Goal: Task Accomplishment & Management: Use online tool/utility

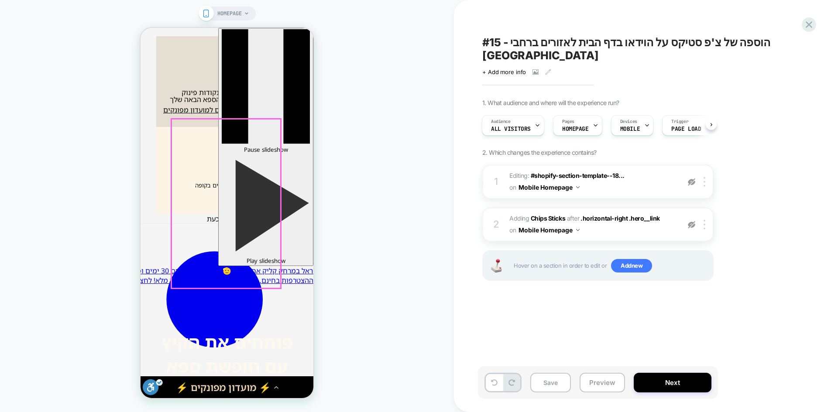
scroll to position [611, 0]
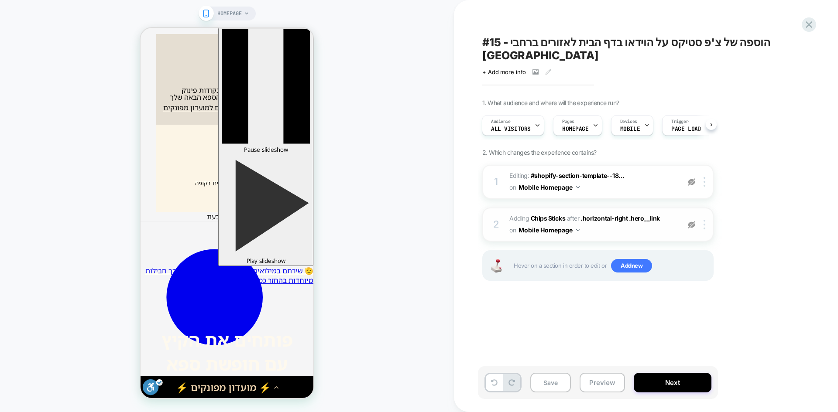
click at [692, 221] on img at bounding box center [691, 224] width 7 height 7
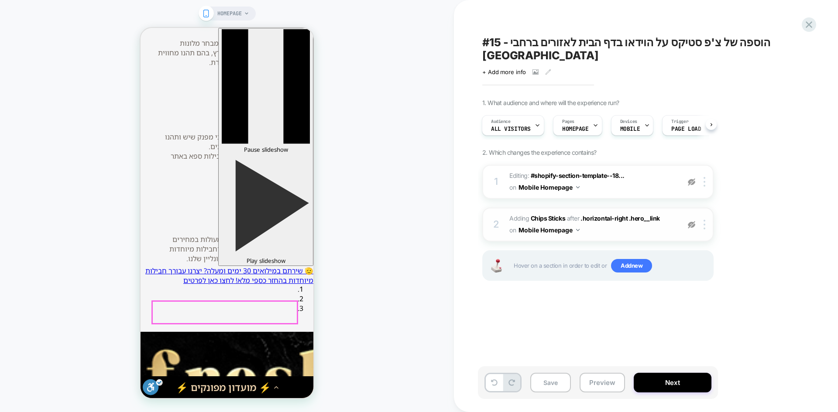
scroll to position [1528, 0]
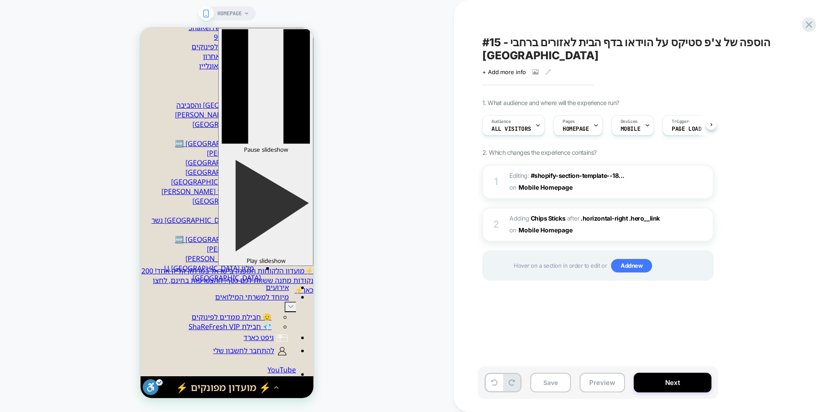
scroll to position [0, 0]
click at [533, 71] on icon at bounding box center [535, 72] width 5 height 3
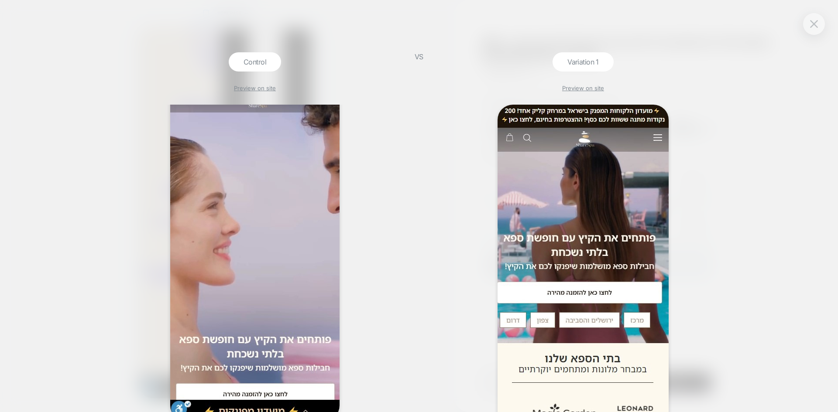
scroll to position [82, 0]
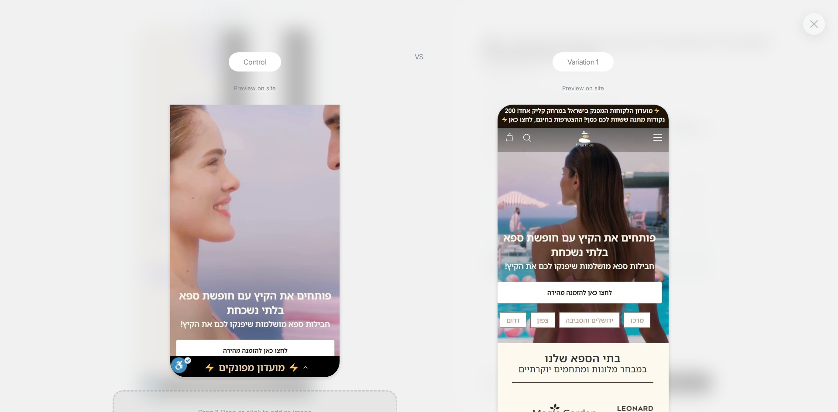
drag, startPoint x: 810, startPoint y: 29, endPoint x: 765, endPoint y: 35, distance: 45.4
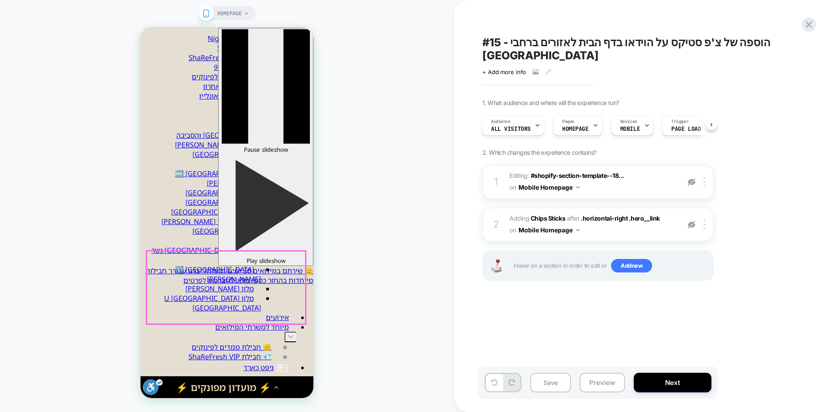
scroll to position [131, 0]
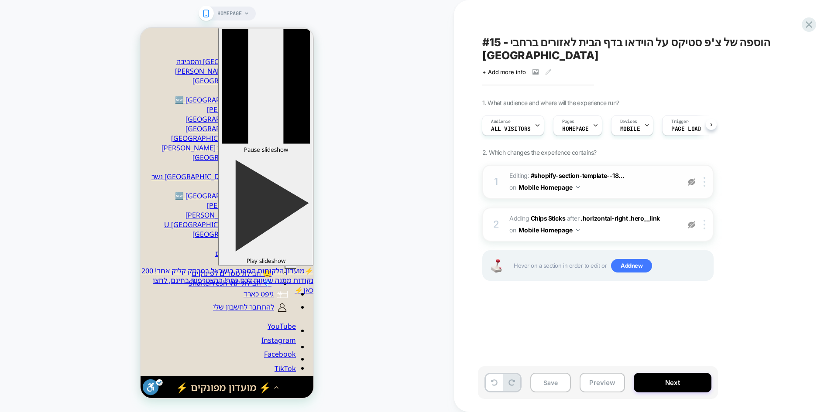
click at [690, 179] on img at bounding box center [691, 182] width 7 height 7
click at [138, 134] on img at bounding box center [69, 100] width 138 height 67
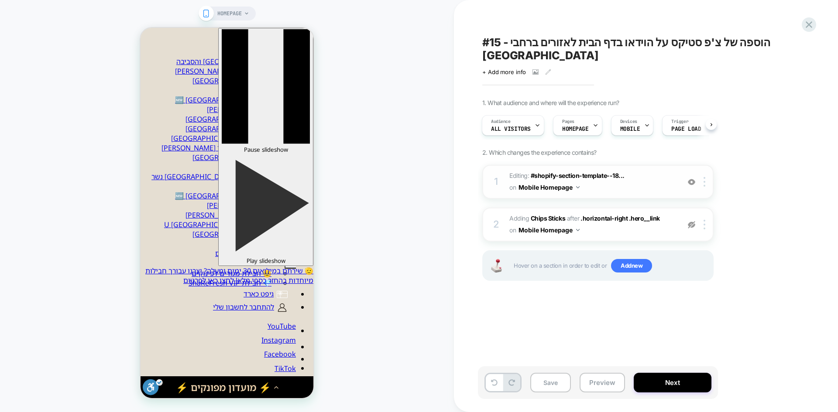
click at [120, 100] on img at bounding box center [79, 92] width 82 height 13
click at [690, 179] on img at bounding box center [691, 182] width 7 height 7
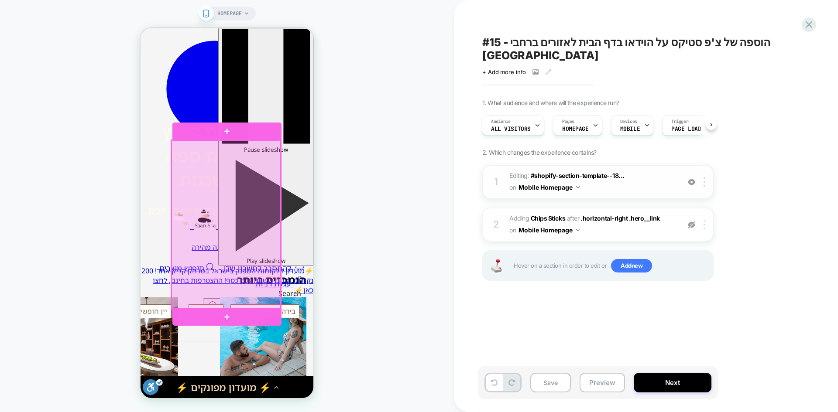
scroll to position [873, 0]
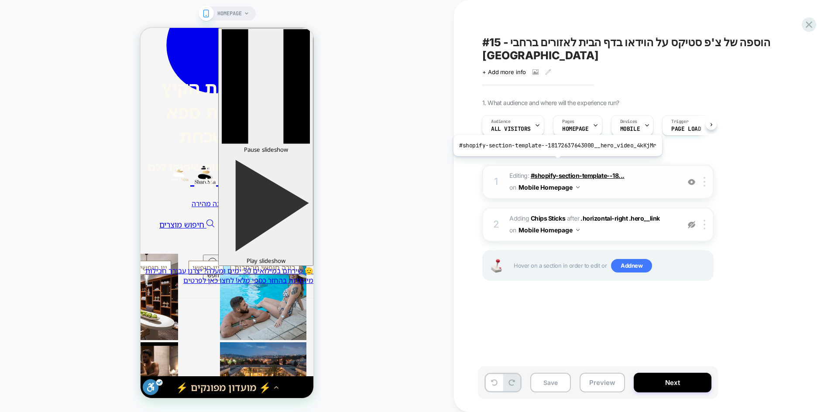
click at [555, 172] on span "#shopify-section-template--18..." at bounding box center [578, 175] width 94 height 7
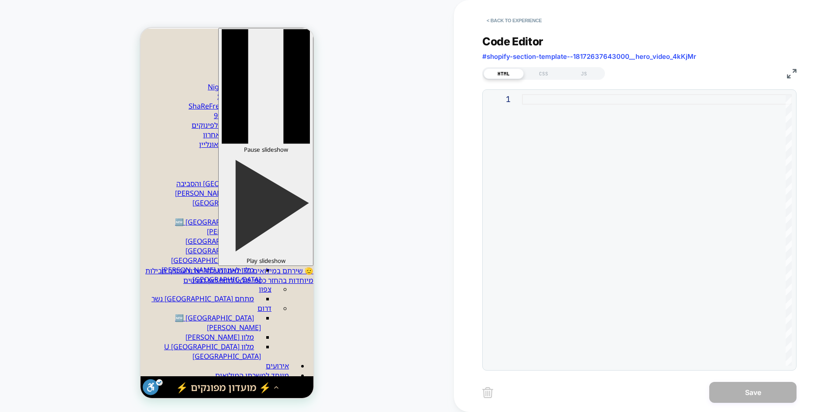
scroll to position [0, 0]
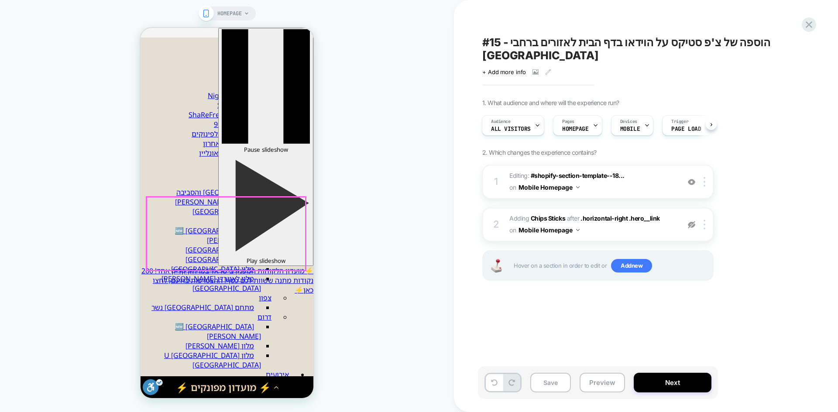
scroll to position [44, 0]
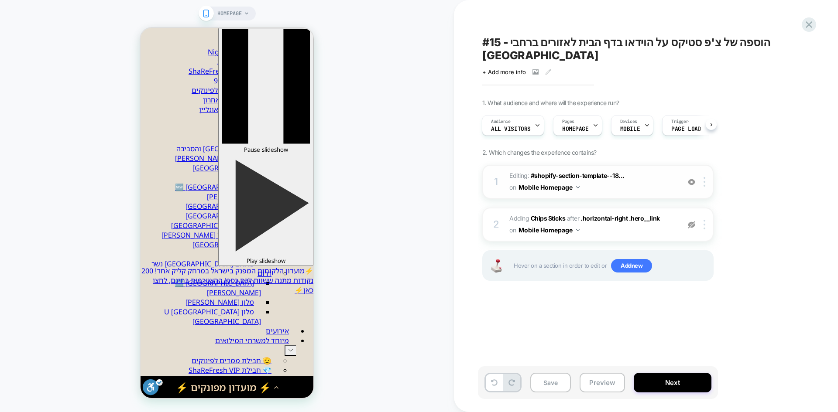
click at [691, 179] on img at bounding box center [691, 182] width 7 height 7
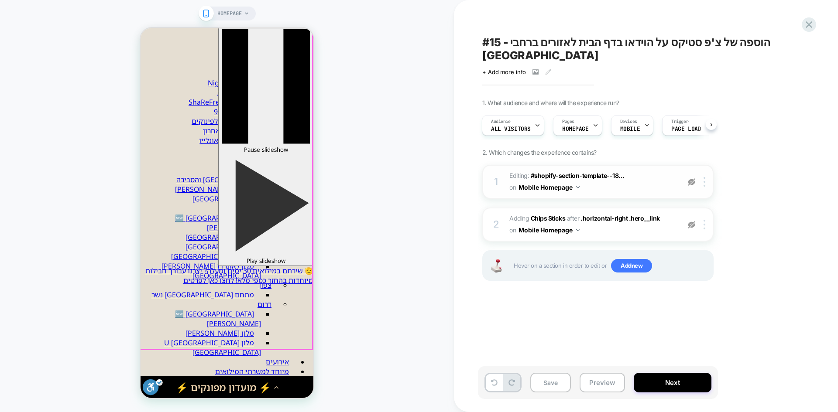
scroll to position [0, 0]
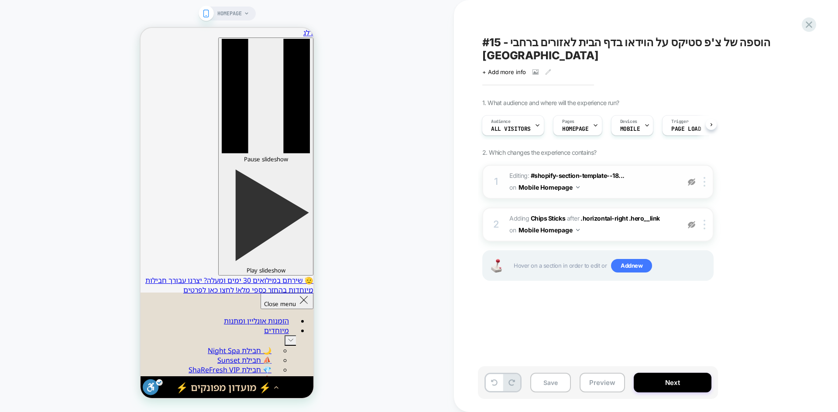
click at [0, 0] on img at bounding box center [0, 0] width 0 height 0
click at [694, 179] on img at bounding box center [691, 182] width 7 height 7
click at [0, 0] on img at bounding box center [0, 0] width 0 height 0
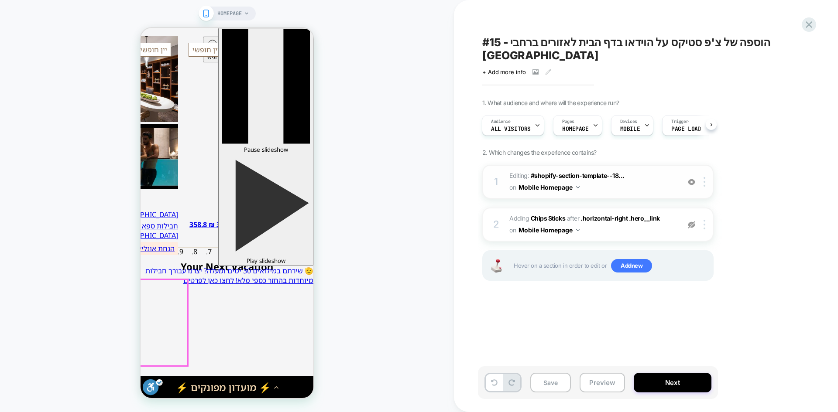
scroll to position [1353, 0]
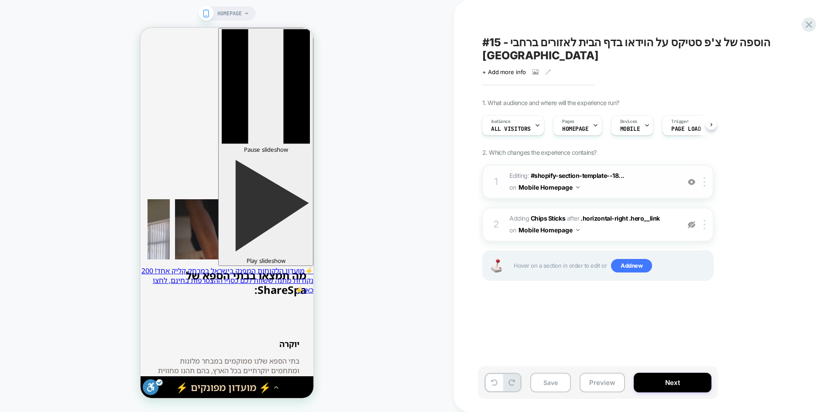
click at [584, 42] on span "#15 - הוספה של צ'פ סטיקס על הוידאו בדף הבית לאזורים ברחבי הארץ" at bounding box center [641, 49] width 319 height 26
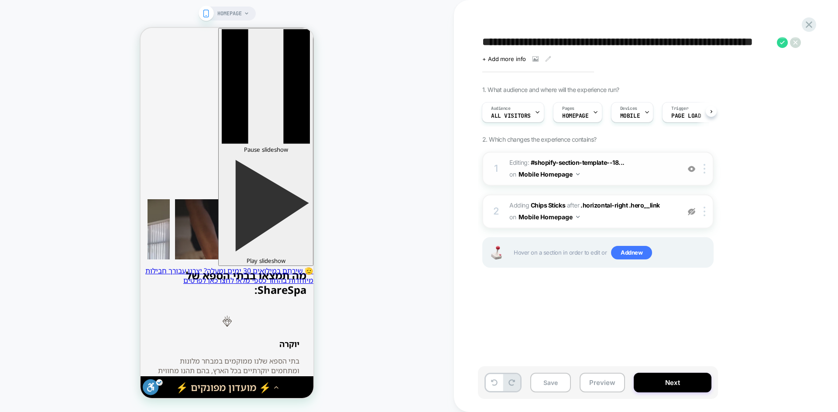
click at [0, 0] on textarea "**********" at bounding box center [0, 0] width 0 height 0
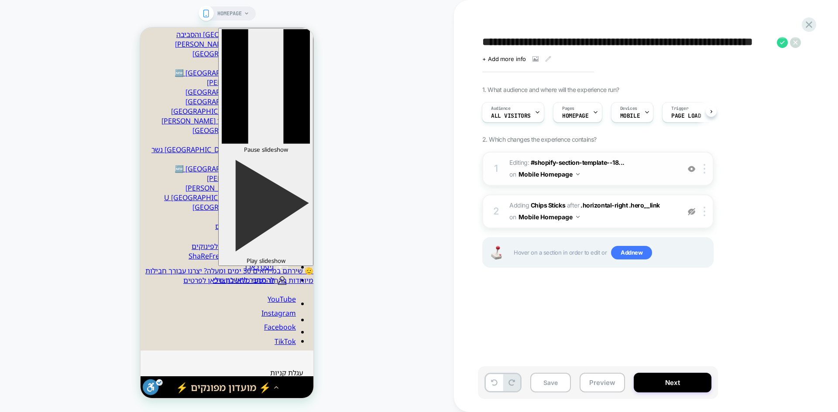
scroll to position [0, 0]
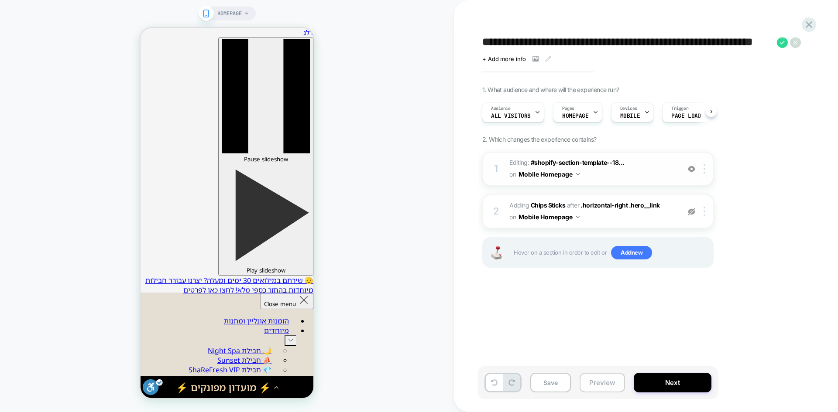
click at [601, 389] on button "Preview" at bounding box center [602, 383] width 45 height 20
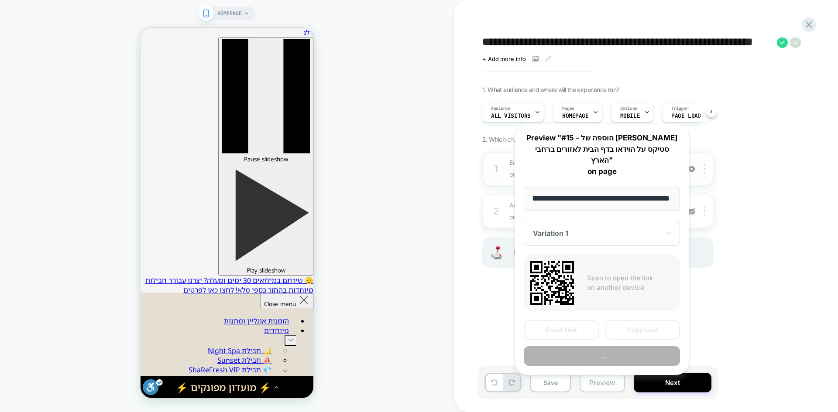
scroll to position [0, 26]
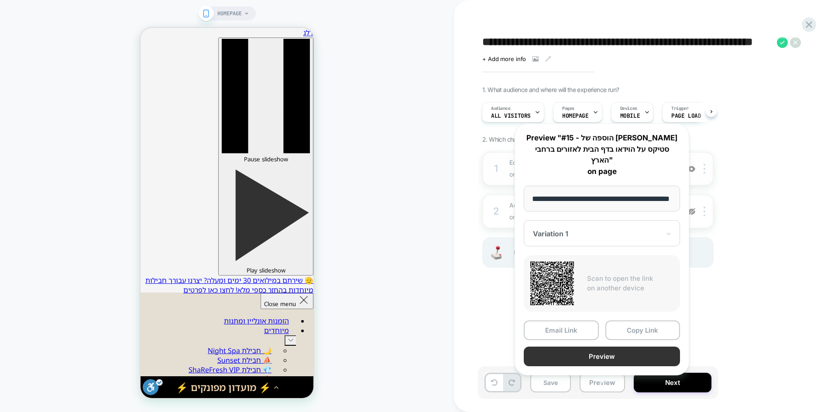
click at [590, 347] on button "Preview" at bounding box center [602, 357] width 156 height 20
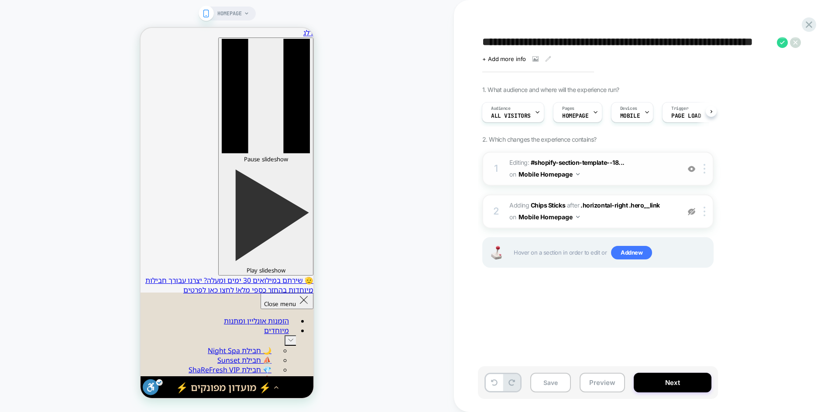
click at [0, 0] on img at bounding box center [0, 0] width 0 height 0
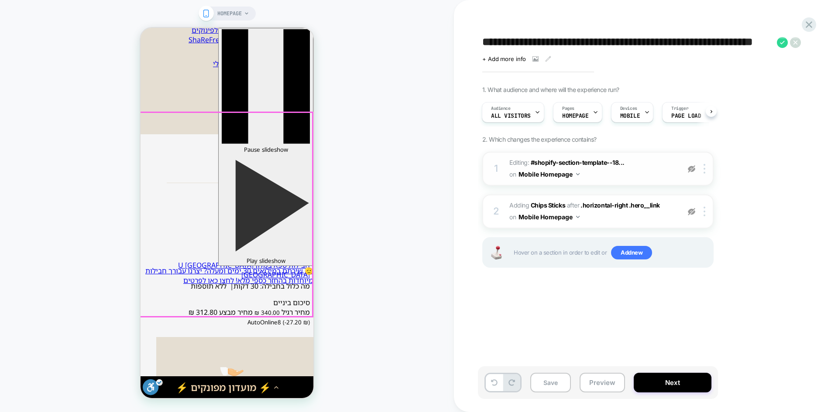
scroll to position [436, 0]
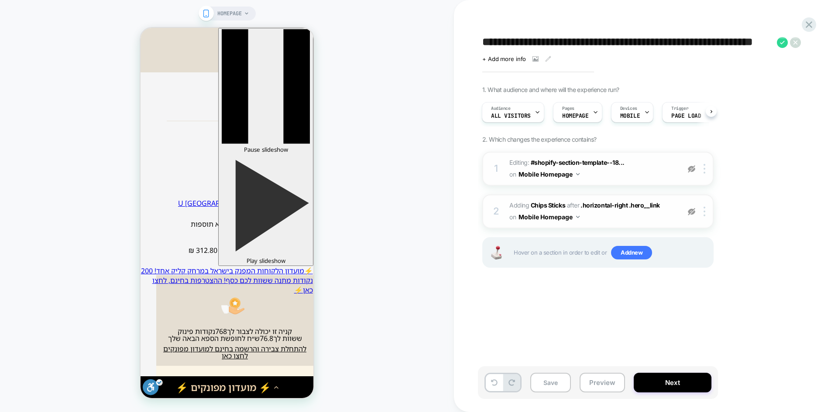
click at [691, 169] on img at bounding box center [691, 168] width 7 height 7
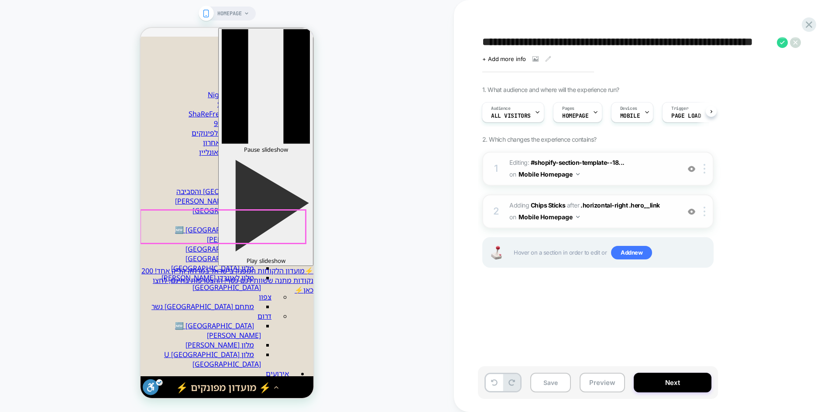
scroll to position [0, 0]
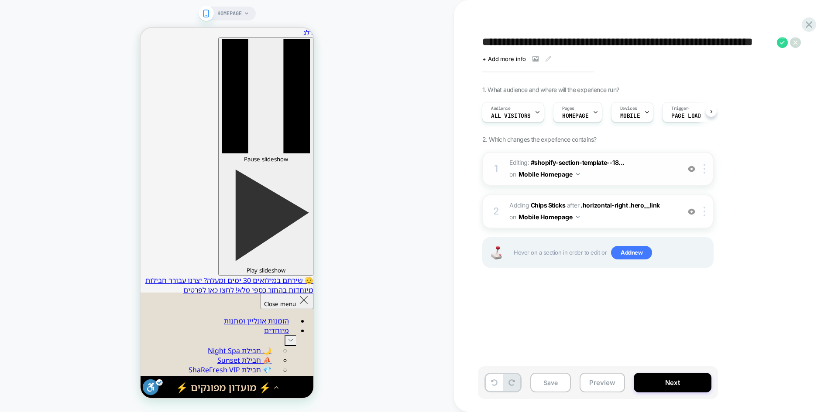
click at [692, 211] on img at bounding box center [691, 211] width 7 height 7
click at [0, 0] on img at bounding box center [0, 0] width 0 height 0
click at [690, 170] on img at bounding box center [691, 168] width 7 height 7
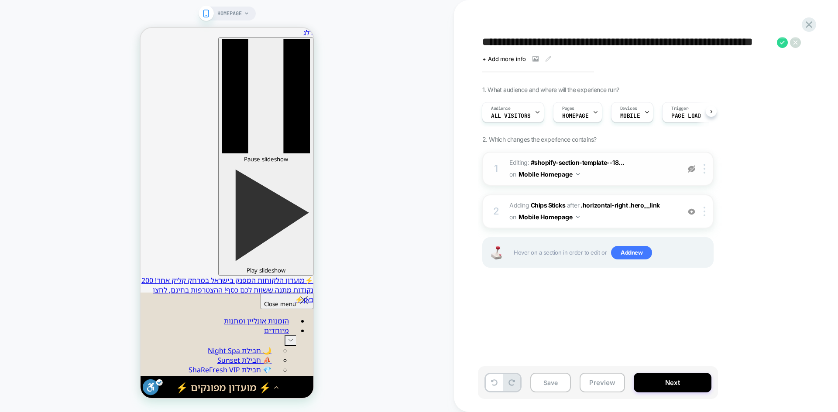
click at [690, 170] on img at bounding box center [691, 168] width 7 height 7
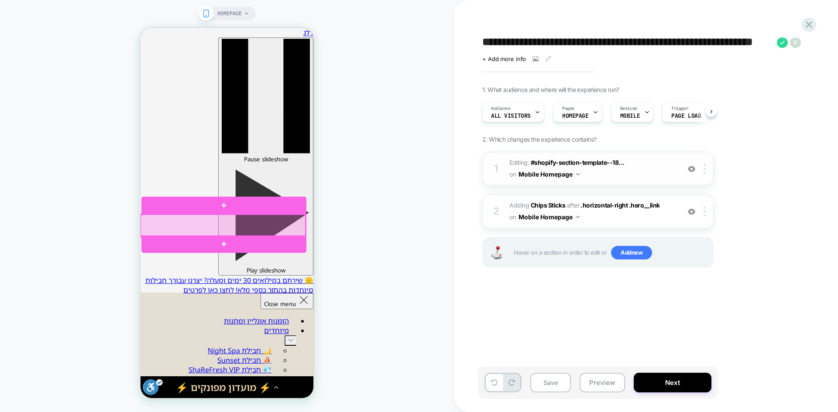
click at [272, 225] on div at bounding box center [223, 226] width 165 height 23
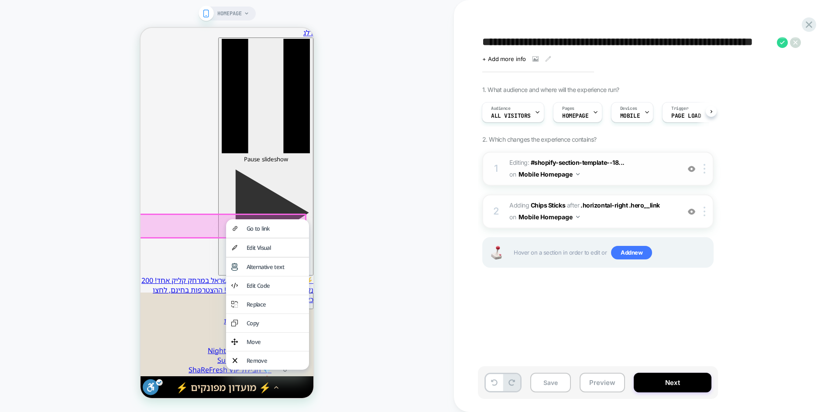
click at [404, 285] on div "HOMEPAGE" at bounding box center [227, 206] width 454 height 395
click at [364, 272] on div "HOMEPAGE" at bounding box center [227, 206] width 454 height 395
click at [271, 246] on div "Edit Visual" at bounding box center [275, 248] width 57 height 8
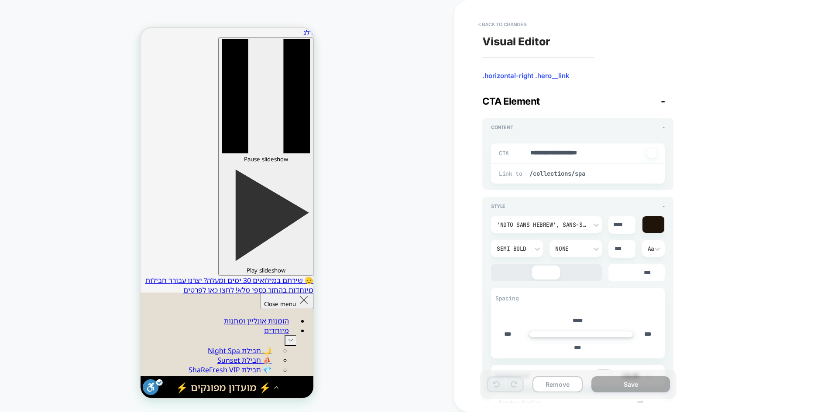
scroll to position [37, -3]
drag, startPoint x: 505, startPoint y: 333, endPoint x: 500, endPoint y: 333, distance: 4.8
click at [500, 333] on input "***" at bounding box center [508, 334] width 20 height 7
type textarea "*"
type input "***"
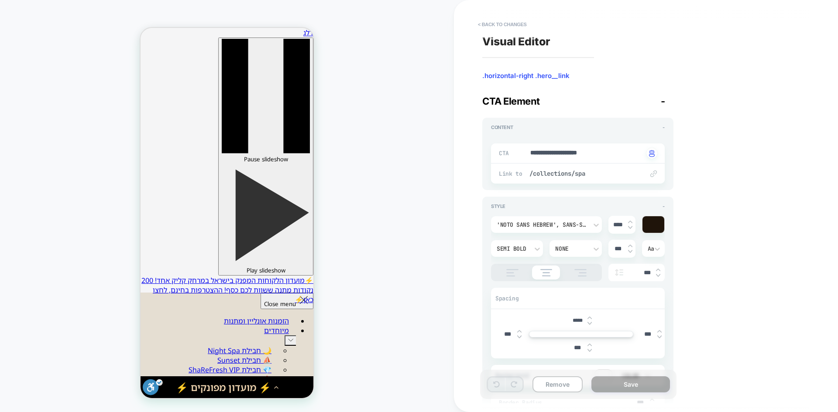
type textarea "*"
type input "****"
type textarea "*"
type input "***"
type textarea "*"
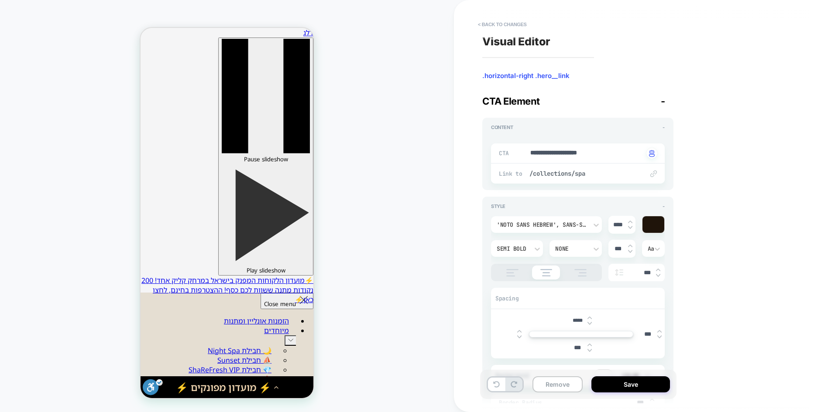
type textarea "*"
type input "***"
type textarea "*"
type input "****"
type textarea "*"
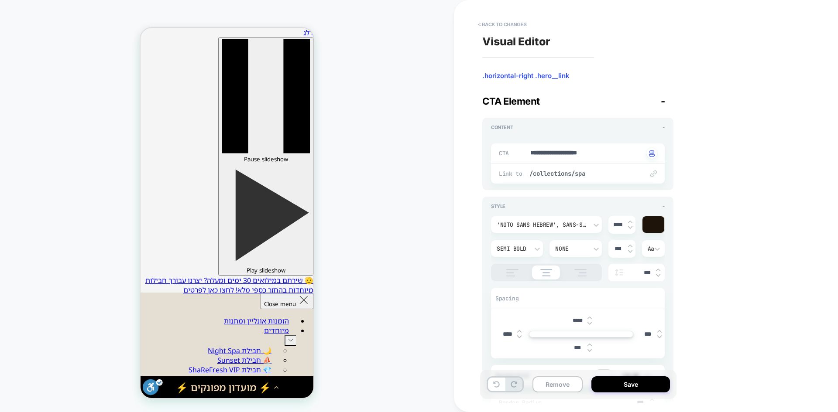
type input "****"
drag, startPoint x: 507, startPoint y: 336, endPoint x: 488, endPoint y: 333, distance: 19.3
click at [488, 333] on div "Style - 'Noto Sans Hebrew', sans-serif **** Semi Bold None *** Aa *** Spacing *…" at bounding box center [577, 348] width 191 height 302
type textarea "*"
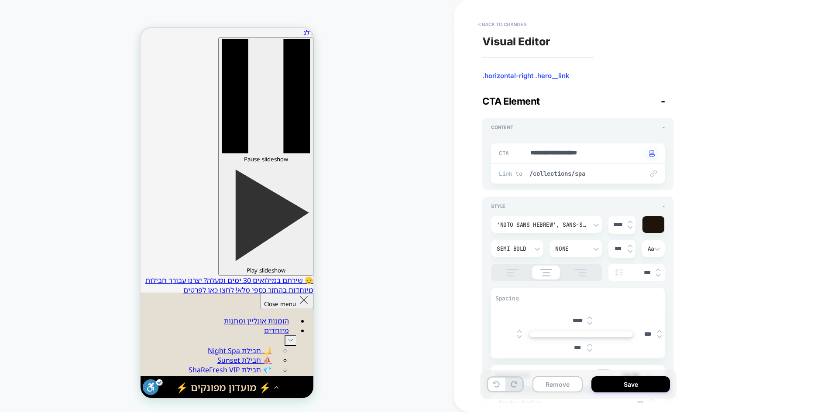
type textarea "*"
type input "*"
type textarea "*"
type input "****"
type textarea "*"
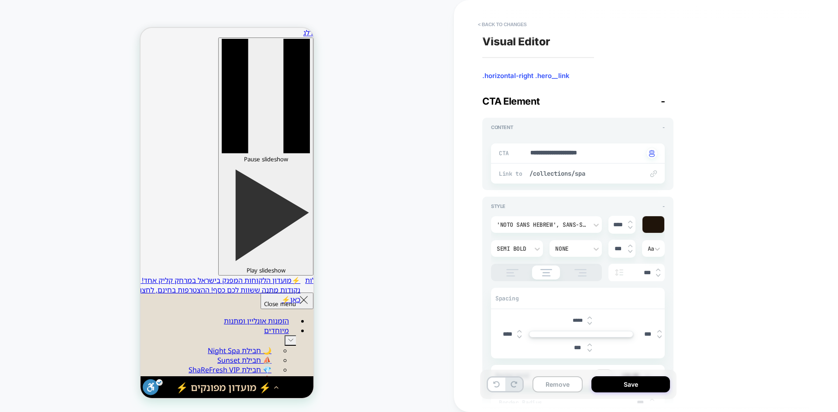
type input "*****"
type textarea "*"
type input "*****"
click at [495, 385] on icon at bounding box center [496, 384] width 7 height 7
type textarea "*"
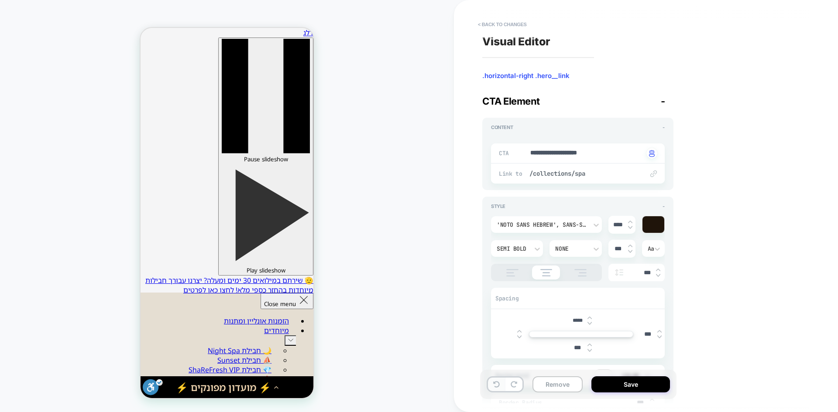
click at [493, 386] on icon at bounding box center [496, 384] width 7 height 7
type textarea "*"
type input "****"
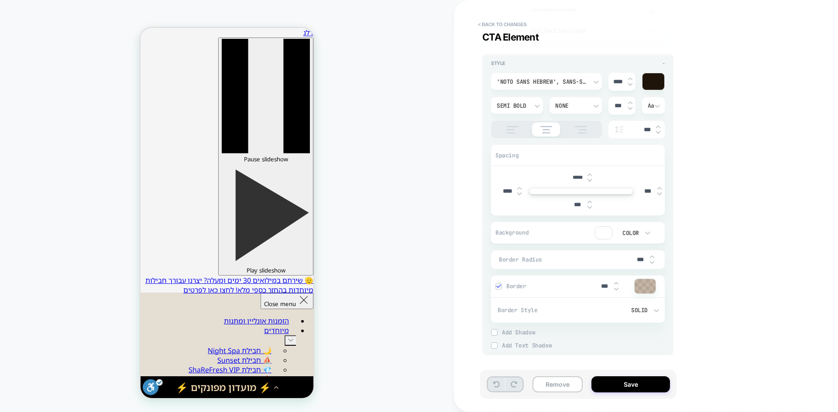
click at [495, 386] on icon at bounding box center [496, 384] width 7 height 7
type textarea "*"
type input "****"
click at [495, 386] on icon at bounding box center [496, 384] width 7 height 7
type textarea "*"
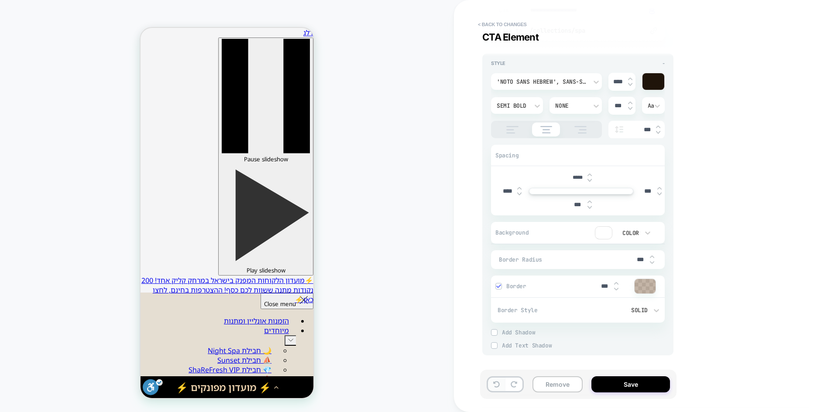
type input "***"
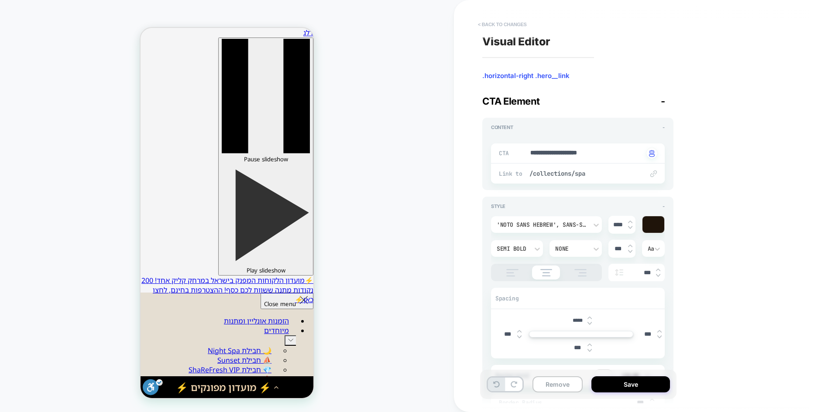
click at [497, 25] on button "< Back to changes" at bounding box center [503, 24] width 58 height 14
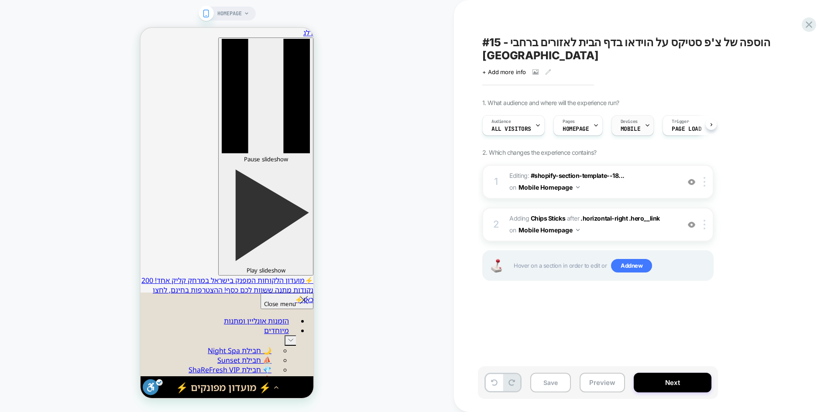
scroll to position [0, 0]
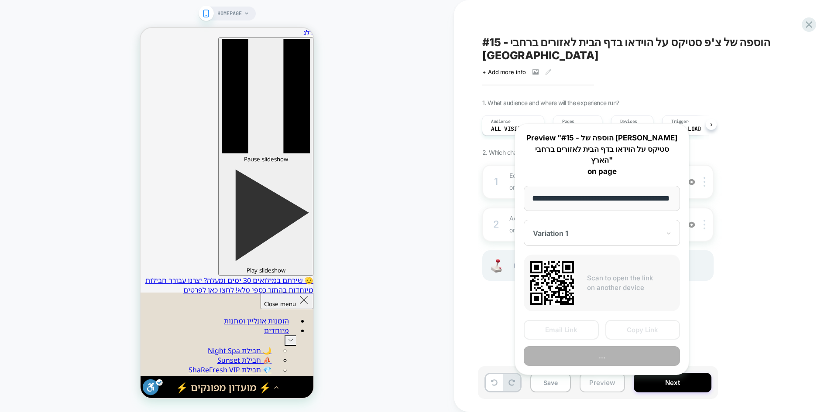
scroll to position [0, 26]
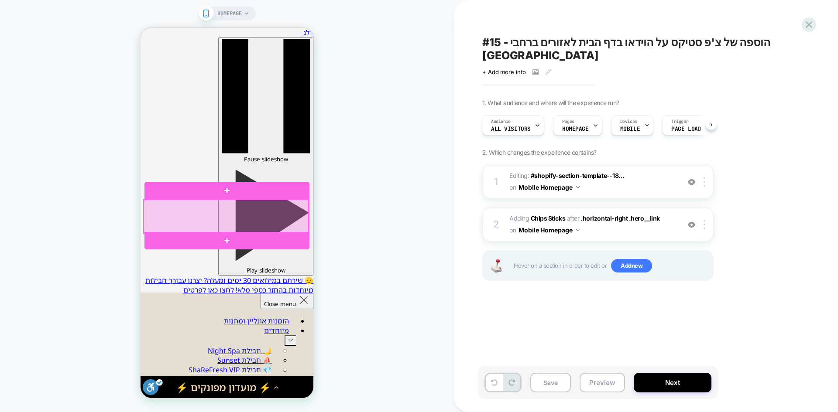
click at [299, 226] on div at bounding box center [226, 216] width 165 height 33
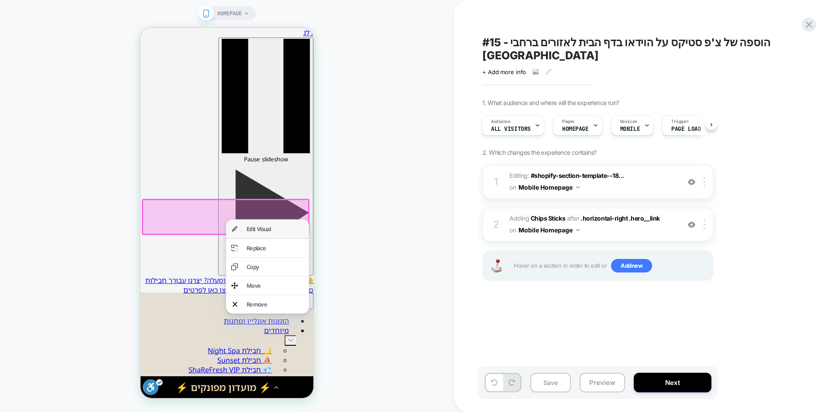
click at [274, 230] on div "Edit Visual" at bounding box center [275, 229] width 57 height 8
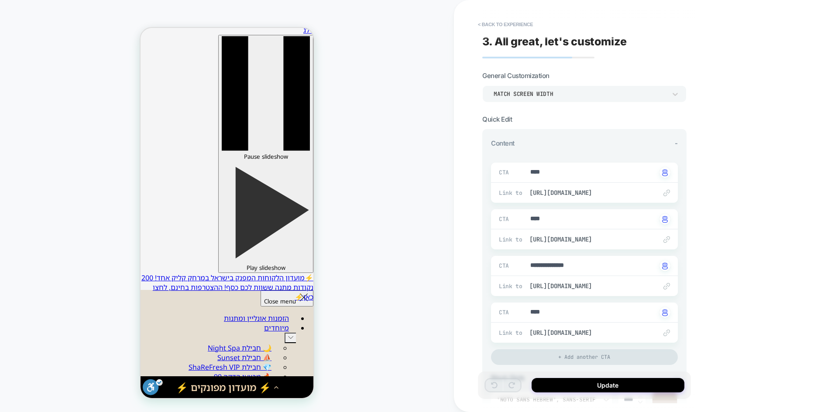
scroll to position [37, -8]
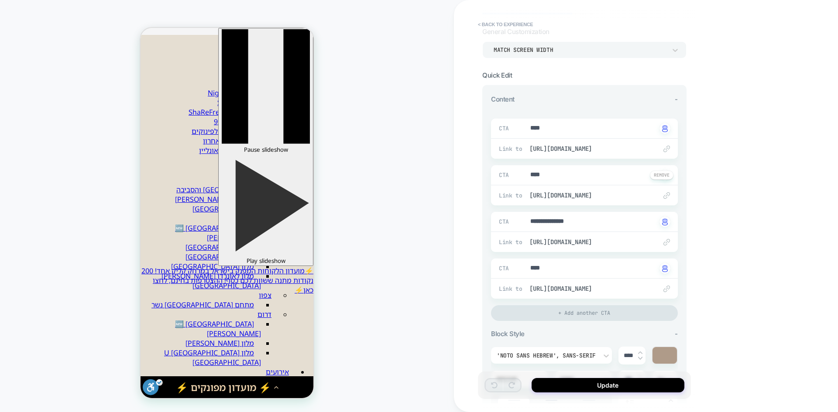
type textarea "*"
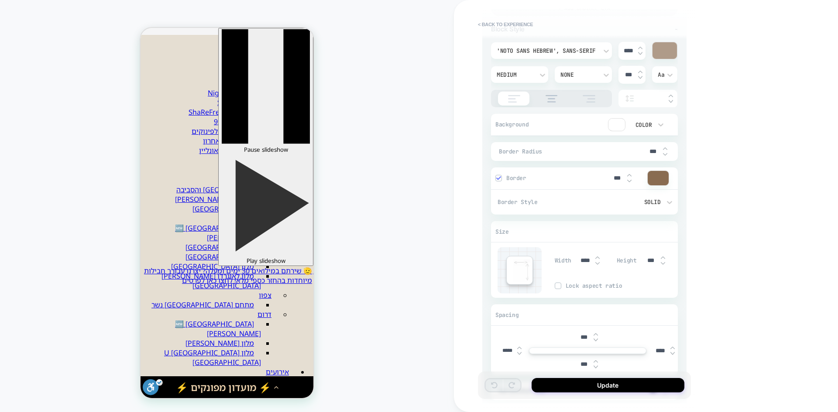
scroll to position [464, 0]
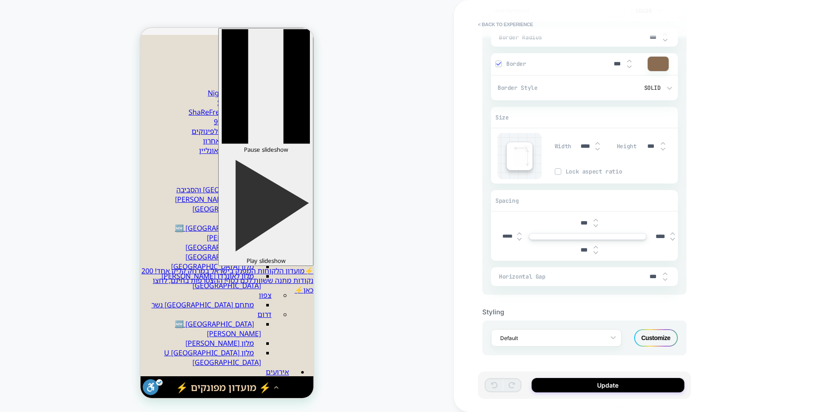
drag, startPoint x: 510, startPoint y: 237, endPoint x: 502, endPoint y: 237, distance: 7.4
type input "***"
type textarea "*"
type input "***"
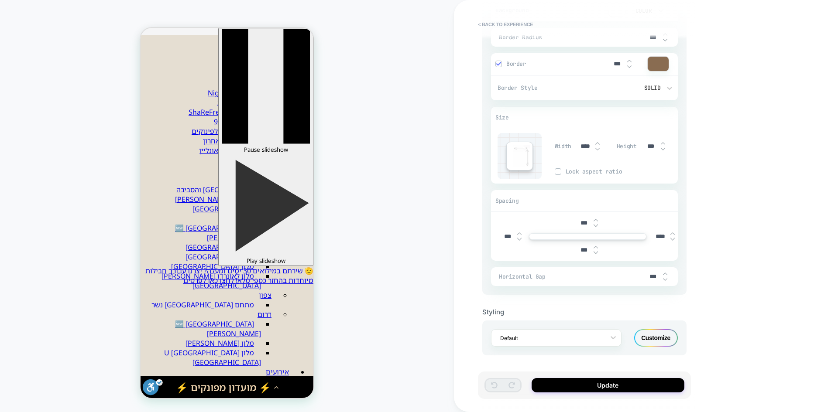
click at [477, 250] on div "**********" at bounding box center [646, 206] width 384 height 412
click at [472, 353] on div "**********" at bounding box center [646, 206] width 384 height 412
drag, startPoint x: 505, startPoint y: 234, endPoint x: 498, endPoint y: 234, distance: 6.1
type textarea "*"
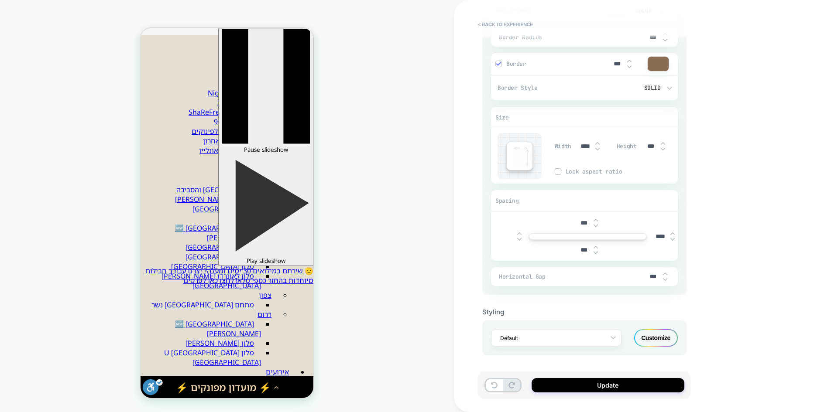
type input "***"
type textarea "*"
type input "****"
type textarea "*"
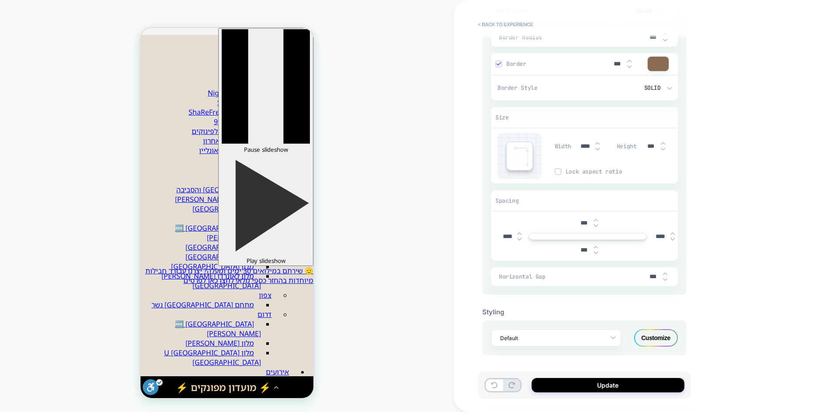
type input "*****"
type textarea "*"
type input "*****"
click at [739, 237] on div "**********" at bounding box center [646, 206] width 384 height 412
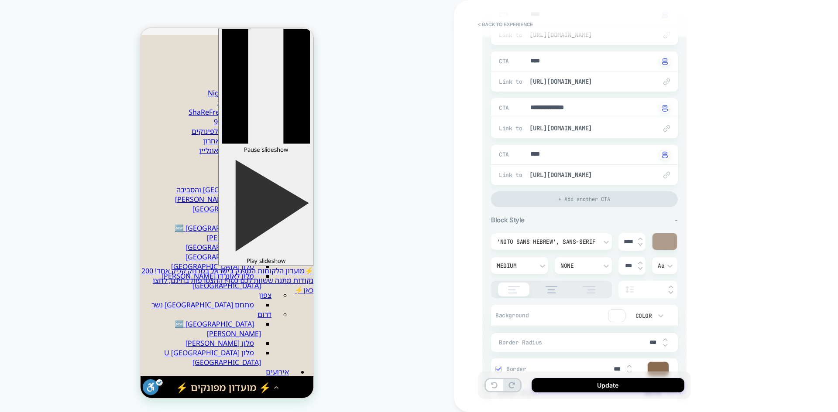
scroll to position [0, 0]
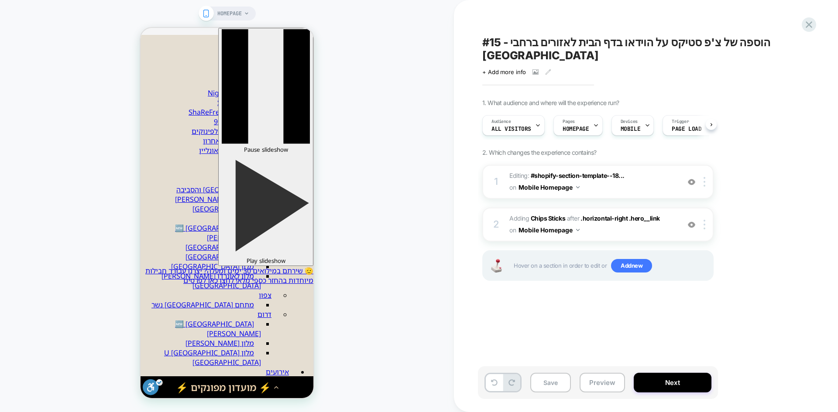
scroll to position [0, 0]
click at [815, 24] on div at bounding box center [809, 25] width 18 height 18
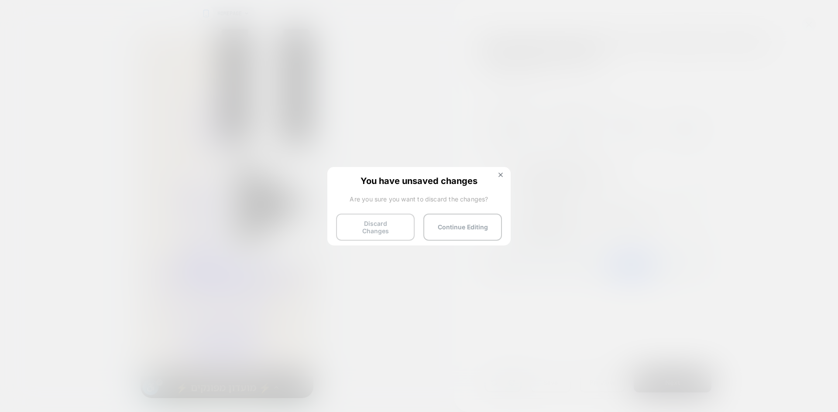
click at [374, 225] on button "Discard Changes" at bounding box center [375, 227] width 79 height 27
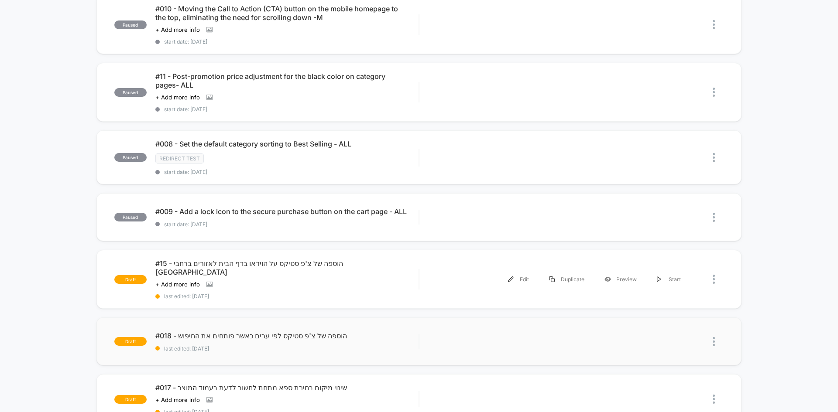
scroll to position [218, 0]
click at [246, 282] on div "#15 - הוספה של צ'פ סטיקס על הוידאו בדף הבית לאזורים ברחבי הארץ Click to view im…" at bounding box center [286, 279] width 263 height 41
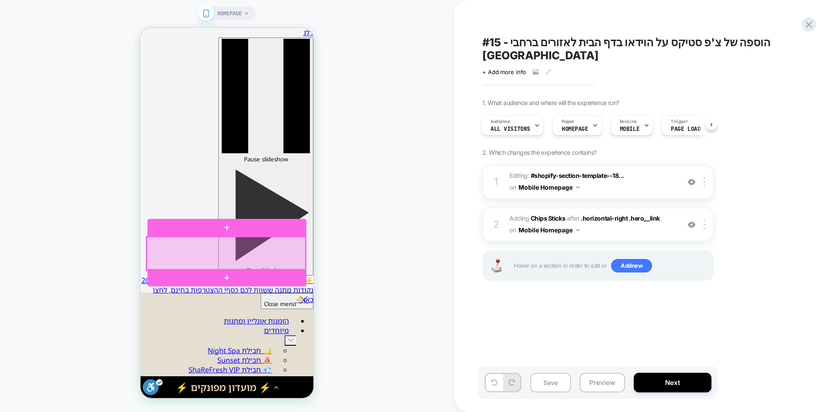
click at [302, 258] on div at bounding box center [226, 253] width 159 height 33
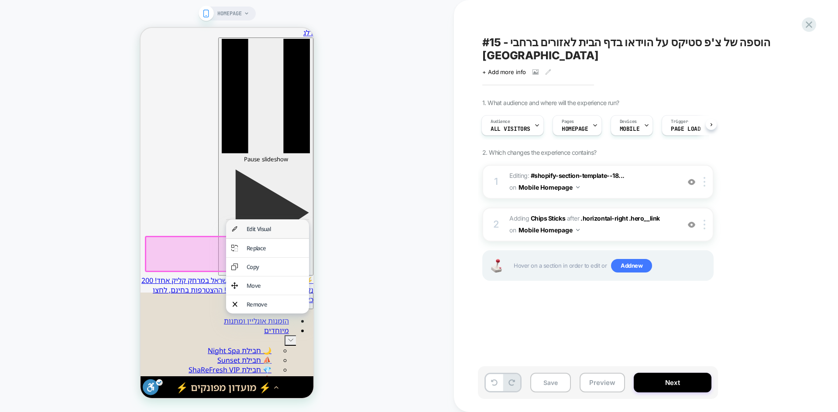
click at [278, 230] on div "Edit Visual" at bounding box center [275, 229] width 57 height 8
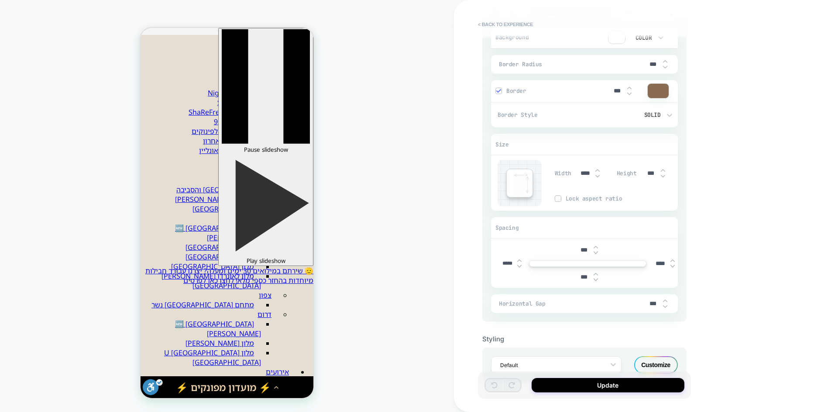
scroll to position [464, 0]
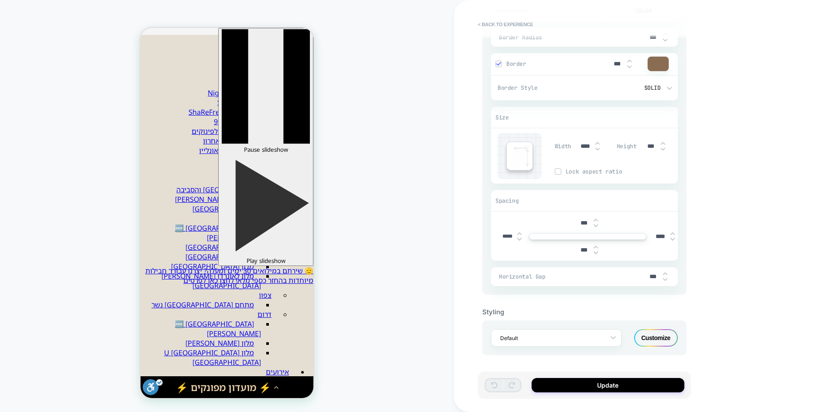
click at [726, 264] on div "< Back to experience 3. All great, let's customize General Customization Match …" at bounding box center [646, 206] width 384 height 412
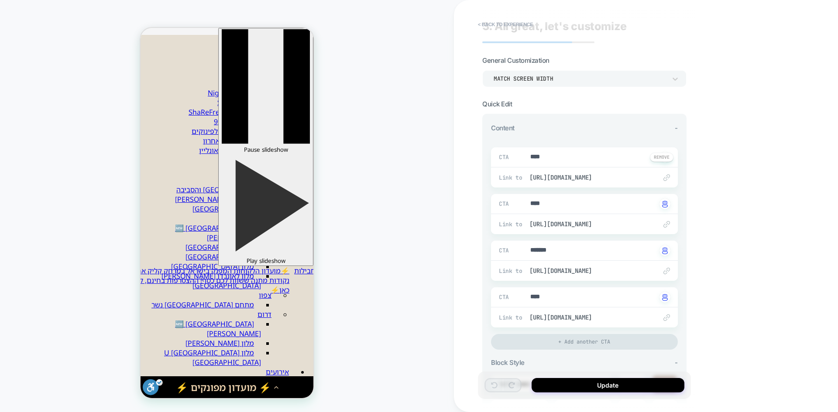
scroll to position [0, 0]
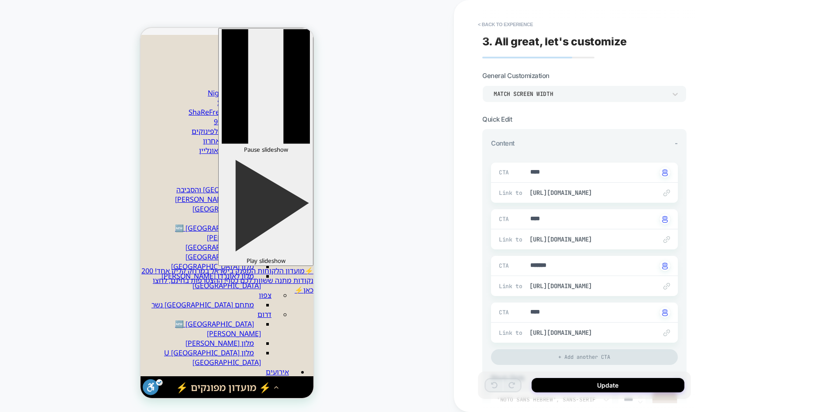
click at [553, 91] on div "Match Screen Width" at bounding box center [580, 93] width 173 height 7
click at [0, 0] on div "Match Parent Width" at bounding box center [0, 0] width 0 height 0
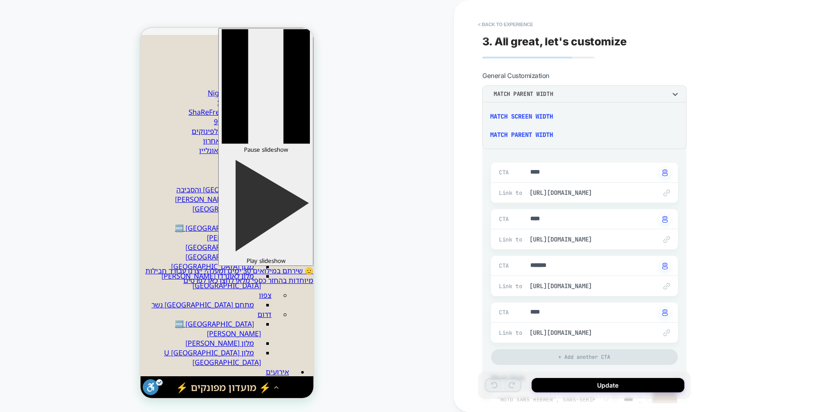
click at [541, 116] on div "Match Screen Width" at bounding box center [584, 116] width 197 height 18
click at [722, 232] on div "< Back to experience 3. All great, let's customize General Customization Match …" at bounding box center [646, 206] width 384 height 412
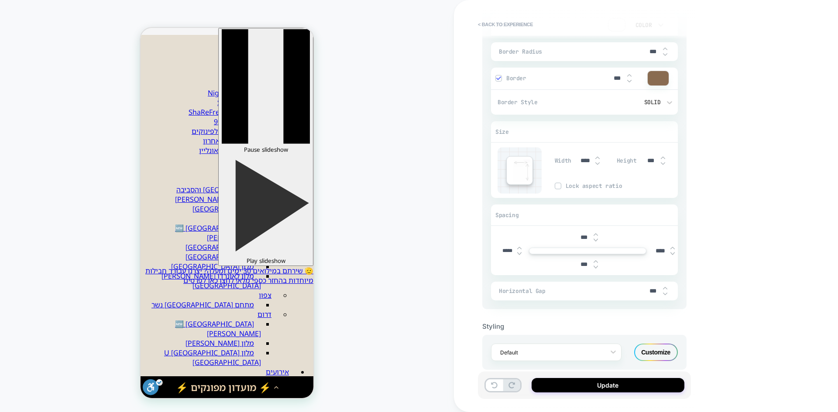
scroll to position [464, 0]
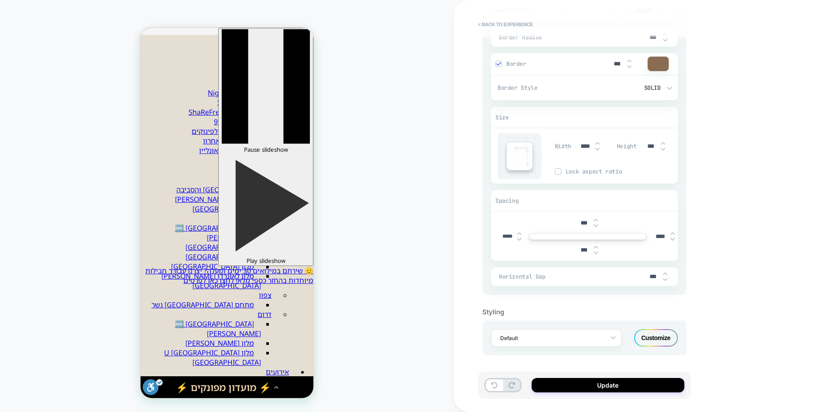
click at [0, 0] on div "Customize" at bounding box center [0, 0] width 0 height 0
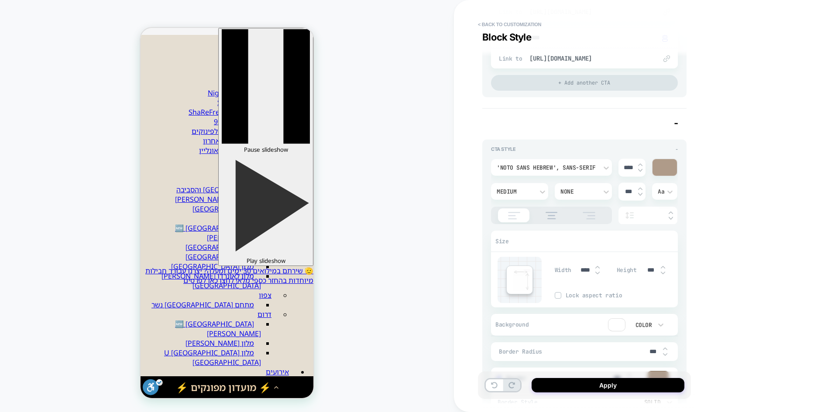
type textarea "*"
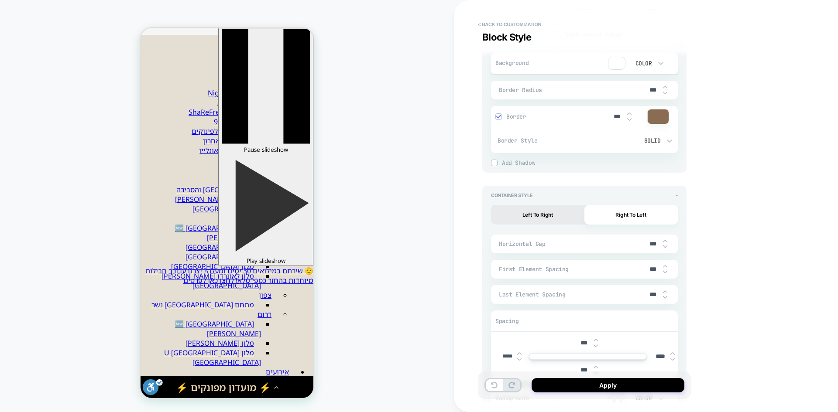
scroll to position [645, 0]
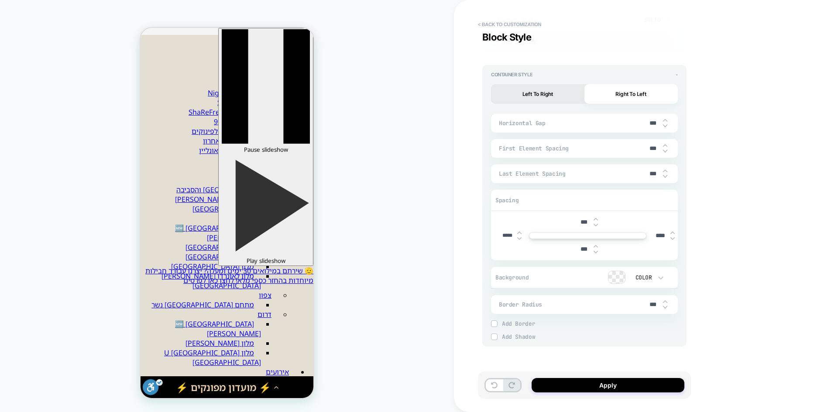
click at [622, 127] on div "Horizontal Gap ***" at bounding box center [584, 123] width 187 height 19
drag, startPoint x: 651, startPoint y: 151, endPoint x: 645, endPoint y: 148, distance: 6.9
click at [645, 148] on input "***" at bounding box center [653, 148] width 20 height 7
type textarea "*"
type input "***"
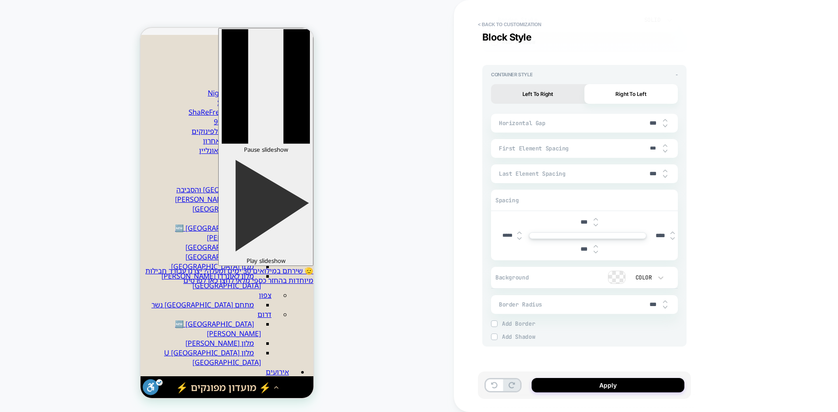
type textarea "*"
type input "****"
type textarea "*"
type input "***"
type textarea "*"
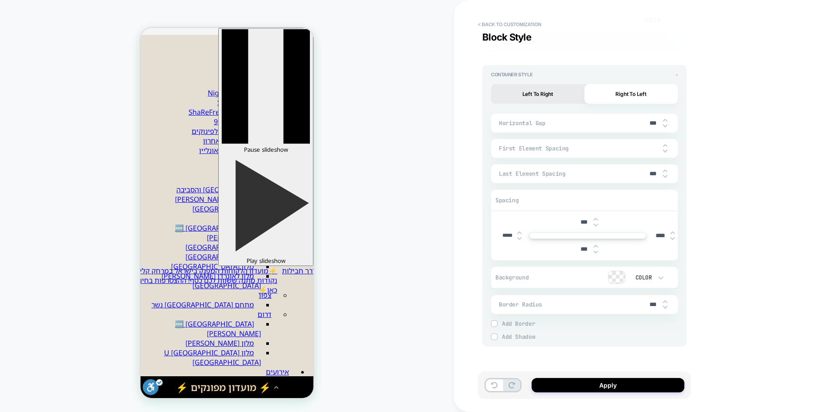
type textarea "*"
type input "*"
type textarea "*"
type input "*****"
type textarea "*"
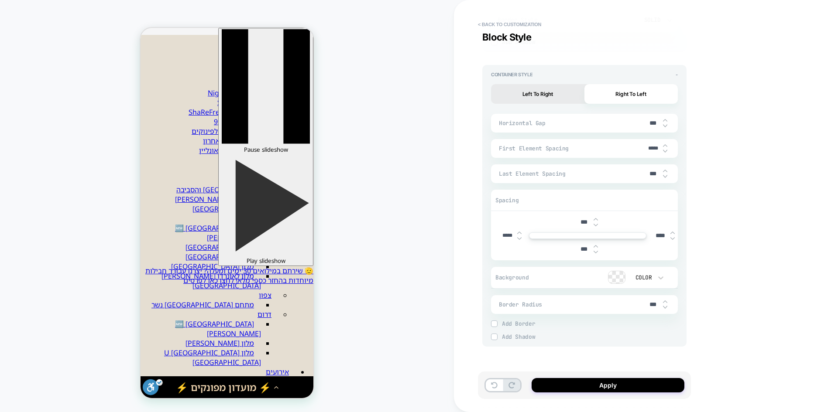
click at [653, 147] on input "*****" at bounding box center [653, 148] width 20 height 7
click at [656, 148] on input "*****" at bounding box center [653, 148] width 20 height 7
type input "****"
type textarea "*"
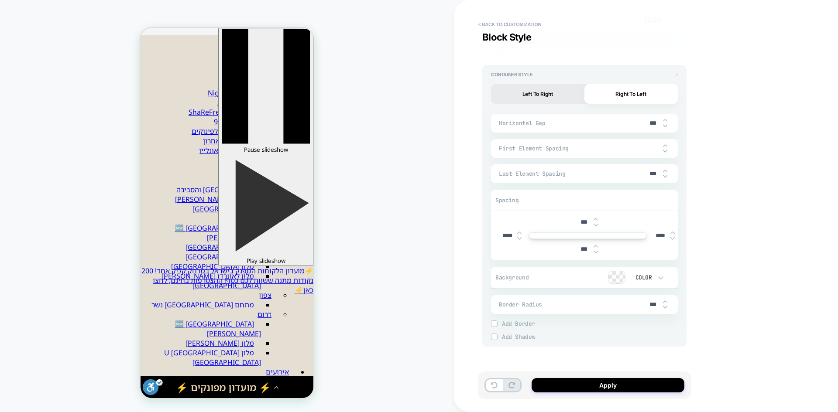
type input "***"
type textarea "*"
type input "****"
type textarea "*"
type input "****"
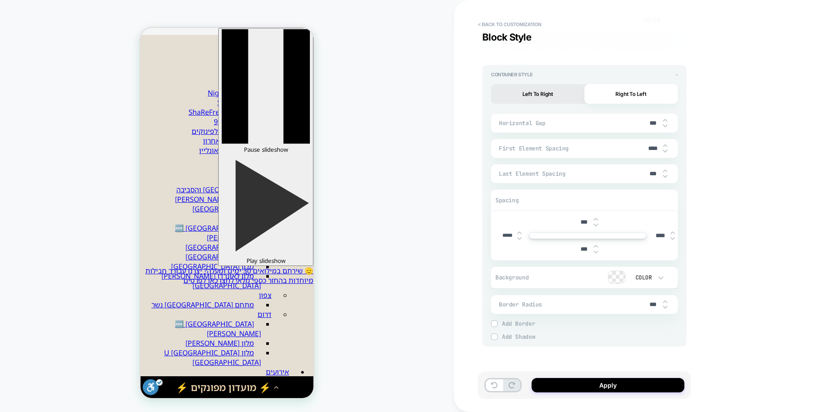
click at [649, 172] on input "***" at bounding box center [653, 173] width 20 height 7
type input "***"
type textarea "*"
type input "****"
type textarea "*"
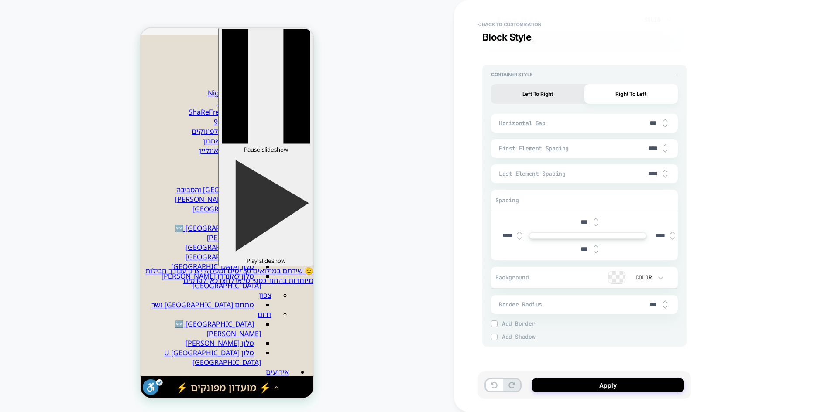
type input "***"
type textarea "*"
type input "****"
type textarea "*"
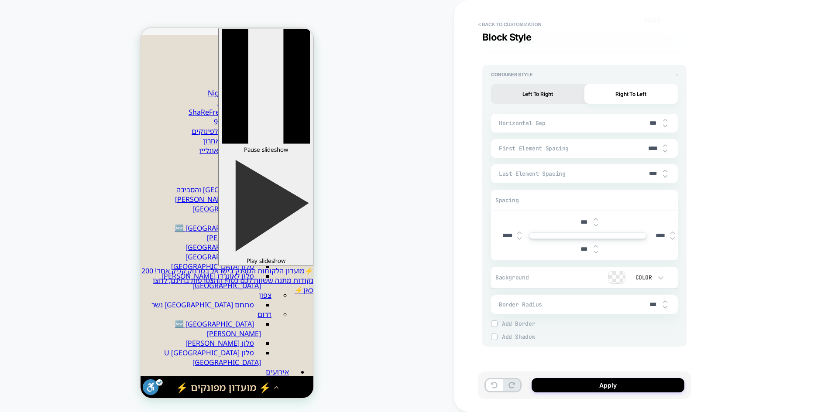
type input "*****"
type textarea "*"
type input "****"
type textarea "*"
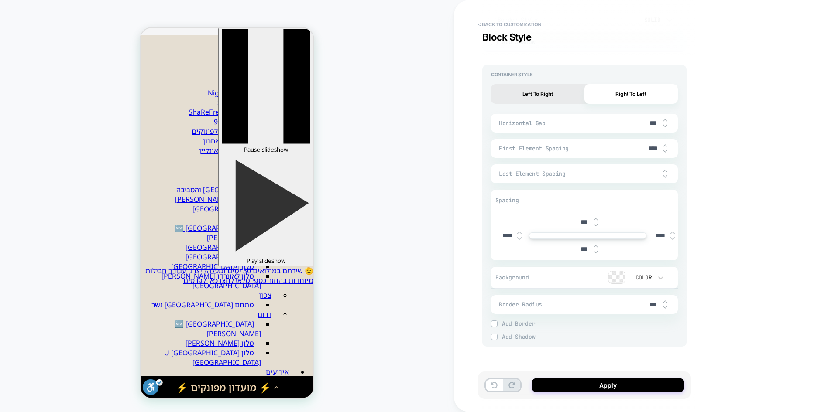
type input "***"
type textarea "*"
type input "****"
type textarea "*"
type input "****"
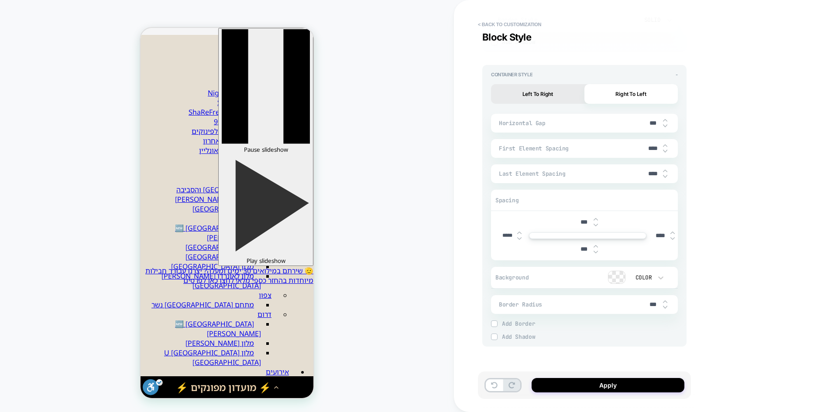
click at [697, 172] on div "< Back to customization Block Style Detailed Styling Default RENAME SAVE Conten…" at bounding box center [646, 206] width 384 height 412
drag, startPoint x: 651, startPoint y: 123, endPoint x: 646, endPoint y: 122, distance: 5.8
click at [646, 122] on input "***" at bounding box center [653, 123] width 20 height 7
type input "***"
type textarea "*"
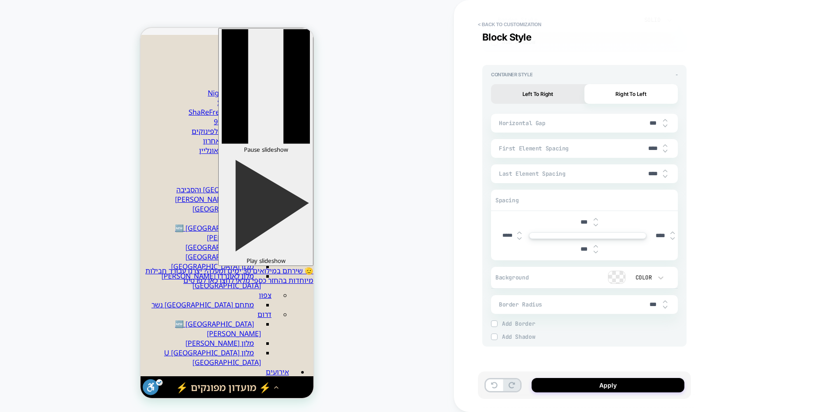
type input "****"
type textarea "*"
type input "****"
click at [653, 150] on input "****" at bounding box center [653, 148] width 20 height 7
click at [488, 390] on button at bounding box center [494, 386] width 17 height 12
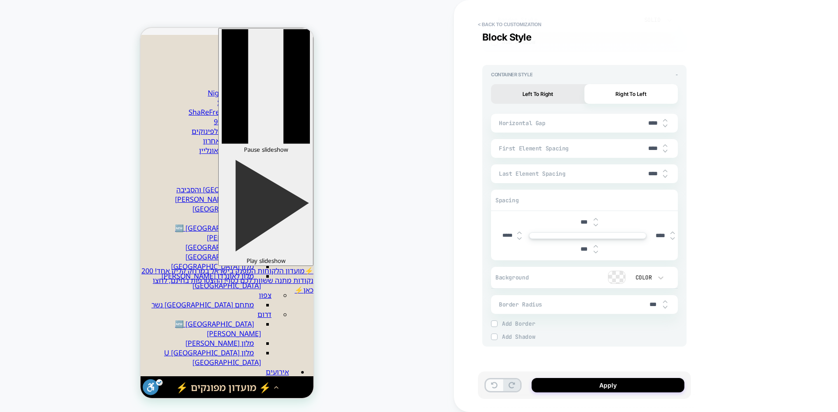
type textarea "*"
type input "***"
click at [488, 390] on button at bounding box center [494, 386] width 17 height 12
type textarea "*"
click at [488, 390] on button at bounding box center [494, 386] width 17 height 12
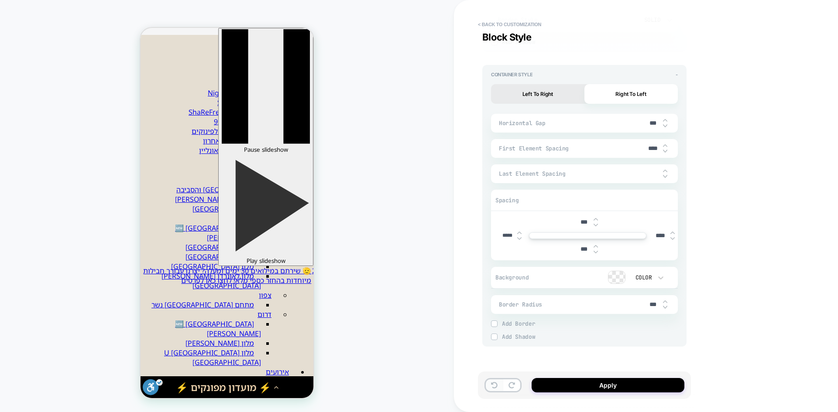
click at [488, 390] on button at bounding box center [494, 386] width 17 height 12
type textarea "*"
type input "*****"
click at [488, 390] on button at bounding box center [494, 386] width 17 height 12
type textarea "*"
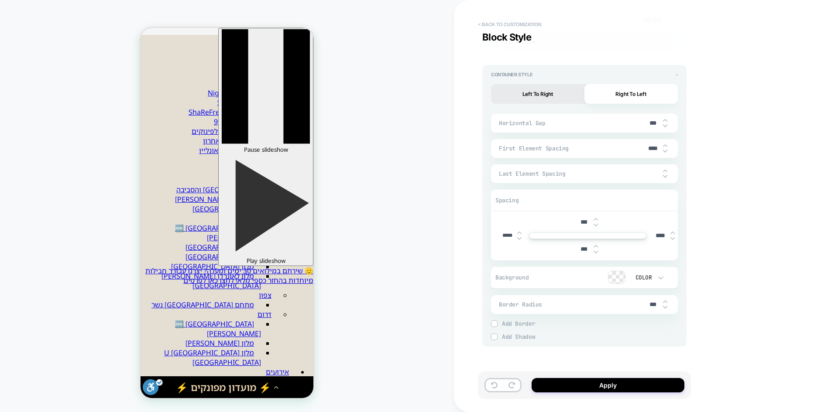
click at [0, 0] on button "< Back to customization" at bounding box center [0, 0] width 0 height 0
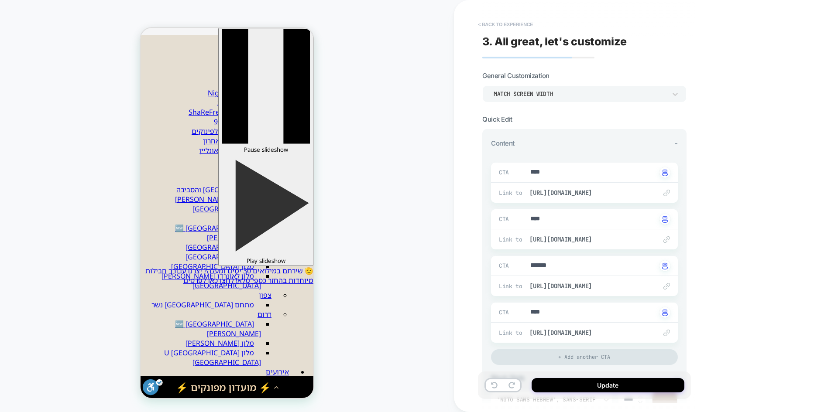
click at [484, 19] on button "< Back to experience" at bounding box center [506, 24] width 64 height 14
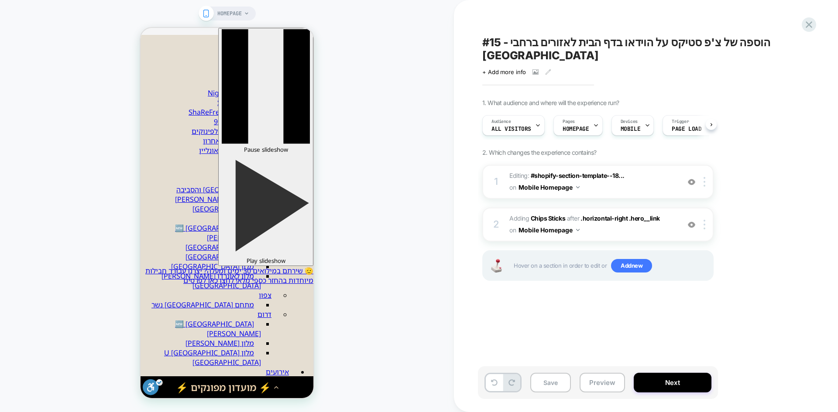
scroll to position [0, 0]
click at [809, 22] on icon at bounding box center [809, 25] width 12 height 12
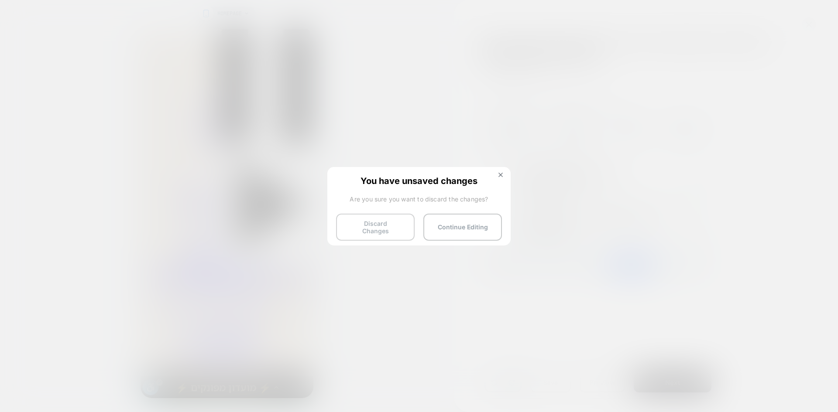
click at [380, 227] on button "Discard Changes" at bounding box center [375, 227] width 79 height 27
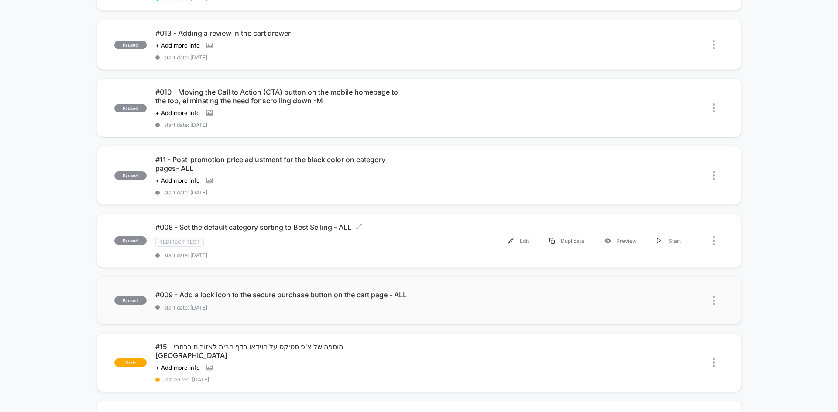
scroll to position [175, 0]
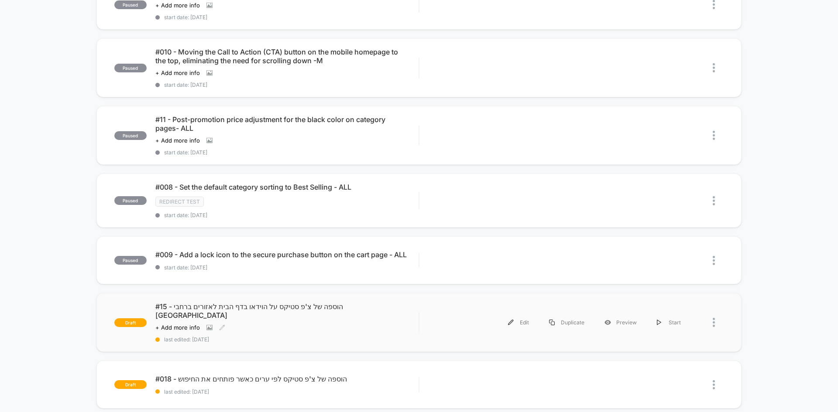
click at [257, 323] on div "#15 - הוספה של צ'פ סטיקס על הוידאו בדף הבית לאזורים ברחבי הארץ Click to view im…" at bounding box center [286, 322] width 263 height 41
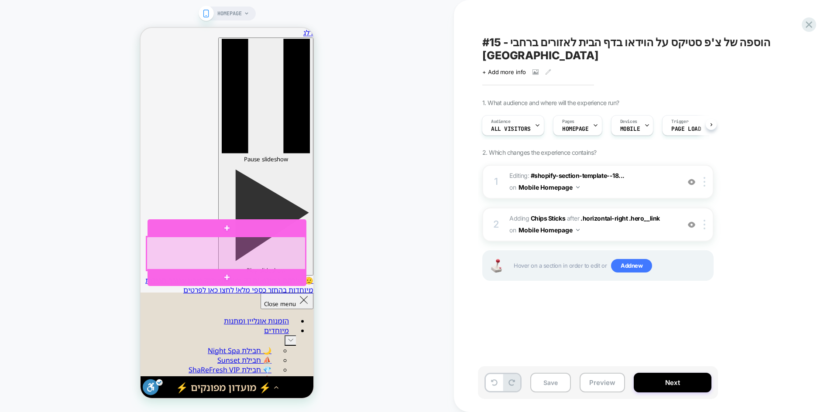
click at [208, 240] on div at bounding box center [226, 253] width 159 height 33
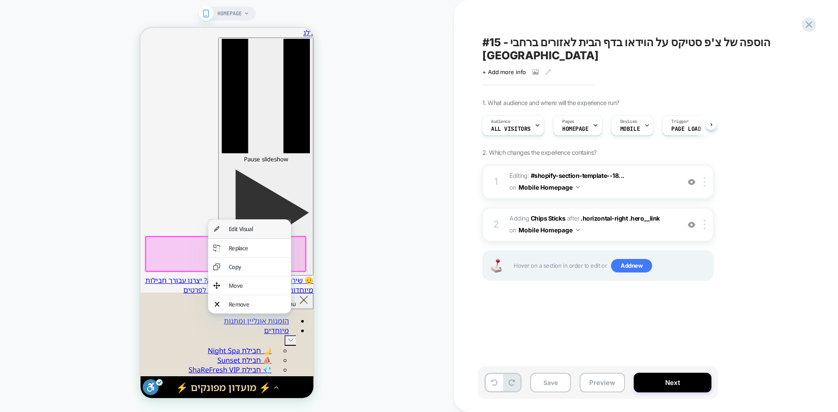
click at [257, 230] on div "Edit Visual" at bounding box center [257, 229] width 57 height 8
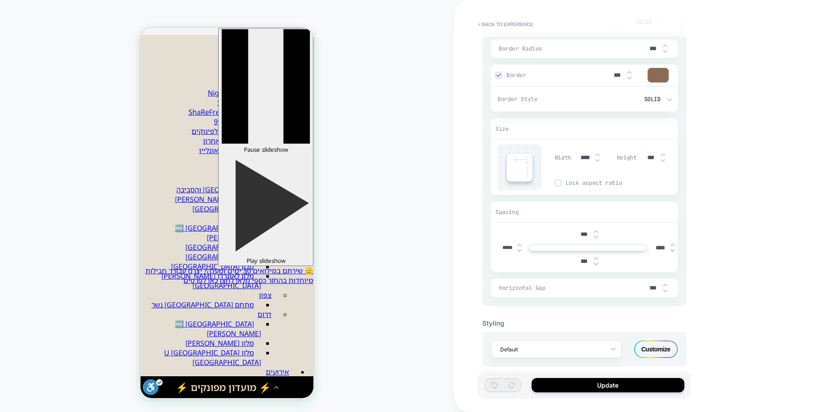
scroll to position [464, 0]
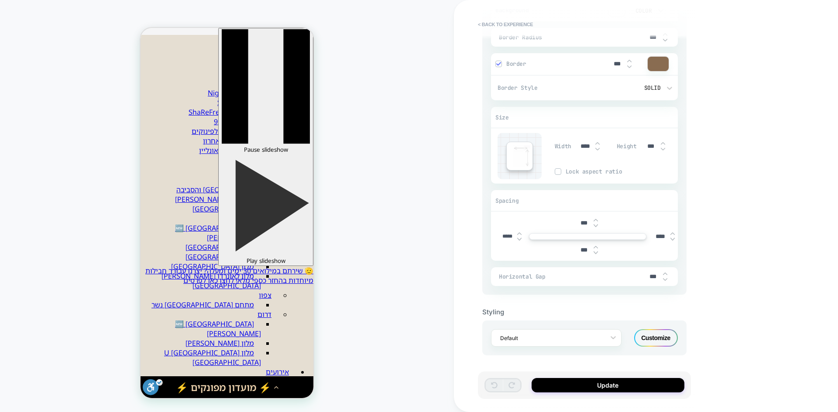
click at [660, 336] on div "Customize" at bounding box center [656, 338] width 44 height 17
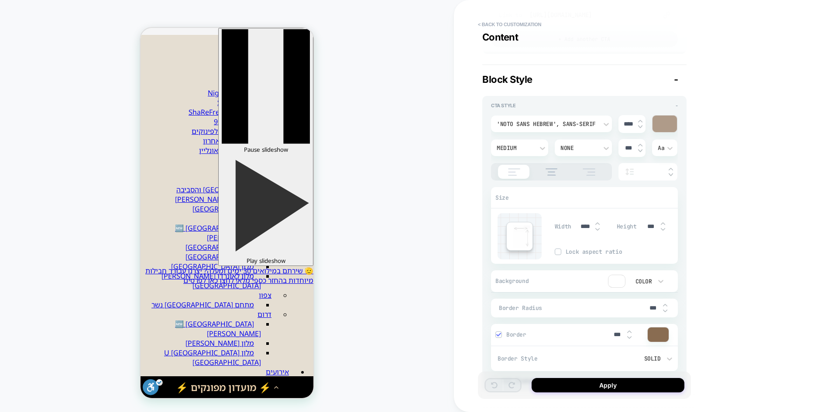
scroll to position [436, 0]
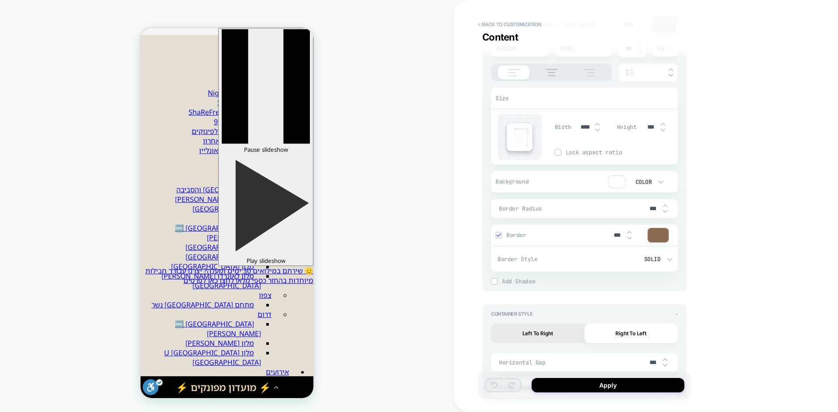
type textarea "*"
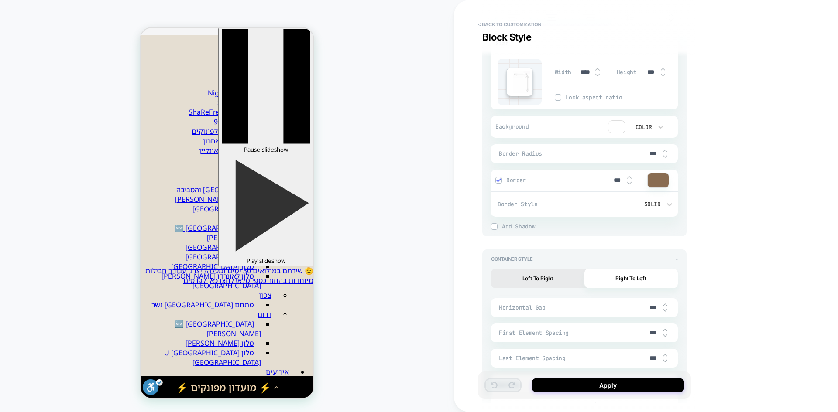
scroll to position [567, 0]
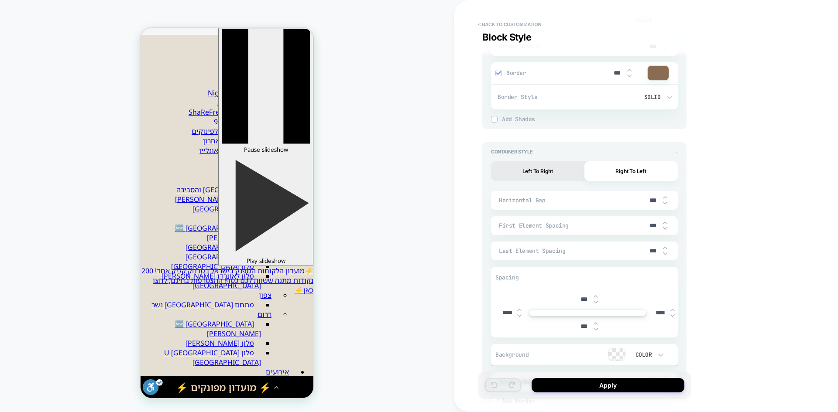
click at [647, 197] on input "***" at bounding box center [653, 200] width 20 height 7
type input "***"
type textarea "*"
type input "****"
type textarea "*"
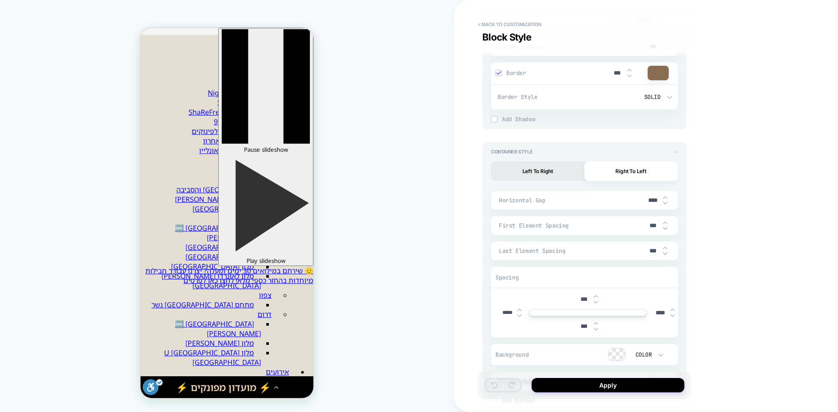
type input "***"
type textarea "*"
type input "***"
type textarea "*"
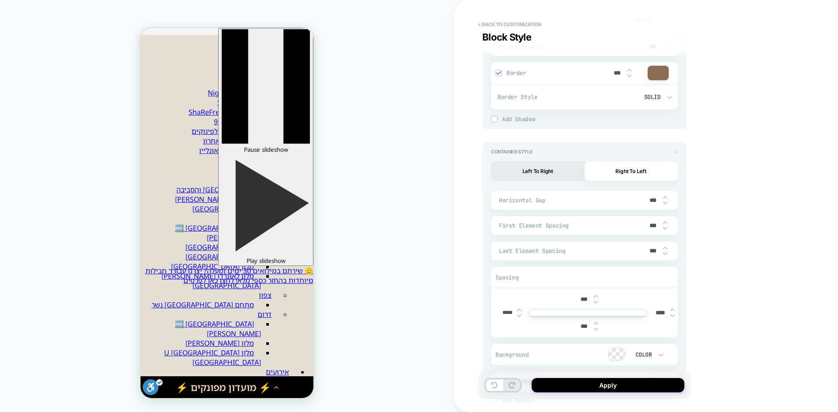
type input "****"
type textarea "*"
type input "***"
type textarea "*"
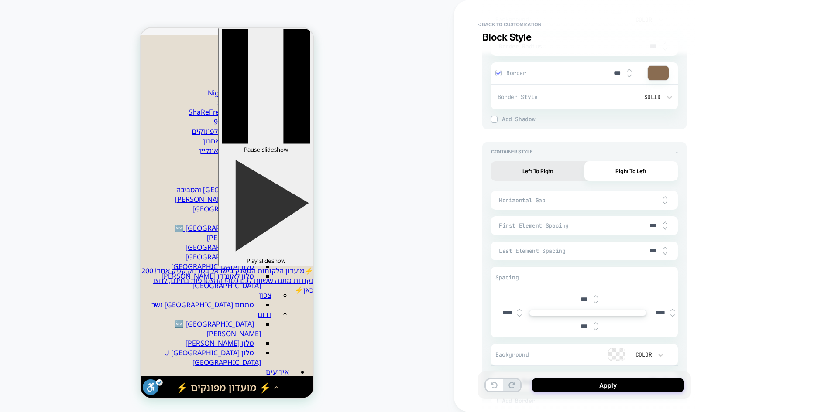
type input "***"
type textarea "*"
type input "****"
type textarea "*"
type input "****"
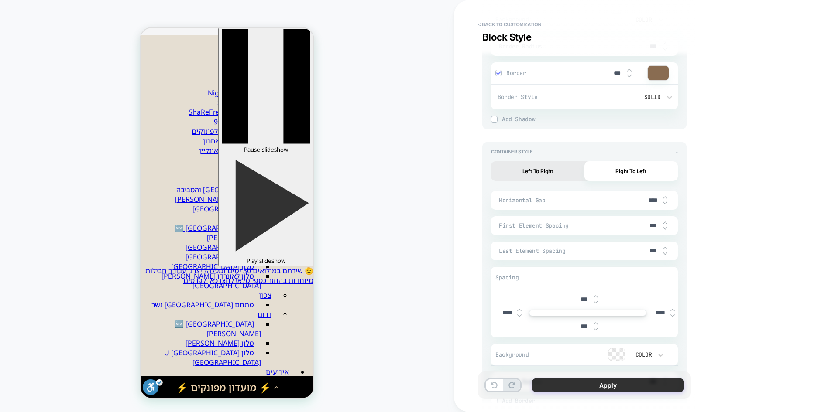
click at [592, 387] on button "Apply" at bounding box center [608, 385] width 153 height 14
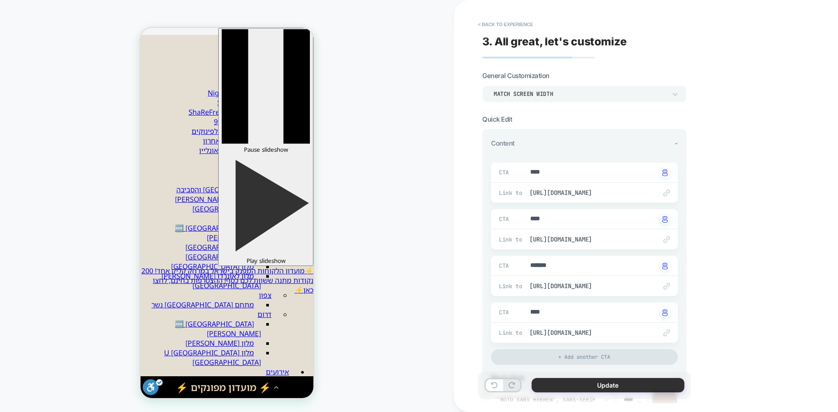
click at [603, 385] on button "Update" at bounding box center [608, 385] width 153 height 14
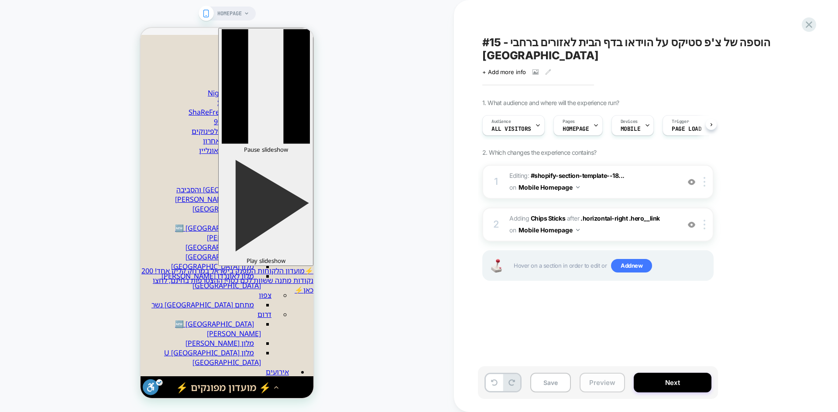
scroll to position [0, 0]
click at [609, 385] on button "Preview" at bounding box center [602, 383] width 45 height 20
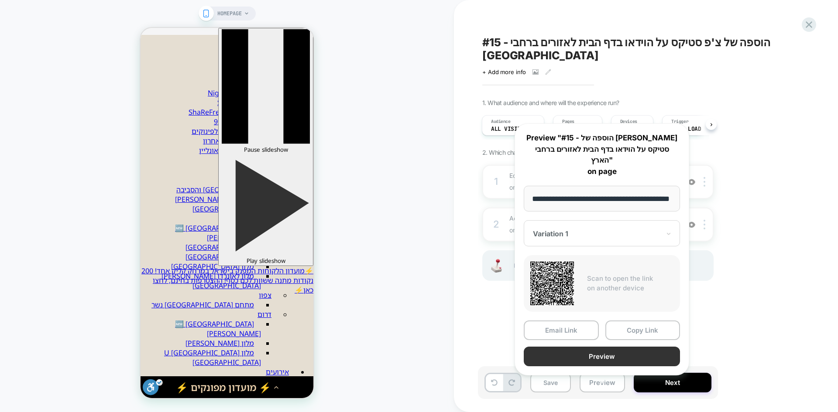
scroll to position [0, 0]
click at [622, 350] on button "Preview" at bounding box center [602, 357] width 156 height 20
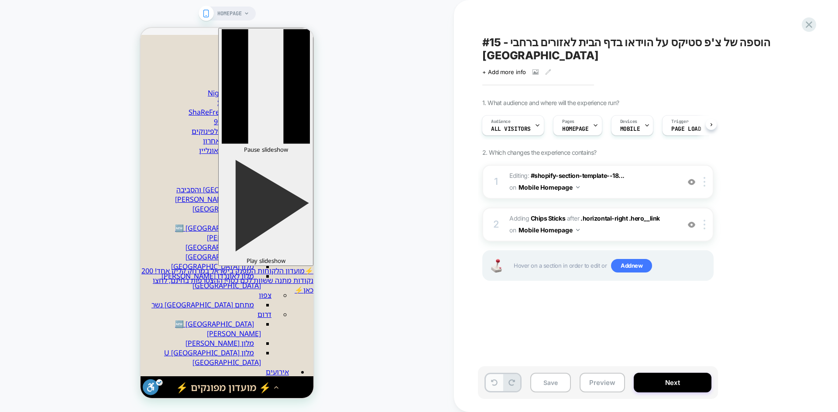
click at [493, 382] on icon at bounding box center [494, 383] width 7 height 7
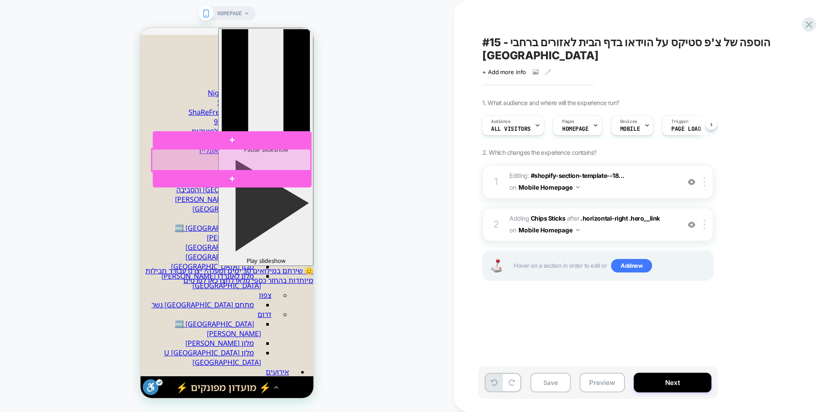
click at [288, 161] on div at bounding box center [231, 160] width 159 height 23
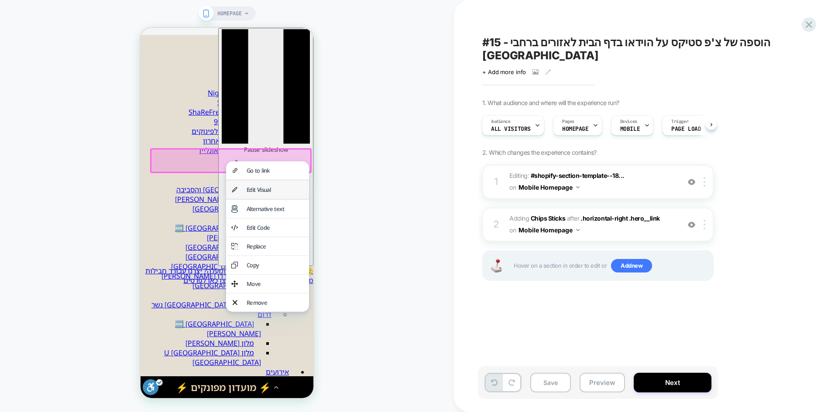
click at [267, 191] on div "Edit Visual" at bounding box center [275, 190] width 57 height 8
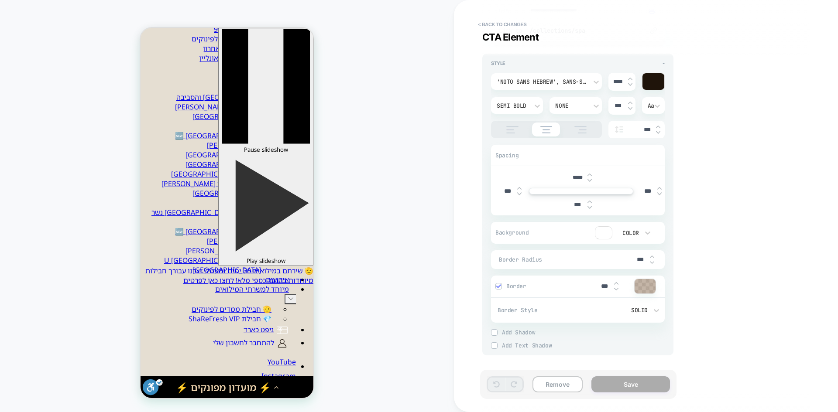
scroll to position [87, 0]
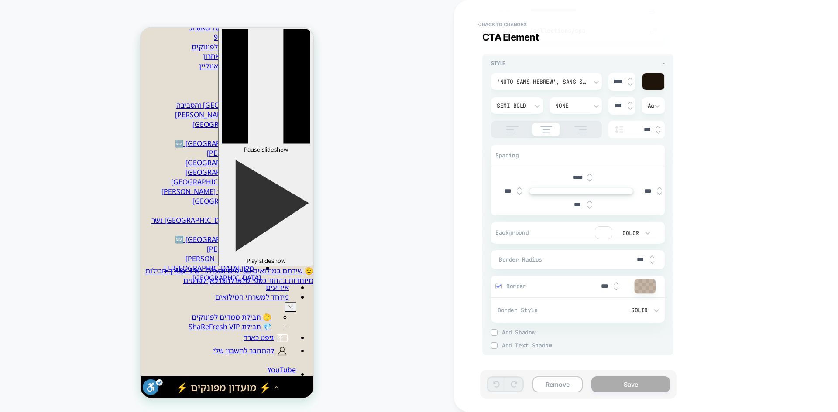
drag, startPoint x: 505, startPoint y: 192, endPoint x: 500, endPoint y: 192, distance: 5.3
click at [500, 192] on input "***" at bounding box center [508, 191] width 20 height 7
type textarea "*"
type input "***"
type textarea "*"
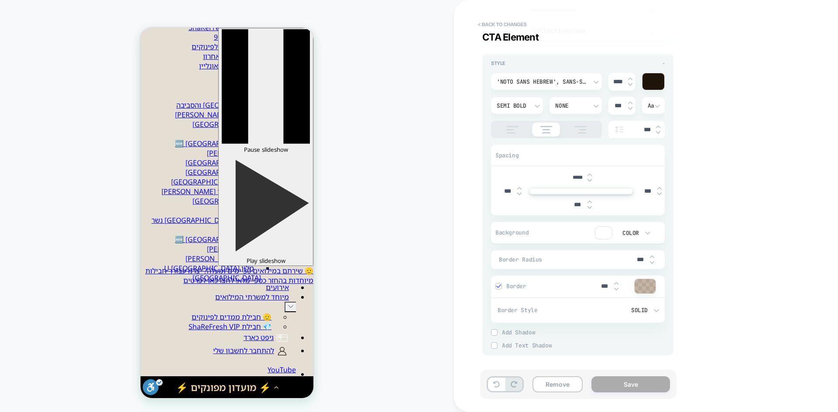
type input "****"
type textarea "*"
type input "****"
drag, startPoint x: 646, startPoint y: 192, endPoint x: 634, endPoint y: 193, distance: 11.4
click at [634, 193] on div "***** **** *** ***" at bounding box center [581, 191] width 167 height 40
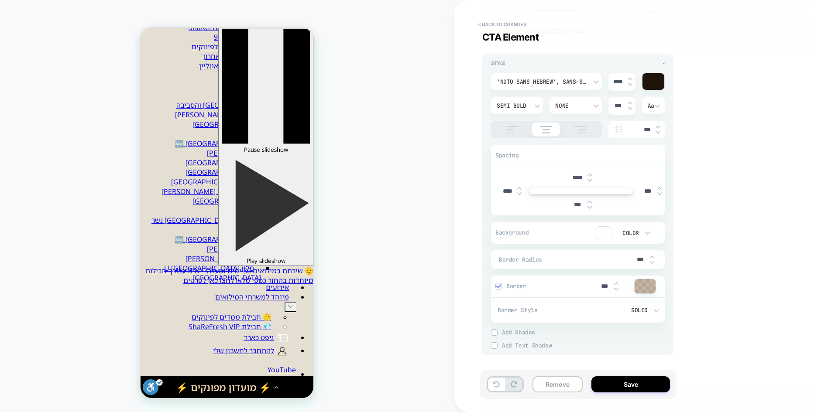
type textarea "*"
type input "***"
type textarea "*"
type input "****"
type textarea "*"
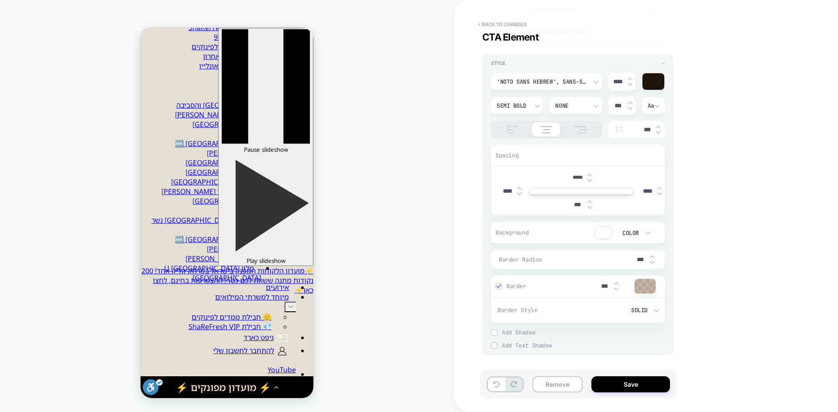
type input "****"
drag, startPoint x: 507, startPoint y: 189, endPoint x: 499, endPoint y: 190, distance: 8.0
click at [499, 190] on input "****" at bounding box center [508, 191] width 20 height 7
type textarea "*"
type input "***"
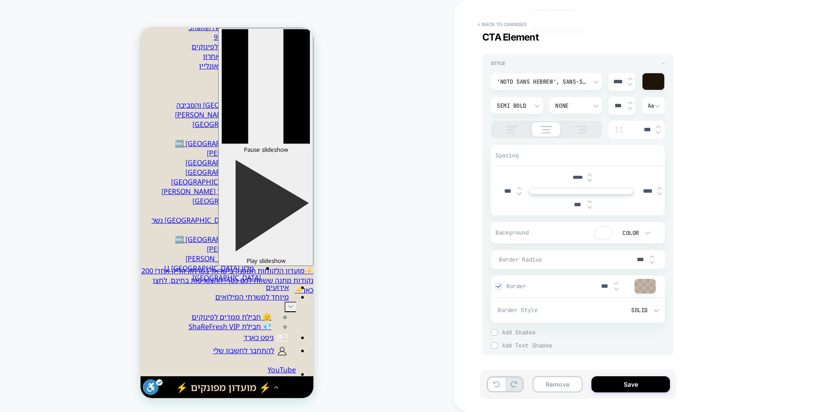
type textarea "*"
type input "****"
type textarea "*"
type input "****"
drag, startPoint x: 648, startPoint y: 192, endPoint x: 635, endPoint y: 190, distance: 13.4
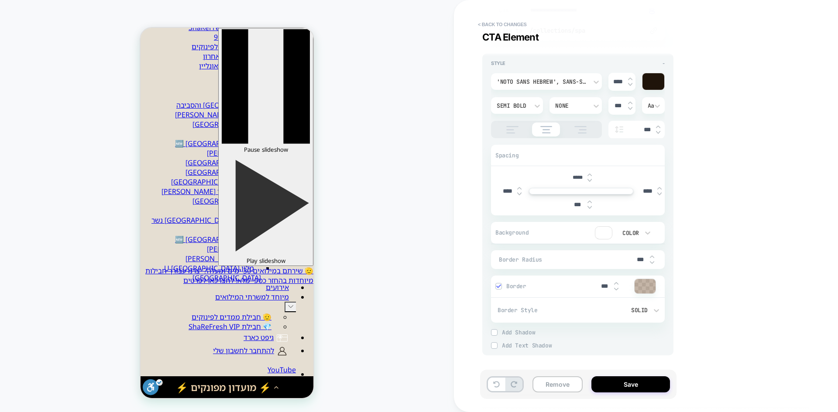
click at [635, 190] on div "***** **** **** ***" at bounding box center [581, 191] width 167 height 40
type textarea "*"
type input "***"
type textarea "*"
type input "****"
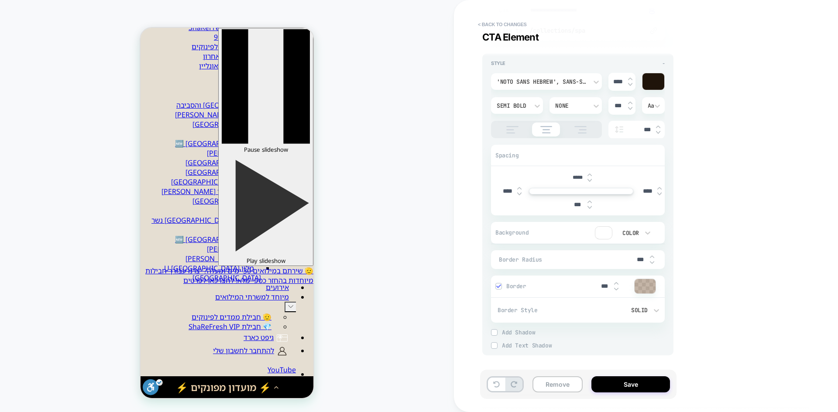
type textarea "*"
type input "****"
click at [711, 204] on div "**********" at bounding box center [641, 206] width 327 height 395
drag, startPoint x: 635, startPoint y: 388, endPoint x: 631, endPoint y: 391, distance: 5.0
click at [635, 387] on button "Save" at bounding box center [630, 385] width 79 height 16
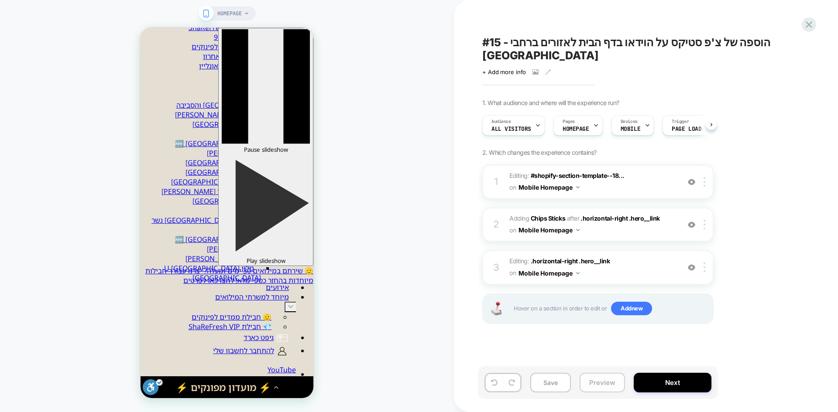
scroll to position [0, 0]
click at [598, 384] on button "Preview" at bounding box center [602, 383] width 45 height 20
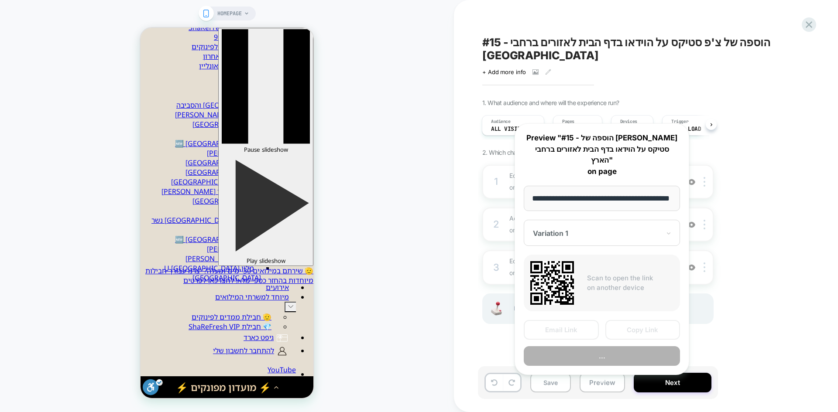
scroll to position [0, 26]
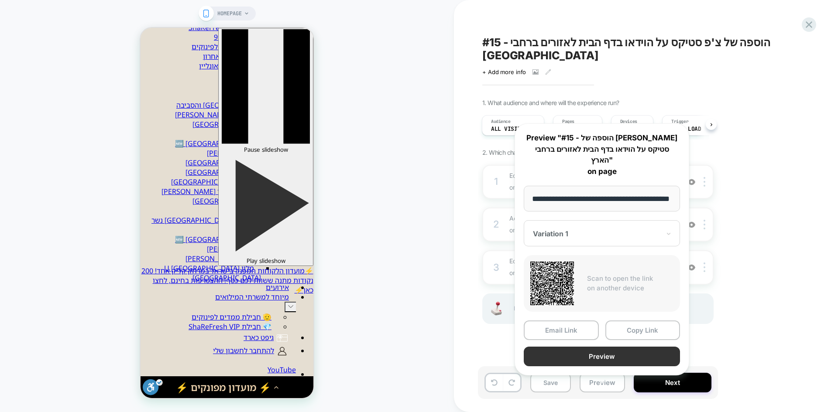
click at [590, 347] on button "Preview" at bounding box center [602, 357] width 156 height 20
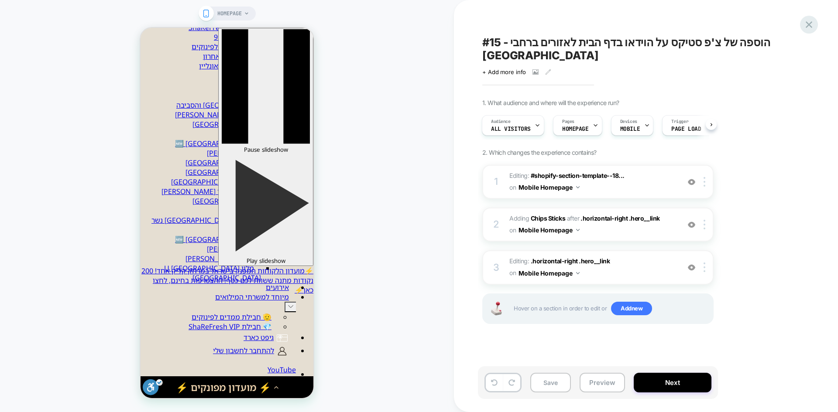
click at [812, 23] on icon at bounding box center [809, 25] width 12 height 12
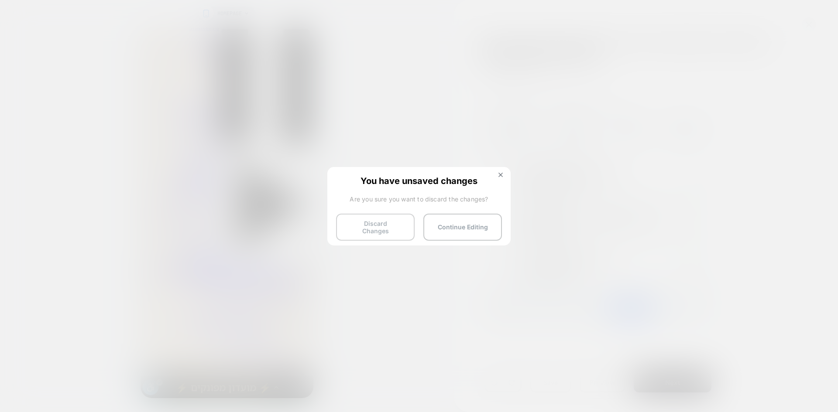
click at [385, 229] on button "Discard Changes" at bounding box center [375, 227] width 79 height 27
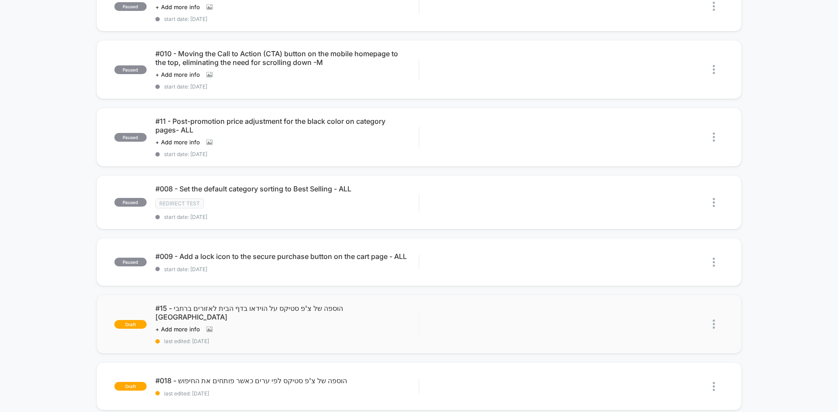
scroll to position [175, 0]
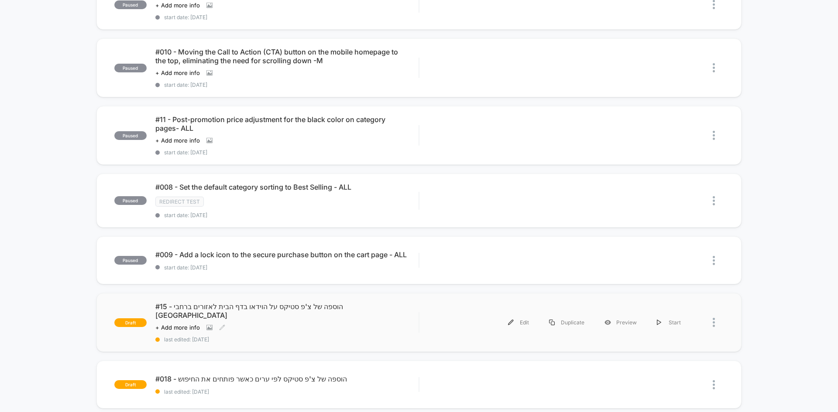
click at [239, 326] on div "#15 - הוספה של צ'פ סטיקס על הוידאו בדף הבית לאזורים ברחבי הארץ Click to view im…" at bounding box center [286, 322] width 263 height 41
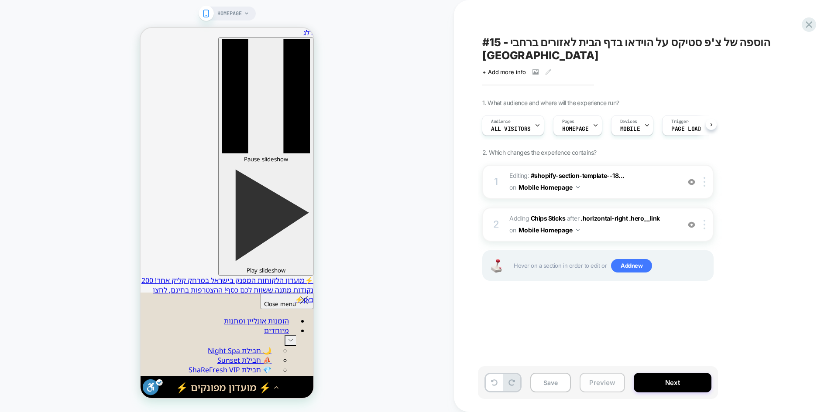
click at [596, 385] on button "Preview" at bounding box center [602, 383] width 45 height 20
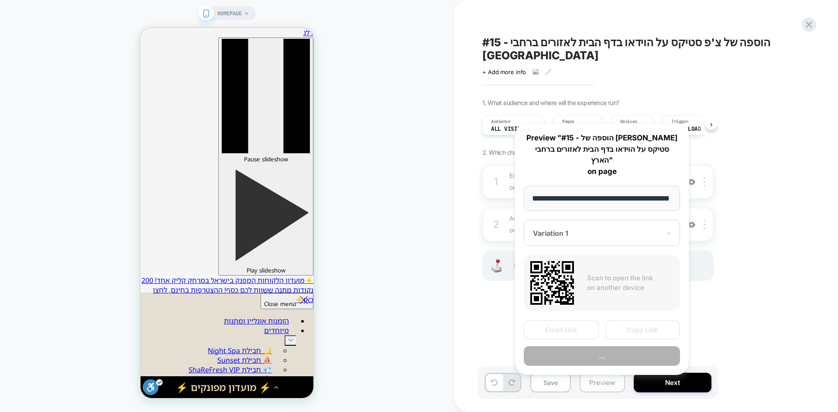
scroll to position [0, 26]
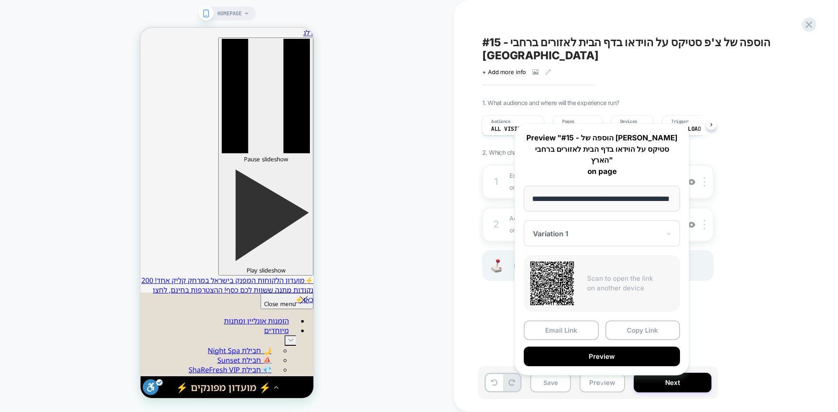
click at [610, 347] on button "Preview" at bounding box center [602, 357] width 156 height 20
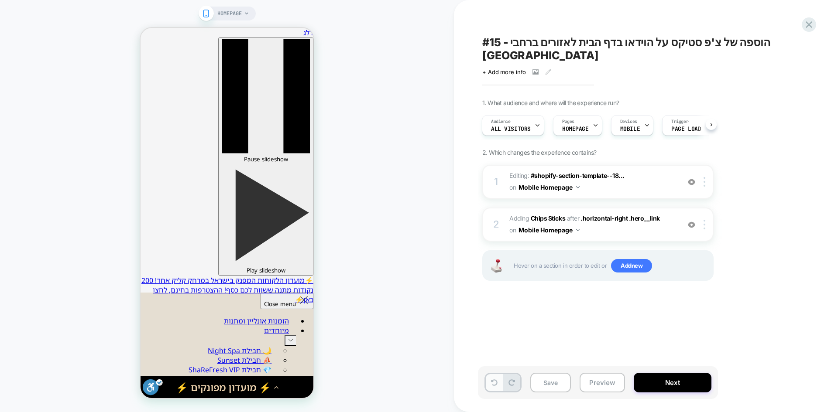
click at [492, 385] on icon at bounding box center [494, 383] width 7 height 7
click at [600, 389] on button "Preview" at bounding box center [602, 383] width 45 height 20
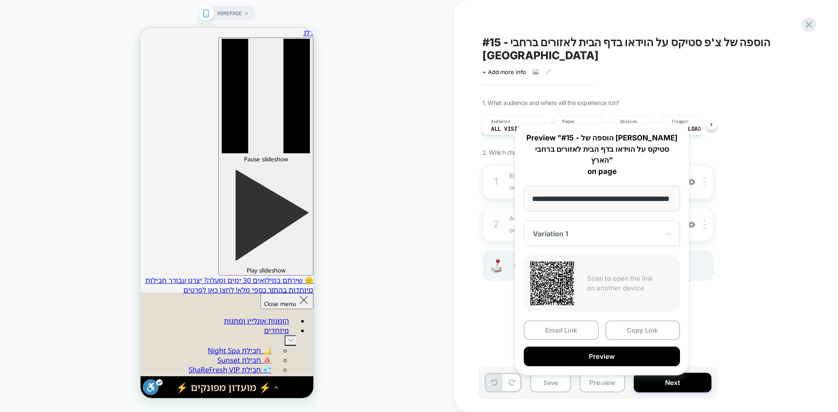
scroll to position [0, 0]
click at [597, 348] on button "Preview" at bounding box center [602, 357] width 156 height 20
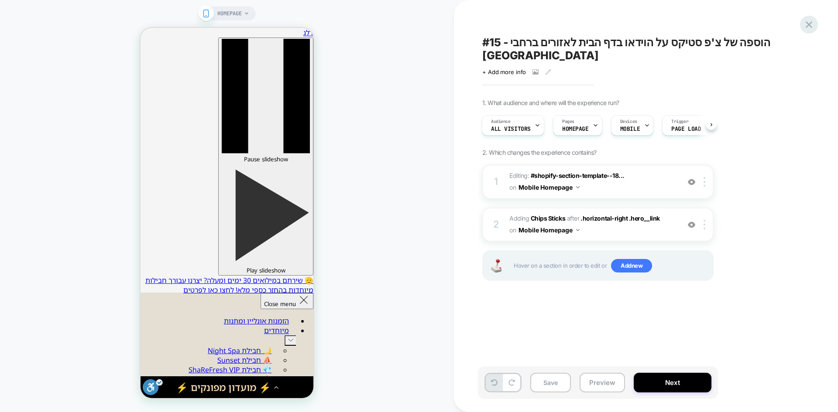
click at [813, 24] on icon at bounding box center [809, 25] width 12 height 12
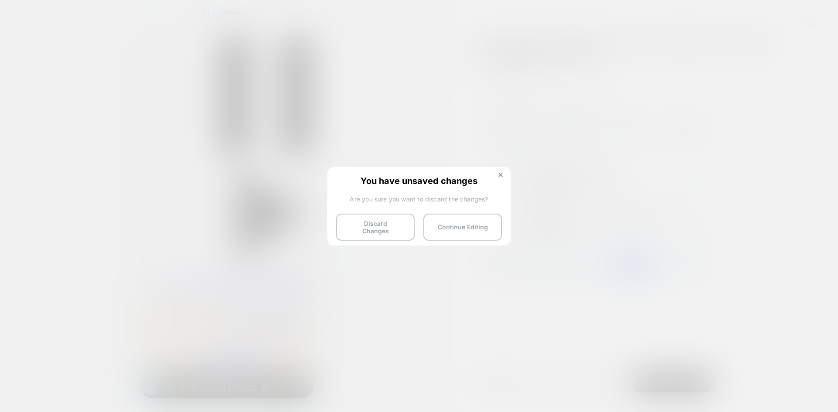
drag, startPoint x: 389, startPoint y: 224, endPoint x: 163, endPoint y: 5, distance: 314.5
click at [389, 224] on button "Discard Changes" at bounding box center [375, 227] width 79 height 27
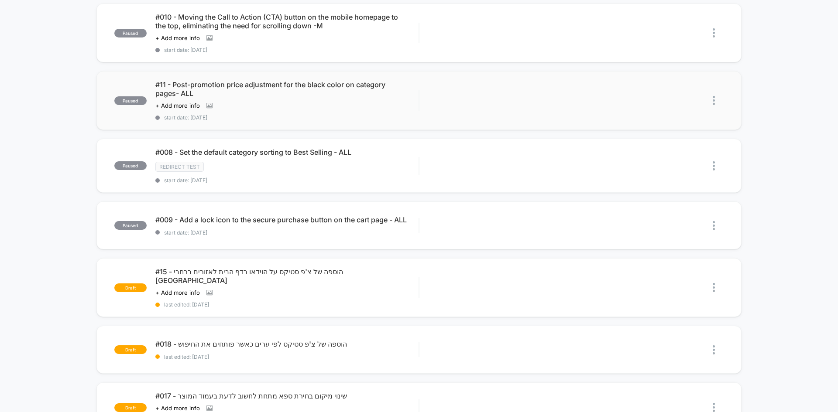
scroll to position [218, 0]
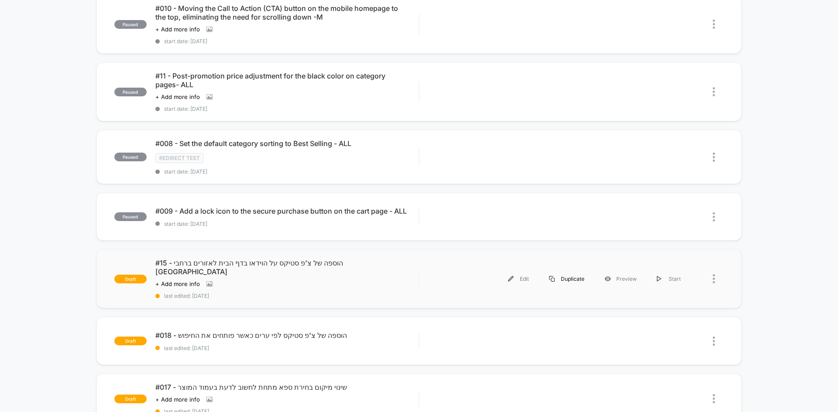
click at [583, 283] on div "Duplicate" at bounding box center [566, 279] width 55 height 20
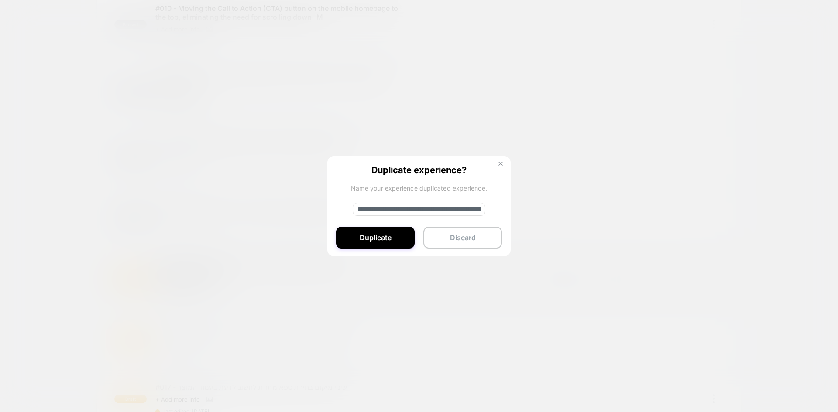
click at [501, 162] on img at bounding box center [500, 164] width 4 height 4
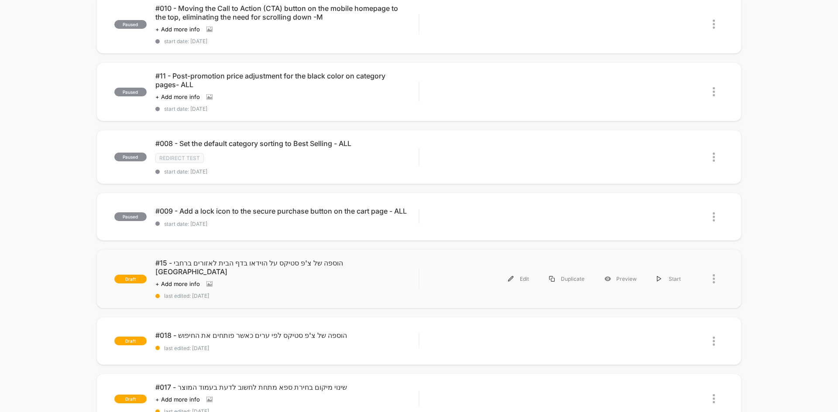
click at [589, 290] on div "draft #15 - הוספה של צ'פ סטיקס על הוידאו בדף הבית לאזורים ברחבי הארץ Click to v…" at bounding box center [418, 279] width 645 height 59
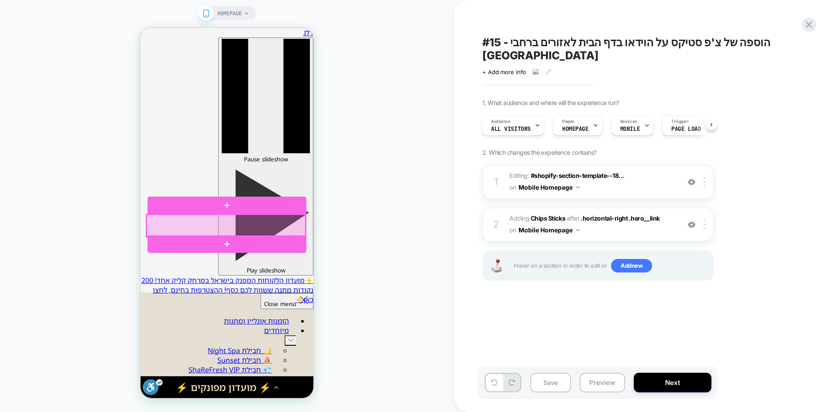
click at [288, 221] on div at bounding box center [226, 226] width 159 height 23
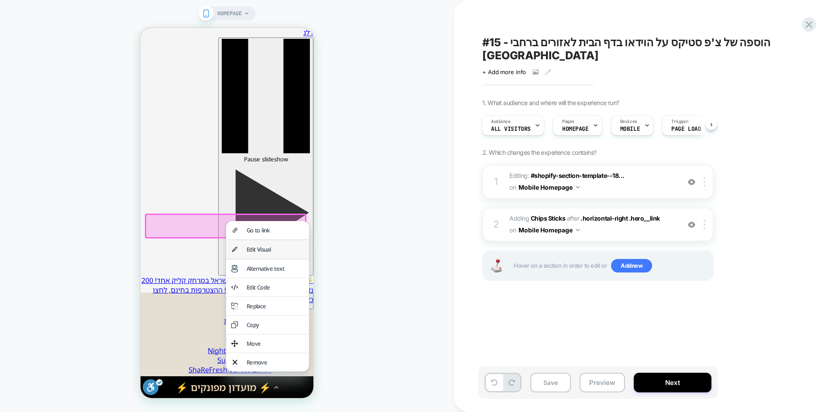
click at [274, 249] on div "Edit Visual" at bounding box center [275, 250] width 57 height 8
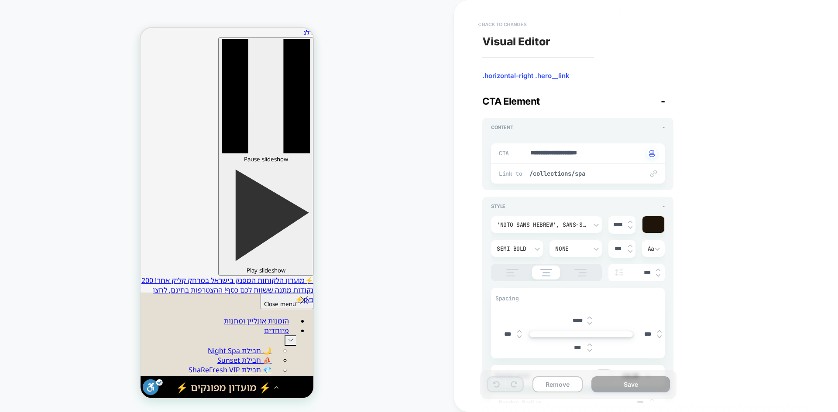
click at [501, 27] on button "< Back to changes" at bounding box center [503, 24] width 58 height 14
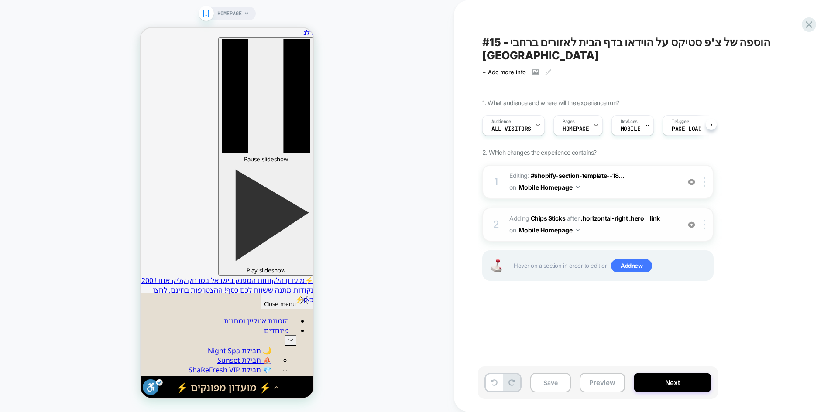
scroll to position [0, 0]
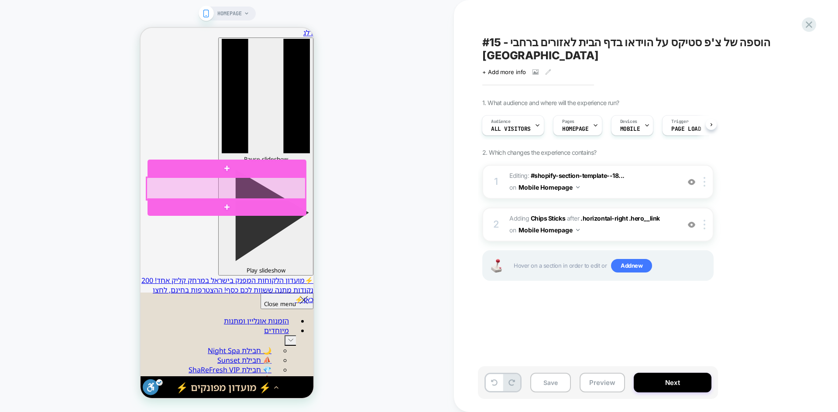
click at [298, 192] on div at bounding box center [226, 189] width 159 height 23
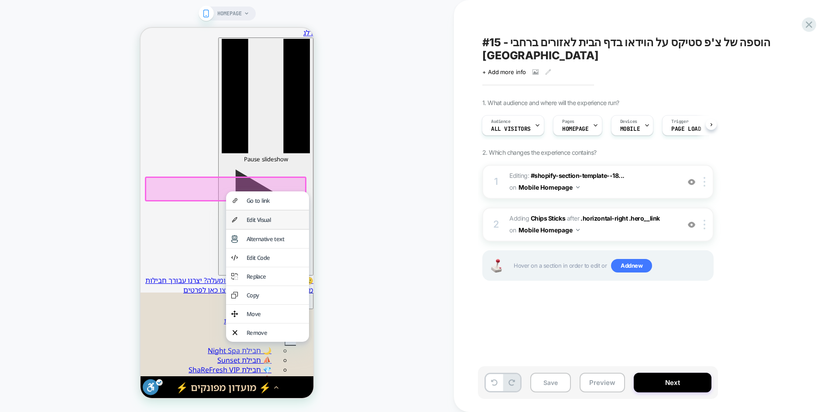
click at [267, 222] on div "Edit Visual" at bounding box center [275, 220] width 57 height 8
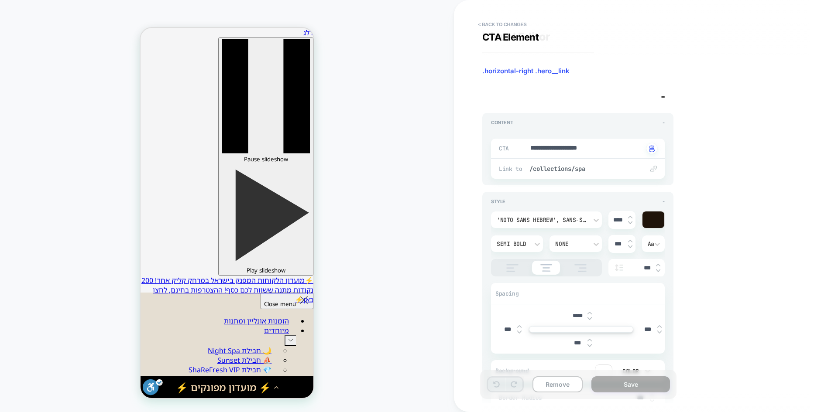
scroll to position [0, 0]
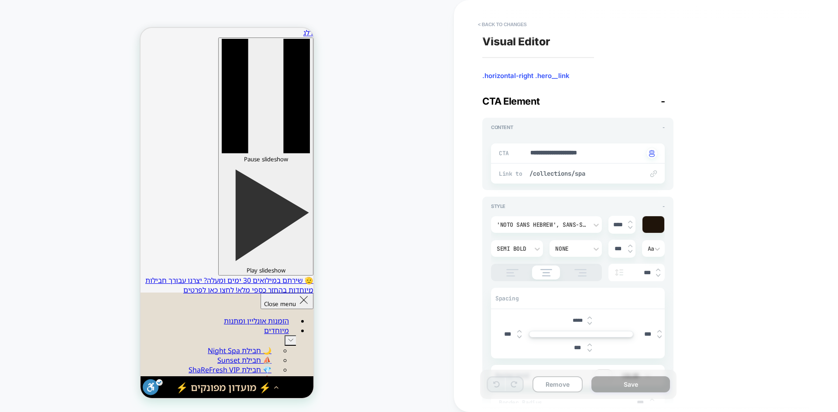
drag, startPoint x: 505, startPoint y: 335, endPoint x: 491, endPoint y: 333, distance: 14.1
click at [491, 333] on div "***** *** *** ***" at bounding box center [578, 334] width 174 height 49
type textarea "*"
type input "***"
type textarea "*"
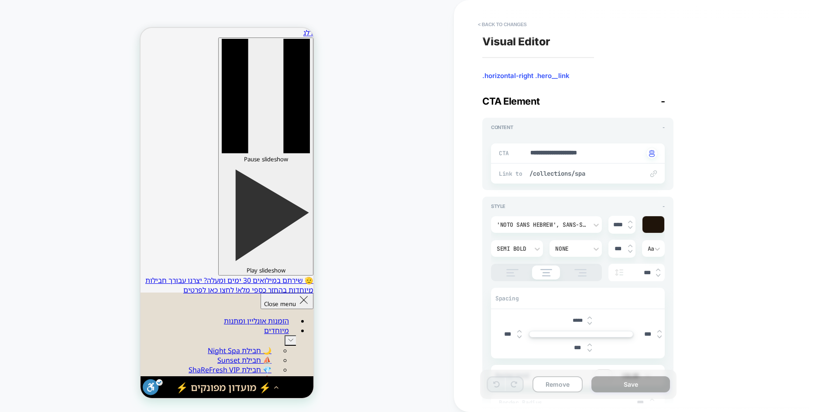
type input "****"
type textarea "*"
type input "****"
click at [644, 331] on input "***" at bounding box center [648, 334] width 20 height 7
click at [645, 333] on input "***" at bounding box center [648, 334] width 20 height 7
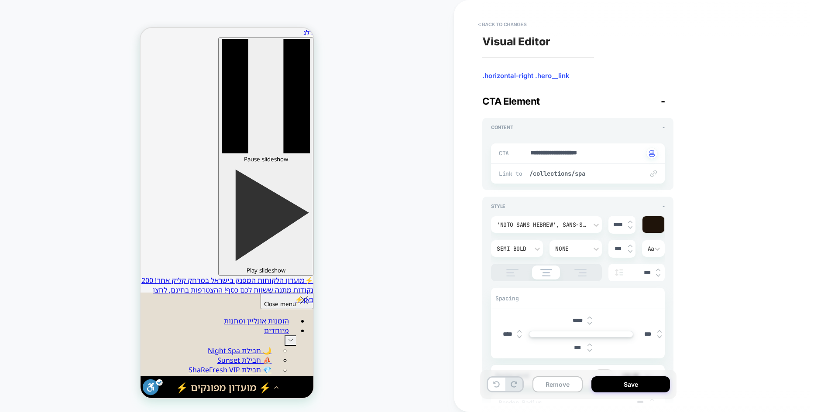
type textarea "*"
type input "***"
type textarea "*"
type input "****"
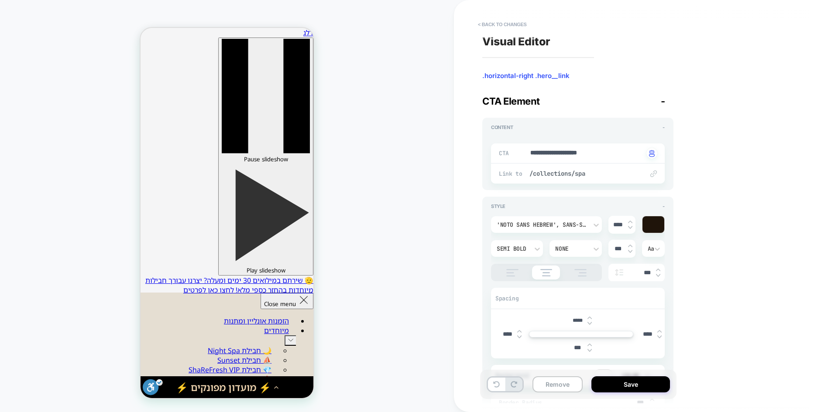
type textarea "*"
type input "****"
click at [621, 381] on button "Save" at bounding box center [630, 385] width 79 height 16
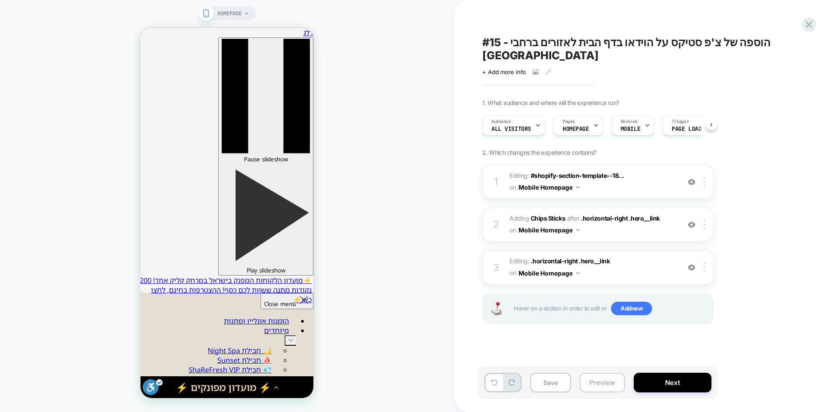
scroll to position [0, 0]
click at [609, 380] on button "Preview" at bounding box center [602, 383] width 45 height 20
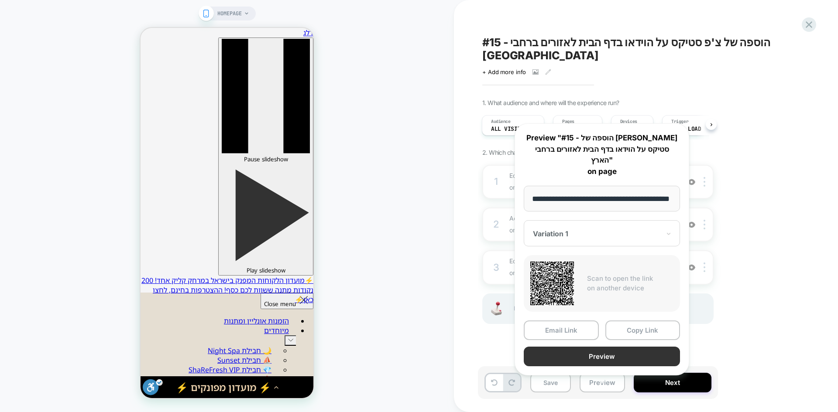
scroll to position [0, 0]
click at [644, 354] on button "Preview" at bounding box center [602, 357] width 156 height 20
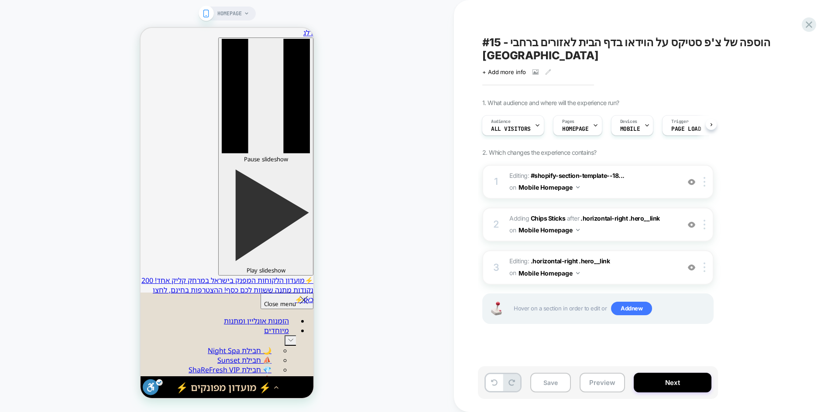
click at [601, 385] on button "Preview" at bounding box center [602, 383] width 45 height 20
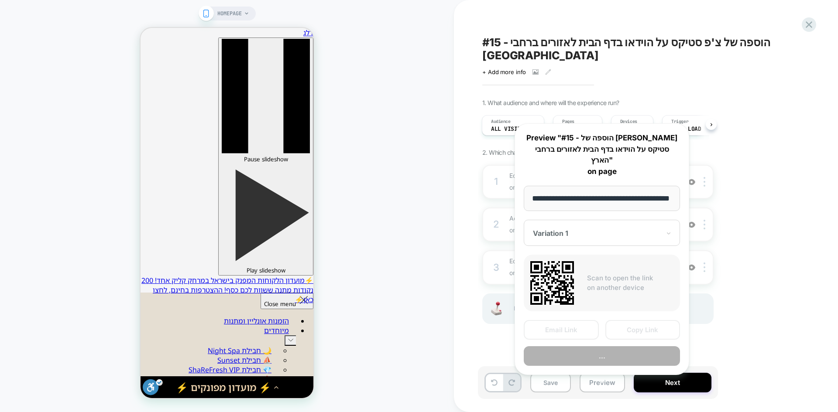
scroll to position [0, 26]
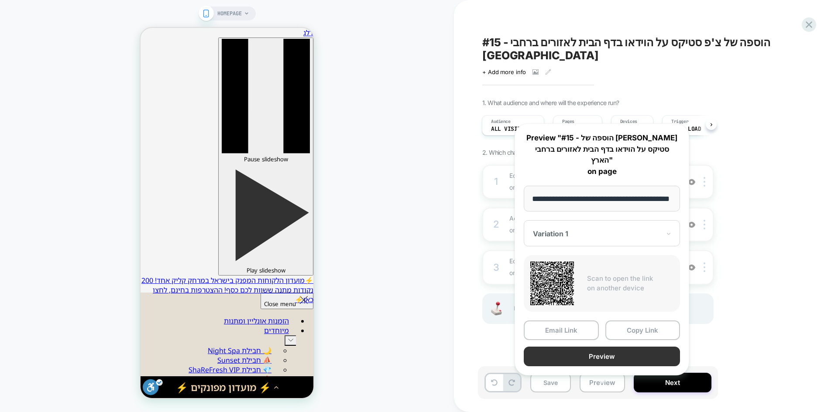
click at [615, 347] on button "Preview" at bounding box center [602, 357] width 156 height 20
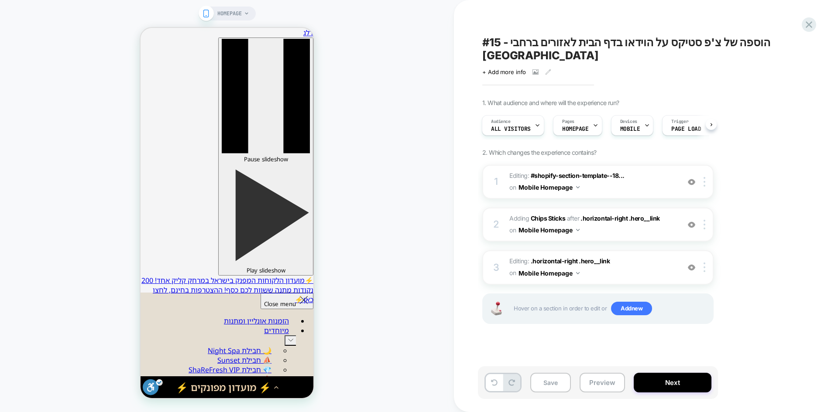
click at [482, 381] on div "Save Preview Next" at bounding box center [598, 383] width 240 height 33
click at [488, 384] on button at bounding box center [494, 382] width 17 height 17
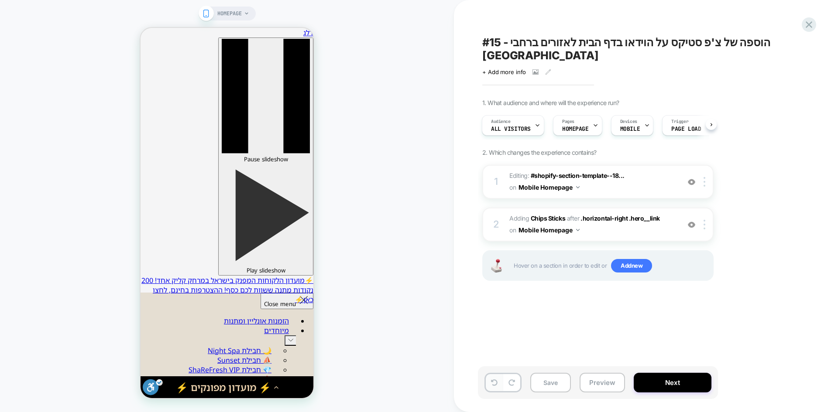
click at [488, 384] on button at bounding box center [494, 382] width 17 height 17
click at [608, 382] on button "Preview" at bounding box center [602, 383] width 45 height 20
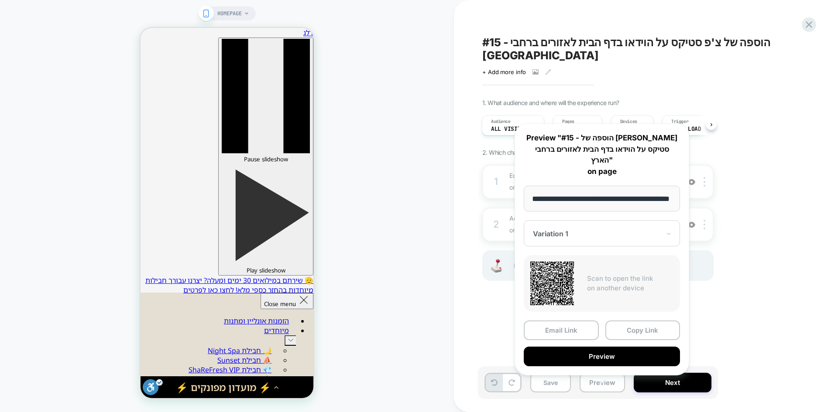
click at [634, 321] on button "Copy Link" at bounding box center [642, 331] width 75 height 20
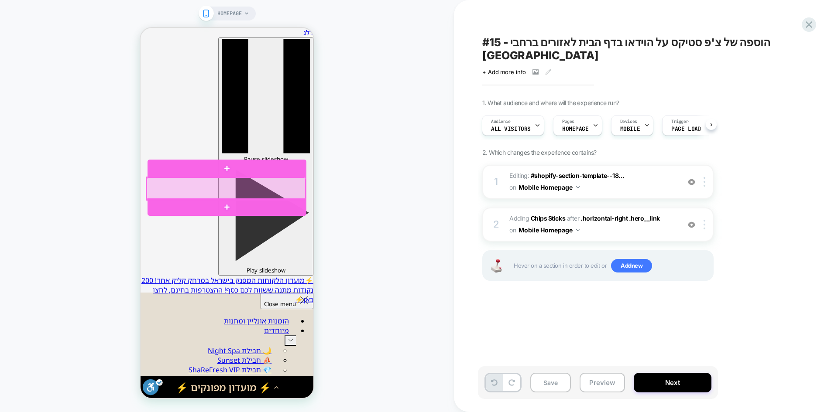
click at [270, 190] on div at bounding box center [226, 189] width 159 height 23
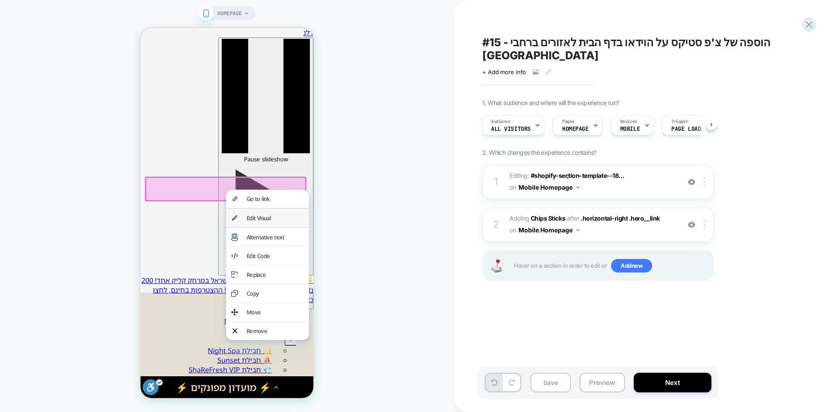
click at [273, 222] on div "Edit Visual" at bounding box center [275, 218] width 57 height 8
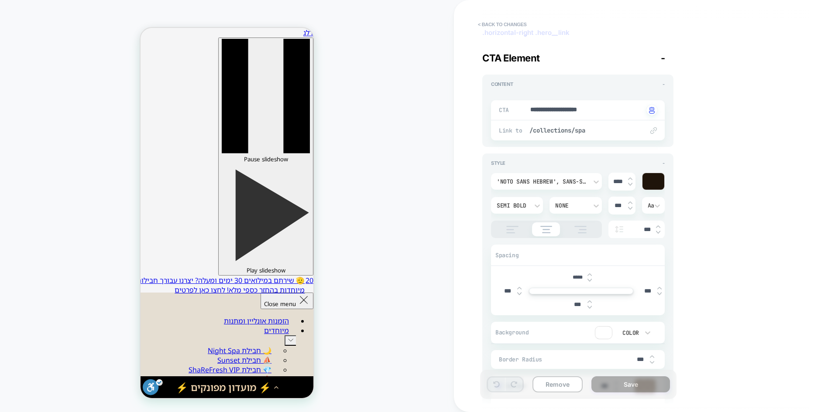
scroll to position [44, 0]
drag, startPoint x: 505, startPoint y: 292, endPoint x: 482, endPoint y: 290, distance: 23.2
click at [482, 290] on div "**********" at bounding box center [641, 206] width 327 height 395
type textarea "*"
type input "****"
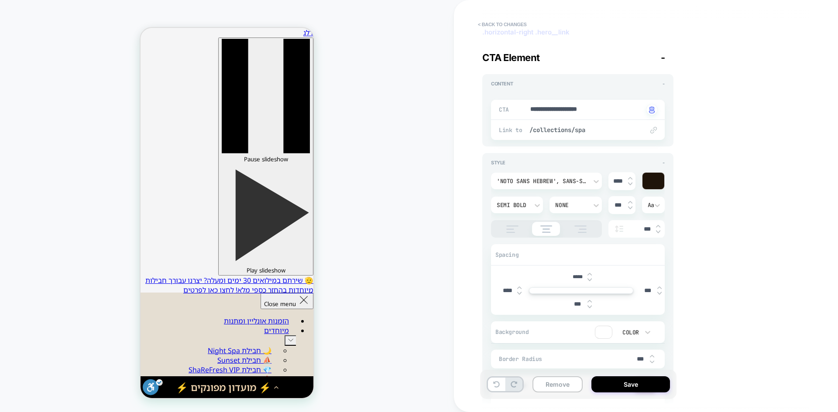
type textarea "*"
type input "****"
click at [642, 290] on input "***" at bounding box center [648, 290] width 20 height 7
type textarea "*"
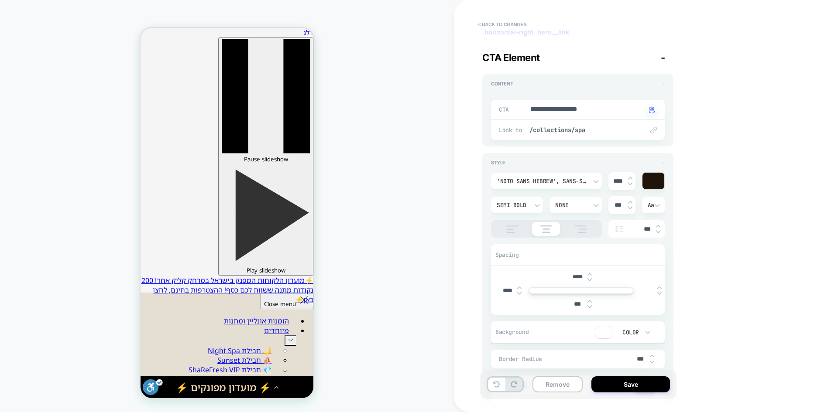
type input "***"
type textarea "*"
type input "****"
type textarea "*"
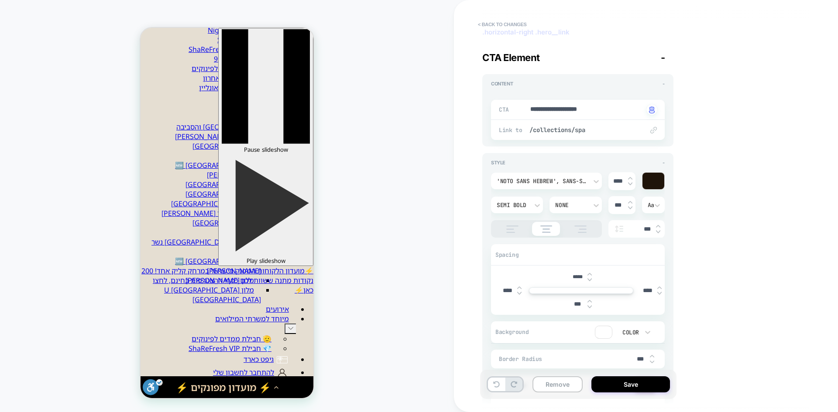
scroll to position [87, 0]
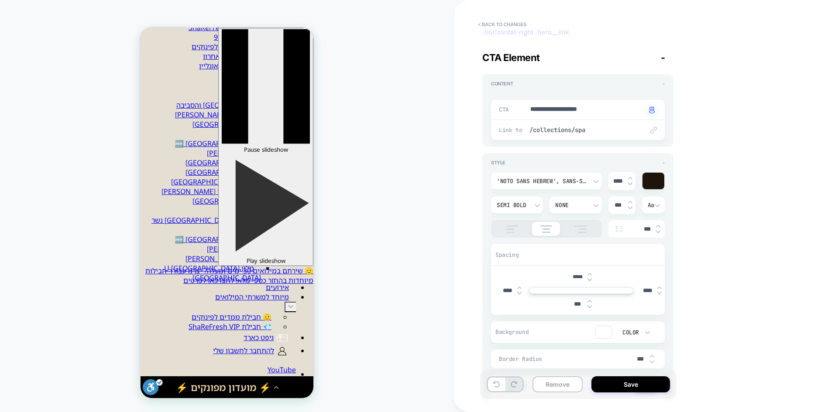
type input "****"
click at [408, 240] on div "HOMEPAGE" at bounding box center [227, 206] width 454 height 395
click at [619, 386] on button "Save" at bounding box center [630, 385] width 79 height 16
type textarea "*"
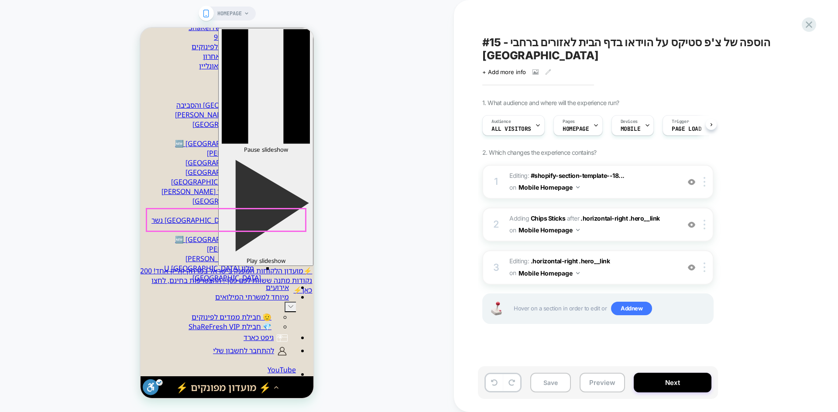
scroll to position [0, 0]
click at [598, 386] on button "Preview" at bounding box center [602, 383] width 45 height 20
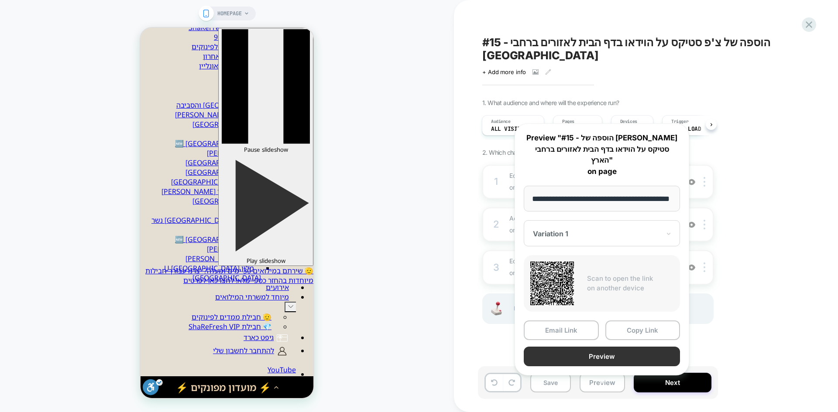
scroll to position [0, 0]
click at [647, 350] on button "Preview" at bounding box center [602, 357] width 156 height 20
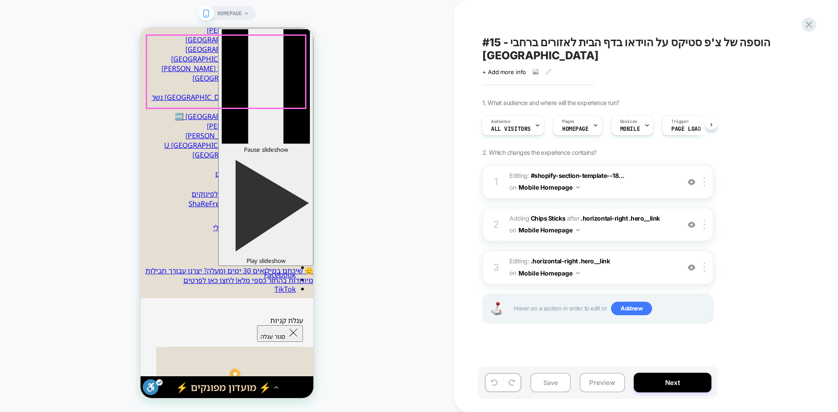
scroll to position [218, 0]
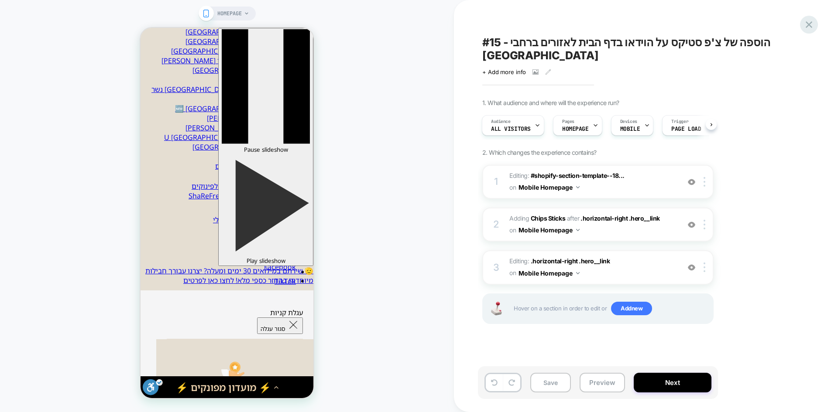
click at [812, 23] on icon at bounding box center [809, 25] width 12 height 12
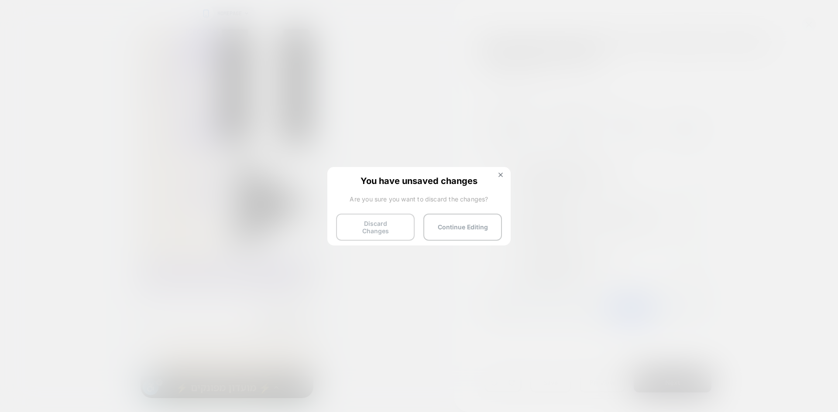
click at [394, 230] on button "Discard Changes" at bounding box center [375, 227] width 79 height 27
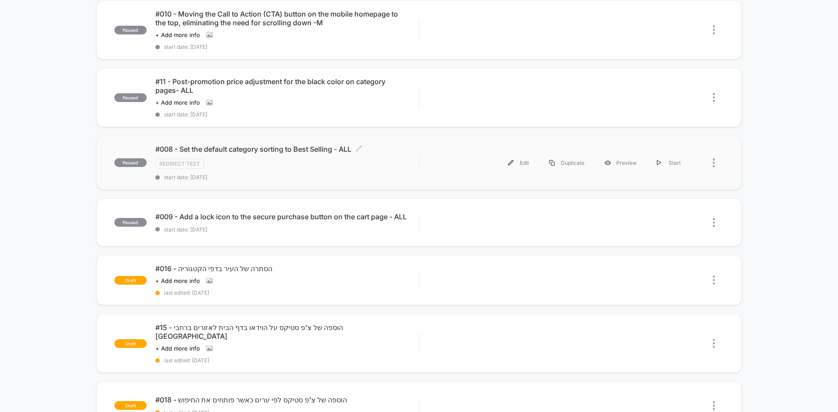
scroll to position [218, 0]
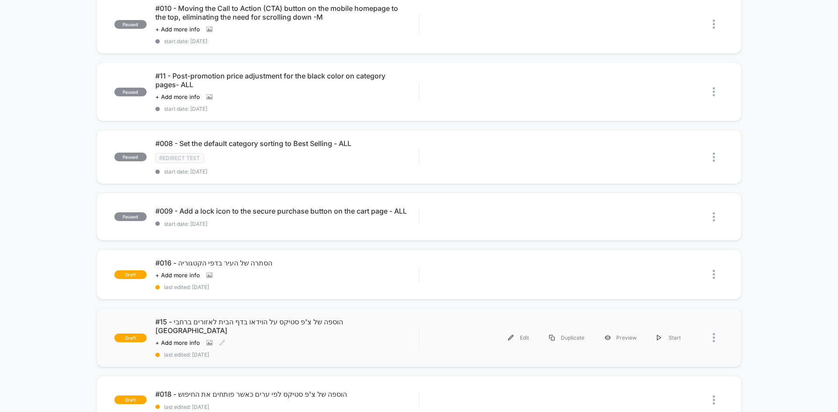
click at [248, 340] on div "#15 - הוספה של צ'פ סטיקס על הוידאו בדף הבית לאזורים ברחבי הארץ Click to view im…" at bounding box center [286, 338] width 263 height 41
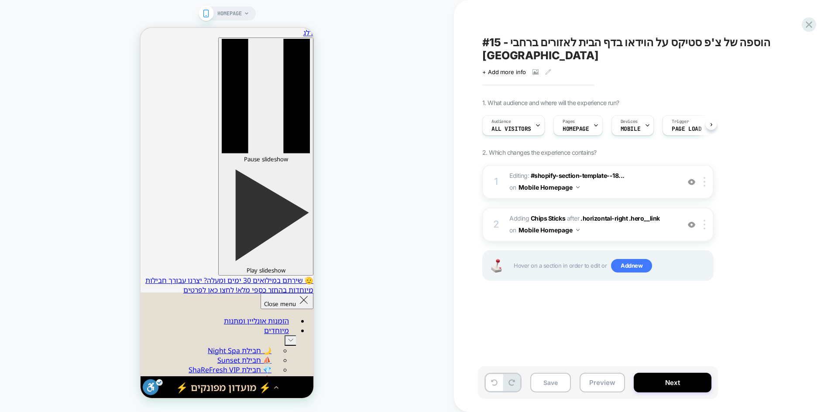
scroll to position [0, 0]
click at [594, 380] on button "Preview" at bounding box center [602, 383] width 45 height 20
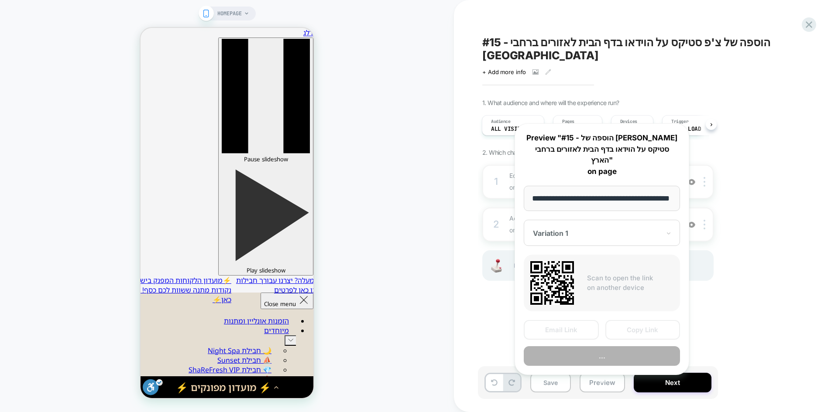
scroll to position [0, 26]
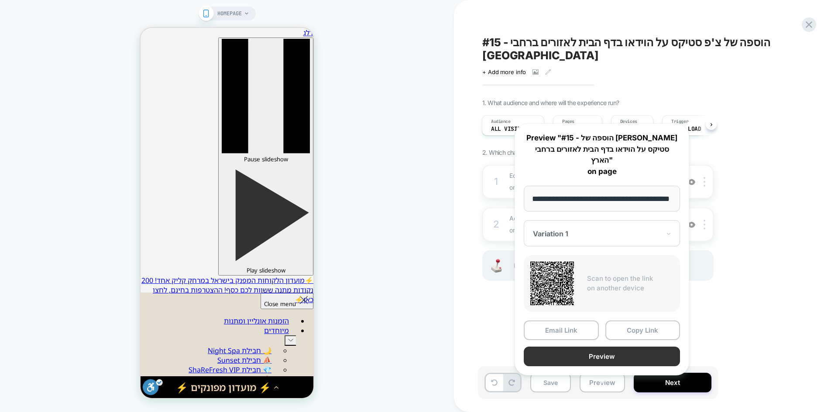
click at [617, 347] on button "Preview" at bounding box center [602, 357] width 156 height 20
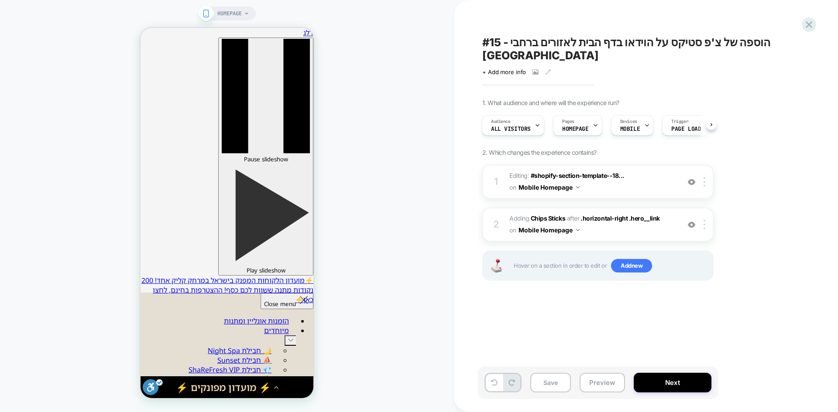
scroll to position [0, 0]
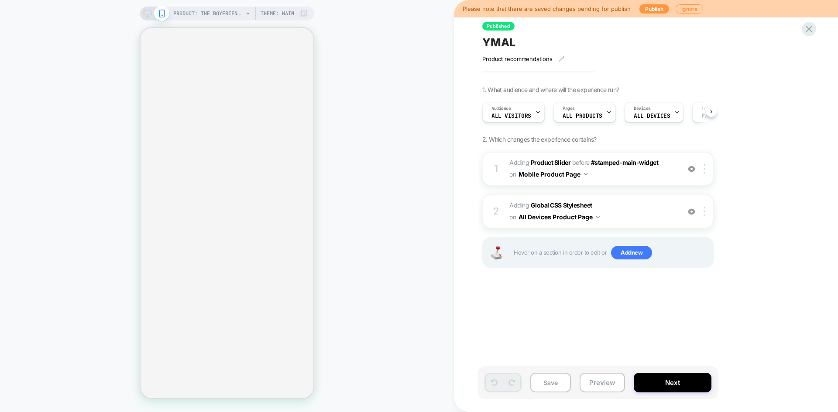
scroll to position [0, 0]
click at [548, 205] on b "Global CSS Stylesheet" at bounding box center [562, 205] width 62 height 7
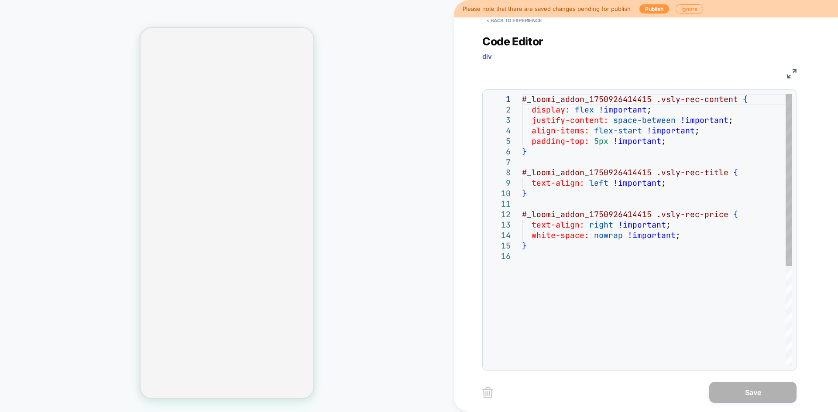
scroll to position [0, 0]
click at [599, 256] on div "# _ loomi_addon_1750926414415 .vsly-rec-content { display: flex !important ; ju…" at bounding box center [657, 308] width 270 height 429
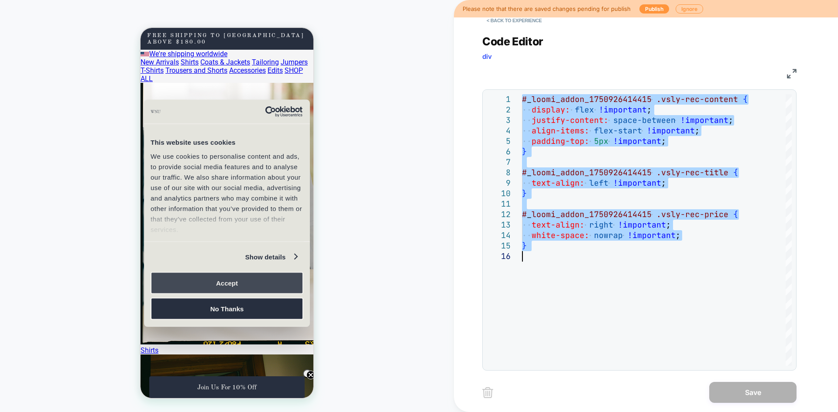
click at [254, 284] on button "Accept" at bounding box center [227, 283] width 153 height 22
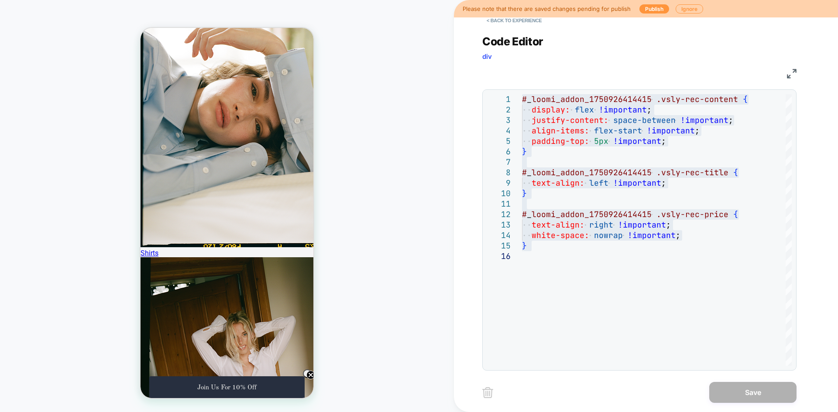
scroll to position [1047, 0]
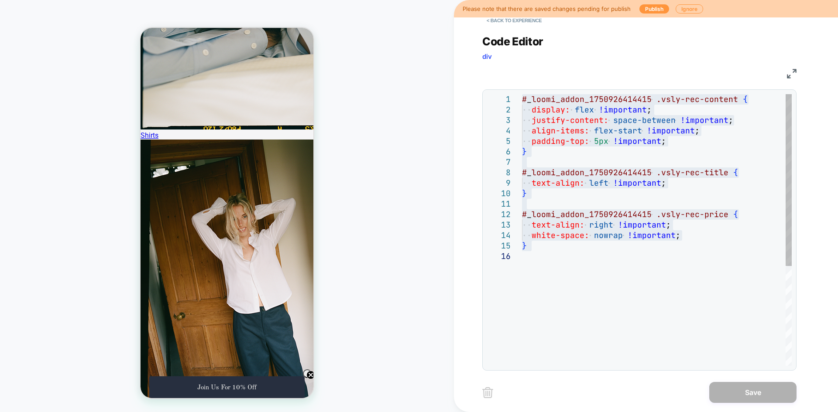
click at [0, 0] on div "# _ loomi_addon_1750926414415 .vsly-rec-content { display: flex !important ; ju…" at bounding box center [0, 0] width 0 height 0
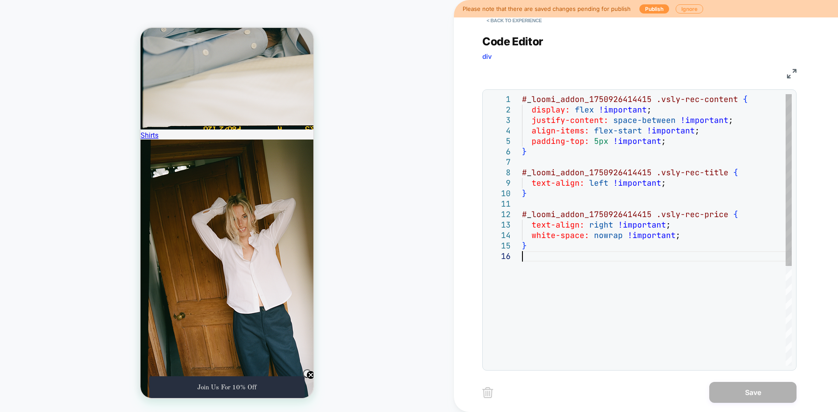
click at [0, 0] on div "# _ loomi_addon_1750926414415 .vsly-rec-content { display: flex !important ; ju…" at bounding box center [0, 0] width 0 height 0
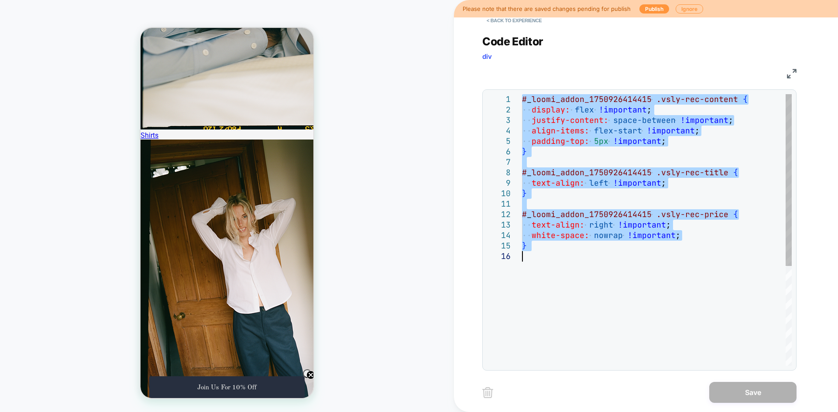
type textarea "**********"
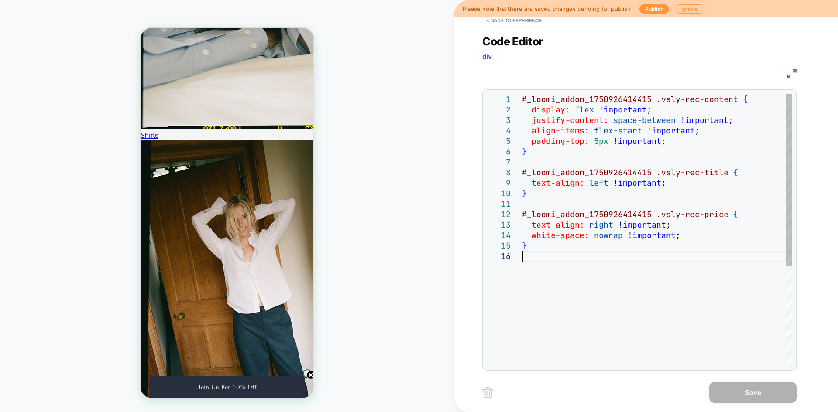
click at [0, 0] on div "# _ loomi_addon_1750926414415 .vsly-rec-content { display: flex !important ; ju…" at bounding box center [0, 0] width 0 height 0
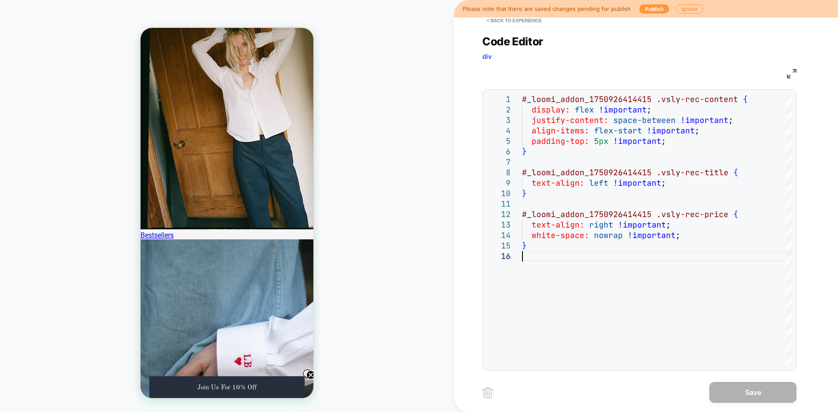
scroll to position [1222, 0]
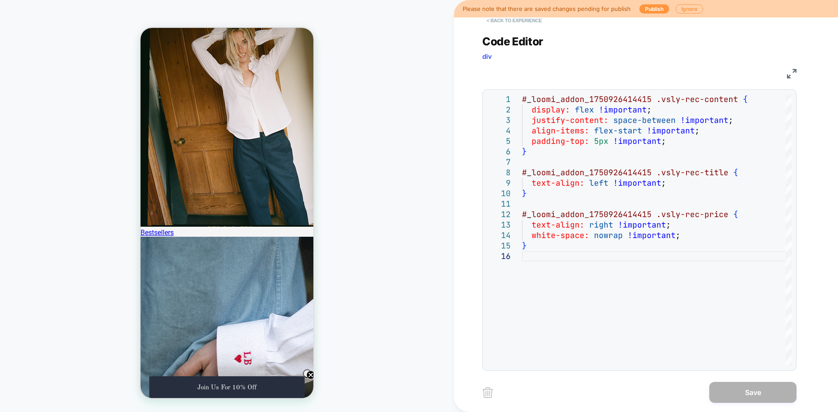
click at [0, 0] on button "< Back to experience" at bounding box center [0, 0] width 0 height 0
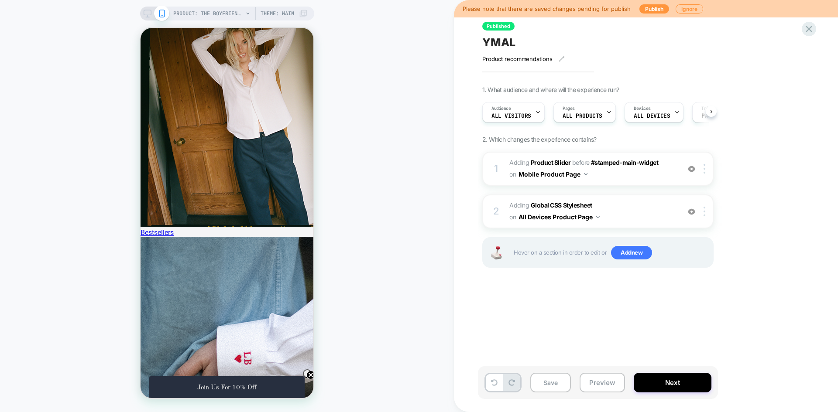
scroll to position [0, 0]
click at [0, 0] on button "Preview" at bounding box center [0, 0] width 0 height 0
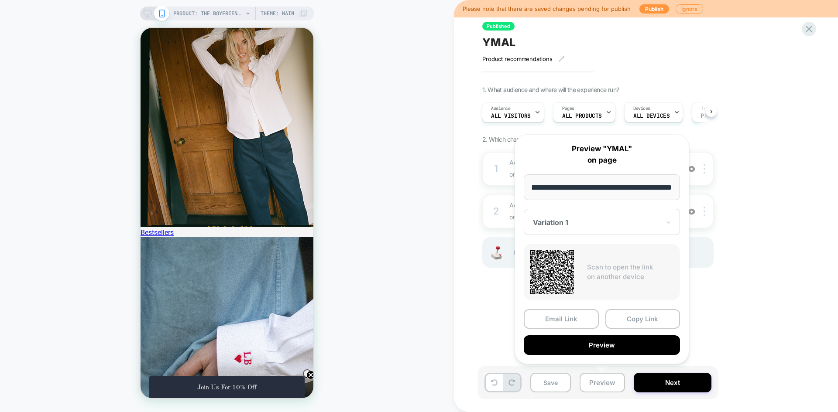
scroll to position [0, 0]
click at [0, 0] on div "1. What audience and where will the experience run? Audience All Visitors Pages…" at bounding box center [0, 0] width 0 height 0
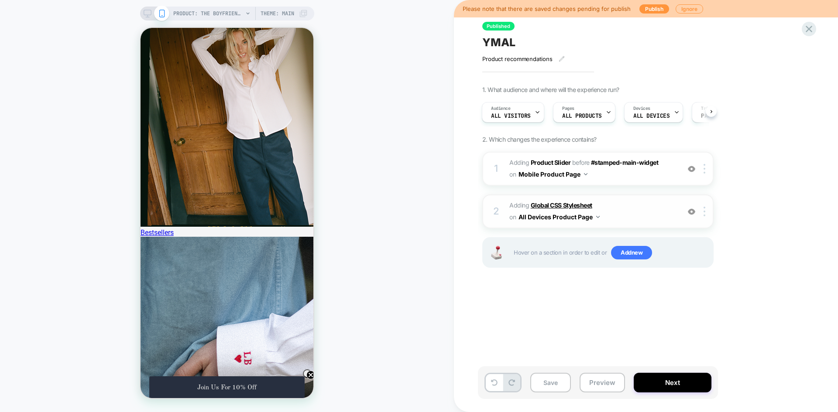
click at [555, 206] on b "Global CSS Stylesheet" at bounding box center [562, 205] width 62 height 7
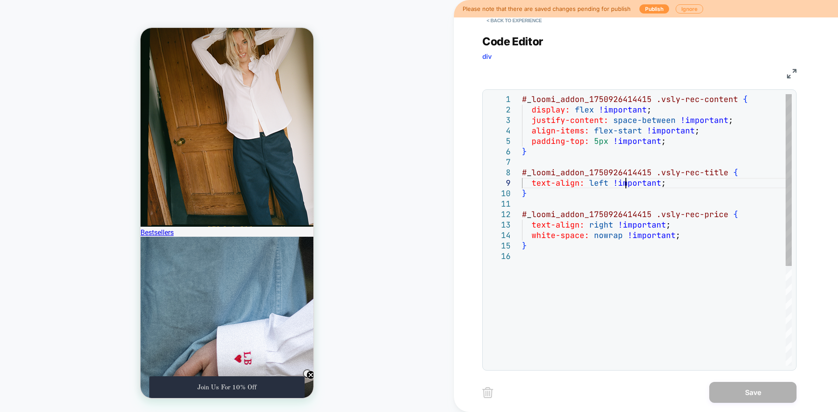
click at [0, 0] on div "# _ loomi_addon_1750926414415 .vsly-rec-content { display: flex !important ; ju…" at bounding box center [0, 0] width 0 height 0
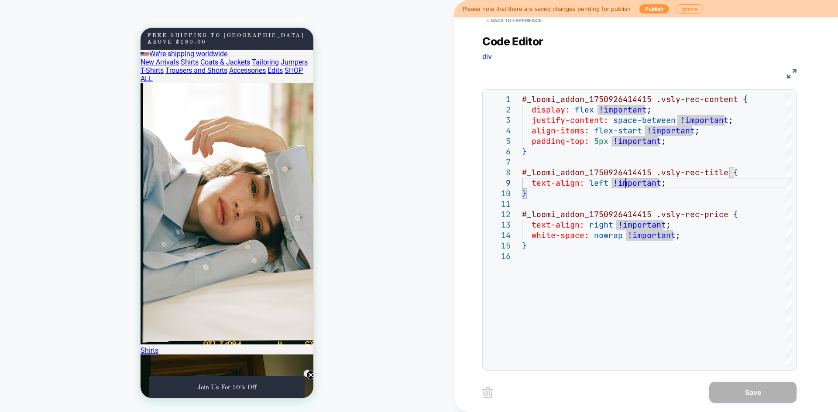
click at [492, 21] on button "< Back to experience" at bounding box center [514, 21] width 64 height 14
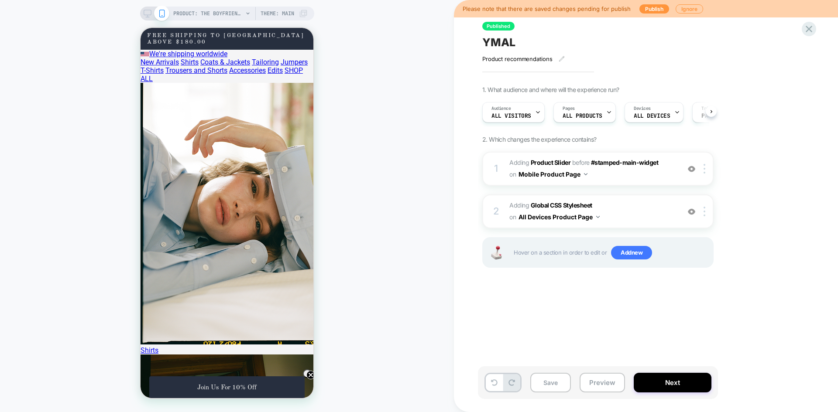
scroll to position [0, 0]
click at [603, 386] on button "Preview" at bounding box center [602, 383] width 45 height 20
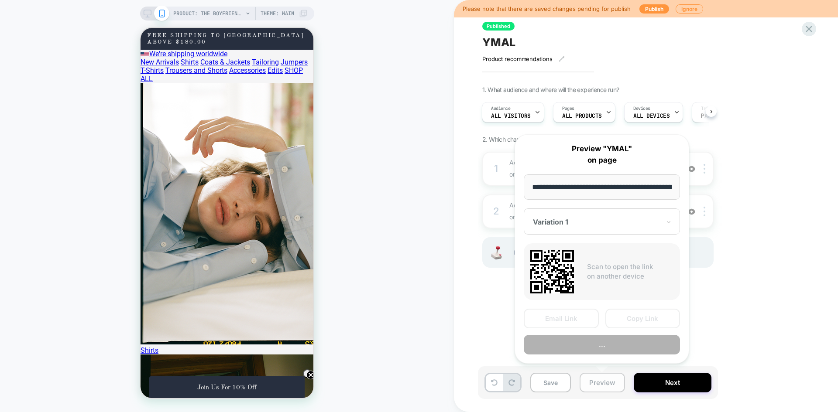
scroll to position [0, 225]
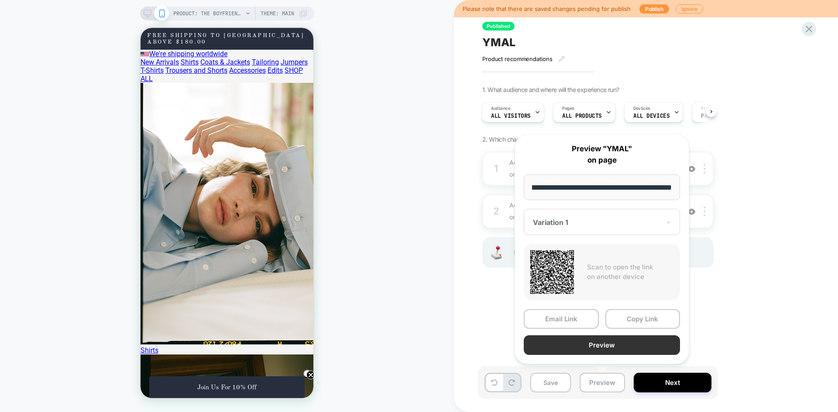
click at [599, 346] on button "Preview" at bounding box center [602, 346] width 156 height 20
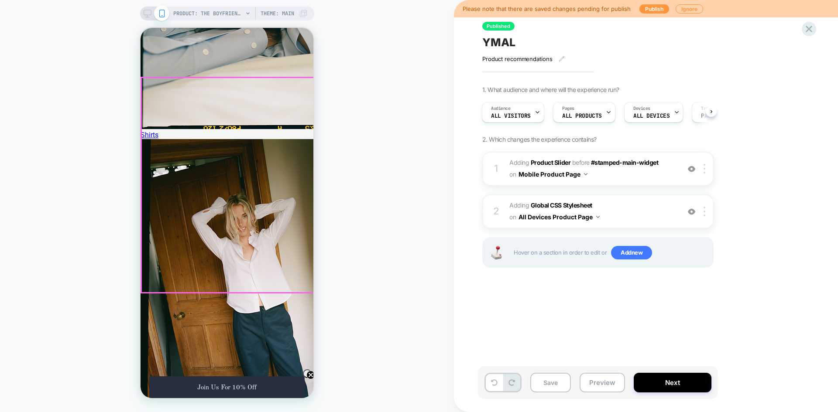
scroll to position [1047, 0]
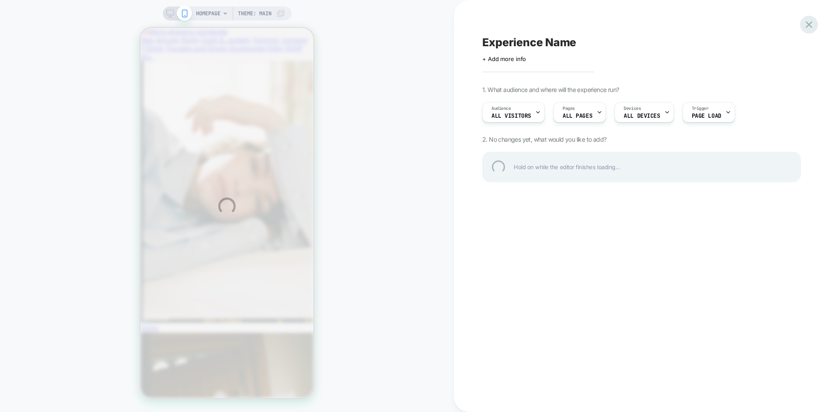
click at [808, 24] on div at bounding box center [809, 25] width 18 height 18
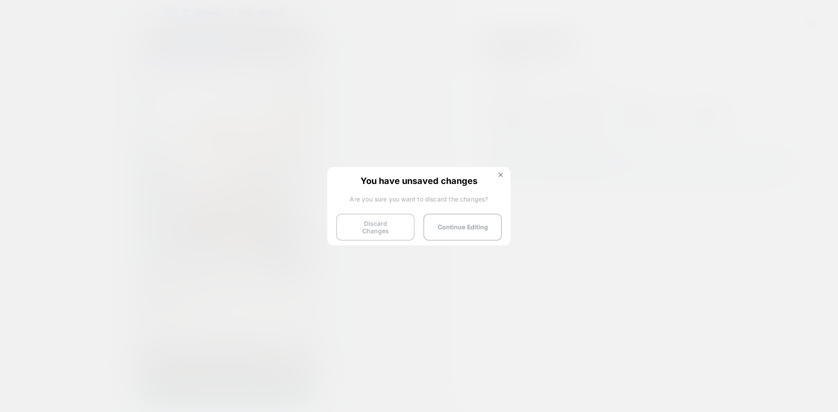
click at [382, 226] on button "Discard Changes" at bounding box center [375, 227] width 79 height 27
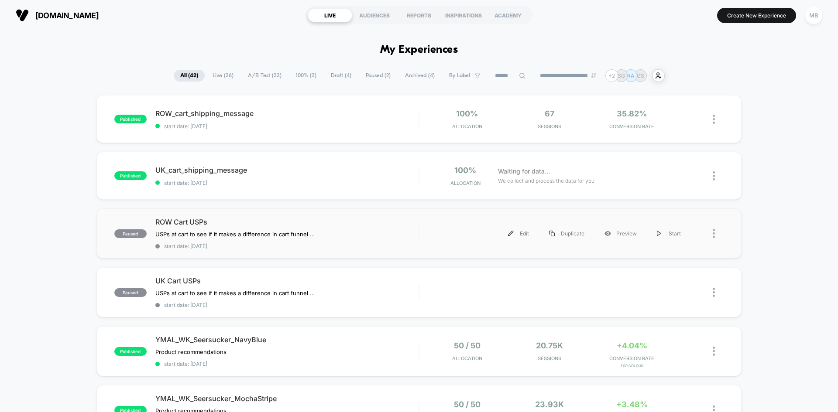
drag, startPoint x: 225, startPoint y: 221, endPoint x: 110, endPoint y: 243, distance: 117.6
click at [110, 243] on div "paused ROW Cart USPs USPs at cart to see if it makes a difference in cart funne…" at bounding box center [418, 234] width 645 height 50
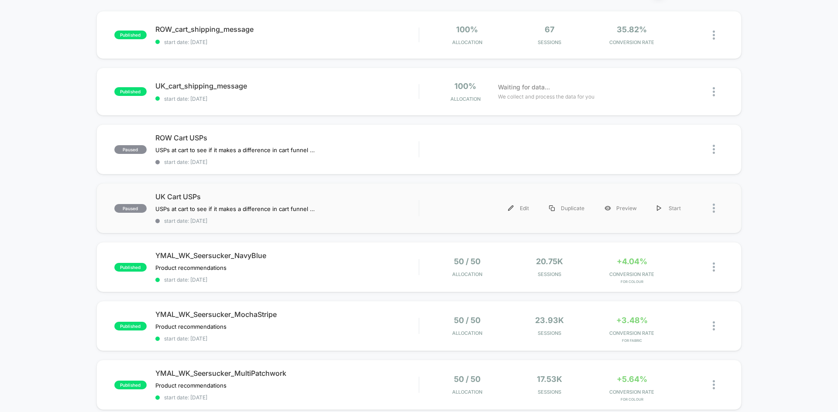
scroll to position [131, 0]
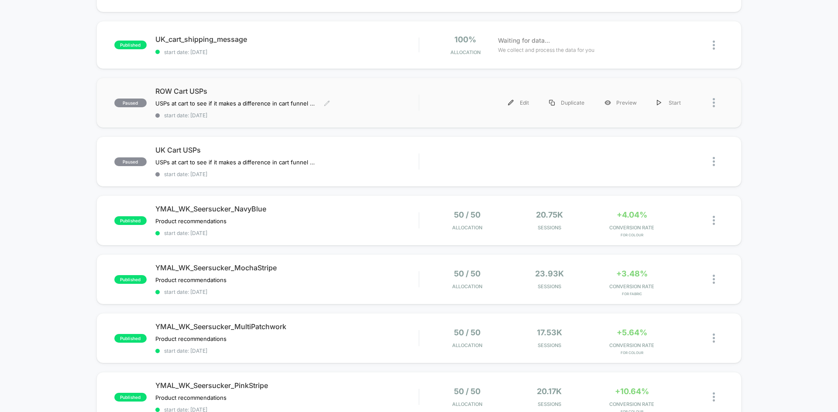
click at [255, 117] on span "start date: [DATE]" at bounding box center [286, 115] width 263 height 7
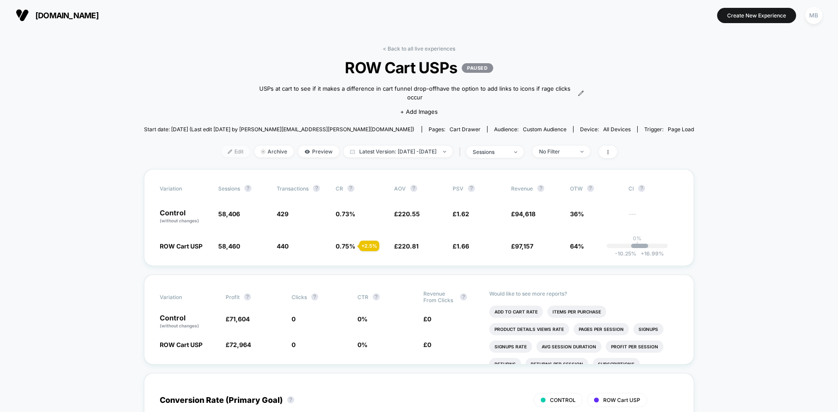
click at [221, 154] on span "Edit" at bounding box center [235, 152] width 29 height 12
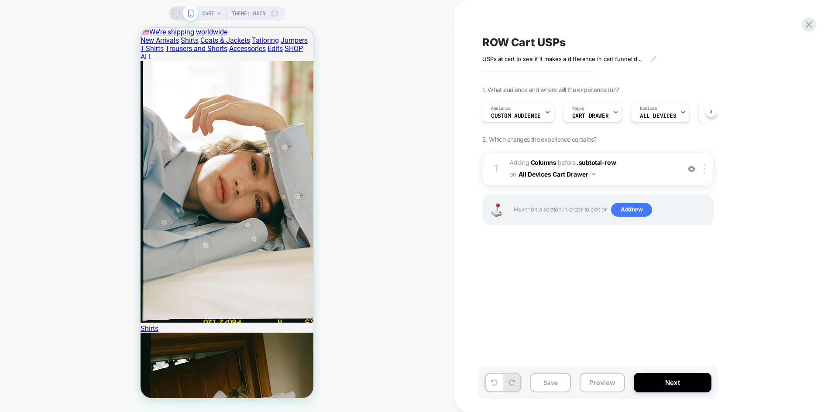
scroll to position [0, 1]
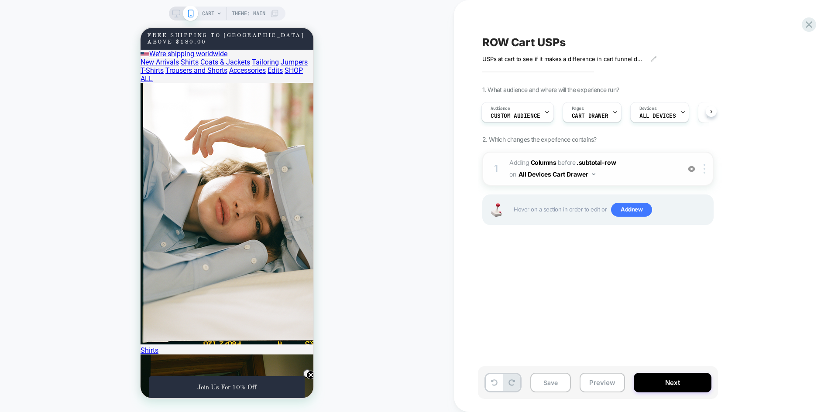
click at [696, 169] on div at bounding box center [691, 169] width 14 height 10
click at [806, 24] on icon at bounding box center [809, 25] width 12 height 12
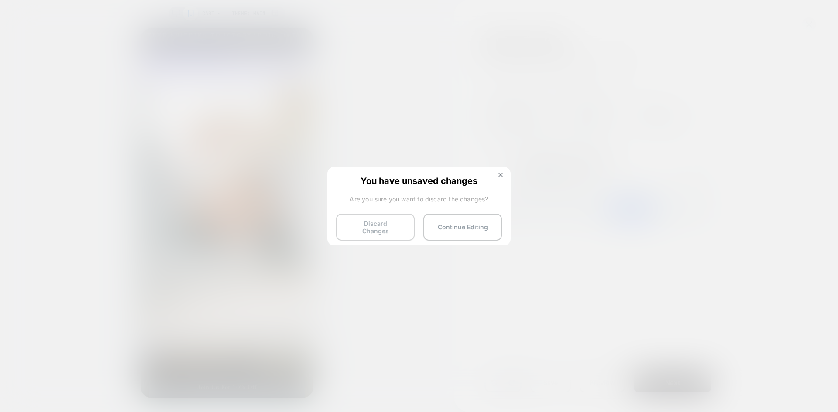
click at [361, 226] on button "Discard Changes" at bounding box center [375, 227] width 79 height 27
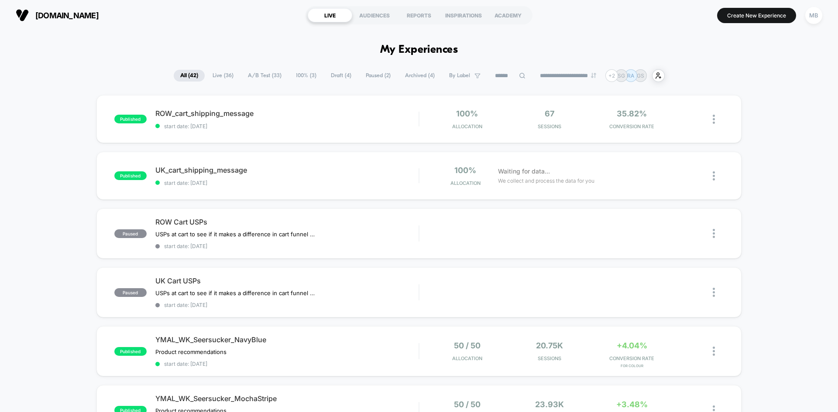
click at [498, 72] on input at bounding box center [510, 76] width 44 height 10
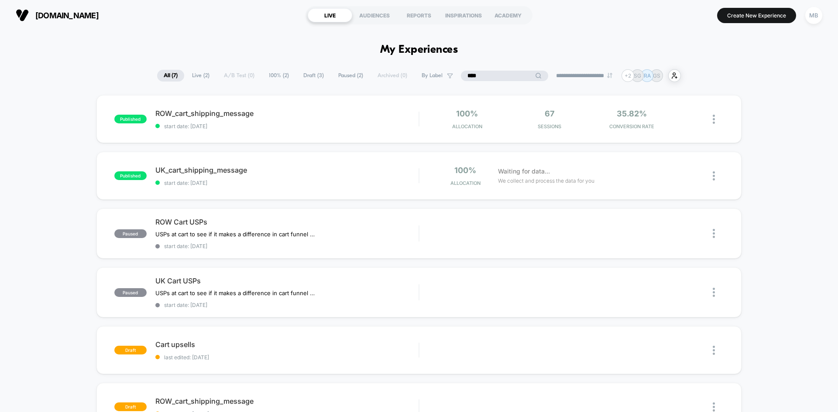
type input "****"
click at [305, 76] on span "Draft ( 3 )" at bounding box center [314, 76] width 34 height 12
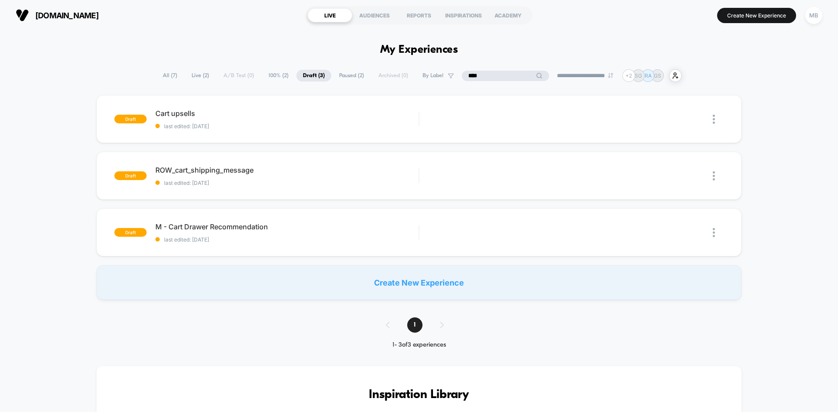
drag, startPoint x: 495, startPoint y: 77, endPoint x: 463, endPoint y: 77, distance: 32.7
click at [463, 77] on input "****" at bounding box center [505, 76] width 87 height 10
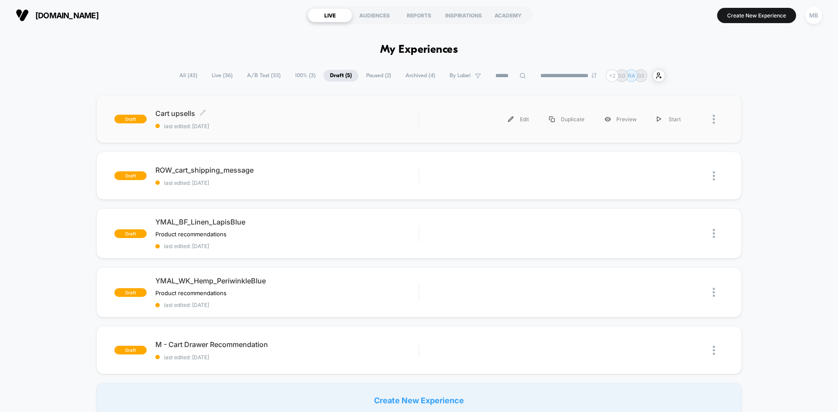
click at [246, 125] on span "last edited: [DATE]" at bounding box center [286, 126] width 263 height 7
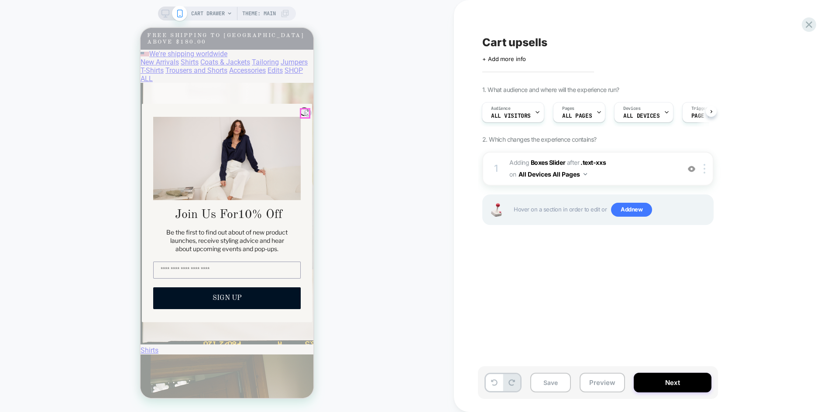
click at [304, 115] on circle "Close dialog" at bounding box center [308, 113] width 8 height 8
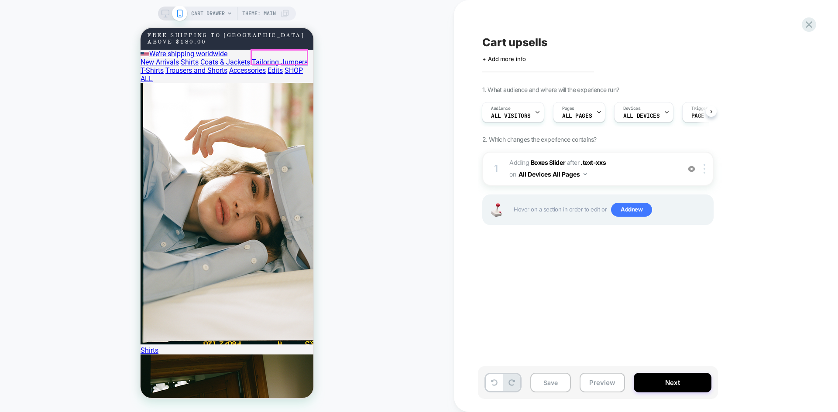
click at [595, 386] on button "Preview" at bounding box center [602, 383] width 45 height 20
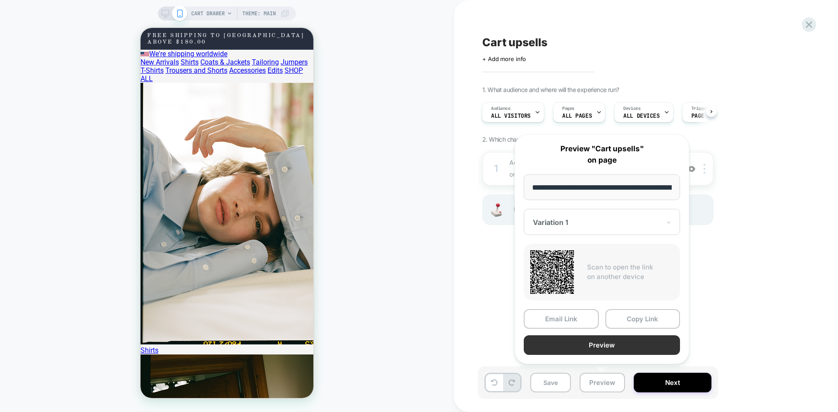
click at [615, 344] on button "Preview" at bounding box center [602, 346] width 156 height 20
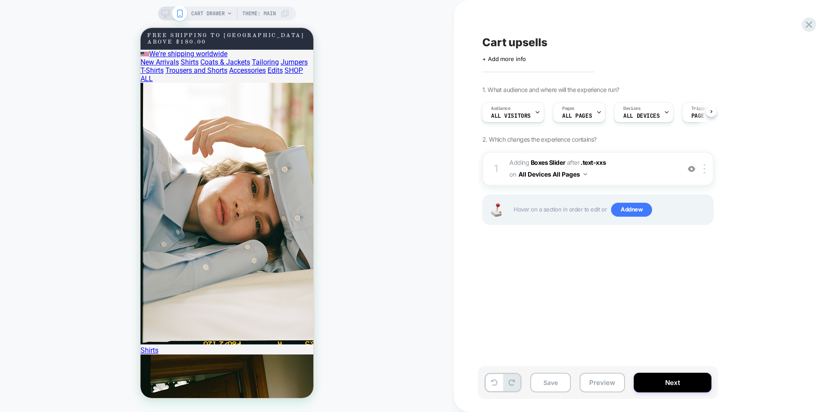
click at [164, 15] on icon at bounding box center [165, 14] width 8 height 8
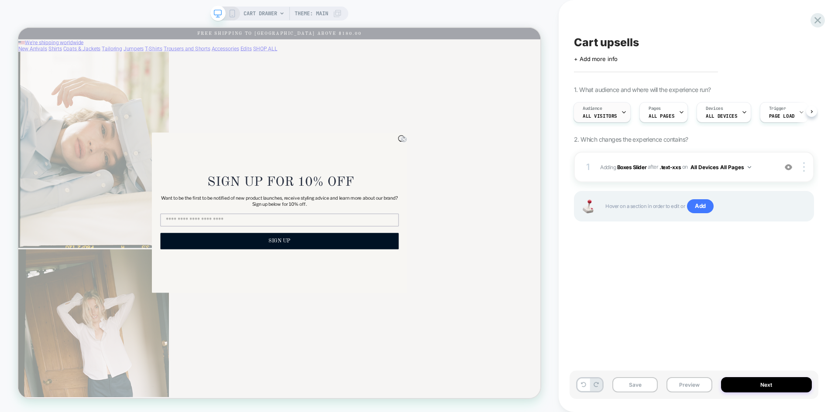
scroll to position [0, 175]
click at [679, 117] on div at bounding box center [682, 113] width 6 height 20
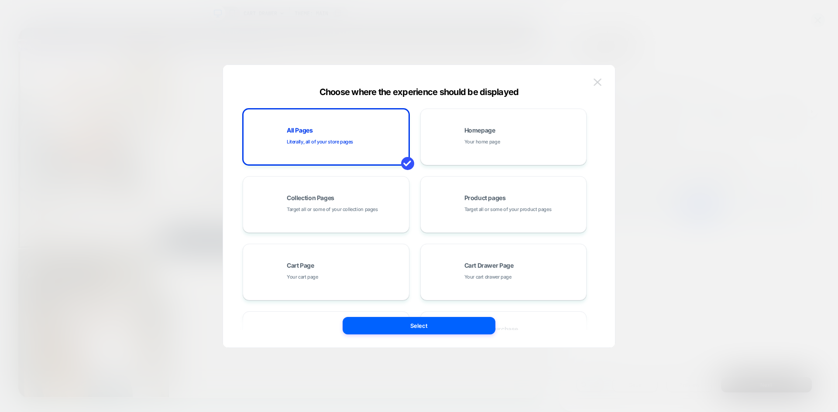
click at [594, 82] on img at bounding box center [598, 82] width 8 height 7
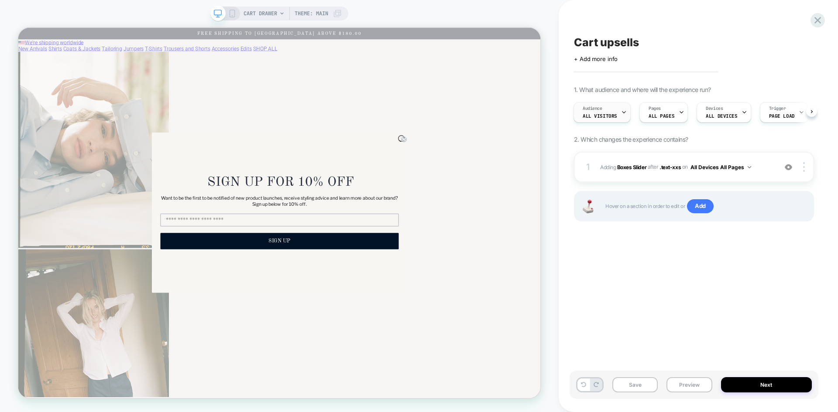
click at [621, 105] on div at bounding box center [624, 113] width 6 height 20
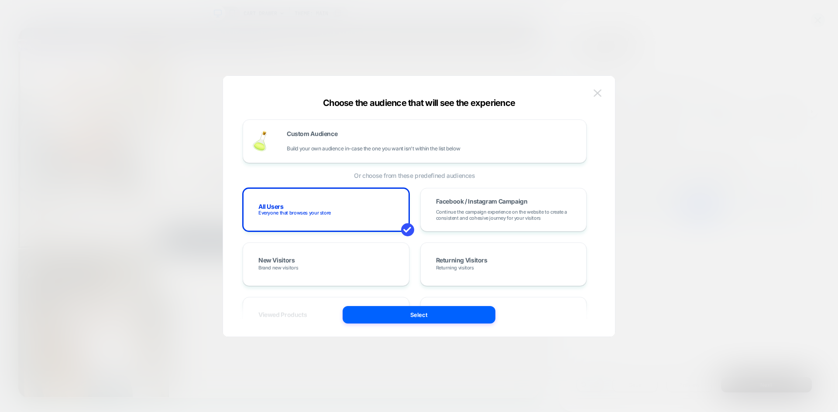
drag, startPoint x: 594, startPoint y: 91, endPoint x: 643, endPoint y: 115, distance: 54.5
click at [594, 91] on img at bounding box center [598, 92] width 8 height 7
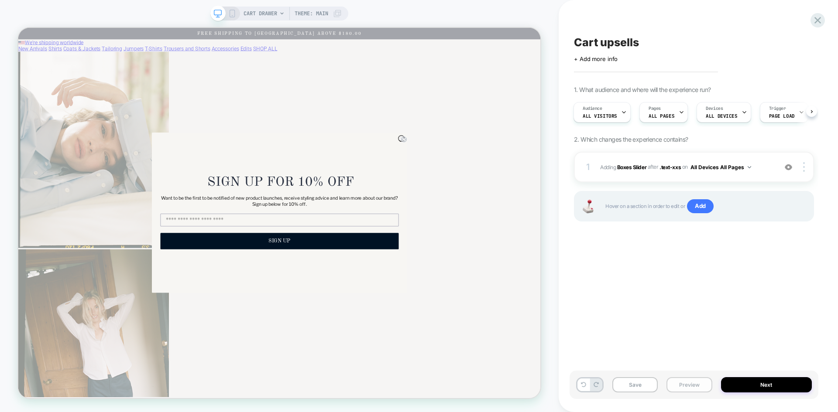
click at [687, 384] on button "Preview" at bounding box center [688, 385] width 45 height 15
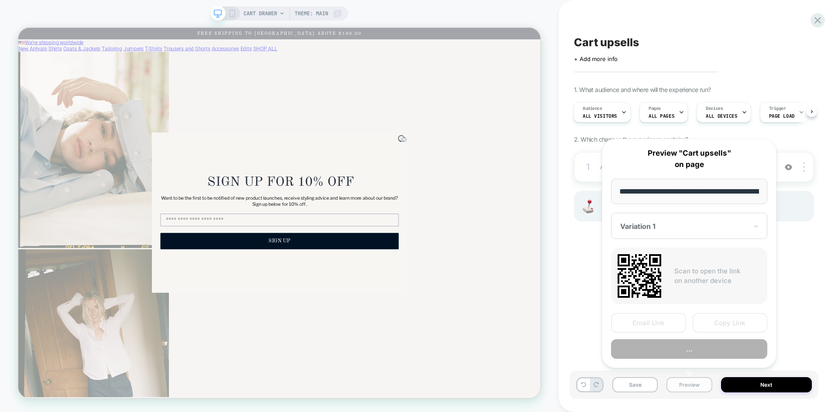
scroll to position [0, 144]
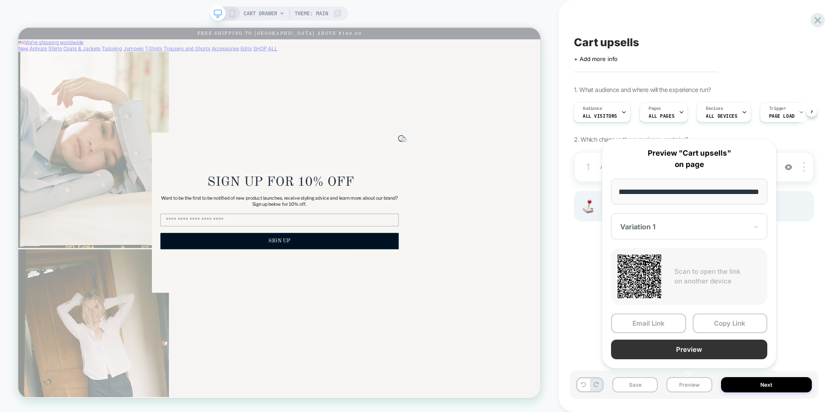
click at [697, 351] on button "Preview" at bounding box center [689, 350] width 156 height 20
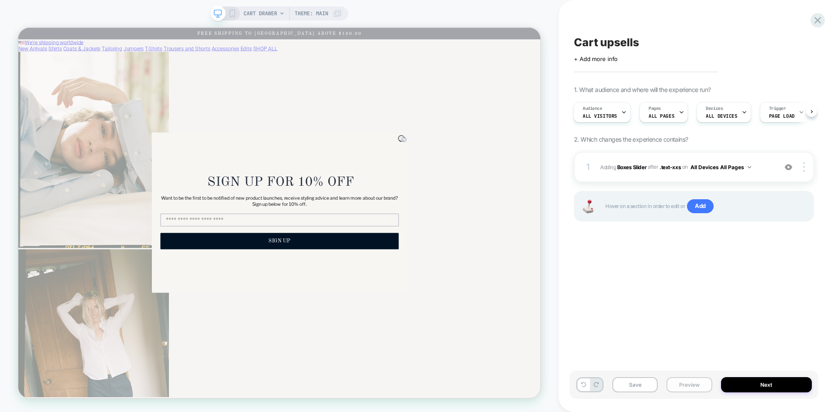
click at [681, 385] on button "Preview" at bounding box center [688, 385] width 45 height 15
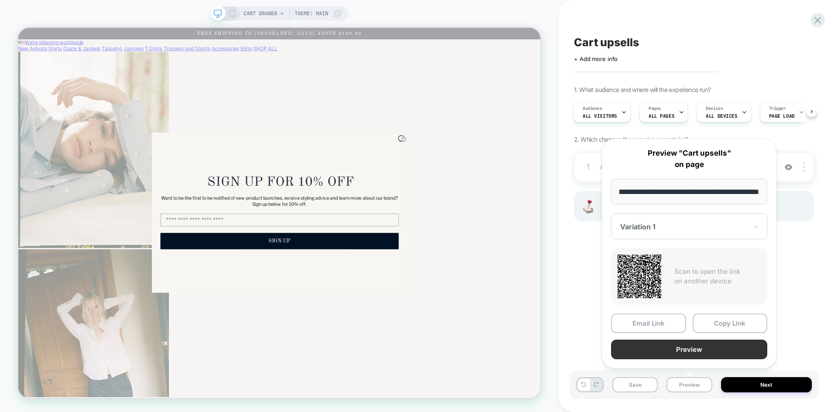
scroll to position [0, 0]
click at [689, 352] on button "Preview" at bounding box center [689, 350] width 156 height 20
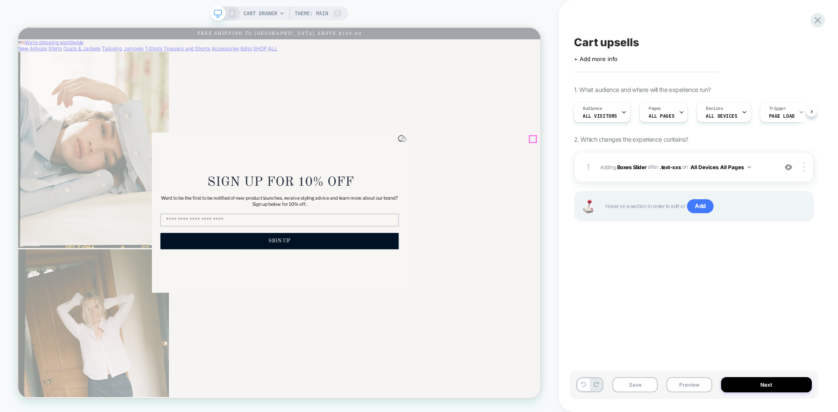
click at [531, 175] on icon "Close dialog" at bounding box center [532, 176] width 3 height 3
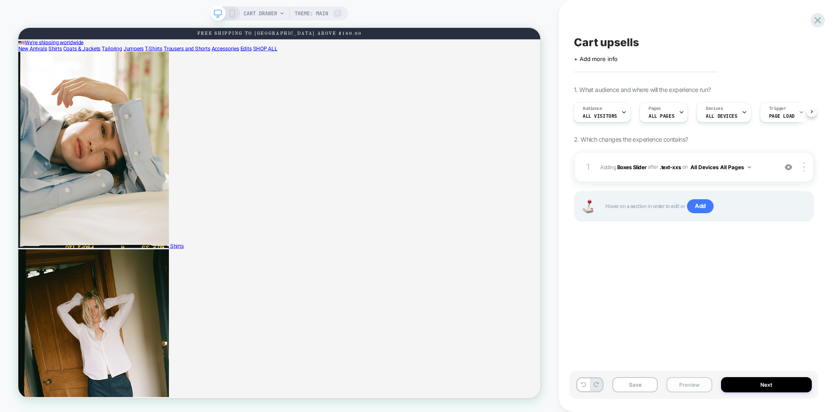
click at [678, 385] on button "Preview" at bounding box center [688, 385] width 45 height 15
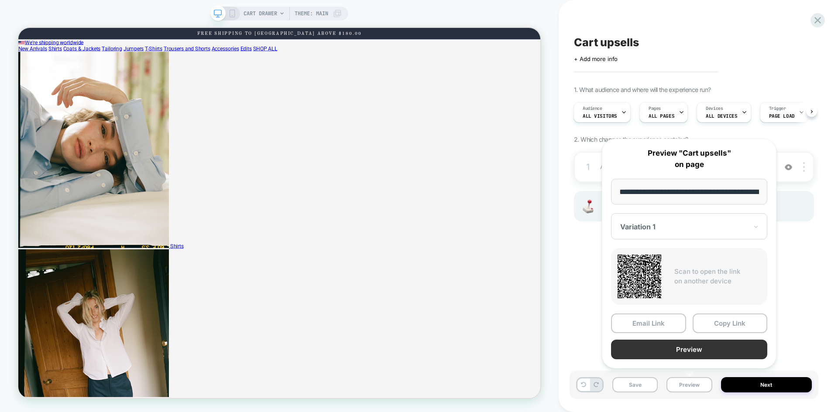
click at [691, 349] on button "Preview" at bounding box center [689, 350] width 156 height 20
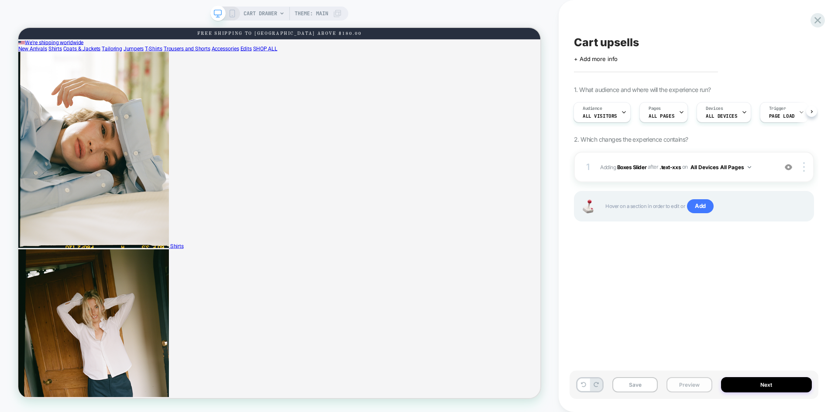
click at [692, 384] on button "Preview" at bounding box center [688, 385] width 45 height 15
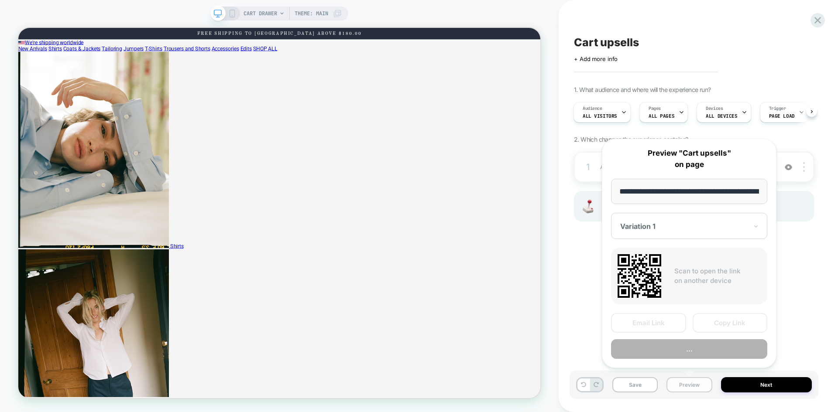
scroll to position [0, 144]
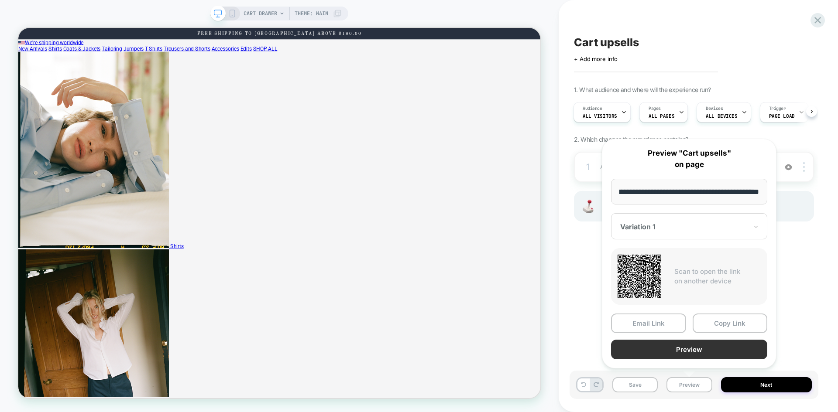
click at [708, 347] on button "Preview" at bounding box center [689, 350] width 156 height 20
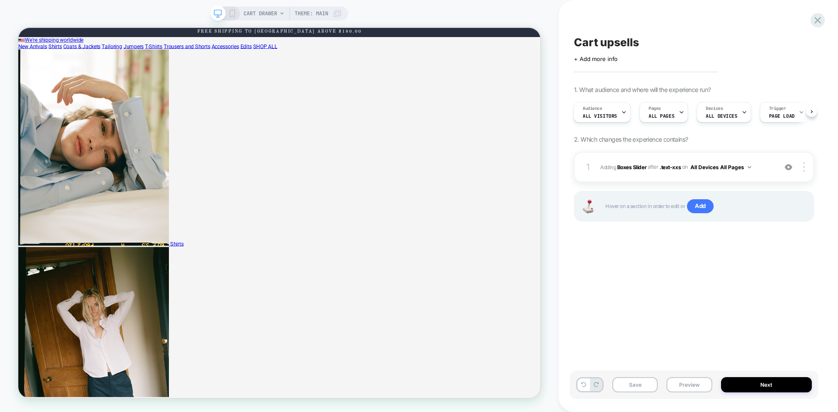
scroll to position [0, 175]
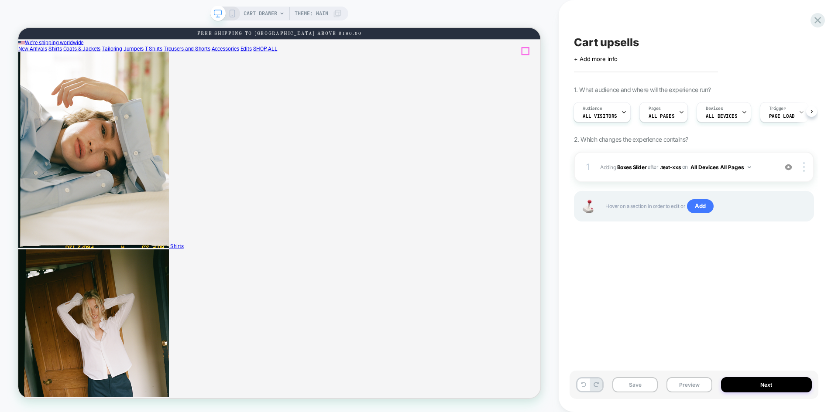
click at [683, 394] on div "Save Preview Next" at bounding box center [694, 385] width 249 height 28
click at [685, 392] on button "Preview" at bounding box center [688, 385] width 45 height 15
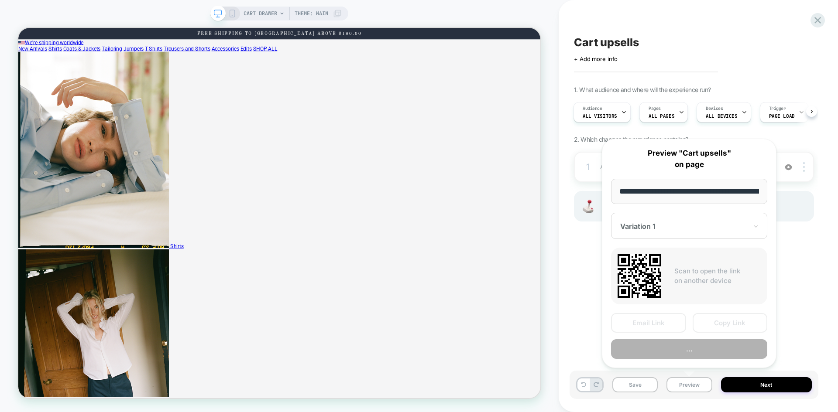
scroll to position [0, 144]
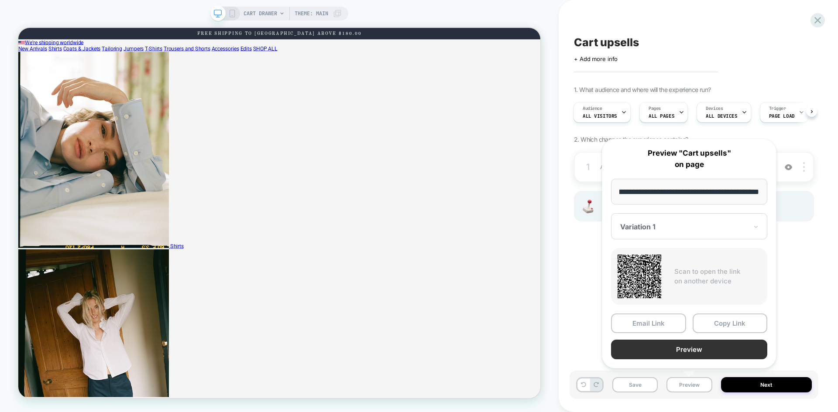
click at [695, 347] on button "Preview" at bounding box center [689, 350] width 156 height 20
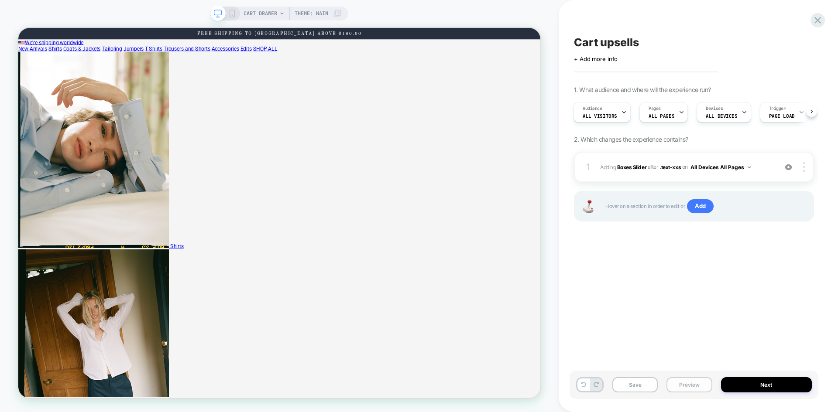
click at [691, 380] on button "Preview" at bounding box center [688, 385] width 45 height 15
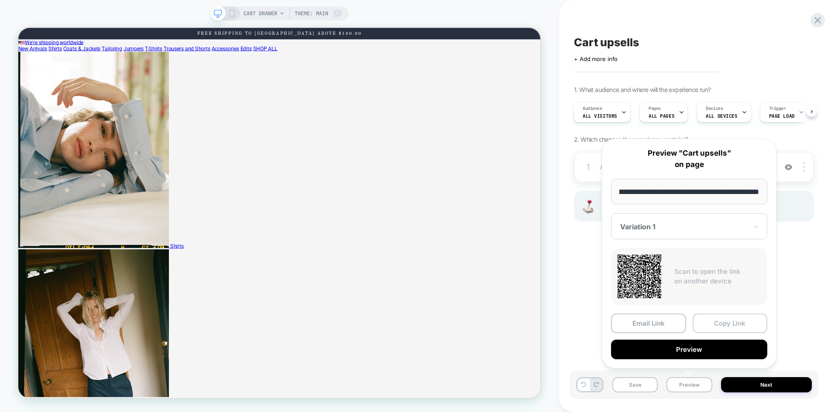
scroll to position [0, 0]
click at [725, 326] on button "Copy Link" at bounding box center [730, 324] width 75 height 20
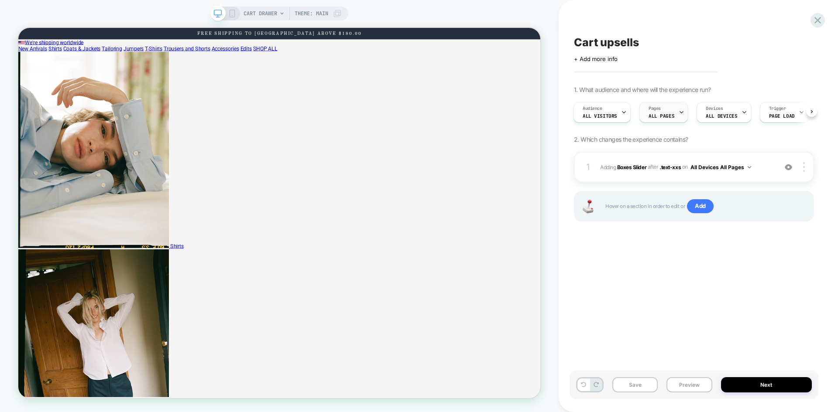
click at [668, 115] on span "ALL PAGES" at bounding box center [662, 116] width 26 height 6
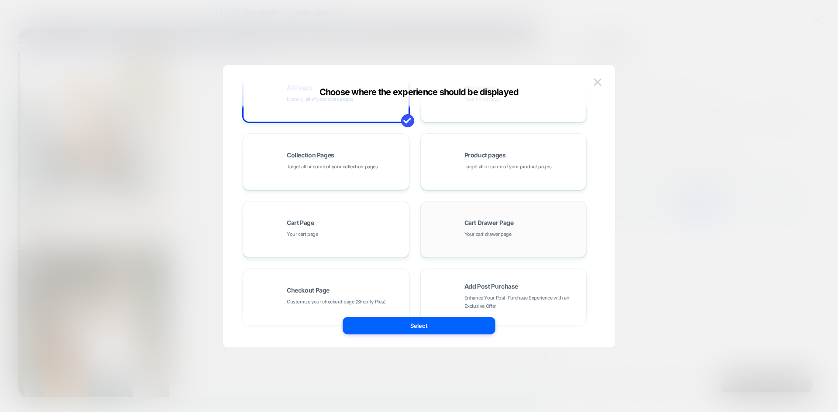
scroll to position [44, 0]
click at [598, 83] on img at bounding box center [598, 82] width 8 height 7
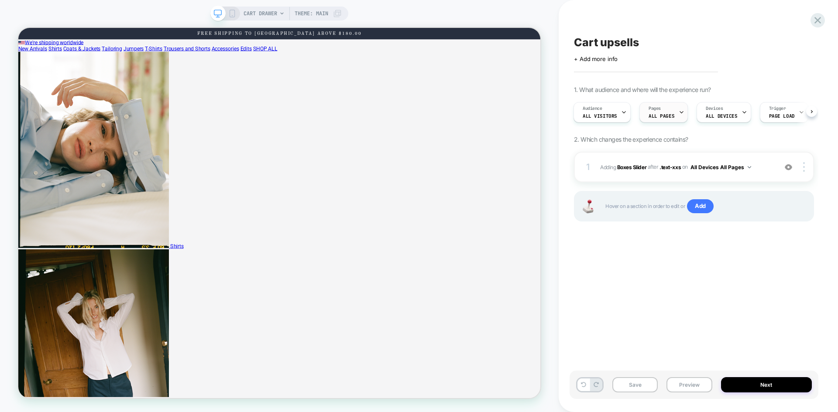
click at [665, 119] on span "ALL PAGES" at bounding box center [662, 116] width 26 height 6
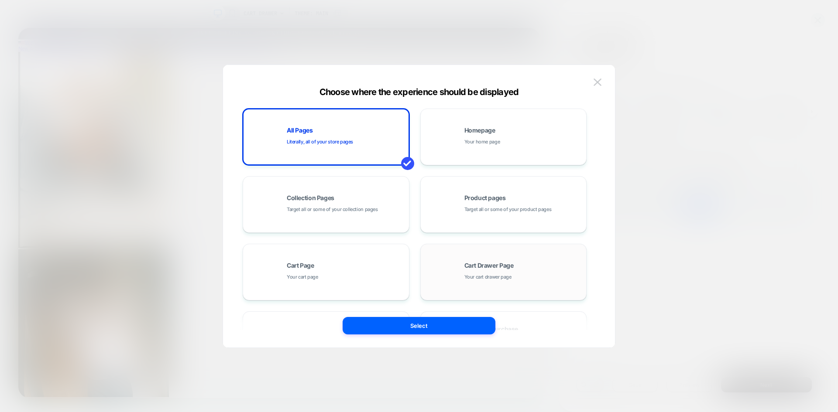
click at [522, 274] on div "Cart Drawer Page Your cart drawer page" at bounding box center [523, 272] width 118 height 19
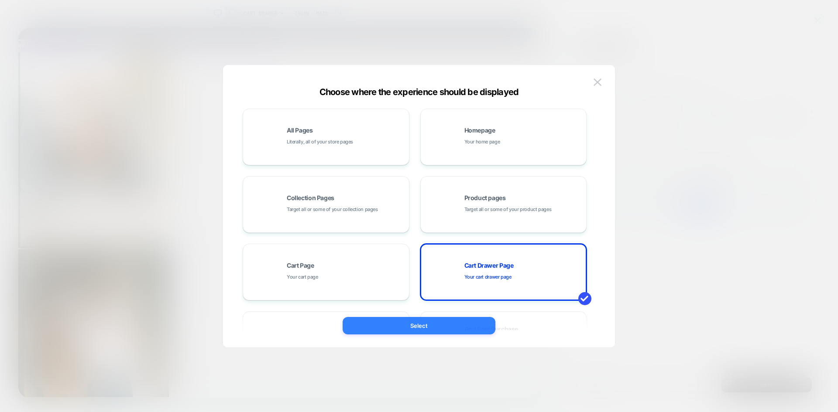
click at [474, 329] on button "Select" at bounding box center [419, 325] width 153 height 17
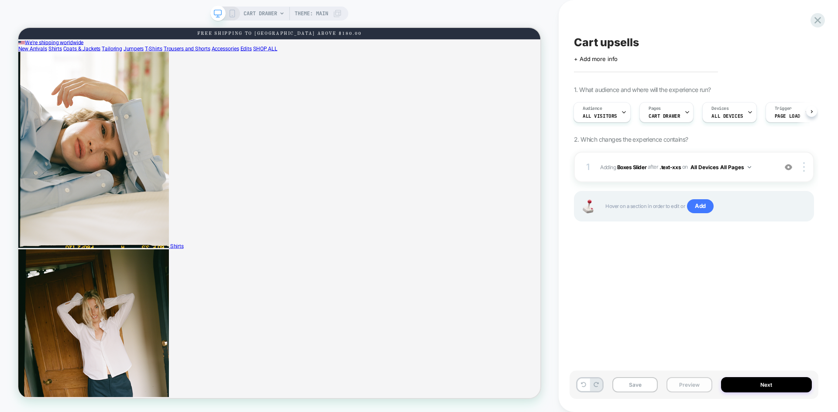
click at [678, 387] on button "Preview" at bounding box center [688, 385] width 45 height 15
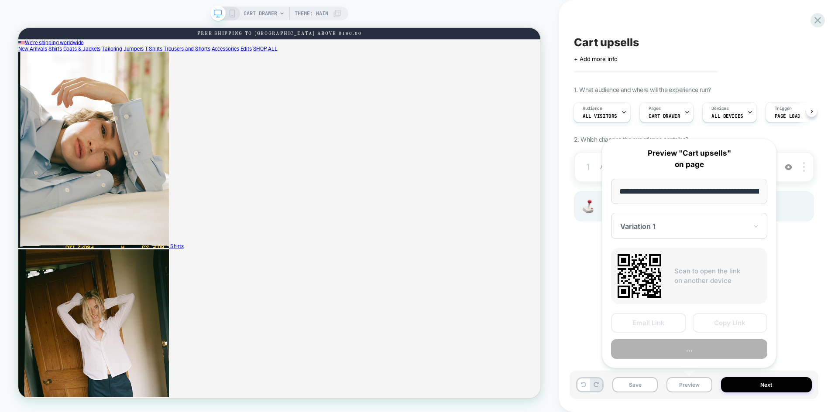
scroll to position [0, 144]
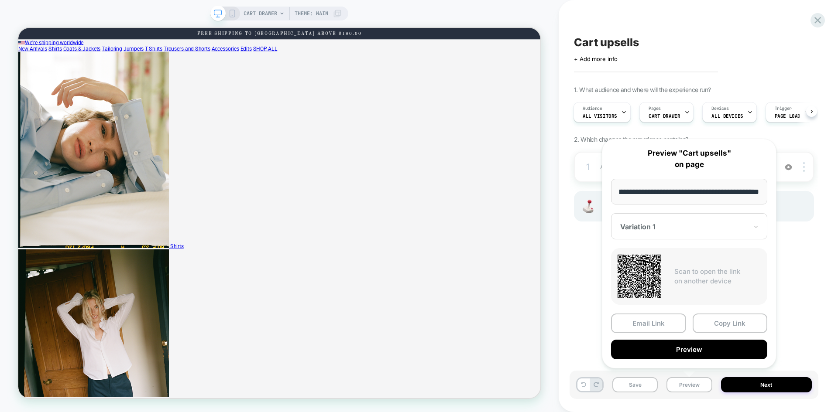
drag, startPoint x: 730, startPoint y: 323, endPoint x: 719, endPoint y: 327, distance: 11.3
click at [731, 323] on button "Copy Link" at bounding box center [730, 324] width 75 height 20
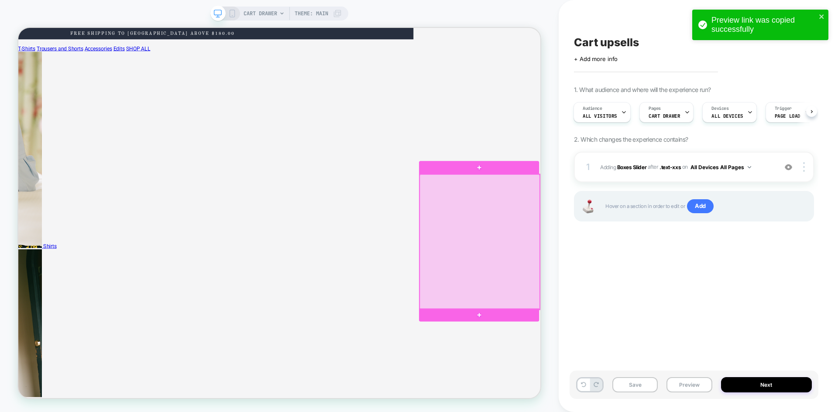
click at [670, 238] on div at bounding box center [633, 313] width 160 height 180
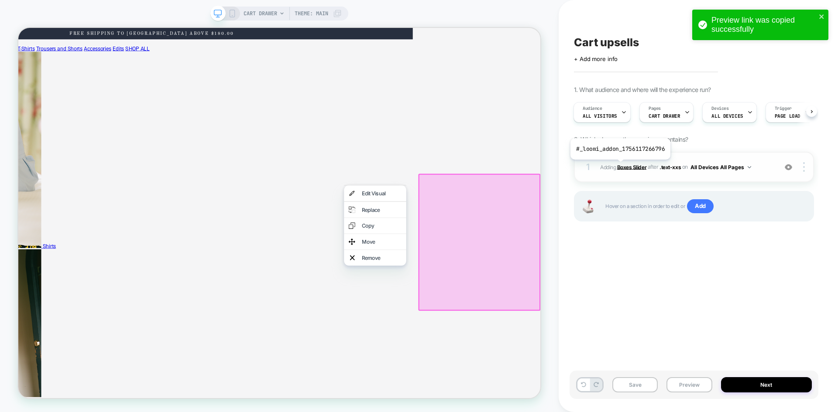
click at [619, 166] on b "Boxes Slider" at bounding box center [631, 167] width 29 height 7
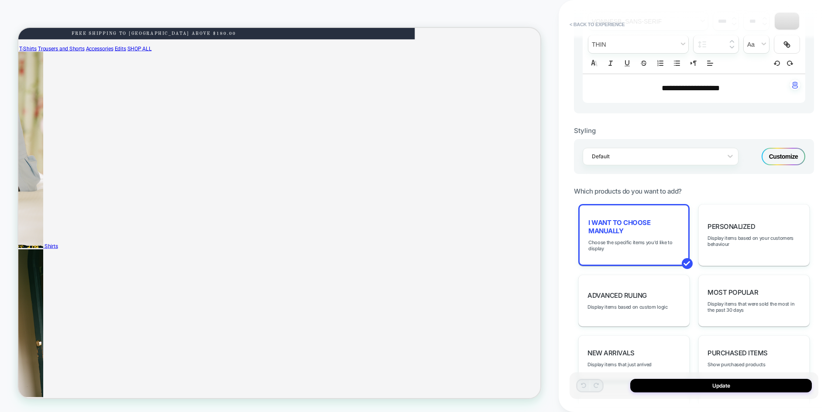
scroll to position [44, 0]
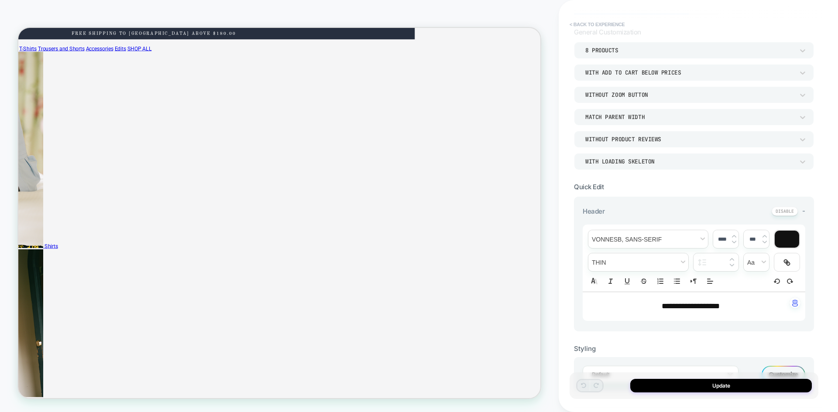
click at [575, 25] on button "< Back to experience" at bounding box center [597, 24] width 64 height 14
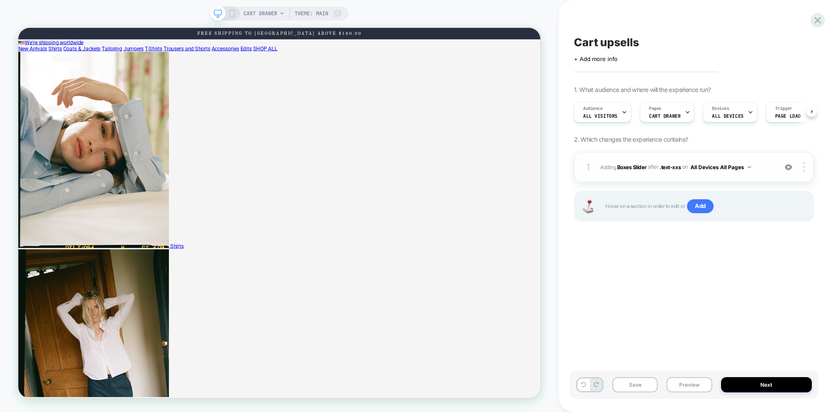
scroll to position [0, 0]
click at [807, 168] on div at bounding box center [805, 167] width 17 height 10
click at [806, 166] on div at bounding box center [805, 167] width 17 height 10
click at [637, 253] on div "Cart upsells Click to edit experience details + Add more info 1. What audience …" at bounding box center [694, 206] width 249 height 395
click at [629, 166] on b "Boxes Slider" at bounding box center [631, 167] width 29 height 7
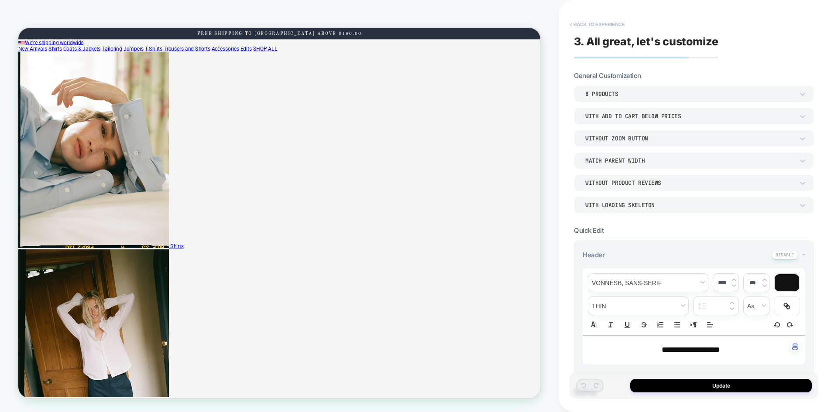
click at [590, 22] on button "< Back to experience" at bounding box center [597, 24] width 64 height 14
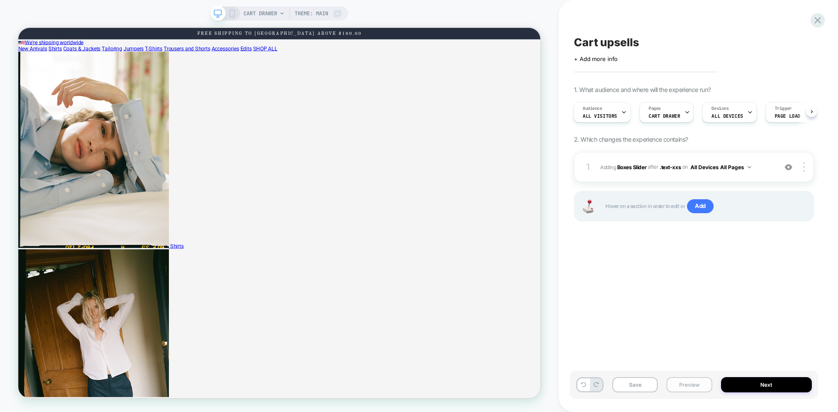
click at [687, 381] on button "Preview" at bounding box center [688, 385] width 45 height 15
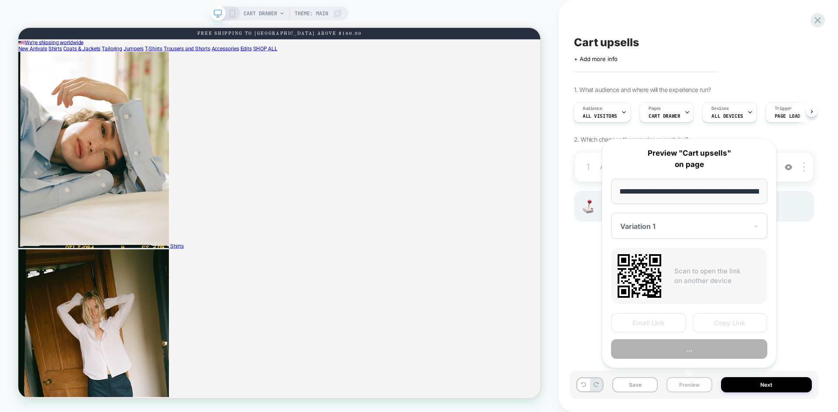
scroll to position [0, 144]
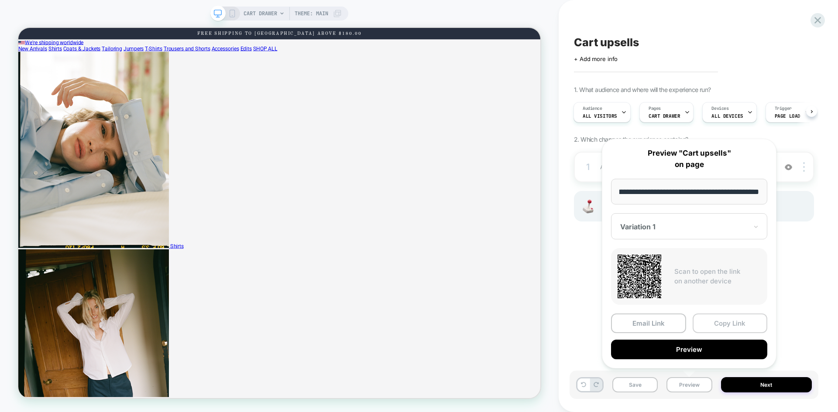
click at [731, 318] on button "Copy Link" at bounding box center [730, 324] width 75 height 20
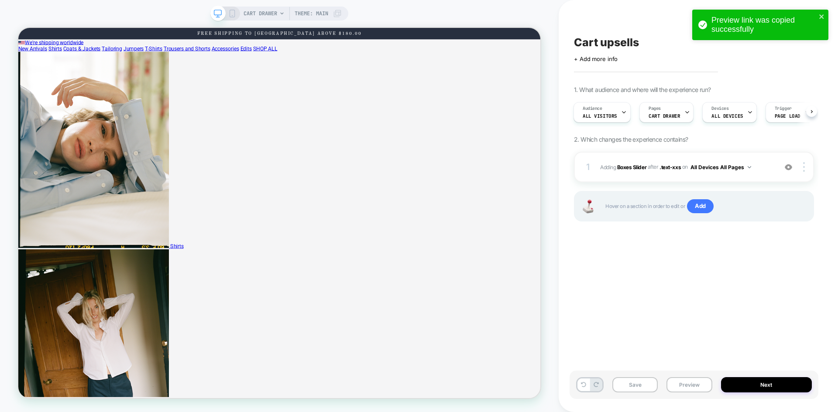
click at [690, 112] on div "Audience All Visitors Pages CART DRAWER Devices ALL DEVICES Trigger Page Load" at bounding box center [690, 112] width 240 height 29
click at [684, 113] on icon at bounding box center [687, 113] width 6 height 6
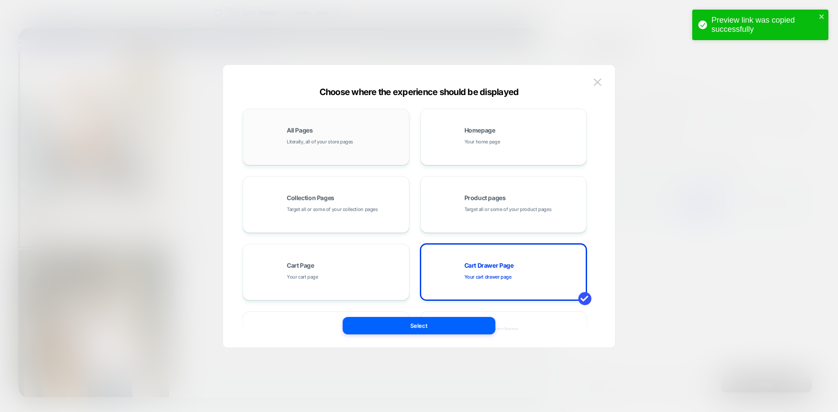
click at [293, 137] on div "All Pages Literally, all of your store pages" at bounding box center [346, 136] width 118 height 19
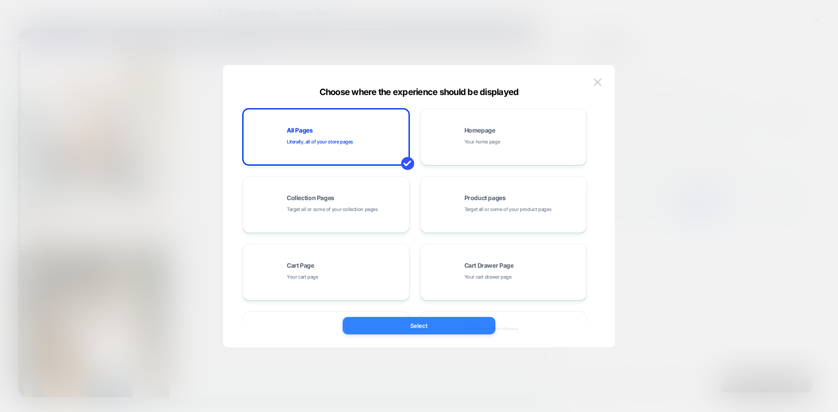
click at [405, 318] on button "Select" at bounding box center [419, 325] width 153 height 17
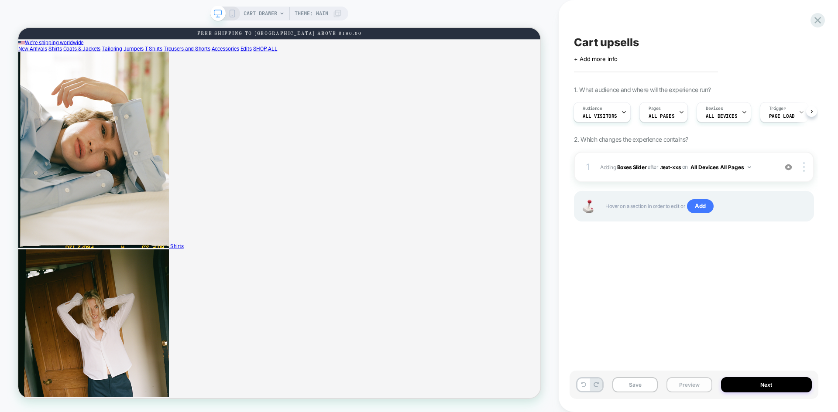
click at [693, 387] on button "Preview" at bounding box center [688, 385] width 45 height 15
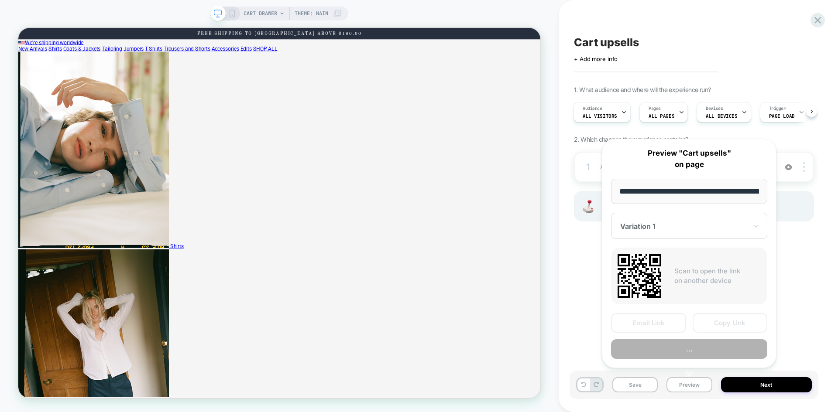
scroll to position [0, 144]
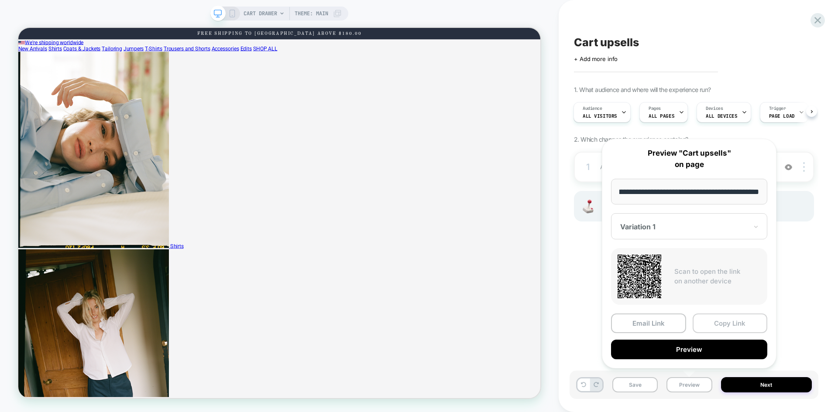
click at [743, 323] on button "Copy Link" at bounding box center [730, 324] width 75 height 20
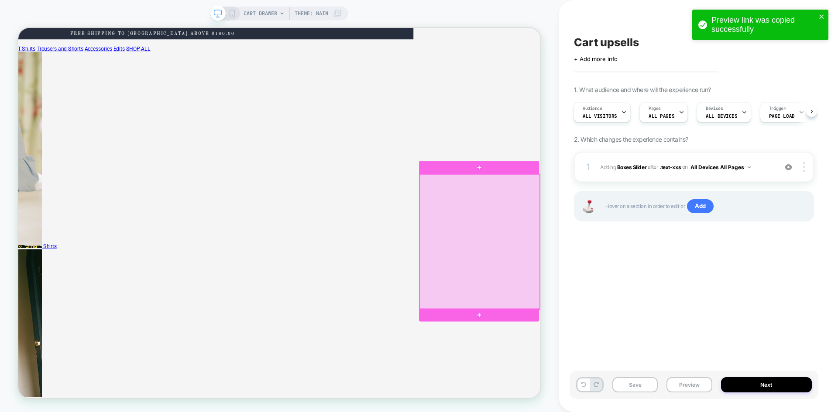
click at [576, 243] on div at bounding box center [633, 313] width 160 height 180
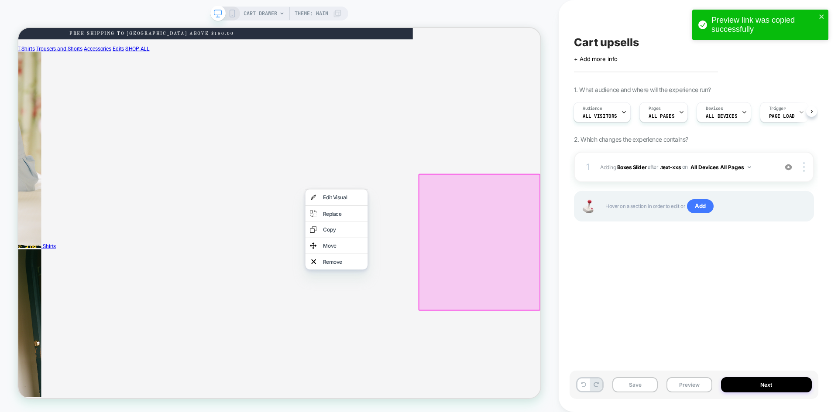
drag, startPoint x: 727, startPoint y: 287, endPoint x: 749, endPoint y: 244, distance: 48.2
click at [727, 287] on div "Cart upsells Click to edit experience details + Add more info 1. What audience …" at bounding box center [694, 206] width 249 height 395
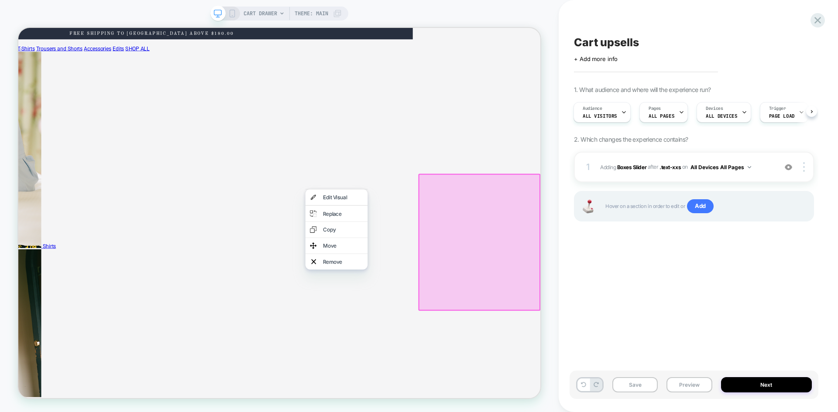
click at [630, 316] on div "Cart upsells Click to edit experience details + Add more info 1. What audience …" at bounding box center [694, 206] width 249 height 395
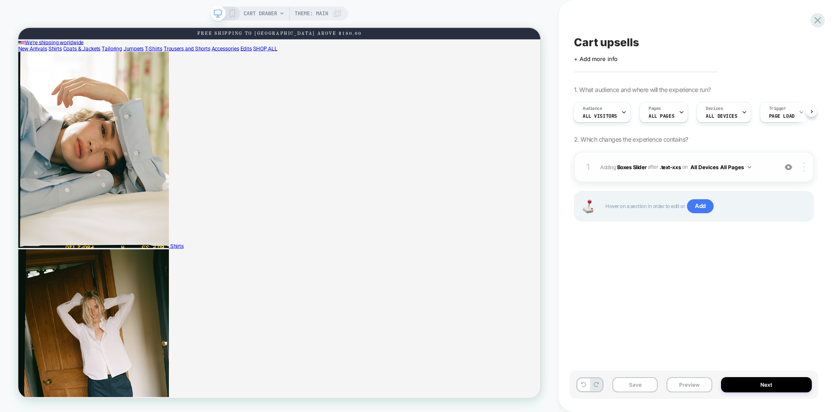
click at [804, 167] on img at bounding box center [804, 167] width 2 height 10
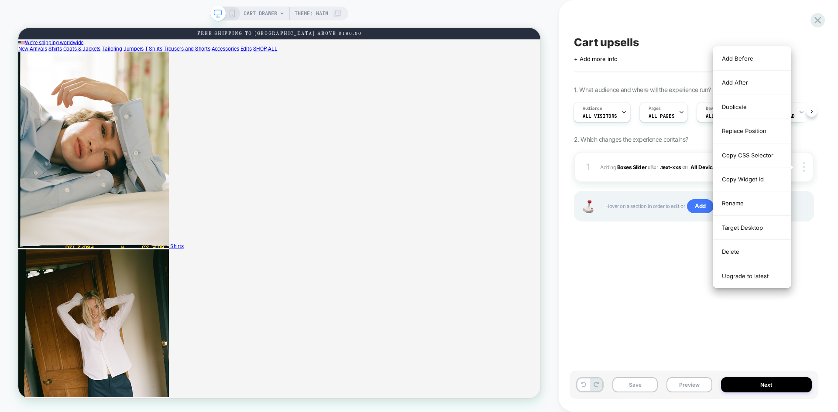
click at [639, 278] on div "Cart upsells Click to edit experience details + Add more info 1. What audience …" at bounding box center [694, 206] width 249 height 395
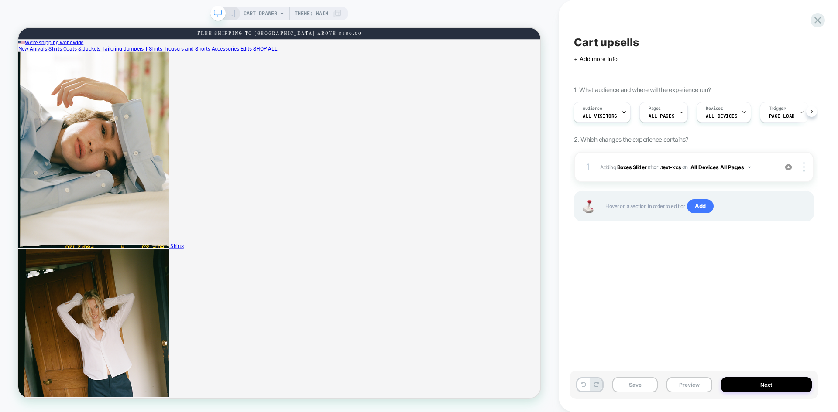
click at [646, 312] on div "Cart upsells Click to edit experience details + Add more info 1. What audience …" at bounding box center [694, 206] width 249 height 395
click at [603, 41] on span "Cart upsells" at bounding box center [606, 42] width 65 height 13
click at [612, 41] on textarea "**********" at bounding box center [623, 42] width 98 height 13
click at [632, 168] on b "Boxes Slider" at bounding box center [631, 167] width 29 height 7
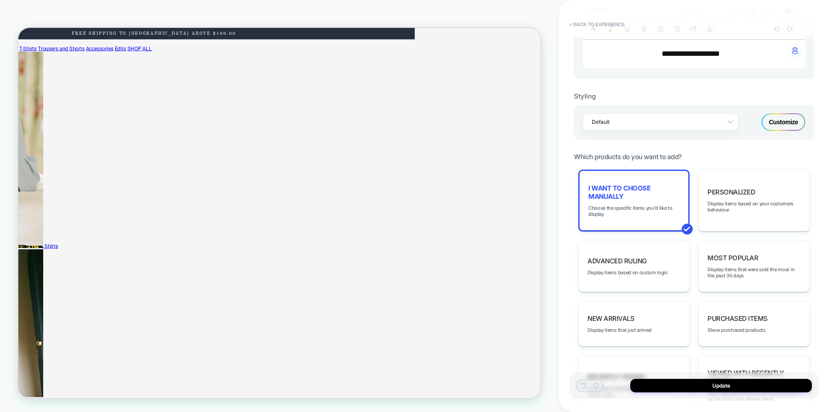
scroll to position [306, 0]
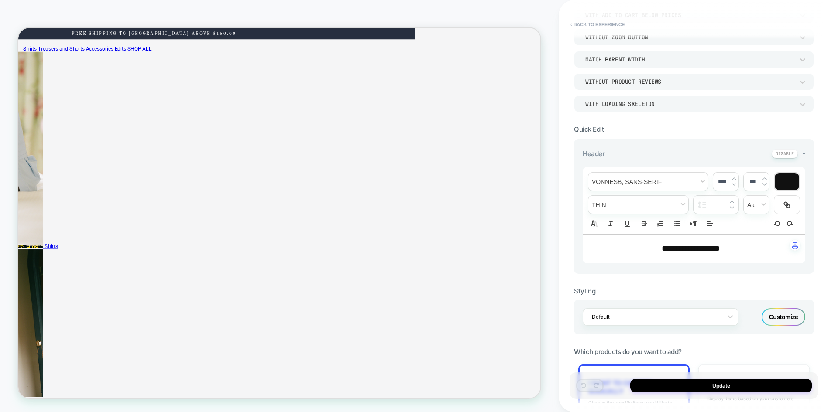
scroll to position [0, 0]
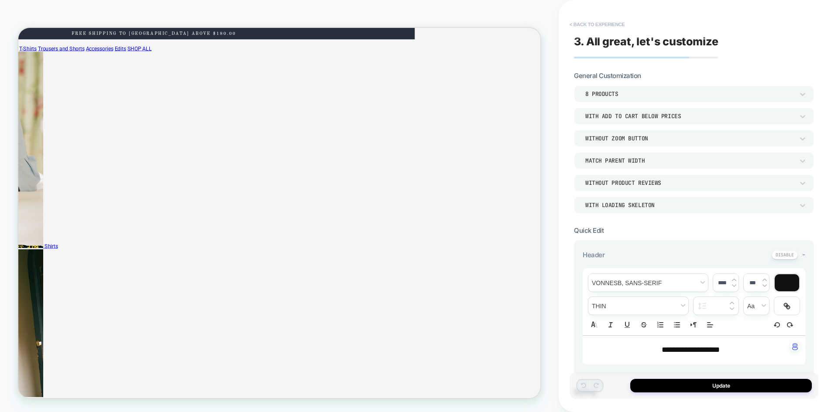
click at [583, 26] on button "< Back to experience" at bounding box center [597, 24] width 64 height 14
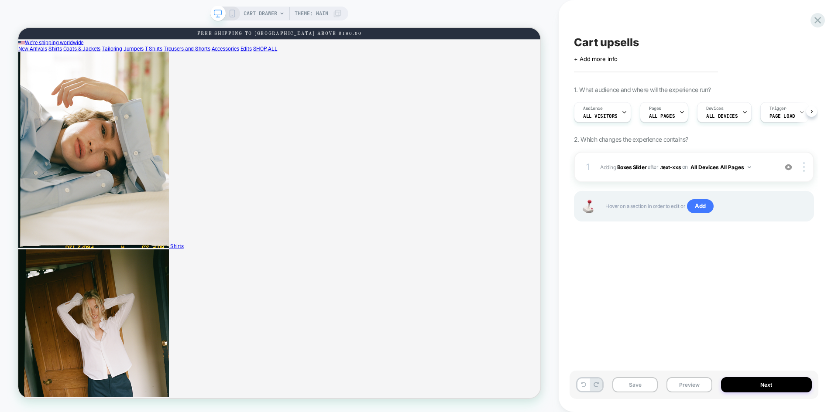
scroll to position [0, 0]
click at [818, 21] on icon at bounding box center [817, 20] width 7 height 7
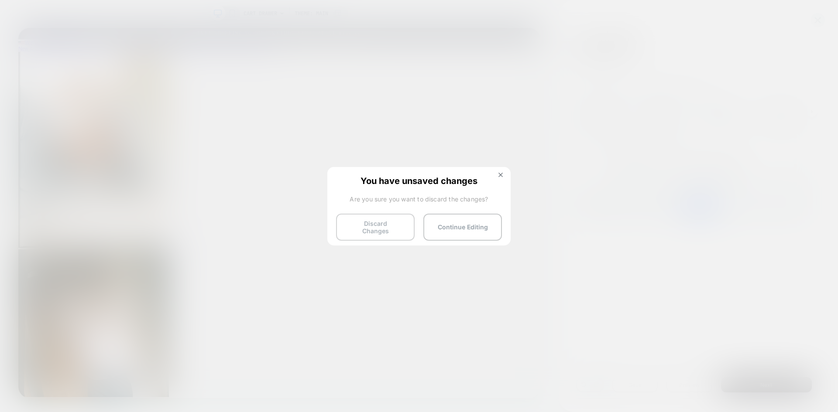
click at [366, 230] on button "Discard Changes" at bounding box center [375, 227] width 79 height 27
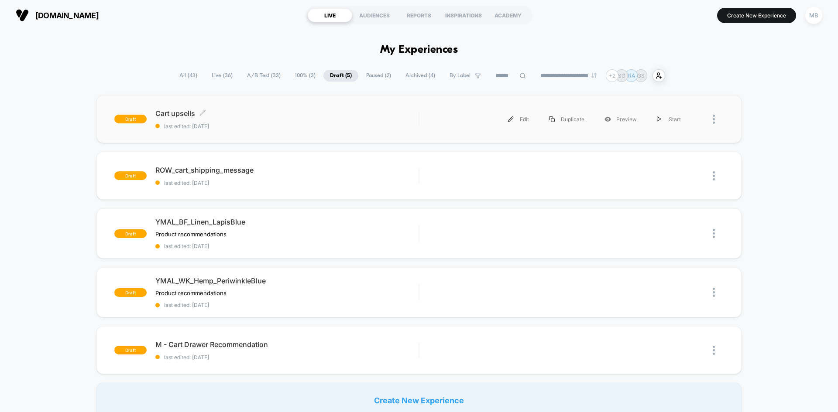
click at [253, 124] on span "last edited: 8/25/2025" at bounding box center [286, 126] width 263 height 7
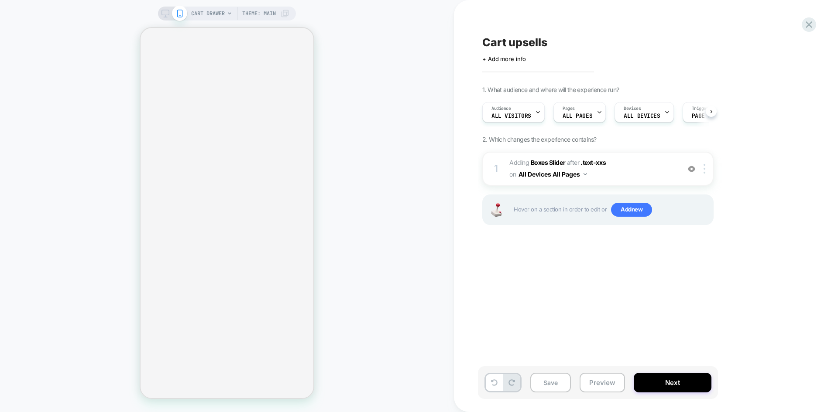
scroll to position [0, 1]
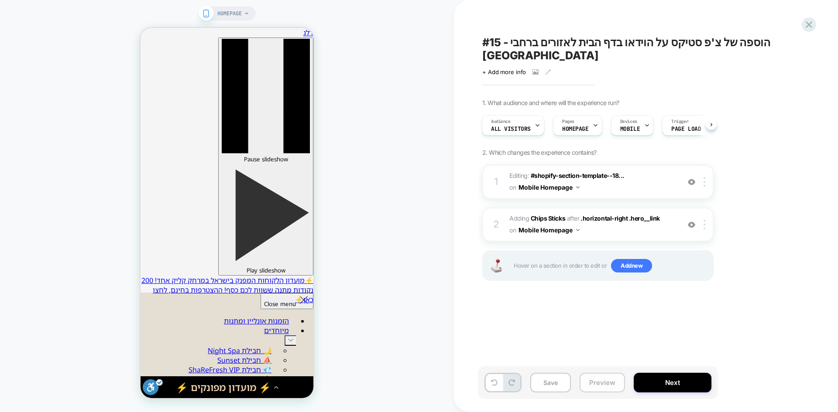
click at [0, 0] on button "Preview" at bounding box center [0, 0] width 0 height 0
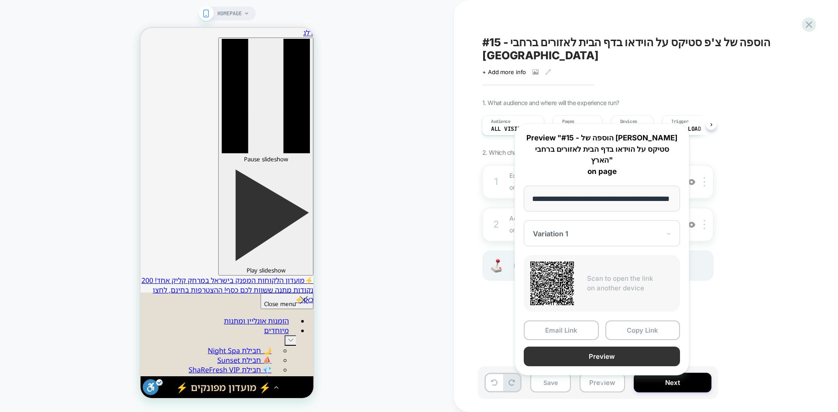
click at [155, 347] on button "Preview" at bounding box center [77, 351] width 155 height 67
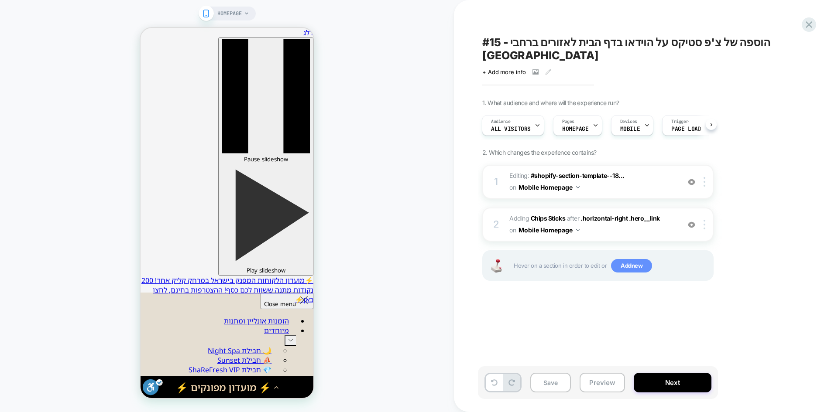
click at [627, 259] on span "Add new" at bounding box center [631, 266] width 41 height 14
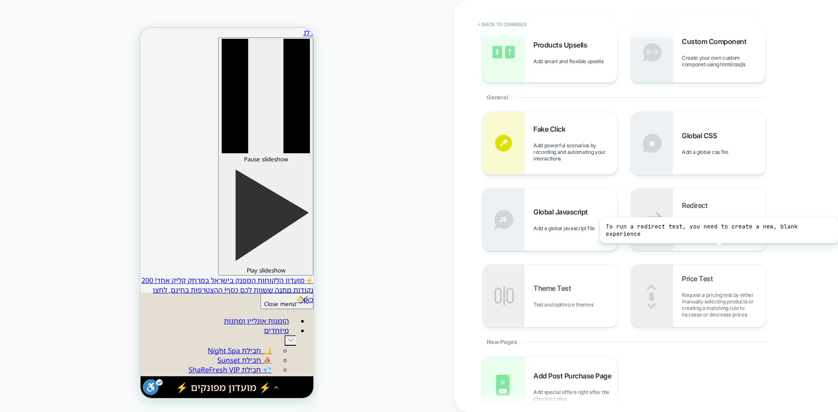
scroll to position [131, 0]
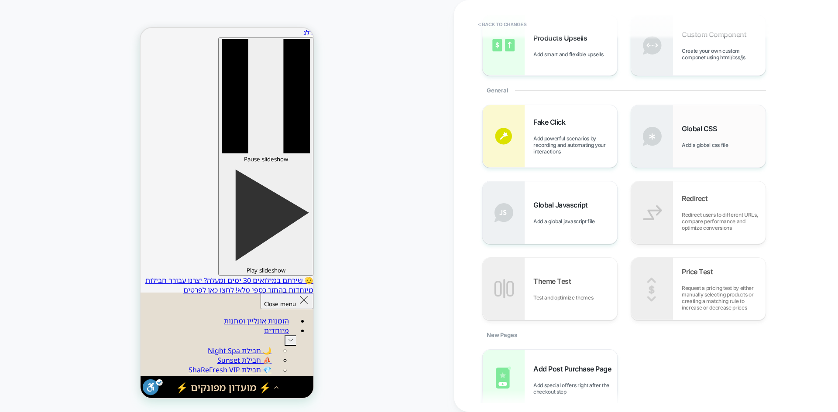
click at [697, 143] on span "Add a global css file" at bounding box center [707, 145] width 51 height 7
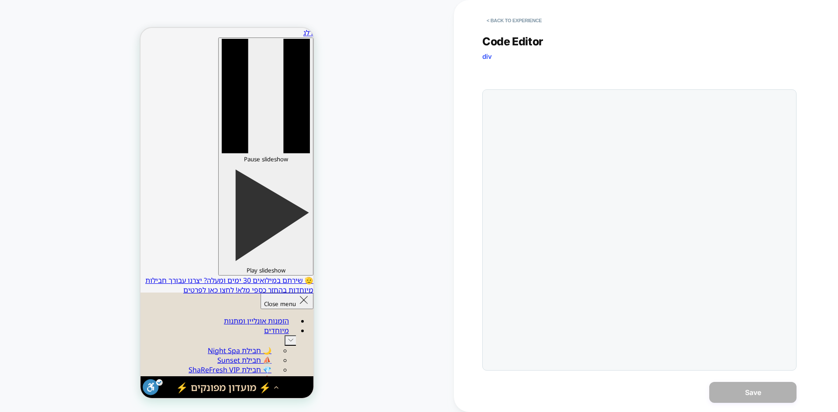
click at [576, 103] on div at bounding box center [657, 230] width 270 height 272
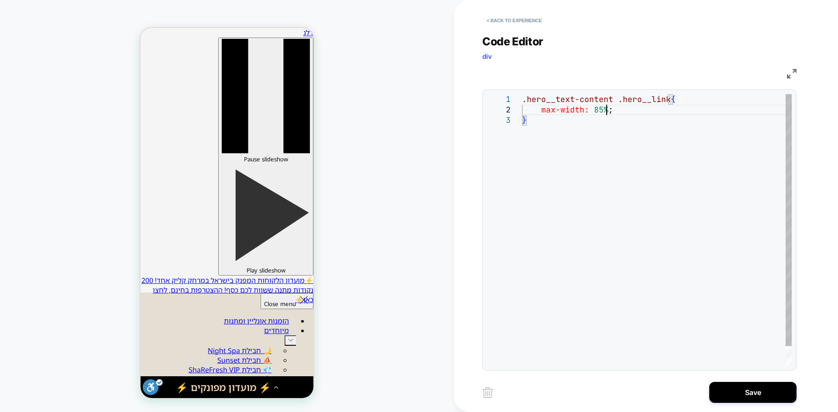
scroll to position [10, 85]
click at [613, 112] on div ".hero__text-content .hero__link { max-width: 85% ; }" at bounding box center [657, 240] width 270 height 293
click at [596, 123] on div ".hero__text-content .hero__link { max-width: 85% ; align-items: center !importa…" at bounding box center [657, 251] width 270 height 314
click at [611, 123] on div ".hero__text-content .hero__link { max-width: 85% ; align-items: center !importa…" at bounding box center [657, 251] width 270 height 314
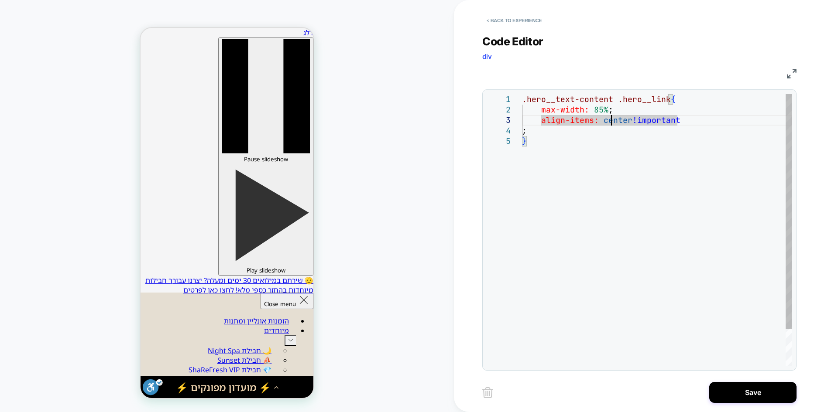
click at [541, 130] on div ".hero__text-content .hero__link { max-width: 85% ; align-items: center !importa…" at bounding box center [657, 251] width 270 height 314
click at [581, 121] on div ".hero__text-content .hero__link { max-width: 85% ; align-items: center !importa…" at bounding box center [657, 245] width 270 height 303
drag, startPoint x: 593, startPoint y: 120, endPoint x: 564, endPoint y: 120, distance: 28.4
click at [564, 120] on div ".hero__text-content .hero__link { max-width: 85% ; align-items: center !importa…" at bounding box center [657, 245] width 270 height 303
drag, startPoint x: 697, startPoint y: 119, endPoint x: 510, endPoint y: 120, distance: 186.8
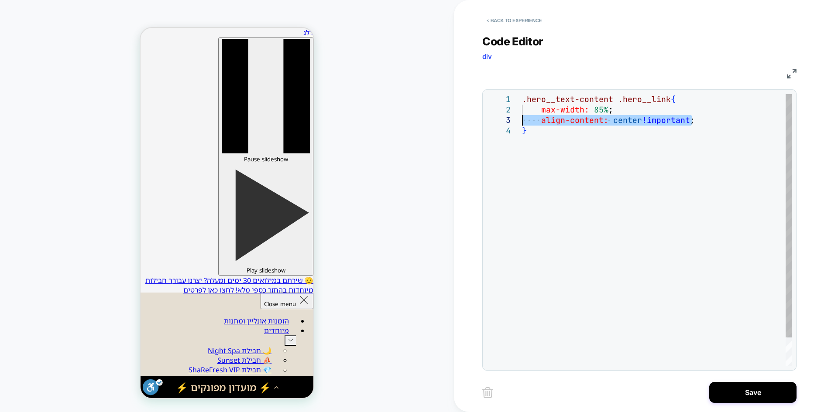
click at [522, 120] on div ".hero__text-content .hero__link { max-width: 85% ; align-content: center !impor…" at bounding box center [657, 245] width 270 height 303
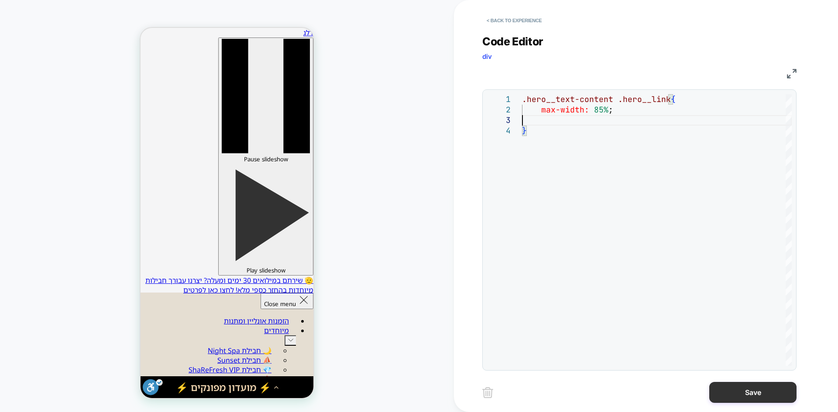
type textarea "**********"
click at [744, 389] on button "Save" at bounding box center [752, 392] width 87 height 21
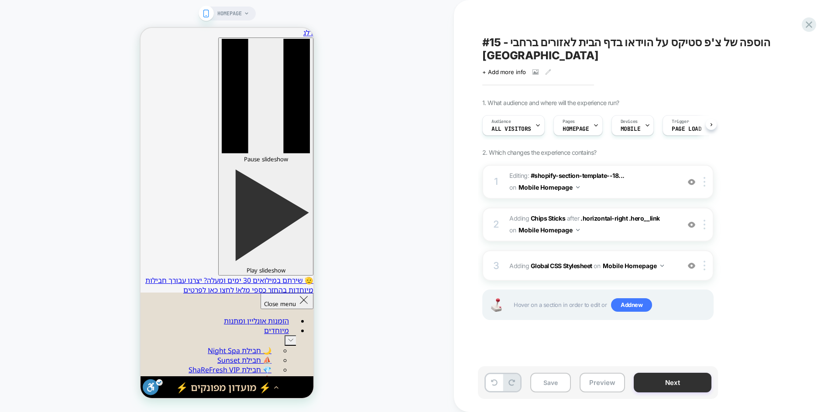
scroll to position [0, 0]
click at [0, 0] on button "Preview" at bounding box center [0, 0] width 0 height 0
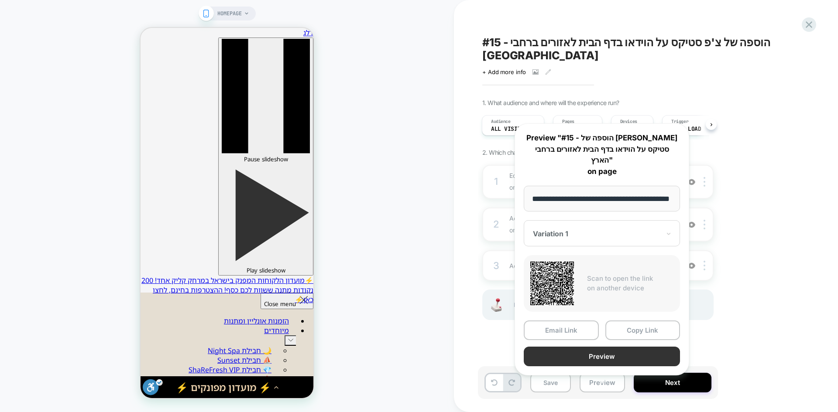
scroll to position [0, 0]
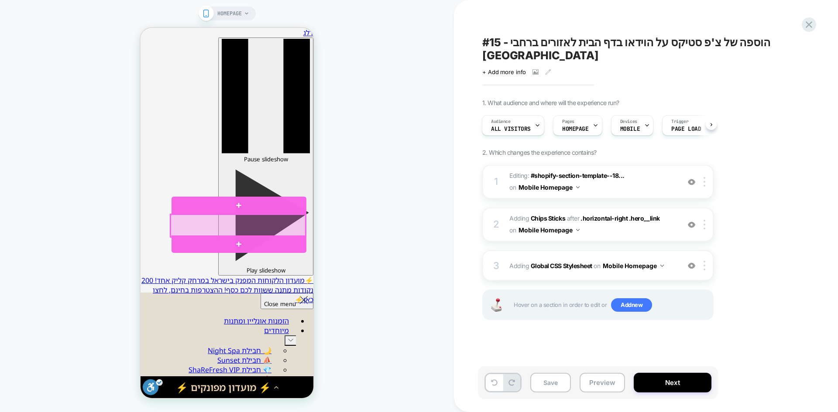
click at [278, 222] on div at bounding box center [238, 226] width 135 height 23
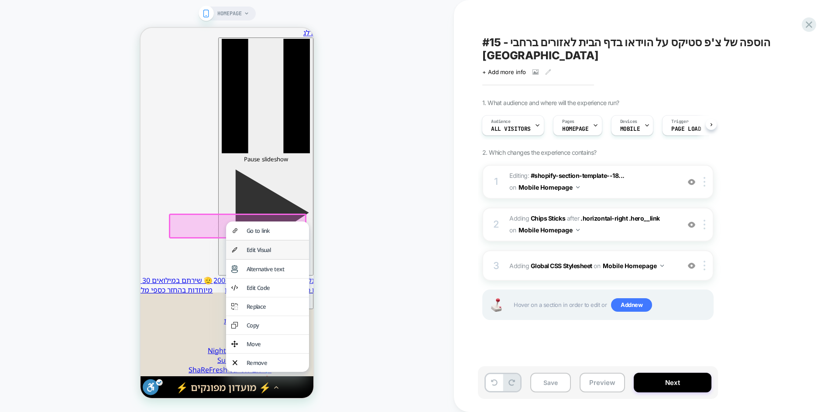
click at [274, 250] on div "Edit Visual" at bounding box center [275, 250] width 57 height 8
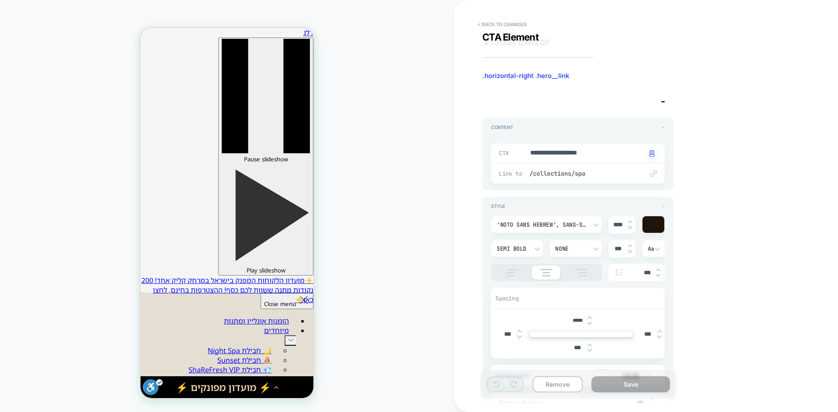
scroll to position [143, 0]
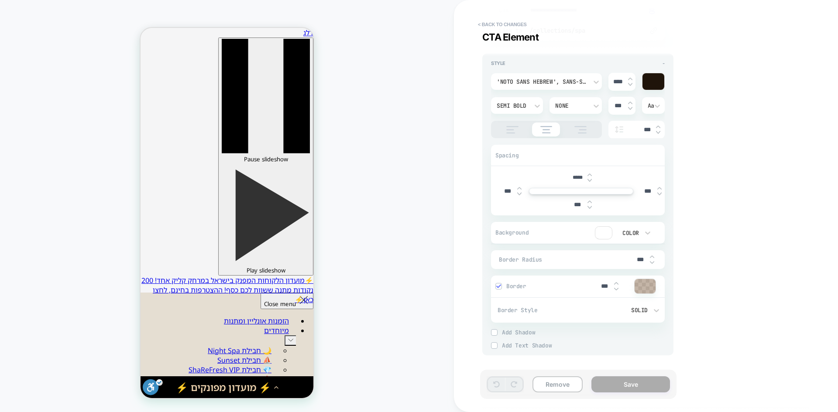
click at [0, 0] on input "***" at bounding box center [0, 0] width 0 height 0
drag, startPoint x: 505, startPoint y: 190, endPoint x: 498, endPoint y: 190, distance: 7.0
click at [0, 0] on input "***" at bounding box center [0, 0] width 0 height 0
click at [772, 188] on div "**********" at bounding box center [641, 206] width 327 height 395
type textarea "*"
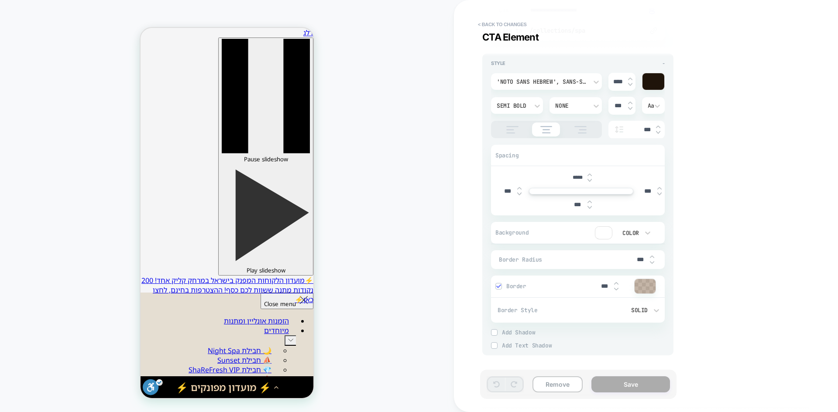
type input "***"
type textarea "*"
type input "****"
type textarea "*"
type input "****"
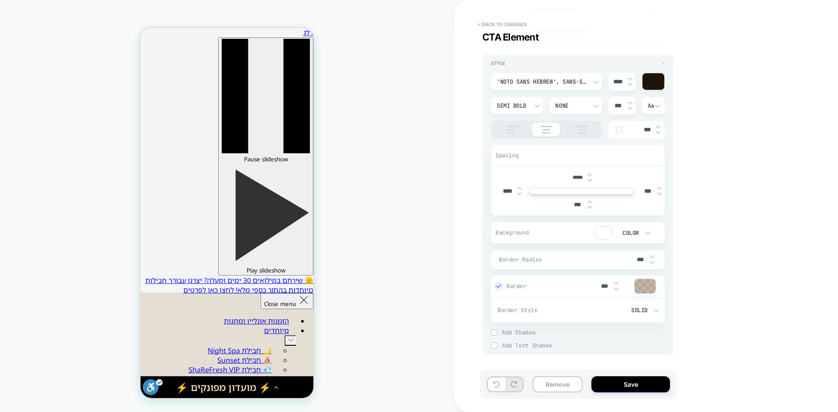
click at [725, 216] on div "**********" at bounding box center [641, 206] width 327 height 395
click at [625, 385] on button "Save" at bounding box center [630, 385] width 79 height 16
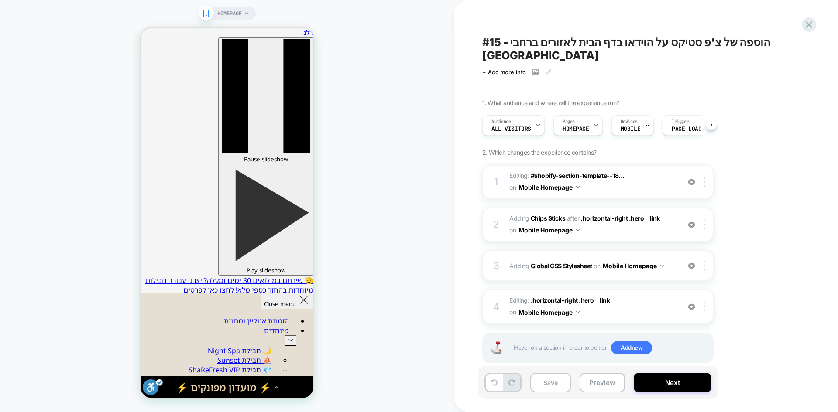
scroll to position [0, 0]
click at [599, 385] on button "Preview" at bounding box center [602, 383] width 45 height 20
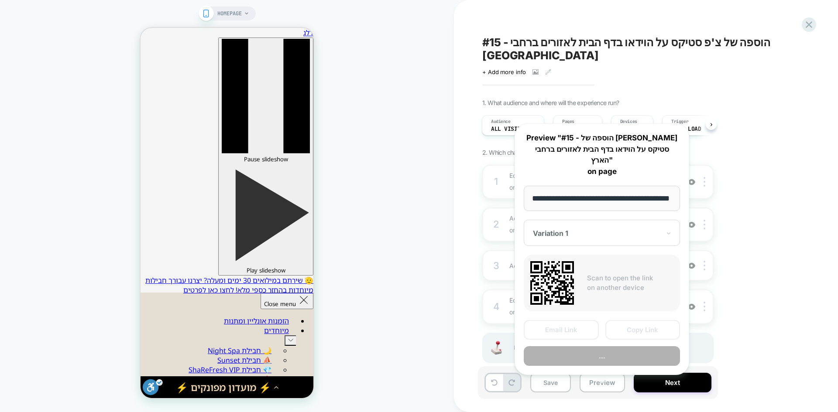
scroll to position [0, 26]
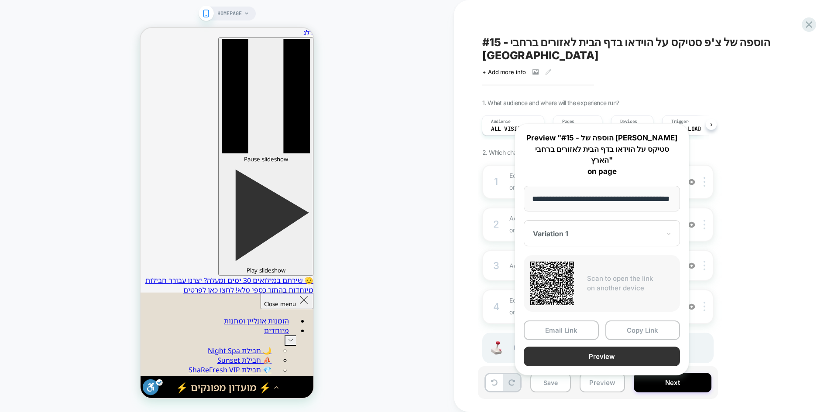
click at [0, 0] on button "Preview" at bounding box center [0, 0] width 0 height 0
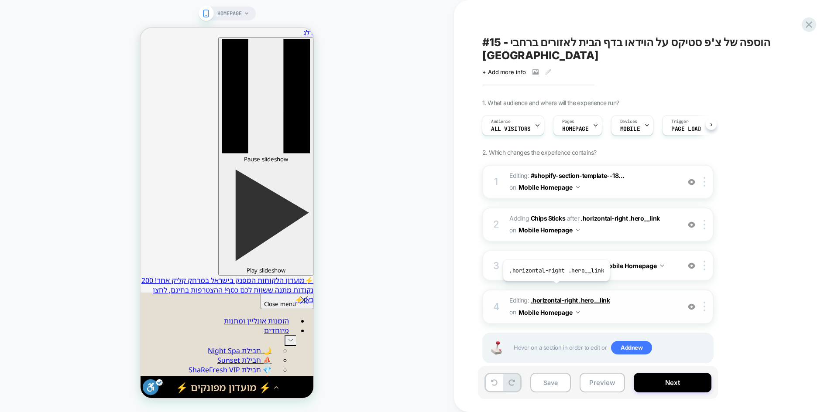
click at [0, 0] on span ".horizontal-right .hero__link" at bounding box center [0, 0] width 0 height 0
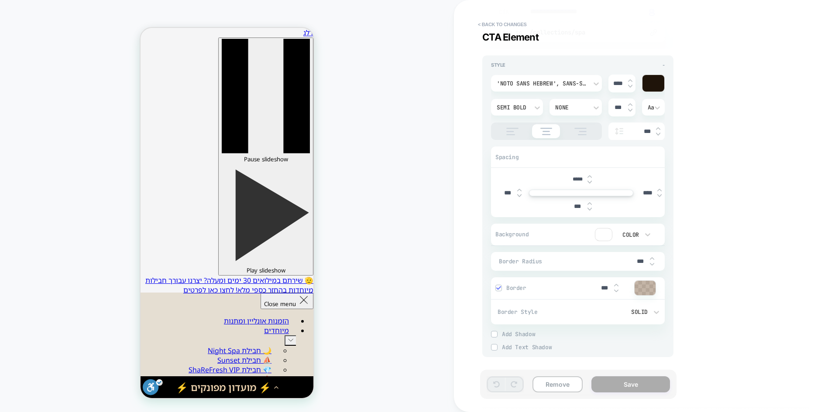
scroll to position [143, 0]
click at [0, 0] on button "< Back to changes" at bounding box center [0, 0] width 0 height 0
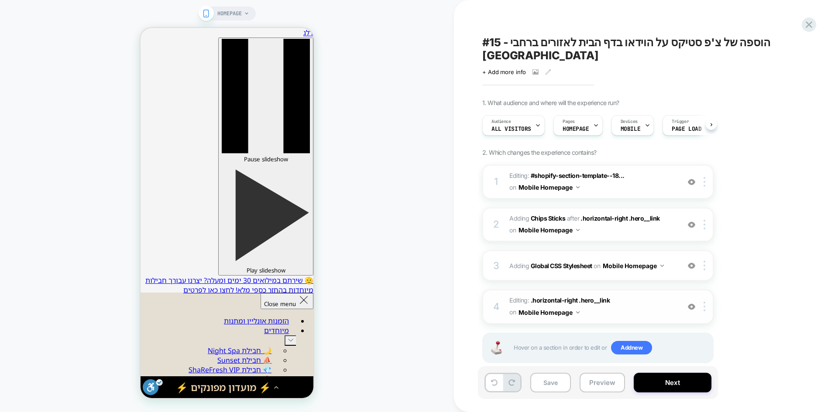
scroll to position [0, 0]
click at [704, 302] on img at bounding box center [705, 307] width 2 height 10
click at [0, 0] on div at bounding box center [0, 0] width 0 height 0
click at [684, 364] on div "Delete" at bounding box center [705, 364] width 78 height 24
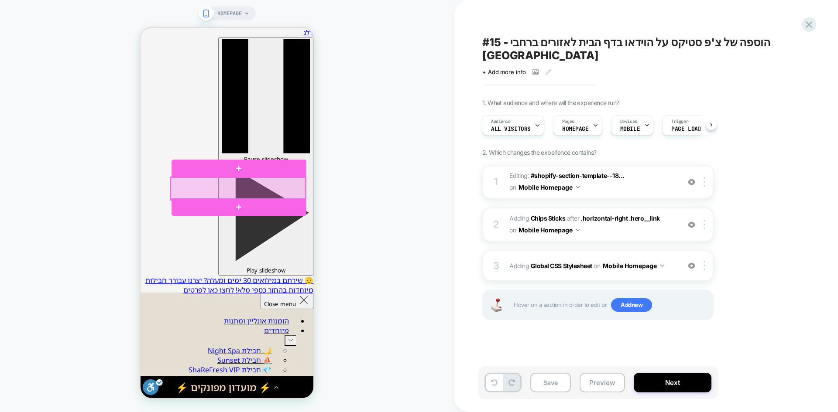
click at [186, 185] on div at bounding box center [238, 189] width 135 height 23
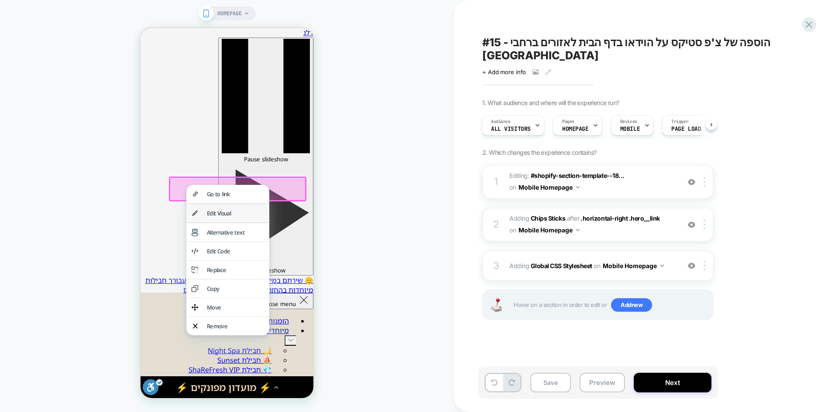
click at [232, 217] on div "Edit Visual" at bounding box center [235, 213] width 57 height 8
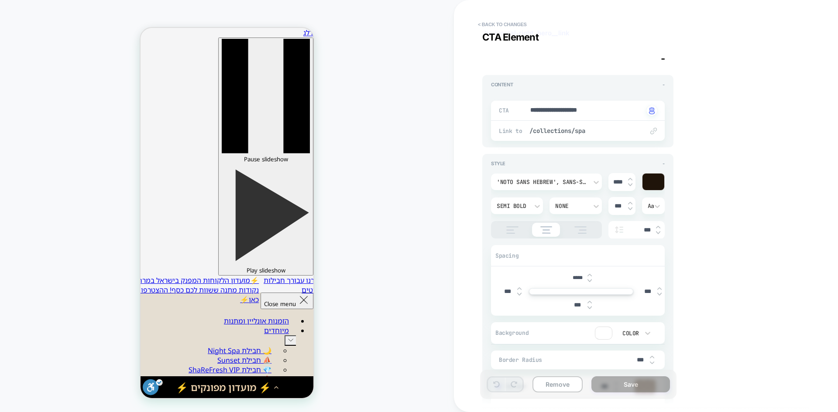
scroll to position [143, 0]
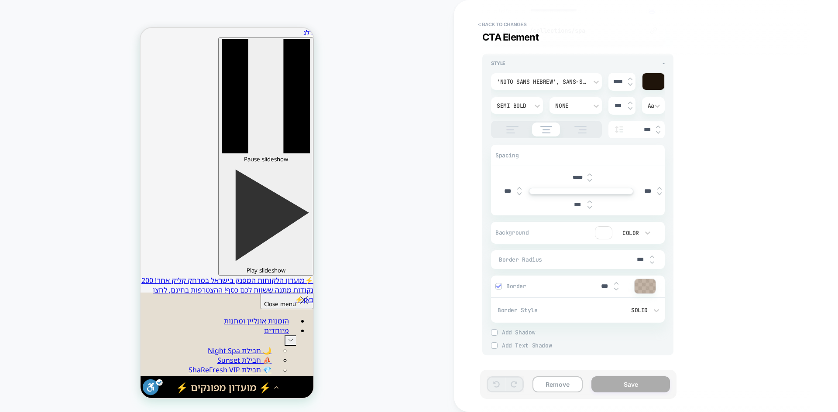
click at [0, 0] on input "***" at bounding box center [0, 0] width 0 height 0
drag, startPoint x: 506, startPoint y: 191, endPoint x: 496, endPoint y: 191, distance: 10.0
click at [496, 191] on div "***** *** *** ***" at bounding box center [578, 191] width 174 height 49
type textarea "*"
type input "***"
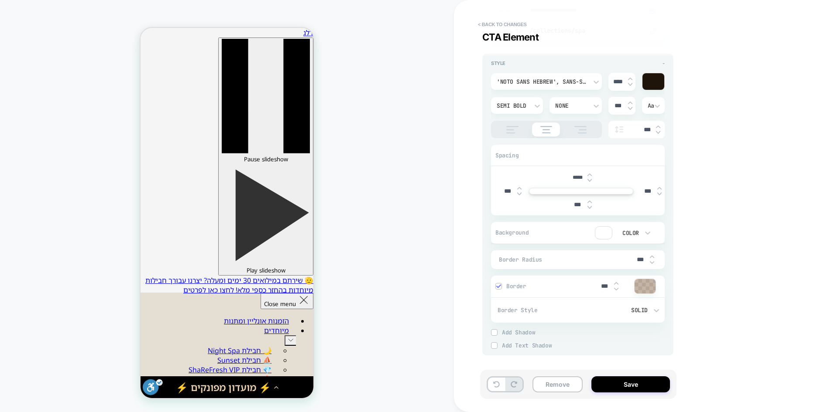
type textarea "*"
type input "****"
type textarea "*"
type input "****"
click at [0, 0] on input "***" at bounding box center [0, 0] width 0 height 0
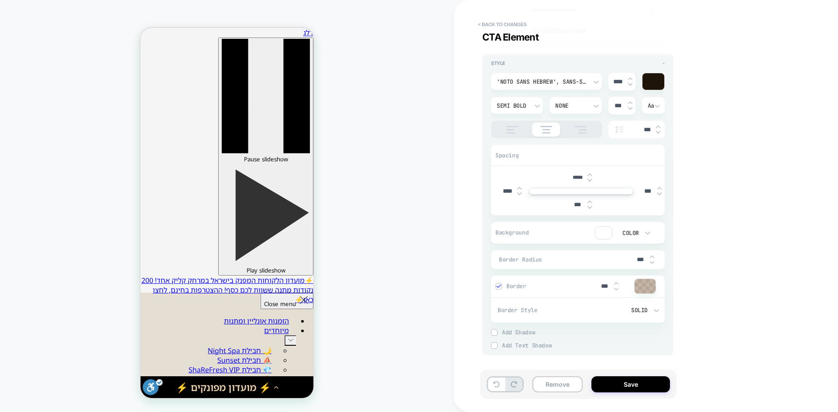
click at [0, 0] on input "***" at bounding box center [0, 0] width 0 height 0
type textarea "*"
type input "***"
type textarea "*"
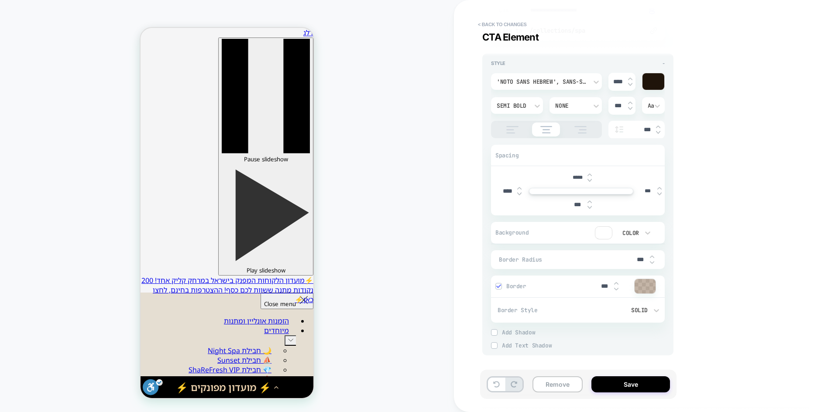
type input "****"
type textarea "*"
type input "****"
click at [0, 0] on div "**********" at bounding box center [0, 0] width 0 height 0
click at [0, 0] on button "Save" at bounding box center [0, 0] width 0 height 0
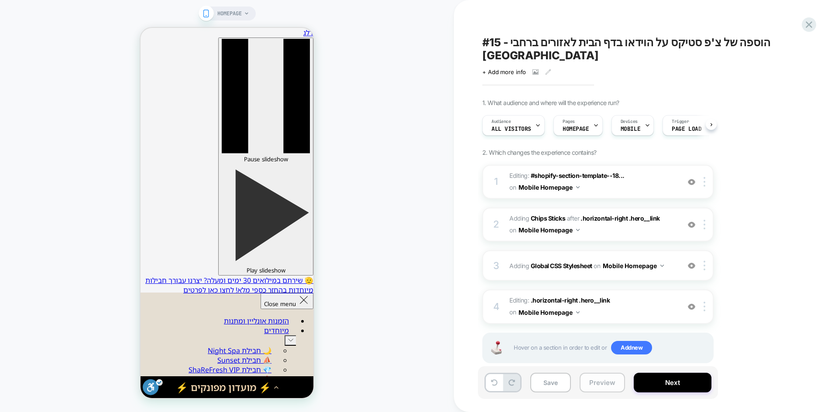
scroll to position [0, 0]
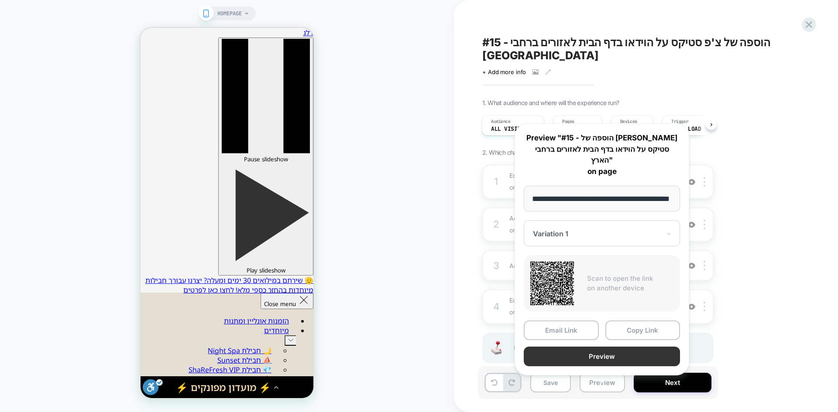
scroll to position [0, 0]
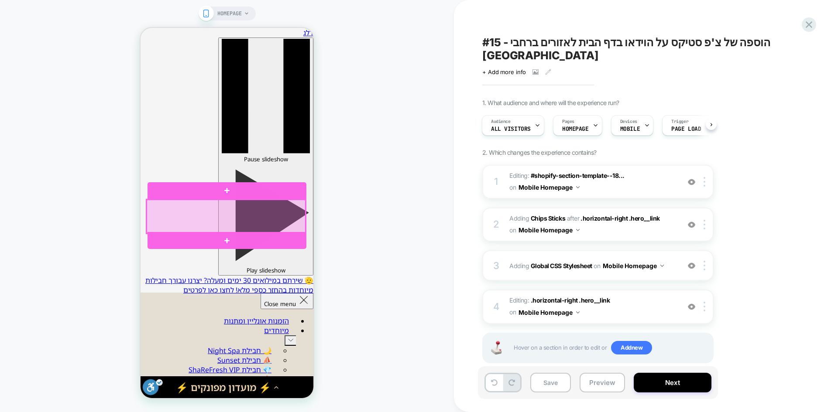
click at [282, 227] on div at bounding box center [226, 216] width 159 height 33
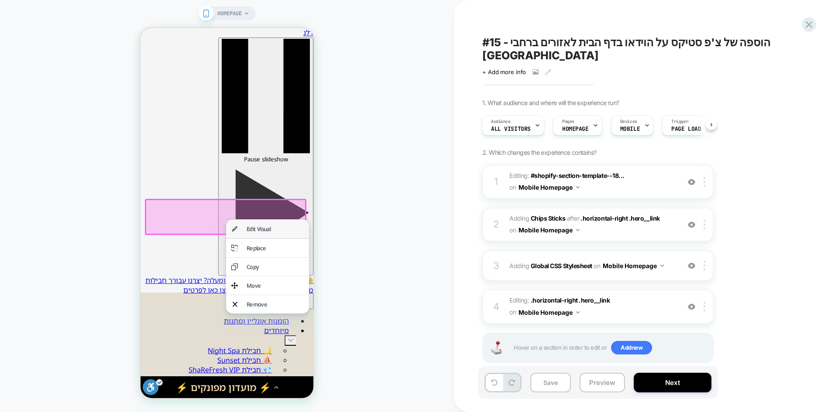
click at [268, 230] on div "Edit Visual" at bounding box center [275, 229] width 57 height 8
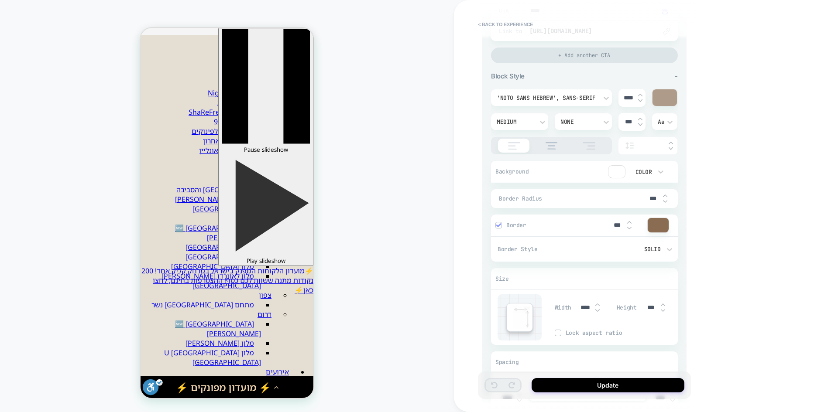
scroll to position [289, 0]
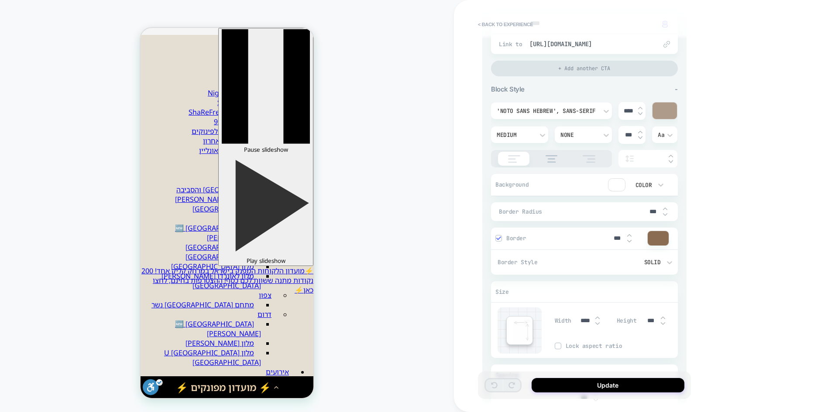
click at [553, 160] on img at bounding box center [551, 158] width 21 height 7
click at [512, 163] on div at bounding box center [551, 158] width 121 height 17
click at [673, 162] on div at bounding box center [647, 159] width 59 height 18
click at [658, 160] on input "text" at bounding box center [652, 159] width 24 height 7
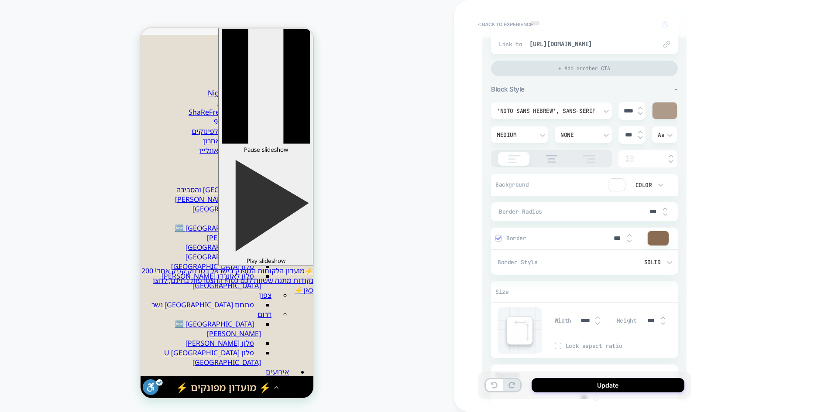
click at [629, 160] on img at bounding box center [629, 158] width 13 height 7
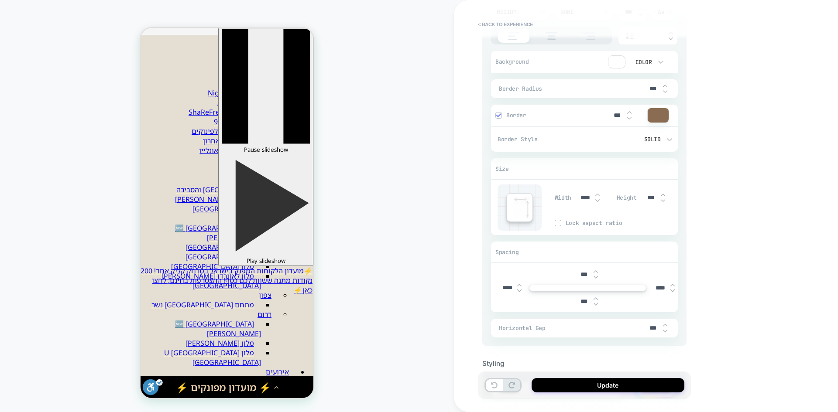
scroll to position [464, 0]
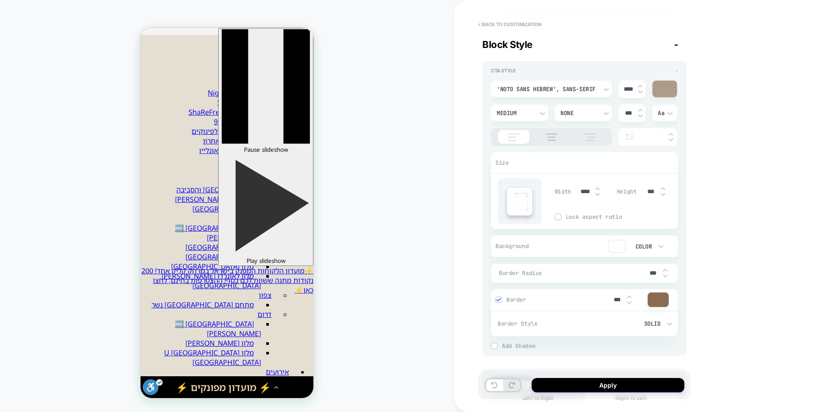
type textarea "*"
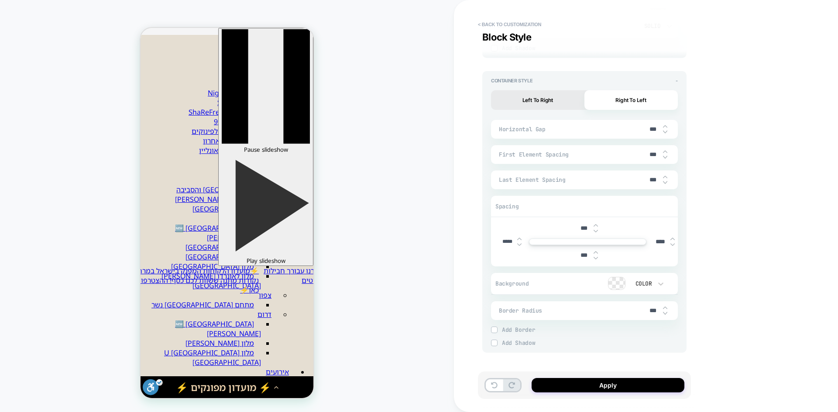
scroll to position [645, 0]
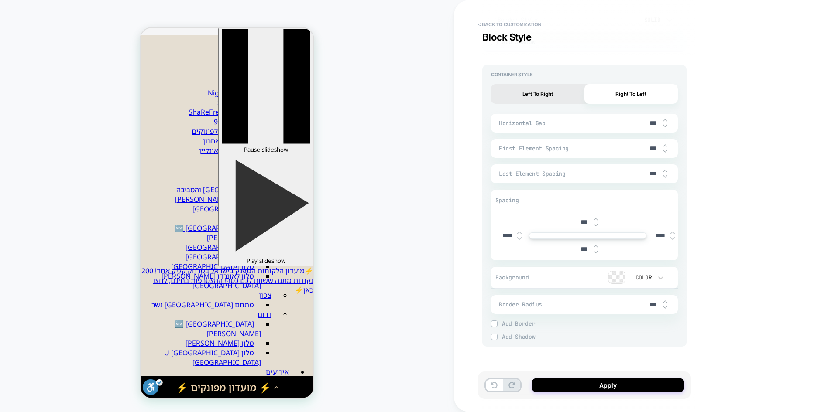
drag, startPoint x: 650, startPoint y: 124, endPoint x: 641, endPoint y: 124, distance: 9.2
click at [641, 124] on div "Horizontal Gap ***" at bounding box center [584, 123] width 187 height 19
type input "****"
click at [588, 390] on button "Apply" at bounding box center [608, 385] width 153 height 14
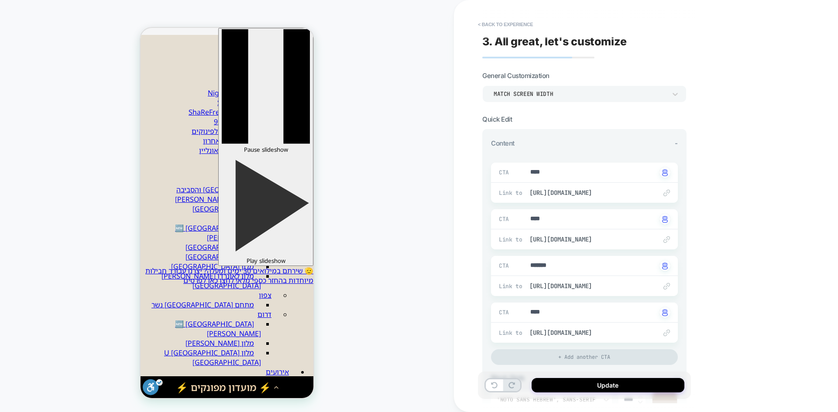
click at [588, 390] on button "Update" at bounding box center [608, 385] width 153 height 14
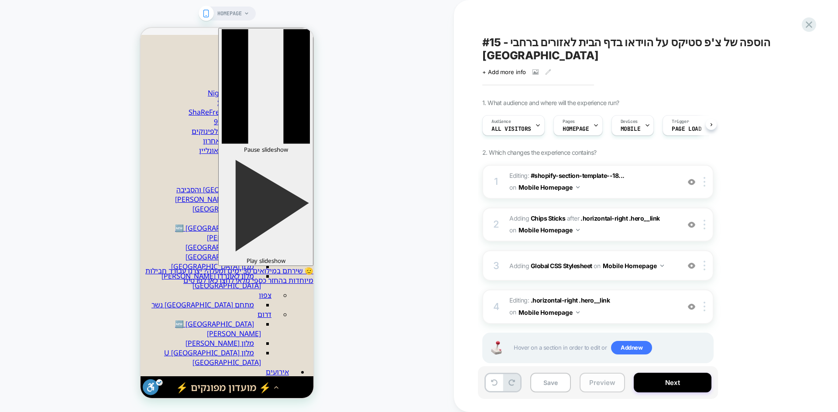
scroll to position [0, 0]
click at [598, 382] on button "Preview" at bounding box center [602, 383] width 45 height 20
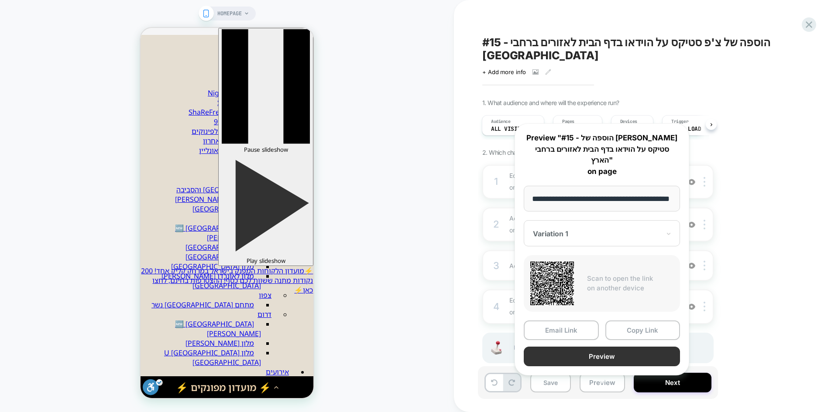
scroll to position [0, 0]
click at [618, 347] on button "Preview" at bounding box center [602, 357] width 156 height 20
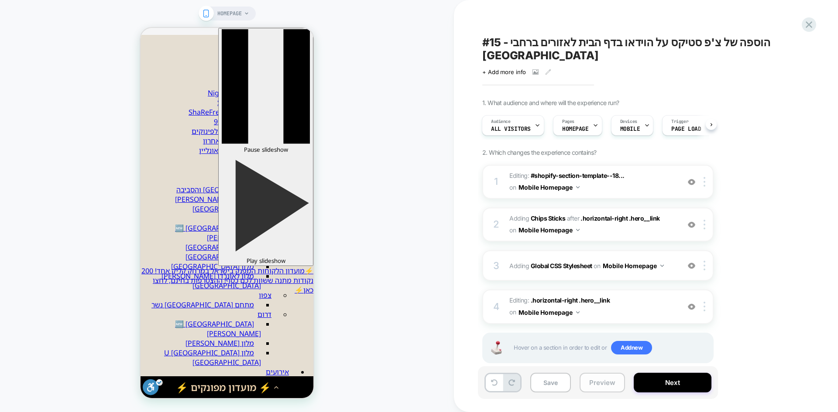
click at [594, 388] on button "Preview" at bounding box center [602, 383] width 45 height 20
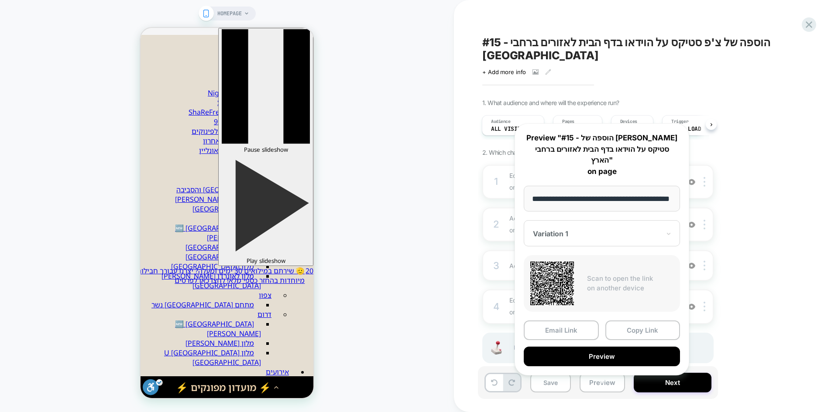
click at [753, 230] on div "1. What audience and where will the experience run? Audience All Visitors Pages…" at bounding box center [641, 242] width 319 height 286
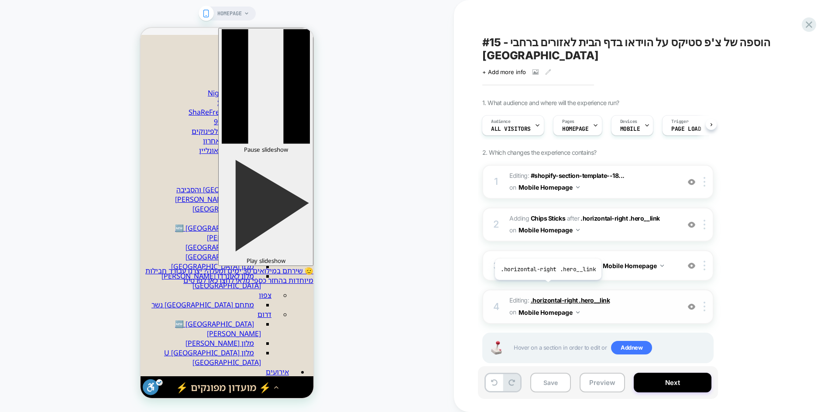
click at [547, 297] on span ".horizontal-right .hero__link" at bounding box center [570, 300] width 79 height 7
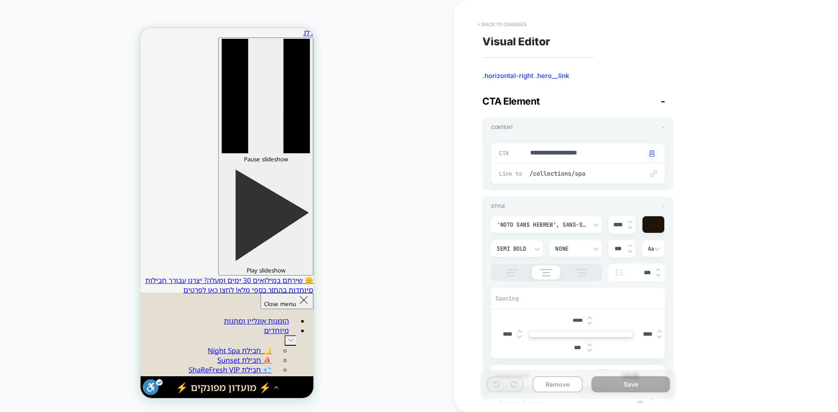
click at [494, 27] on button "< Back to changes" at bounding box center [503, 24] width 58 height 14
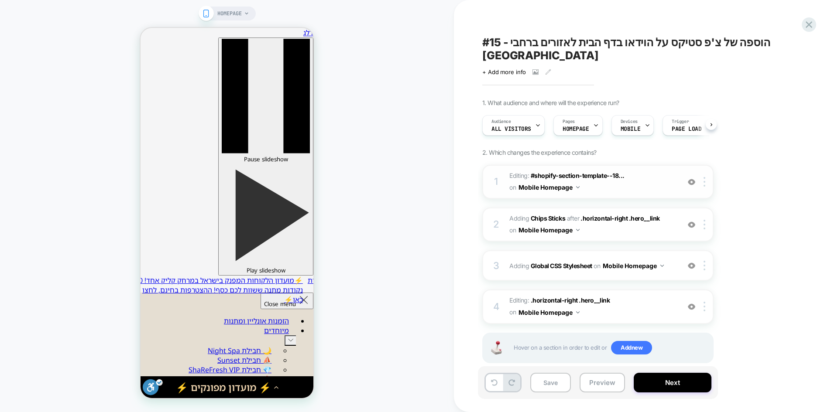
scroll to position [0, 0]
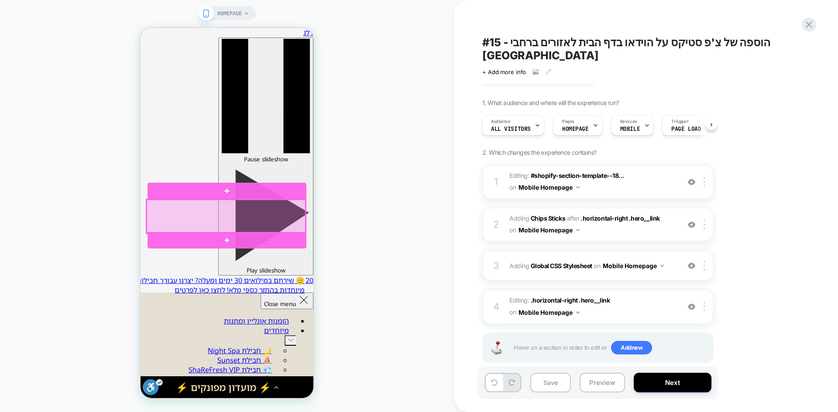
click at [260, 220] on div at bounding box center [226, 216] width 159 height 33
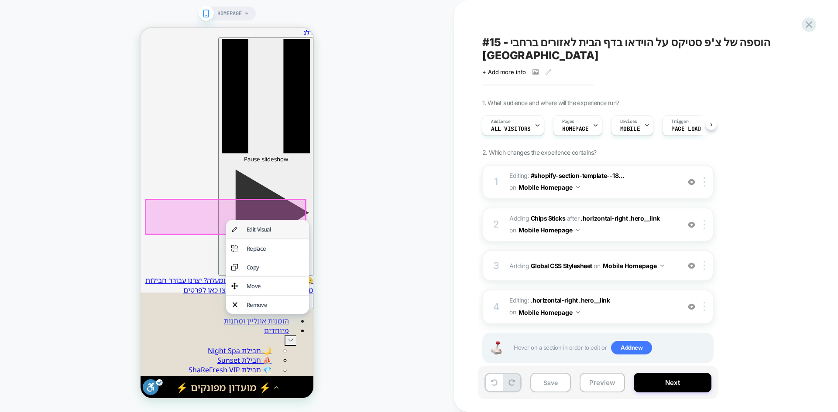
click at [266, 235] on div "Edit Visual" at bounding box center [267, 229] width 83 height 18
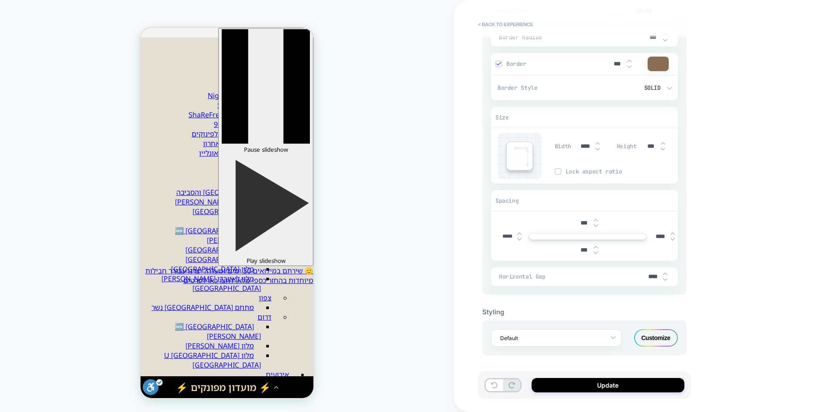
scroll to position [37, -5]
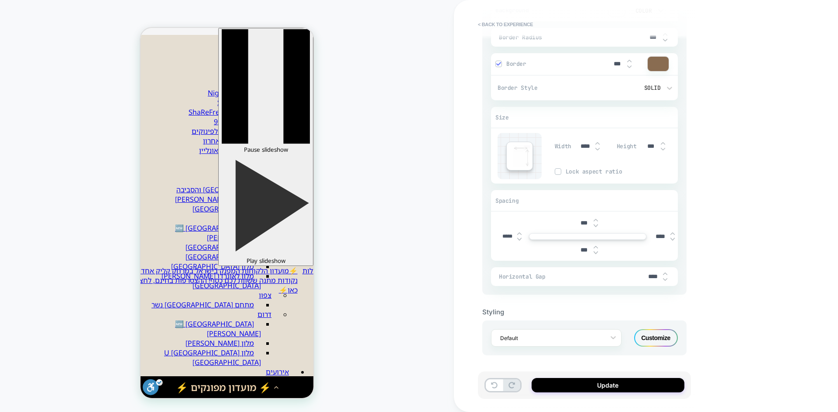
click at [508, 236] on input "*****" at bounding box center [508, 237] width 20 height 7
type textarea "*"
type input "****"
type textarea "*"
type input "*****"
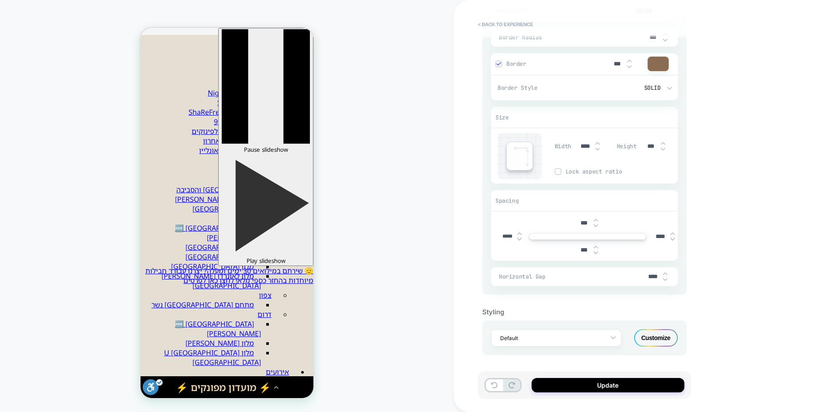
type textarea "*"
type input "***"
type textarea "*"
type input "***"
type textarea "*"
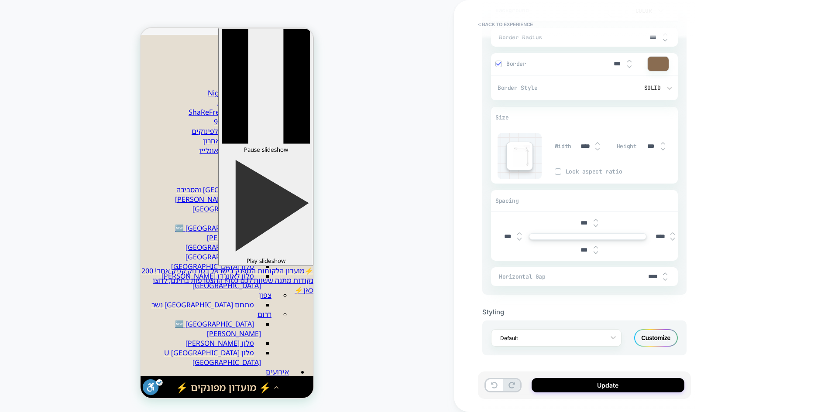
type input "**"
type textarea "*"
type input "****"
type textarea "*"
type input "*****"
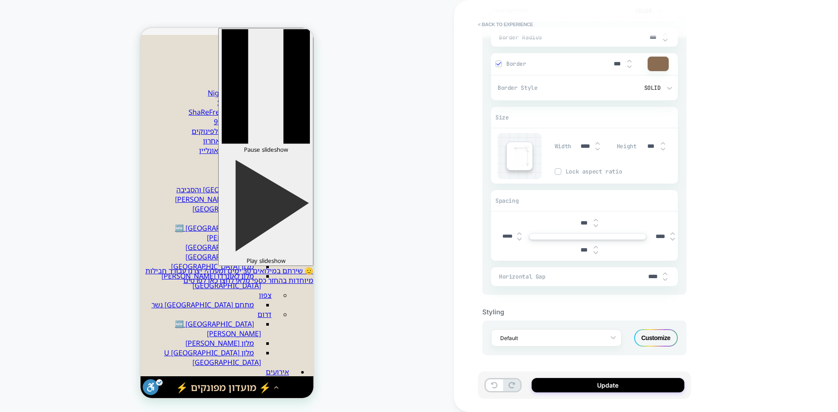
type textarea "*"
type input "*****"
click at [587, 389] on button "Update" at bounding box center [608, 385] width 153 height 14
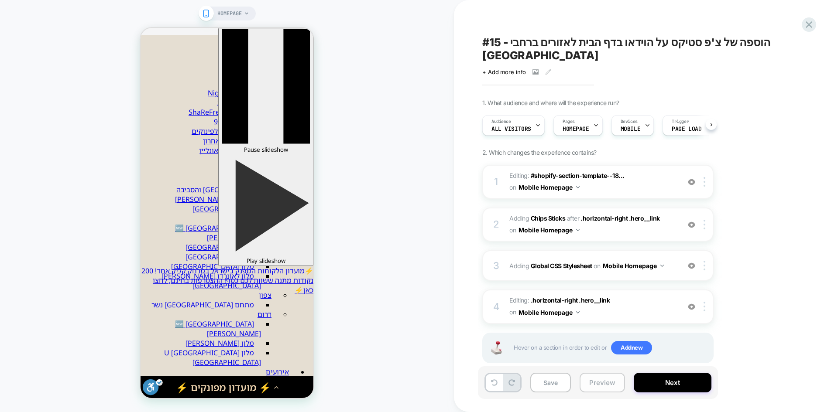
scroll to position [0, 0]
click at [595, 388] on button "Preview" at bounding box center [602, 383] width 45 height 20
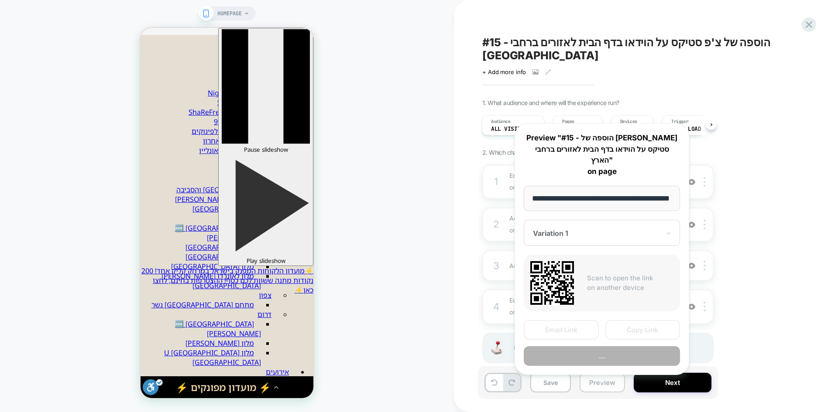
scroll to position [0, 26]
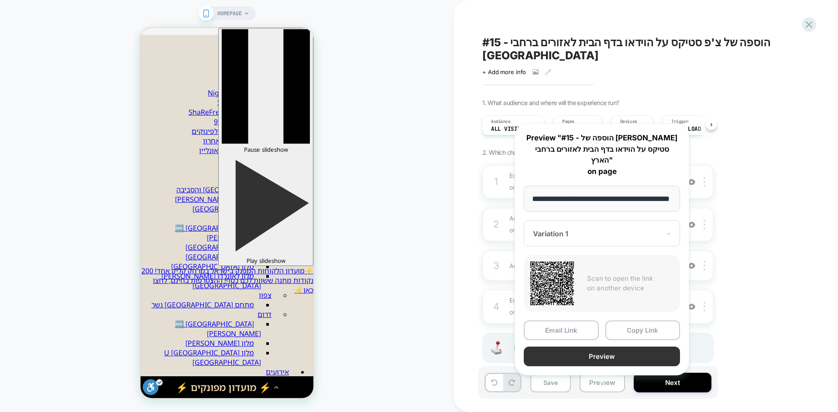
click at [610, 347] on button "Preview" at bounding box center [602, 357] width 156 height 20
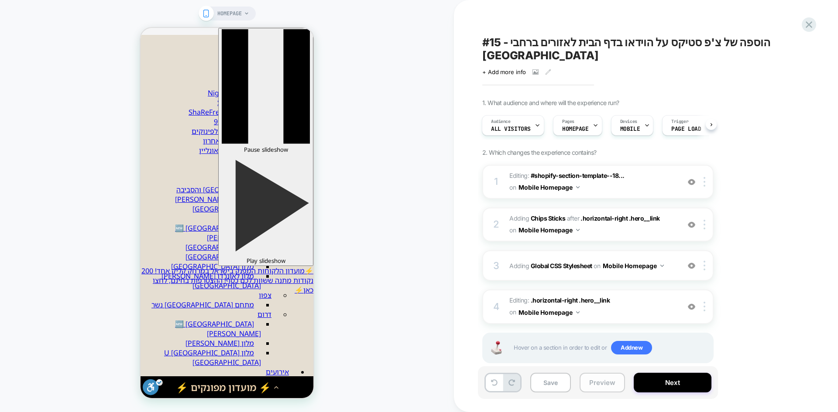
click at [604, 384] on button "Preview" at bounding box center [602, 383] width 45 height 20
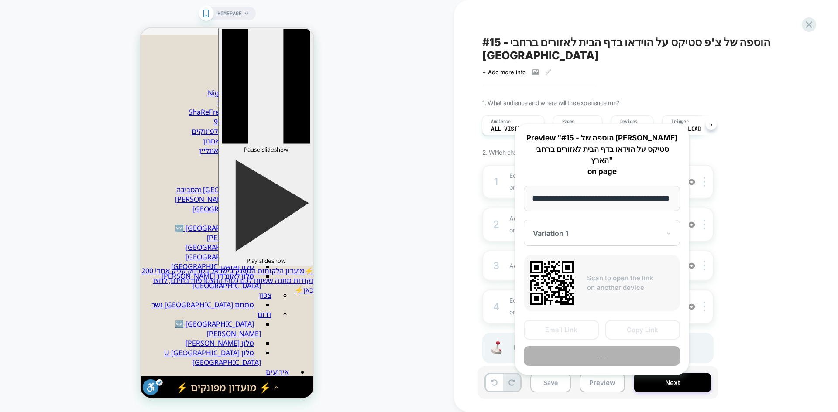
scroll to position [0, 26]
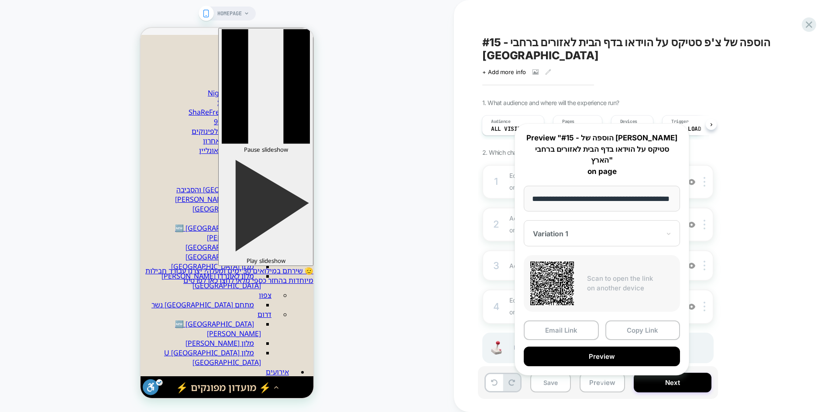
click at [788, 167] on div "1. What audience and where will the experience run? Audience All Visitors Pages…" at bounding box center [641, 242] width 319 height 286
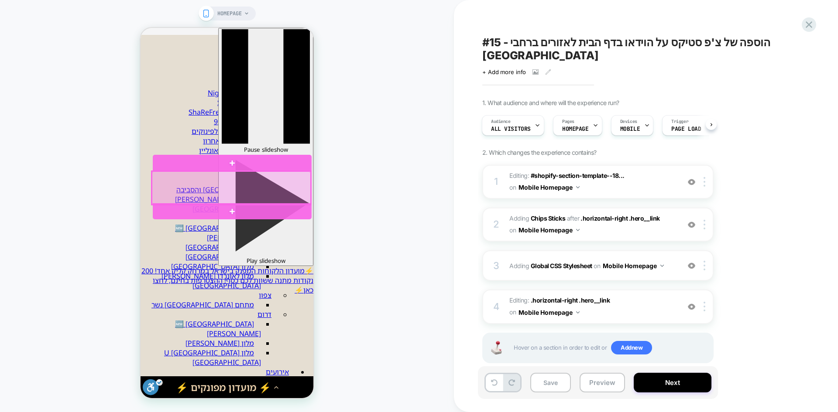
click at [269, 196] on div at bounding box center [231, 188] width 159 height 33
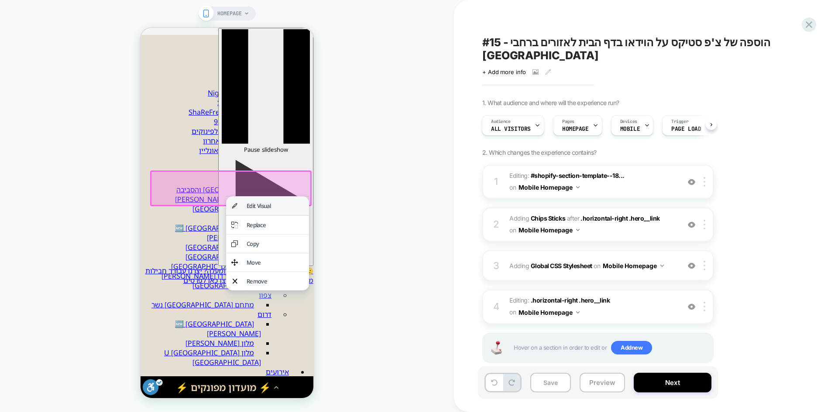
click at [267, 209] on div "Edit Visual" at bounding box center [275, 206] width 57 height 8
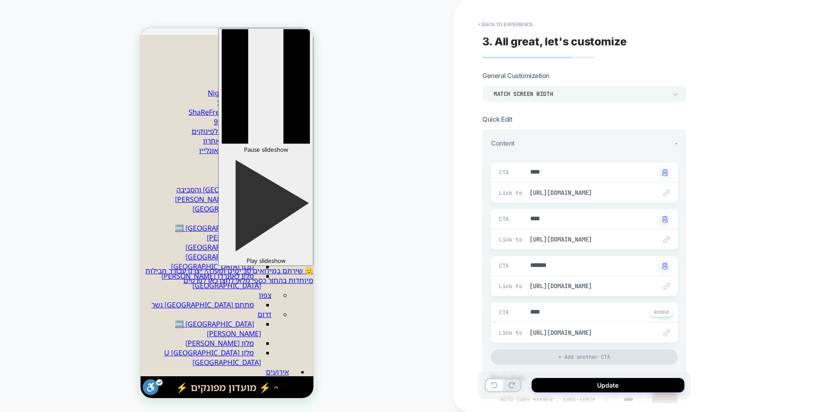
scroll to position [262, 0]
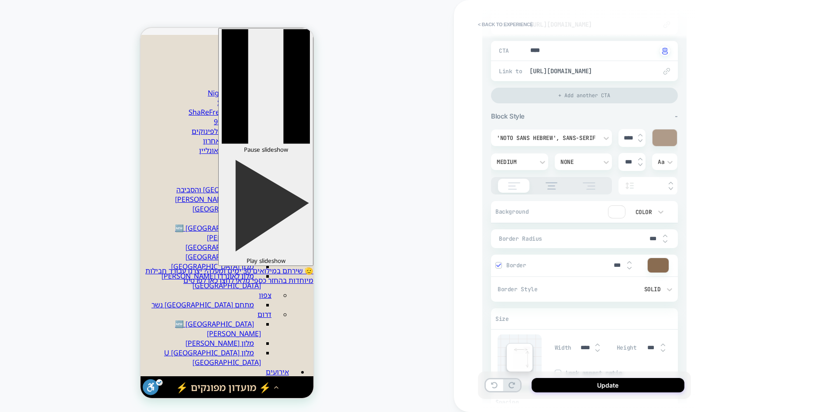
type textarea "*"
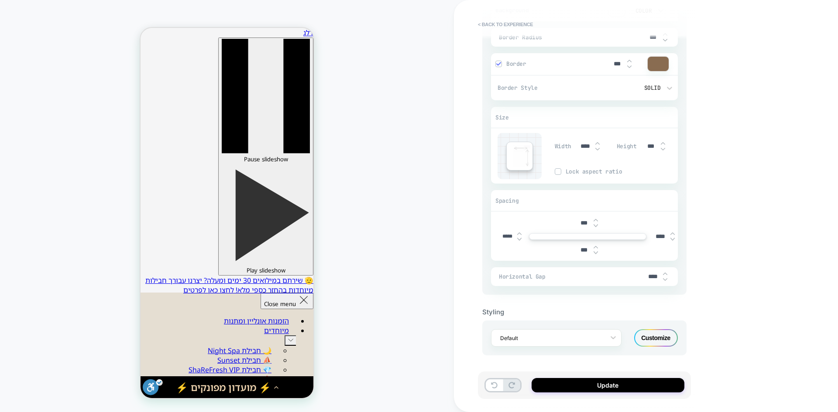
scroll to position [37, -7]
drag, startPoint x: 660, startPoint y: 235, endPoint x: 650, endPoint y: 234, distance: 10.5
click at [650, 234] on div "*** ***** **** ***" at bounding box center [588, 236] width 180 height 40
type input "***"
type textarea "*"
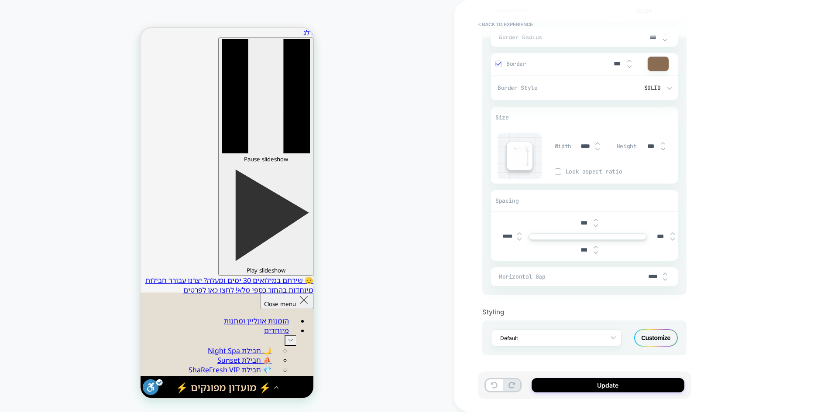
type input "****"
type textarea "*"
drag, startPoint x: 659, startPoint y: 236, endPoint x: 634, endPoint y: 233, distance: 25.5
click at [634, 233] on div "*** ***** **** ***" at bounding box center [588, 236] width 180 height 40
type input "***"
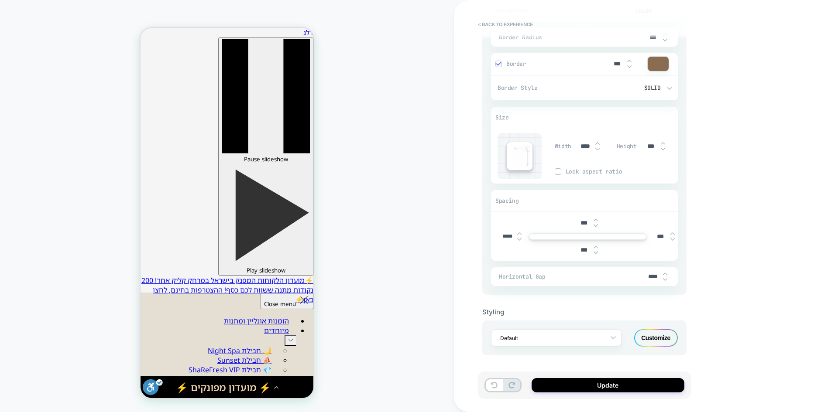
type textarea "*"
type input "****"
type textarea "*"
type input "***"
type textarea "*"
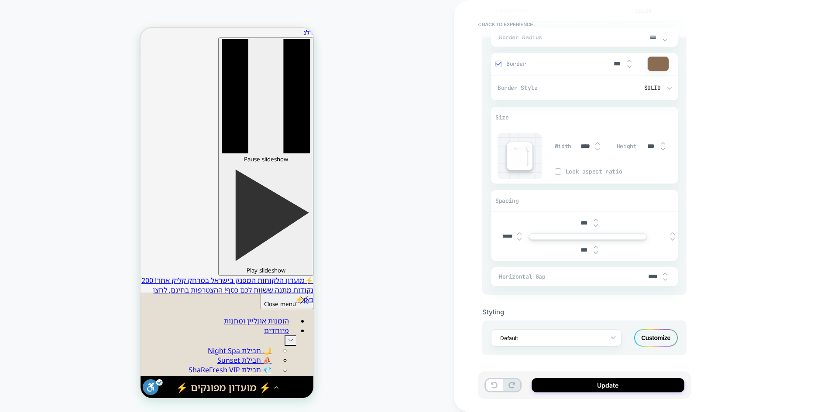
type textarea "*"
type input "***"
type textarea "*"
type input "****"
type textarea "*"
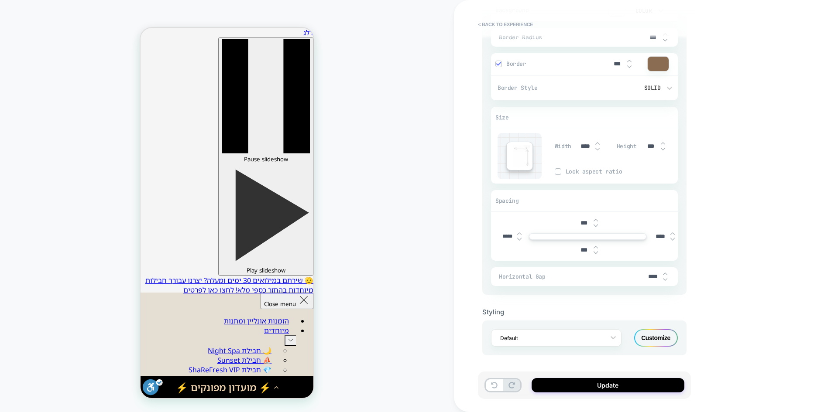
type input "***"
type textarea "*"
type input "****"
type textarea "*"
type input "****"
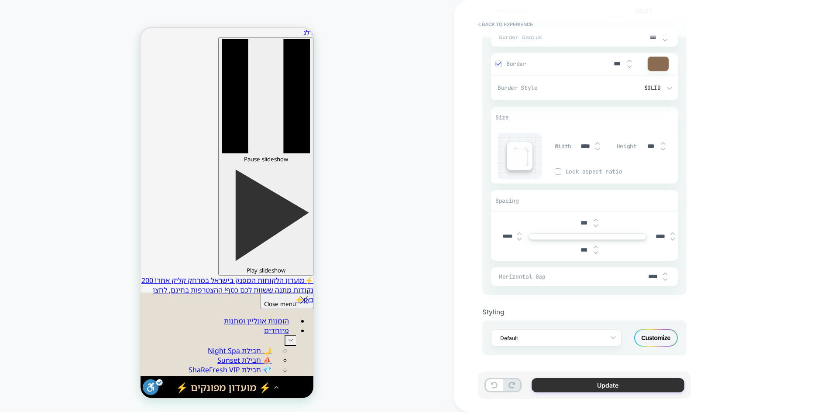
click at [608, 386] on button "Update" at bounding box center [608, 385] width 153 height 14
type textarea "*"
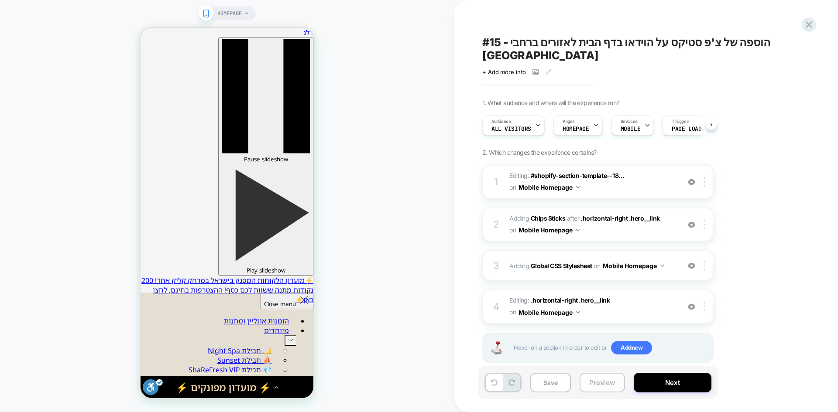
scroll to position [0, 0]
click at [580, 384] on button "Preview" at bounding box center [602, 383] width 45 height 20
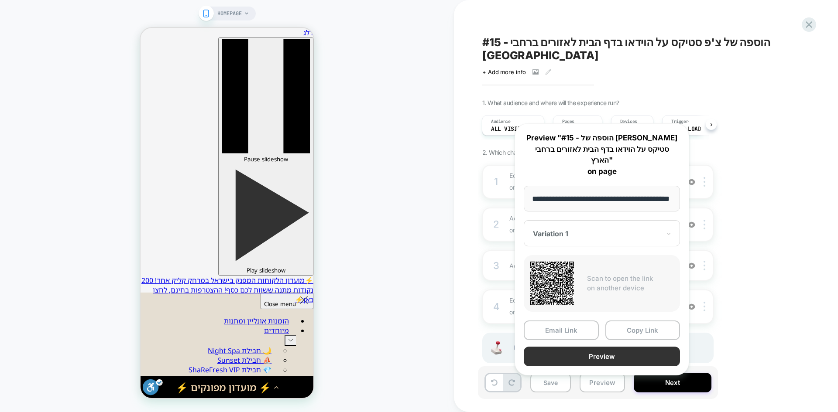
scroll to position [0, 0]
click at [598, 348] on button "Preview" at bounding box center [602, 357] width 156 height 20
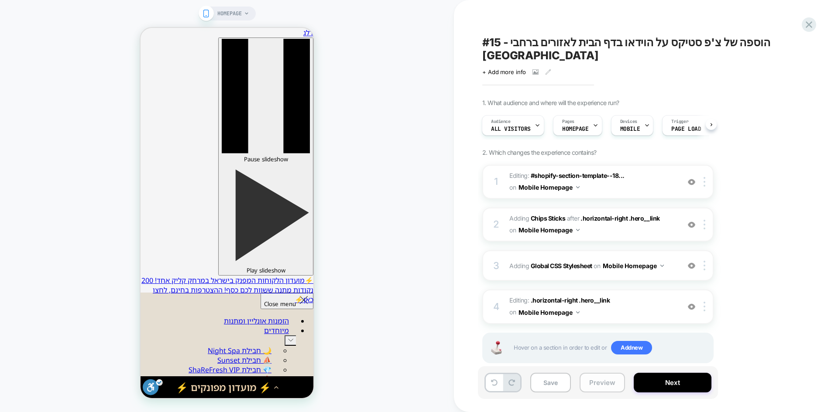
click at [606, 384] on button "Preview" at bounding box center [602, 383] width 45 height 20
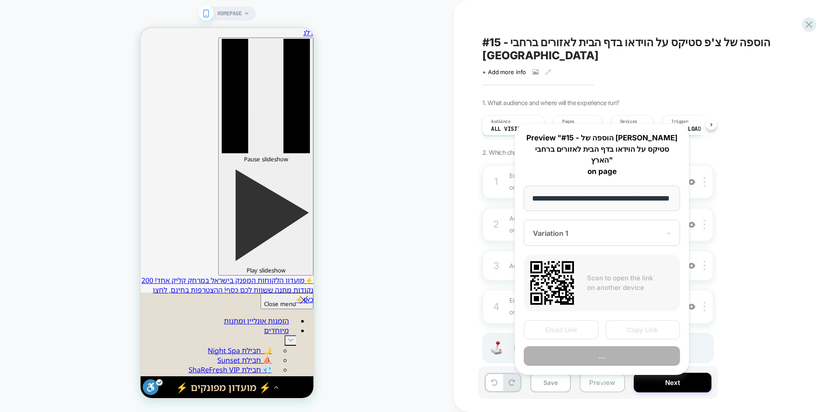
scroll to position [0, 26]
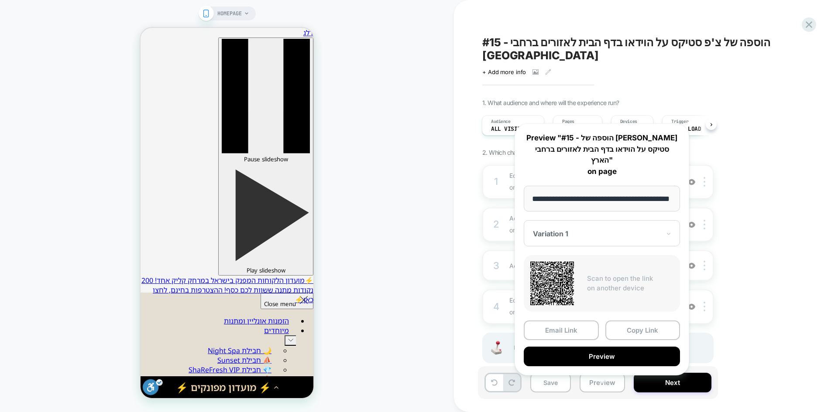
click at [751, 249] on div "1. What audience and where will the experience run? Audience All Visitors Pages…" at bounding box center [641, 242] width 319 height 286
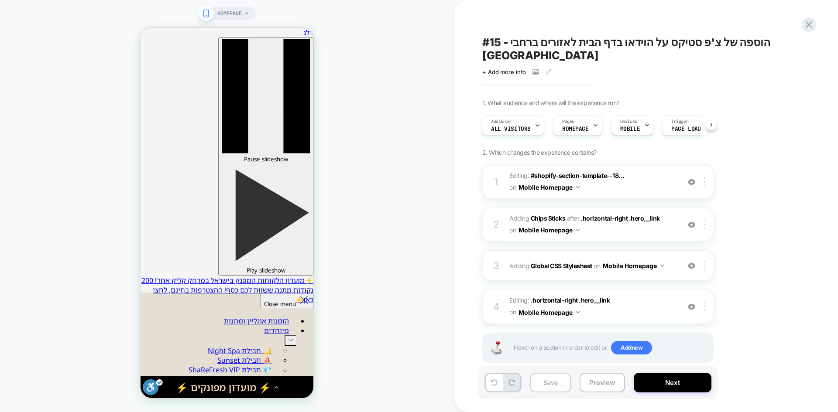
click at [551, 386] on button "Save" at bounding box center [550, 383] width 41 height 20
click at [570, 44] on span "#15 - הוספה של צ'פ סטיקס על הוידאו בדף הבית לאזורים ברחבי הארץ" at bounding box center [641, 49] width 319 height 26
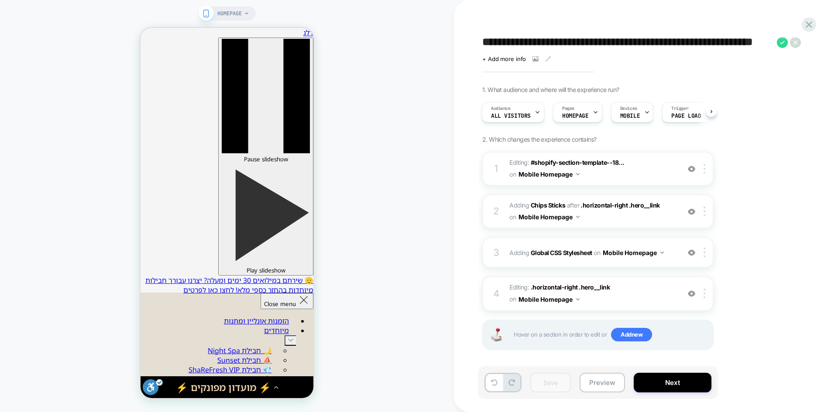
click at [577, 43] on textarea "**********" at bounding box center [627, 42] width 290 height 13
click at [595, 386] on button "Preview" at bounding box center [602, 383] width 45 height 20
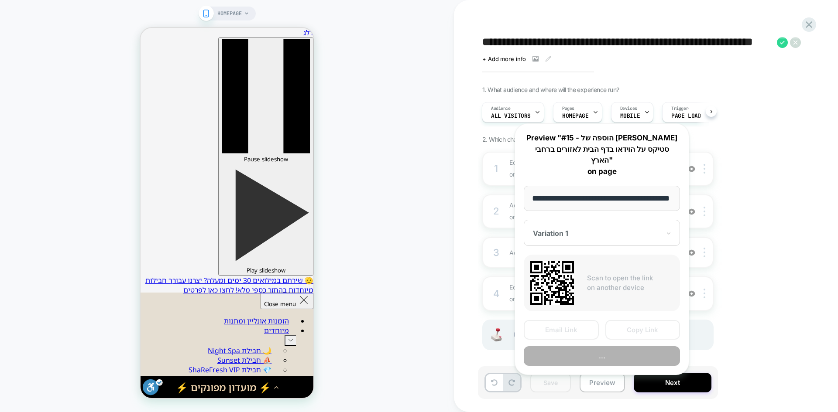
scroll to position [0, 26]
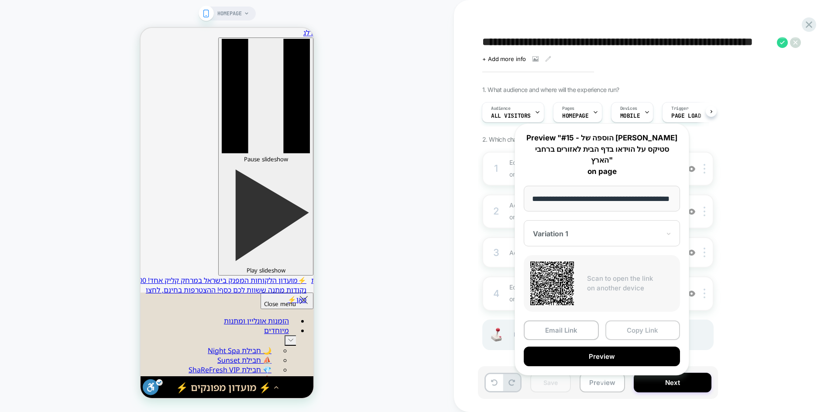
click at [639, 321] on button "Copy Link" at bounding box center [642, 331] width 75 height 20
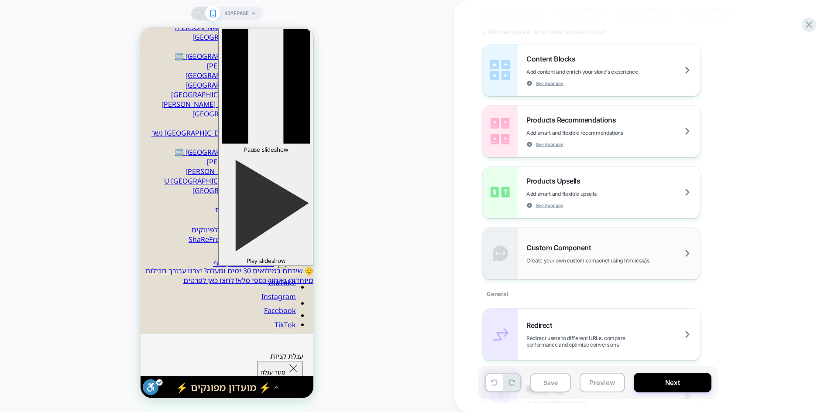
scroll to position [107, 0]
click at [0, 0] on div "Content Blocks Add content and enrich your store's experience See Example" at bounding box center [0, 0] width 0 height 0
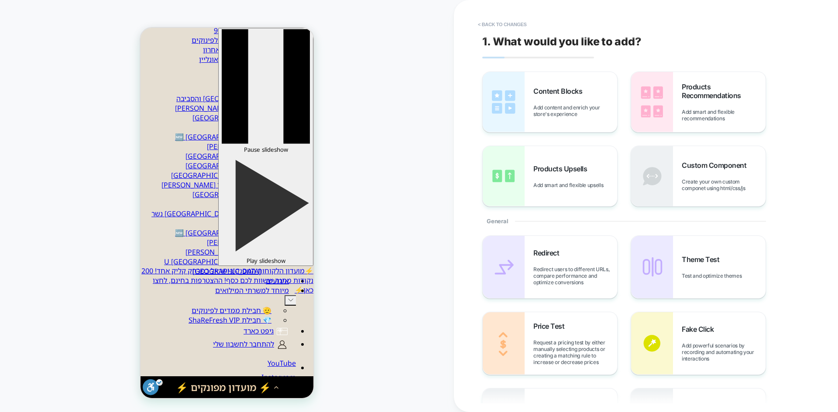
scroll to position [175, 0]
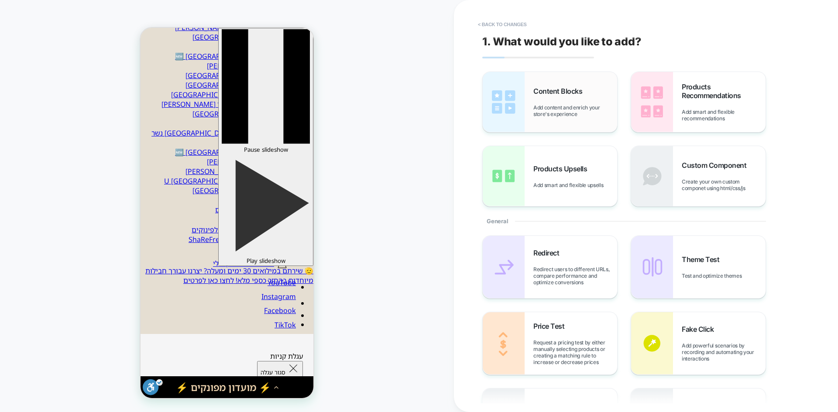
click at [586, 102] on div "Content Blocks Add content and enrich your store's experience" at bounding box center [575, 102] width 84 height 31
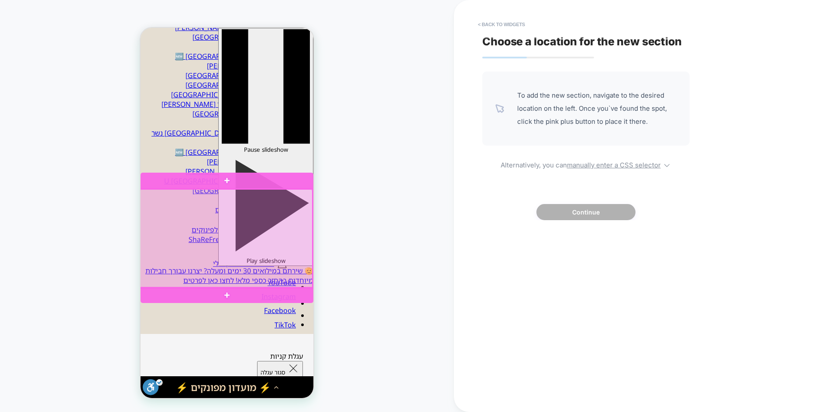
click at [257, 190] on div at bounding box center [226, 238] width 173 height 99
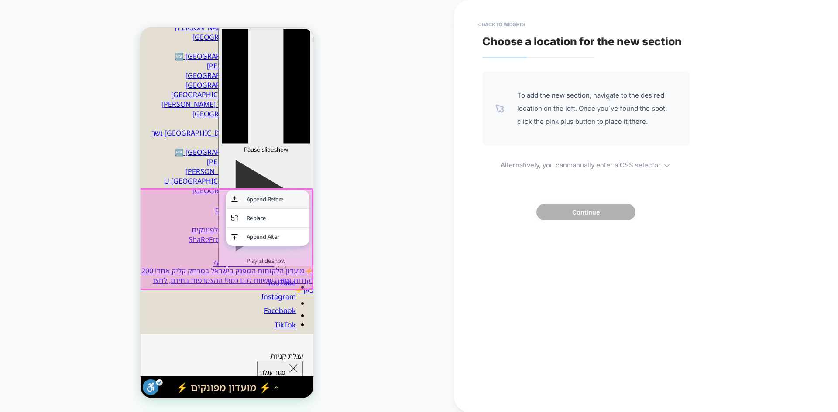
click at [264, 203] on div "Append Before" at bounding box center [275, 200] width 57 height 8
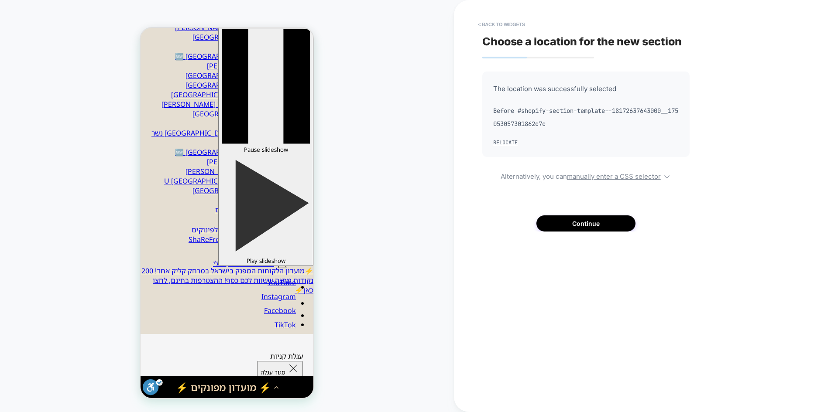
scroll to position [168, 0]
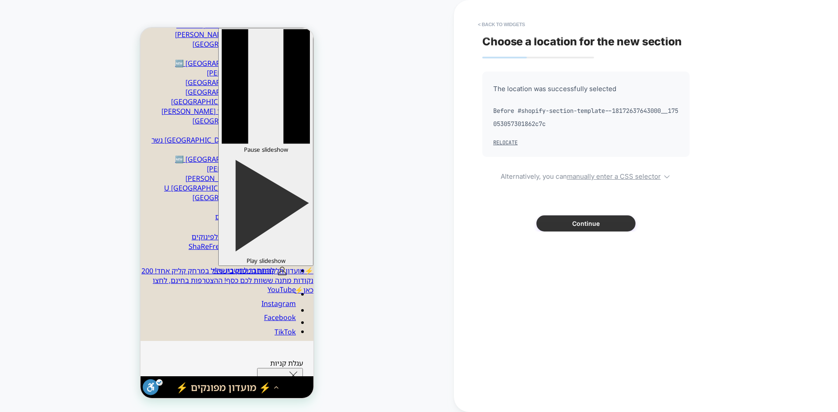
click at [587, 227] on button "Continue" at bounding box center [585, 224] width 99 height 16
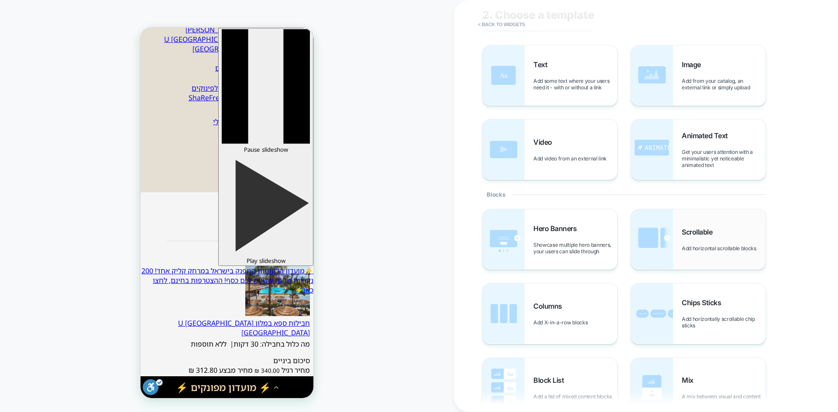
scroll to position [44, 0]
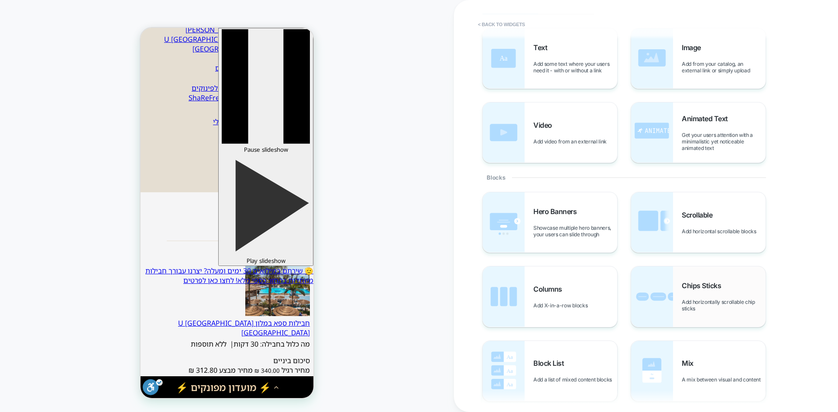
click at [169, 310] on span "Add horizontally scrollable chip sticks" at bounding box center [94, 290] width 150 height 154
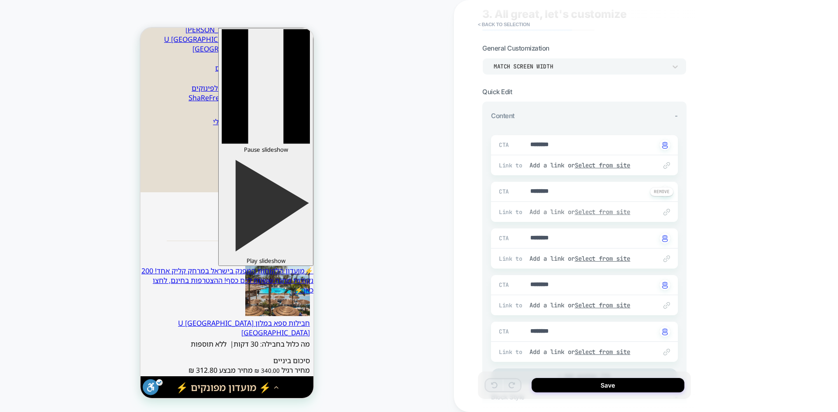
scroll to position [0, 0]
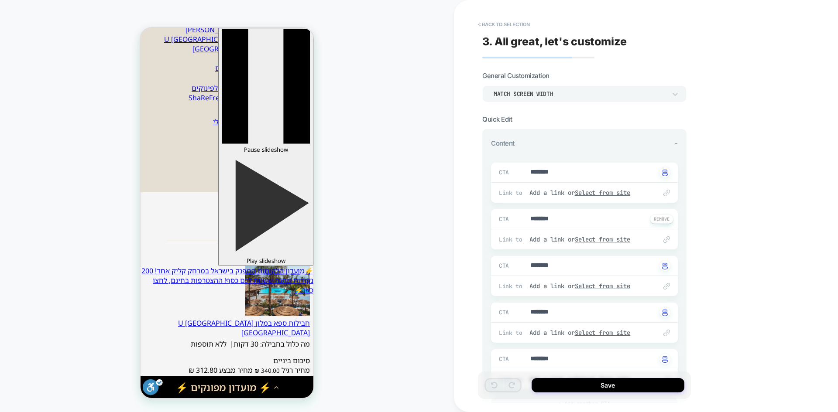
type textarea "*"
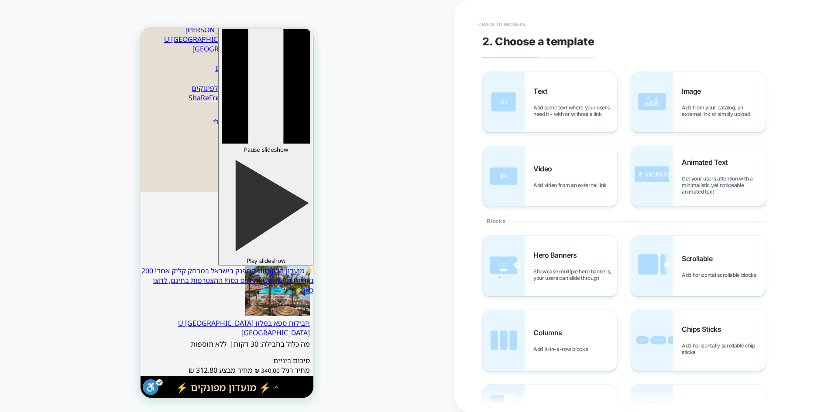
click at [498, 27] on button "< Back to widgets" at bounding box center [502, 24] width 56 height 14
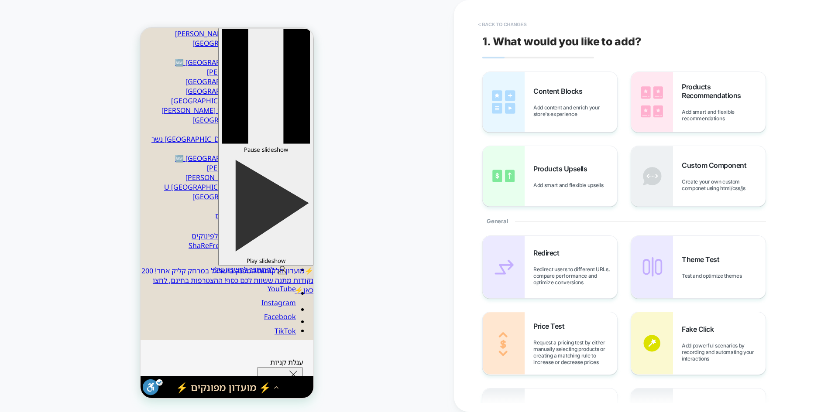
scroll to position [168, 0]
click at [501, 25] on button "< Back to changes" at bounding box center [503, 24] width 58 height 14
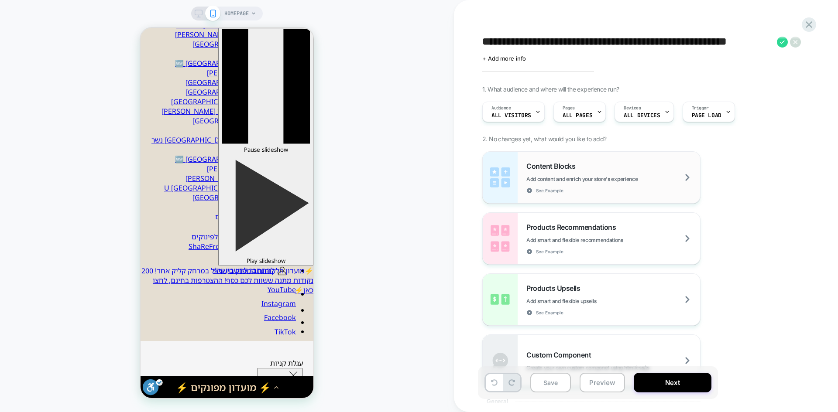
scroll to position [0, 0]
click at [587, 166] on div "Content Blocks Add content and enrich your store's experience See Example" at bounding box center [613, 178] width 174 height 32
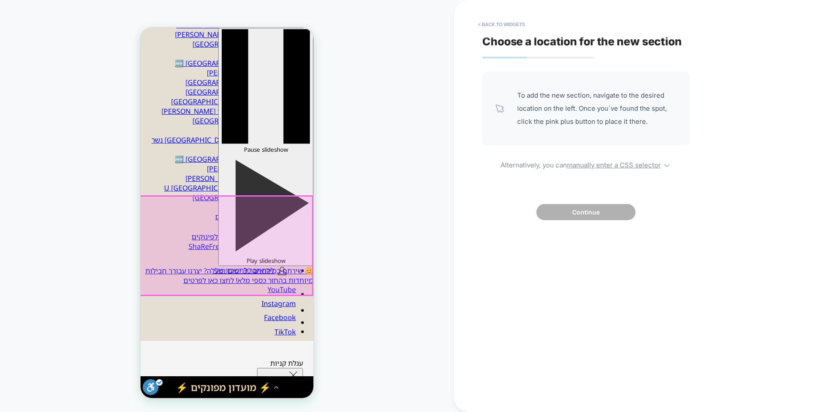
click at [141, 28] on div "בתי הספא שלנו במבחר מלונות ומתחמים יוקרתיים" at bounding box center [141, 28] width 0 height 0
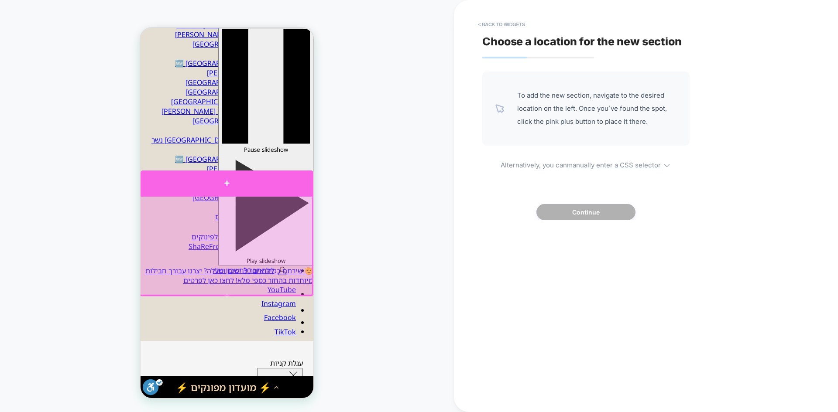
click at [246, 188] on div at bounding box center [227, 183] width 173 height 25
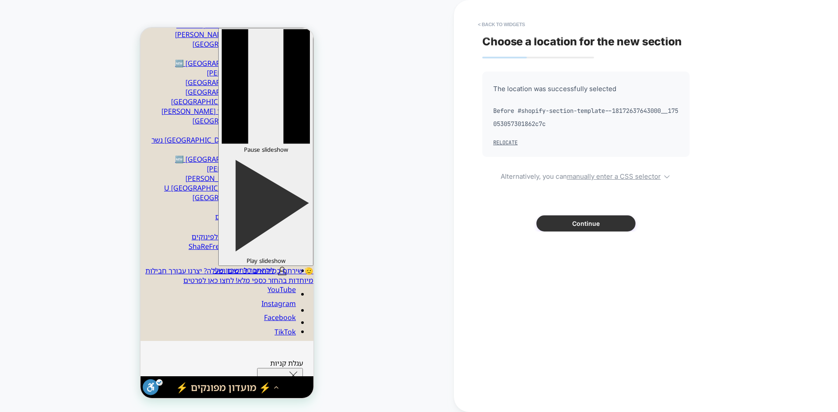
click at [584, 219] on button "Continue" at bounding box center [585, 224] width 99 height 16
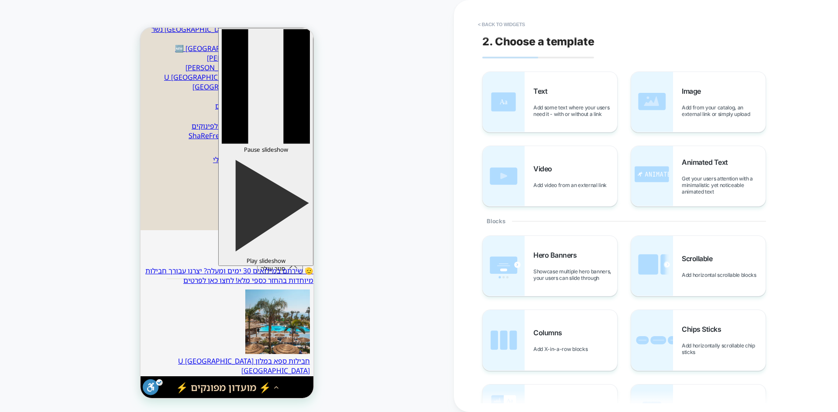
scroll to position [316, 0]
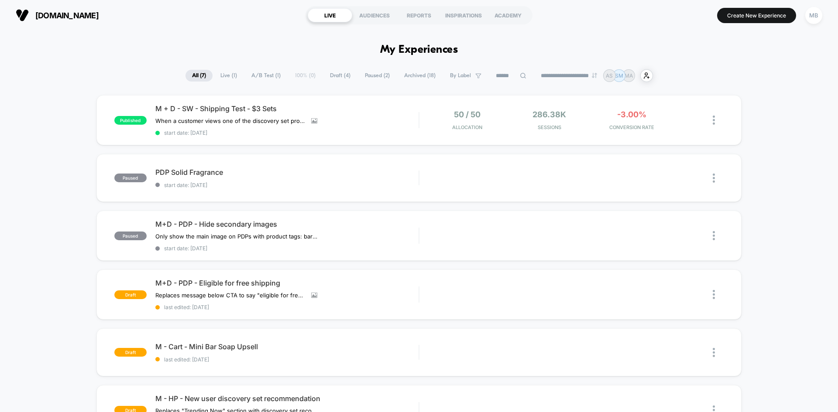
click at [333, 74] on span "Draft ( 4 )" at bounding box center [340, 76] width 34 height 12
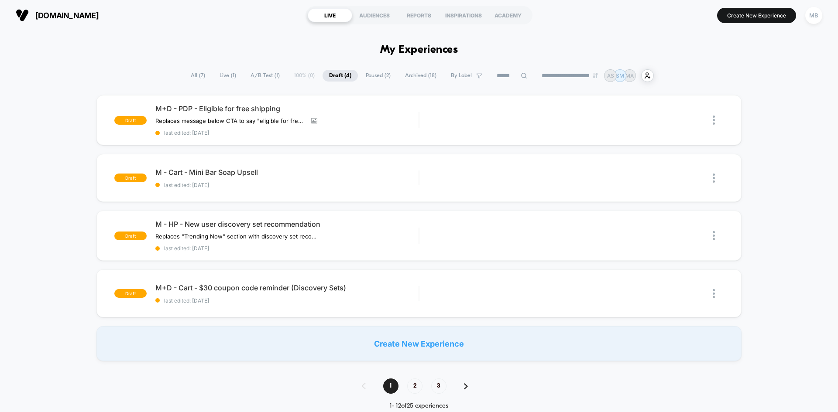
click at [781, 150] on div "draft M+D - PDP - Eligible for free shipping Replaces message below CTA to say …" at bounding box center [419, 228] width 838 height 266
click at [502, 77] on input at bounding box center [511, 76] width 87 height 10
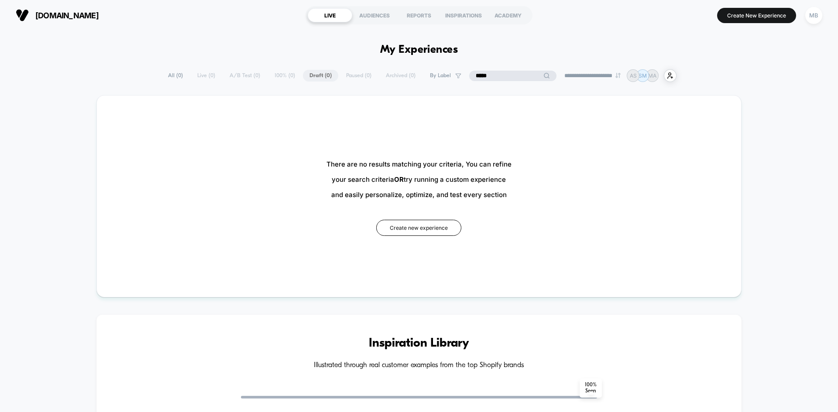
click at [500, 75] on input "*****" at bounding box center [512, 76] width 87 height 10
type input "*********"
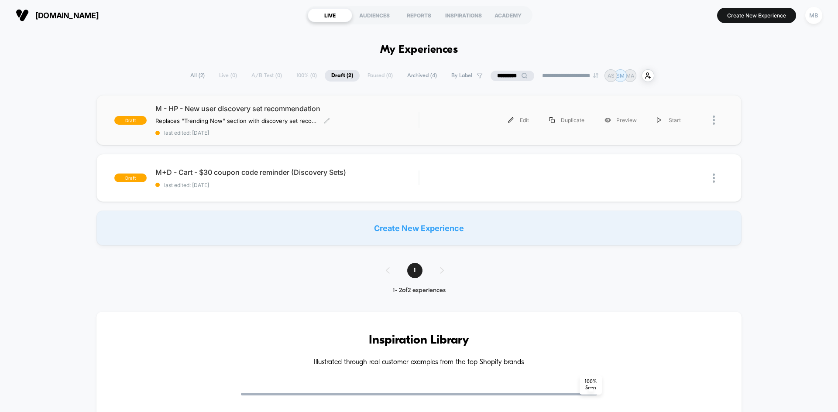
click at [382, 125] on div "M - HP - New user discovery set recommendation Replaces "Trending Now" section …" at bounding box center [286, 120] width 263 height 32
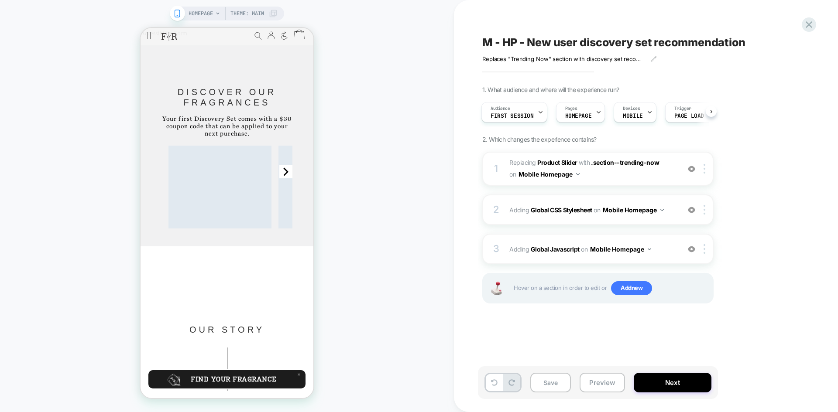
scroll to position [0, 7]
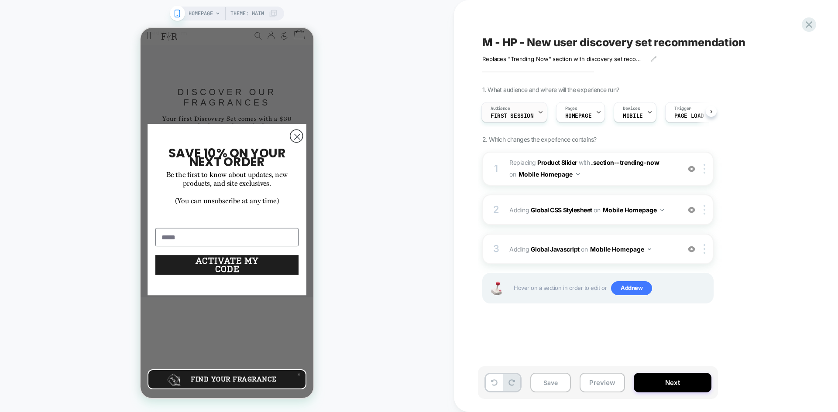
click at [173, 11] on span "First Session" at bounding box center [86, 11] width 173 height 0
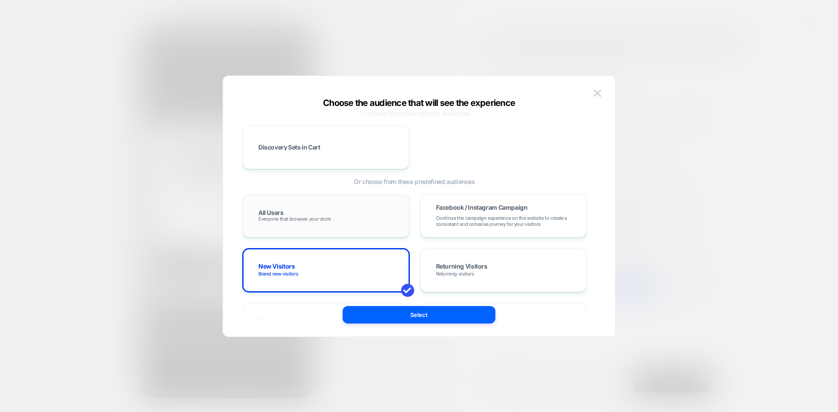
scroll to position [87, 0]
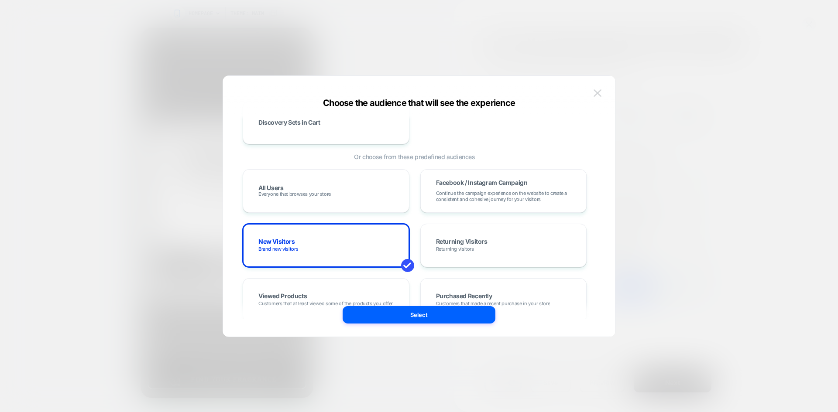
click at [596, 96] on img at bounding box center [598, 92] width 8 height 7
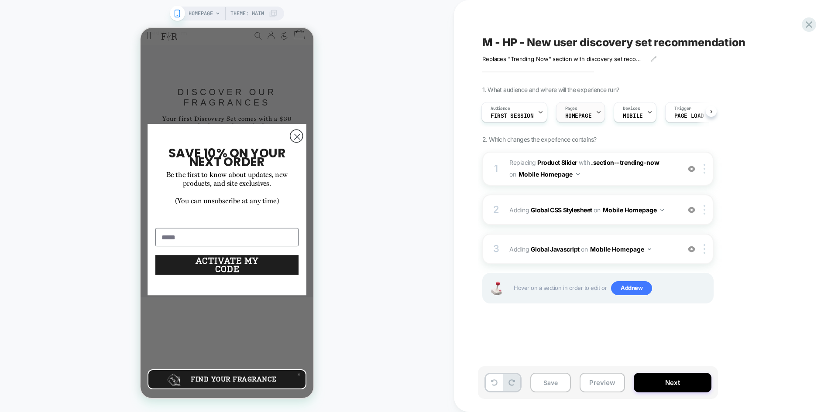
click at [0, 0] on div "Pages HOMEPAGE" at bounding box center [0, 0] width 0 height 0
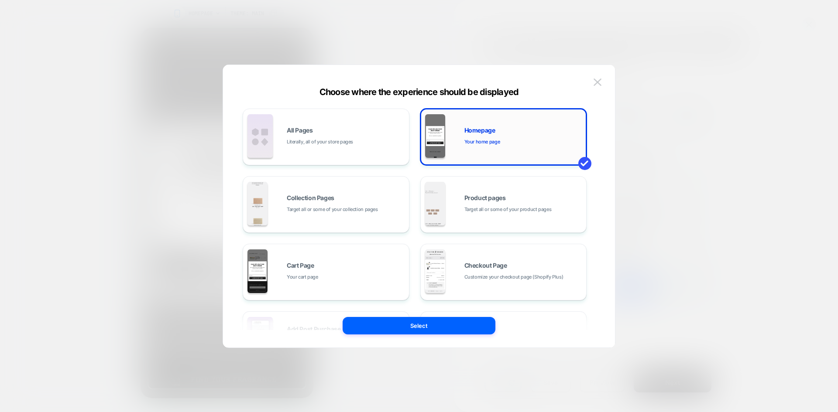
click at [477, 135] on div "Homepage Your home page" at bounding box center [523, 136] width 118 height 19
click at [480, 268] on span "Checkout Page" at bounding box center [485, 266] width 43 height 6
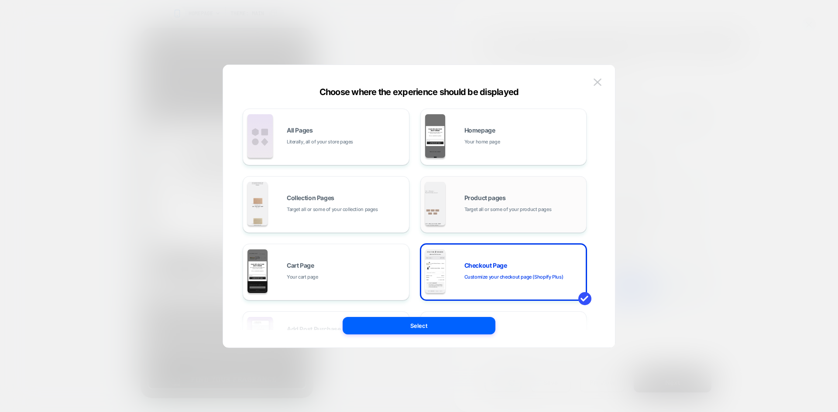
click at [485, 228] on div "Product pages Target all or some of your product pages" at bounding box center [503, 205] width 157 height 48
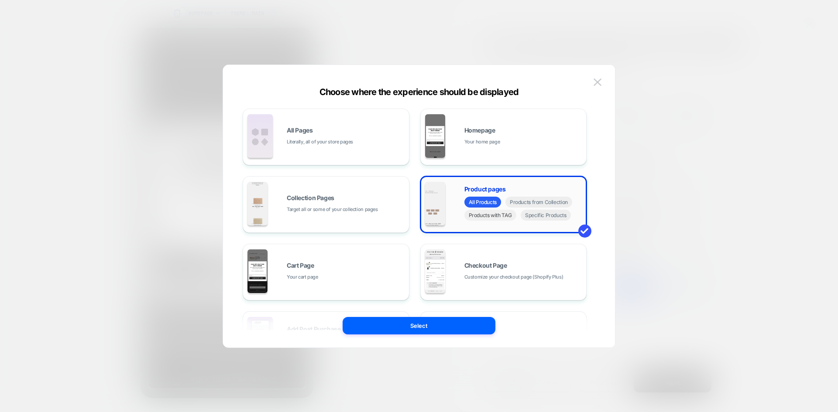
click at [497, 214] on span "Products with TAG" at bounding box center [490, 215] width 52 height 11
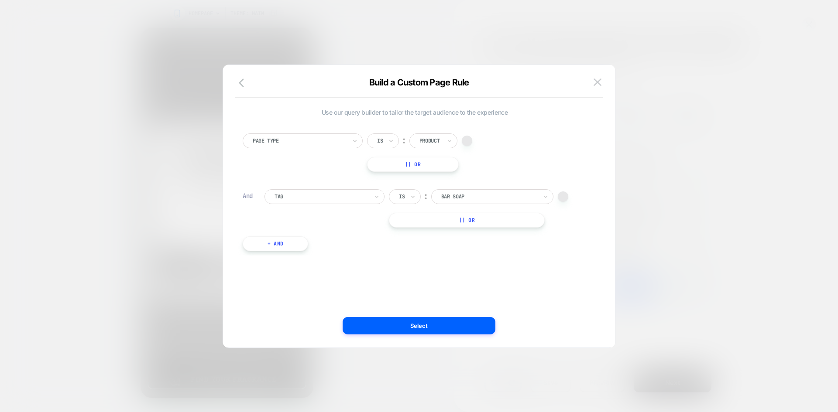
click at [497, 216] on button "|| Or" at bounding box center [467, 220] width 156 height 15
click at [476, 197] on div at bounding box center [489, 197] width 96 height 8
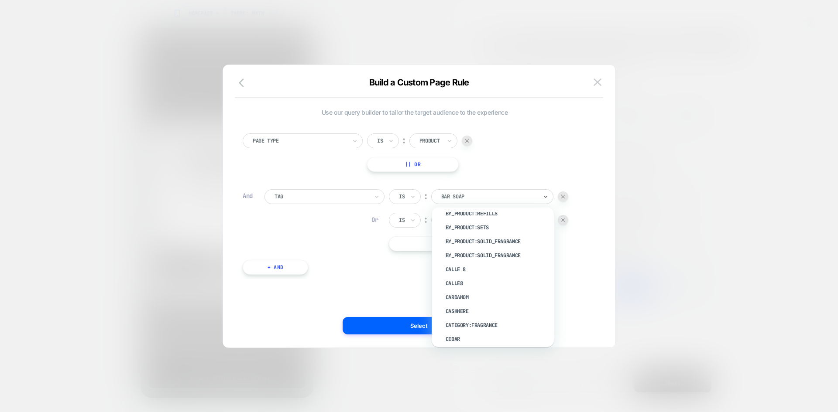
scroll to position [829, 0]
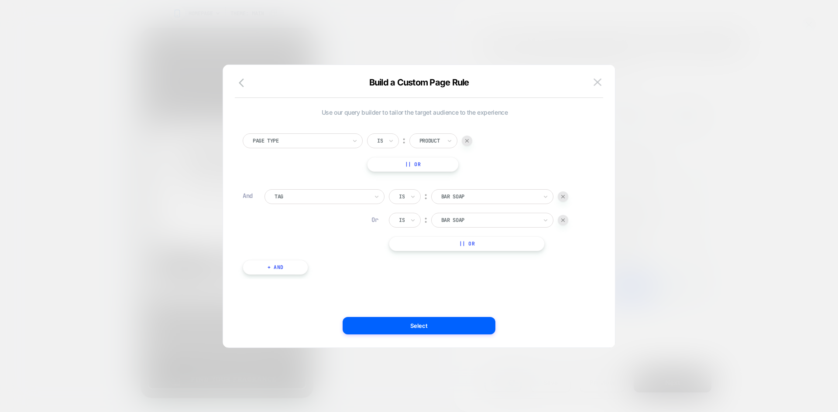
click at [497, 199] on div at bounding box center [489, 197] width 96 height 8
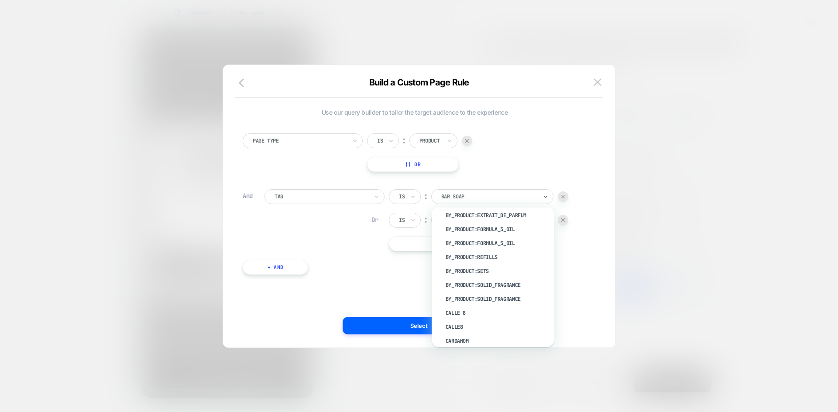
scroll to position [873, 0]
click at [559, 152] on div "Page Type Is ︰ Product || Or" at bounding box center [415, 153] width 344 height 38
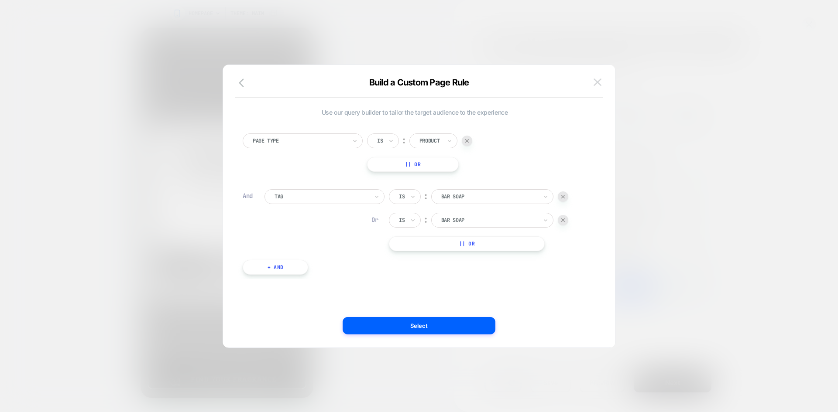
click at [597, 82] on img at bounding box center [598, 82] width 8 height 7
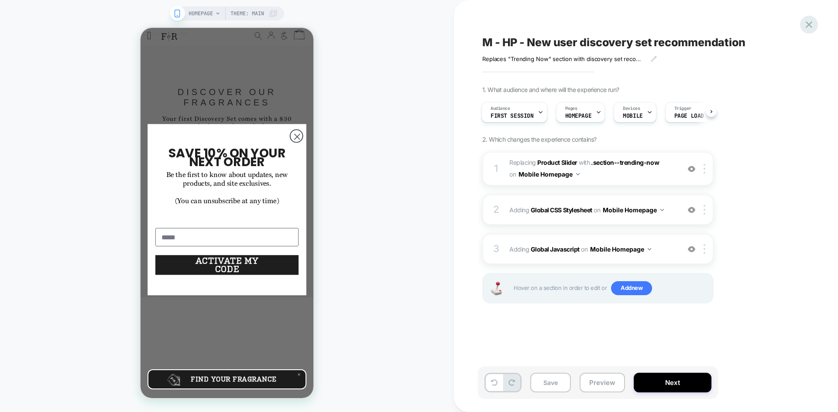
click at [0, 0] on icon at bounding box center [0, 0] width 0 height 0
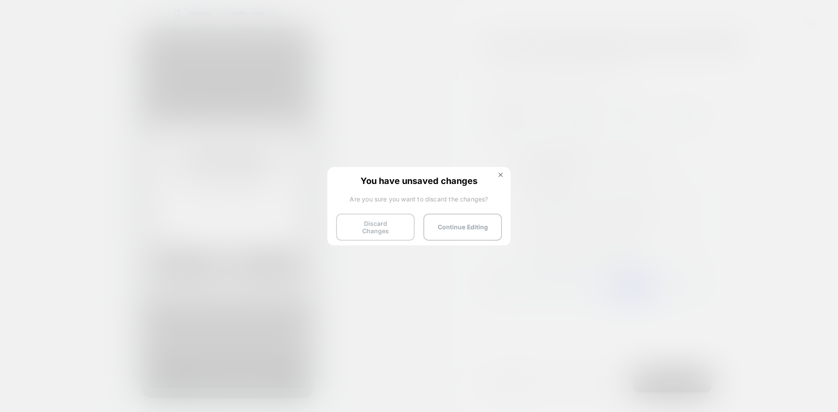
click at [390, 226] on button "Discard Changes" at bounding box center [375, 227] width 79 height 27
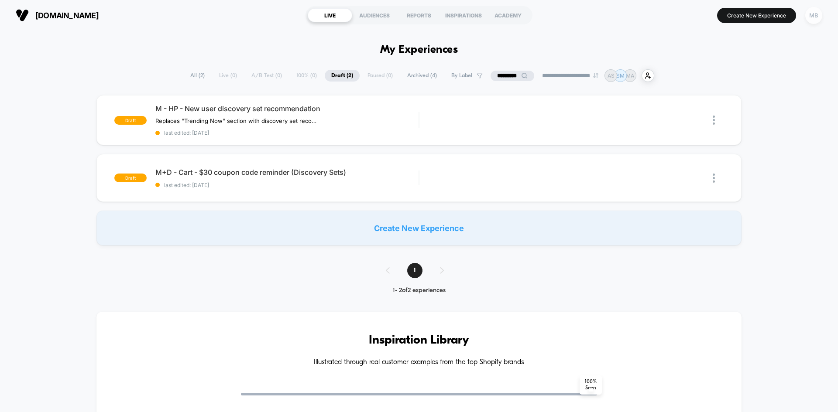
click at [814, 19] on div "**********" at bounding box center [419, 206] width 838 height 412
click at [817, 21] on div "MB" at bounding box center [813, 15] width 17 height 17
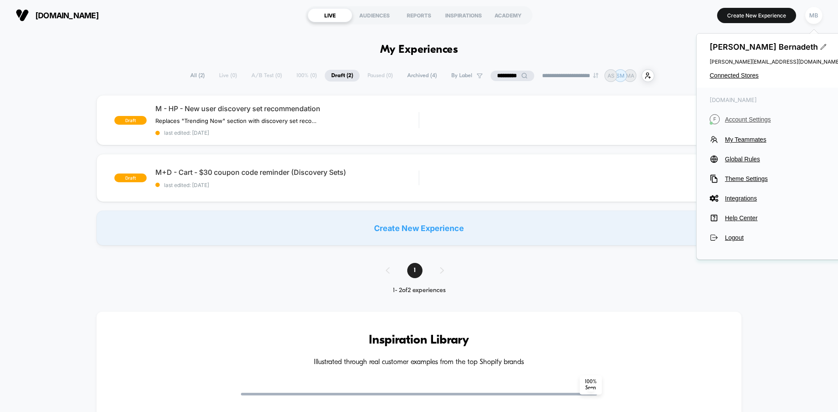
click at [749, 118] on span "Account Settings" at bounding box center [783, 119] width 116 height 7
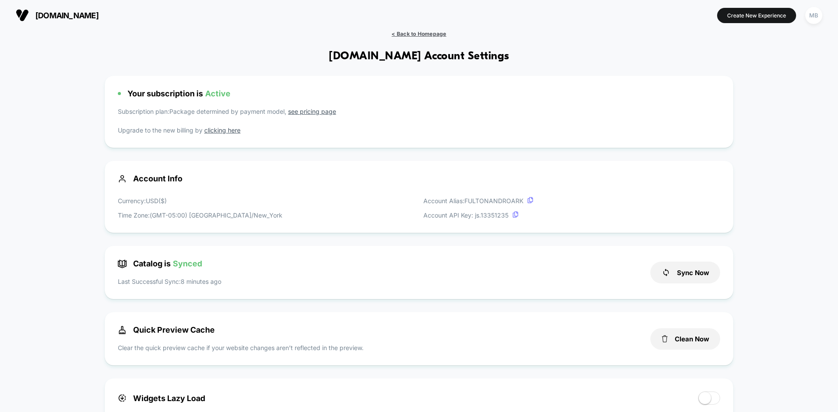
click at [439, 33] on span "< Back to Homepage" at bounding box center [419, 34] width 55 height 7
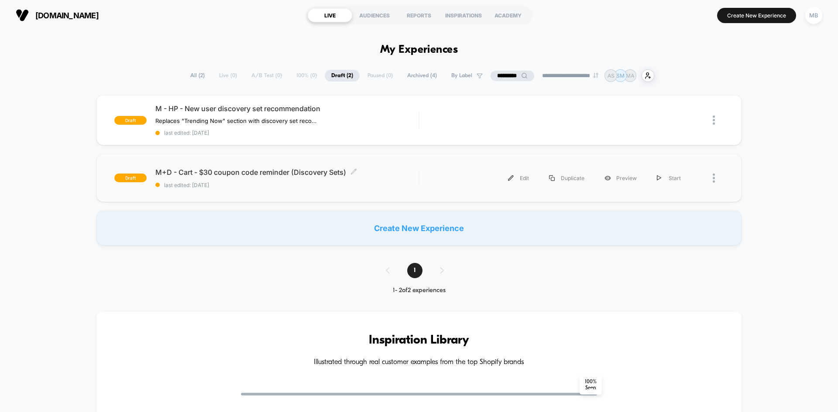
click at [414, 183] on span "last edited: 1/23/2025" at bounding box center [286, 185] width 263 height 7
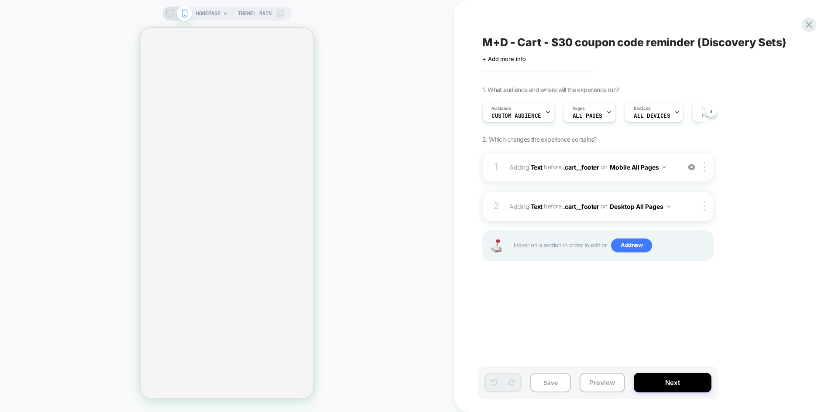
scroll to position [0, 0]
click at [606, 114] on icon at bounding box center [609, 113] width 6 height 6
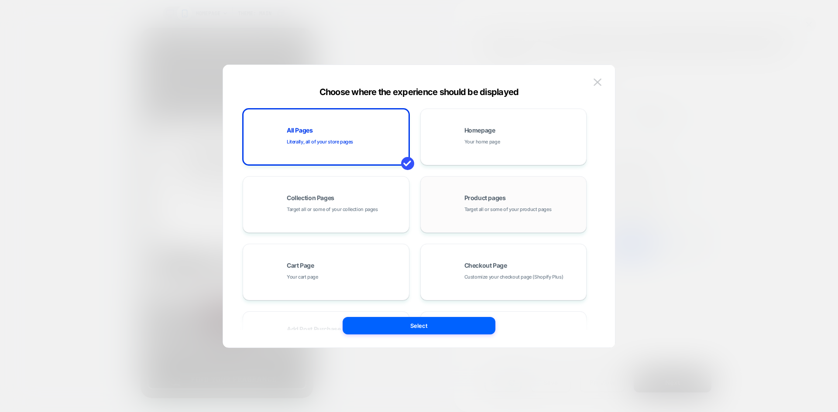
scroll to position [0, 0]
click at [504, 209] on span "Target all or some of your product pages" at bounding box center [507, 210] width 87 height 8
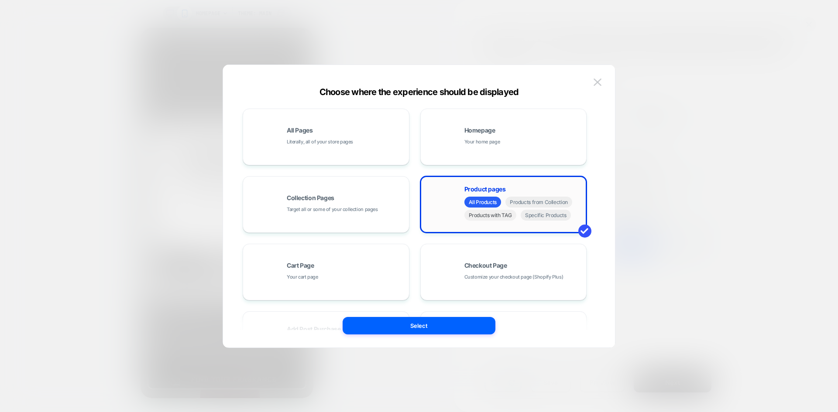
click at [495, 218] on span "Products with TAG" at bounding box center [490, 215] width 52 height 11
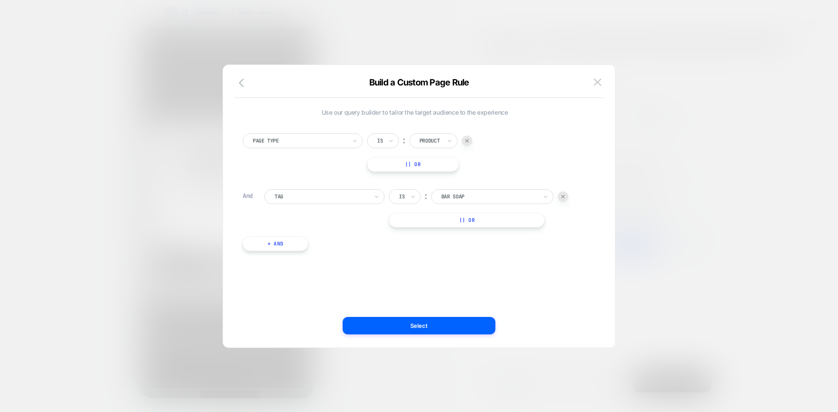
click at [495, 191] on div "Bar Soap" at bounding box center [492, 196] width 122 height 15
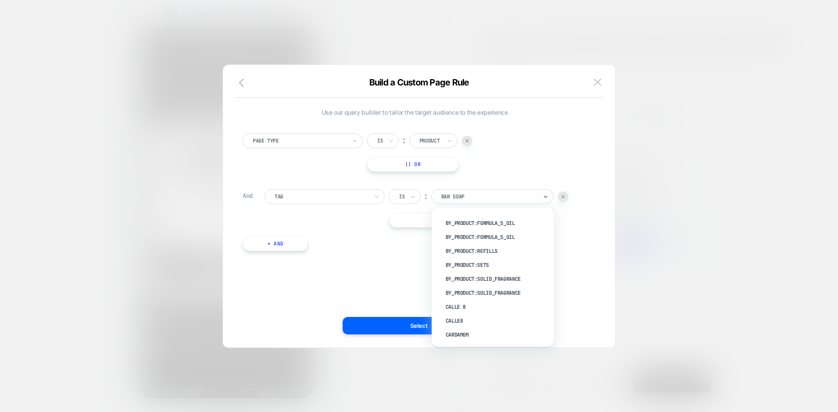
scroll to position [829, 0]
click at [553, 135] on div "Page Type Is ︰ Product || Or" at bounding box center [415, 153] width 344 height 38
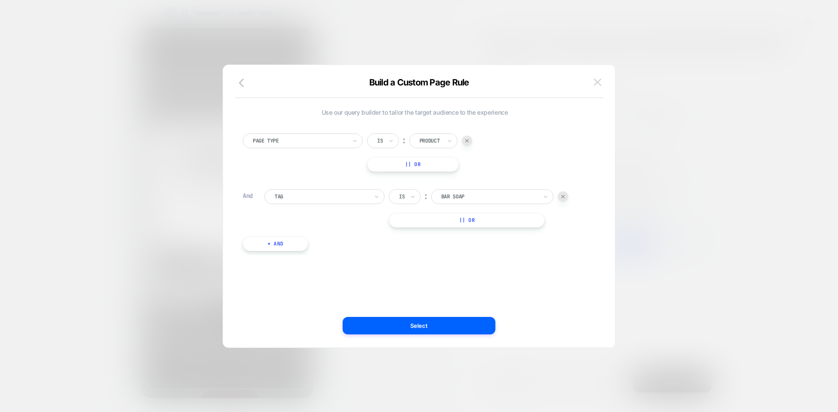
click at [598, 81] on img at bounding box center [598, 82] width 8 height 7
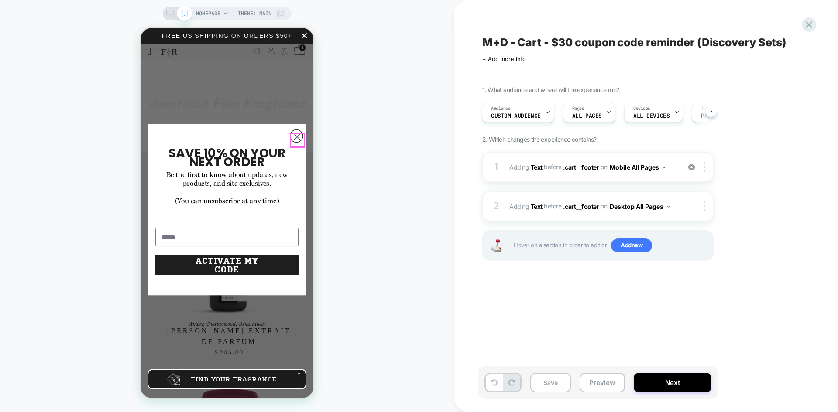
click at [298, 140] on circle "Close dialog" at bounding box center [297, 137] width 13 height 13
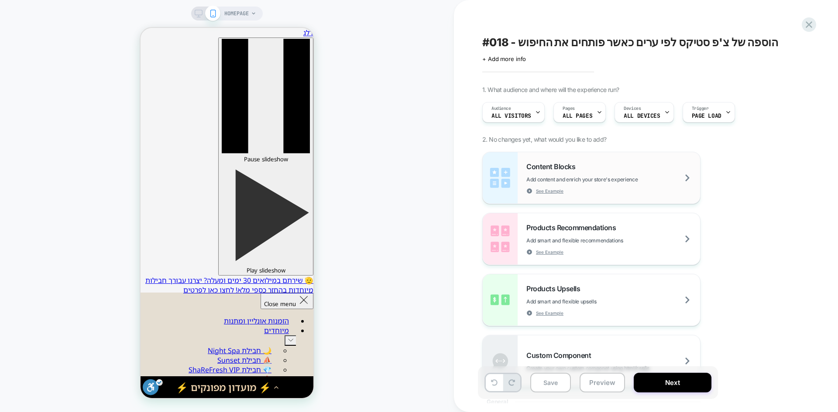
click at [0, 0] on span "Content Blocks" at bounding box center [0, 0] width 0 height 0
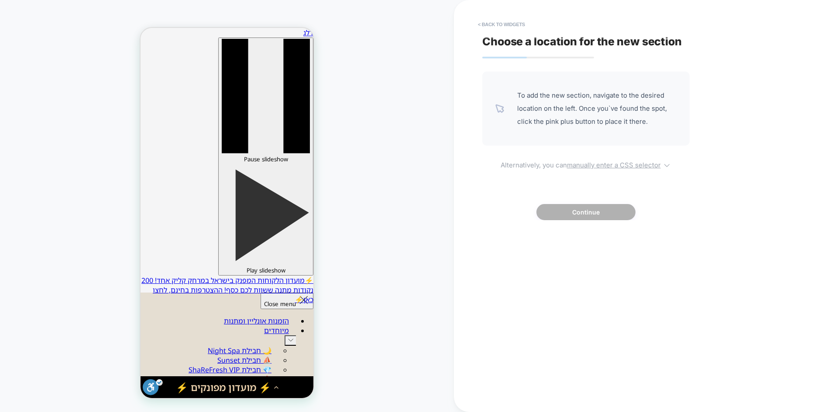
click at [153, 311] on u "manually enter a CSS selector" at bounding box center [150, 312] width 5 height 2
select select "*******"
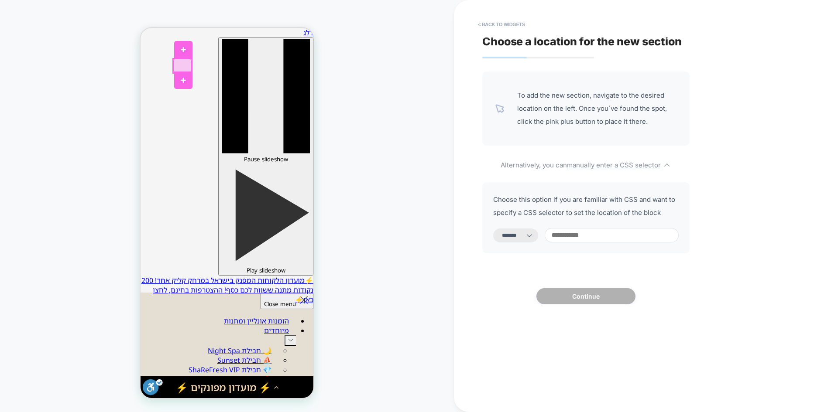
click at [185, 69] on div at bounding box center [182, 66] width 18 height 14
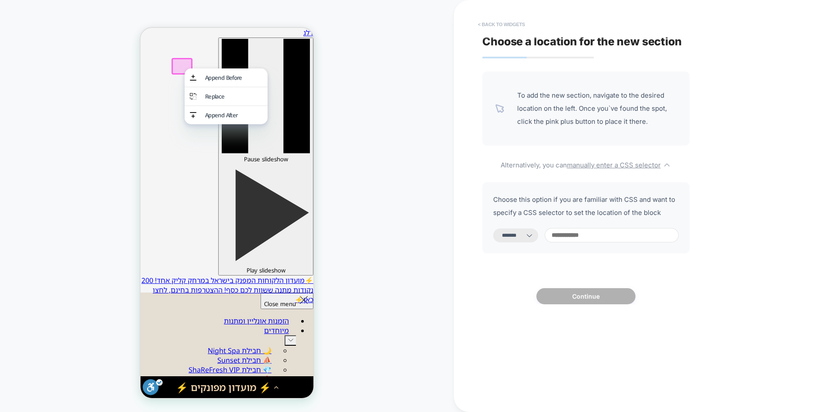
click at [155, 272] on button "< Back to widgets" at bounding box center [140, 276] width 32 height 8
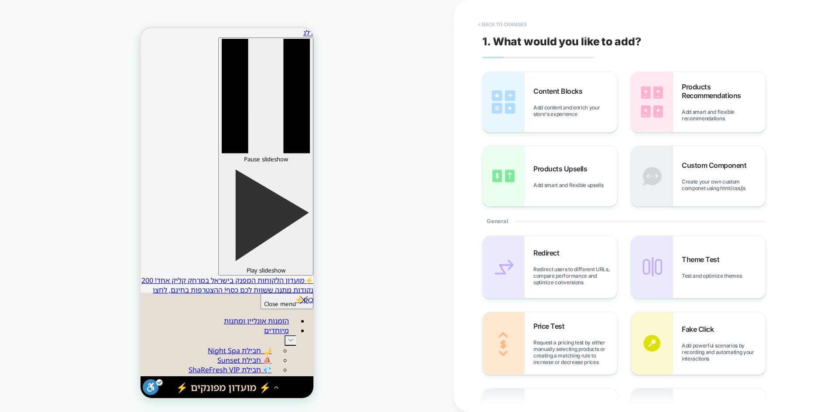
click at [508, 24] on button "< Back to changes" at bounding box center [503, 24] width 58 height 14
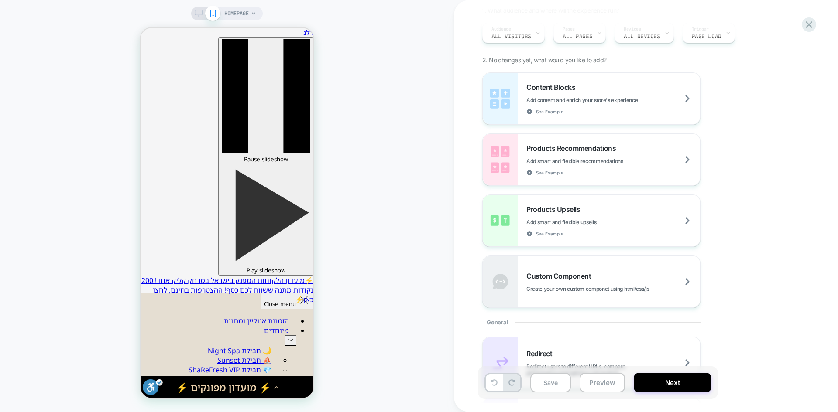
scroll to position [175, 0]
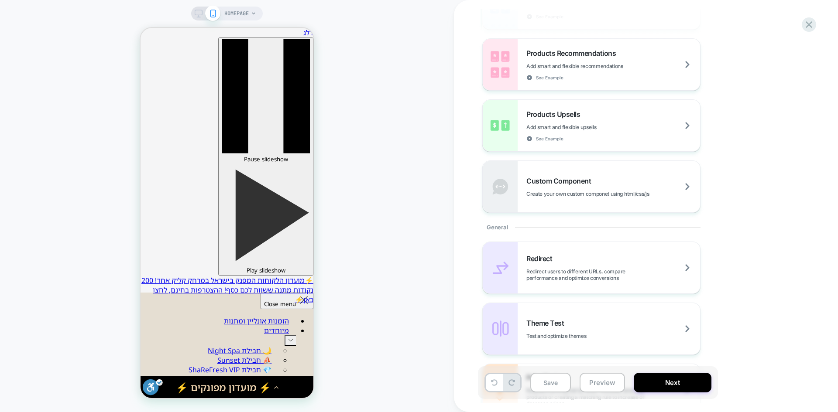
click at [612, 393] on div "Save Preview Next" at bounding box center [598, 383] width 240 height 33
click at [611, 386] on button "Preview" at bounding box center [602, 383] width 45 height 20
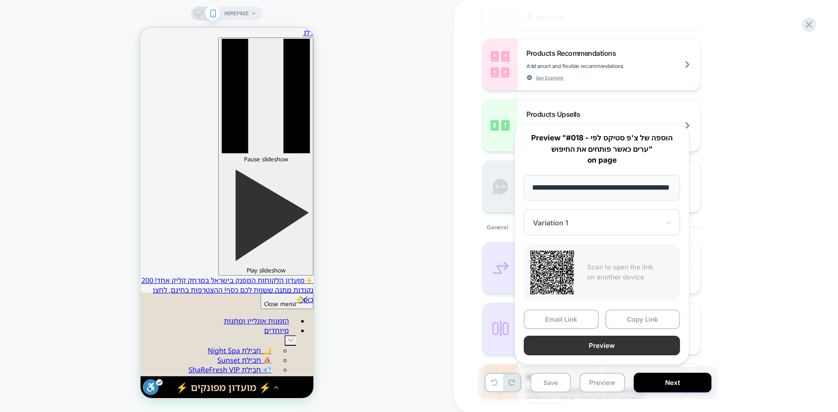
scroll to position [0, 0]
click at [603, 347] on button "Preview" at bounding box center [602, 346] width 156 height 20
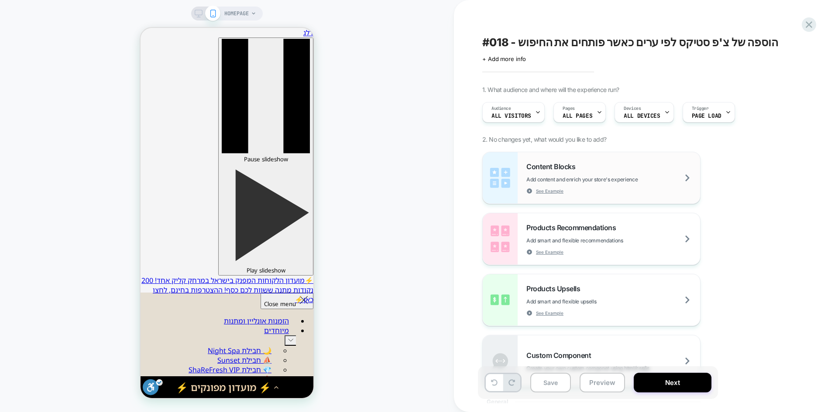
click at [553, 179] on span "Add content and enrich your store's experience" at bounding box center [603, 179] width 155 height 7
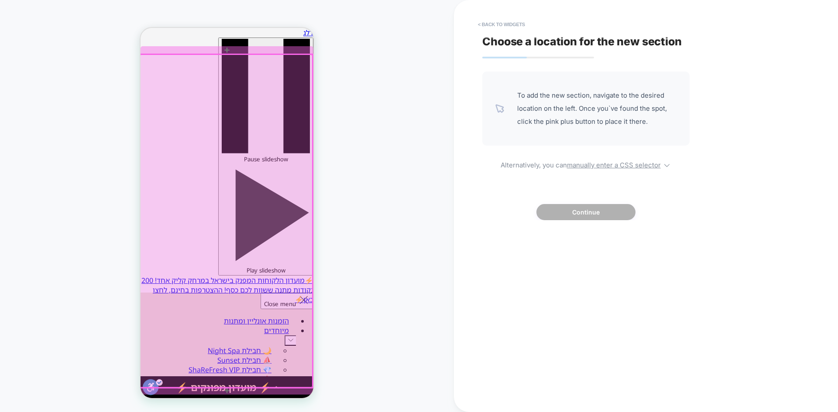
click at [170, 61] on div at bounding box center [226, 221] width 173 height 333
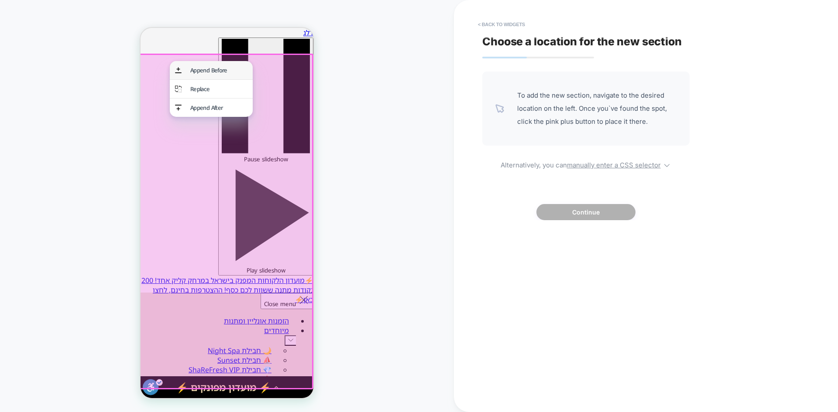
click at [194, 72] on div "Append Before" at bounding box center [218, 70] width 57 height 8
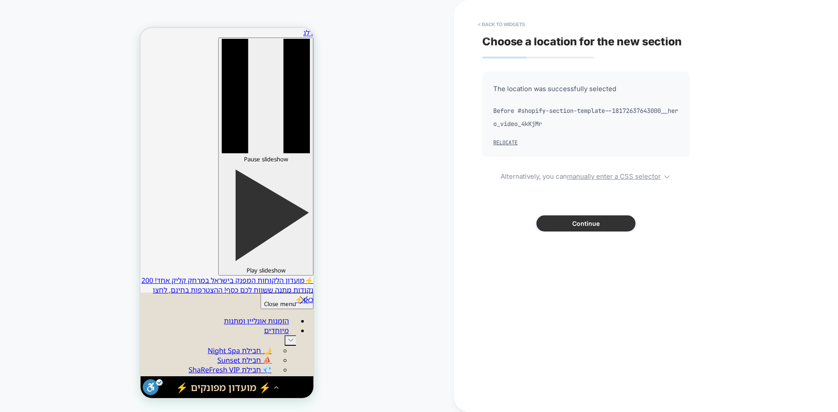
click at [0, 0] on button "Continue" at bounding box center [0, 0] width 0 height 0
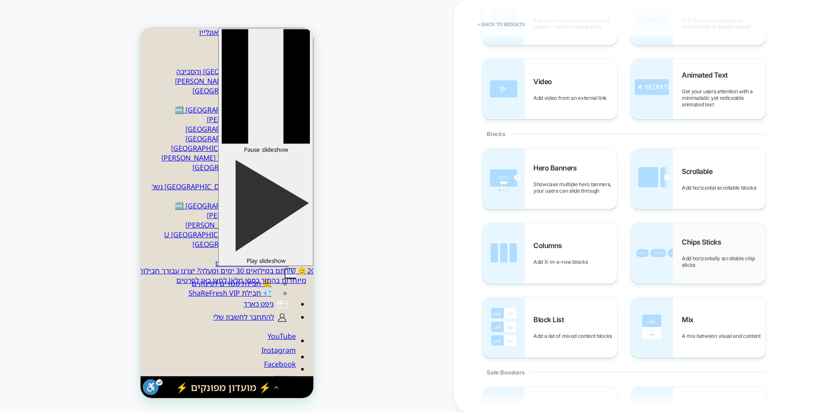
scroll to position [44, 0]
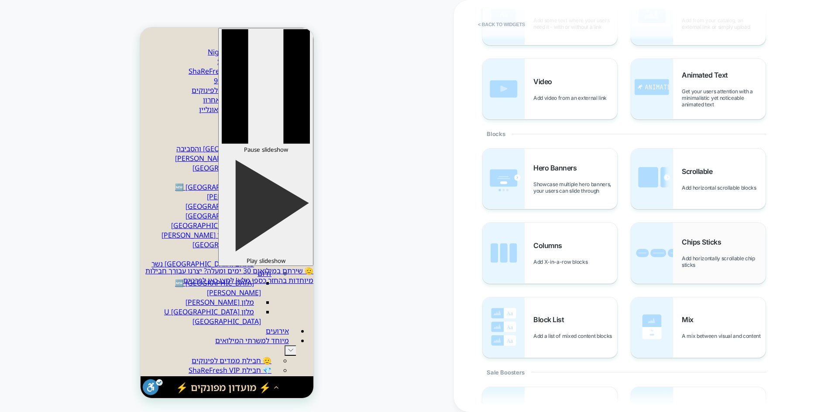
click at [646, 266] on img at bounding box center [652, 253] width 42 height 60
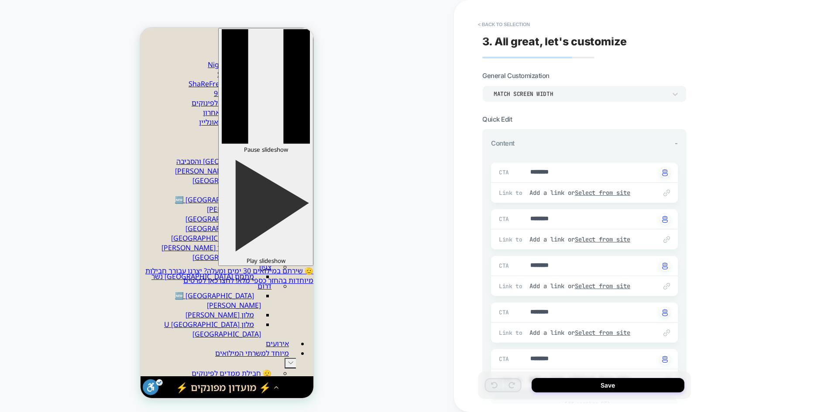
scroll to position [0, 0]
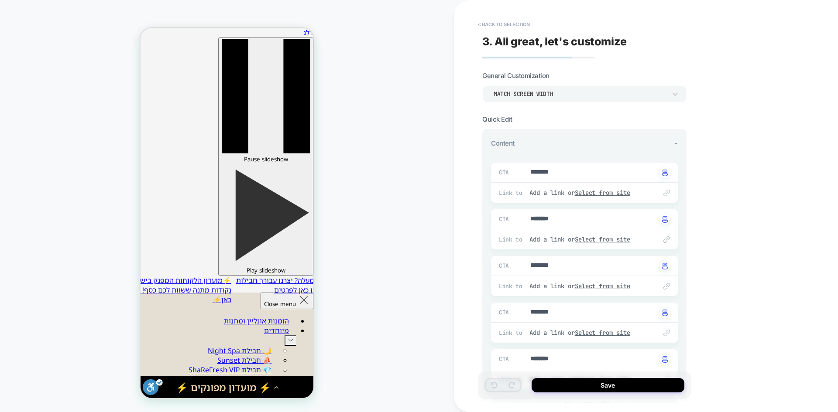
type textarea "*"
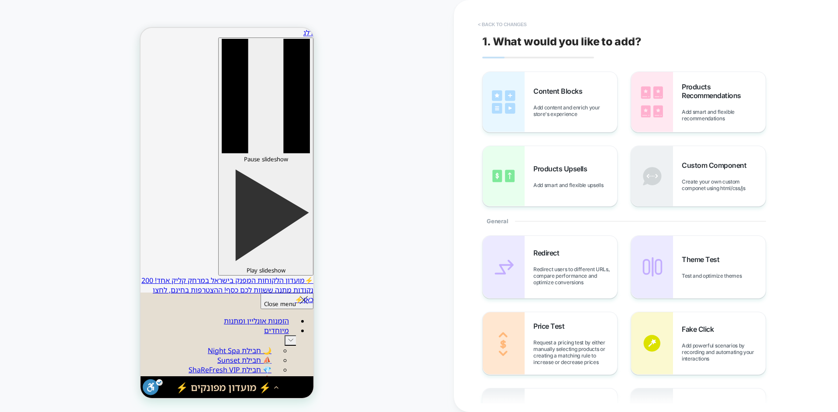
click at [498, 24] on button "< Back to changes" at bounding box center [503, 24] width 58 height 14
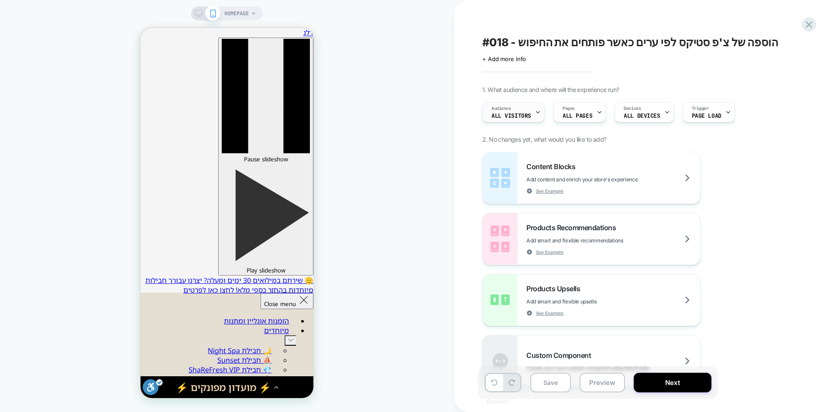
click at [526, 115] on span "All Visitors" at bounding box center [511, 116] width 40 height 6
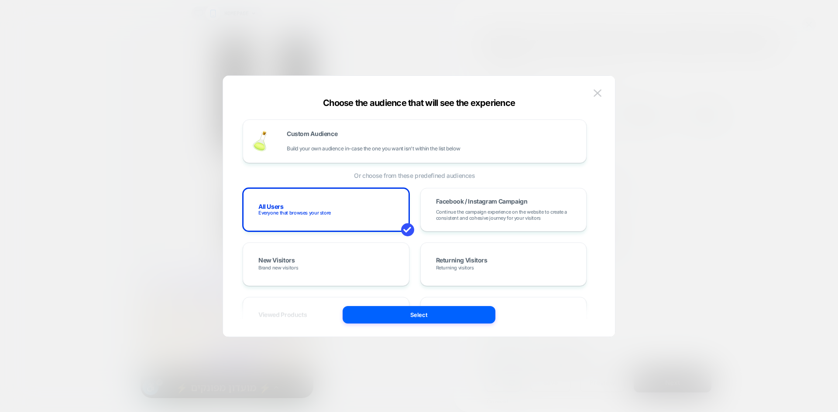
click at [671, 165] on div at bounding box center [419, 206] width 838 height 412
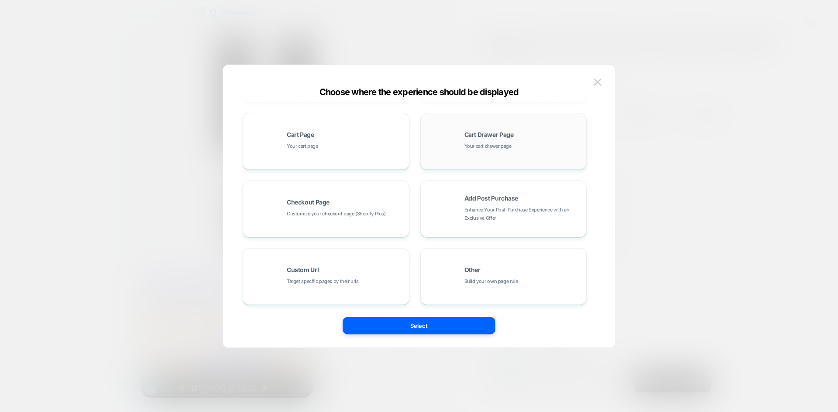
scroll to position [132, 0]
click at [337, 288] on div "Custom Url Target specific pages by their urls" at bounding box center [325, 276] width 157 height 48
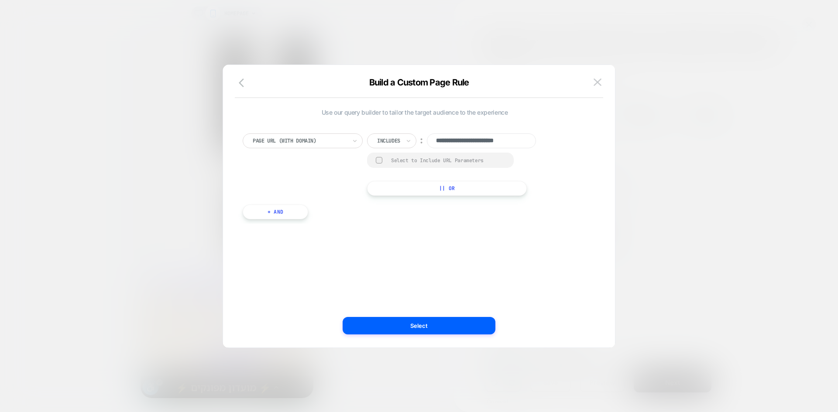
scroll to position [0, 4]
click at [597, 80] on img at bounding box center [598, 82] width 8 height 7
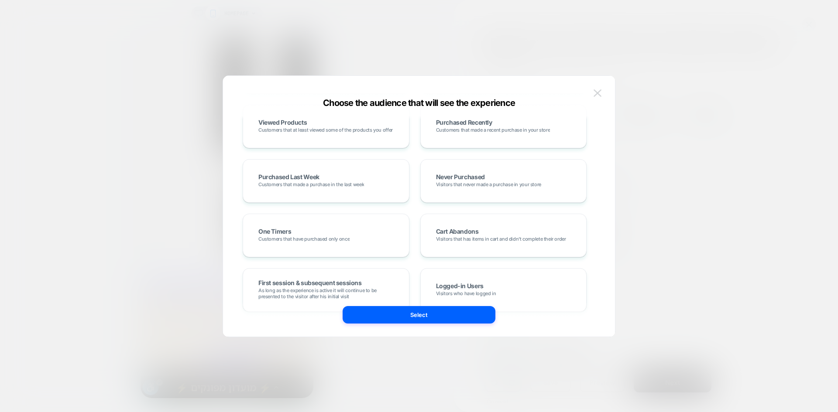
scroll to position [175, 0]
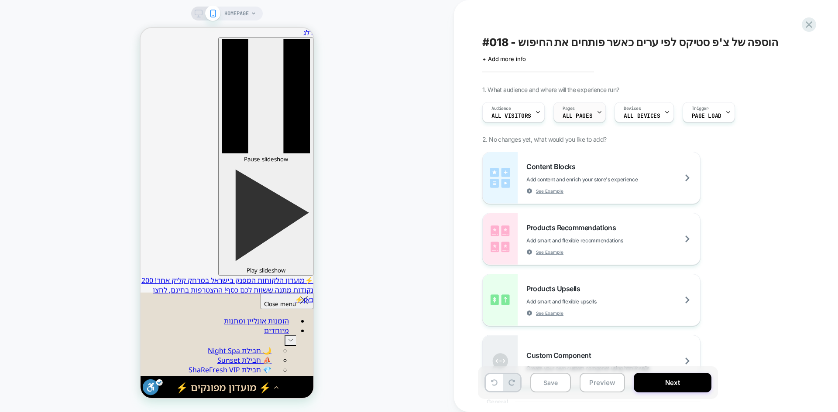
click at [576, 115] on span "ALL PAGES" at bounding box center [578, 116] width 30 height 6
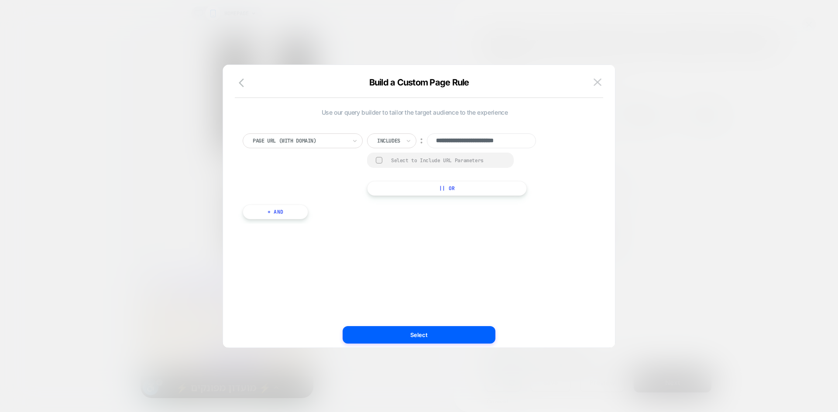
scroll to position [0, 4]
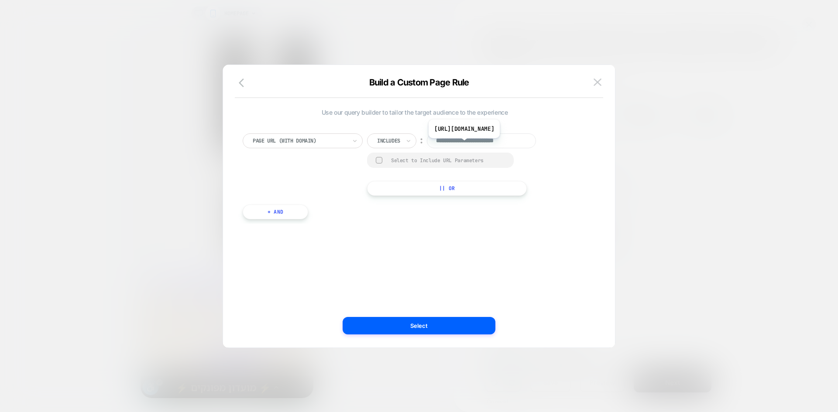
paste input "**********"
type input "**********"
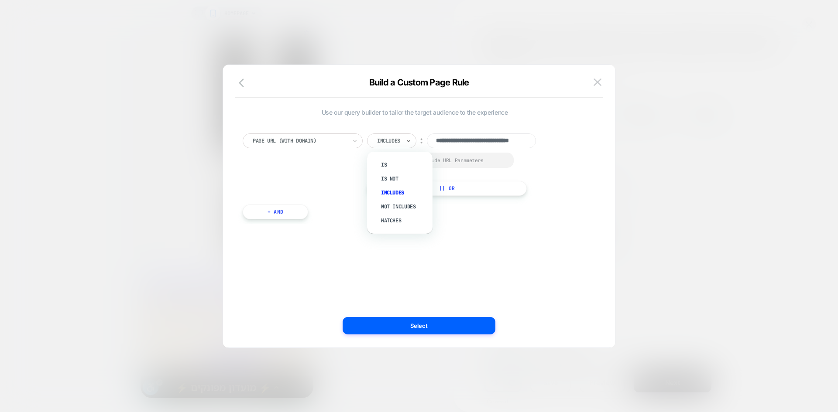
click at [383, 164] on div "Is" at bounding box center [404, 165] width 57 height 14
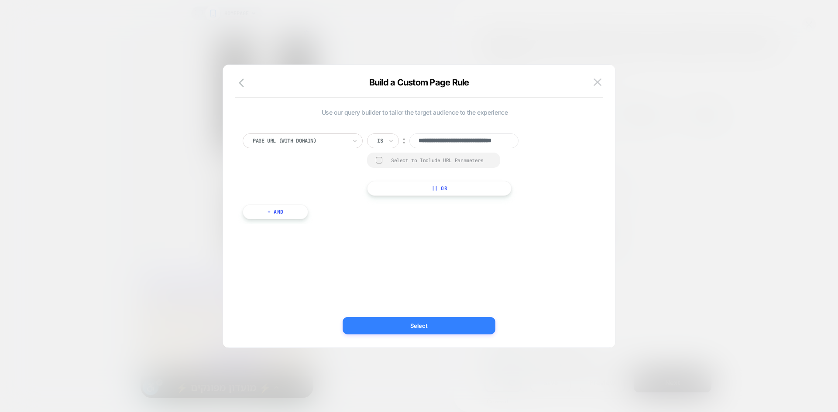
click at [424, 322] on button "Select" at bounding box center [419, 325] width 153 height 17
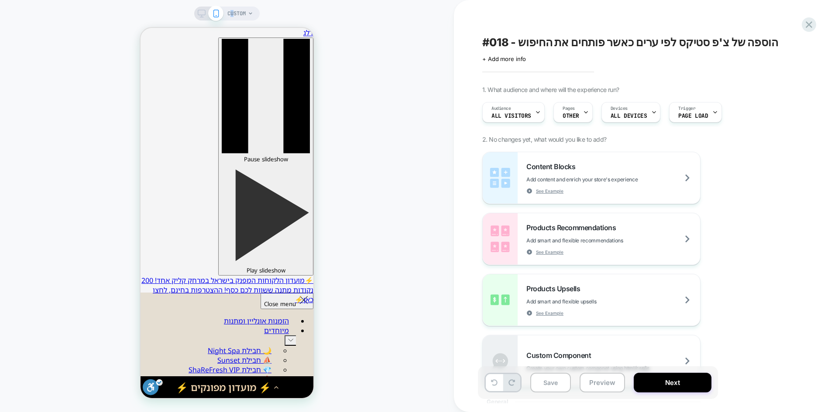
click at [232, 11] on span "CUSTOM" at bounding box center [236, 14] width 18 height 14
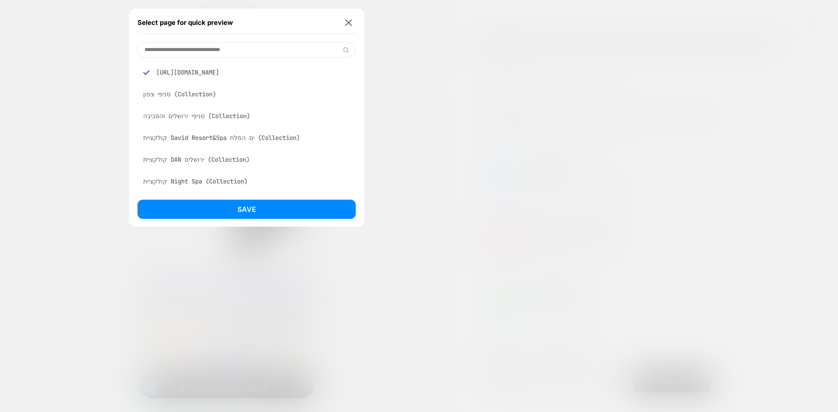
click at [228, 72] on div "[URL][DOMAIN_NAME]" at bounding box center [246, 72] width 218 height 17
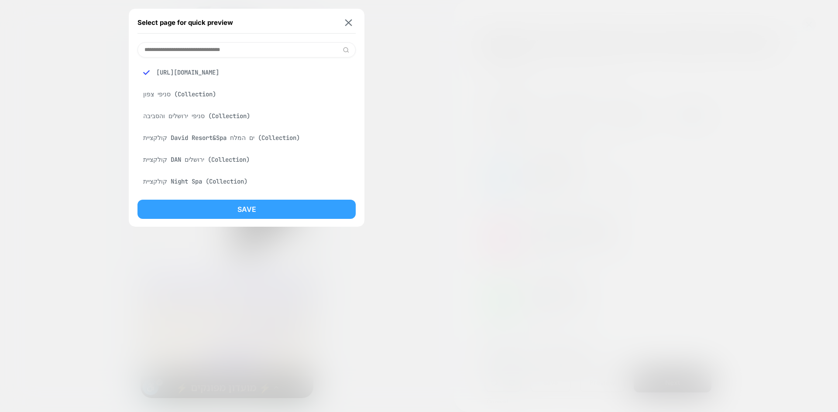
click at [274, 216] on button "Save" at bounding box center [246, 209] width 218 height 19
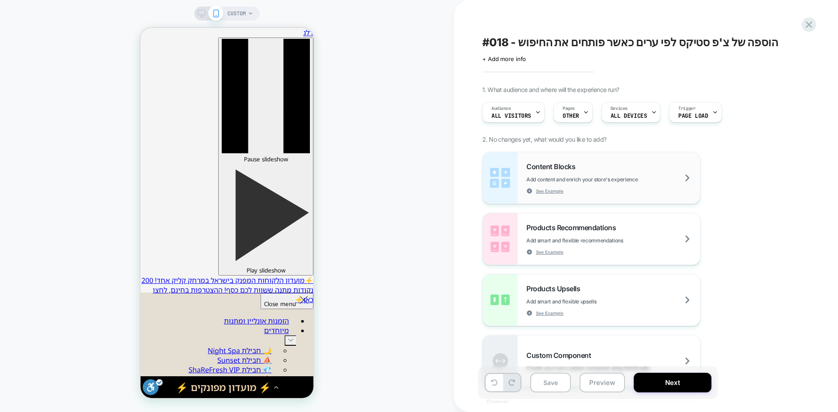
click at [634, 172] on div "Content Blocks Add content and enrich your store's experience See Example" at bounding box center [613, 178] width 174 height 32
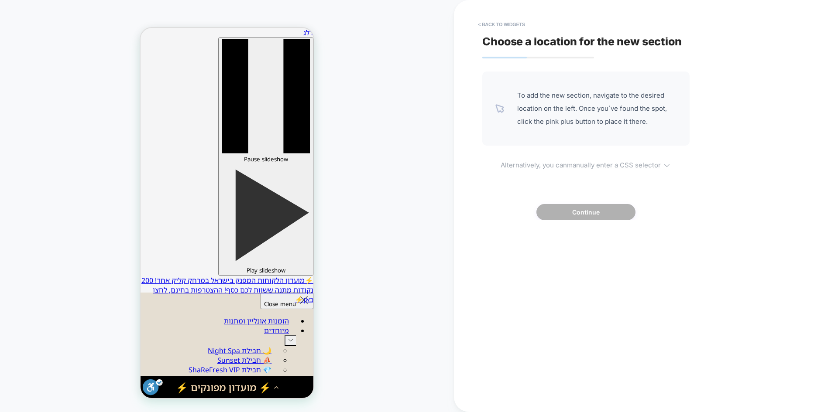
click at [605, 165] on u "manually enter a CSS selector" at bounding box center [614, 165] width 94 height 8
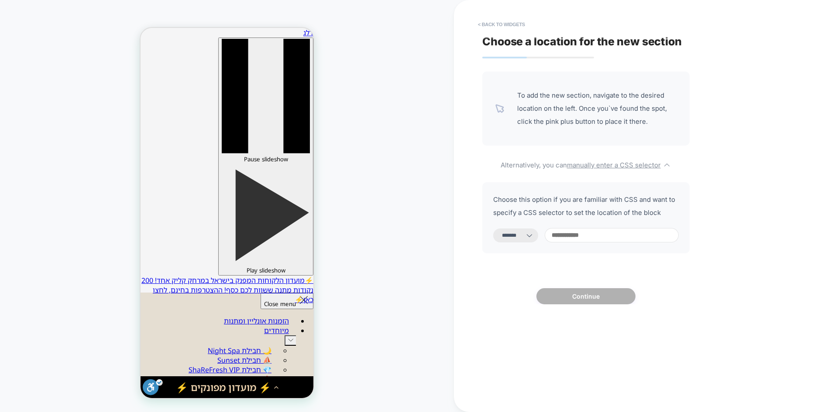
click at [534, 238] on icon at bounding box center [529, 235] width 9 height 9
click at [528, 234] on select "**********" at bounding box center [515, 236] width 45 height 14
select select "*********"
click at [493, 229] on select "**********" at bounding box center [515, 236] width 45 height 14
click at [587, 236] on input at bounding box center [612, 235] width 134 height 14
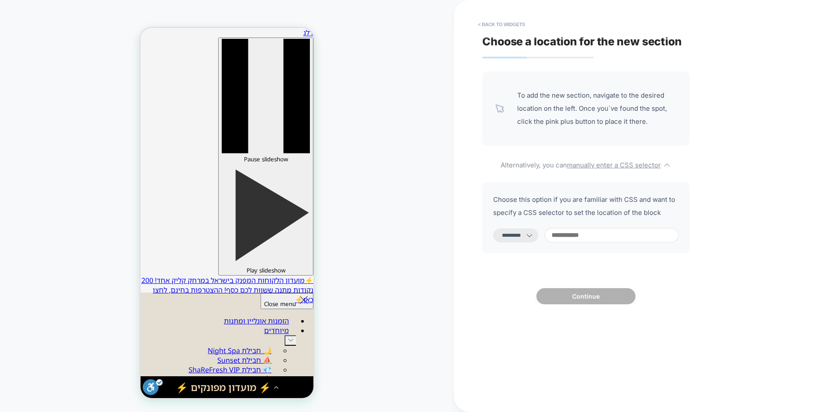
paste input "*******"
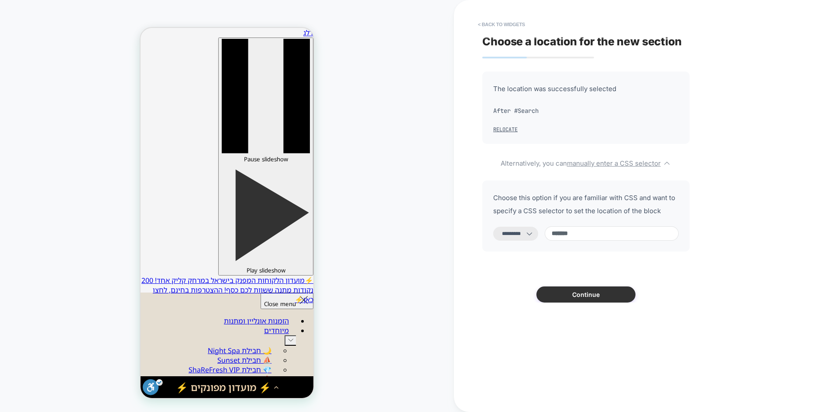
type input "*******"
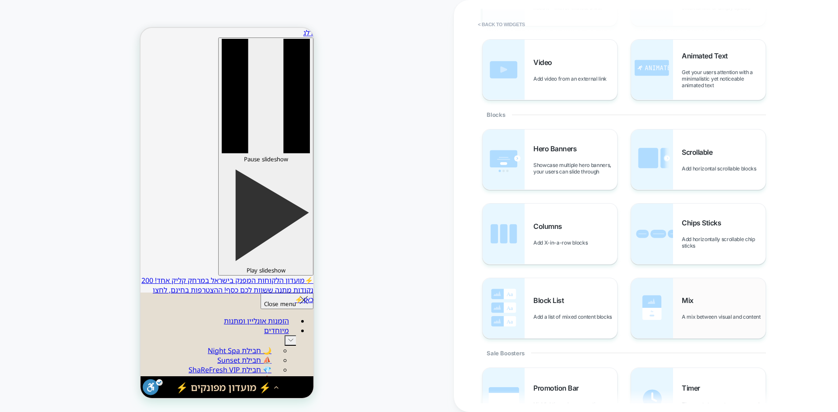
scroll to position [131, 0]
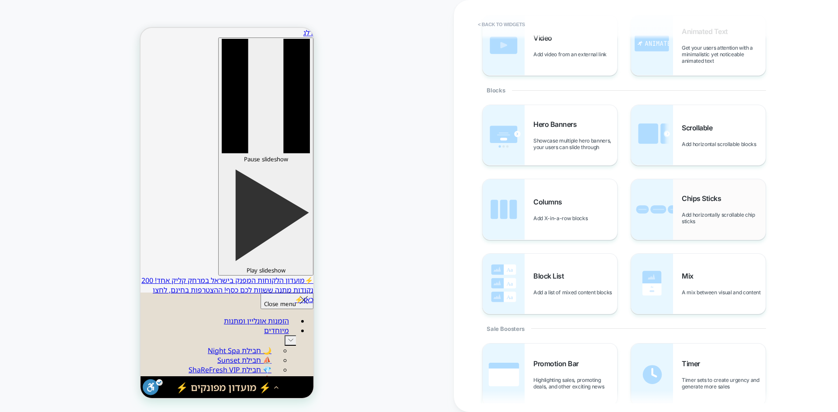
click at [672, 233] on img at bounding box center [652, 209] width 42 height 60
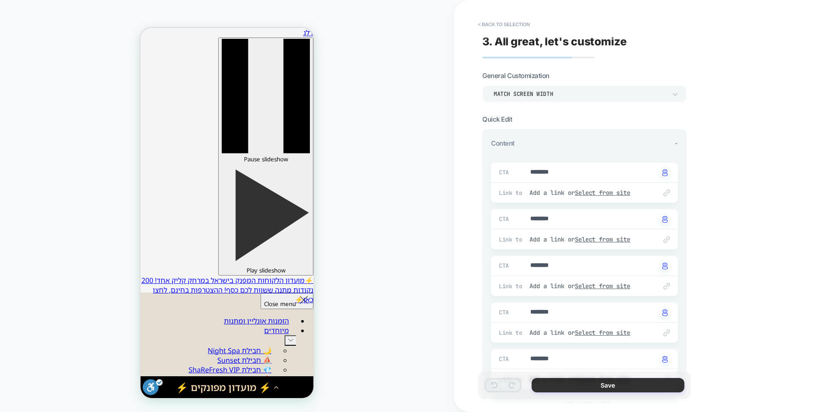
click at [0, 0] on button "Save" at bounding box center [0, 0] width 0 height 0
type textarea "*"
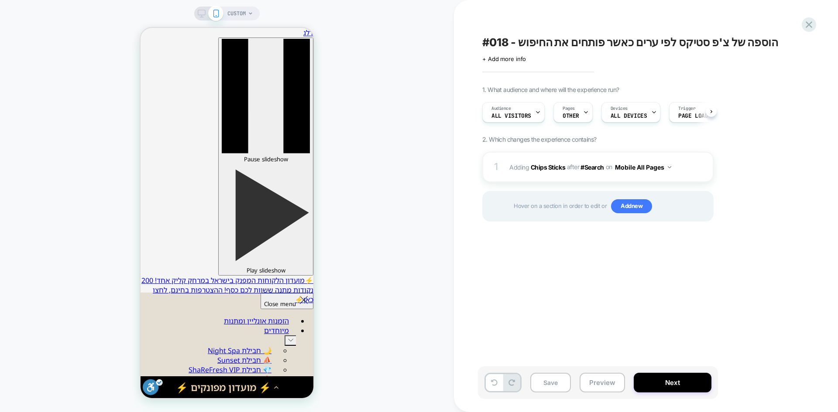
scroll to position [0, 0]
click at [0, 0] on button "Preview" at bounding box center [0, 0] width 0 height 0
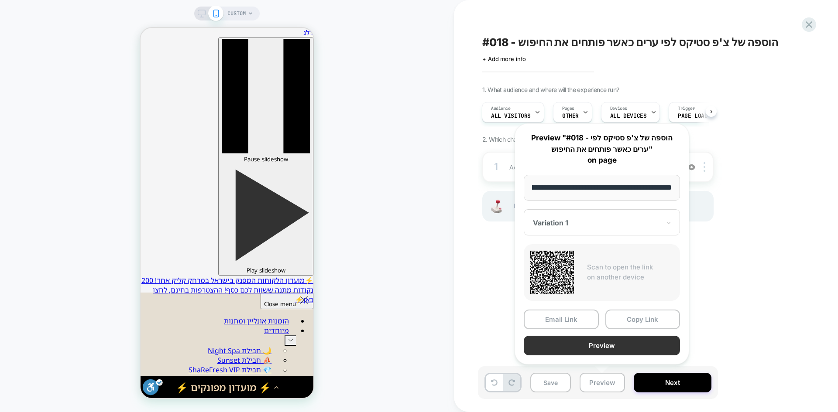
scroll to position [0, 0]
click at [628, 349] on button "Preview" at bounding box center [602, 346] width 156 height 20
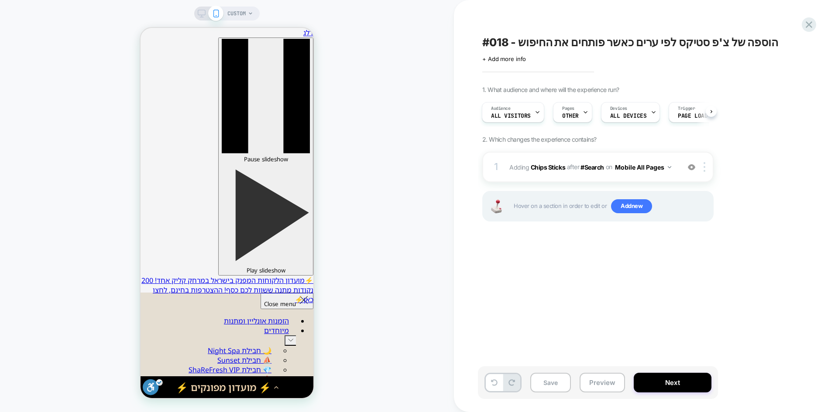
click at [204, 13] on icon at bounding box center [202, 14] width 8 height 8
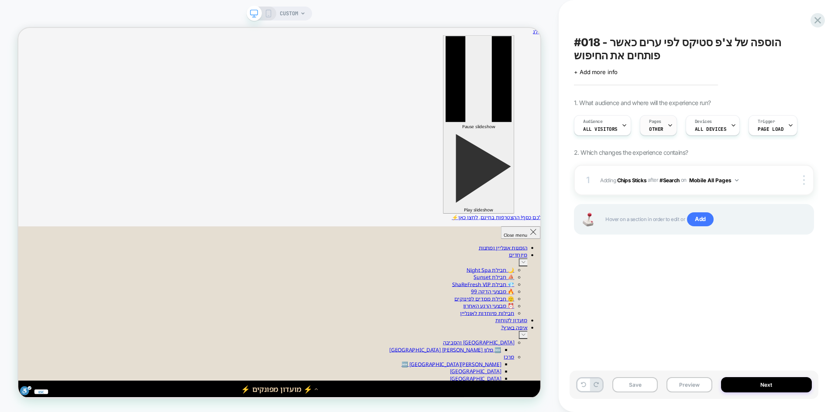
click at [0, 0] on span "OTHER" at bounding box center [0, 0] width 0 height 0
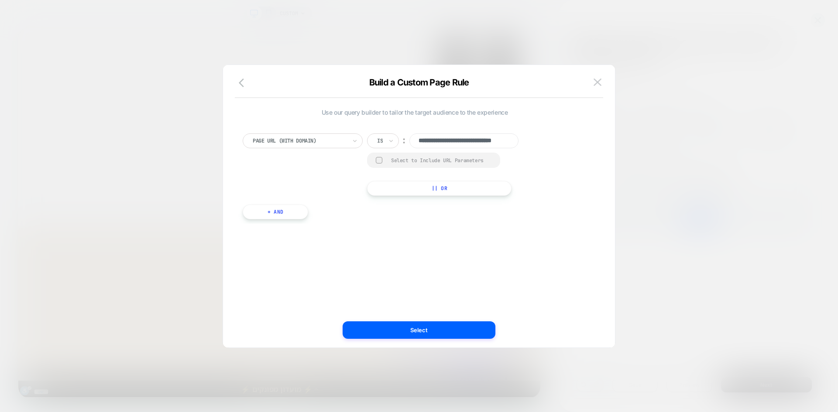
scroll to position [0, 30]
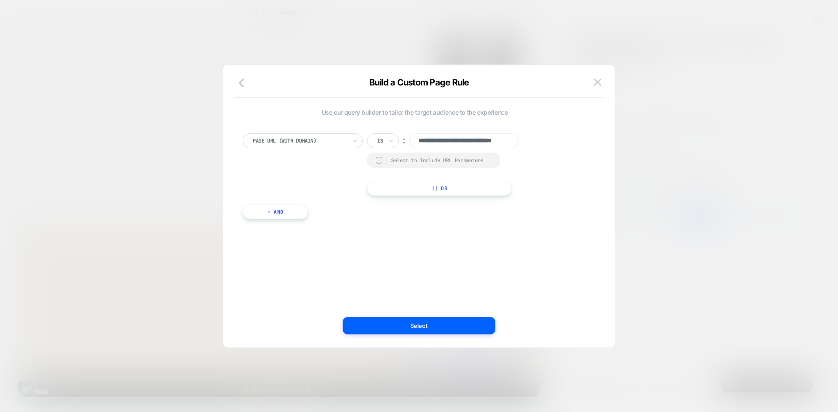
click at [347, 144] on div "Page Url (WITH DOMAIN)" at bounding box center [300, 141] width 96 height 10
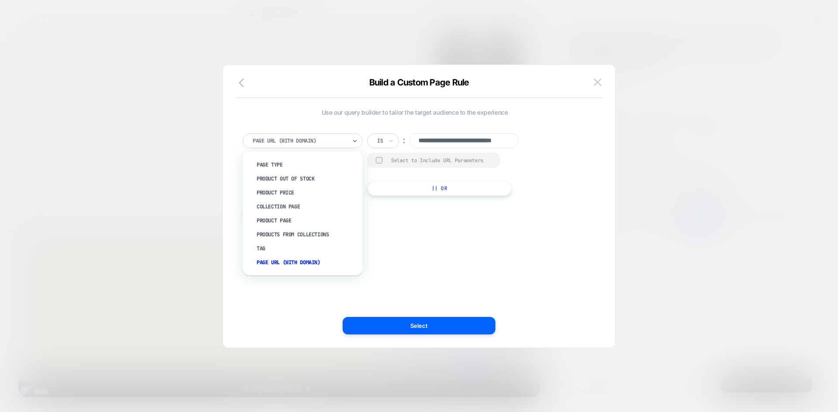
click at [337, 140] on div at bounding box center [300, 141] width 94 height 8
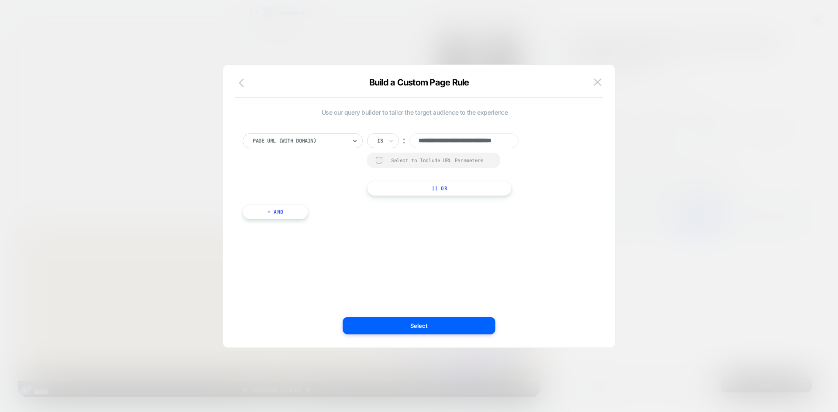
click at [246, 80] on icon "button" at bounding box center [244, 83] width 10 height 10
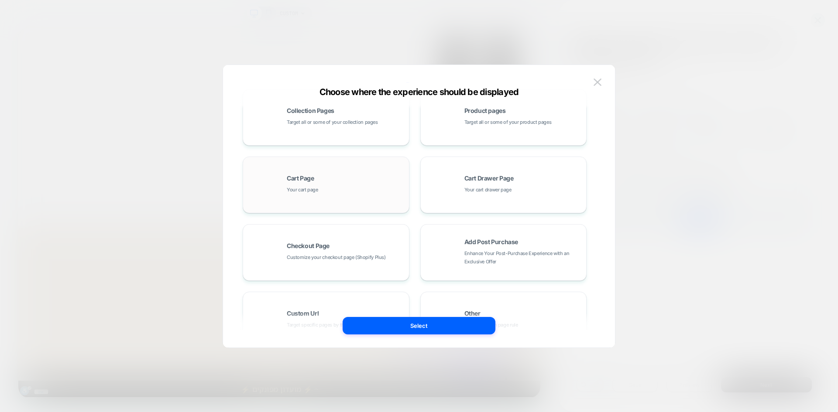
scroll to position [131, 0]
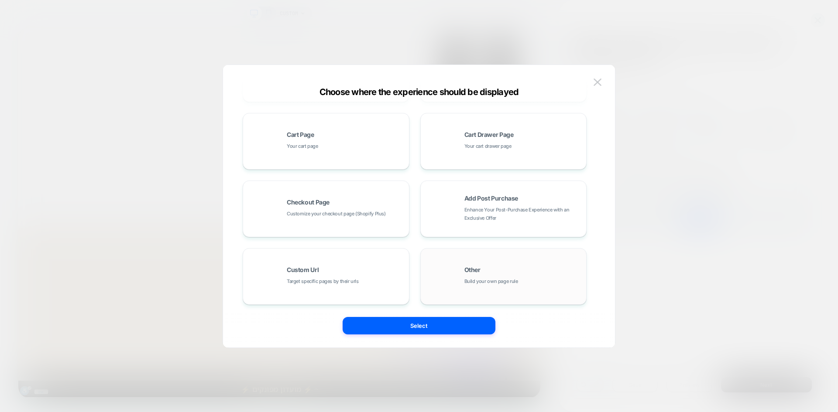
click at [507, 279] on span "Build your own page rule" at bounding box center [491, 282] width 54 height 8
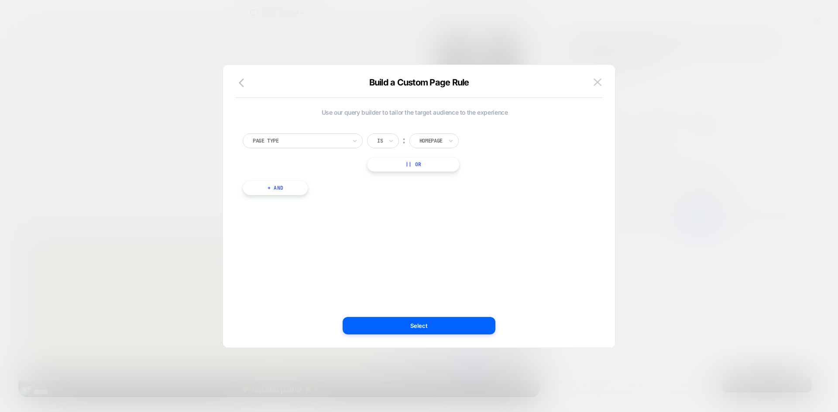
scroll to position [0, 0]
click at [0, 0] on div "Is ︰ Homepage" at bounding box center [0, 0] width 0 height 0
click at [0, 0] on input "text" at bounding box center [0, 0] width 0 height 0
click at [0, 0] on icon "button" at bounding box center [0, 0] width 0 height 0
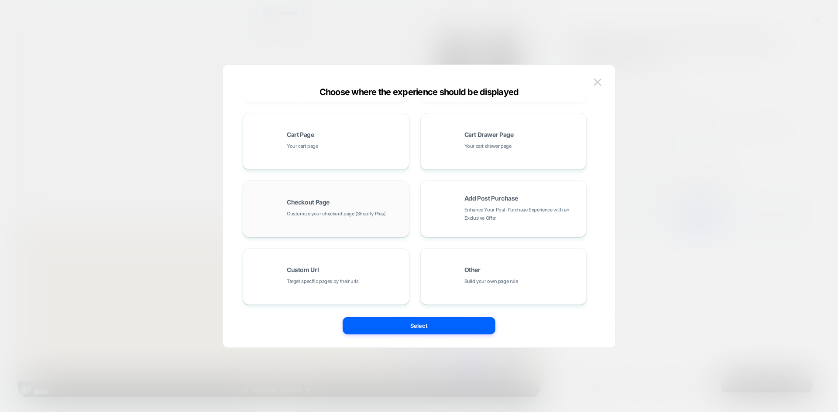
scroll to position [132, 0]
click at [363, 283] on div "Custom Url Target specific pages by their urls" at bounding box center [346, 275] width 118 height 19
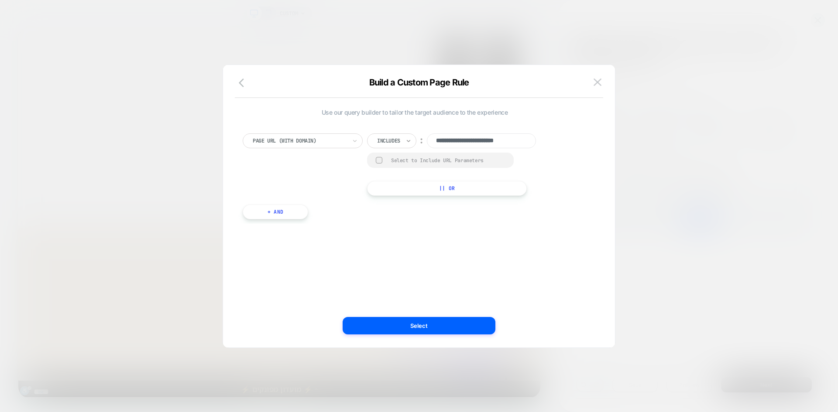
scroll to position [0, 0]
click at [0, 0] on icon at bounding box center [0, 0] width 0 height 0
click at [0, 0] on div "Is" at bounding box center [0, 0] width 0 height 0
click at [0, 0] on div at bounding box center [0, 0] width 0 height 0
click at [0, 0] on input "**********" at bounding box center [0, 0] width 0 height 0
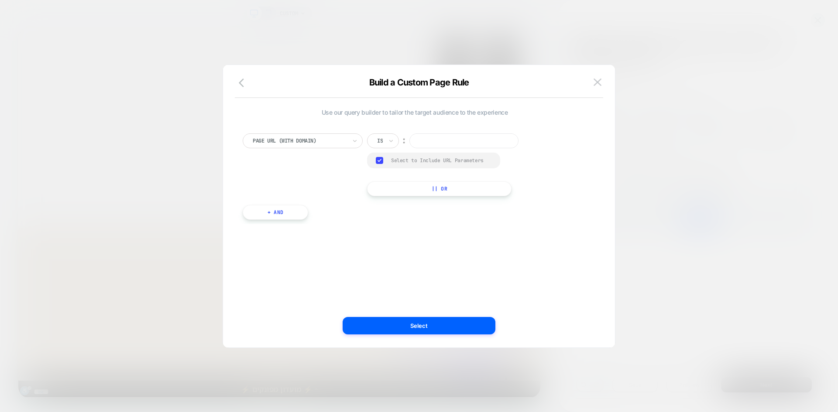
paste input "**********"
type input "**********"
click at [0, 0] on div "**********" at bounding box center [0, 0] width 0 height 0
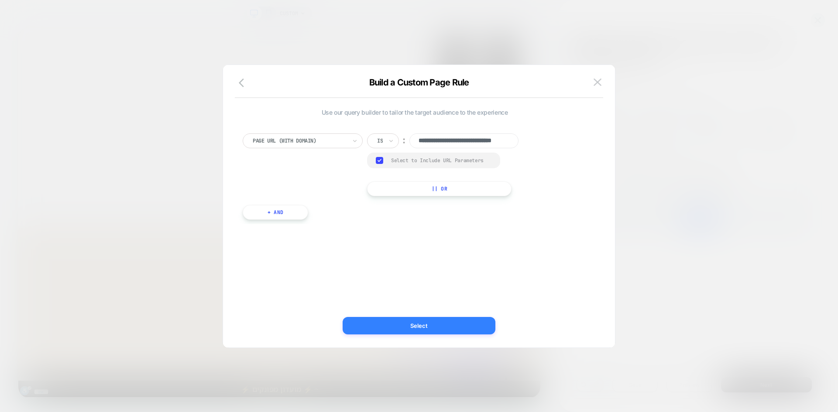
click at [0, 0] on button "Select" at bounding box center [0, 0] width 0 height 0
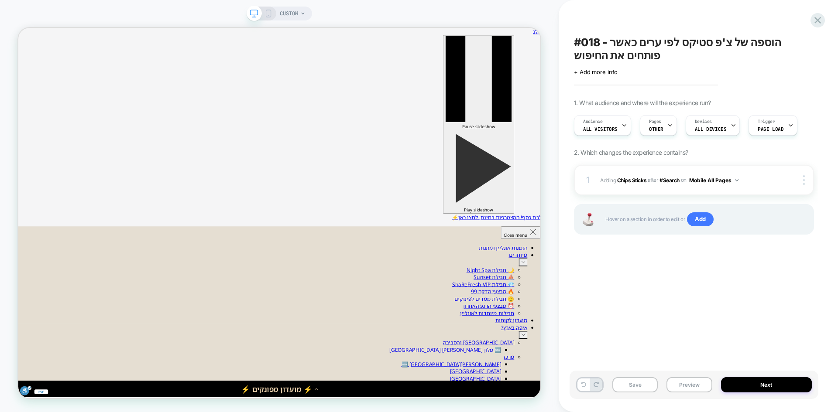
click at [292, 16] on span "CUSTOM" at bounding box center [289, 14] width 18 height 14
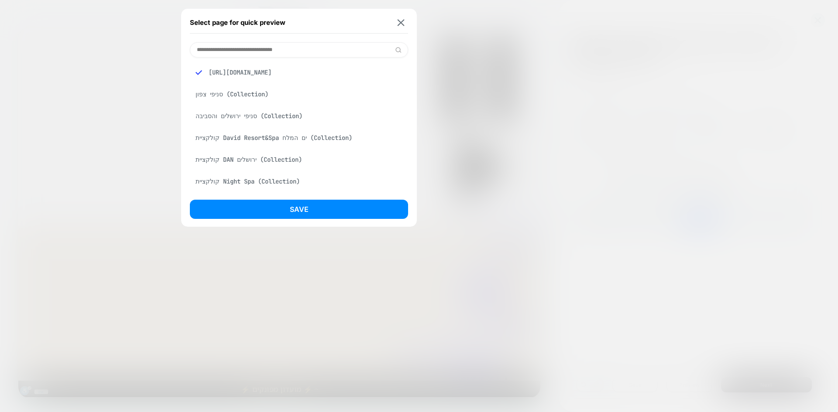
click at [285, 45] on input at bounding box center [299, 49] width 218 height 15
paste input "**********"
type input "**********"
click at [310, 74] on div "[URL][DOMAIN_NAME]" at bounding box center [299, 72] width 218 height 17
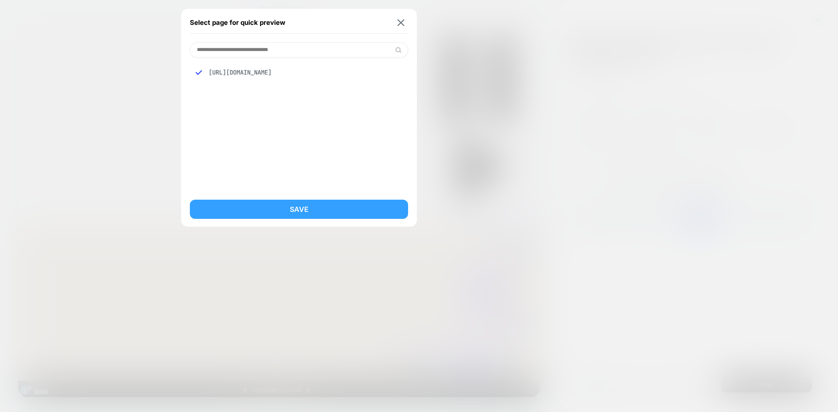
click at [321, 215] on button "Save" at bounding box center [299, 209] width 218 height 19
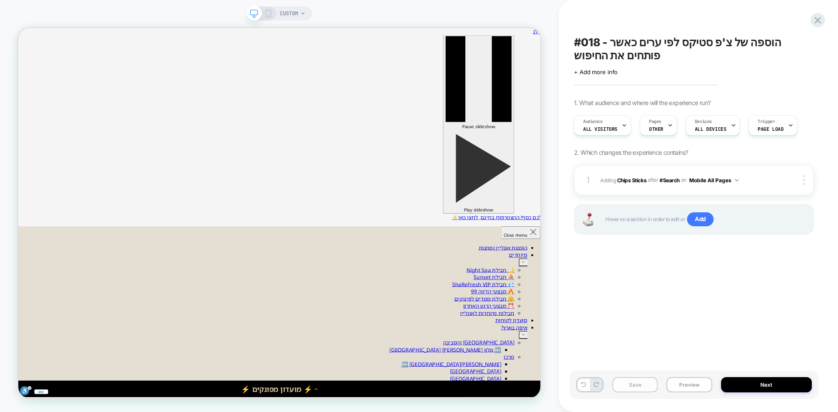
click at [639, 389] on button "Save" at bounding box center [634, 385] width 45 height 15
click at [0, 0] on button "Preview" at bounding box center [0, 0] width 0 height 0
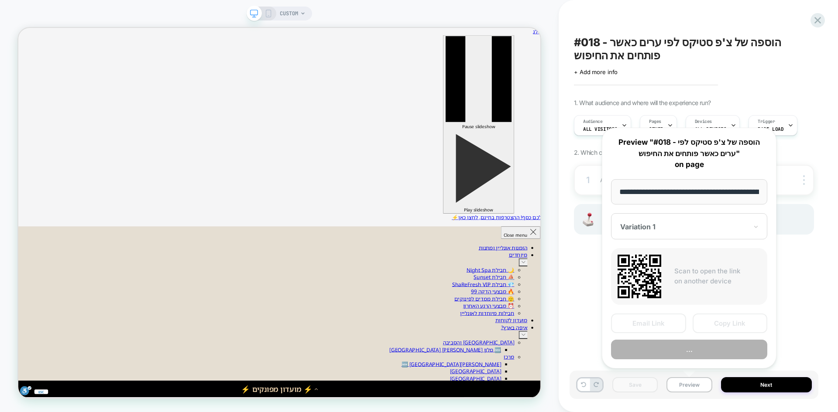
scroll to position [0, 50]
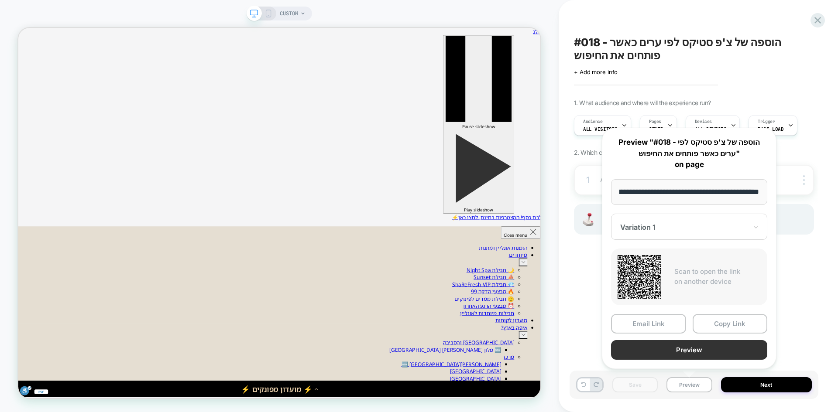
click at [0, 0] on button "Preview" at bounding box center [0, 0] width 0 height 0
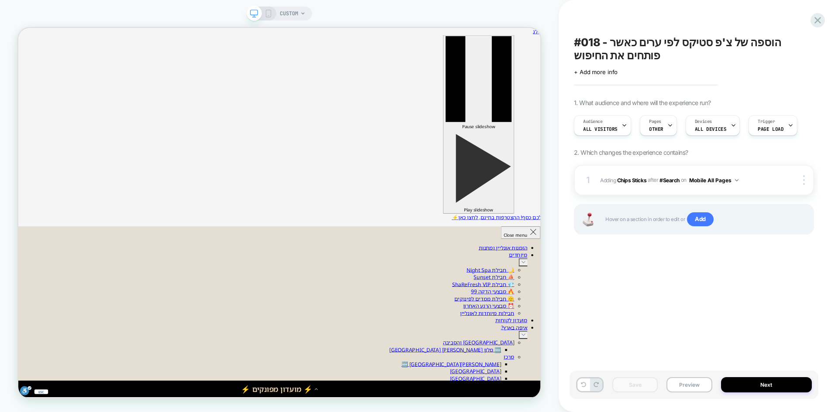
click at [303, 15] on icon at bounding box center [302, 13] width 5 height 5
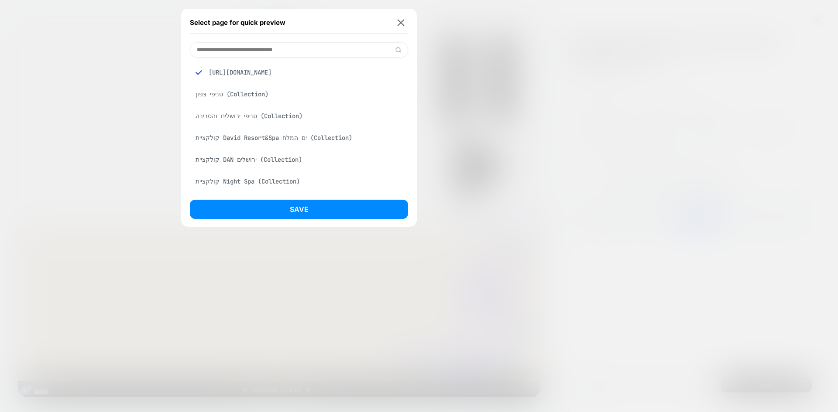
click at [271, 50] on input at bounding box center [299, 49] width 218 height 15
paste input "**********"
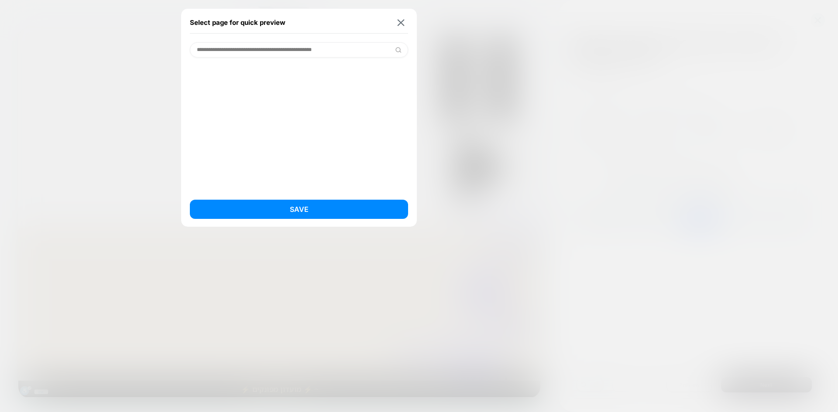
type input "**********"
click at [408, 17] on div "**********" at bounding box center [299, 118] width 236 height 218
click at [401, 19] on img at bounding box center [401, 22] width 7 height 7
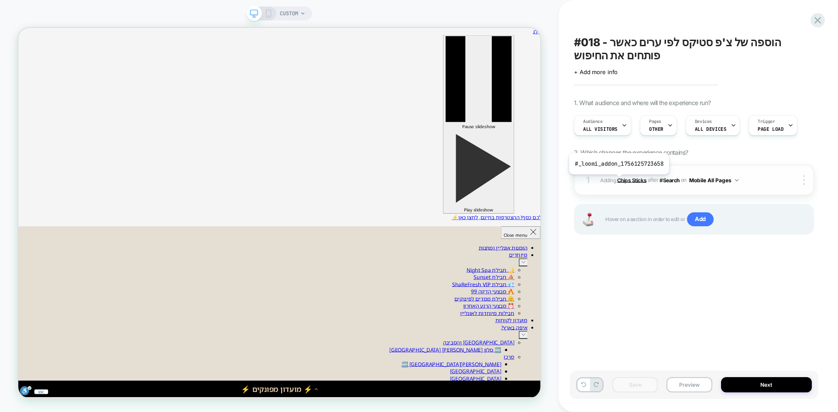
click at [618, 181] on b "Chips Sticks" at bounding box center [631, 180] width 29 height 7
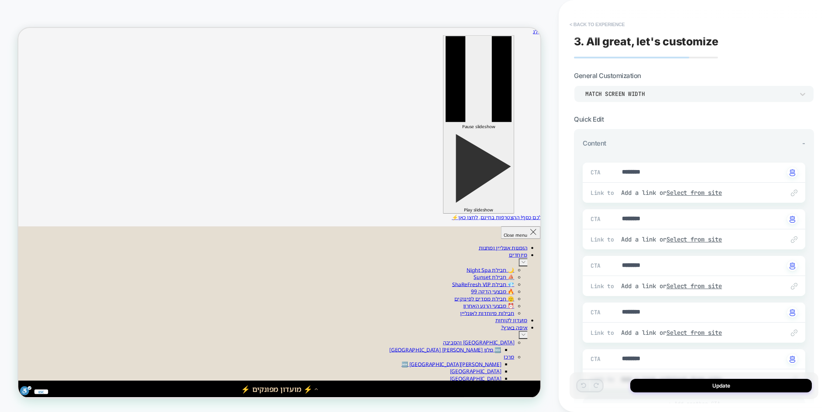
click at [0, 0] on button "< Back to experience" at bounding box center [0, 0] width 0 height 0
type textarea "*"
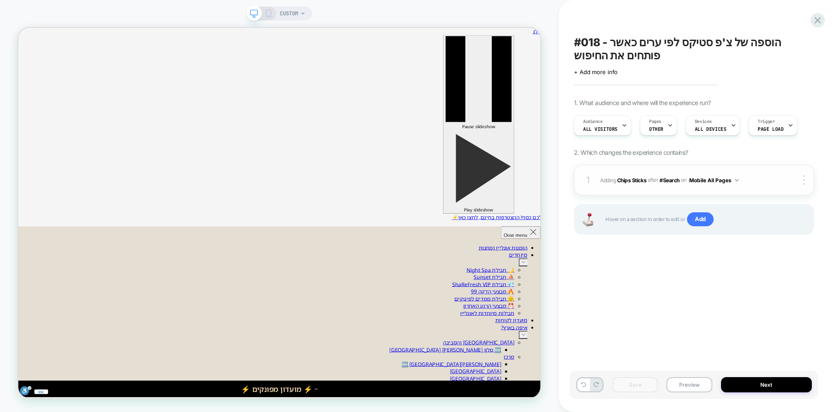
scroll to position [0, 0]
click at [803, 183] on img at bounding box center [804, 180] width 2 height 10
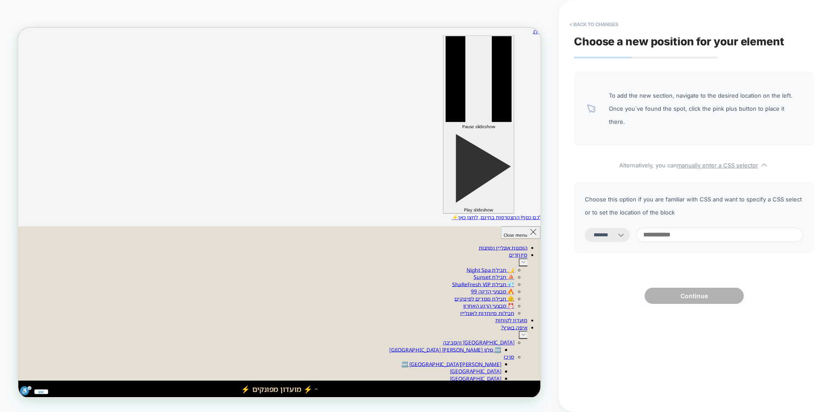
select select "*********"
paste input "**********"
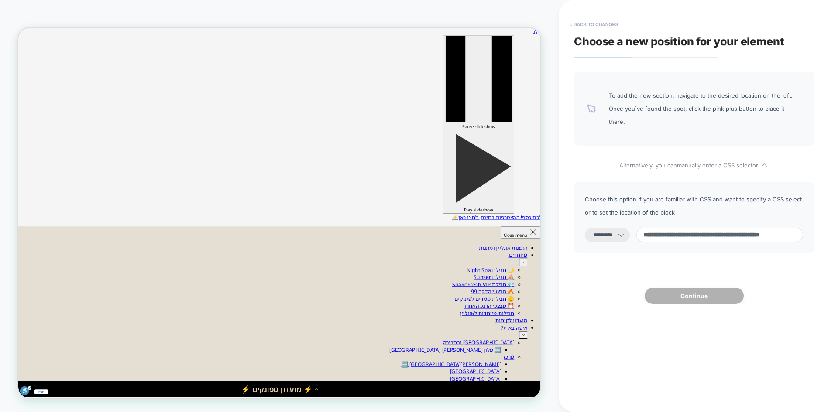
scroll to position [0, 52]
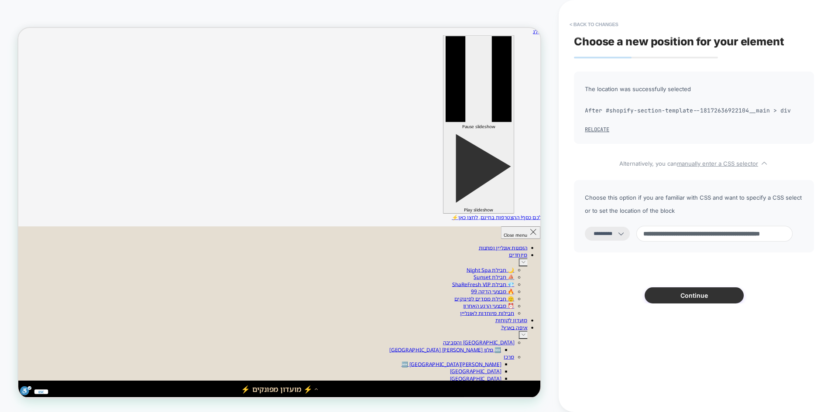
type input "**********"
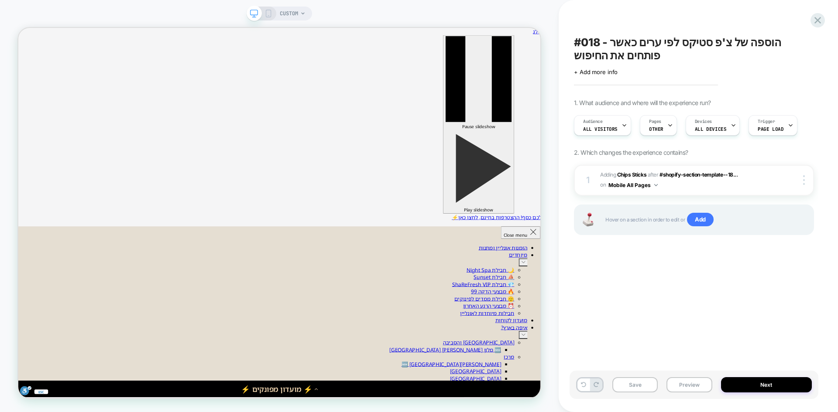
scroll to position [0, 0]
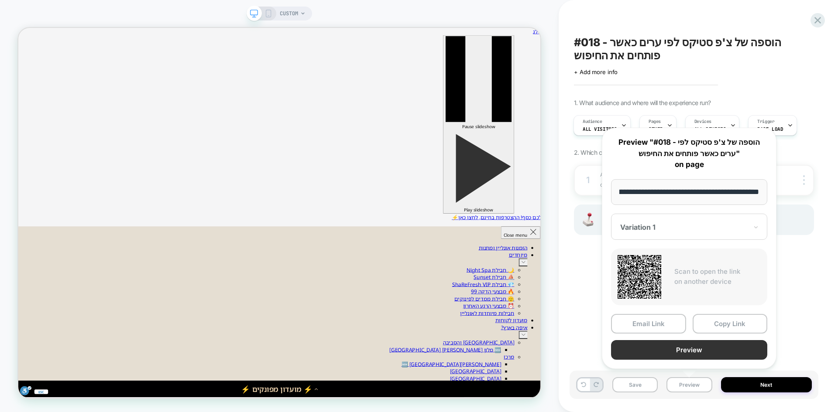
scroll to position [0, 0]
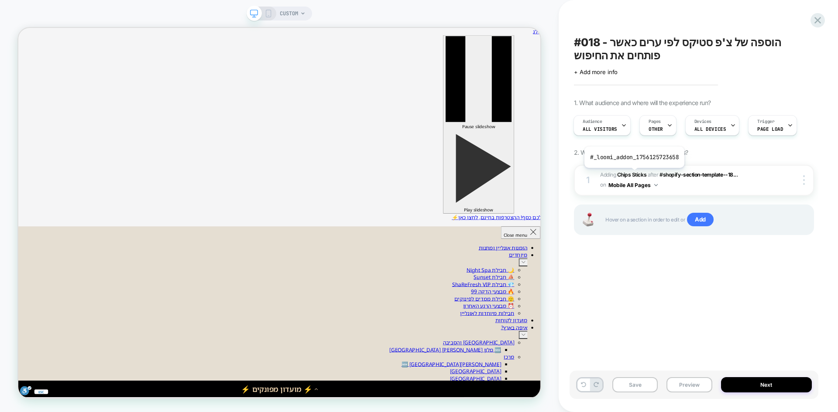
click at [632, 174] on b "Chips Sticks" at bounding box center [631, 175] width 29 height 7
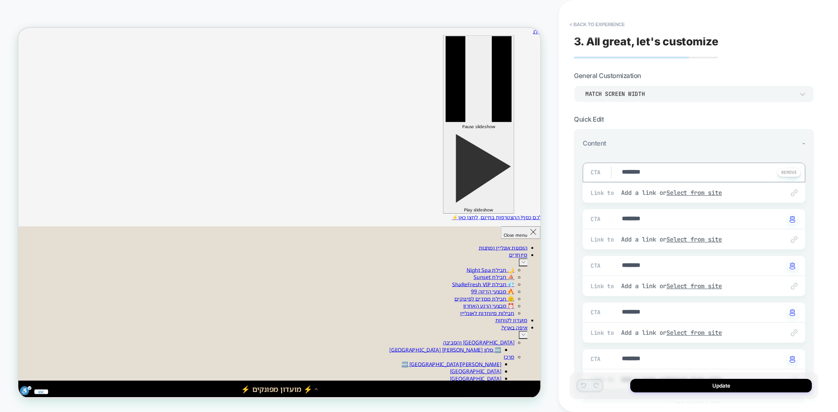
click at [692, 193] on u "Select from site" at bounding box center [694, 193] width 56 height 8
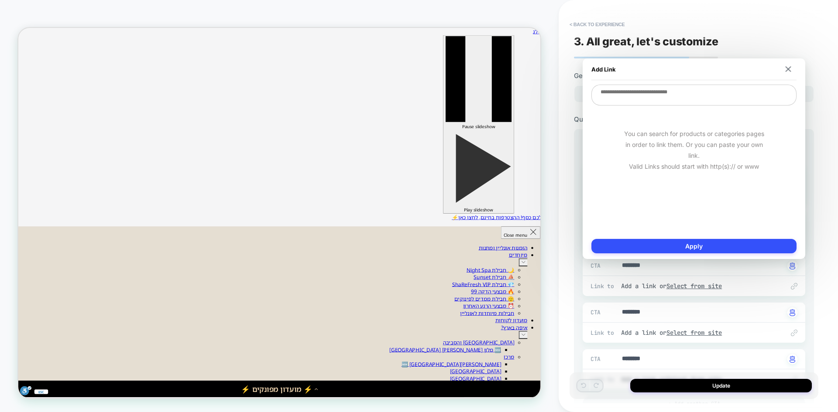
click at [649, 102] on textarea at bounding box center [693, 95] width 205 height 21
click at [788, 70] on img at bounding box center [789, 69] width 6 height 6
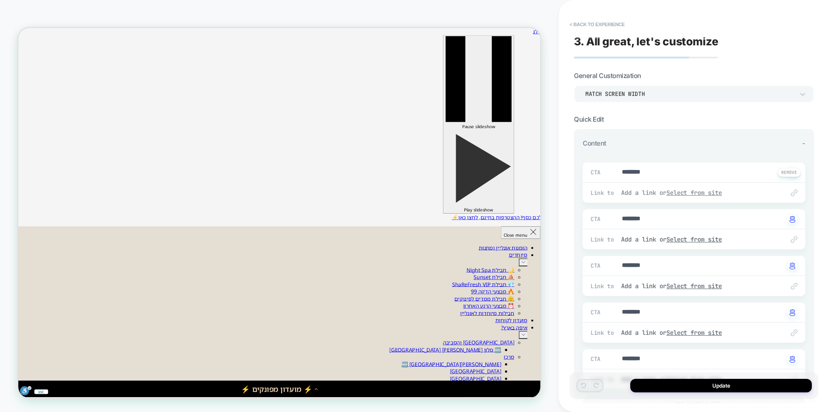
click at [719, 190] on u "Select from site" at bounding box center [694, 193] width 56 height 8
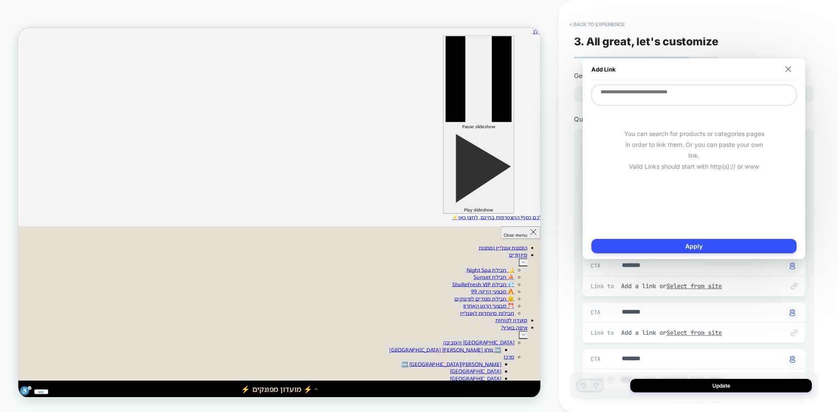
click at [640, 99] on textarea at bounding box center [693, 95] width 205 height 21
paste textarea "**********"
type textarea "*"
type textarea "**********"
click at [710, 244] on button "Apply" at bounding box center [693, 246] width 205 height 14
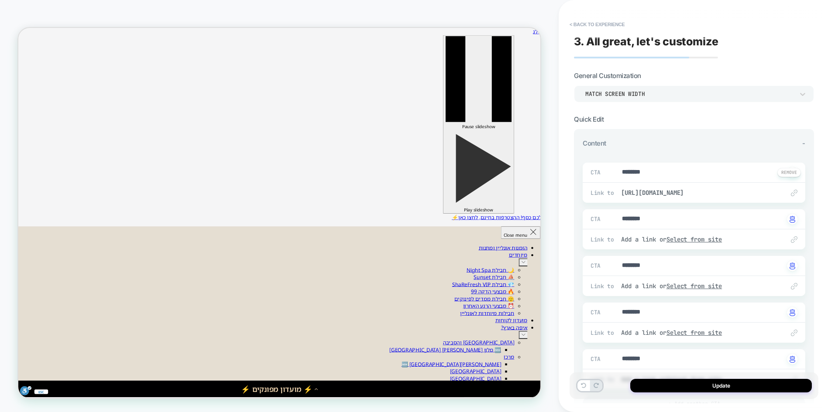
click at [668, 178] on div "CTA ******** Click to change to alternative text" at bounding box center [694, 173] width 223 height 20
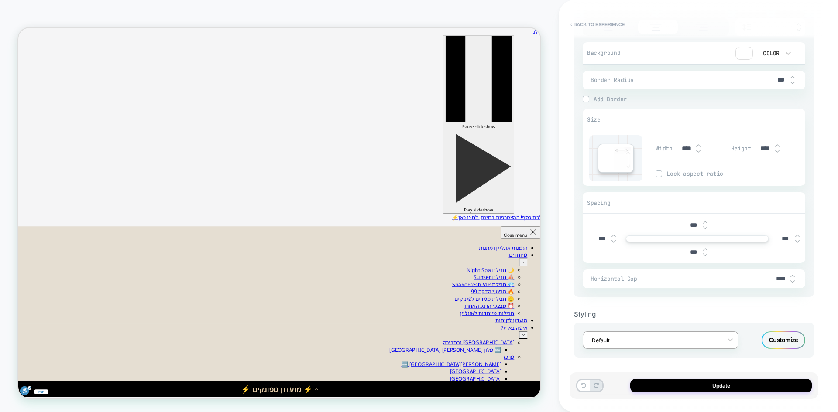
scroll to position [470, 0]
click at [731, 385] on button "Update" at bounding box center [721, 386] width 182 height 14
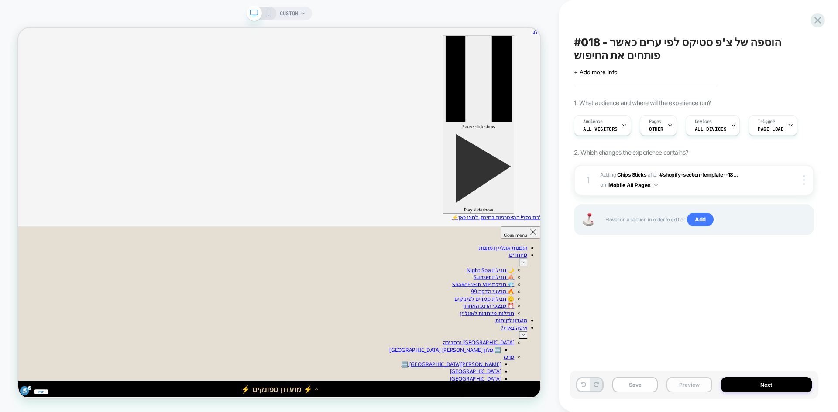
scroll to position [0, 0]
click at [694, 386] on button "Preview" at bounding box center [688, 385] width 45 height 15
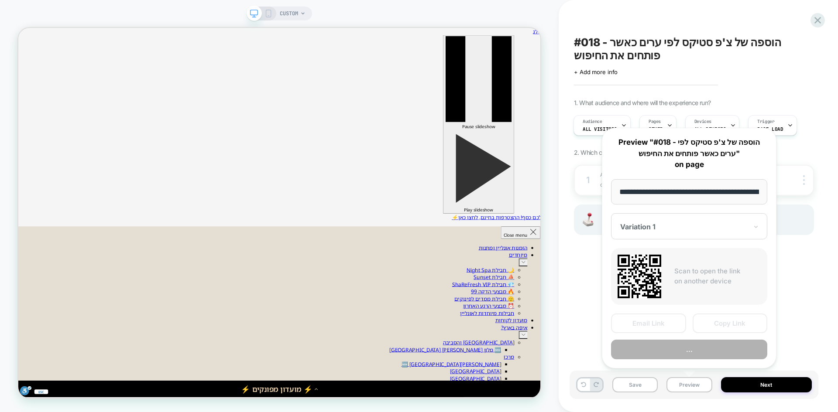
scroll to position [0, 50]
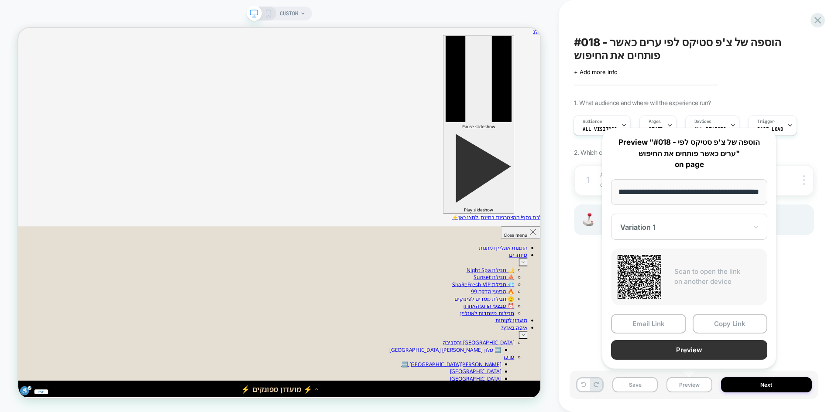
click at [701, 350] on button "Preview" at bounding box center [689, 350] width 156 height 20
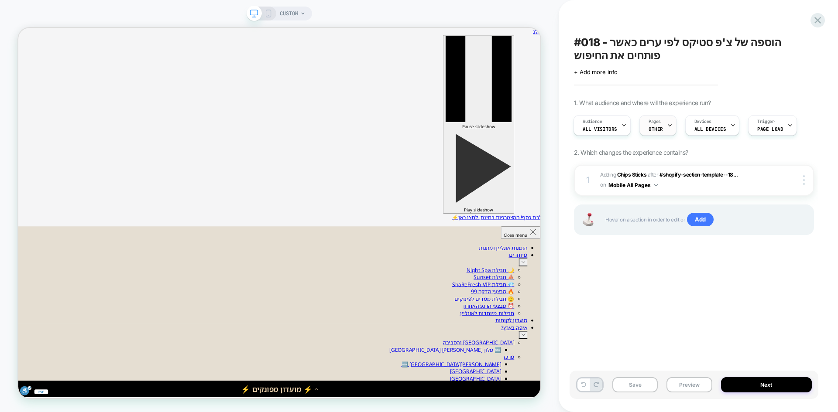
click at [668, 126] on icon at bounding box center [669, 126] width 3 height 2
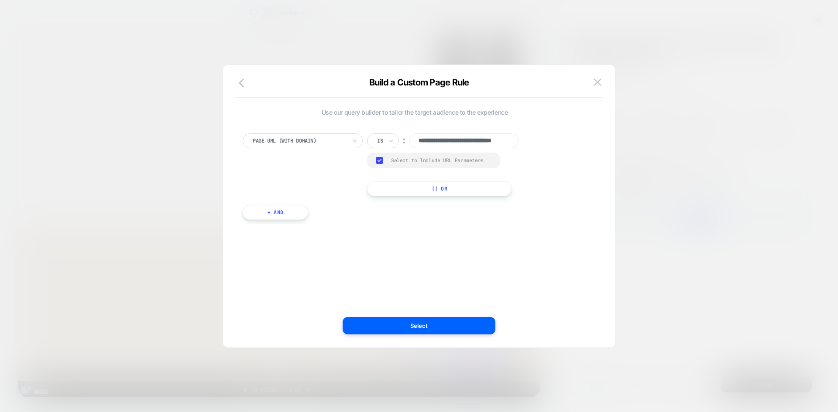
scroll to position [0, 30]
drag, startPoint x: 468, startPoint y: 143, endPoint x: 540, endPoint y: 140, distance: 72.1
click at [540, 140] on div "**********" at bounding box center [415, 165] width 344 height 63
click at [346, 141] on div at bounding box center [300, 141] width 94 height 8
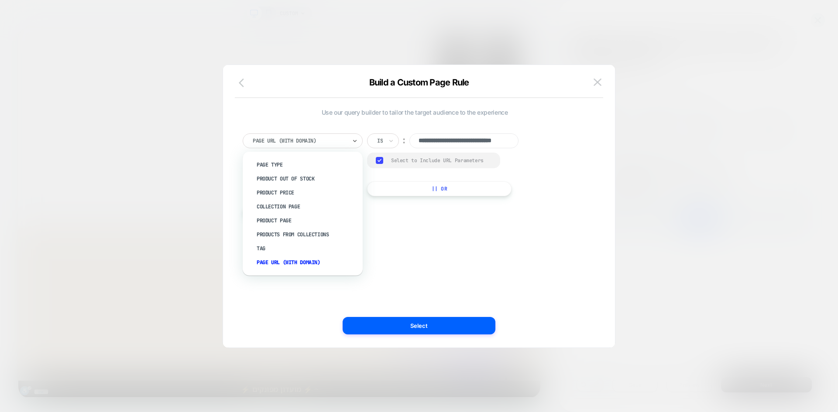
click at [240, 83] on icon "button" at bounding box center [241, 83] width 5 height 9
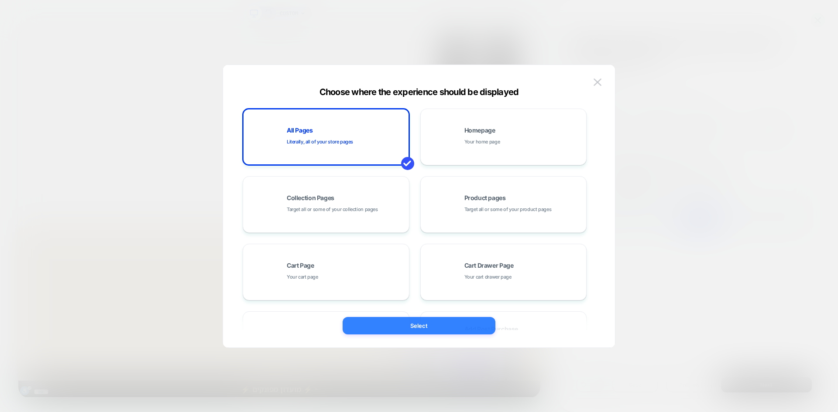
click at [438, 328] on button "Select" at bounding box center [419, 325] width 153 height 17
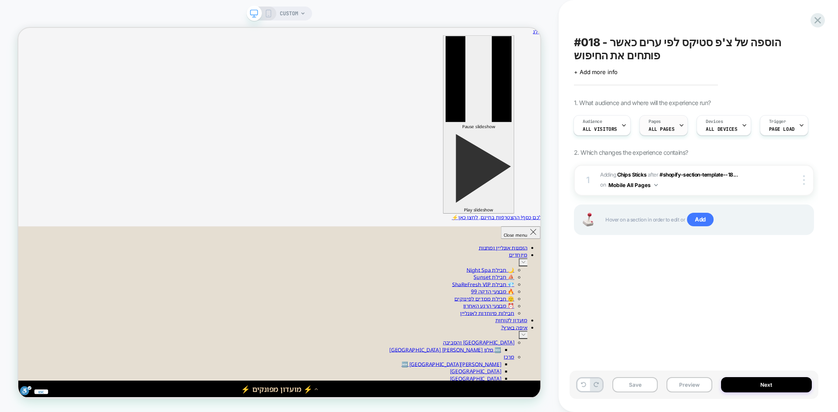
click at [658, 126] on div "Pages ALL PAGES" at bounding box center [661, 126] width 43 height 20
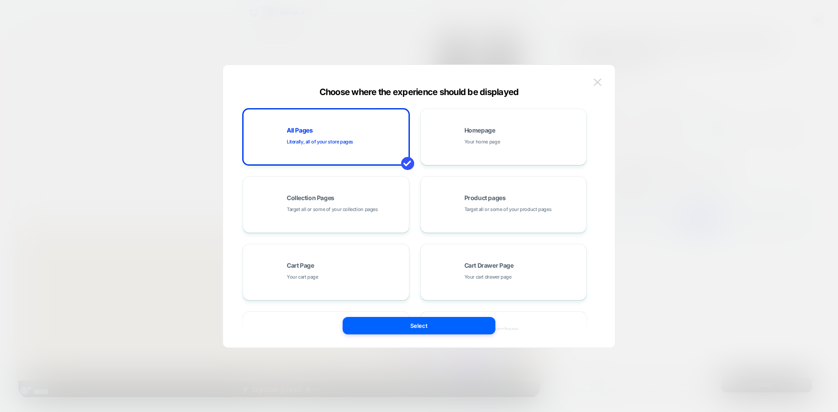
click at [600, 83] on img at bounding box center [598, 82] width 8 height 7
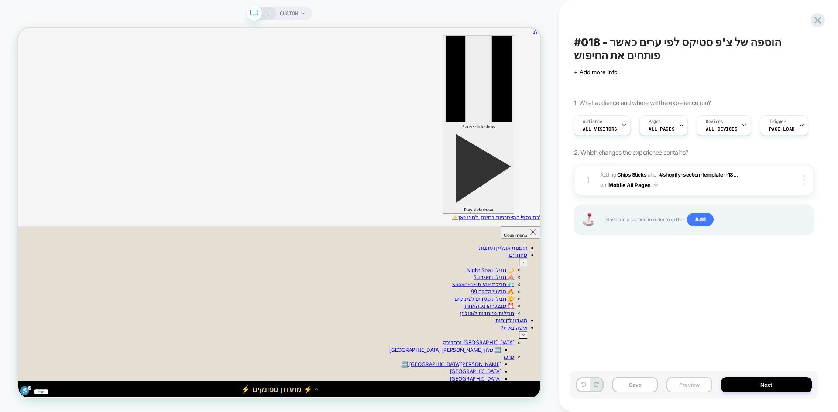
click at [687, 390] on button "Preview" at bounding box center [688, 385] width 45 height 15
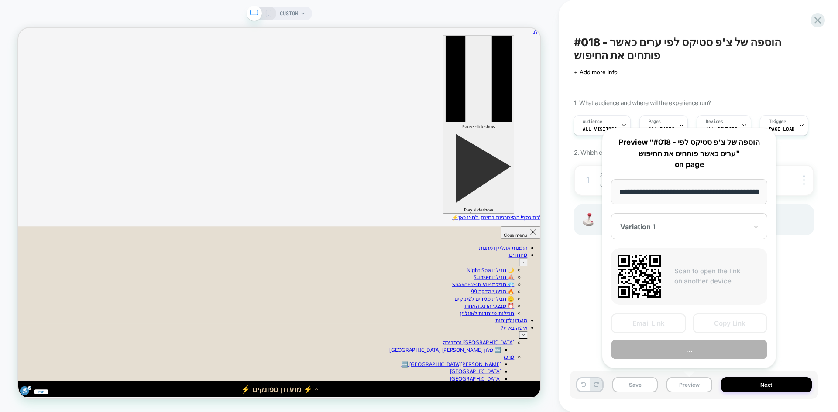
scroll to position [0, 50]
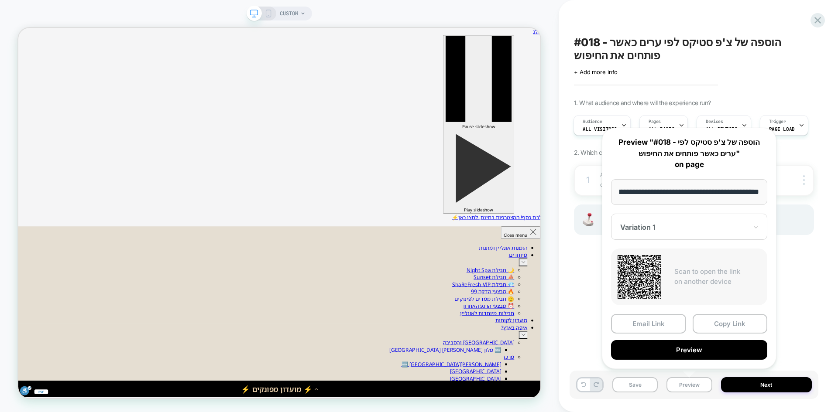
click at [676, 354] on button "Preview" at bounding box center [689, 350] width 156 height 20
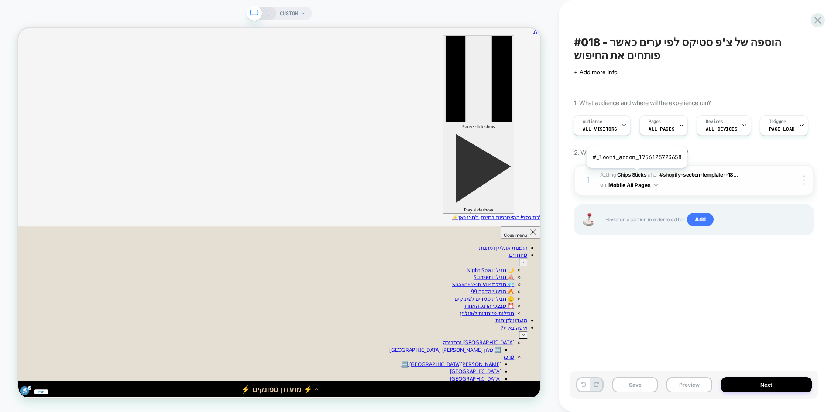
click at [636, 175] on b "Chips Sticks" at bounding box center [631, 175] width 29 height 7
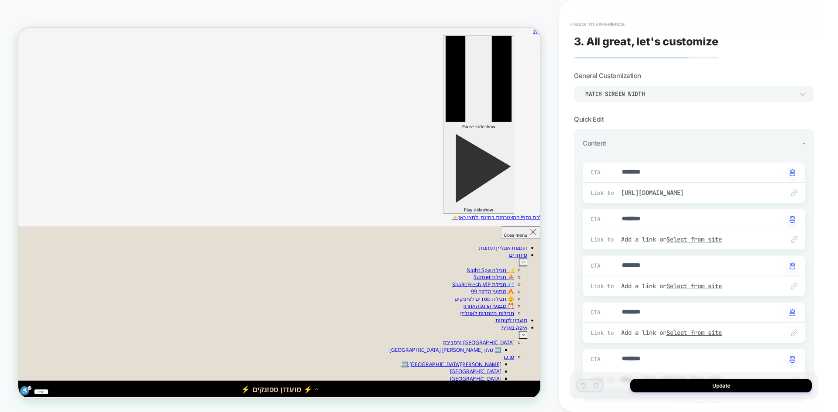
type textarea "*"
click at [594, 22] on button "< Back to experience" at bounding box center [597, 24] width 64 height 14
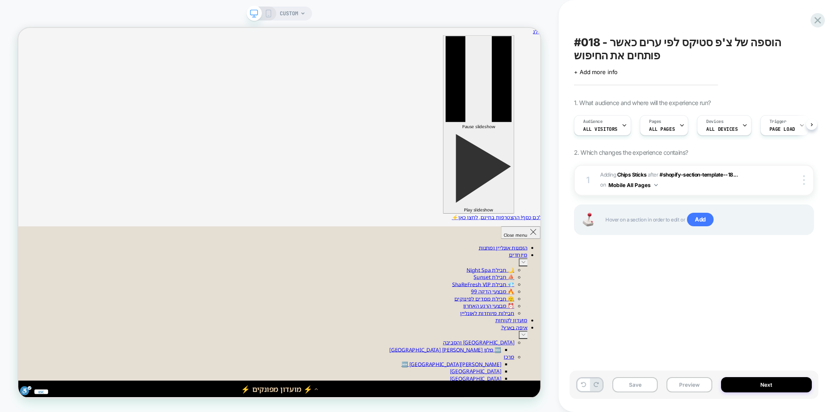
scroll to position [0, 0]
click at [269, 10] on icon at bounding box center [268, 14] width 8 height 8
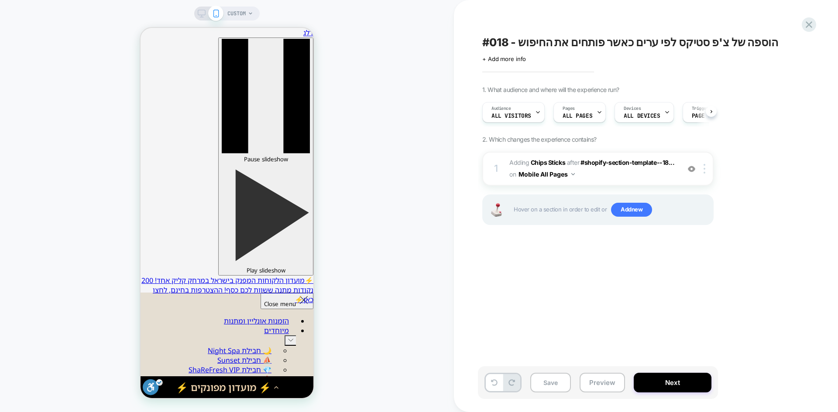
click at [250, 19] on div "CUSTOM" at bounding box center [240, 14] width 26 height 14
click at [244, 12] on span "CUSTOM" at bounding box center [236, 14] width 18 height 14
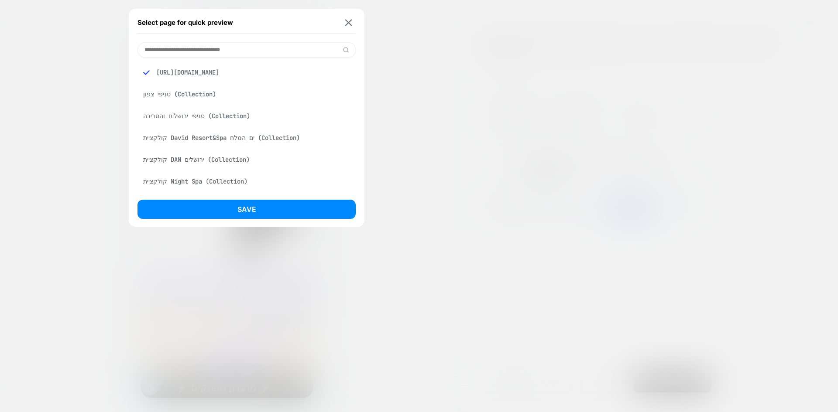
click at [220, 115] on div "סניפי ירושלים והסביבה (Collection)" at bounding box center [246, 116] width 218 height 17
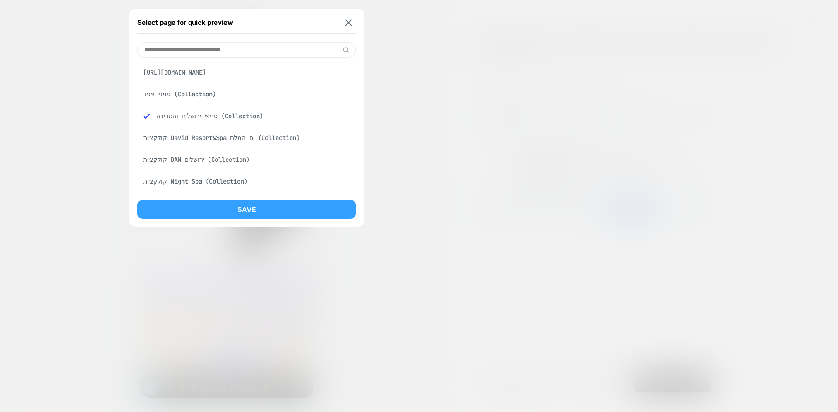
click at [247, 209] on button "Save" at bounding box center [246, 209] width 218 height 19
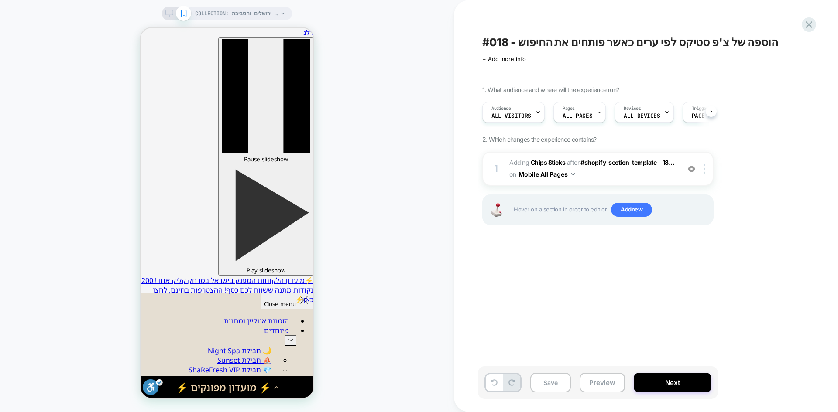
scroll to position [0, 0]
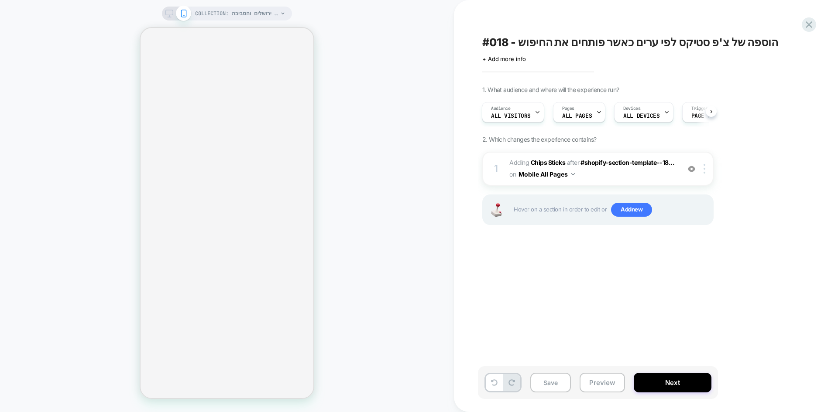
select select "**********"
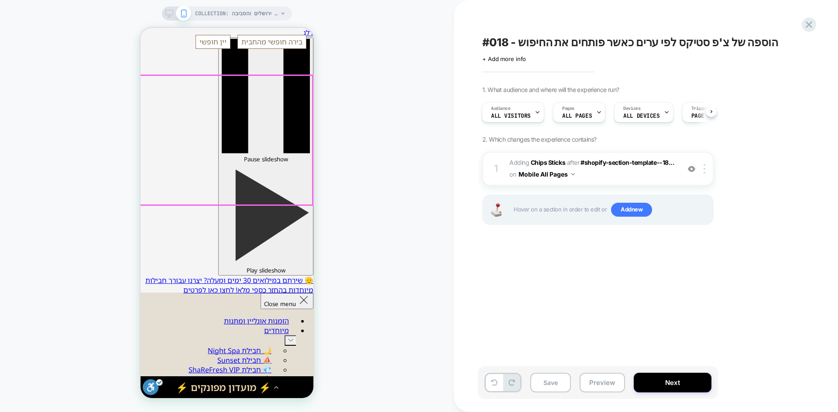
scroll to position [0, 0]
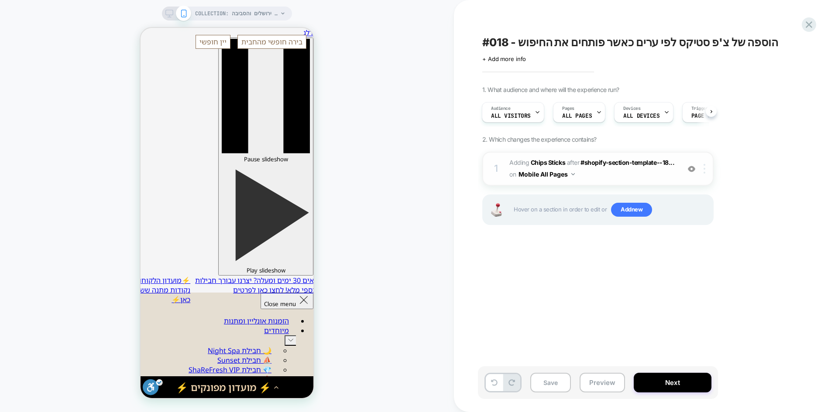
click at [705, 171] on img at bounding box center [705, 169] width 2 height 10
click at [704, 173] on img at bounding box center [705, 169] width 2 height 10
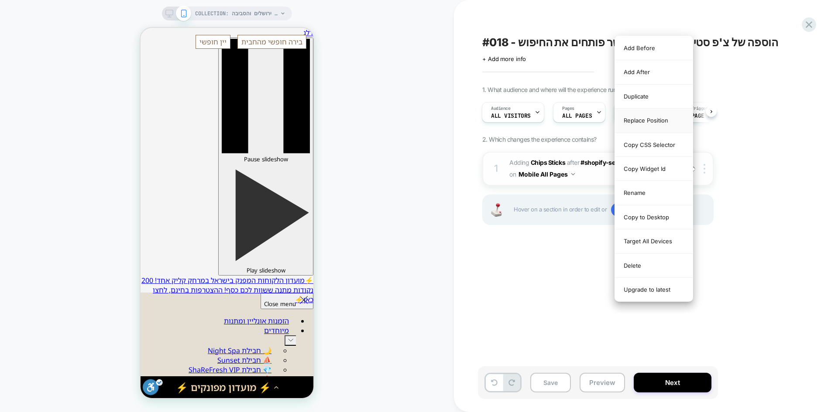
click at [641, 116] on div "Replace Position" at bounding box center [654, 121] width 78 height 24
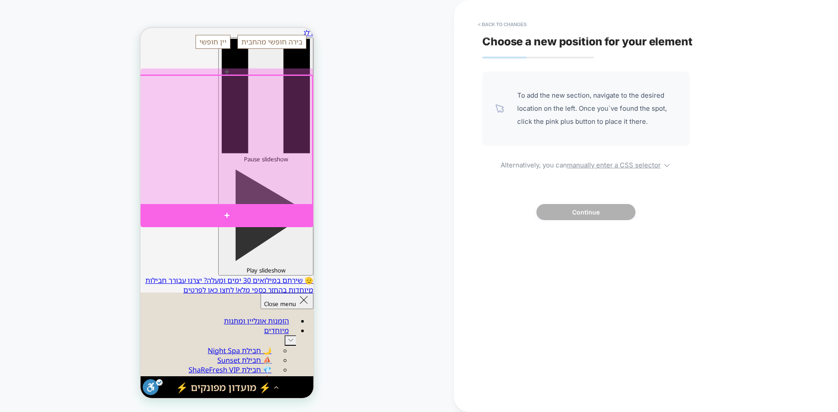
click at [228, 213] on div at bounding box center [227, 215] width 173 height 23
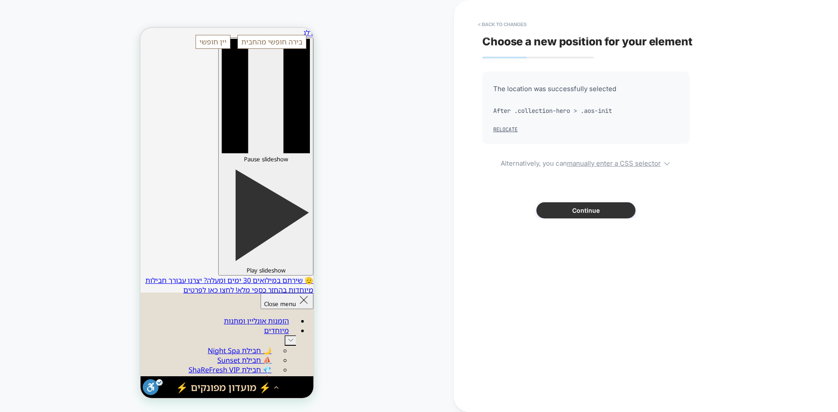
click at [581, 207] on button "Continue" at bounding box center [585, 211] width 99 height 16
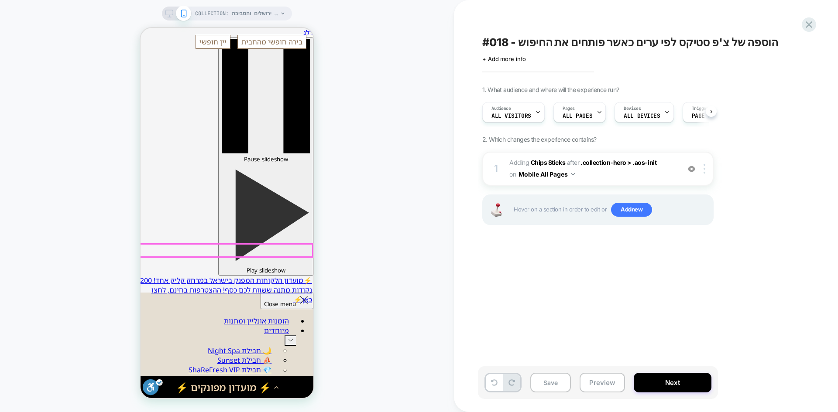
scroll to position [0, 0]
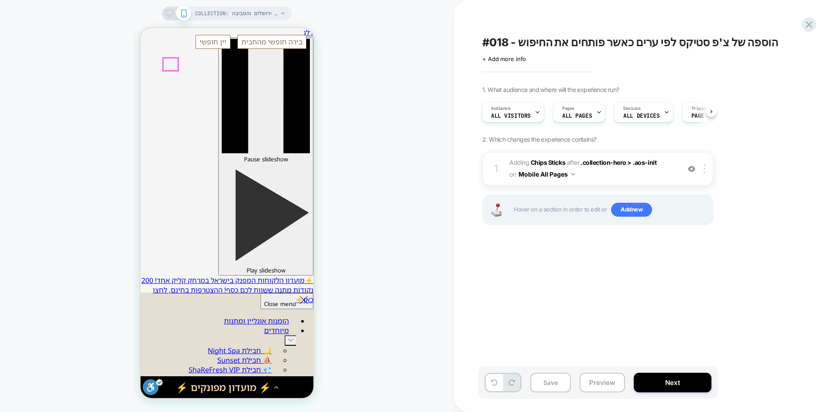
click at [702, 174] on div "1 #_loomi_addon_1756125723658 Adding Chips Sticks AFTER .collection-hero > .aos…" at bounding box center [597, 169] width 231 height 34
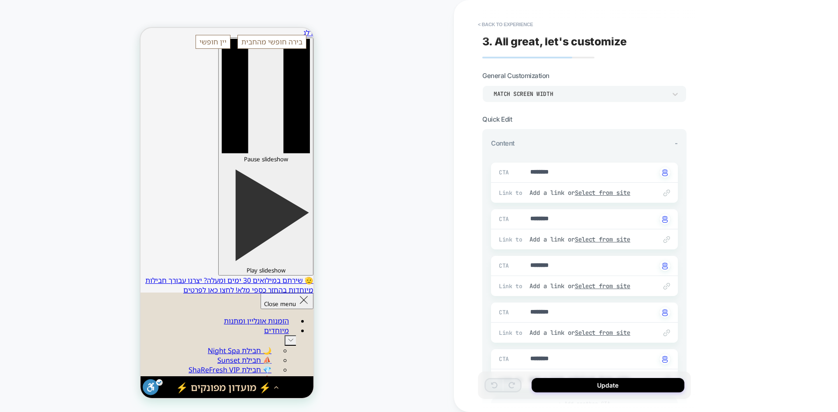
scroll to position [41, 0]
type textarea "*"
click at [493, 24] on button "< Back to experience" at bounding box center [506, 24] width 64 height 14
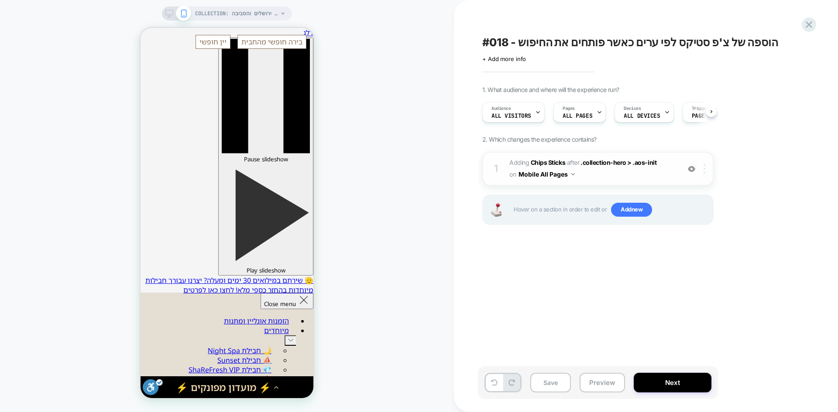
scroll to position [0, 0]
click at [706, 171] on div at bounding box center [706, 169] width 14 height 10
click at [705, 173] on img at bounding box center [705, 169] width 2 height 10
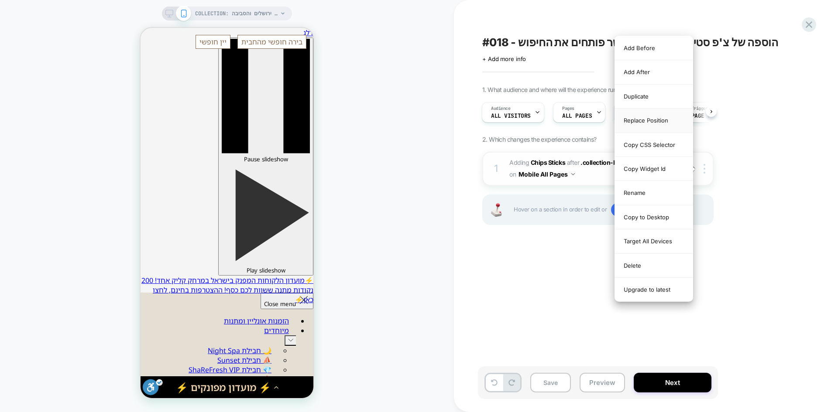
click at [660, 119] on div "Replace Position" at bounding box center [654, 121] width 78 height 24
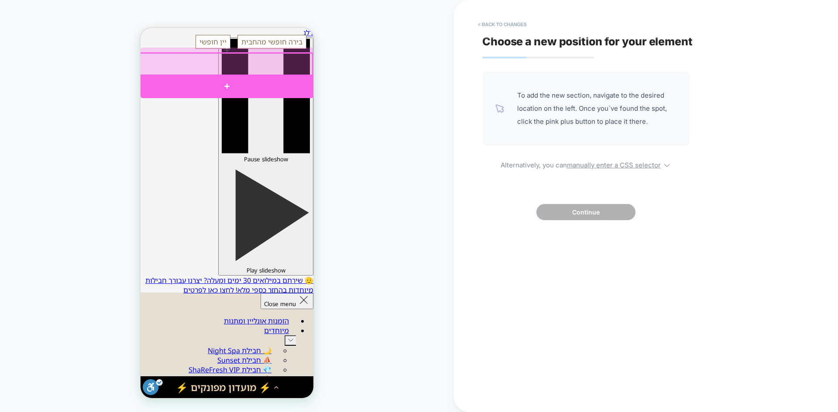
click at [226, 82] on div at bounding box center [227, 87] width 173 height 24
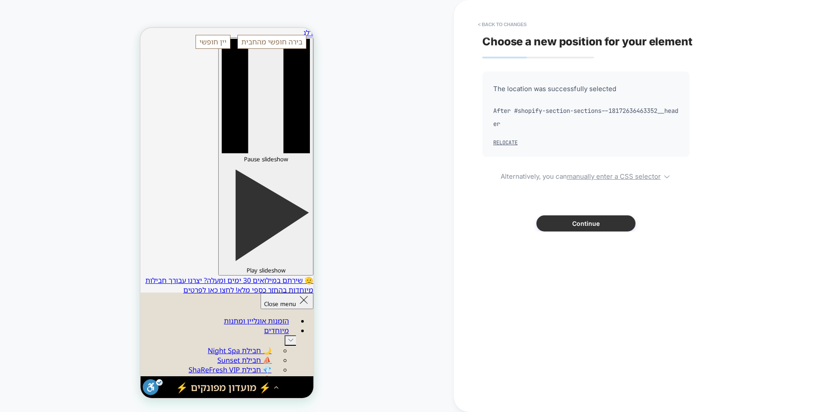
click at [595, 225] on button "Continue" at bounding box center [585, 224] width 99 height 16
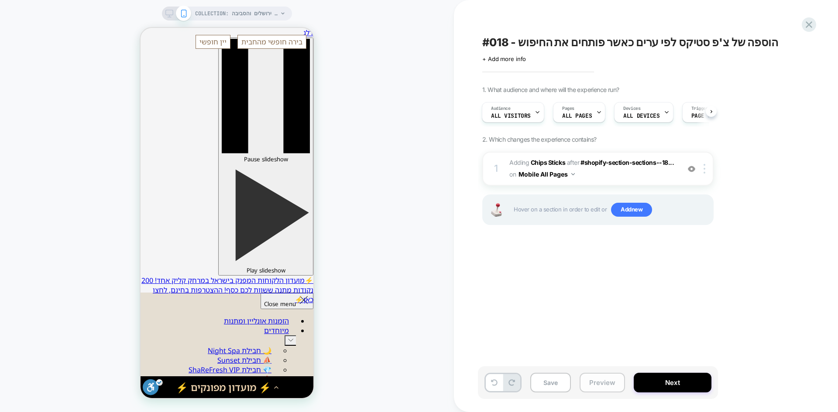
click at [602, 382] on button "Preview" at bounding box center [602, 383] width 45 height 20
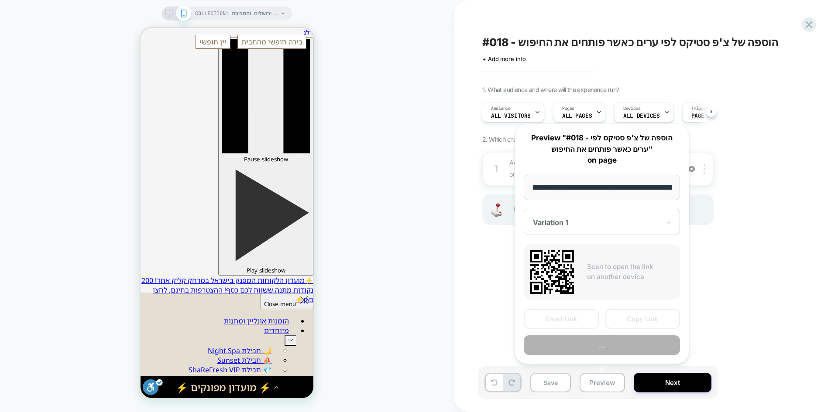
scroll to position [0, 161]
click at [602, 348] on button "..." at bounding box center [602, 346] width 156 height 20
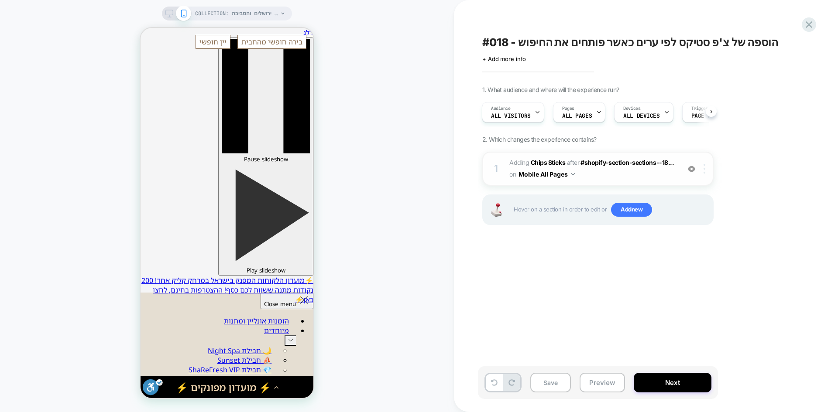
click at [704, 172] on img at bounding box center [705, 169] width 2 height 10
click at [710, 173] on div at bounding box center [706, 169] width 14 height 10
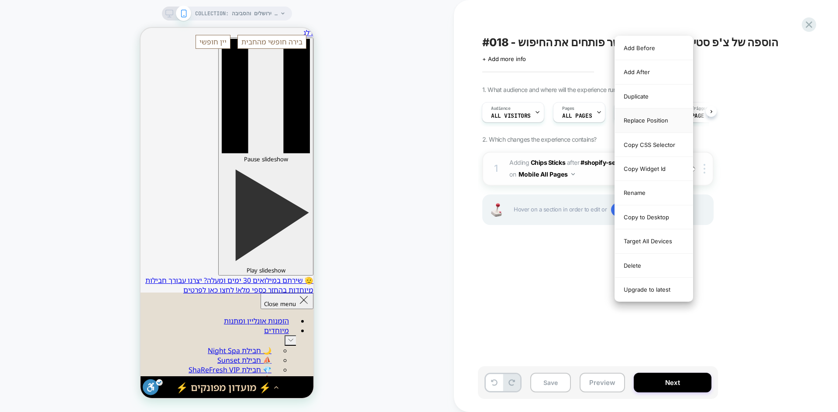
click at [649, 116] on div "Replace Position" at bounding box center [654, 121] width 78 height 24
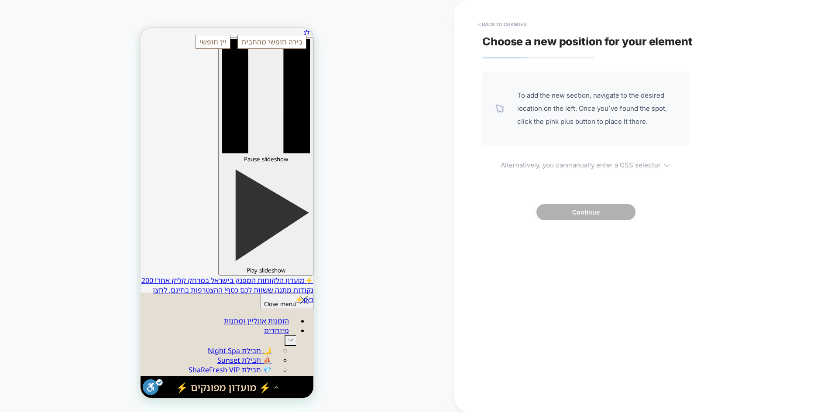
click at [601, 160] on span "Alternatively, you can manually enter a CSS selector" at bounding box center [585, 164] width 207 height 10
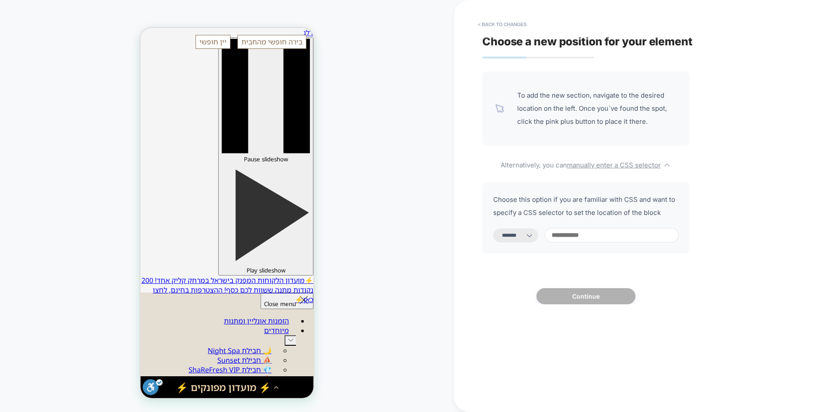
click at [525, 233] on select "**********" at bounding box center [515, 236] width 45 height 14
select select "*********"
click at [493, 229] on select "**********" at bounding box center [515, 236] width 45 height 14
click at [594, 238] on input at bounding box center [612, 235] width 134 height 14
paste input "**********"
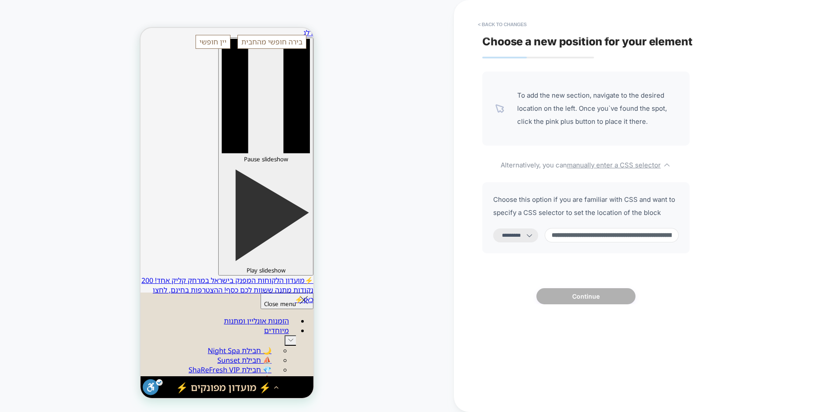
scroll to position [0, 297]
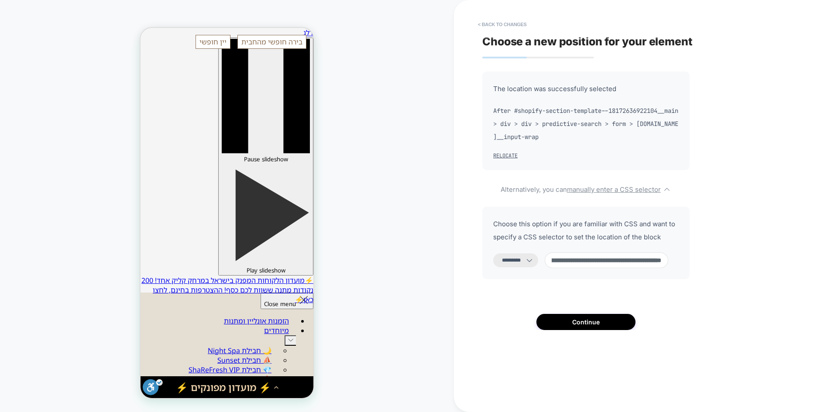
type input "**********"
click at [590, 297] on div "**********" at bounding box center [585, 201] width 207 height 259
click at [594, 318] on button "Continue" at bounding box center [585, 322] width 99 height 16
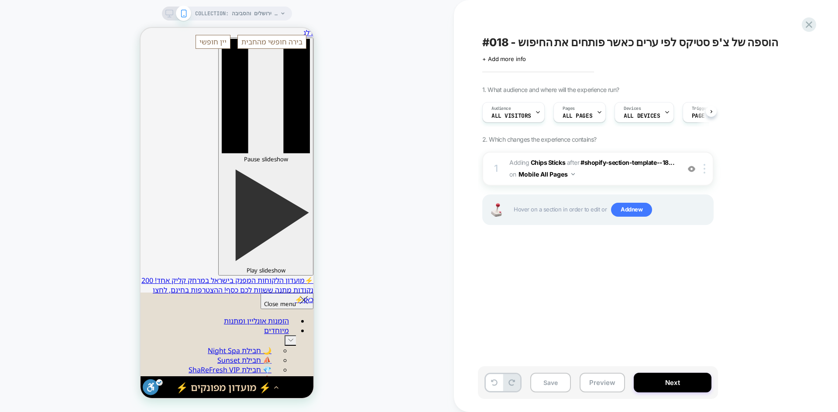
scroll to position [0, 0]
click at [599, 378] on button "Preview" at bounding box center [602, 383] width 45 height 20
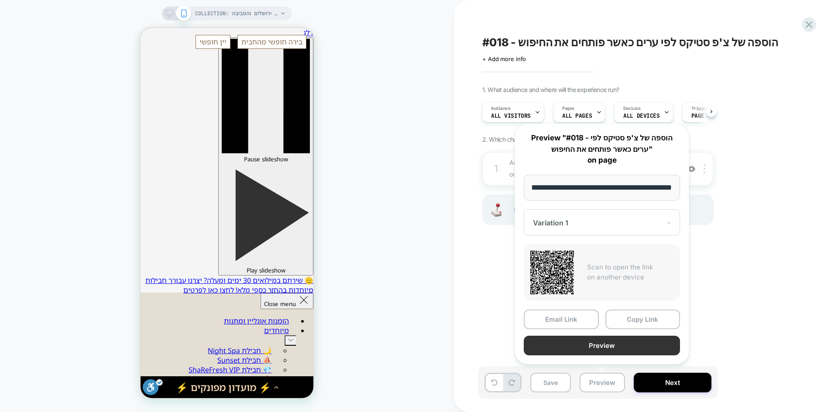
scroll to position [0, 0]
click at [603, 342] on button "Preview" at bounding box center [602, 346] width 156 height 20
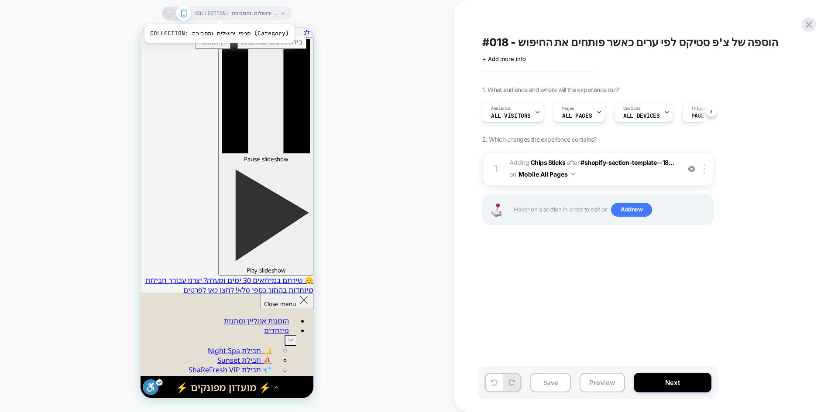
click at [214, 13] on span "COLLECTION: סניפי ירושלים והסביבה (Category)" at bounding box center [236, 14] width 83 height 14
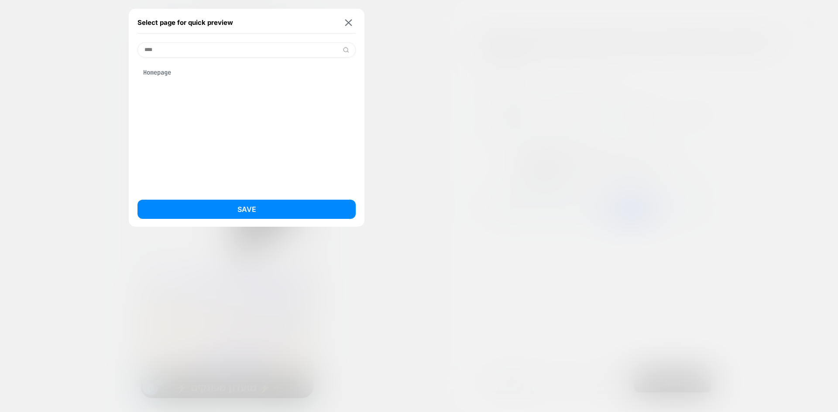
type input "****"
click at [180, 72] on div "Homepage" at bounding box center [246, 72] width 218 height 17
click at [258, 207] on button "Save" at bounding box center [246, 209] width 218 height 19
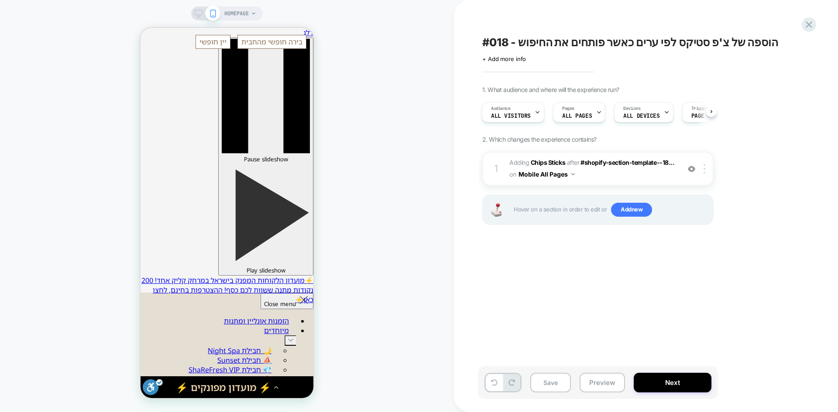
scroll to position [0, 1]
click at [598, 383] on button "Preview" at bounding box center [602, 383] width 45 height 20
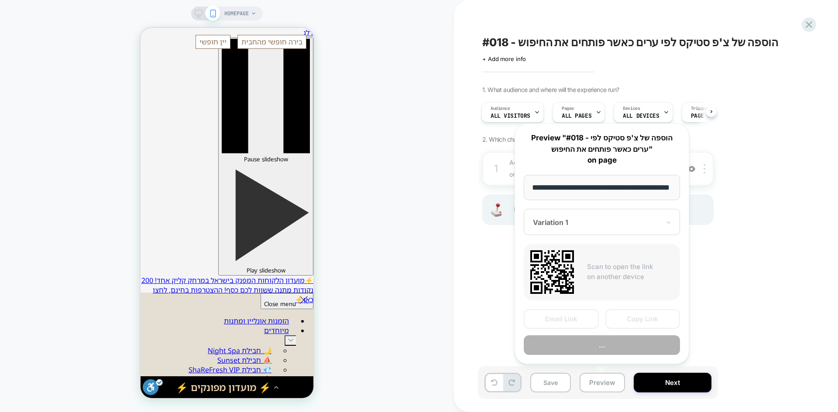
scroll to position [0, 26]
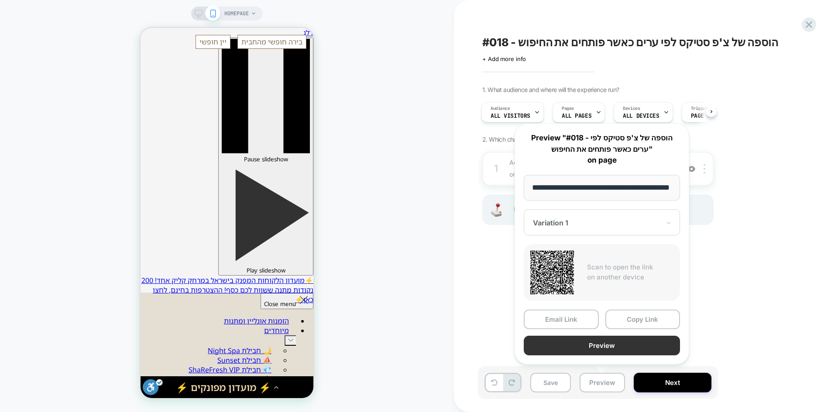
click at [620, 345] on button "Preview" at bounding box center [602, 346] width 156 height 20
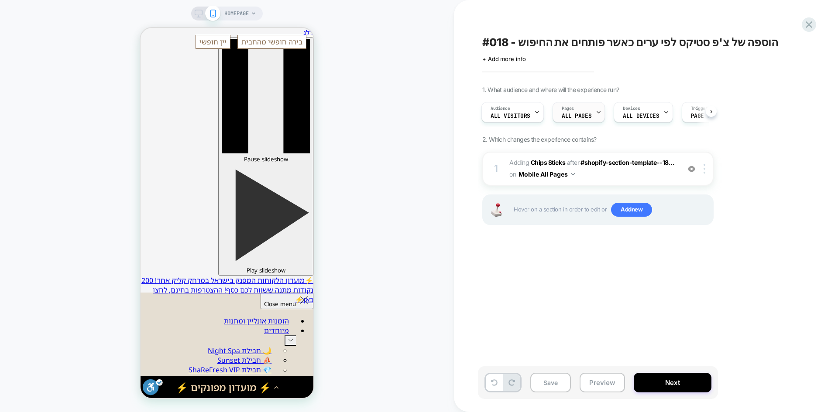
click at [586, 116] on span "ALL PAGES" at bounding box center [577, 116] width 30 height 6
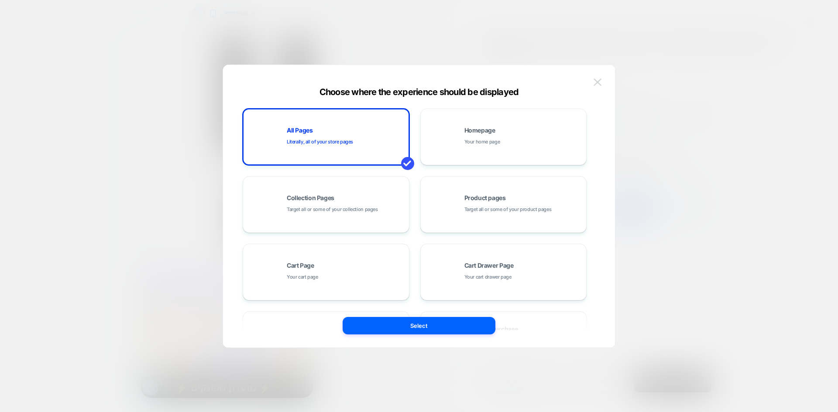
scroll to position [0, 0]
click at [596, 80] on img at bounding box center [598, 82] width 8 height 7
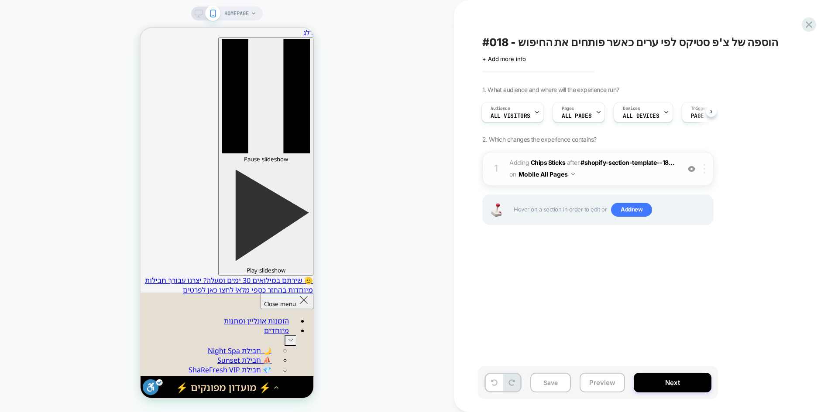
click at [705, 173] on img at bounding box center [705, 169] width 2 height 10
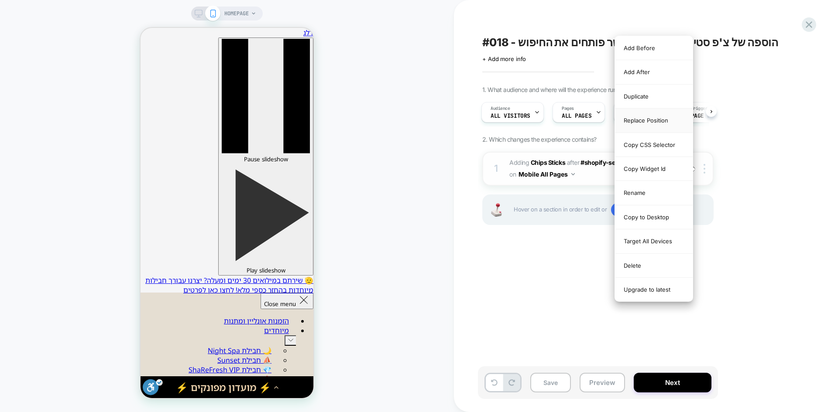
click at [648, 120] on div "Replace Position" at bounding box center [654, 121] width 78 height 24
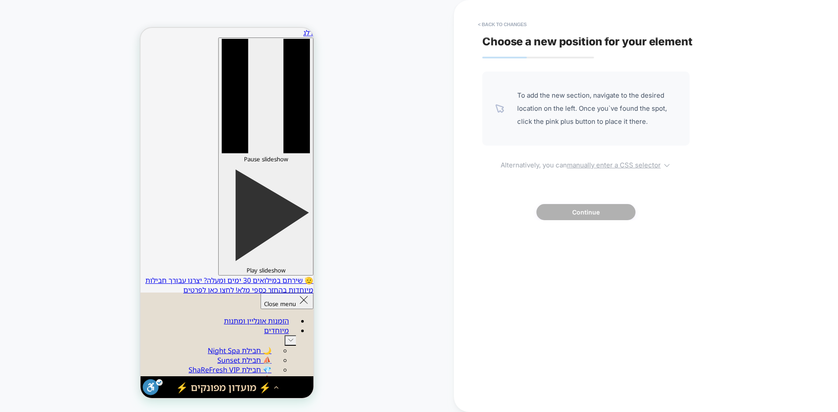
click at [595, 161] on span "Alternatively, you can manually enter a CSS selector" at bounding box center [585, 164] width 207 height 10
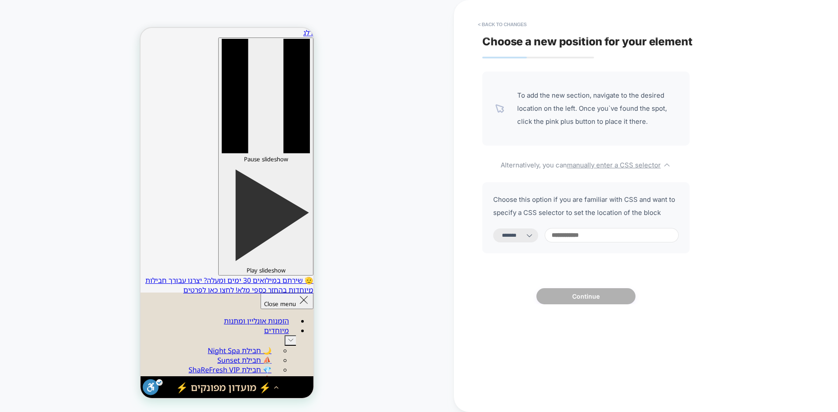
click at [518, 238] on select "**********" at bounding box center [515, 236] width 45 height 14
select select "*********"
click at [493, 229] on select "**********" at bounding box center [515, 236] width 45 height 14
click at [590, 236] on input at bounding box center [612, 235] width 134 height 14
paste input "**********"
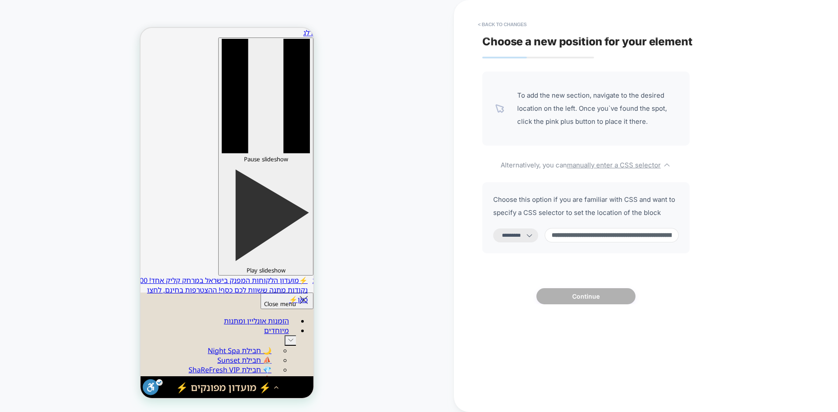
scroll to position [0, 334]
type input "**********"
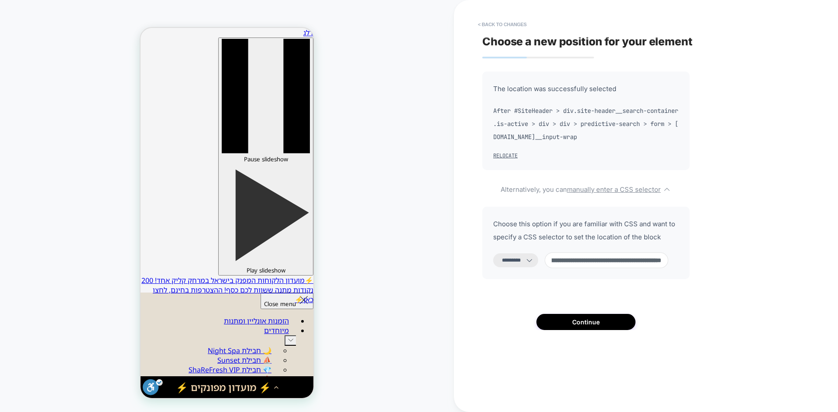
click at [582, 300] on div "**********" at bounding box center [585, 201] width 207 height 259
click at [580, 323] on button "Continue" at bounding box center [585, 322] width 99 height 16
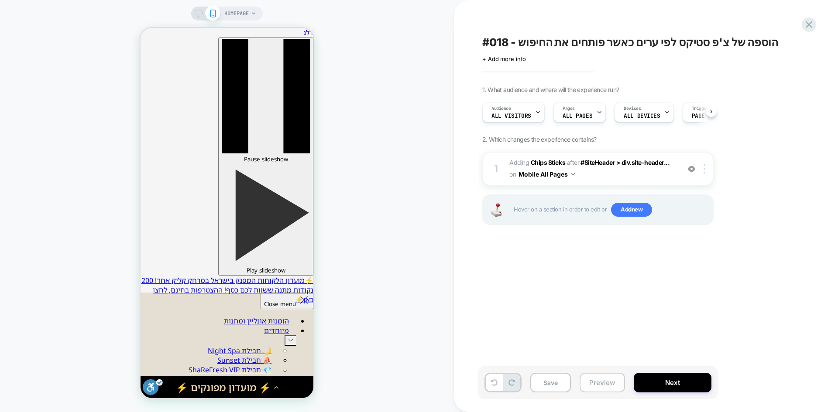
scroll to position [0, 0]
click at [594, 379] on button "Preview" at bounding box center [602, 383] width 45 height 20
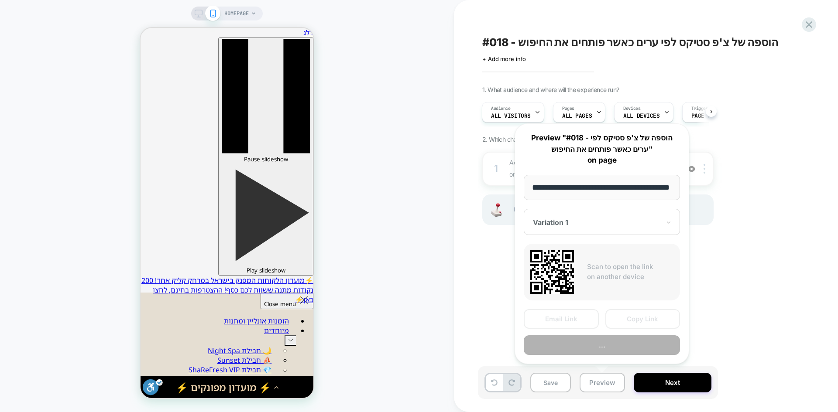
scroll to position [0, 26]
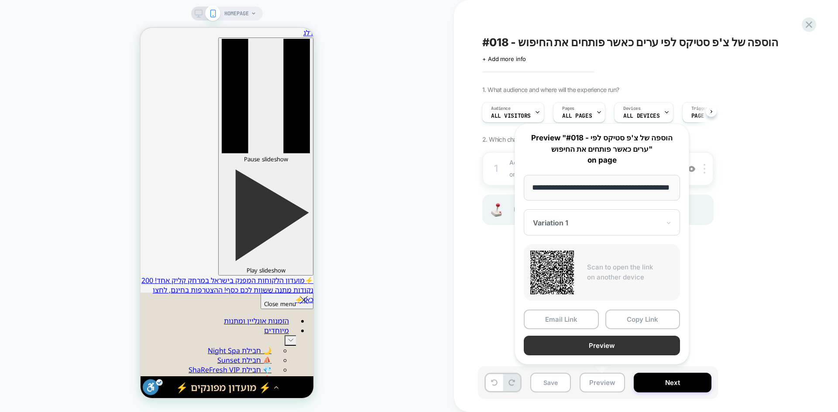
click at [593, 347] on button "Preview" at bounding box center [602, 346] width 156 height 20
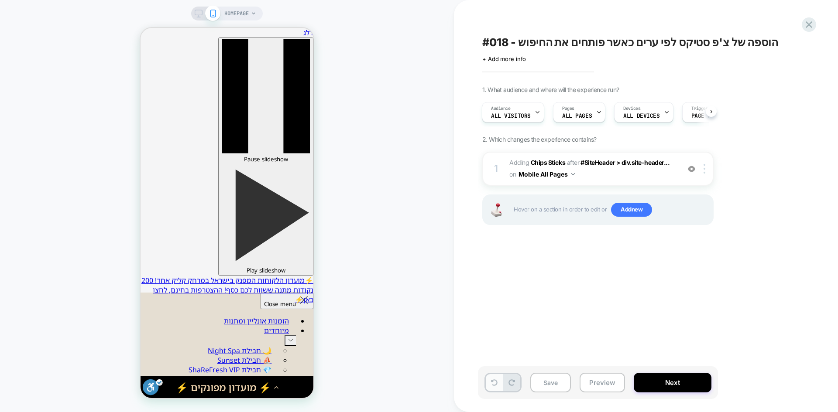
click at [492, 383] on icon at bounding box center [494, 383] width 7 height 7
click at [595, 387] on button "Preview" at bounding box center [602, 383] width 45 height 20
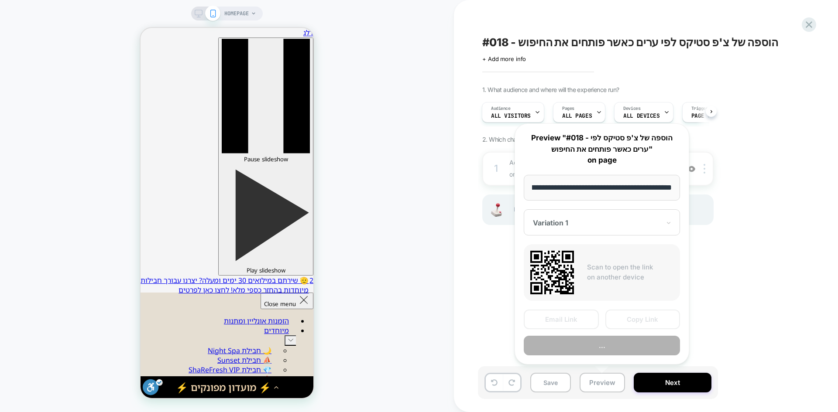
scroll to position [0, 0]
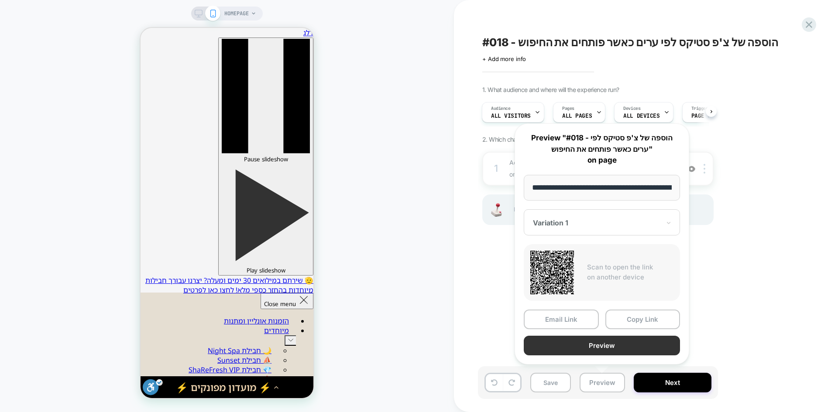
click at [616, 349] on button "Preview" at bounding box center [602, 346] width 156 height 20
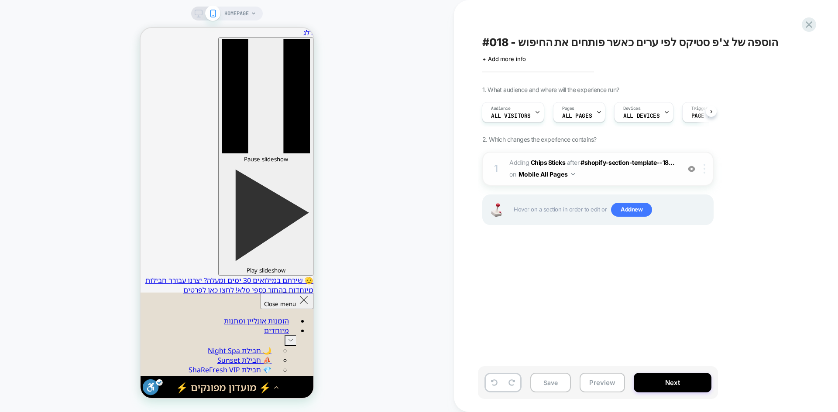
click at [706, 171] on div at bounding box center [706, 169] width 14 height 10
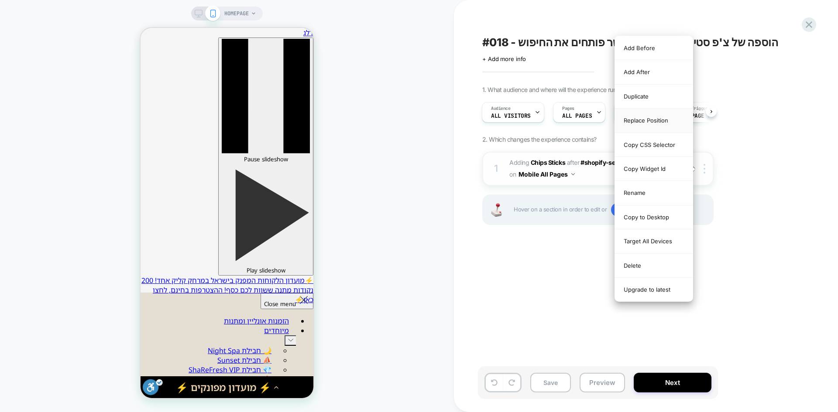
click at [647, 123] on div "Replace Position" at bounding box center [654, 121] width 78 height 24
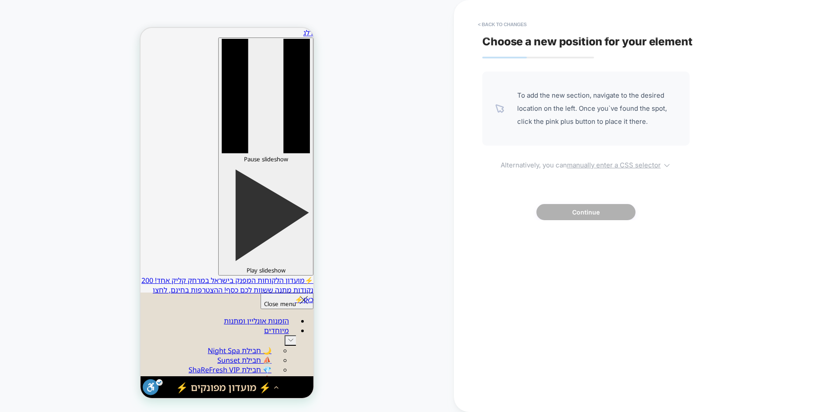
click at [584, 165] on u "manually enter a CSS selector" at bounding box center [614, 165] width 94 height 8
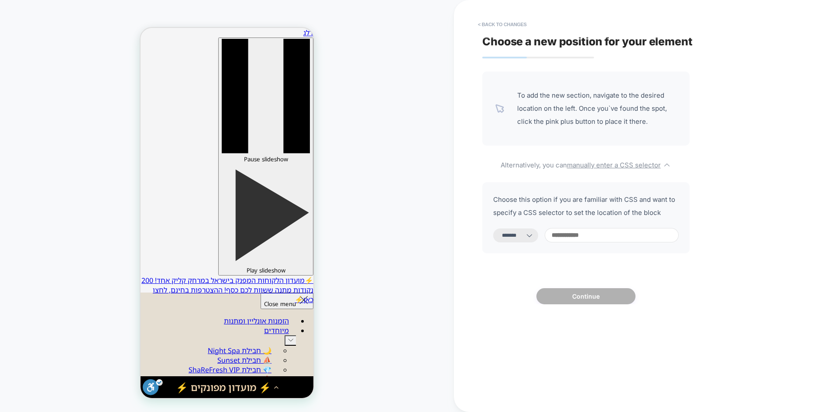
click at [518, 242] on select "**********" at bounding box center [515, 236] width 45 height 14
select select "*********"
click at [493, 229] on select "**********" at bounding box center [515, 236] width 45 height 14
click at [590, 235] on input at bounding box center [612, 235] width 134 height 14
paste input "**********"
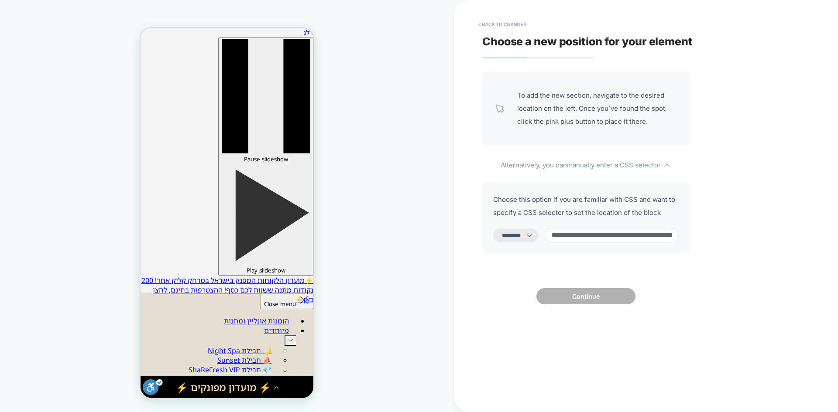
scroll to position [0, 242]
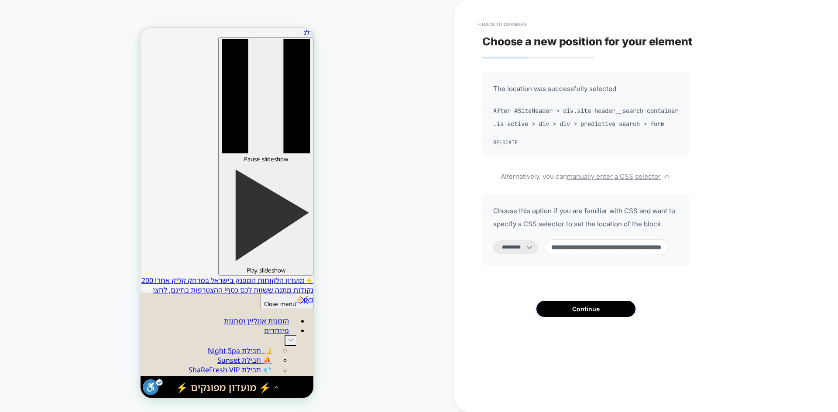
type input "**********"
click at [592, 295] on div "**********" at bounding box center [585, 195] width 207 height 246
click at [592, 317] on button "Continue" at bounding box center [585, 309] width 99 height 16
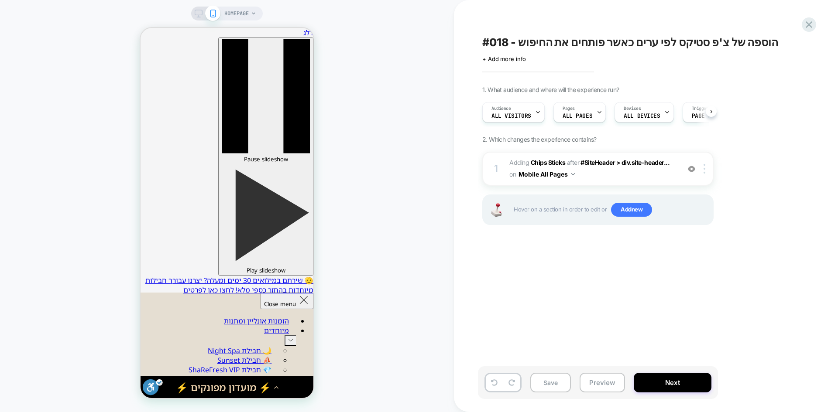
scroll to position [0, 0]
click at [601, 386] on button "Preview" at bounding box center [602, 383] width 45 height 20
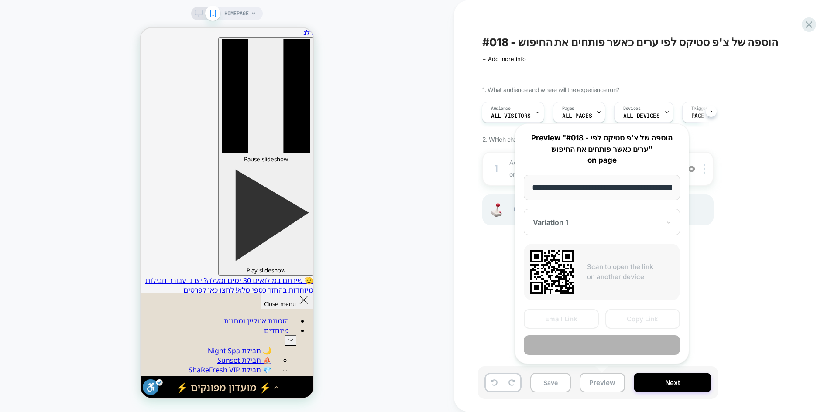
scroll to position [0, 161]
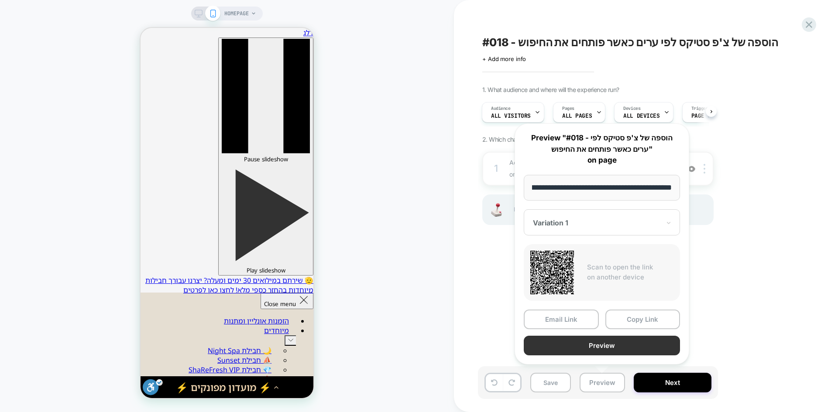
click at [567, 343] on button "Preview" at bounding box center [602, 346] width 156 height 20
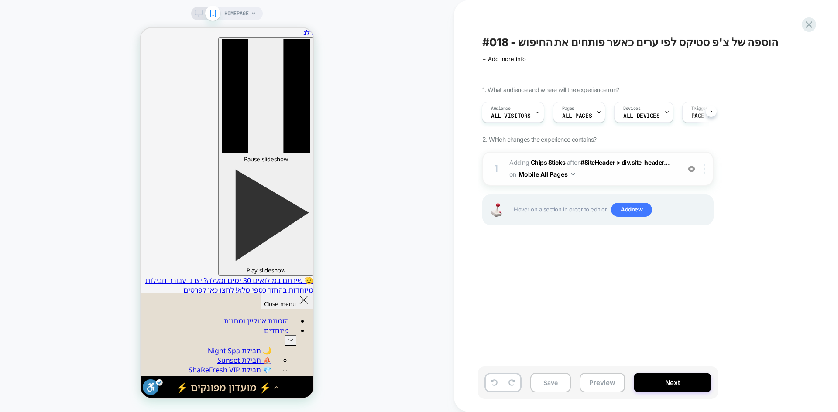
click at [704, 172] on img at bounding box center [705, 169] width 2 height 10
click at [705, 172] on img at bounding box center [705, 169] width 2 height 10
click at [704, 172] on img at bounding box center [705, 169] width 2 height 10
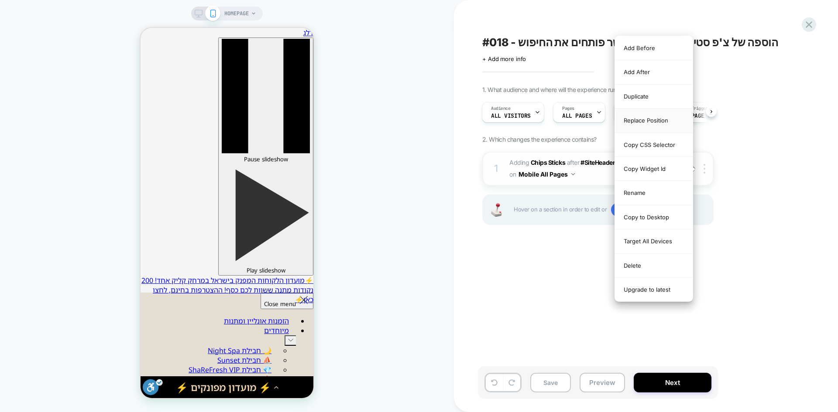
click at [646, 117] on div "Replace Position" at bounding box center [654, 121] width 78 height 24
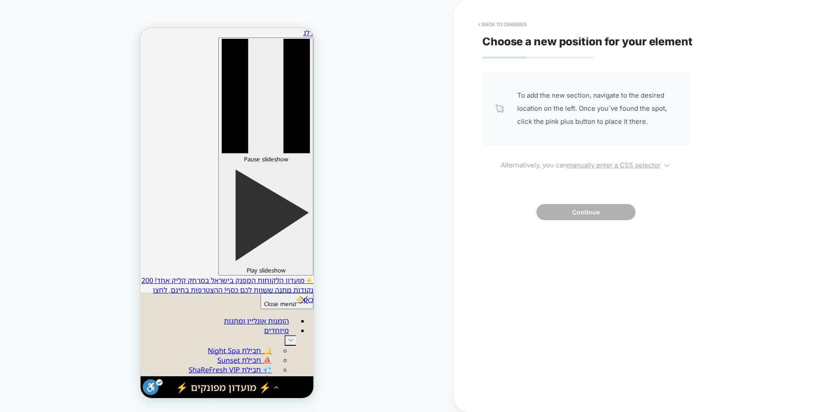
click at [606, 165] on u "manually enter a CSS selector" at bounding box center [614, 165] width 94 height 8
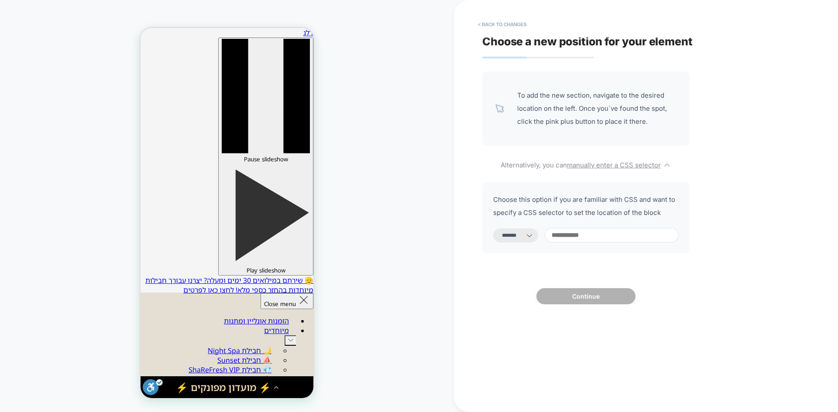
click at [599, 235] on input at bounding box center [612, 235] width 134 height 14
click at [524, 234] on select "**********" at bounding box center [515, 236] width 45 height 14
select select "*********"
click at [493, 229] on select "**********" at bounding box center [515, 236] width 45 height 14
click at [592, 239] on input at bounding box center [612, 235] width 134 height 14
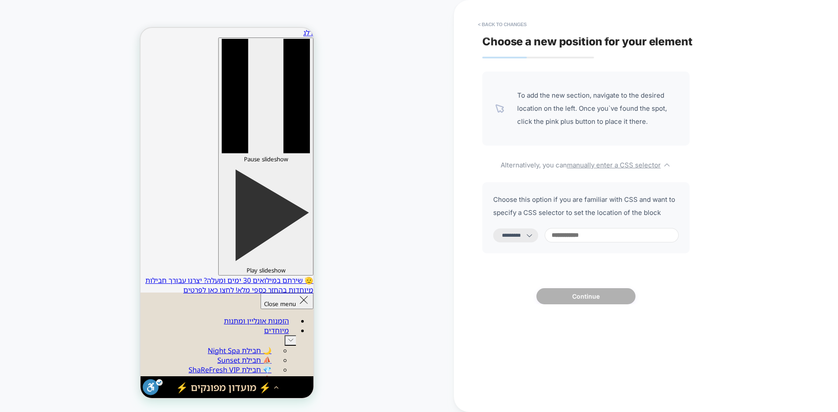
paste input "**********"
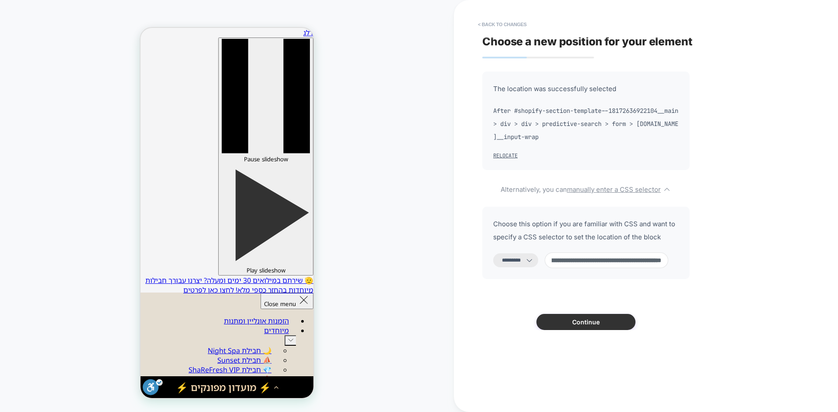
type input "**********"
click at [594, 318] on button "Continue" at bounding box center [585, 322] width 99 height 16
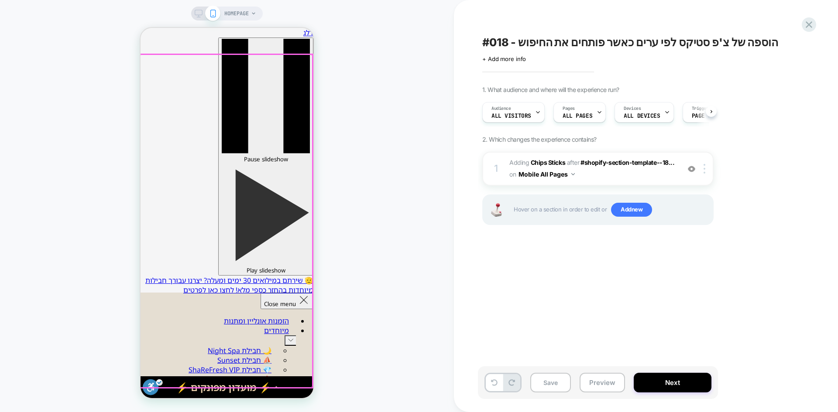
scroll to position [0, 0]
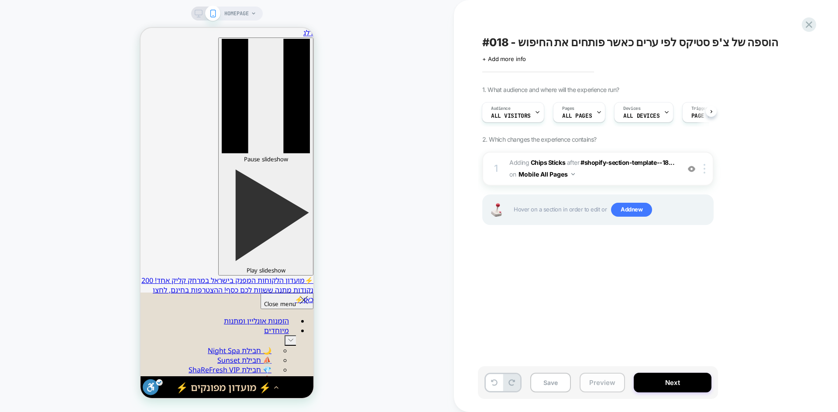
click at [595, 378] on button "Preview" at bounding box center [602, 383] width 45 height 20
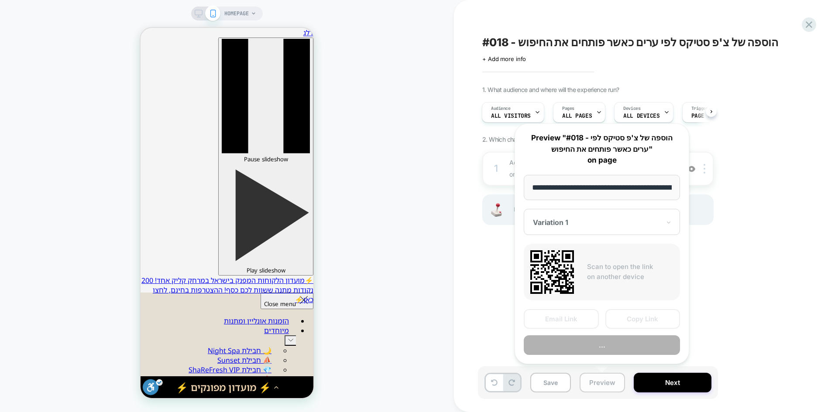
scroll to position [0, 161]
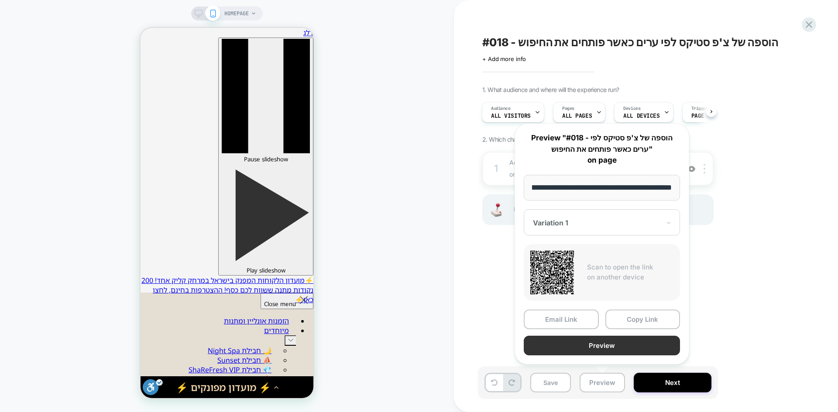
click at [603, 347] on button "Preview" at bounding box center [602, 346] width 156 height 20
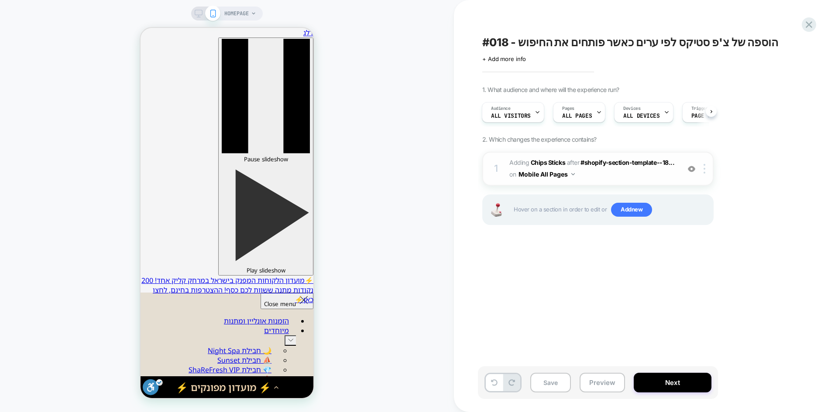
click at [704, 176] on div "1 #_loomi_addon_1756125723658 Adding Chips Sticks AFTER #shopify-section-templa…" at bounding box center [597, 169] width 231 height 34
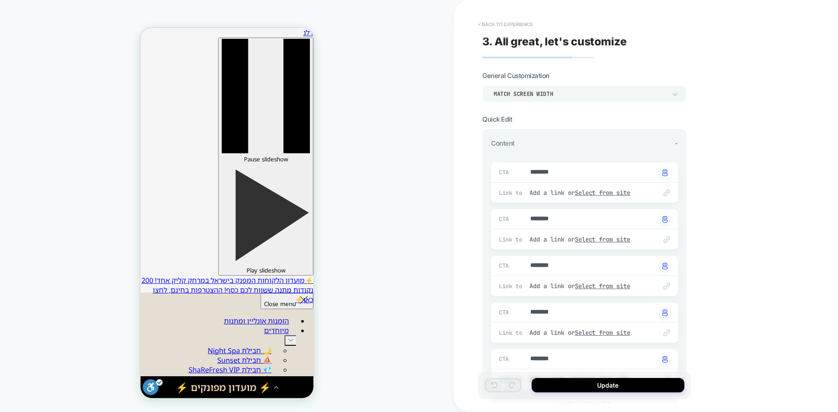
click at [499, 21] on button "< Back to experience" at bounding box center [506, 24] width 64 height 14
type textarea "*"
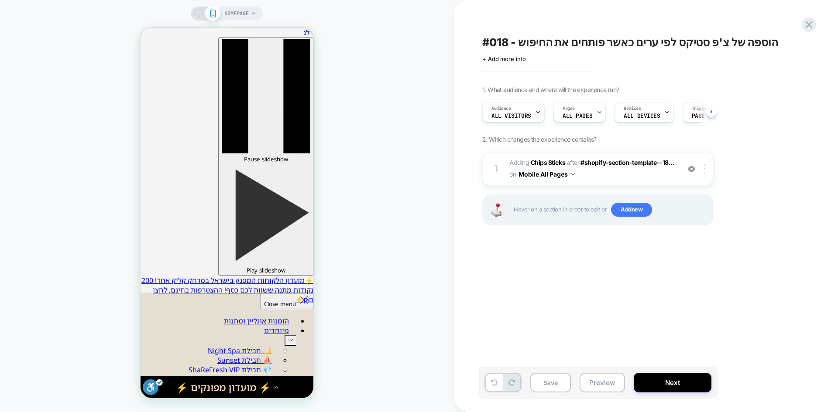
scroll to position [0, 0]
click at [705, 174] on img at bounding box center [705, 169] width 2 height 10
click at [707, 171] on div at bounding box center [706, 169] width 14 height 10
click at [704, 172] on img at bounding box center [705, 169] width 2 height 10
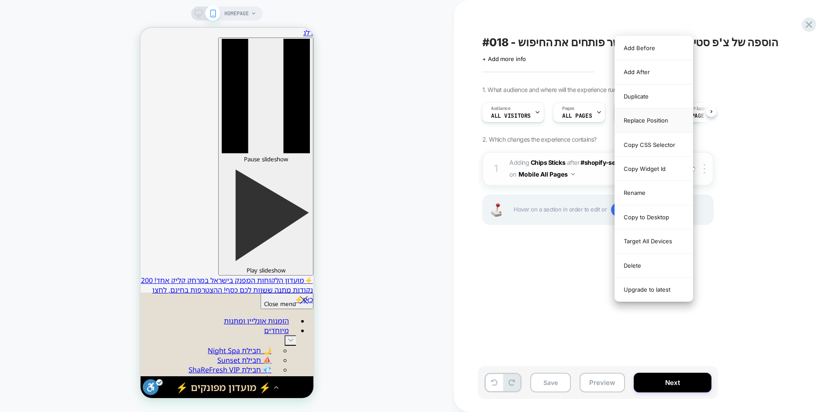
click at [649, 123] on div "Replace Position" at bounding box center [654, 121] width 78 height 24
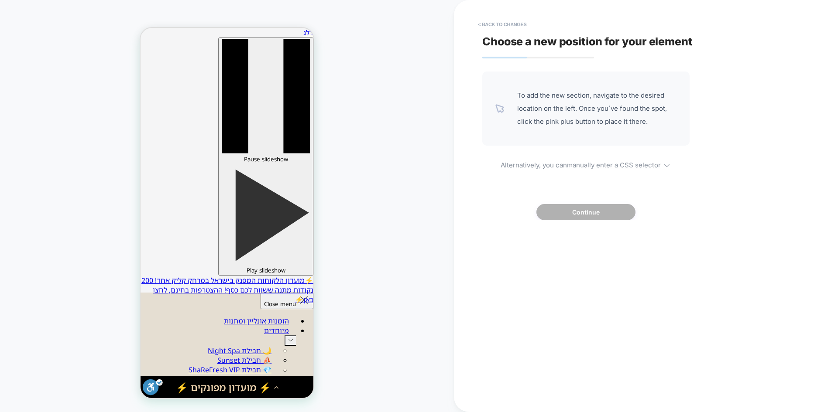
click at [587, 158] on div "To add the new section, navigate to the desired location on the left. Once you`…" at bounding box center [585, 146] width 207 height 149
click at [593, 165] on u "manually enter a CSS selector" at bounding box center [614, 165] width 94 height 8
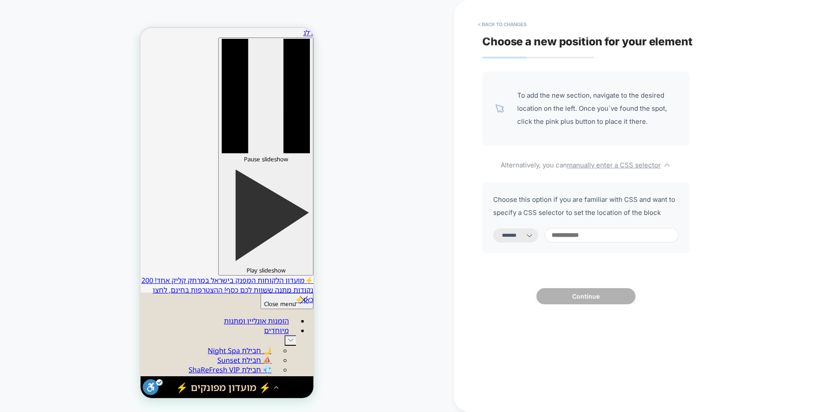
click at [525, 230] on select "**********" at bounding box center [515, 236] width 45 height 14
select select "*********"
click at [493, 229] on select "**********" at bounding box center [515, 236] width 45 height 14
click at [594, 239] on input at bounding box center [612, 235] width 134 height 14
paste input "**********"
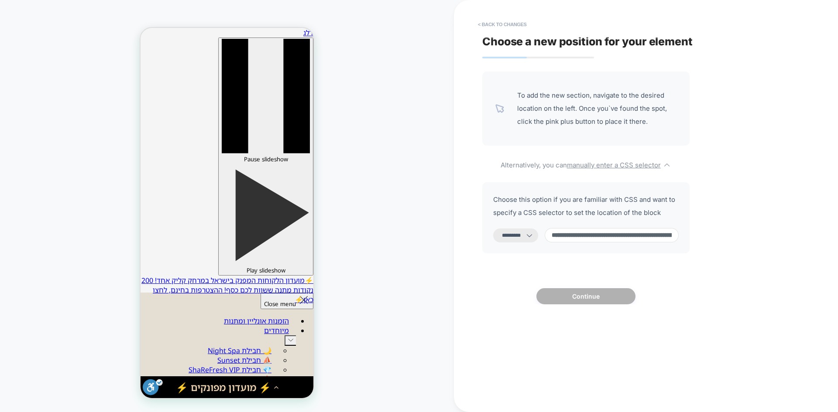
scroll to position [0, 334]
type input "**********"
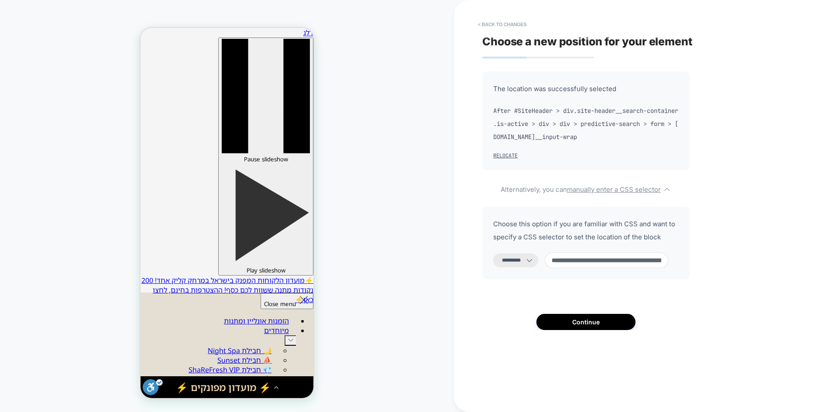
click at [606, 313] on div "**********" at bounding box center [585, 201] width 207 height 259
click at [605, 323] on button "Continue" at bounding box center [585, 322] width 99 height 16
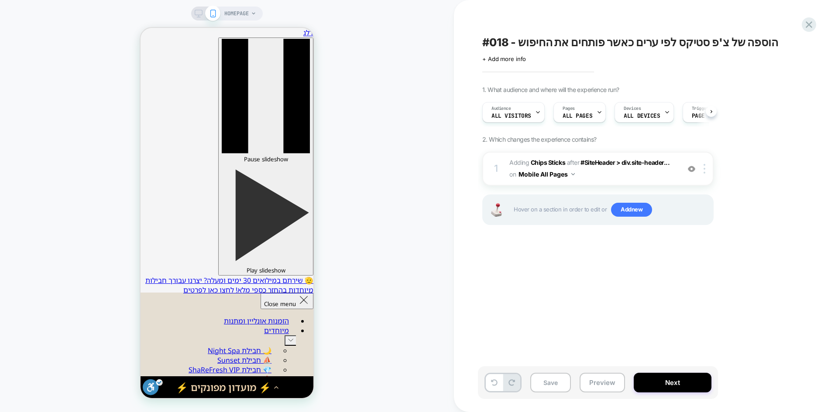
scroll to position [0, 0]
click at [602, 378] on button "Preview" at bounding box center [602, 383] width 45 height 20
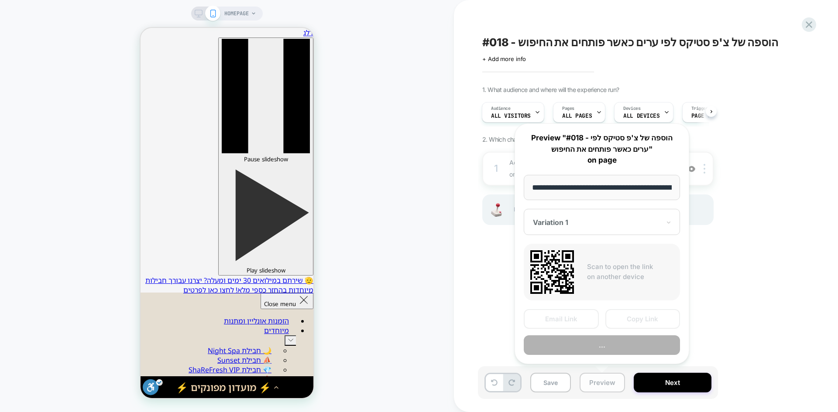
scroll to position [0, 161]
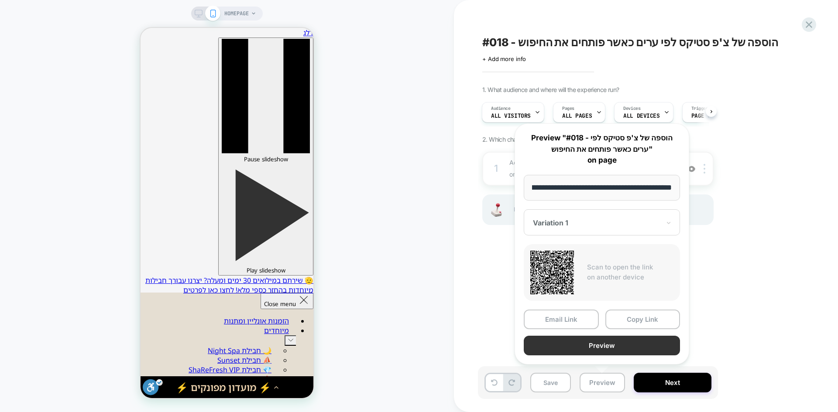
click at [604, 341] on button "Preview" at bounding box center [602, 346] width 156 height 20
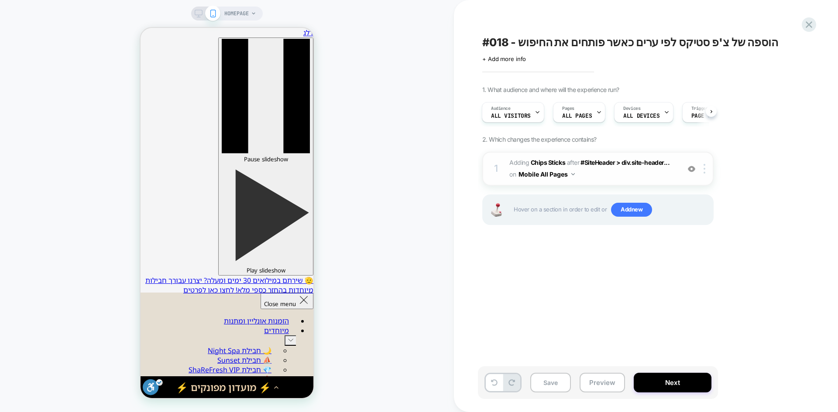
click at [704, 172] on img at bounding box center [705, 169] width 2 height 10
click at [704, 170] on img at bounding box center [705, 169] width 2 height 10
click at [705, 172] on img at bounding box center [705, 169] width 2 height 10
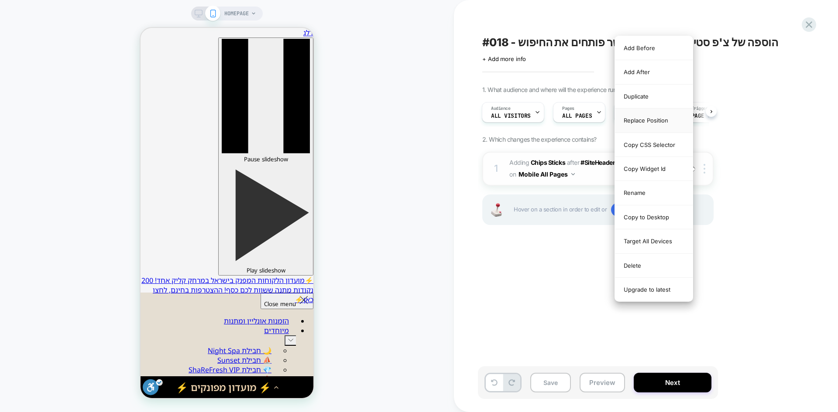
click at [664, 122] on div "Replace Position" at bounding box center [654, 121] width 78 height 24
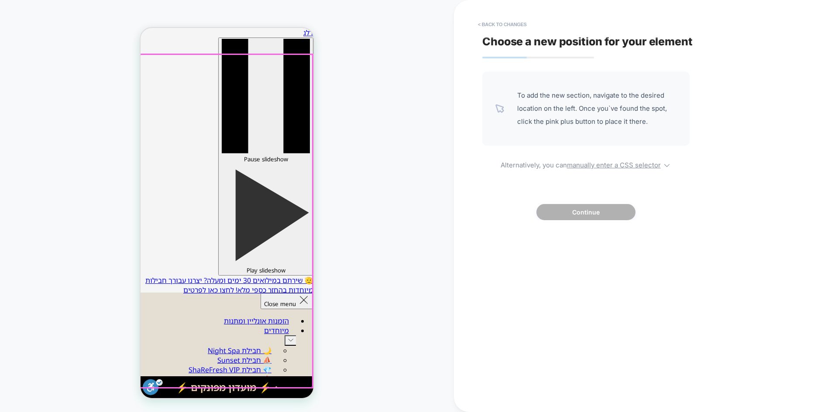
click at [171, 63] on div at bounding box center [226, 221] width 173 height 333
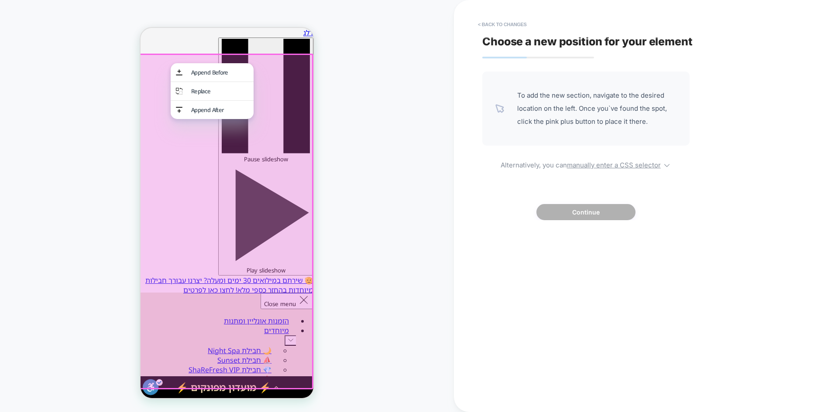
click at [396, 99] on div "HOMEPAGE" at bounding box center [227, 206] width 454 height 395
click at [354, 139] on div "HOMEPAGE" at bounding box center [227, 206] width 454 height 395
click at [492, 22] on button "< Back to changes" at bounding box center [503, 24] width 58 height 14
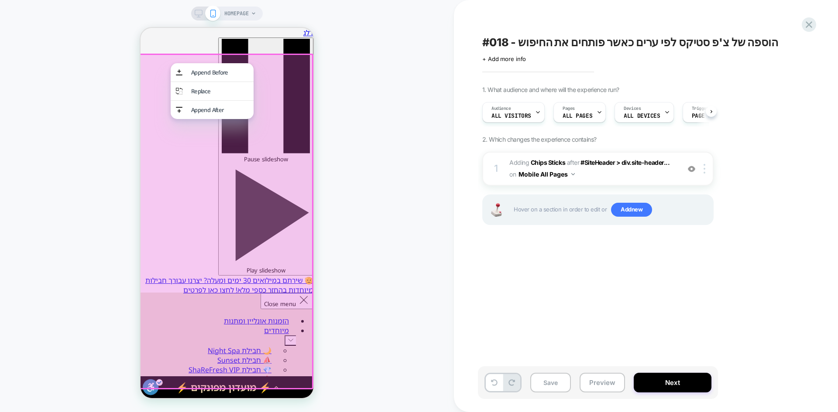
scroll to position [0, 0]
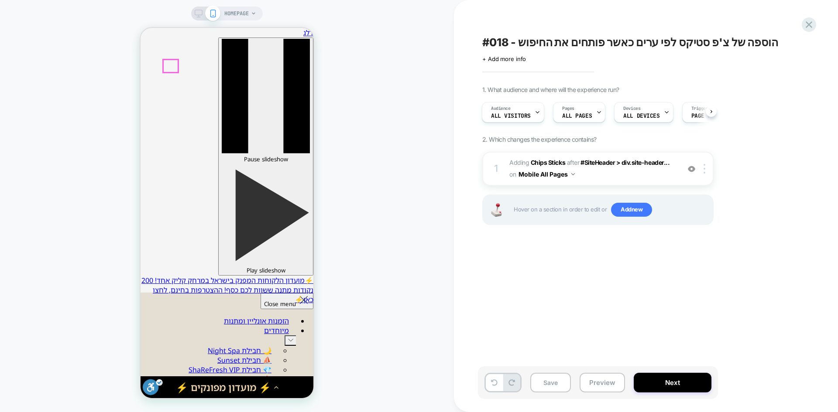
click at [708, 174] on div at bounding box center [706, 169] width 14 height 10
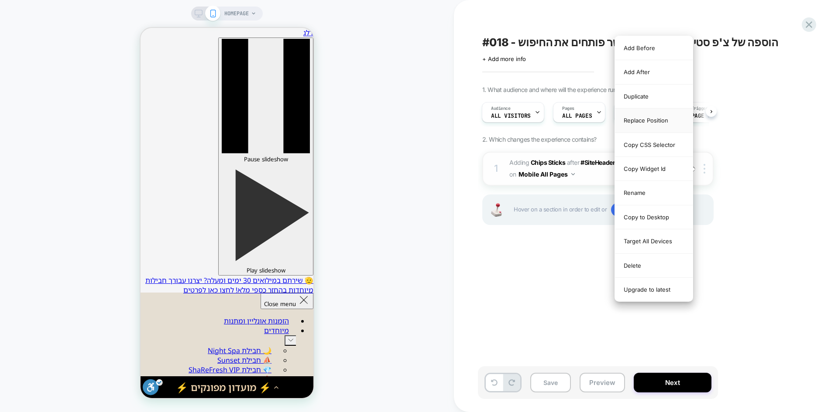
click at [645, 123] on div "Replace Position" at bounding box center [654, 121] width 78 height 24
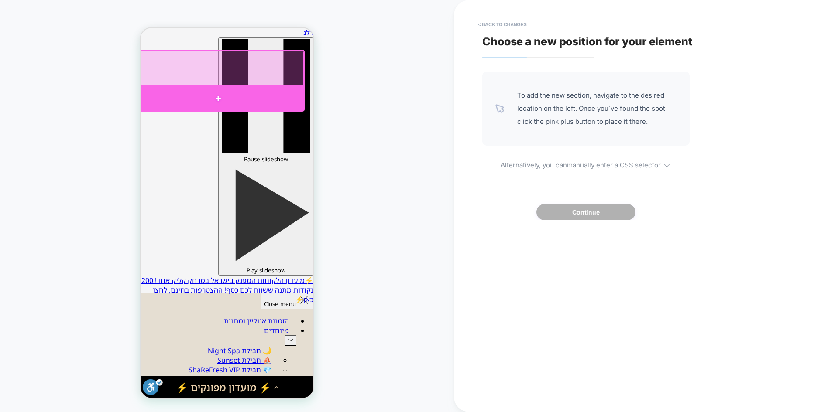
click at [215, 98] on div at bounding box center [218, 99] width 173 height 26
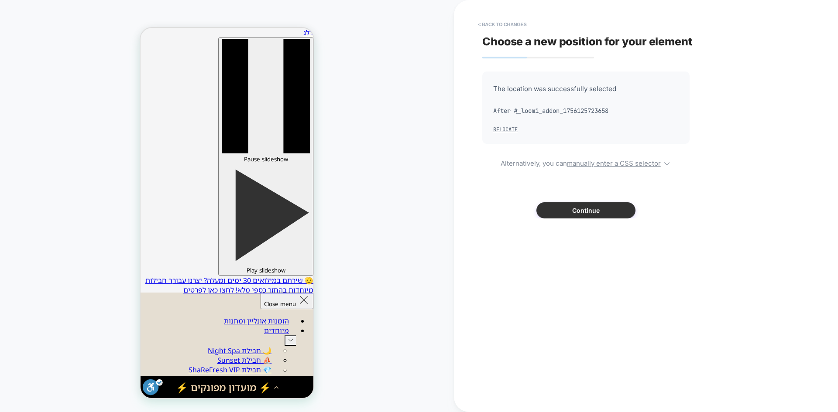
click at [586, 209] on button "Continue" at bounding box center [585, 211] width 99 height 16
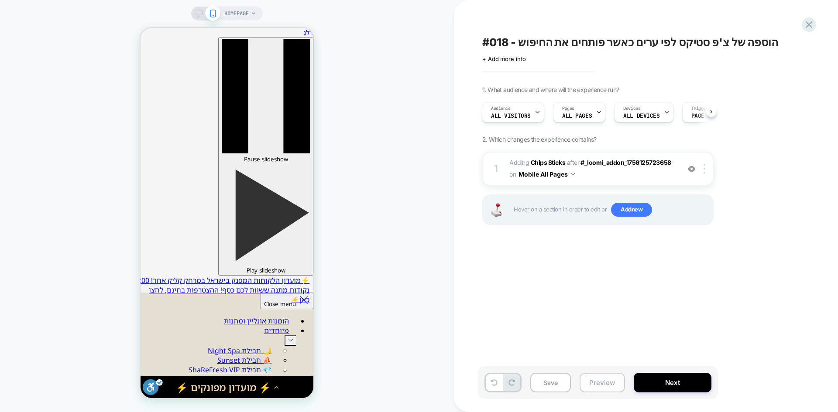
click at [590, 386] on button "Preview" at bounding box center [602, 383] width 45 height 20
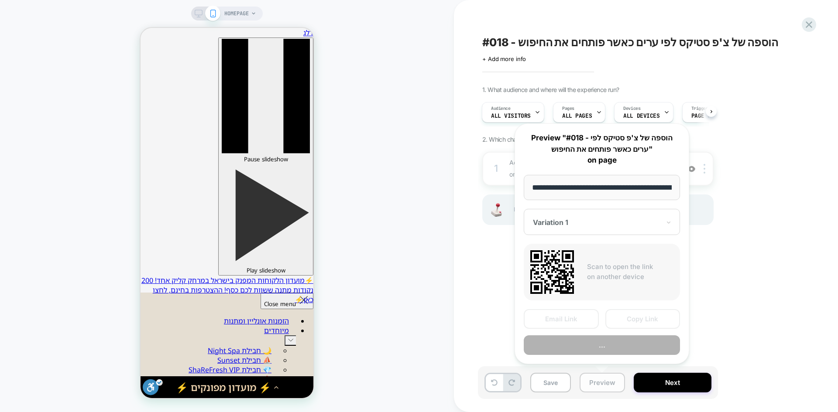
scroll to position [0, 161]
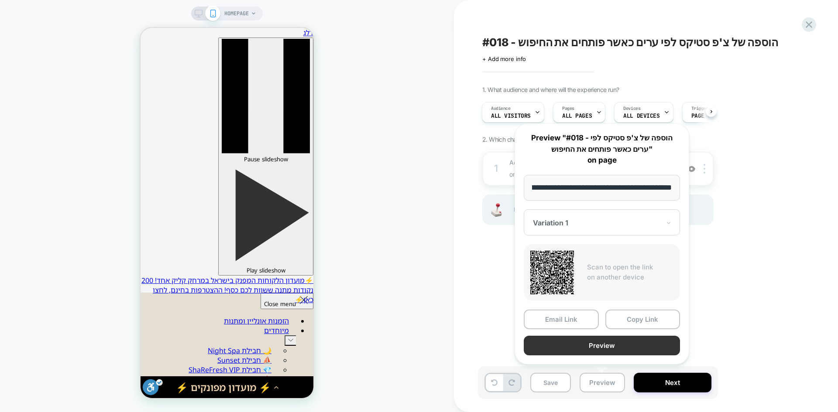
click at [603, 350] on button "Preview" at bounding box center [602, 346] width 156 height 20
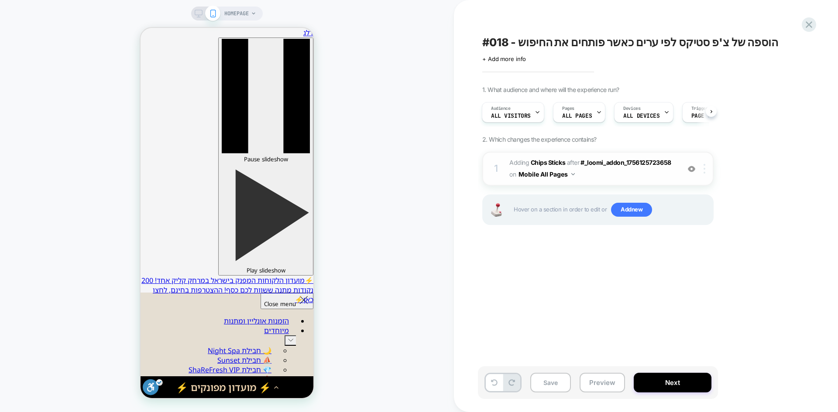
click at [707, 172] on div at bounding box center [706, 169] width 14 height 10
click at [704, 172] on img at bounding box center [705, 169] width 2 height 10
click at [703, 170] on div at bounding box center [706, 169] width 14 height 10
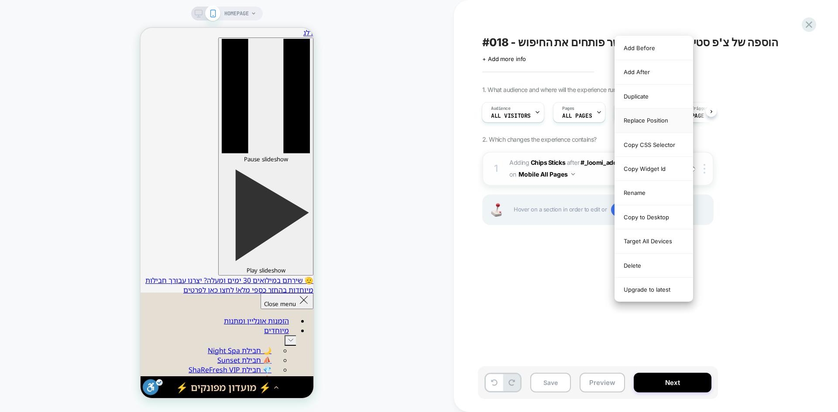
click at [654, 123] on div "Replace Position" at bounding box center [654, 121] width 78 height 24
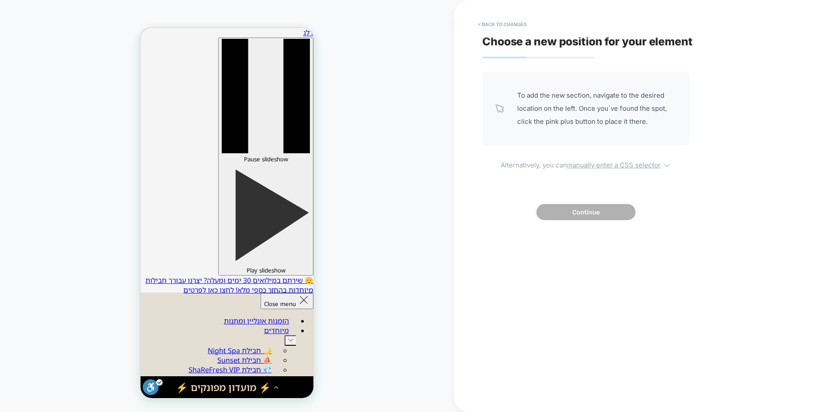
click at [604, 165] on u "manually enter a CSS selector" at bounding box center [614, 165] width 94 height 8
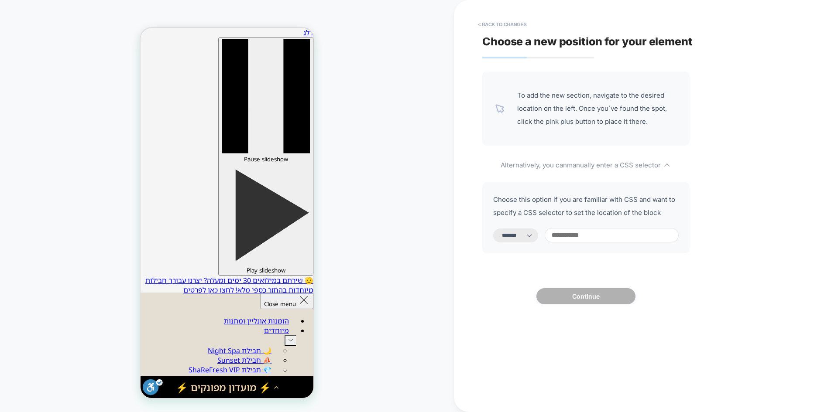
click at [519, 234] on select "**********" at bounding box center [515, 236] width 45 height 14
select select "*********"
click at [493, 229] on select "**********" at bounding box center [515, 236] width 45 height 14
click at [573, 236] on input at bounding box center [612, 235] width 134 height 14
paste input "**********"
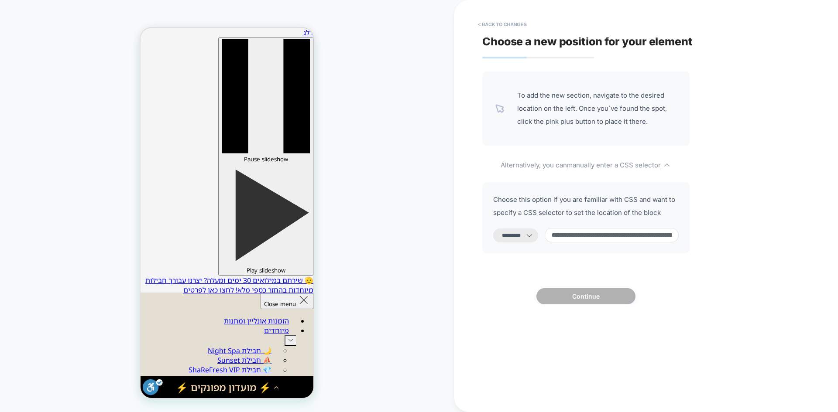
scroll to position [0, 242]
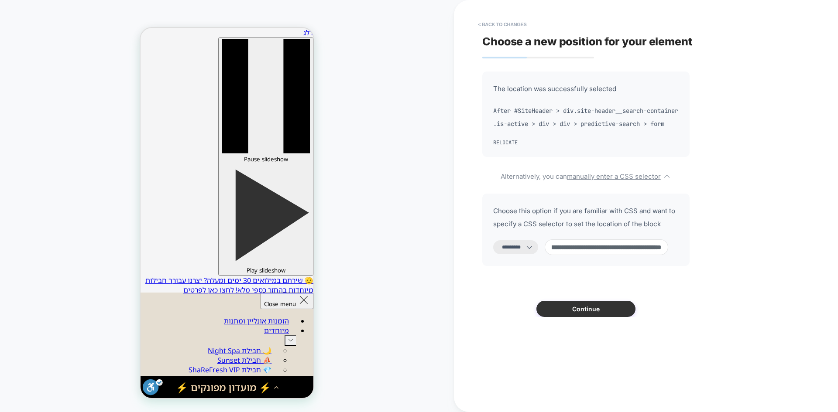
type input "**********"
click at [597, 317] on button "Continue" at bounding box center [585, 309] width 99 height 16
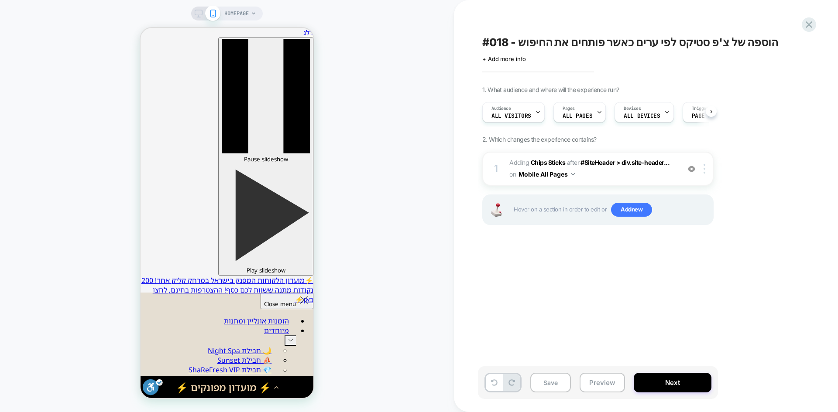
scroll to position [0, 0]
click at [593, 385] on button "Preview" at bounding box center [602, 383] width 45 height 20
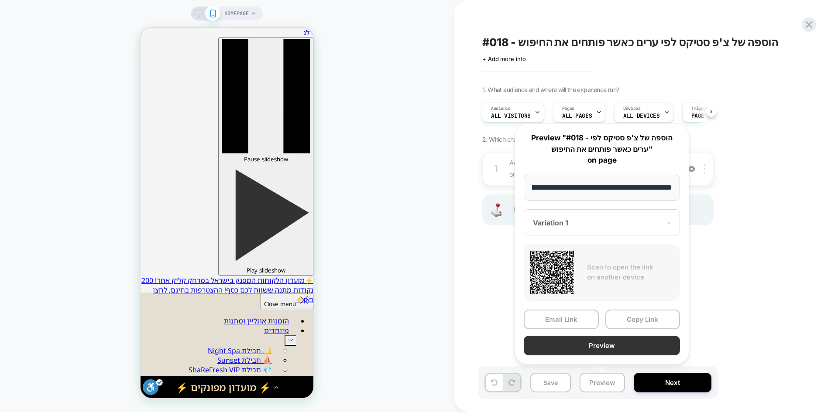
scroll to position [0, 0]
click at [589, 349] on button "Preview" at bounding box center [602, 346] width 156 height 20
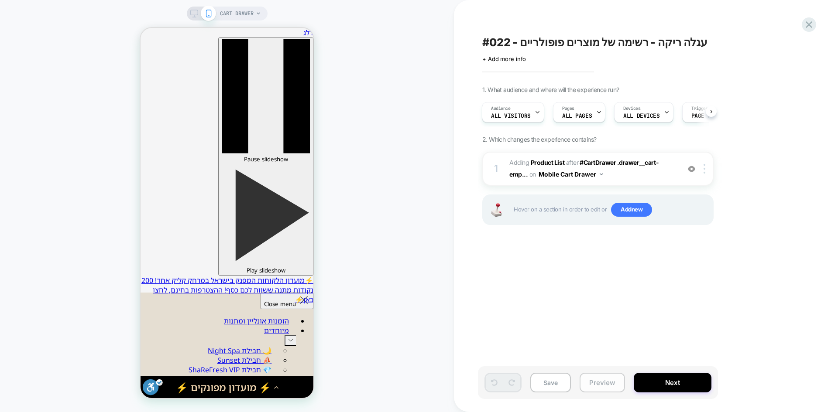
click at [607, 379] on button "Preview" at bounding box center [602, 383] width 45 height 20
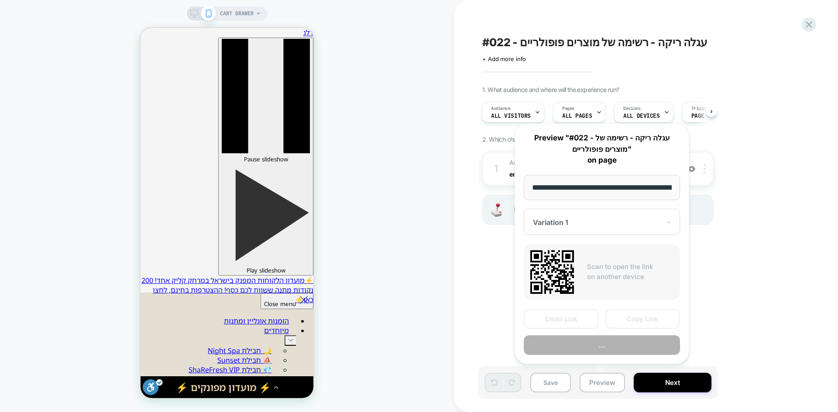
scroll to position [0, 96]
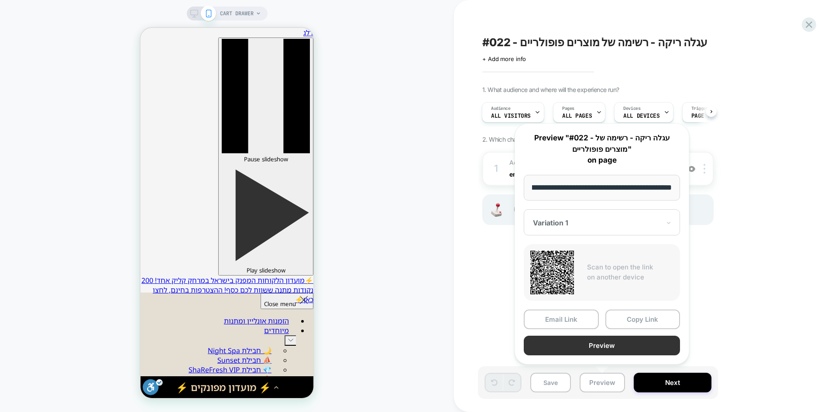
click at [628, 344] on button "Preview" at bounding box center [602, 346] width 156 height 20
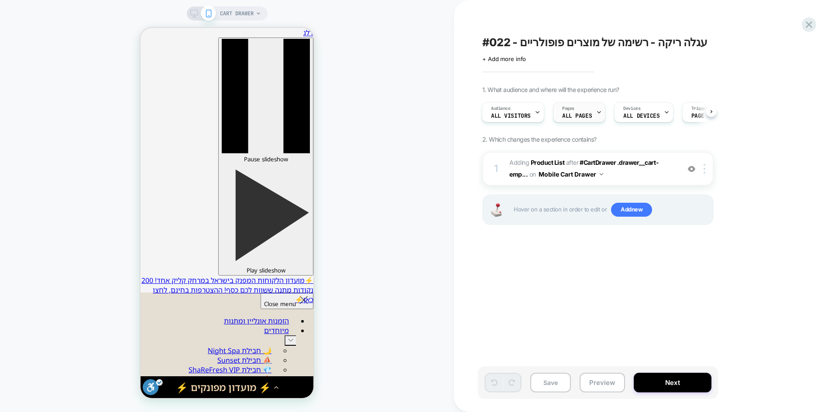
click at [579, 115] on span "ALL PAGES" at bounding box center [577, 116] width 30 height 6
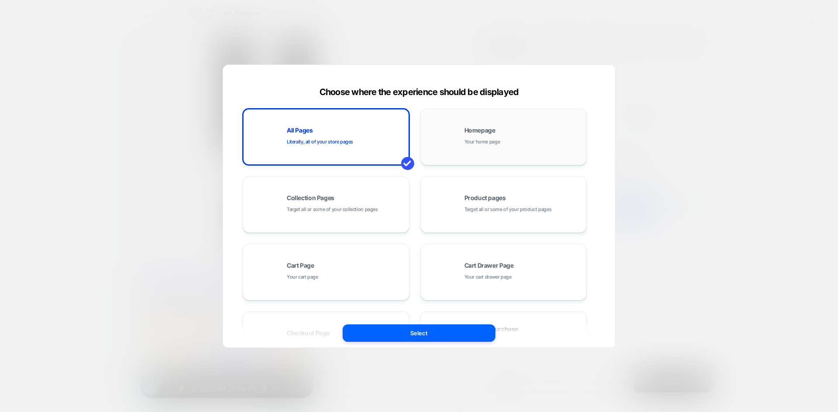
scroll to position [0, 0]
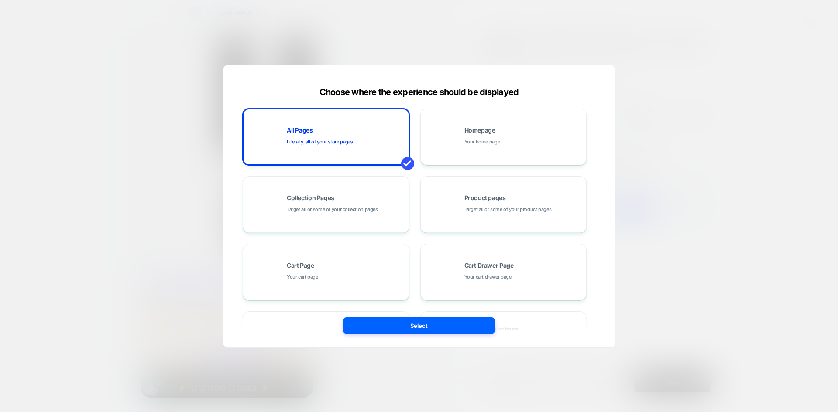
click at [690, 347] on div at bounding box center [419, 206] width 838 height 412
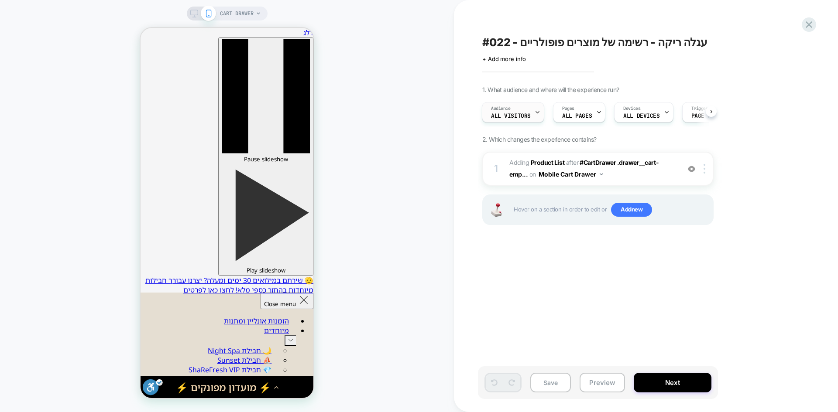
click at [515, 116] on span "All Visitors" at bounding box center [511, 116] width 40 height 6
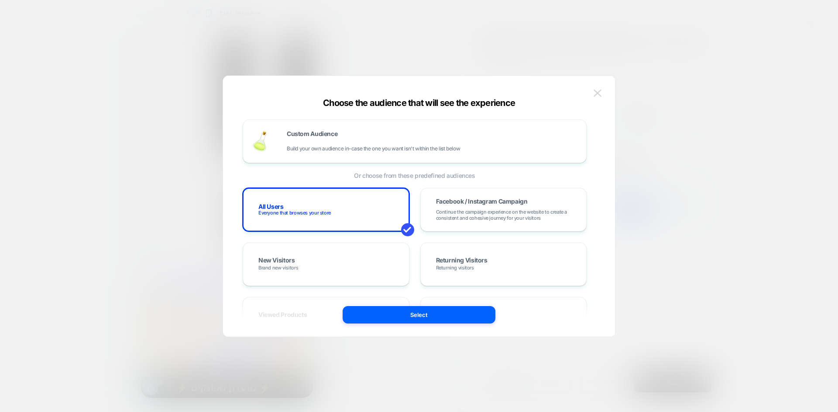
click at [598, 93] on img at bounding box center [598, 92] width 8 height 7
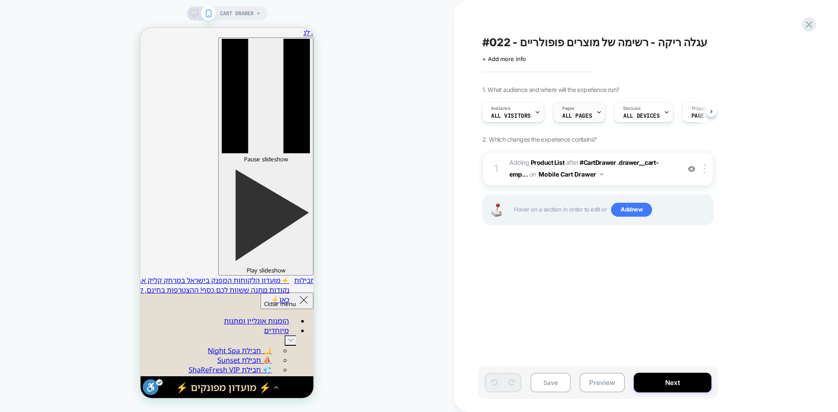
click at [587, 111] on div "Pages ALL PAGES" at bounding box center [576, 113] width 47 height 20
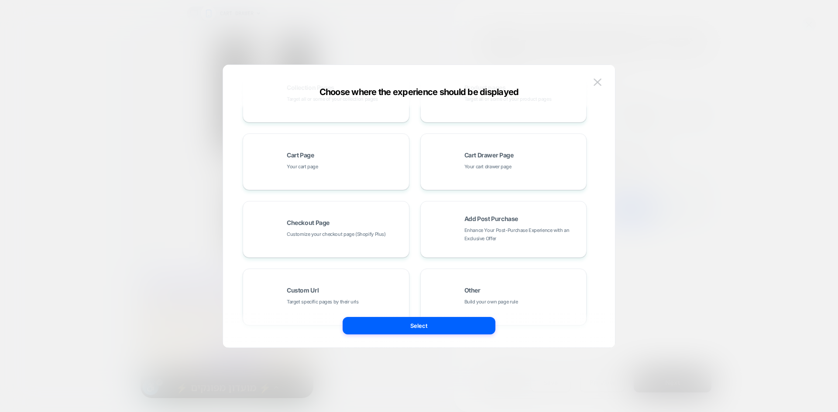
scroll to position [132, 0]
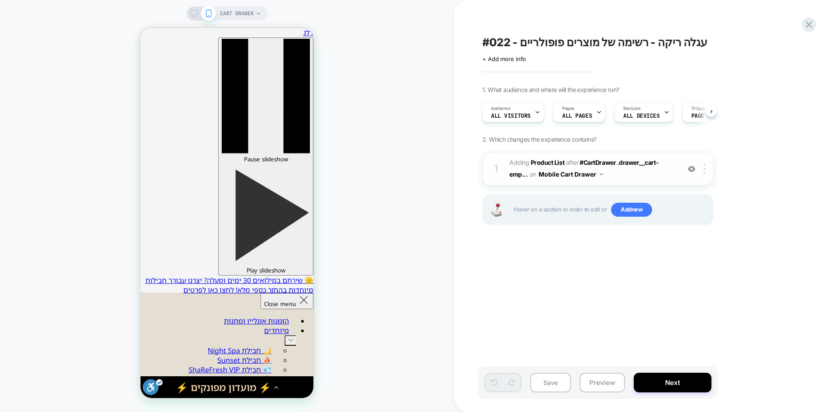
click at [346, 248] on img at bounding box center [260, 262] width 172 height 29
click at [690, 169] on img at bounding box center [691, 168] width 7 height 7
click at [554, 161] on b "Product List" at bounding box center [548, 162] width 34 height 7
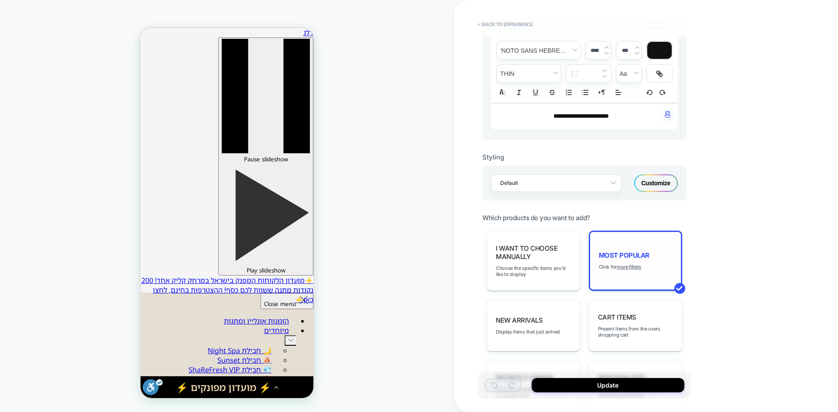
scroll to position [262, 0]
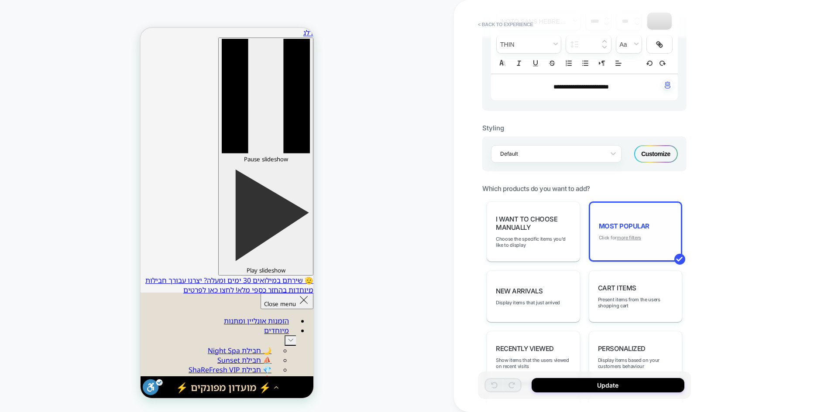
click at [631, 236] on u "more filters" at bounding box center [629, 238] width 24 height 6
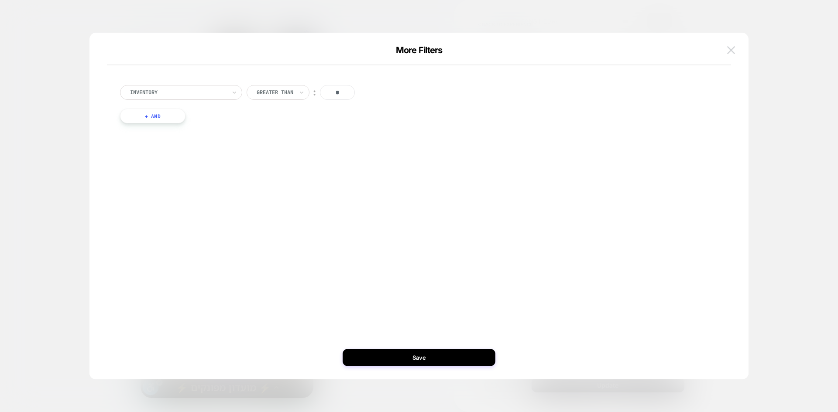
click at [731, 49] on img at bounding box center [731, 49] width 8 height 7
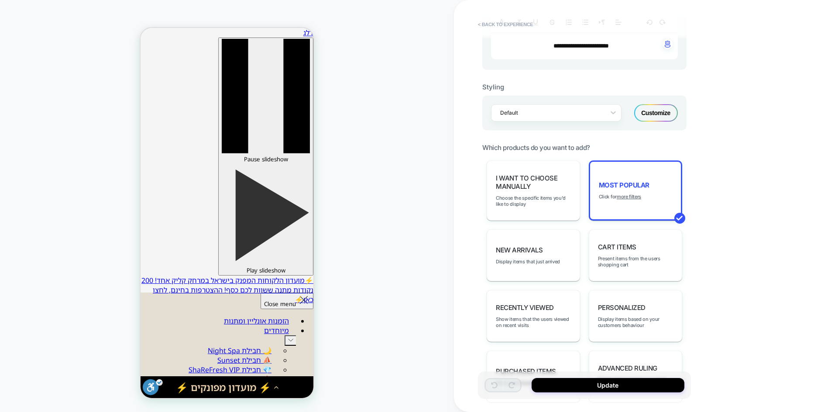
scroll to position [306, 0]
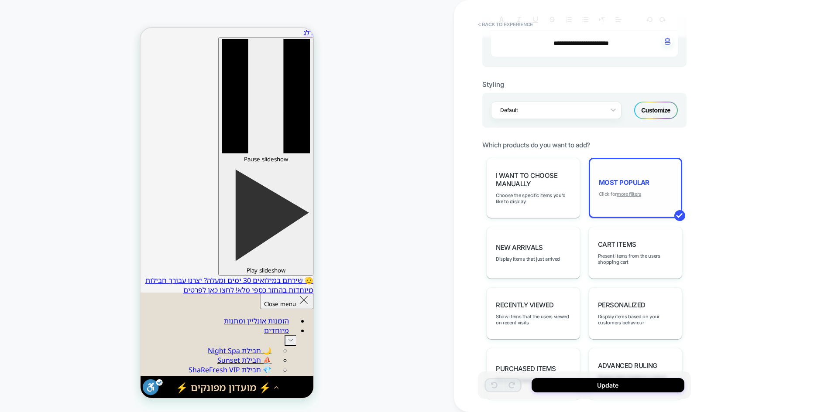
click at [632, 192] on u "more filters" at bounding box center [629, 194] width 24 height 6
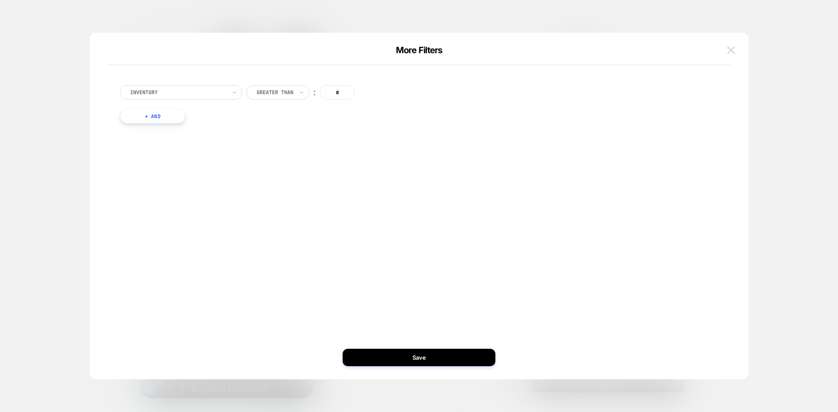
click at [0, 0] on img at bounding box center [0, 0] width 0 height 0
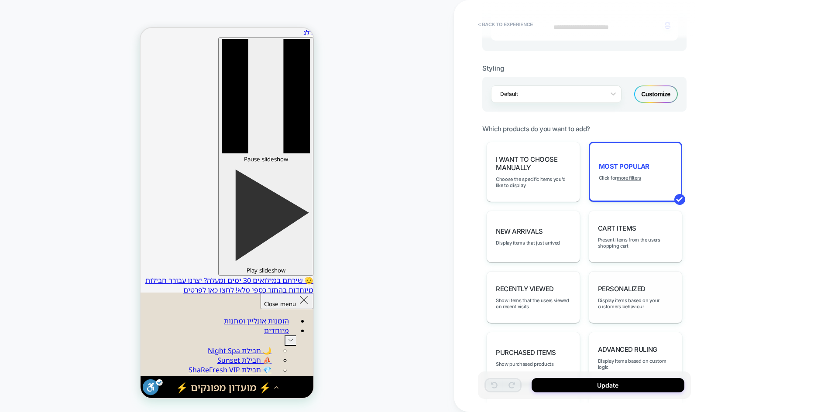
scroll to position [349, 0]
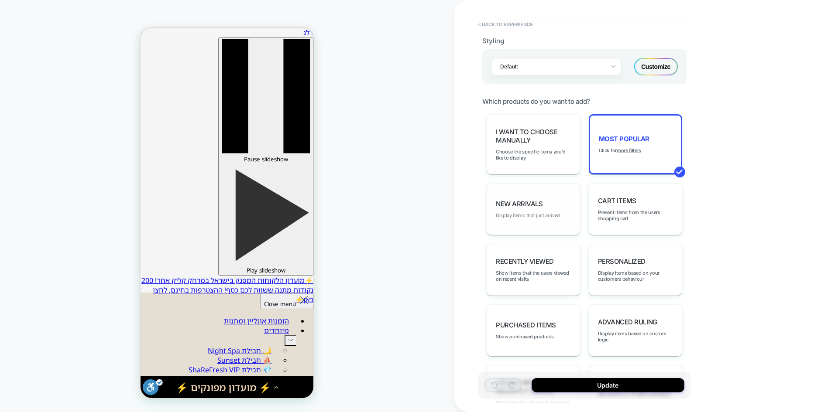
click at [549, 213] on span "Display items that just arrived" at bounding box center [528, 216] width 64 height 6
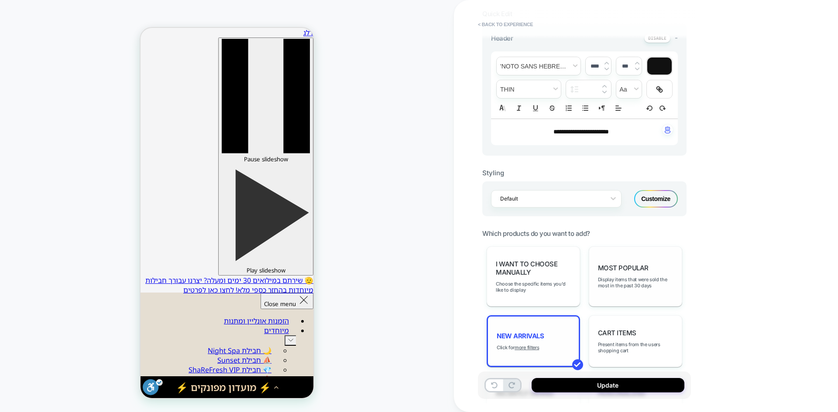
scroll to position [218, 0]
click at [0, 0] on span "Display items that were sold the most in the past 30 days" at bounding box center [0, 0] width 0 height 0
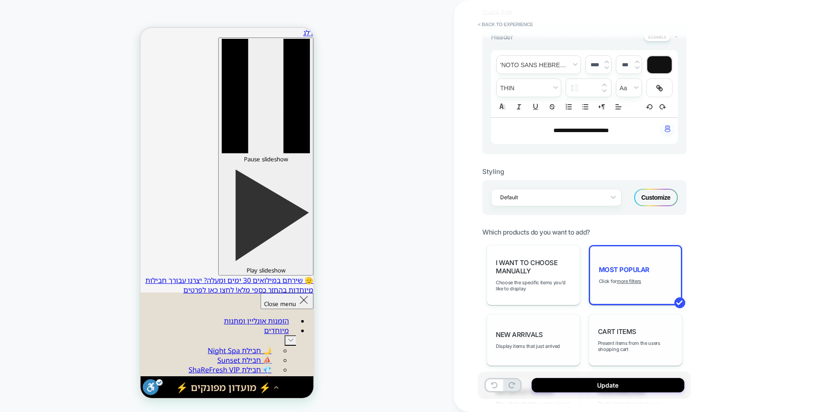
drag, startPoint x: 631, startPoint y: 326, endPoint x: 642, endPoint y: 322, distance: 12.3
click at [632, 326] on div "Cart Items Present items from the users shopping cart" at bounding box center [635, 340] width 93 height 52
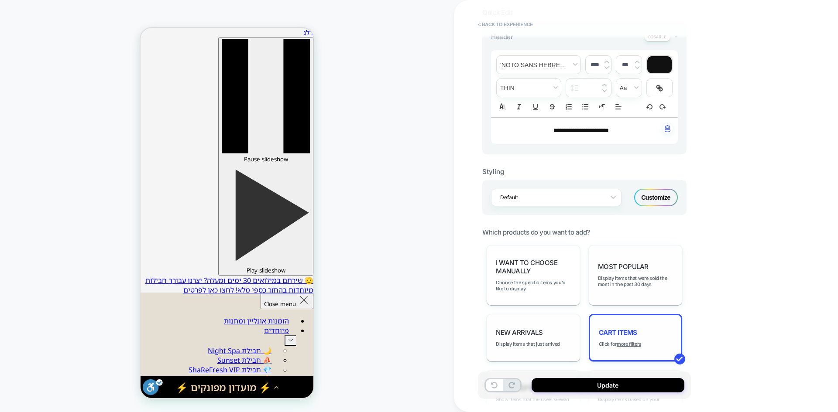
scroll to position [262, 0]
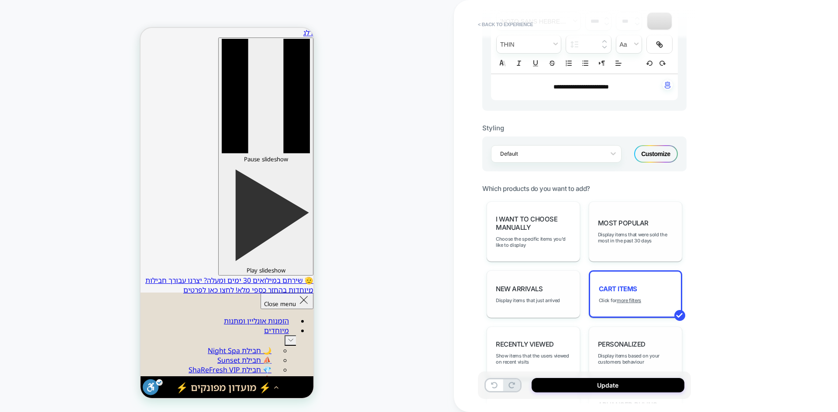
click at [631, 339] on div "personalized Display items based on your customers behaviour" at bounding box center [635, 353] width 93 height 52
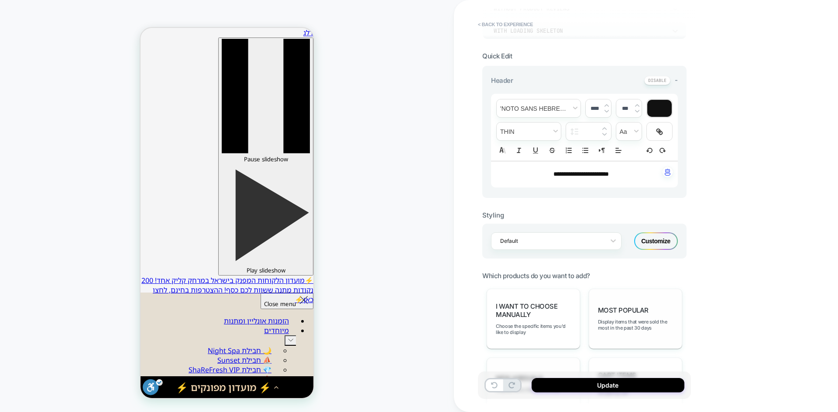
scroll to position [0, 0]
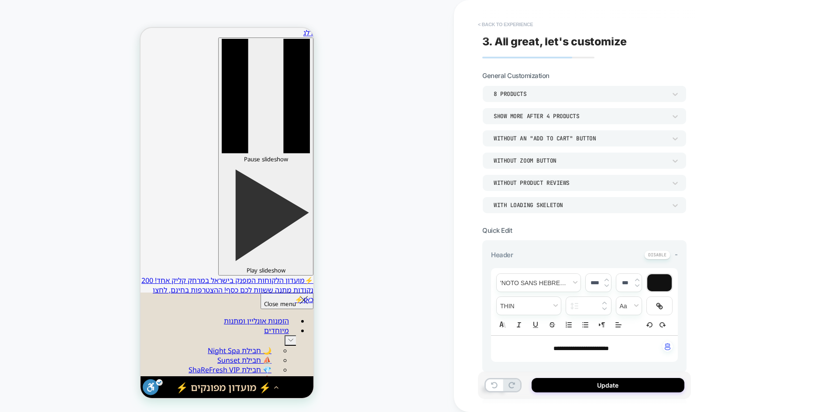
click at [155, 308] on button "< Back to experience" at bounding box center [149, 313] width 11 height 10
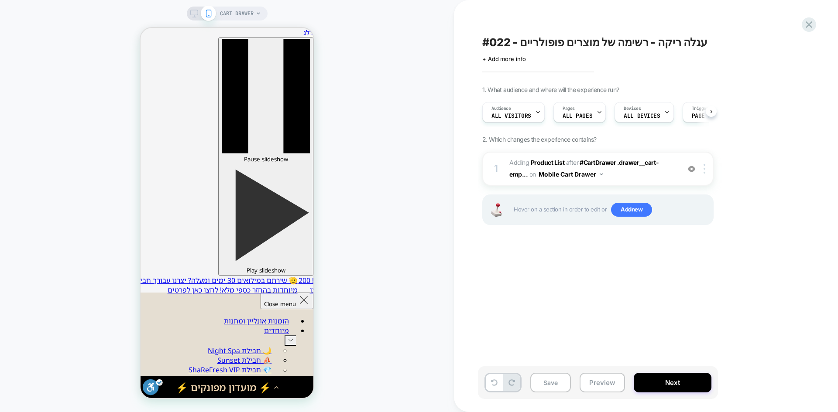
scroll to position [0, 0]
click at [493, 385] on icon at bounding box center [494, 383] width 7 height 7
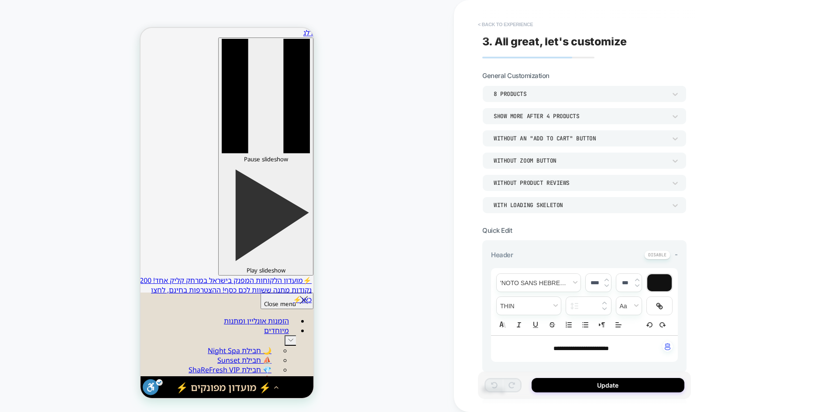
click at [495, 22] on button "< Back to experience" at bounding box center [506, 24] width 64 height 14
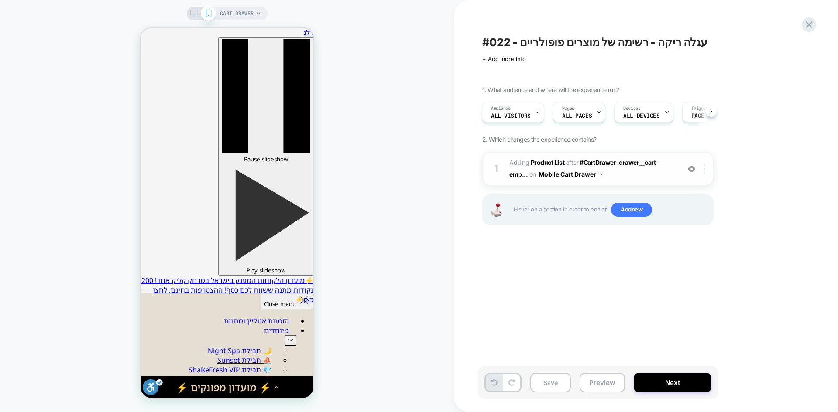
click at [704, 165] on img at bounding box center [705, 169] width 2 height 10
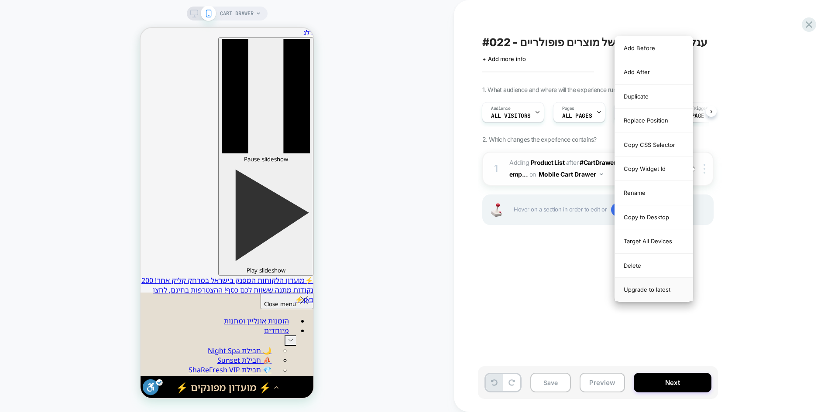
click at [646, 288] on div "Upgrade to latest" at bounding box center [654, 290] width 78 height 24
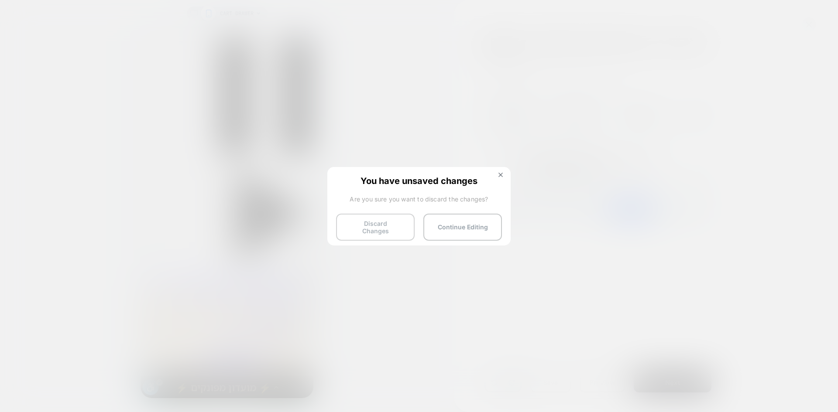
click at [368, 231] on button "Discard Changes" at bounding box center [375, 227] width 79 height 27
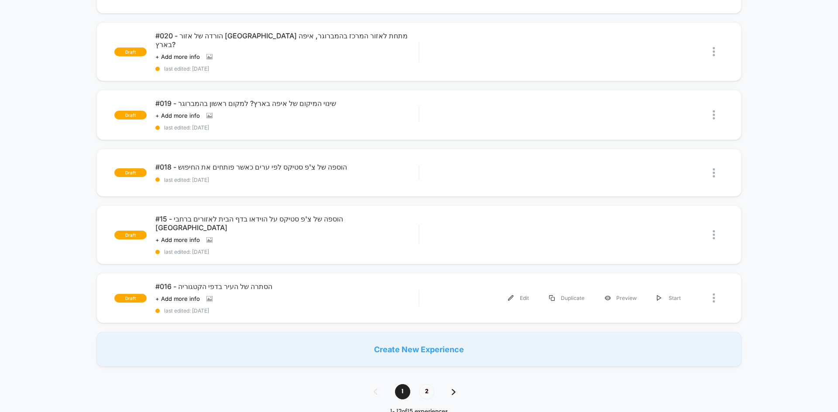
scroll to position [567, 0]
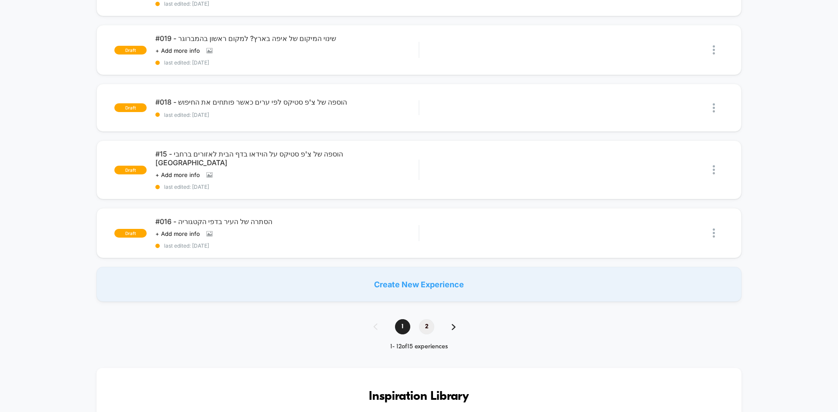
click at [421, 319] on span "2" at bounding box center [426, 326] width 15 height 15
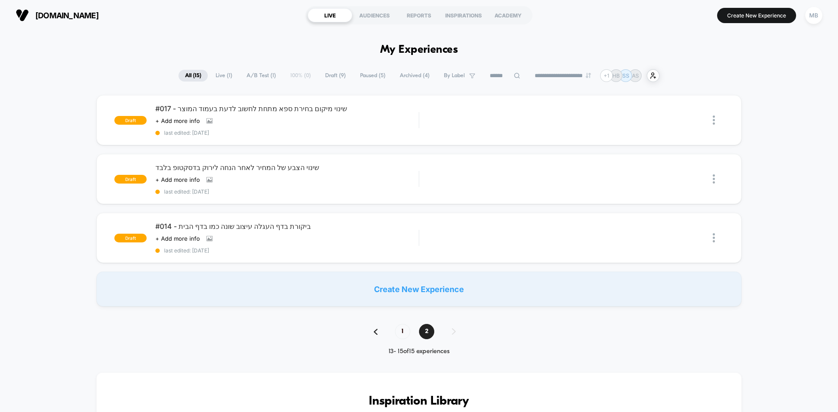
click at [497, 75] on input at bounding box center [505, 76] width 44 height 10
type input "**"
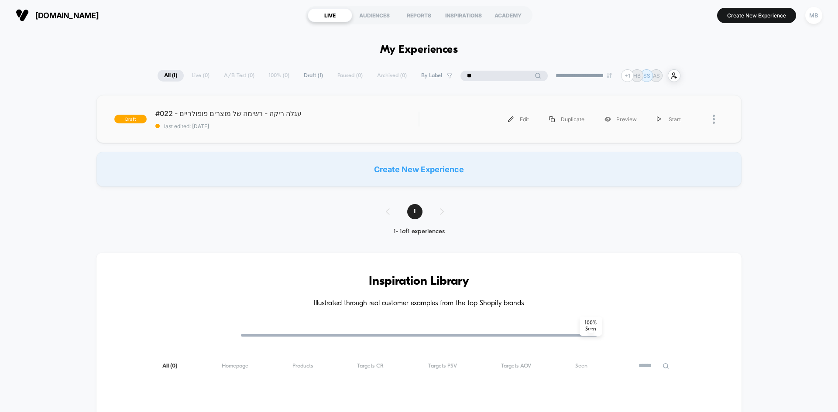
click at [288, 132] on div "draft #022 - עגלה ריקה - רשימה של מוצרים פופולריים last edited: [DATE] Edit Dup…" at bounding box center [418, 119] width 645 height 48
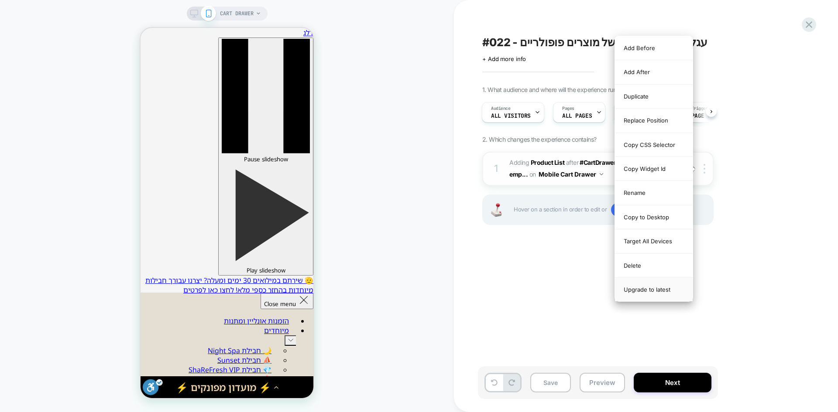
click at [660, 287] on div "Upgrade to latest" at bounding box center [654, 290] width 78 height 24
click at [639, 292] on div "Upgrade to latest" at bounding box center [654, 290] width 78 height 24
click at [635, 291] on div "Upgrade to latest" at bounding box center [654, 290] width 78 height 24
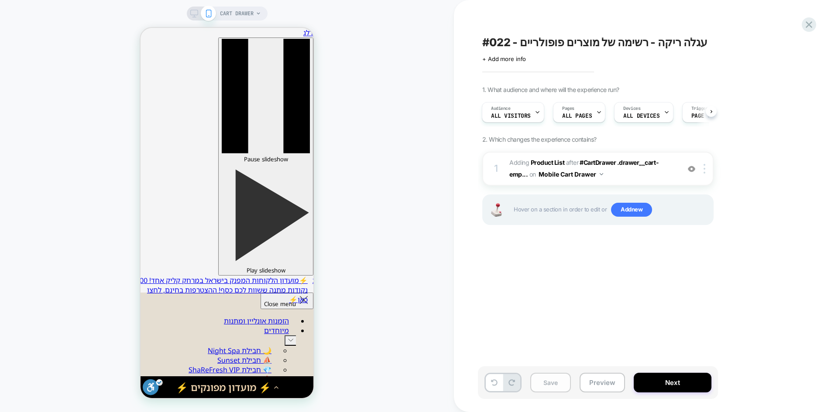
click at [0, 0] on button "Save" at bounding box center [0, 0] width 0 height 0
click at [814, 24] on icon at bounding box center [809, 25] width 12 height 12
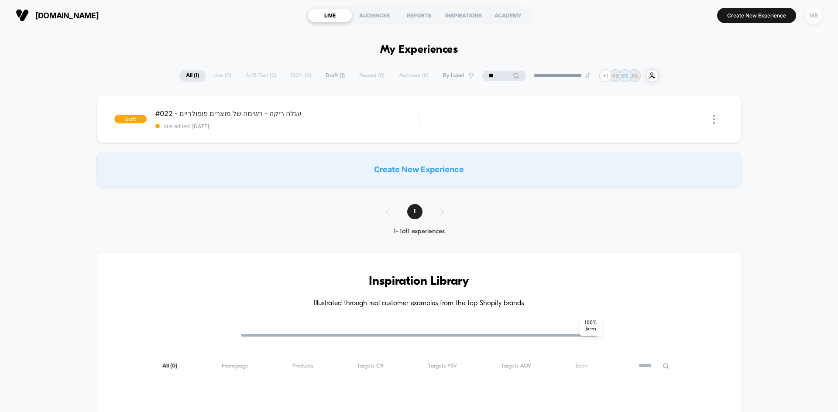
click at [809, 17] on div "MB" at bounding box center [813, 15] width 17 height 17
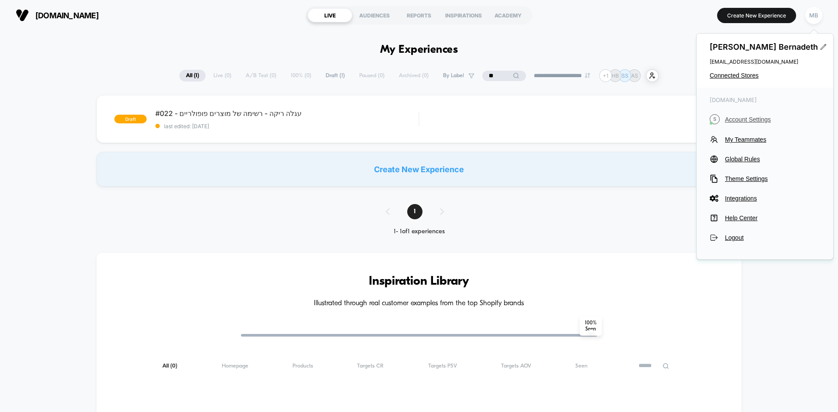
click at [755, 117] on span "Account Settings" at bounding box center [772, 119] width 95 height 7
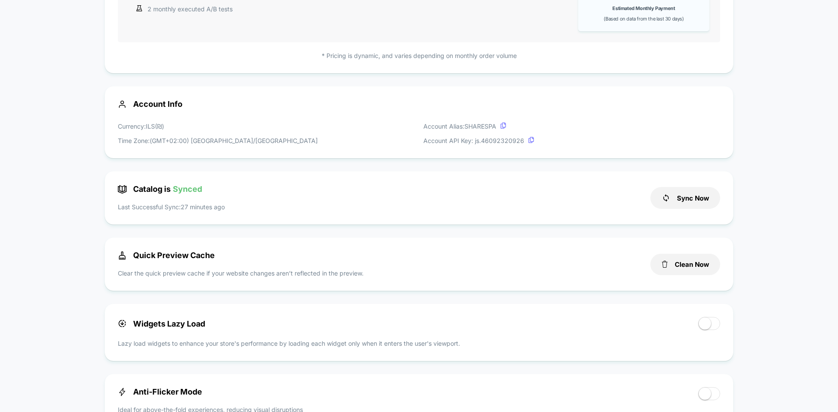
scroll to position [218, 0]
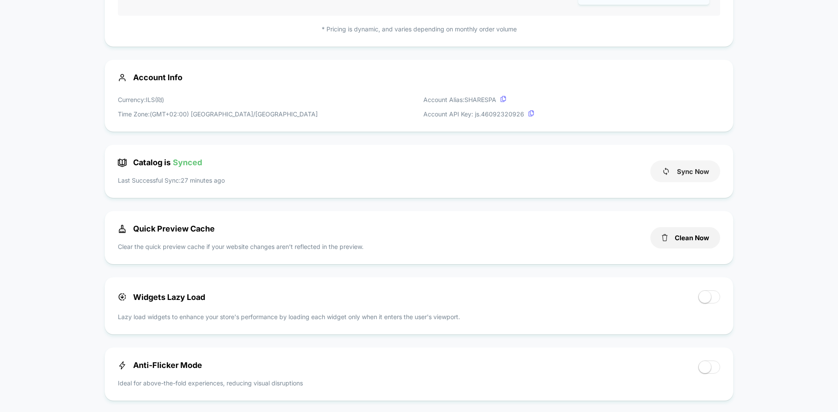
click at [683, 169] on button "Sync Now" at bounding box center [685, 172] width 70 height 22
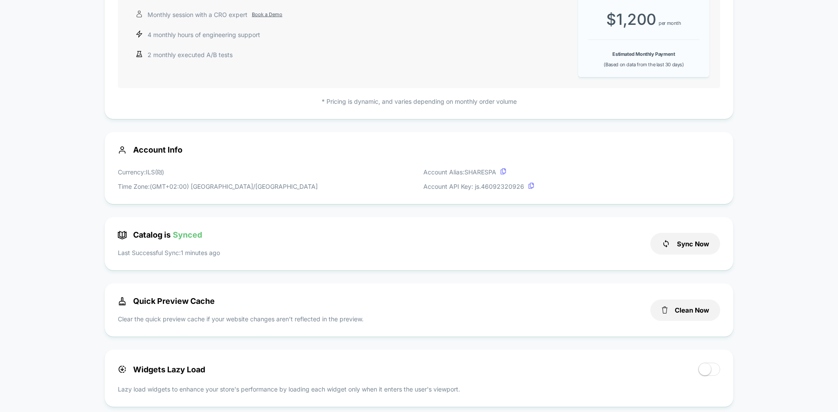
scroll to position [0, 0]
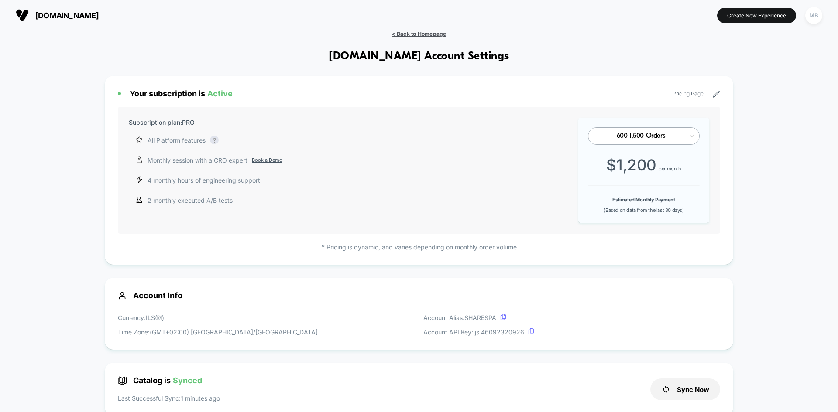
click at [429, 34] on span "< Back to Homepage" at bounding box center [419, 34] width 55 height 7
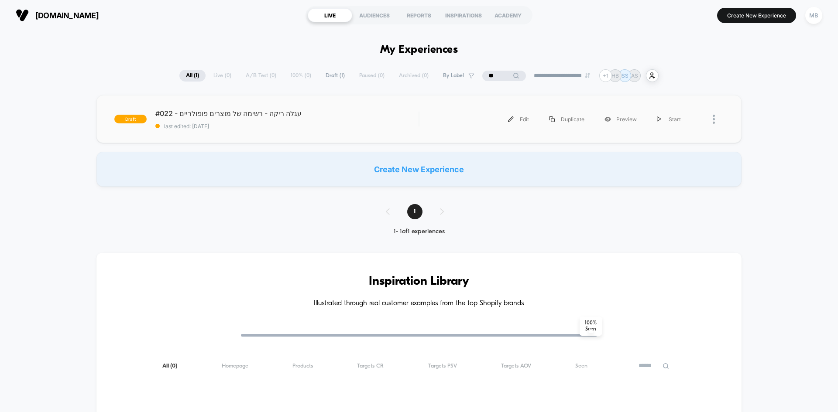
click at [229, 134] on div "draft #022 - עגלה ריקה - רשימה של מוצרים פופולריים last edited: 8/25/2025 Edit …" at bounding box center [418, 119] width 645 height 48
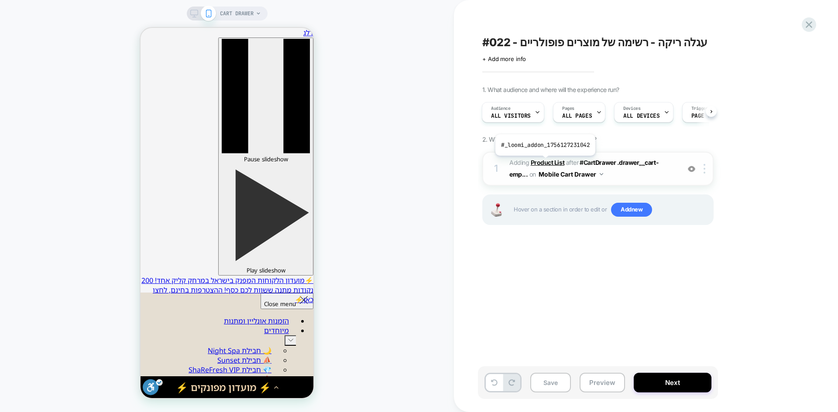
click at [0, 0] on b "Product List" at bounding box center [0, 0] width 0 height 0
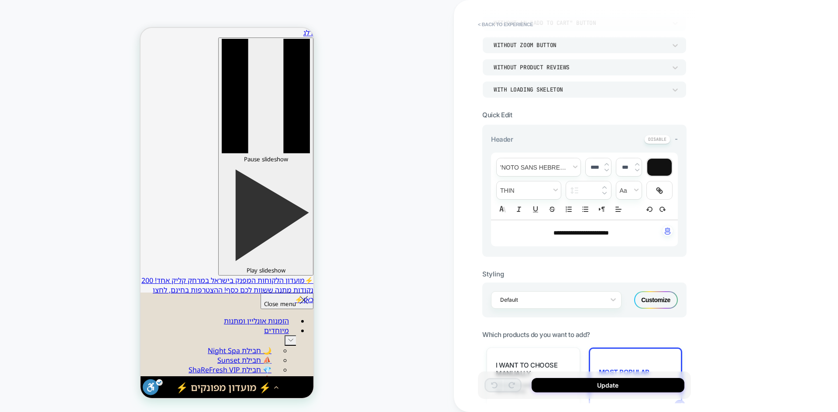
scroll to position [262, 0]
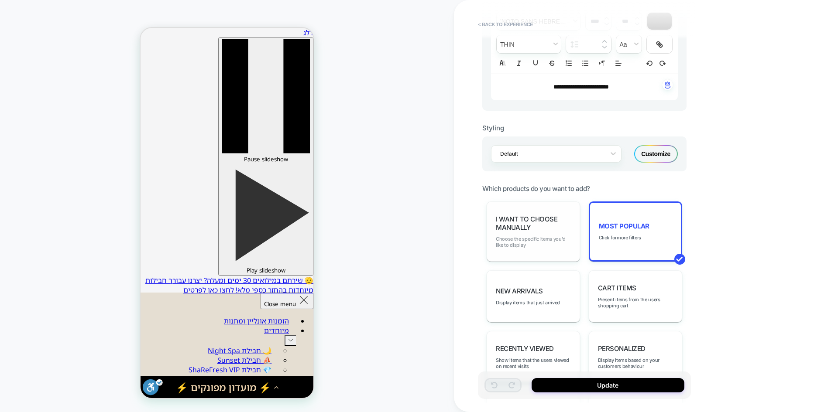
click at [138, 358] on span "Choose the specific items you'd like to display" at bounding box center [136, 359] width 4 height 3
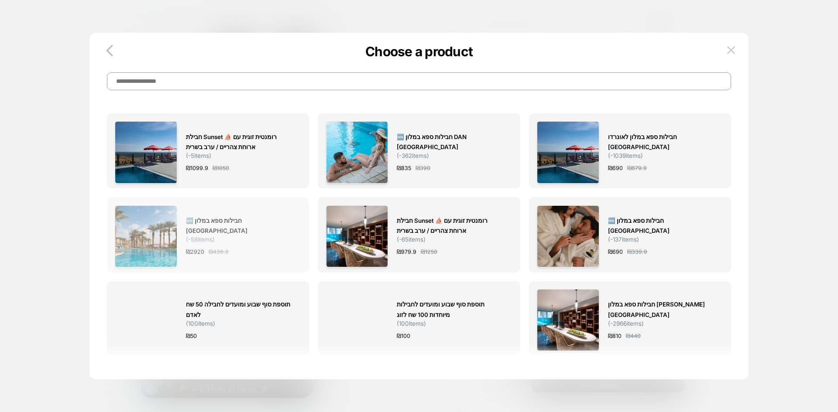
click at [250, 258] on div "🆕 חבילות ספא במלון David Resort&Spa ים המלח ( -58 items) ₪ 2920 ₪ 439.9" at bounding box center [239, 237] width 106 height 62
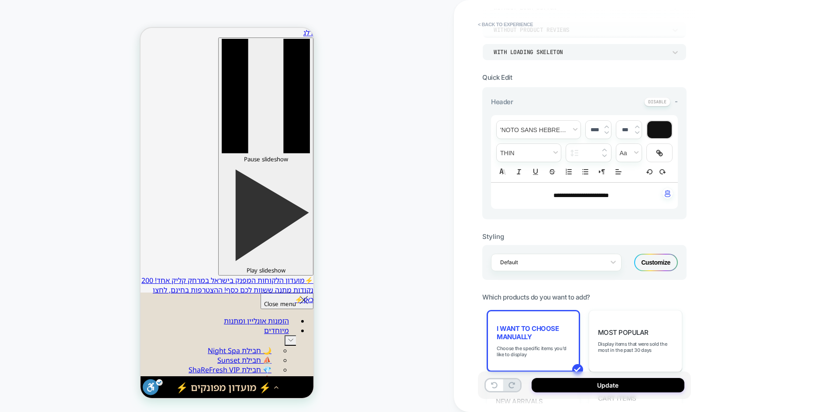
scroll to position [306, 0]
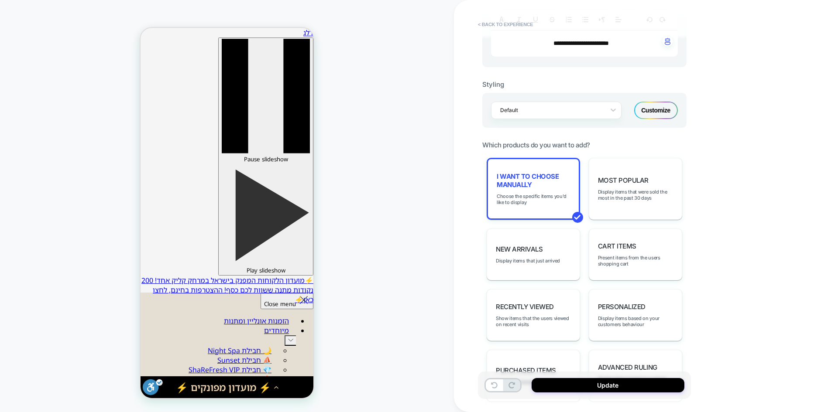
click at [621, 390] on button "Update" at bounding box center [608, 385] width 153 height 14
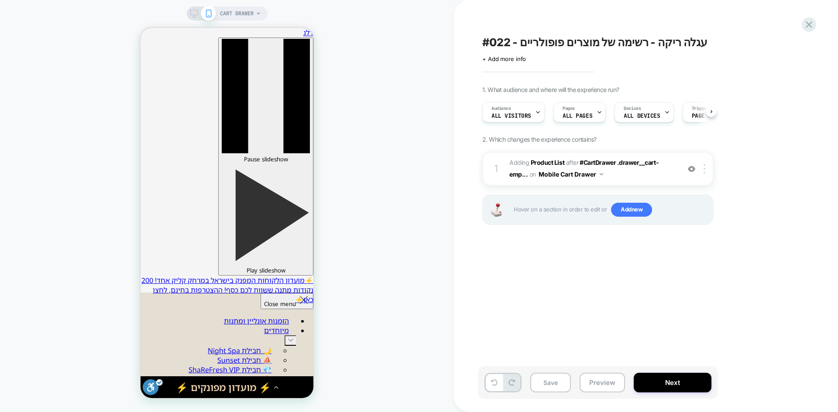
scroll to position [0, 0]
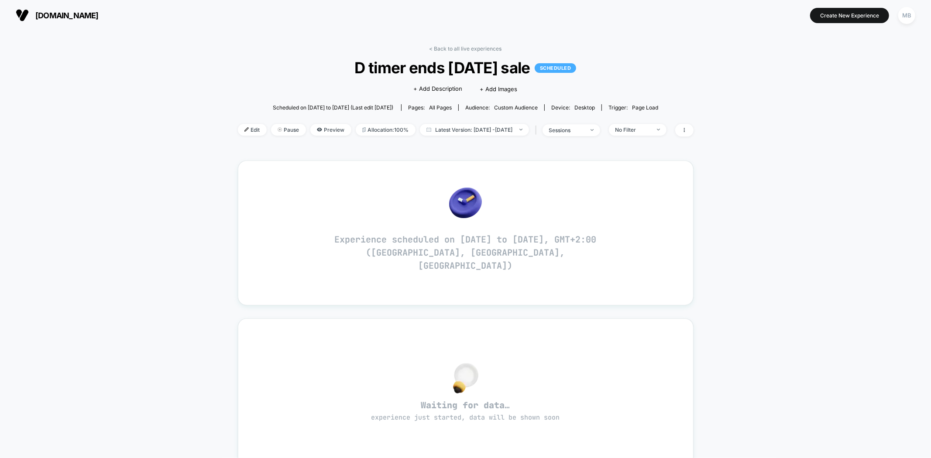
click at [701, 38] on div "< Back to all live experiences D timer ends [DATE] sale SCHEDULED Click to edit…" at bounding box center [465, 354] width 931 height 646
click at [238, 128] on span "Edit" at bounding box center [252, 130] width 29 height 12
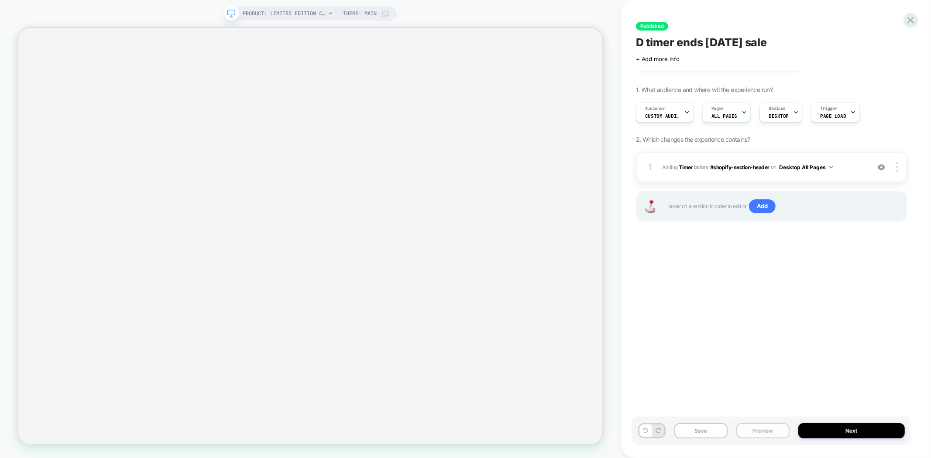
click at [767, 433] on button "Preview" at bounding box center [762, 430] width 53 height 15
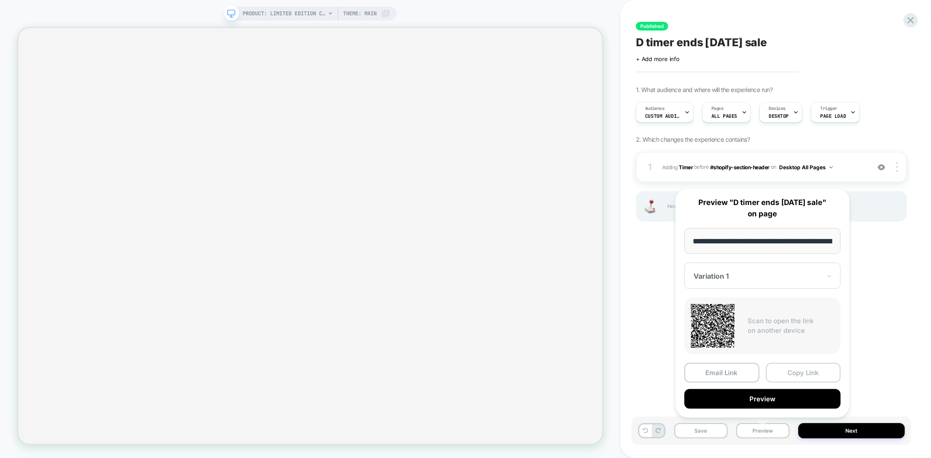
click at [788, 370] on button "Copy Link" at bounding box center [803, 373] width 75 height 20
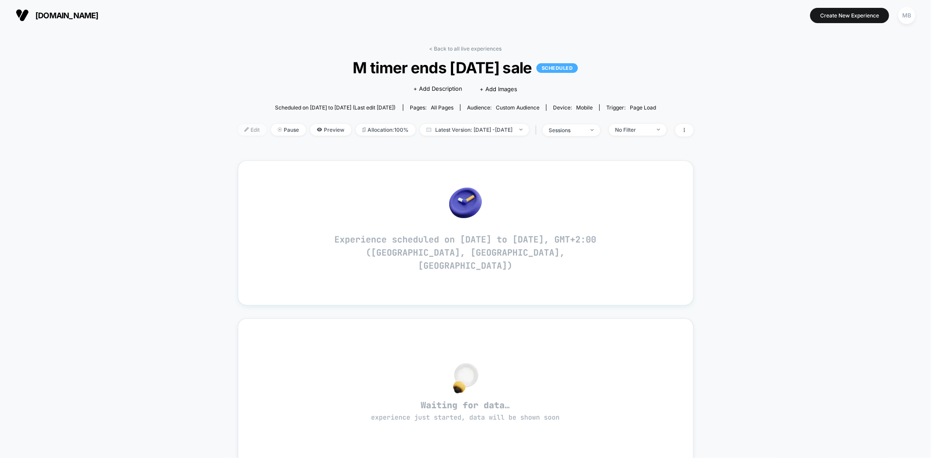
click at [238, 132] on span "Edit" at bounding box center [252, 130] width 29 height 12
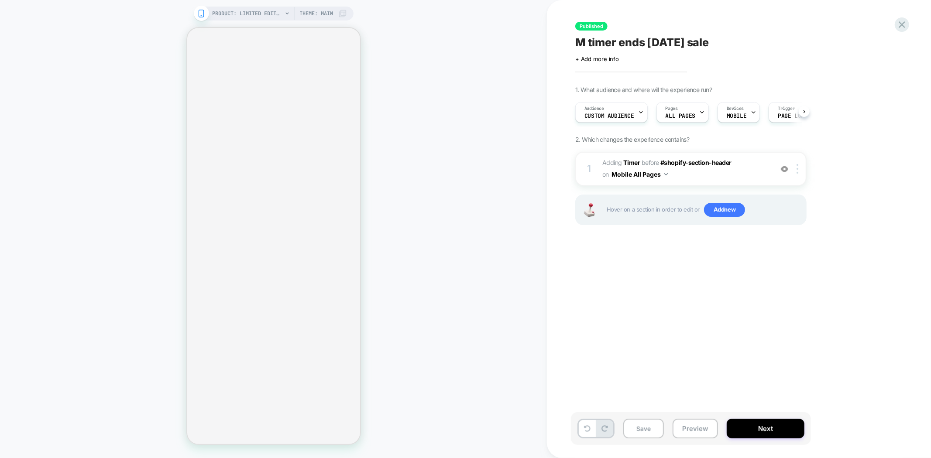
scroll to position [0, 0]
click at [690, 433] on button "Preview" at bounding box center [695, 429] width 45 height 20
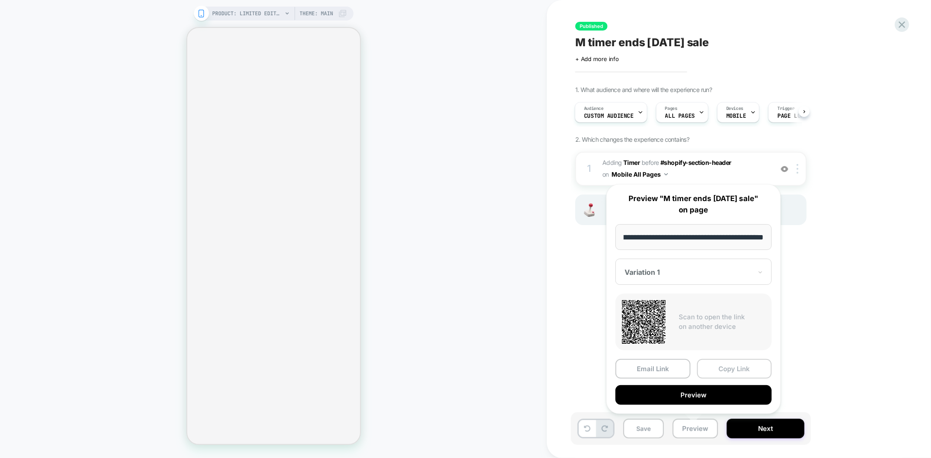
scroll to position [0, 0]
click at [739, 368] on button "Copy Link" at bounding box center [734, 369] width 75 height 20
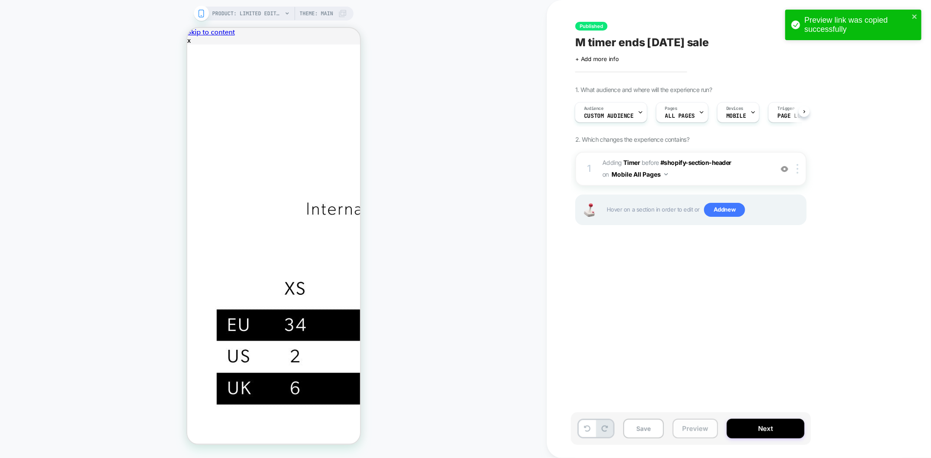
click at [692, 426] on button "Preview" at bounding box center [695, 429] width 45 height 20
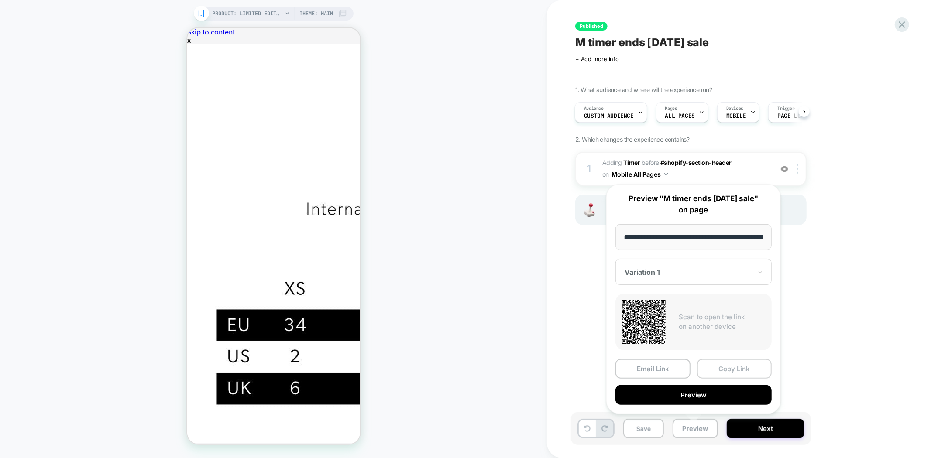
click at [730, 369] on button "Copy Link" at bounding box center [734, 369] width 75 height 20
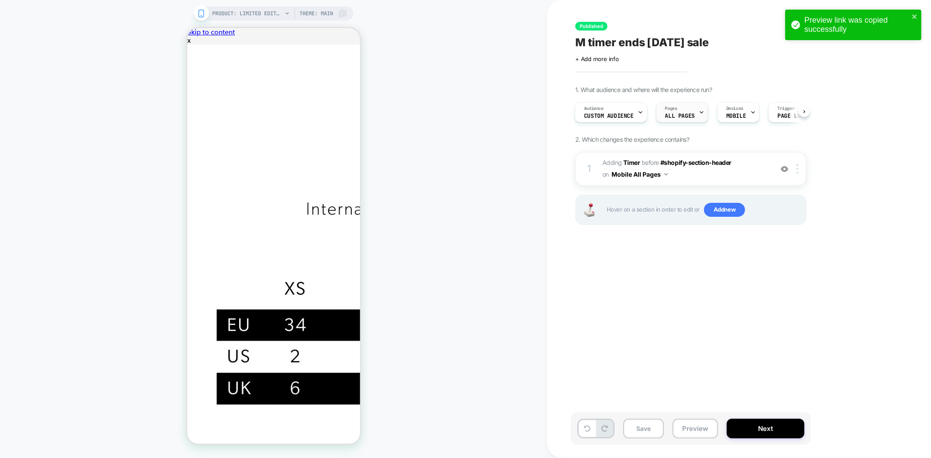
click at [680, 116] on span "ALL PAGES" at bounding box center [680, 116] width 30 height 6
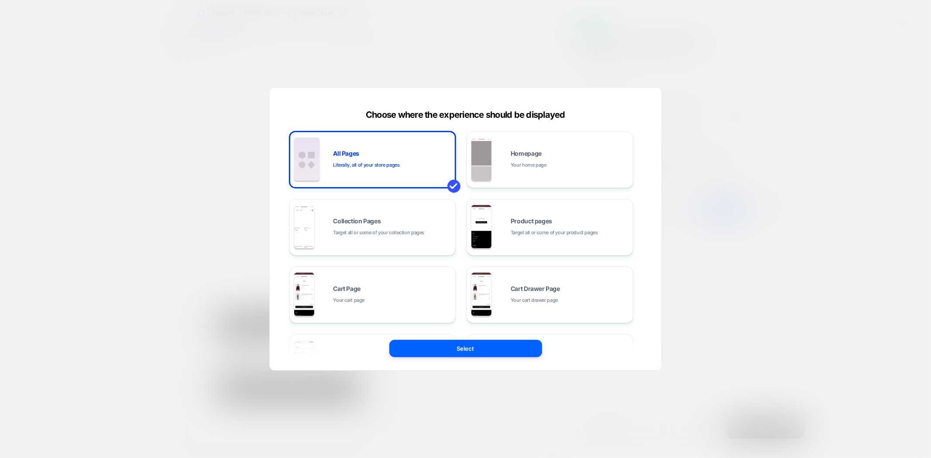
click at [173, 458] on div at bounding box center [86, 464] width 173 height 8
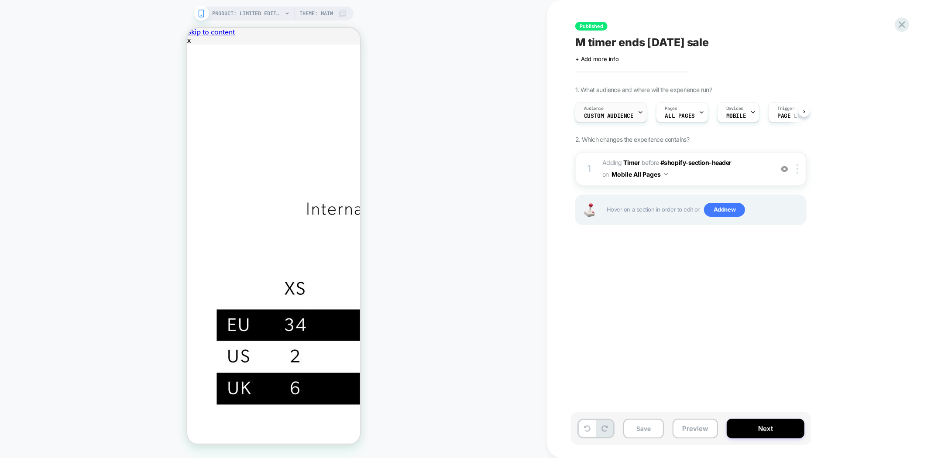
click at [0, 0] on span "Custom Audience" at bounding box center [0, 0] width 0 height 0
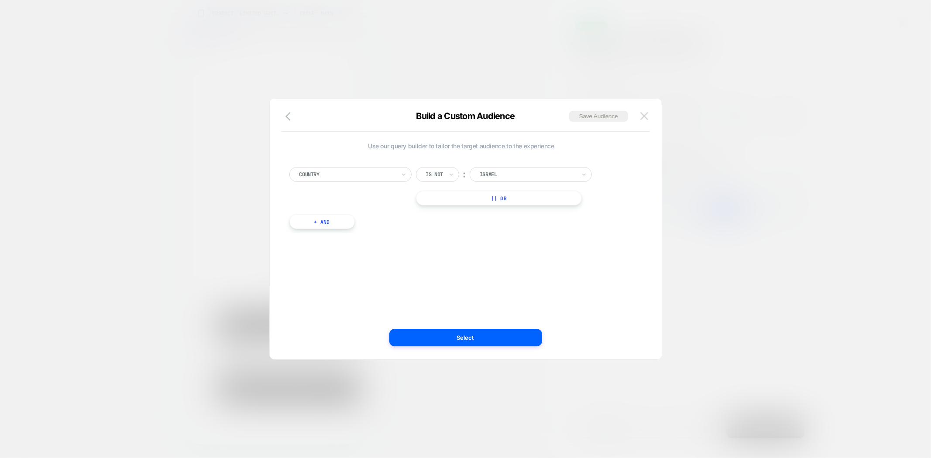
click at [645, 113] on img at bounding box center [644, 115] width 8 height 7
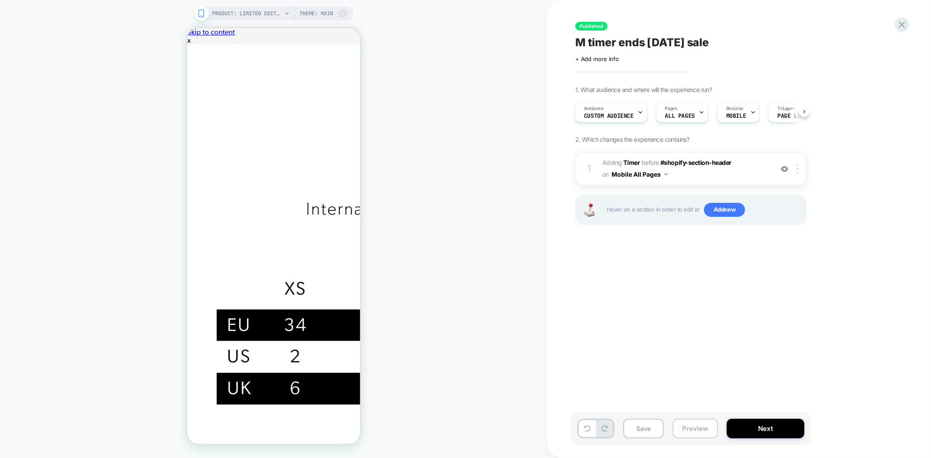
click at [700, 433] on button "Preview" at bounding box center [695, 429] width 45 height 20
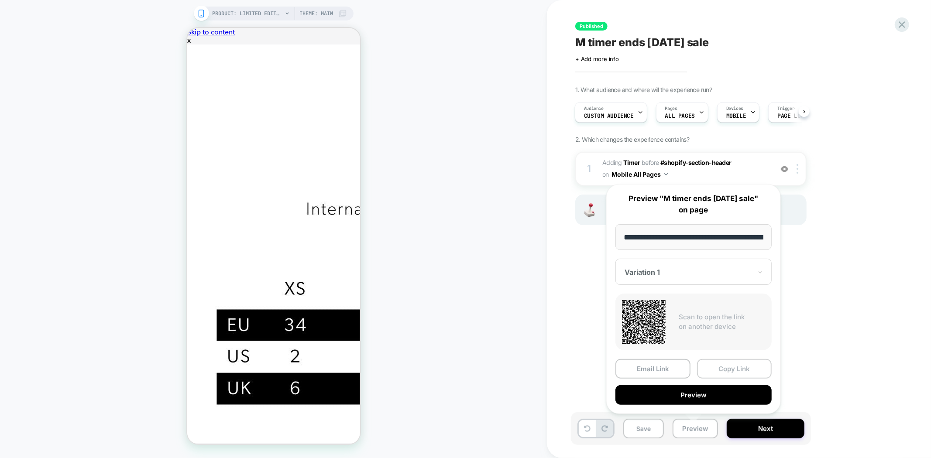
click at [717, 364] on button "Copy Link" at bounding box center [734, 369] width 75 height 20
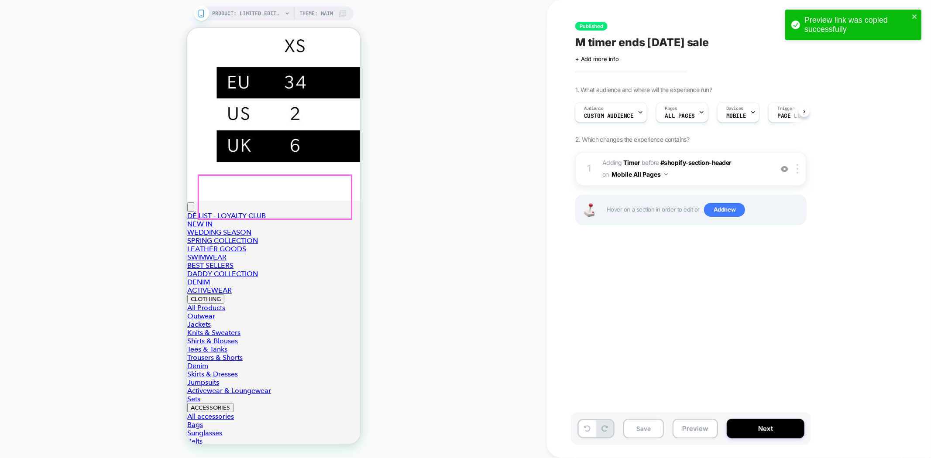
scroll to position [242, 0]
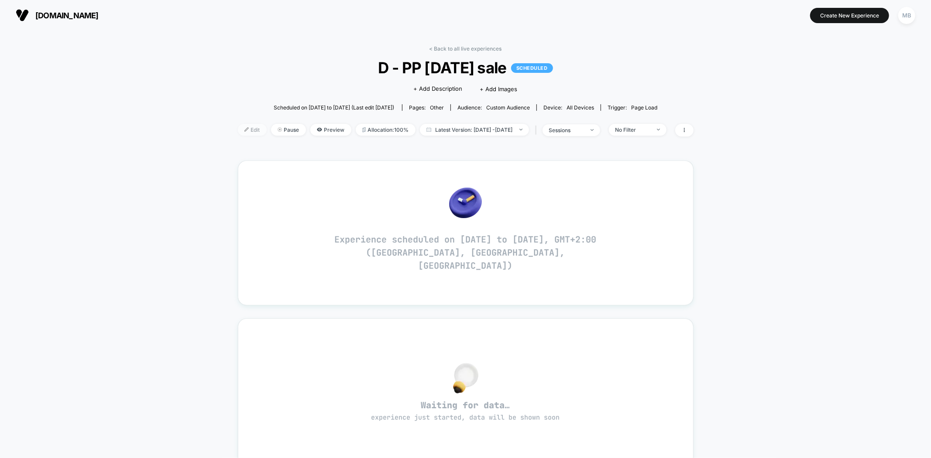
click at [244, 130] on img at bounding box center [246, 129] width 4 height 4
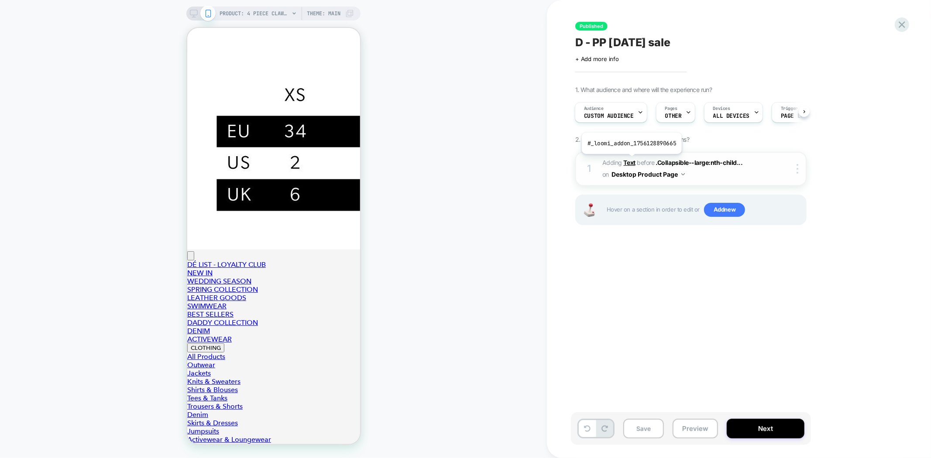
click at [631, 161] on b "Text" at bounding box center [630, 162] width 12 height 7
click at [693, 430] on button "Preview" at bounding box center [695, 429] width 45 height 20
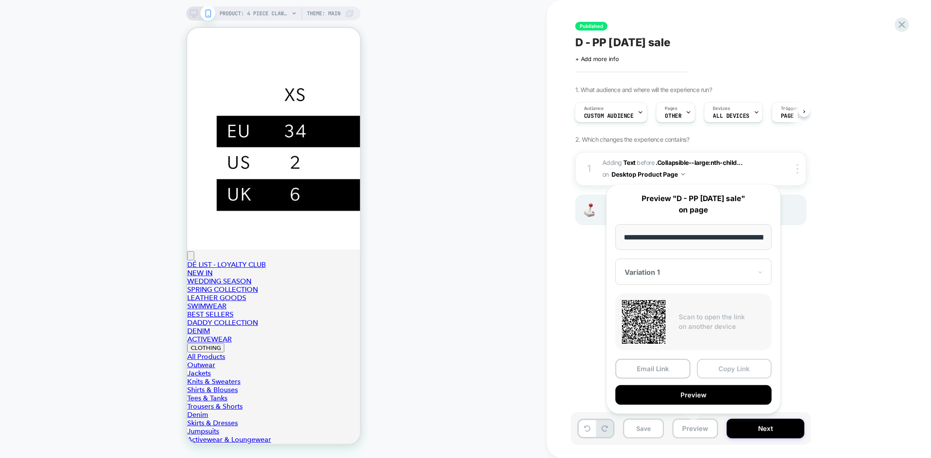
click at [726, 368] on button "Copy Link" at bounding box center [734, 369] width 75 height 20
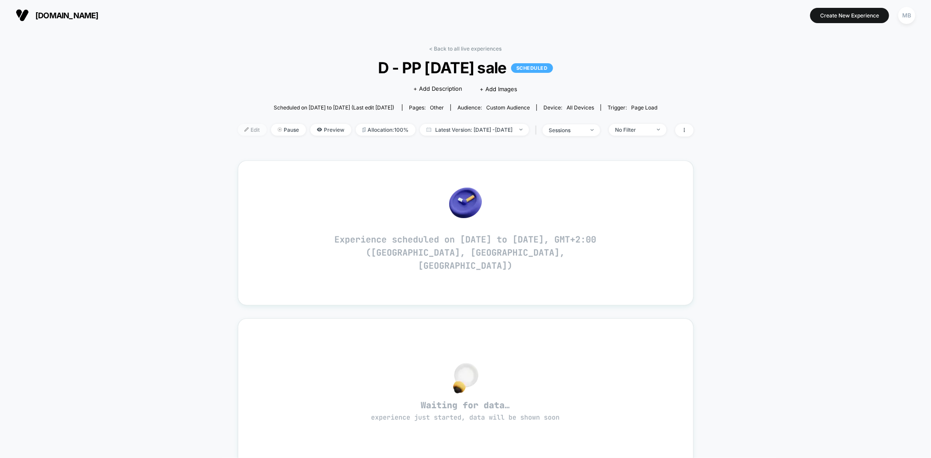
click at [238, 130] on span "Edit" at bounding box center [252, 130] width 29 height 12
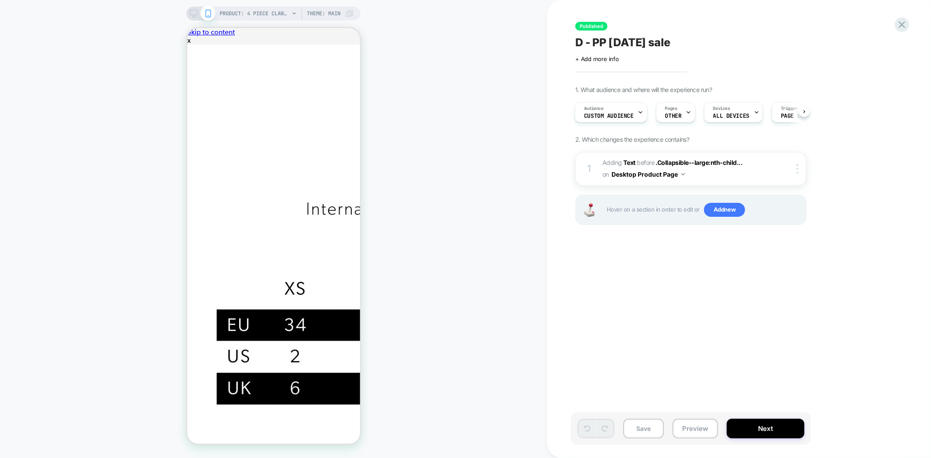
drag, startPoint x: 519, startPoint y: 85, endPoint x: 197, endPoint y: 16, distance: 329.0
click at [192, 16] on icon at bounding box center [194, 14] width 8 height 8
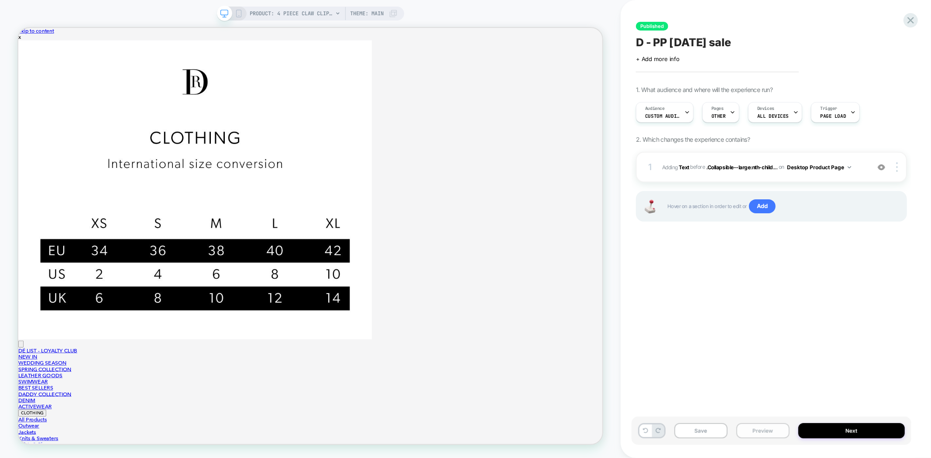
click at [762, 429] on button "Preview" at bounding box center [762, 430] width 53 height 15
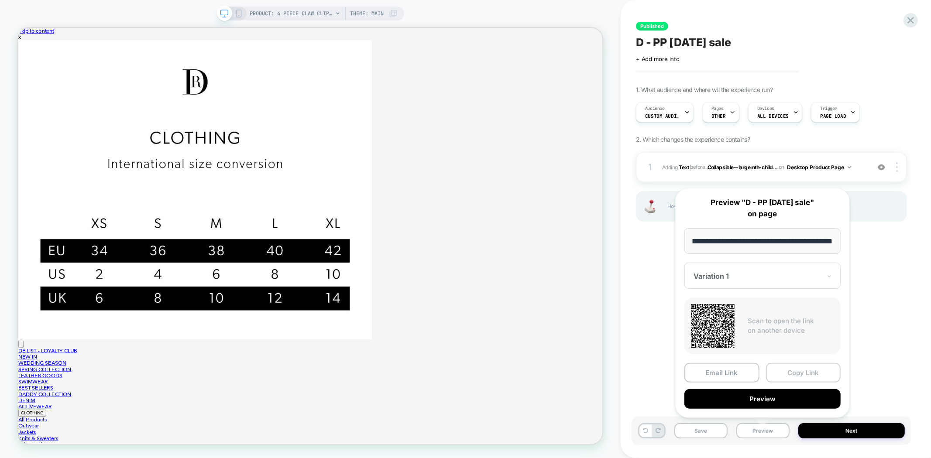
click at [805, 369] on button "Copy Link" at bounding box center [803, 373] width 75 height 20
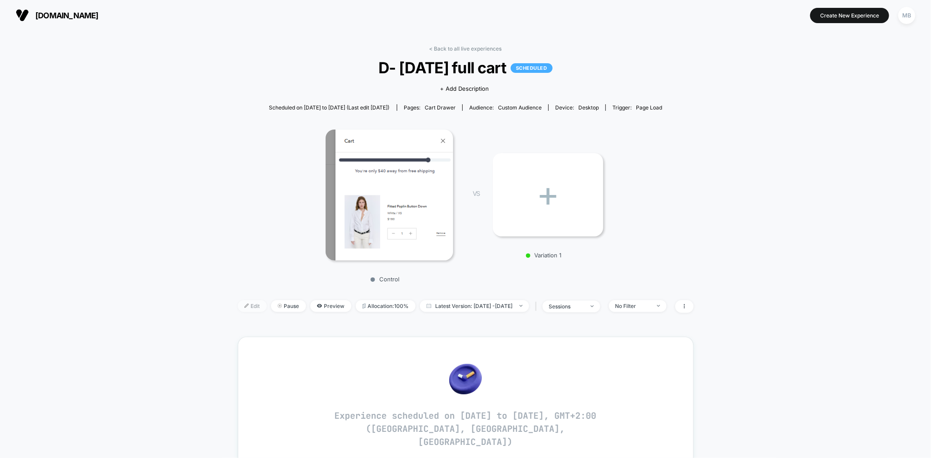
click at [238, 302] on span "Edit" at bounding box center [252, 306] width 29 height 12
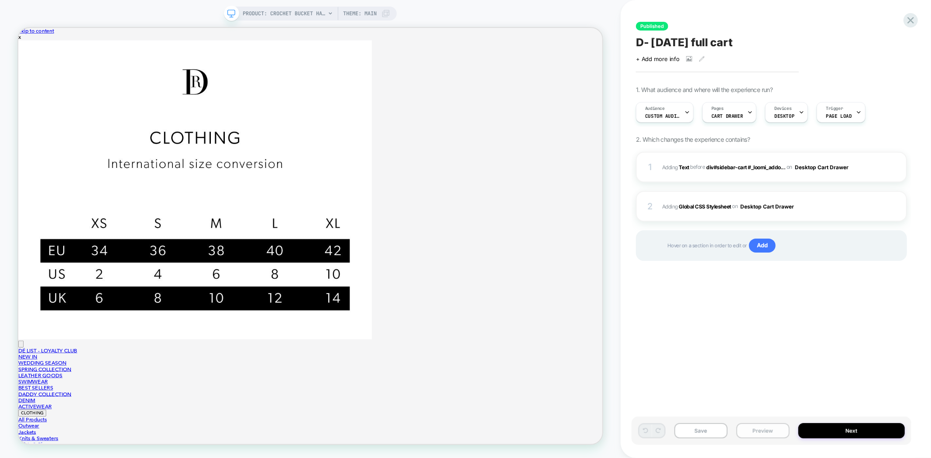
click at [751, 430] on button "Preview" at bounding box center [762, 430] width 53 height 15
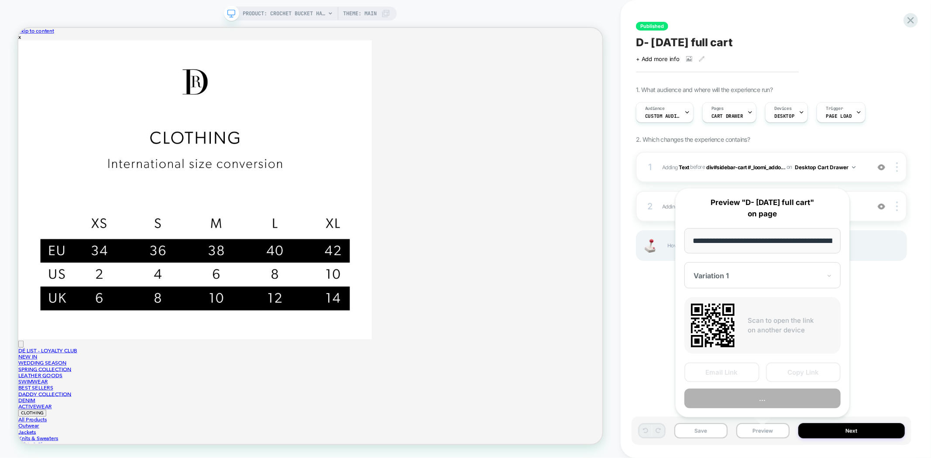
scroll to position [0, 121]
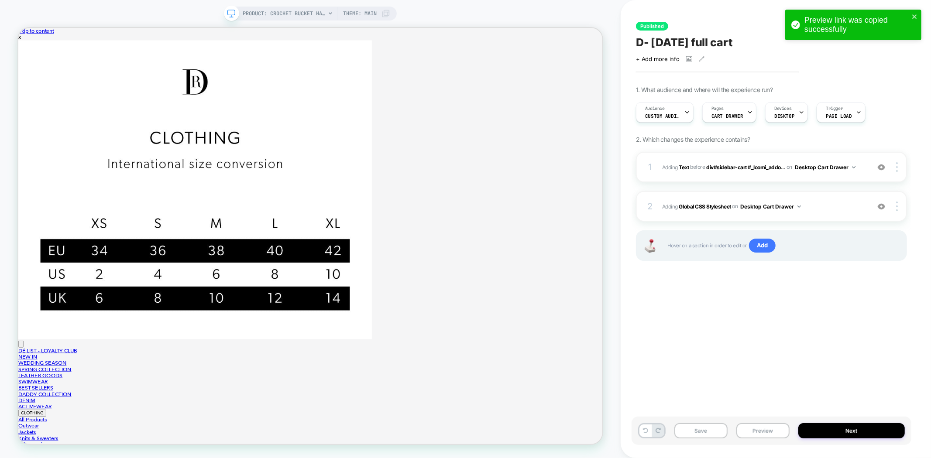
scroll to position [0, 0]
click at [761, 428] on button "Preview" at bounding box center [762, 430] width 53 height 15
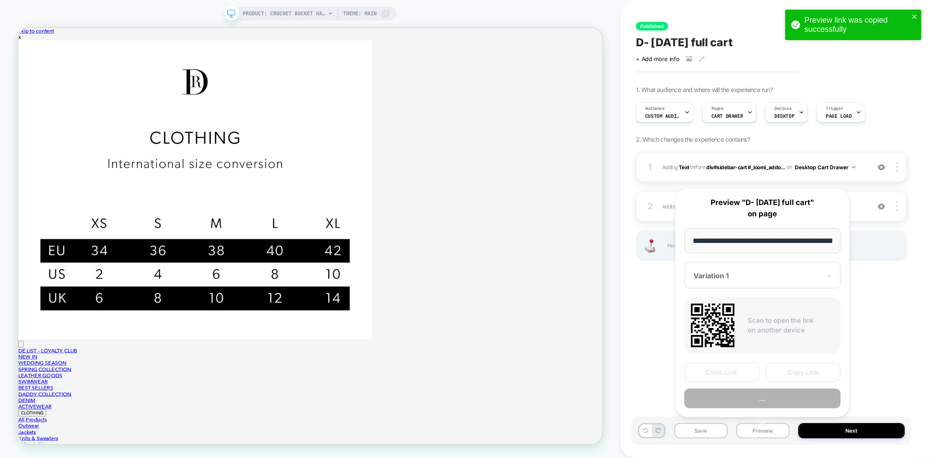
scroll to position [0, 121]
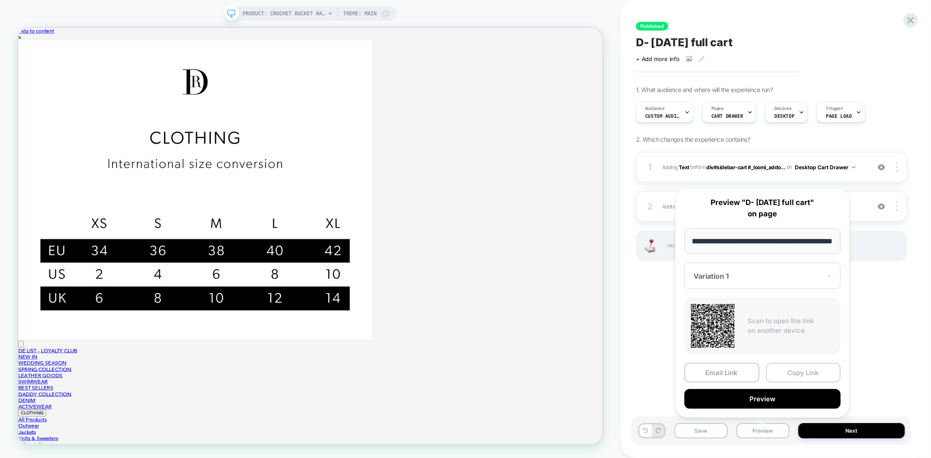
click at [804, 369] on button "Copy Link" at bounding box center [803, 373] width 75 height 20
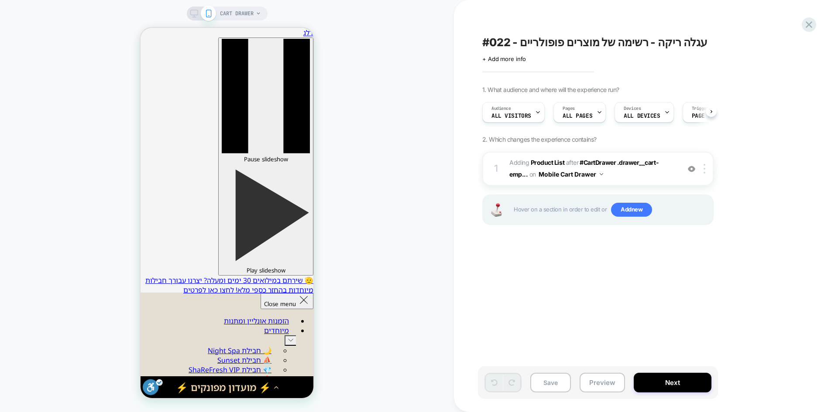
scroll to position [0, 0]
click at [0, 0] on span "#022 - עגלה ריקה - רשימה של מוצרים פופולריים" at bounding box center [0, 0] width 0 height 0
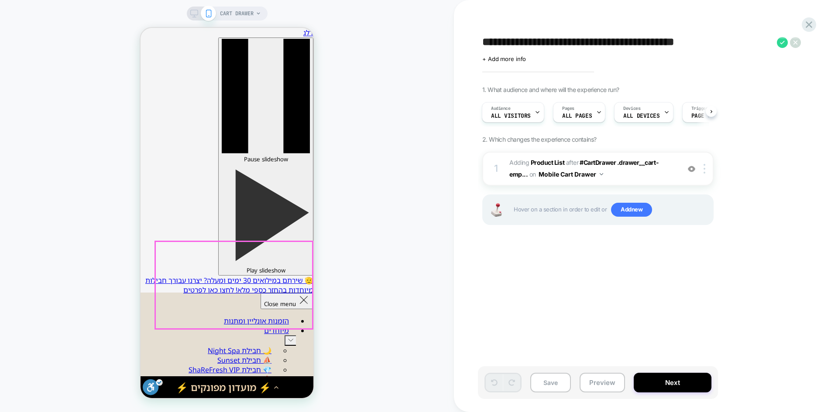
scroll to position [0, 0]
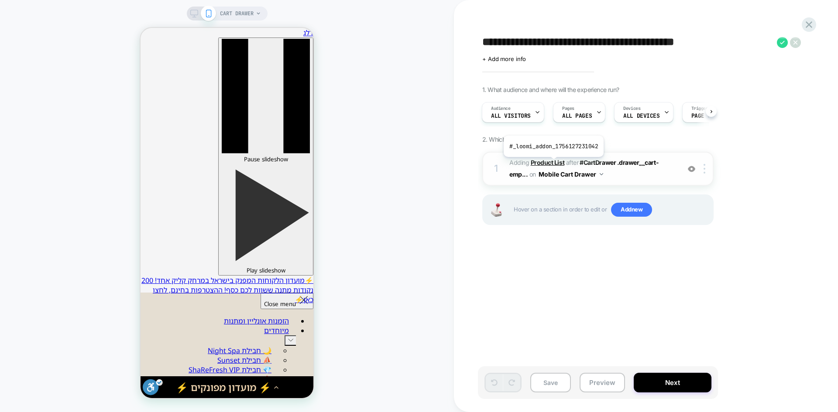
click at [553, 164] on b "Product List" at bounding box center [548, 162] width 34 height 7
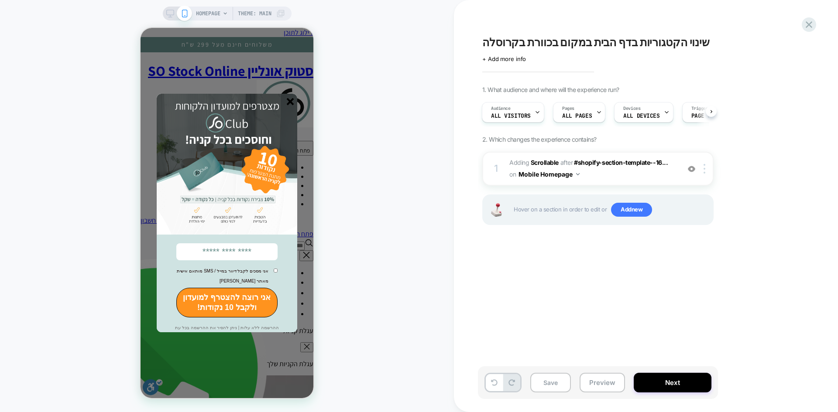
click at [292, 104] on icon "סגור" at bounding box center [290, 101] width 7 height 7
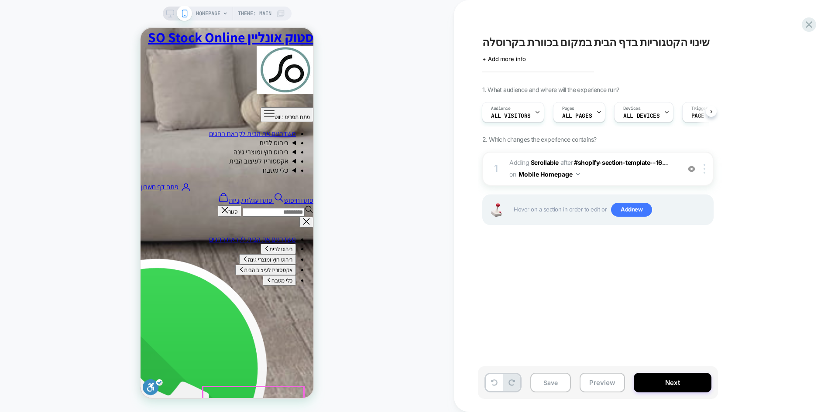
scroll to position [715, 0]
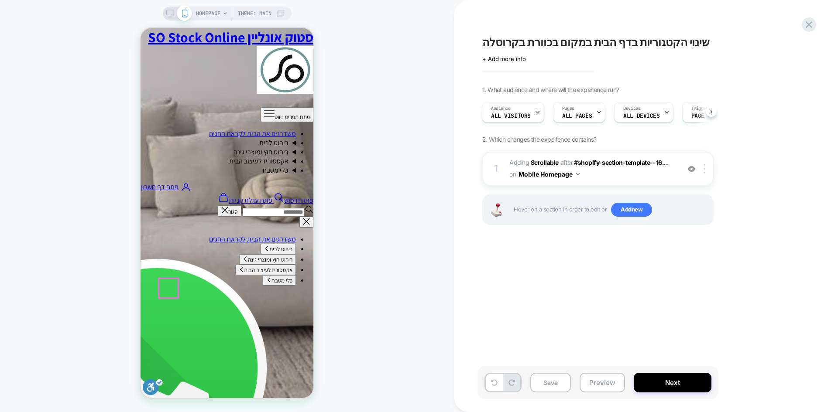
click at [0, 0] on img at bounding box center [0, 0] width 0 height 0
drag, startPoint x: 691, startPoint y: 170, endPoint x: 116, endPoint y: 220, distance: 577.9
click at [691, 170] on img at bounding box center [691, 168] width 7 height 7
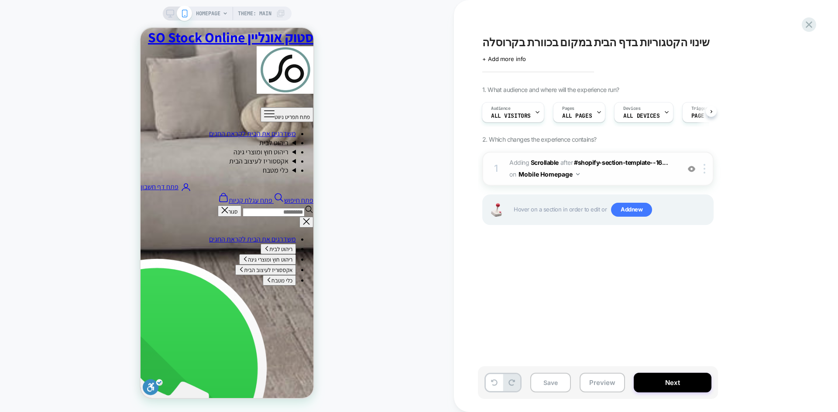
scroll to position [1135, 0]
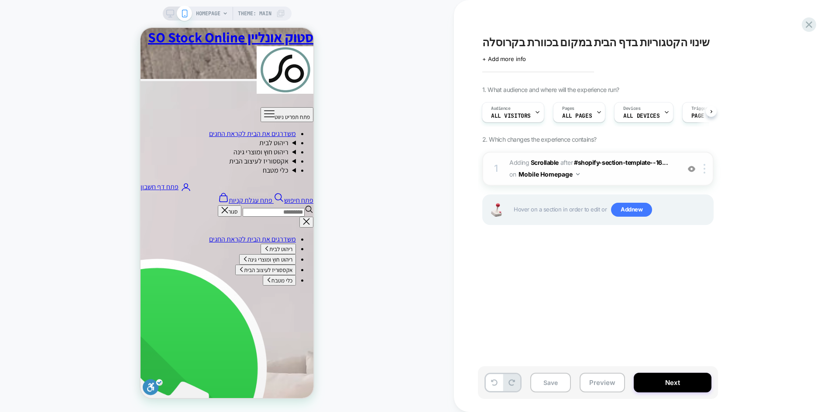
click at [695, 169] on img at bounding box center [691, 168] width 7 height 7
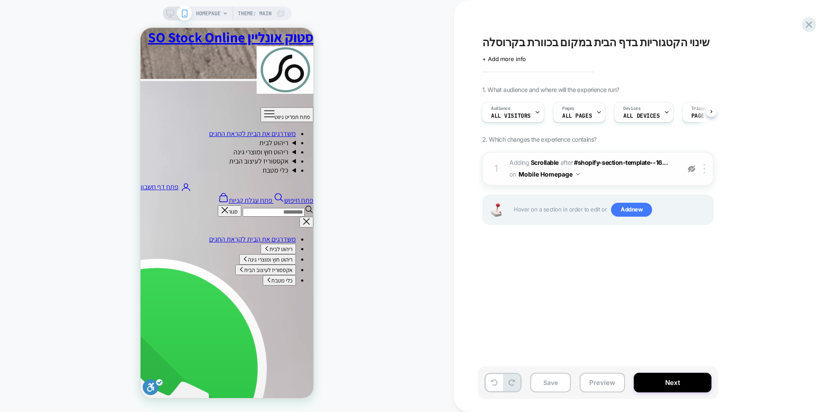
click at [0, 0] on img at bounding box center [0, 0] width 0 height 0
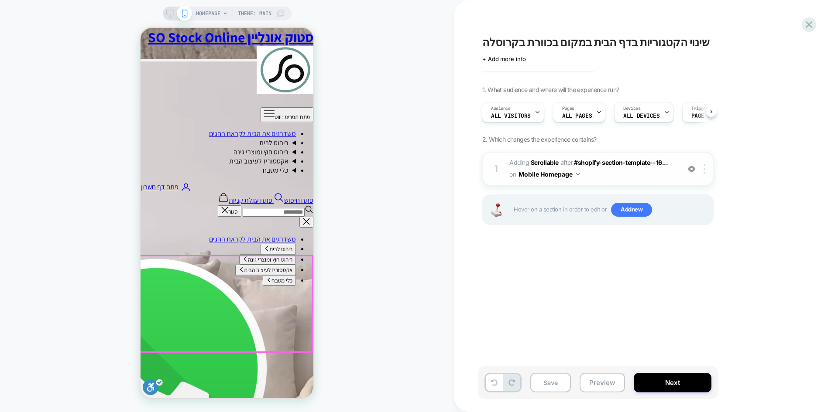
scroll to position [1222, 0]
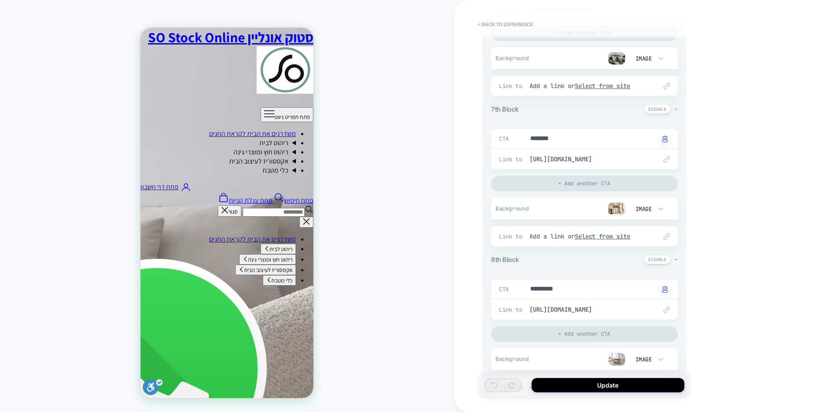
scroll to position [1212, 0]
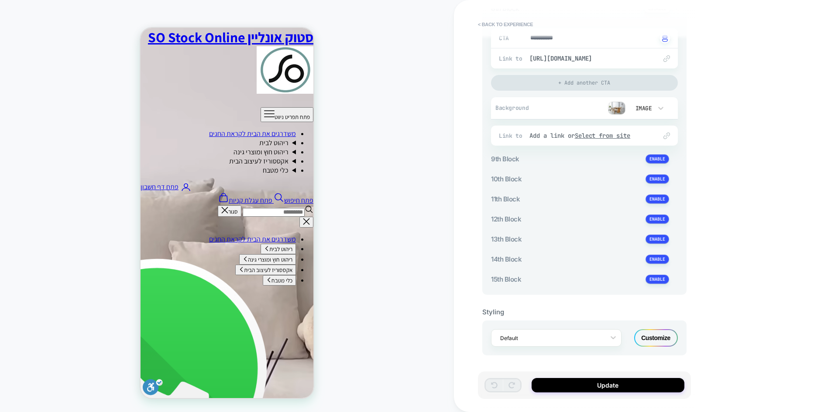
click at [665, 340] on div "Customize" at bounding box center [656, 338] width 44 height 17
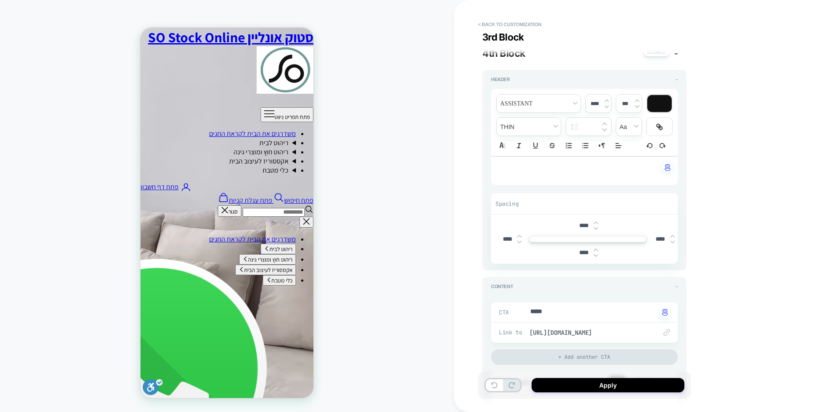
scroll to position [1045, 0]
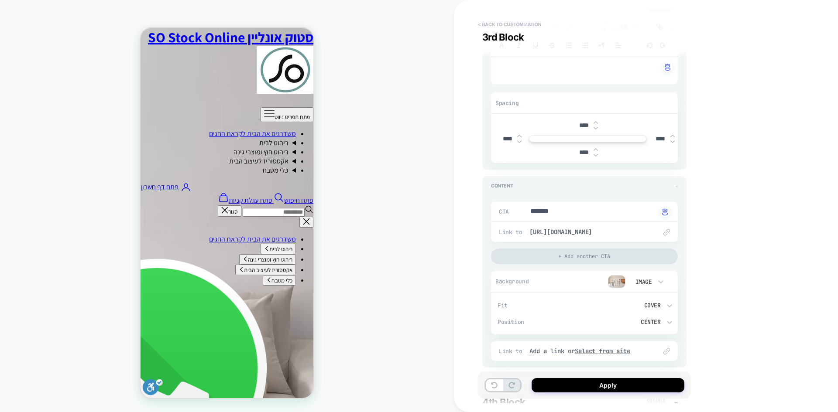
click at [502, 24] on button "< Back to customization" at bounding box center [510, 24] width 72 height 14
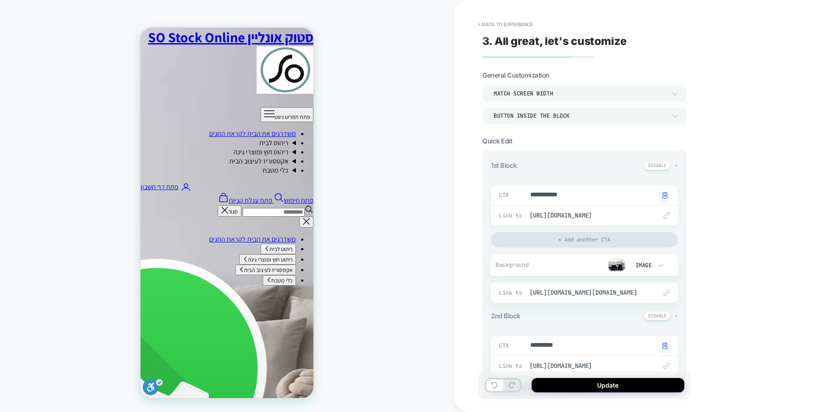
scroll to position [0, 0]
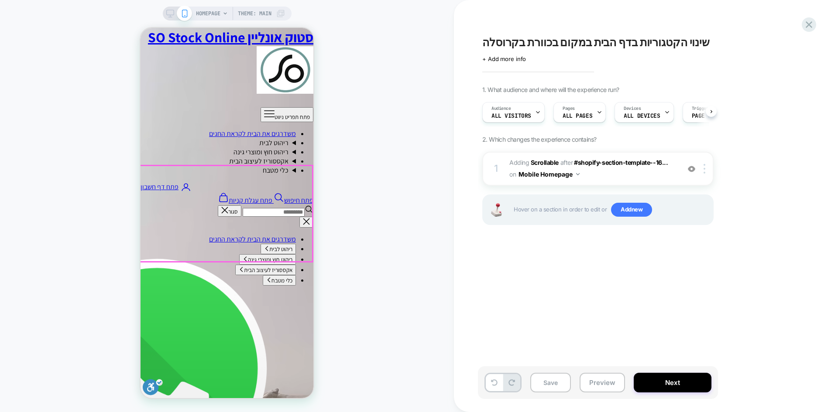
scroll to position [0, 0]
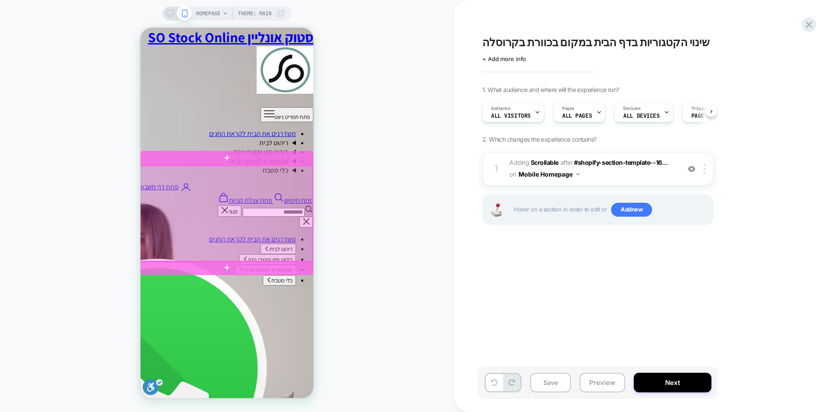
click at [293, 223] on div at bounding box center [226, 214] width 173 height 96
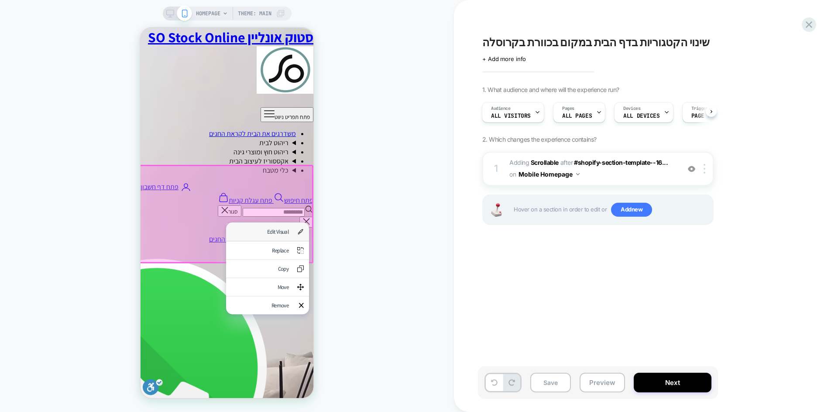
click at [288, 232] on div "Edit Visual" at bounding box center [259, 231] width 57 height 7
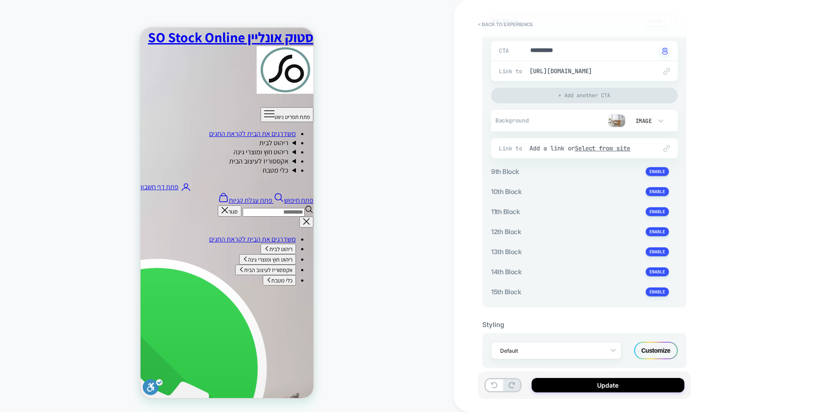
scroll to position [1212, 0]
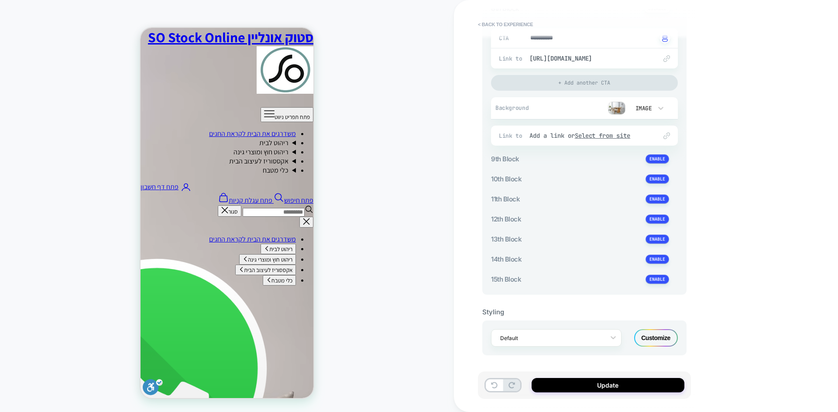
click at [662, 340] on div "Customize" at bounding box center [656, 338] width 44 height 17
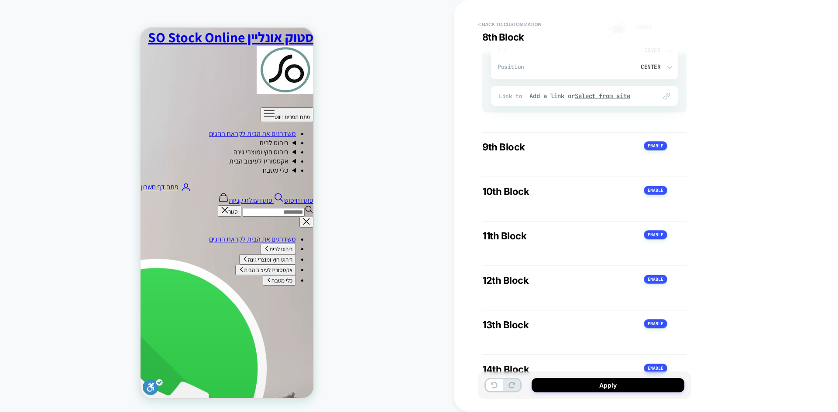
scroll to position [3579, 0]
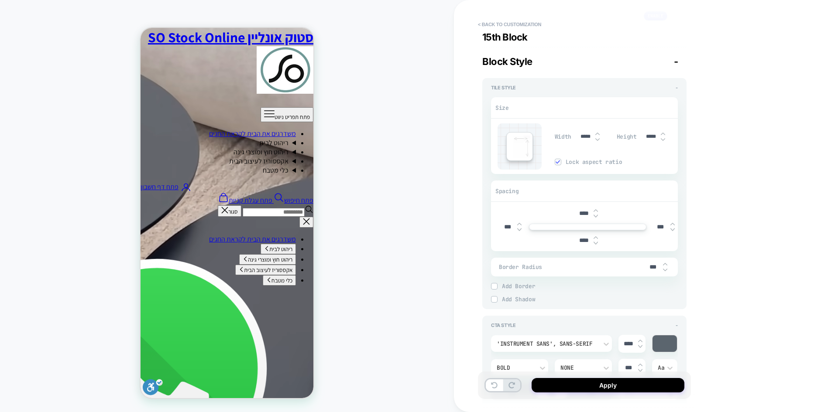
type textarea "*"
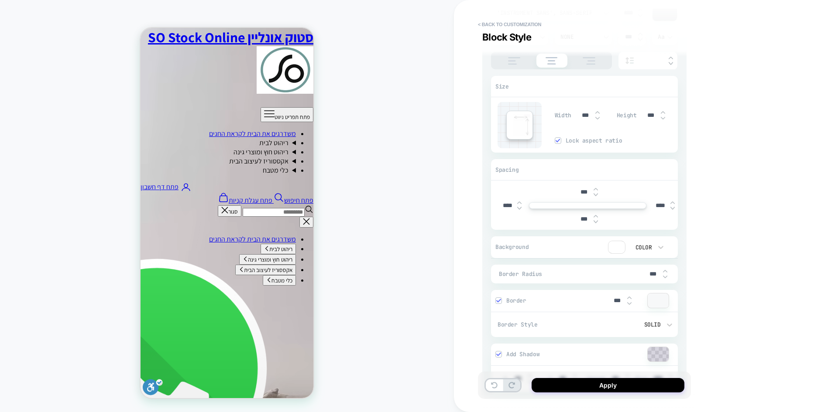
scroll to position [4321, 0]
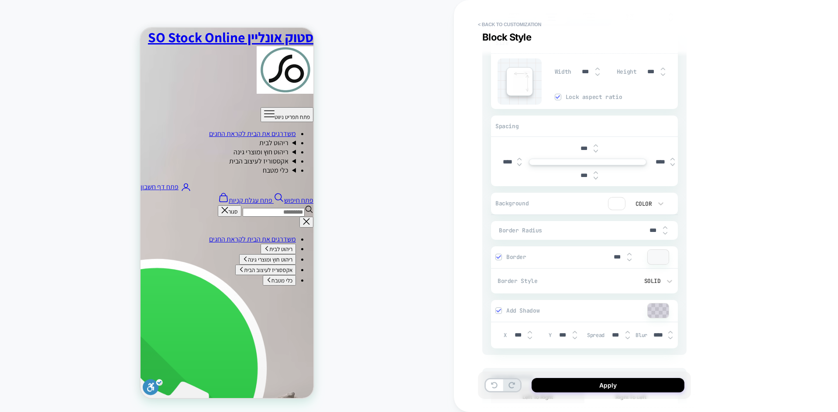
drag, startPoint x: 650, startPoint y: 229, endPoint x: 644, endPoint y: 227, distance: 6.6
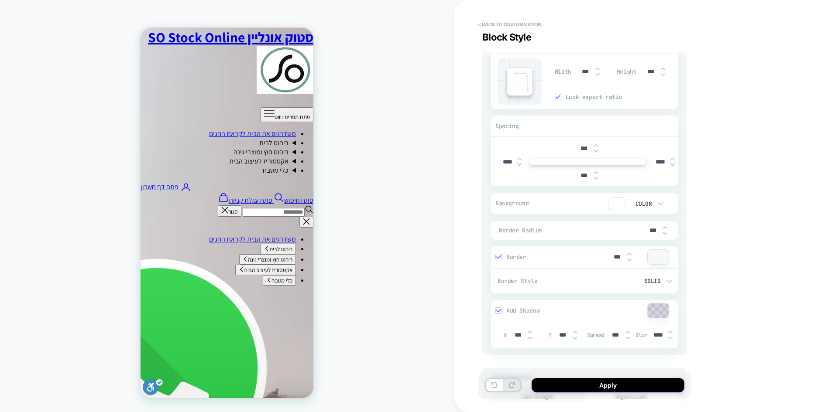
click at [644, 227] on input "***" at bounding box center [653, 230] width 20 height 7
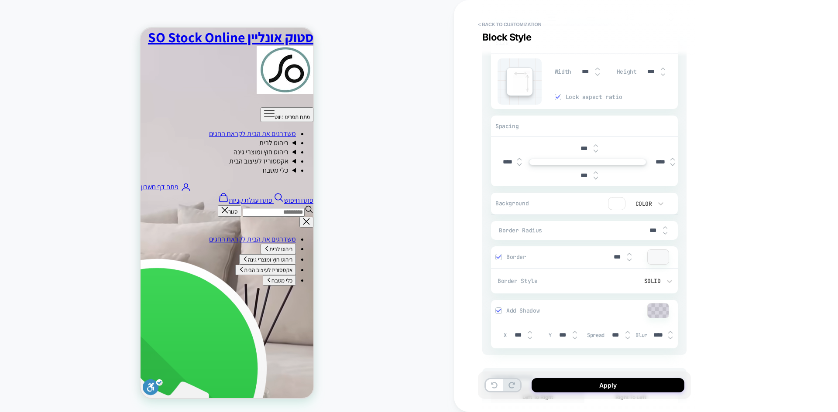
type input "****"
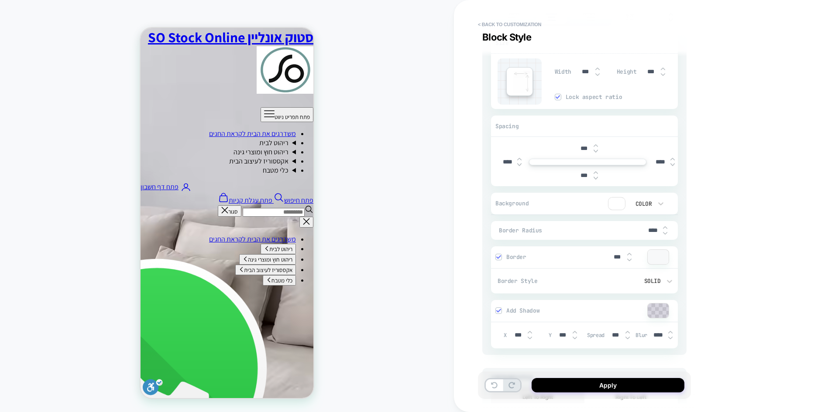
type textarea "*"
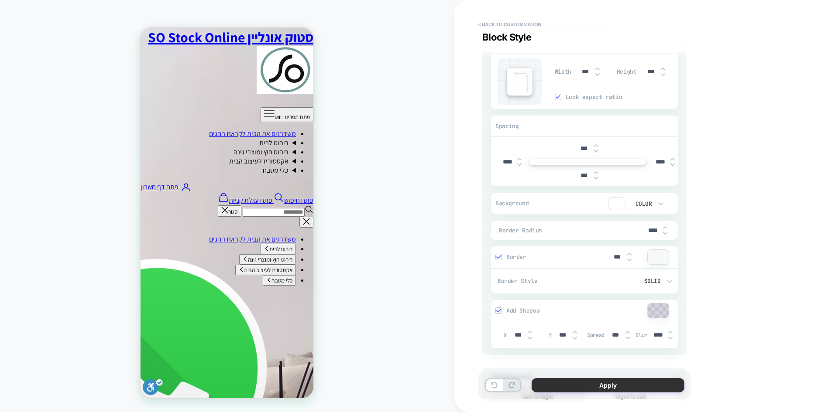
type input "****"
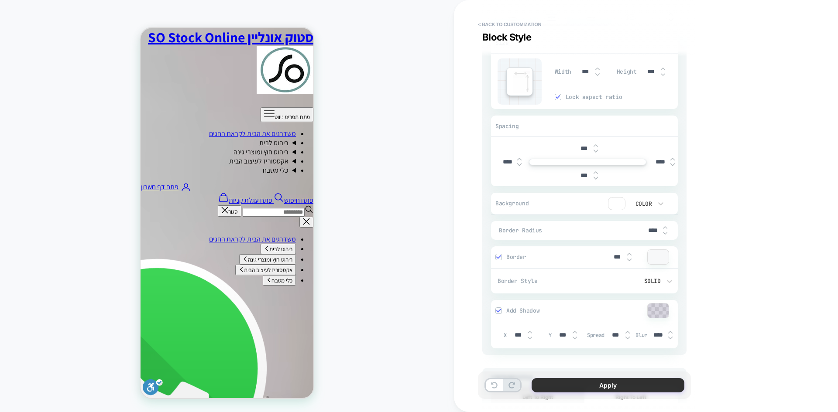
click at [605, 386] on button "Apply" at bounding box center [608, 385] width 153 height 14
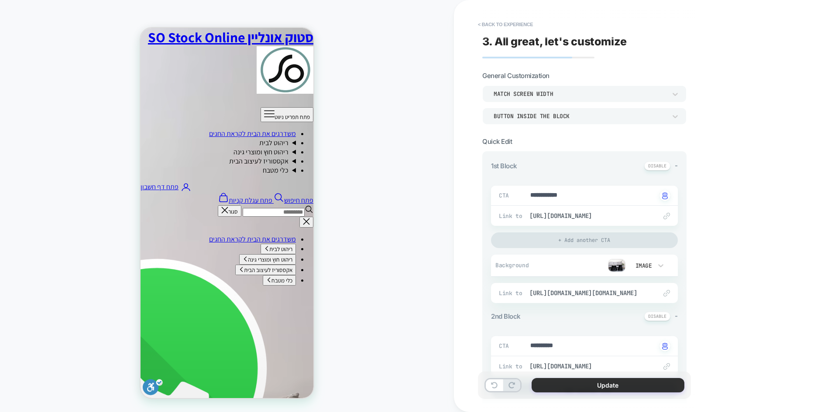
click at [567, 386] on button "Update" at bounding box center [608, 385] width 153 height 14
type textarea "*"
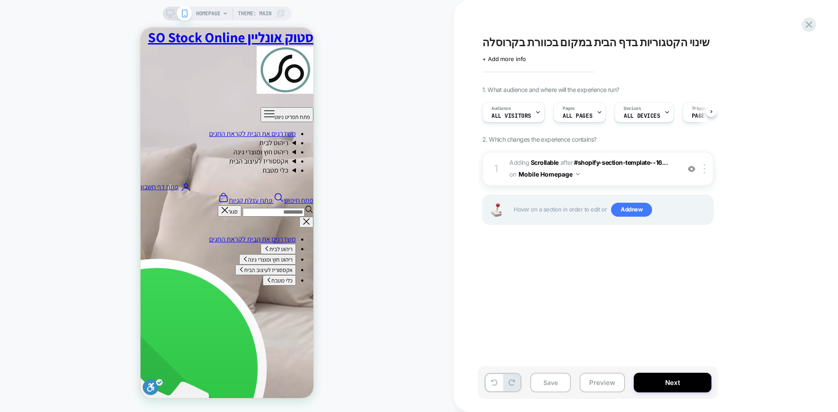
scroll to position [0, 0]
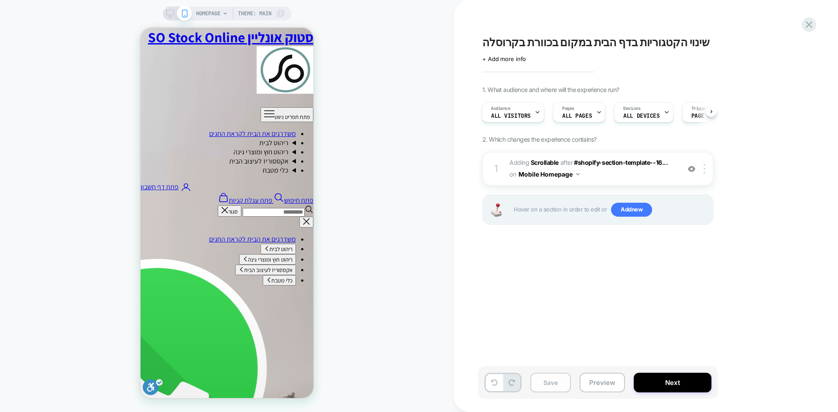
click at [544, 388] on button "Save" at bounding box center [550, 383] width 41 height 20
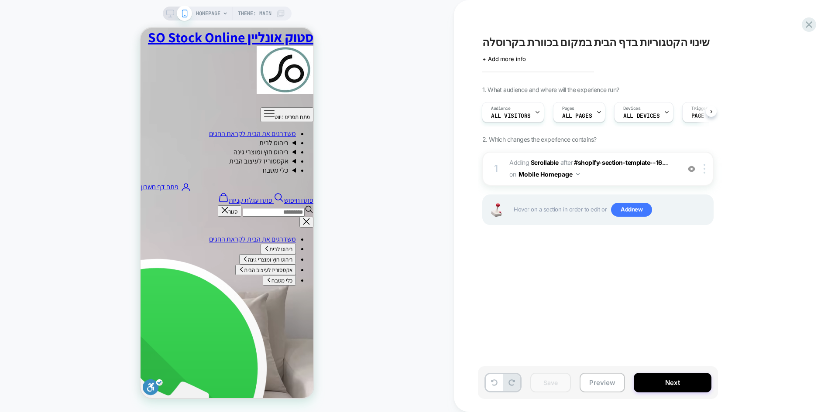
click at [556, 45] on span "שינוי הקטגוריות בדף הבית במקום בכוורת בקרוסלה" at bounding box center [595, 42] width 227 height 13
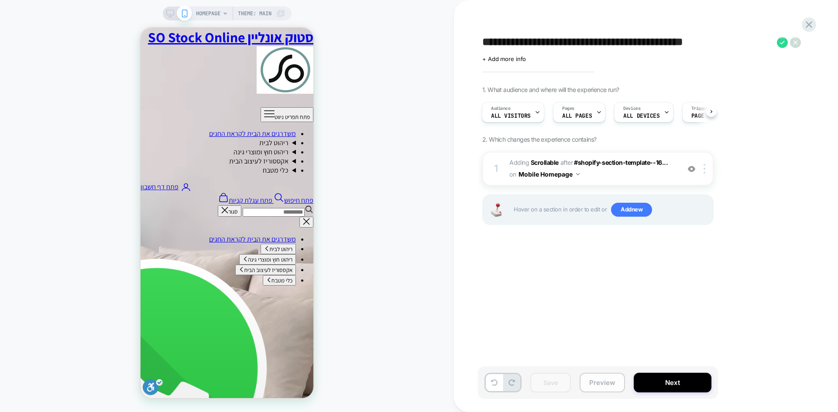
click at [605, 385] on button "Preview" at bounding box center [602, 383] width 45 height 20
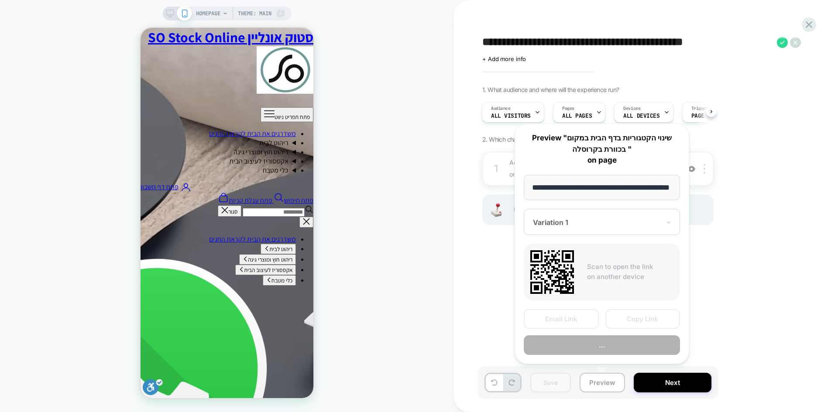
scroll to position [0, 17]
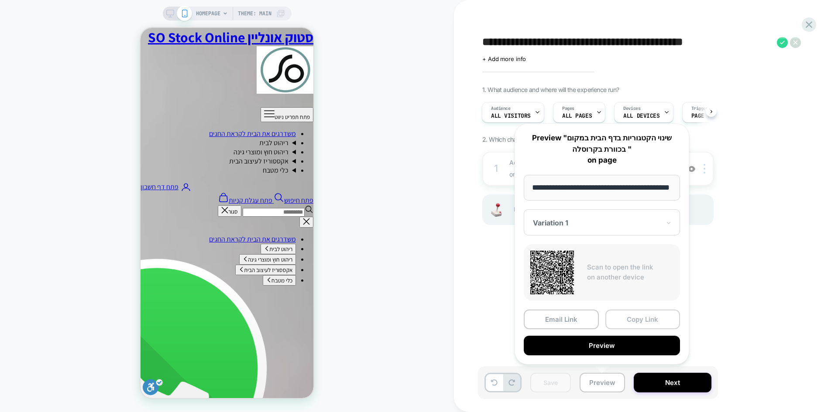
click at [655, 316] on button "Copy Link" at bounding box center [642, 320] width 75 height 20
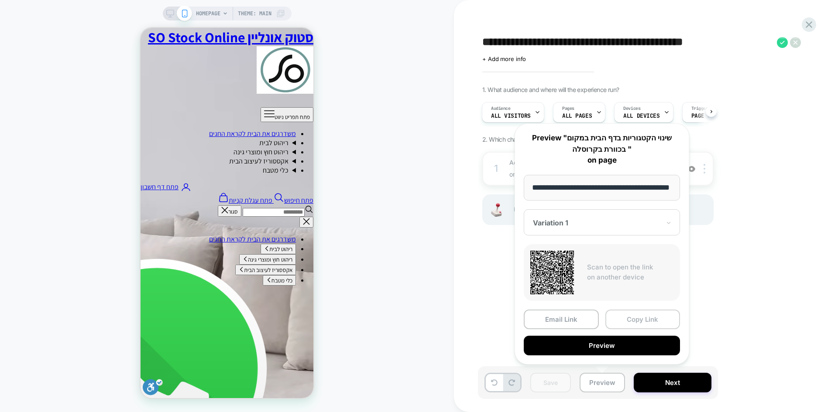
scroll to position [0, 0]
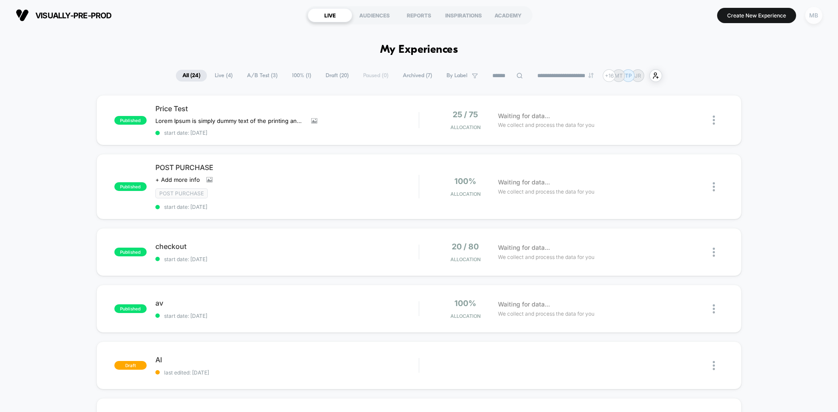
click at [820, 16] on div "MB" at bounding box center [813, 15] width 17 height 17
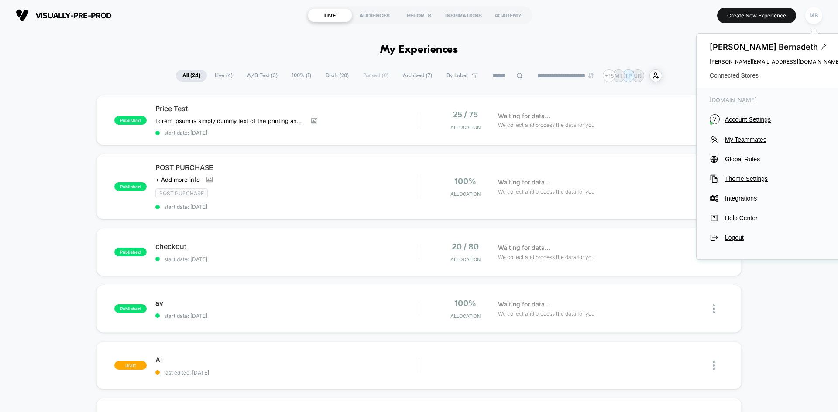
click at [740, 75] on span "Connected Stores" at bounding box center [775, 75] width 131 height 7
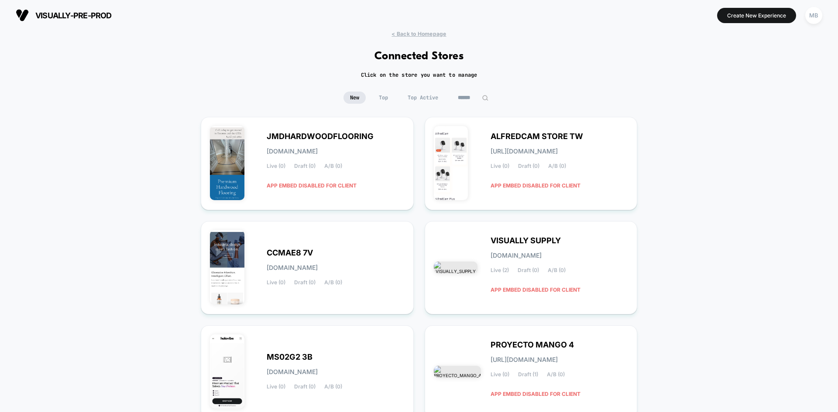
click at [470, 104] on div "New Top Top Active" at bounding box center [419, 104] width 838 height 25
click at [480, 98] on input at bounding box center [472, 98] width 87 height 12
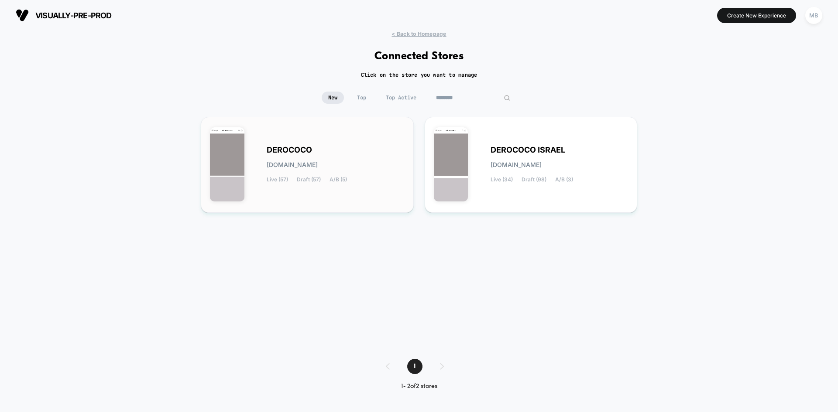
type input "********"
click at [374, 174] on div "DEROCOCO [DOMAIN_NAME] Live (57) Draft (57) A/B (5)" at bounding box center [336, 165] width 138 height 36
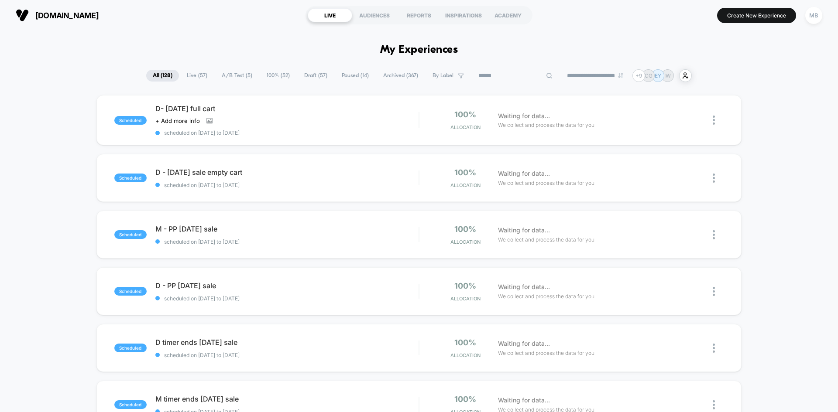
click at [511, 78] on input at bounding box center [515, 76] width 87 height 10
paste input "**********"
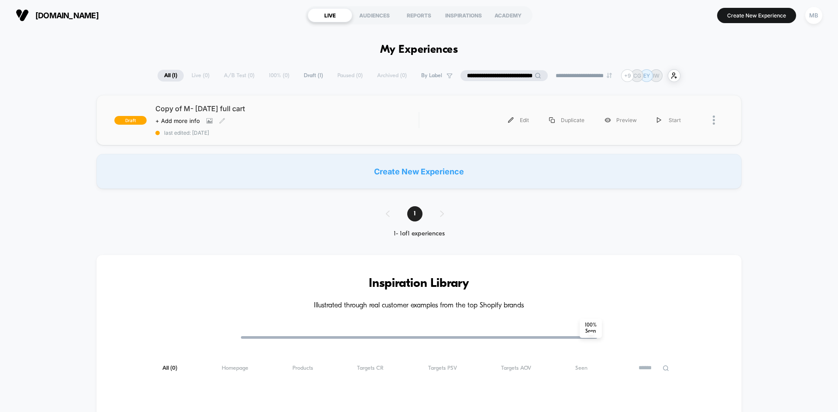
type input "**********"
click at [261, 135] on span "last edited: [DATE]" at bounding box center [286, 133] width 263 height 7
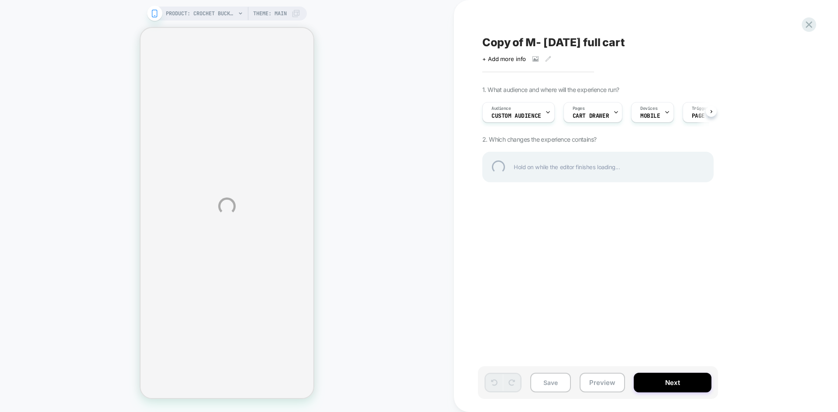
drag, startPoint x: 88, startPoint y: 172, endPoint x: 101, endPoint y: 177, distance: 14.1
click at [88, 172] on div "PRODUCT: Crochet Bucket Hat [tan] PRODUCT: Crochet Bucket Hat [tan] Theme: MAIN…" at bounding box center [419, 206] width 838 height 412
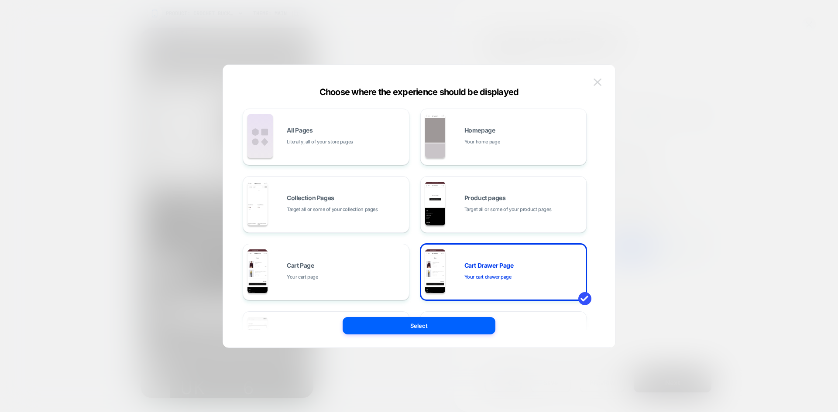
click at [597, 79] on img at bounding box center [598, 82] width 8 height 7
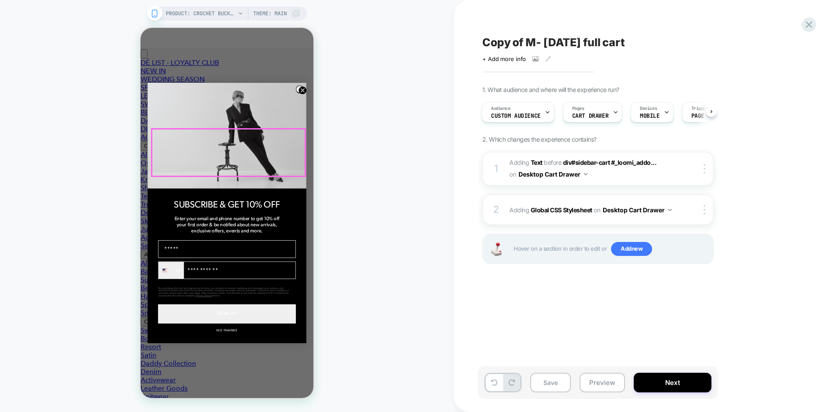
scroll to position [611, 0]
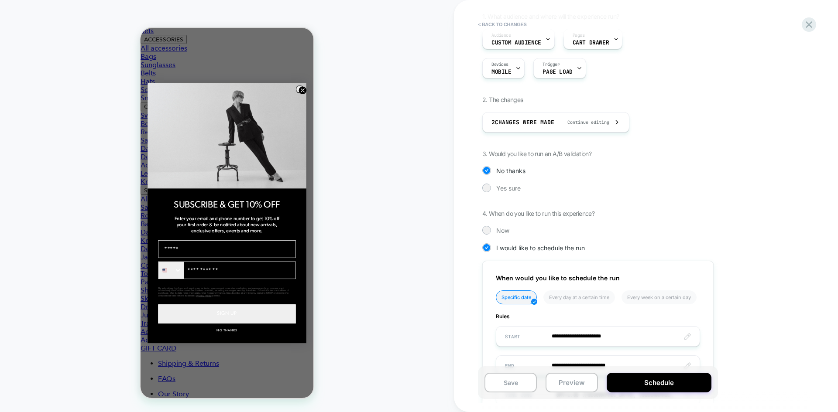
scroll to position [0, 0]
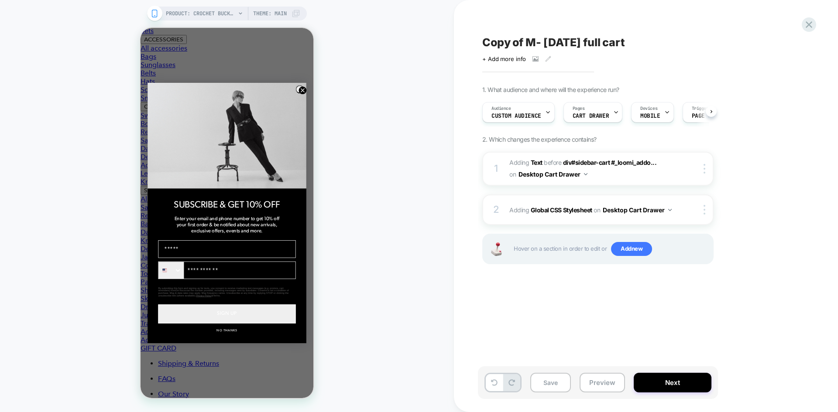
scroll to position [0, 0]
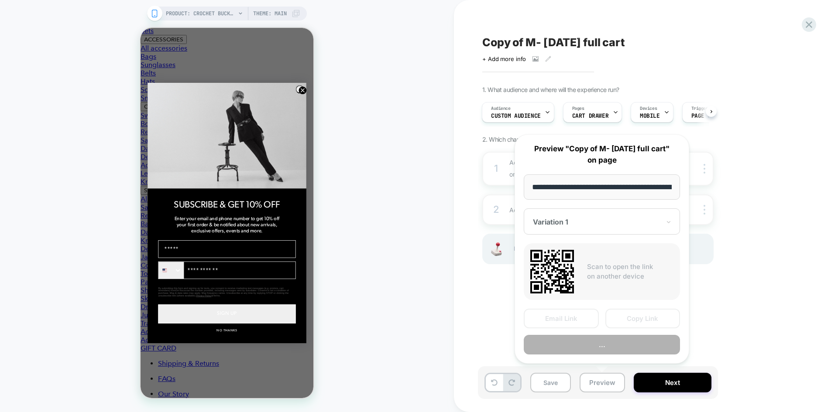
scroll to position [0, 122]
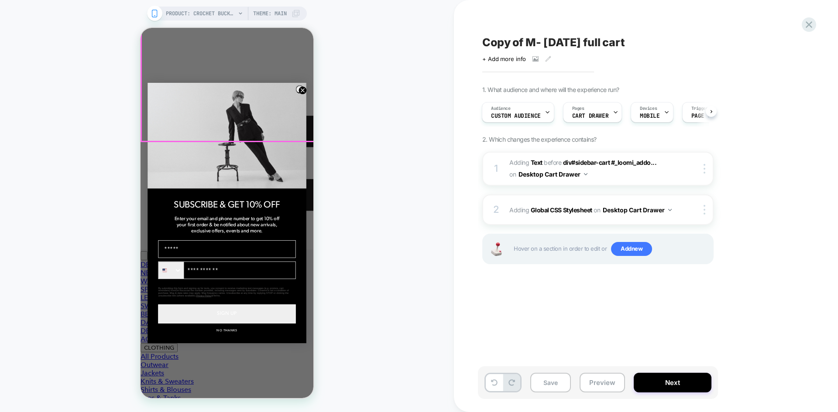
scroll to position [175, 0]
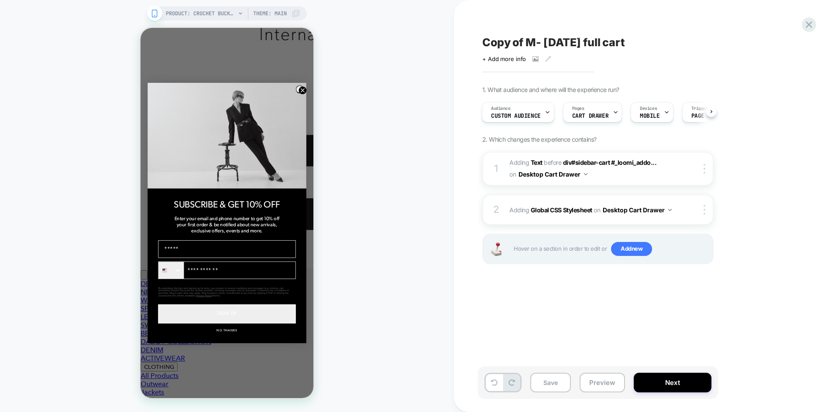
click at [565, 39] on span "Copy of M- [DATE] full cart" at bounding box center [553, 42] width 143 height 13
drag, startPoint x: 528, startPoint y: 42, endPoint x: 649, endPoint y: 38, distance: 121.4
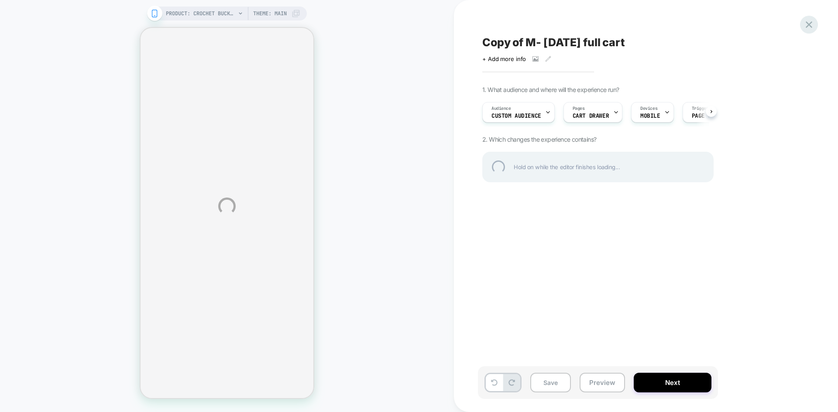
click at [807, 26] on div at bounding box center [809, 25] width 18 height 18
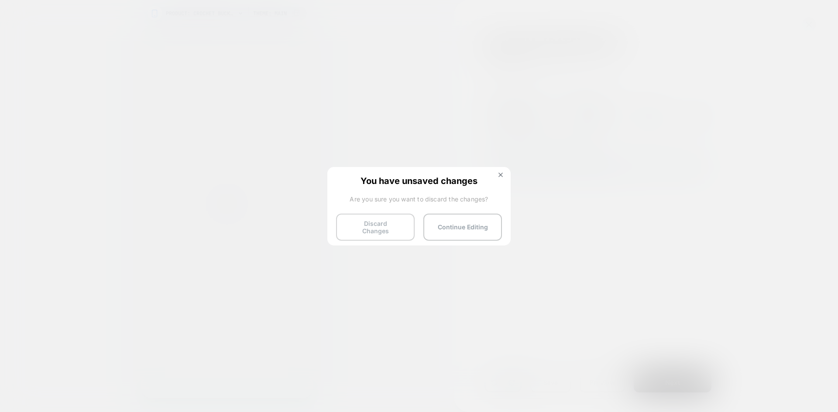
click at [359, 234] on button "Discard Changes" at bounding box center [375, 227] width 79 height 27
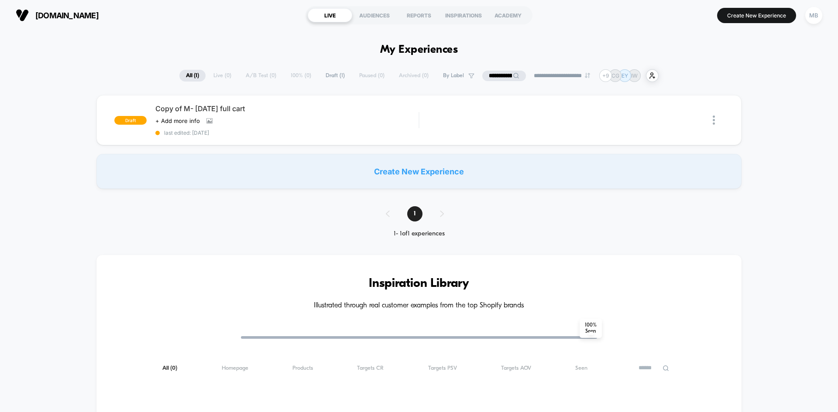
click at [485, 76] on input "**********" at bounding box center [504, 76] width 44 height 10
drag, startPoint x: 482, startPoint y: 71, endPoint x: 407, endPoint y: 68, distance: 75.1
click at [407, 68] on div "**********" at bounding box center [419, 359] width 838 height 657
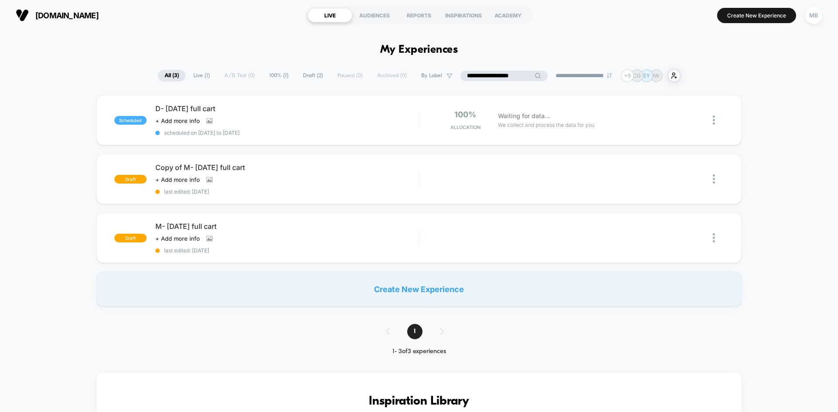
type input "**********"
click at [76, 217] on div "scheduled D- labor day full cart Click to view images Click to edit experience …" at bounding box center [419, 201] width 838 height 212
click at [65, 261] on div "scheduled D- [DATE] full cart Click to view images Click to edit experience det…" at bounding box center [419, 201] width 838 height 212
click at [240, 193] on span "last edited: [DATE]" at bounding box center [286, 192] width 263 height 7
click at [278, 194] on span "last edited: [DATE]" at bounding box center [286, 192] width 263 height 7
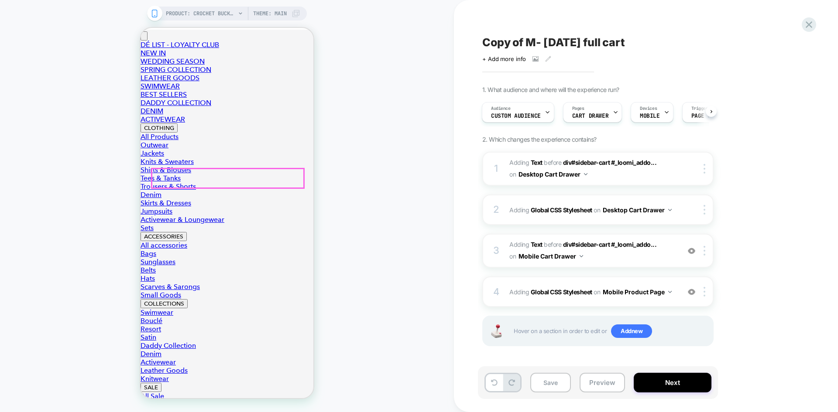
scroll to position [436, 0]
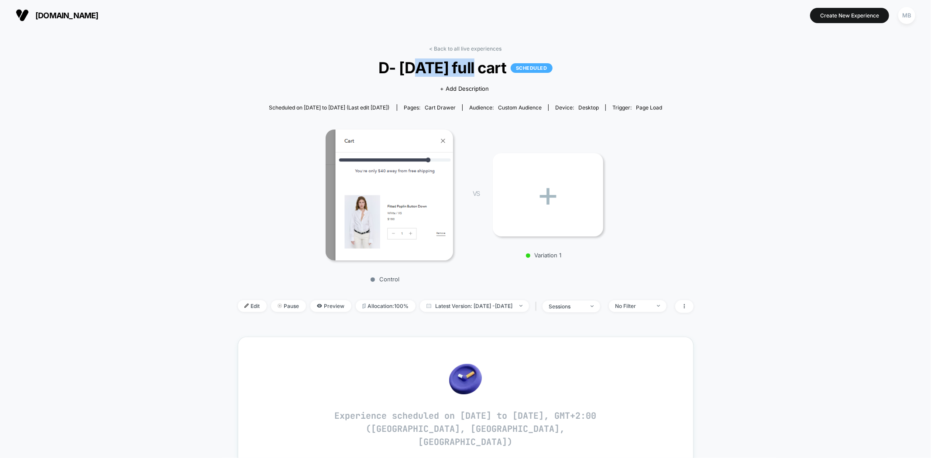
drag, startPoint x: 403, startPoint y: 64, endPoint x: 469, endPoint y: 63, distance: 65.9
click at [469, 63] on span "D- [DATE] full cart SCHEDULED" at bounding box center [466, 67] width 410 height 18
drag, startPoint x: 516, startPoint y: 67, endPoint x: 367, endPoint y: 75, distance: 149.0
click at [367, 75] on span "D- [DATE] full cart SCHEDULED" at bounding box center [466, 67] width 410 height 18
copy span "D- [DATE] full cart"
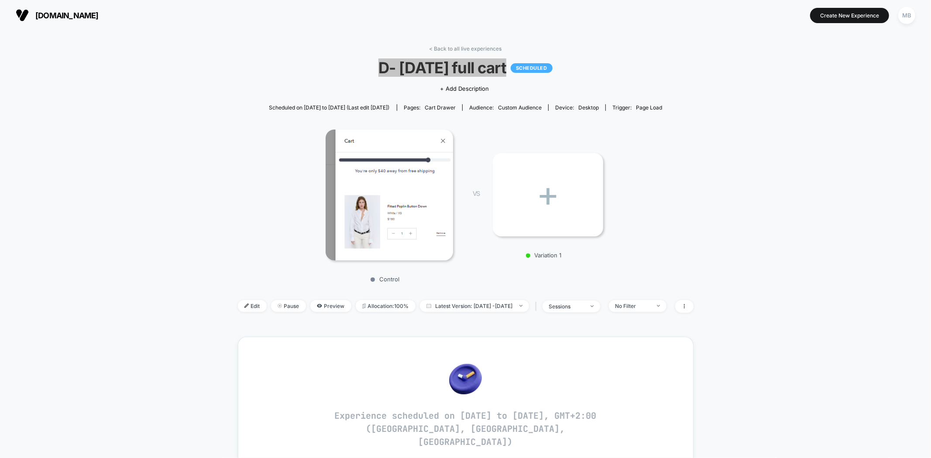
click at [412, 66] on span "D- [DATE] full cart SCHEDULED" at bounding box center [466, 67] width 410 height 18
drag, startPoint x: 391, startPoint y: 68, endPoint x: 513, endPoint y: 68, distance: 122.2
click at [516, 72] on span "D- [DATE] full cart SCHEDULED" at bounding box center [466, 67] width 410 height 18
copy span "[DATE] full cart"
click at [451, 46] on link "< Back to all live experiences" at bounding box center [465, 48] width 72 height 7
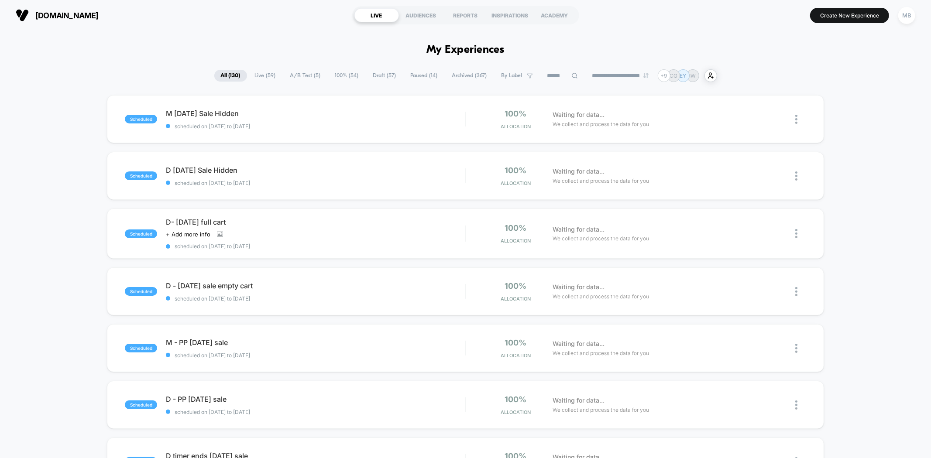
click at [571, 79] on icon at bounding box center [574, 75] width 7 height 7
paste input "**********"
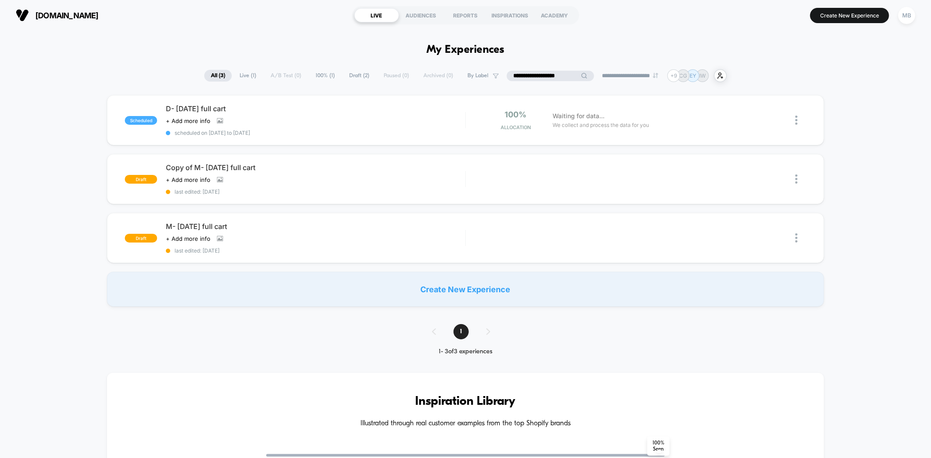
type input "**********"
click at [704, 191] on div "**********" at bounding box center [465, 430] width 931 height 723
click at [698, 196] on div "draft Copy of M- [DATE] full cart Click to view images Click to edit experience…" at bounding box center [465, 179] width 717 height 50
click at [225, 179] on div "+ Add more info" at bounding box center [201, 179] width 70 height 7
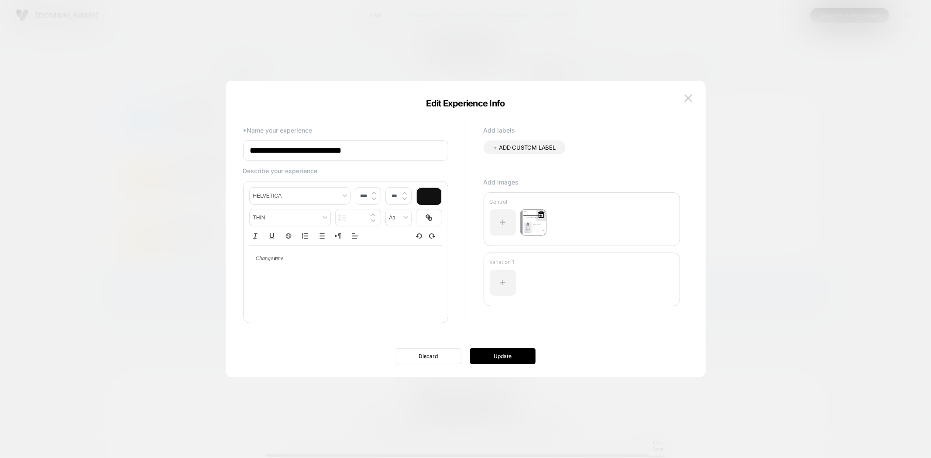
click at [532, 227] on img at bounding box center [533, 222] width 26 height 26
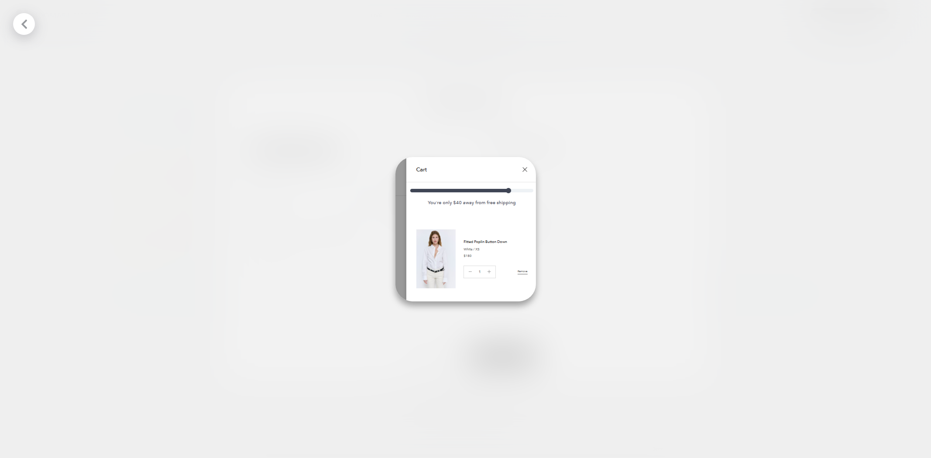
click at [690, 215] on div at bounding box center [465, 229] width 931 height 458
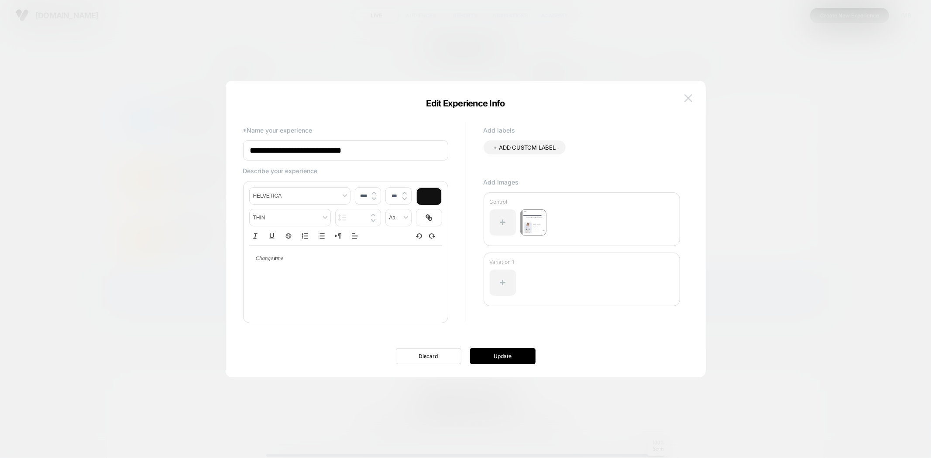
click at [683, 99] on button at bounding box center [688, 98] width 13 height 13
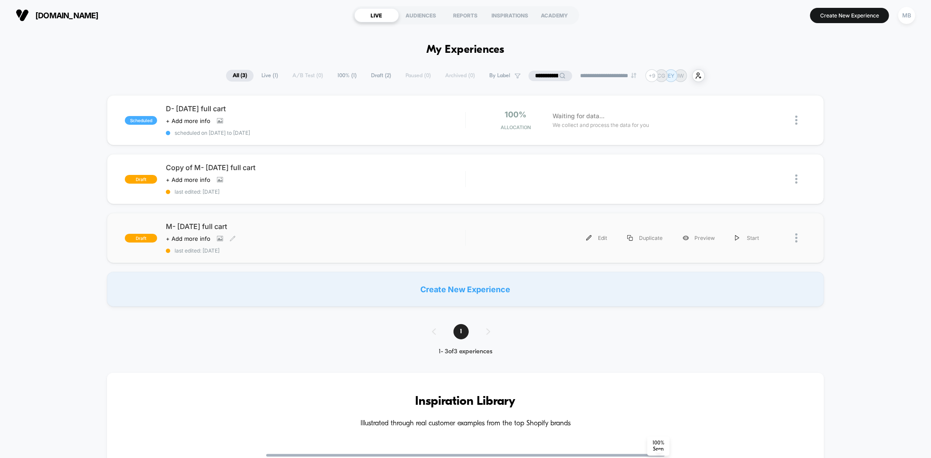
click at [290, 240] on div "Click to view images Click to edit experience details + Add more info" at bounding box center [270, 238] width 209 height 7
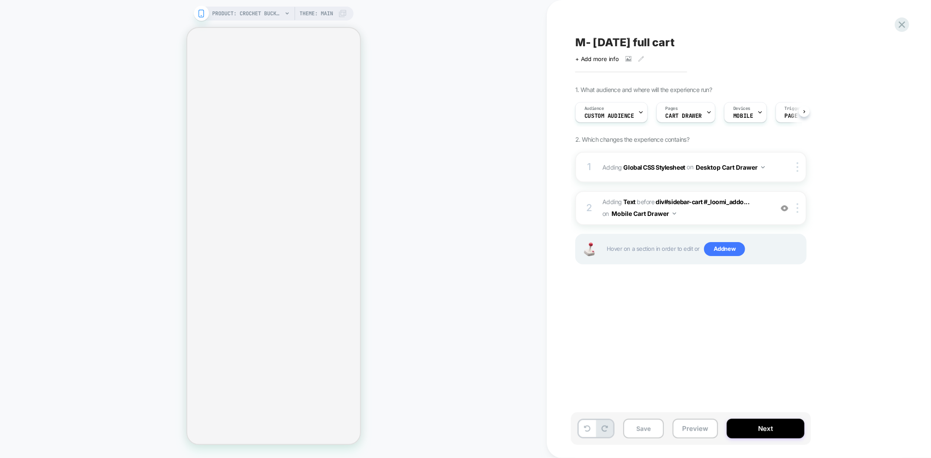
scroll to position [0, 0]
click at [898, 27] on icon at bounding box center [902, 25] width 12 height 12
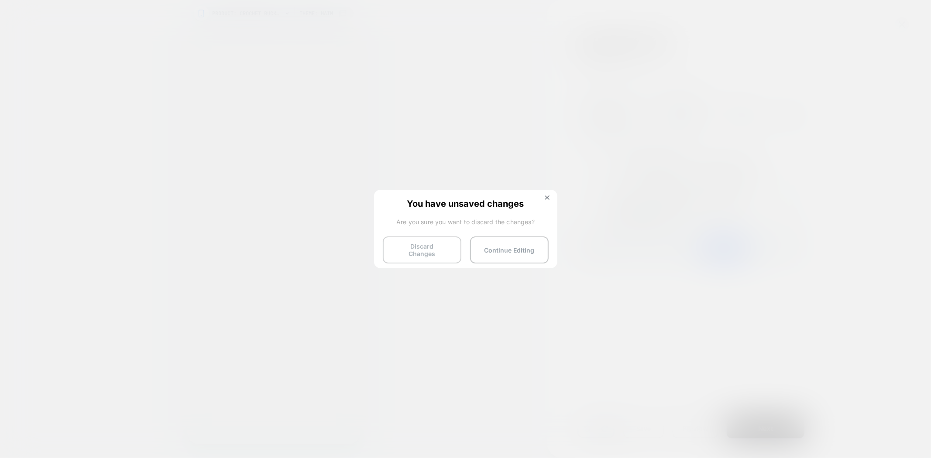
click at [416, 254] on button "Discard Changes" at bounding box center [422, 250] width 79 height 27
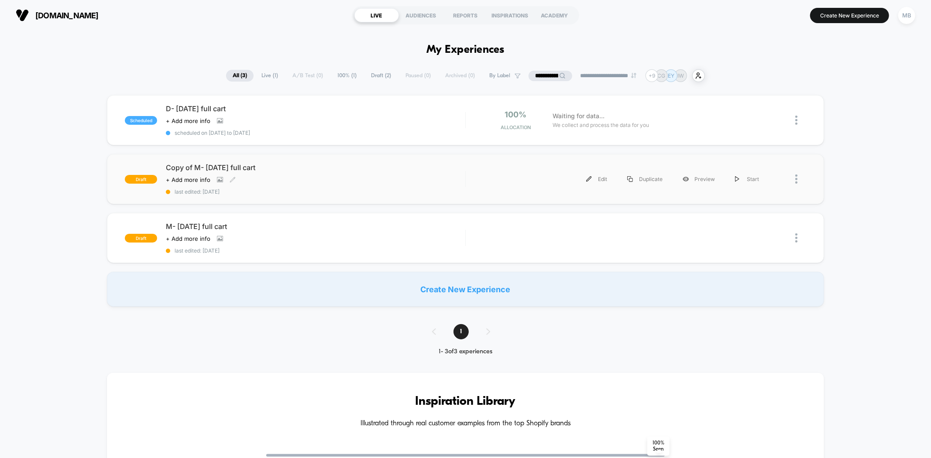
click at [311, 190] on span "last edited: [DATE]" at bounding box center [315, 192] width 299 height 7
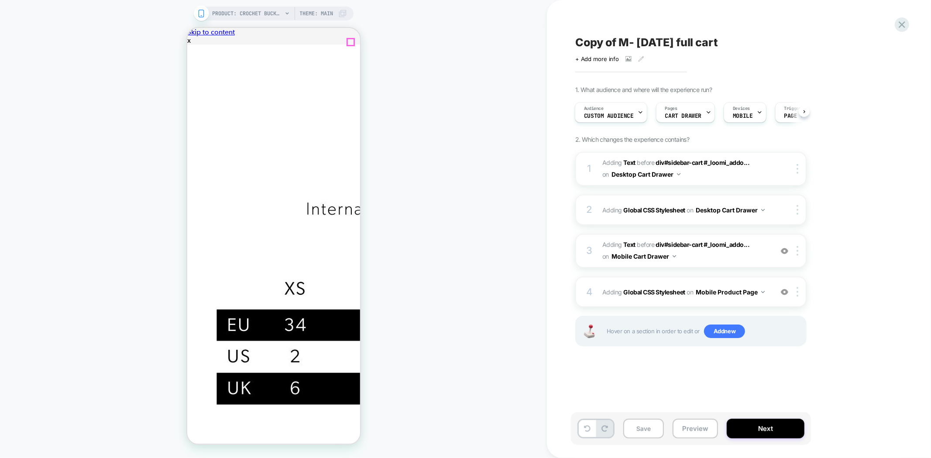
click at [0, 0] on button "Preview" at bounding box center [0, 0] width 0 height 0
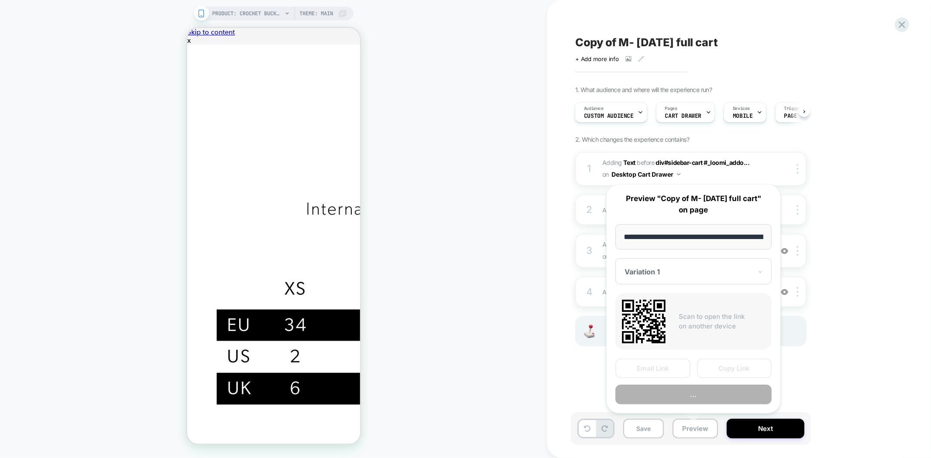
scroll to position [0, 121]
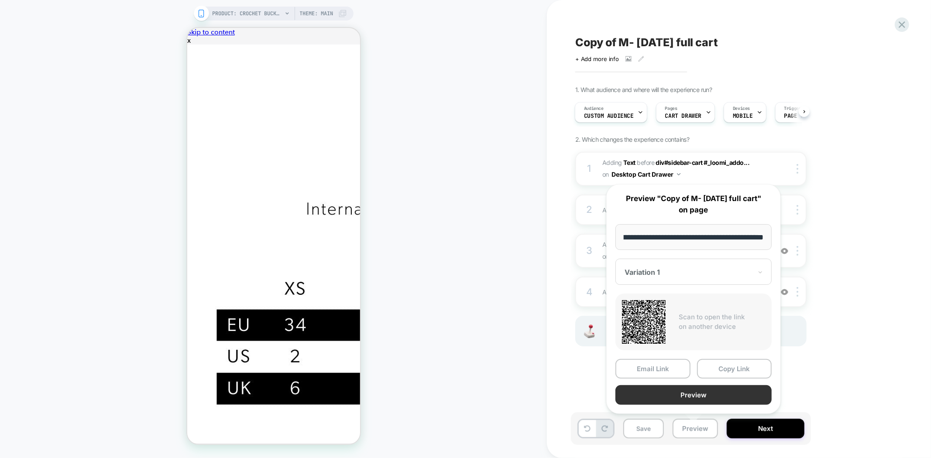
click at [0, 0] on button "Preview" at bounding box center [0, 0] width 0 height 0
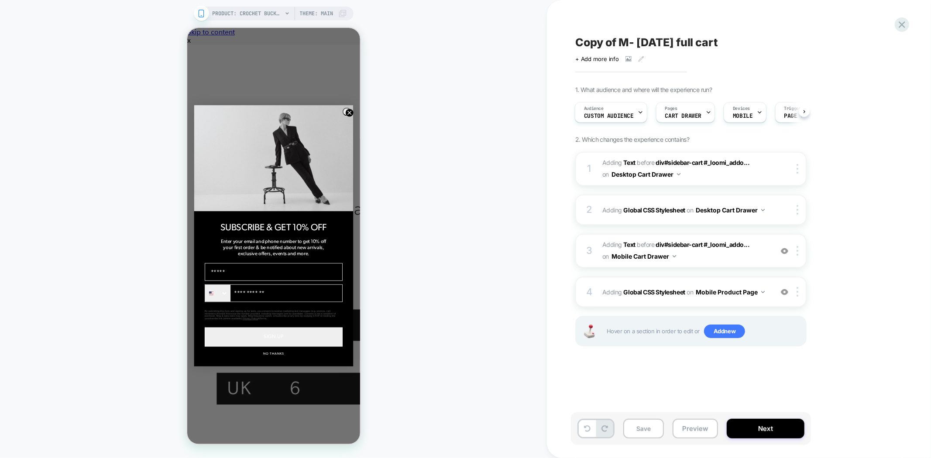
scroll to position [0, 0]
click at [646, 290] on b "Global CSS Stylesheet" at bounding box center [655, 291] width 62 height 7
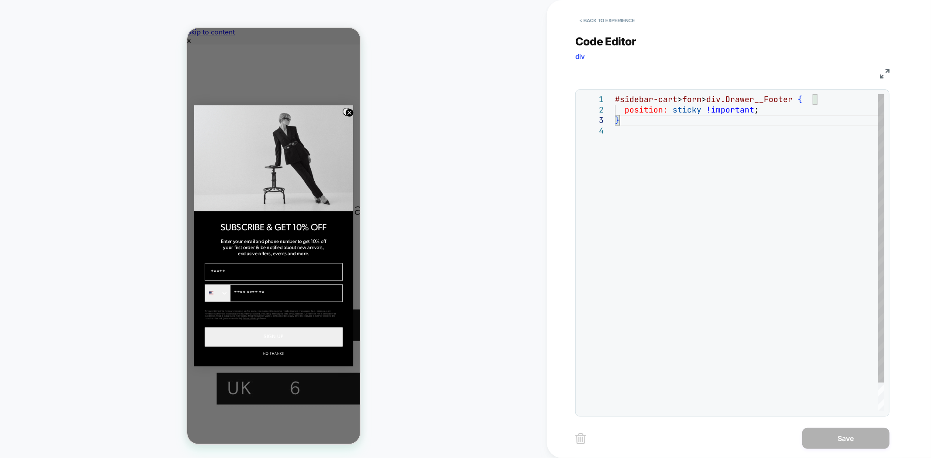
click at [0, 0] on div "#sidebar-cart > form > div.Drawer__Footer { position: sticky !important ; }" at bounding box center [0, 0] width 0 height 0
click at [602, 22] on button "< Back to experience" at bounding box center [607, 21] width 64 height 14
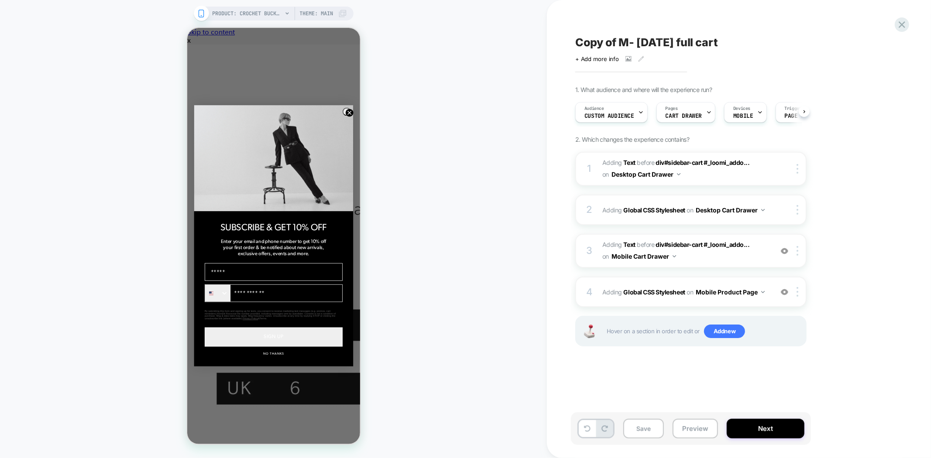
scroll to position [0, 0]
click at [687, 429] on button "Preview" at bounding box center [695, 429] width 45 height 20
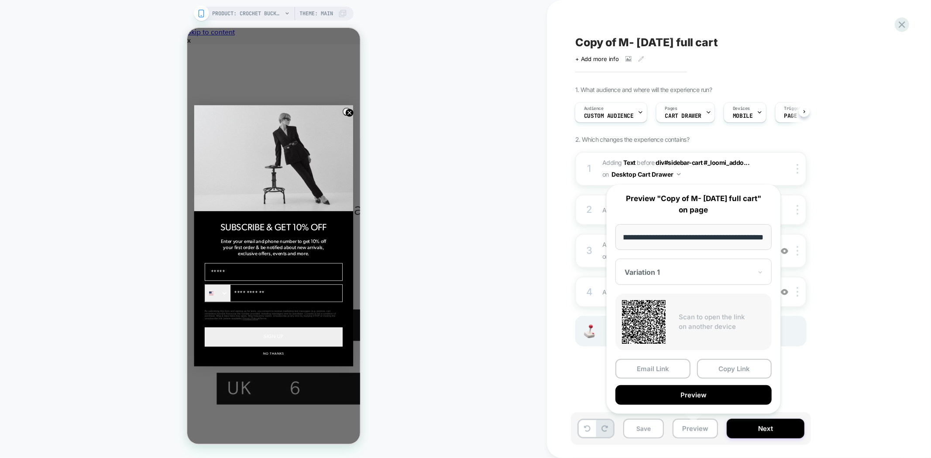
scroll to position [0, 0]
click at [0, 0] on div "1. What audience and where will the experience run? Audience Custom Audience Pa…" at bounding box center [0, 0] width 0 height 0
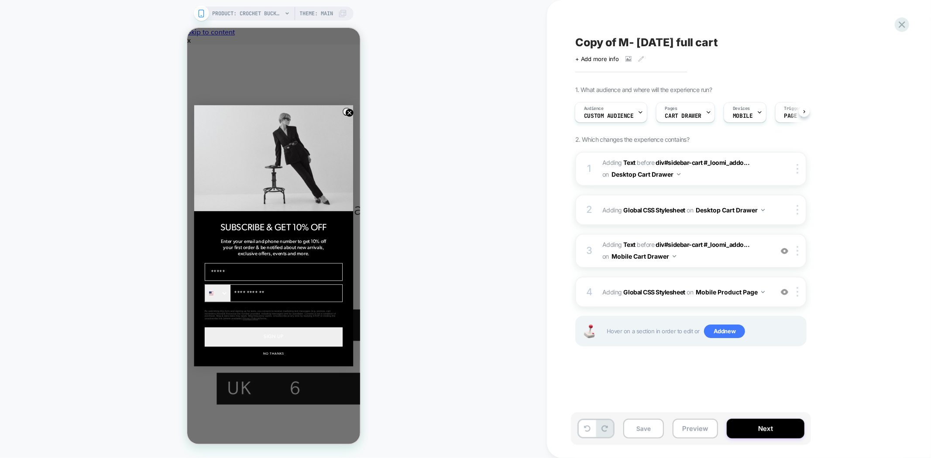
drag, startPoint x: 879, startPoint y: 313, endPoint x: 871, endPoint y: 316, distance: 9.0
click at [0, 0] on div "1. What audience and where will the experience run? Audience Custom Audience Pa…" at bounding box center [0, 0] width 0 height 0
click at [678, 429] on button "Preview" at bounding box center [695, 429] width 45 height 20
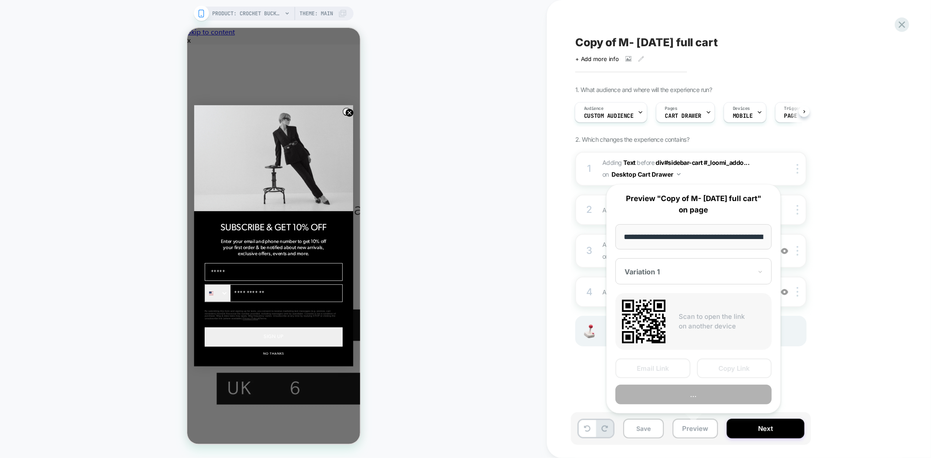
scroll to position [0, 121]
click at [674, 270] on div at bounding box center [688, 272] width 127 height 9
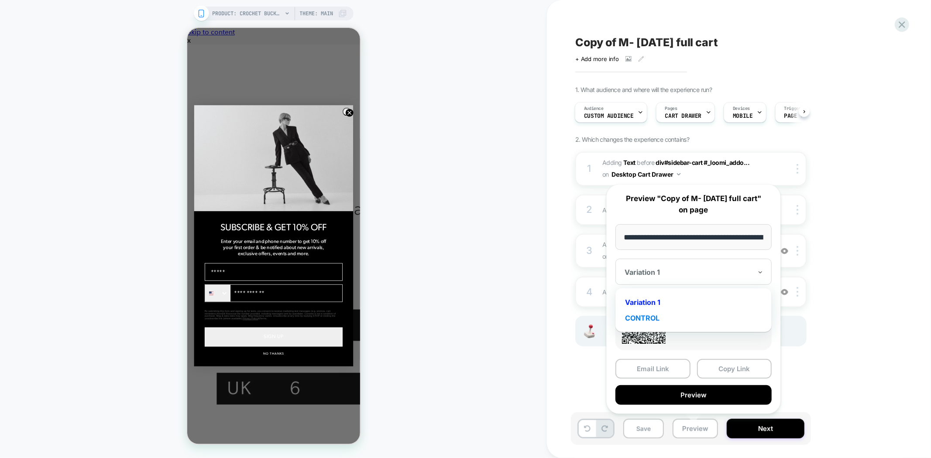
click at [0, 0] on div "CONTROL" at bounding box center [0, 0] width 0 height 0
click at [0, 0] on button "Copy Link" at bounding box center [0, 0] width 0 height 0
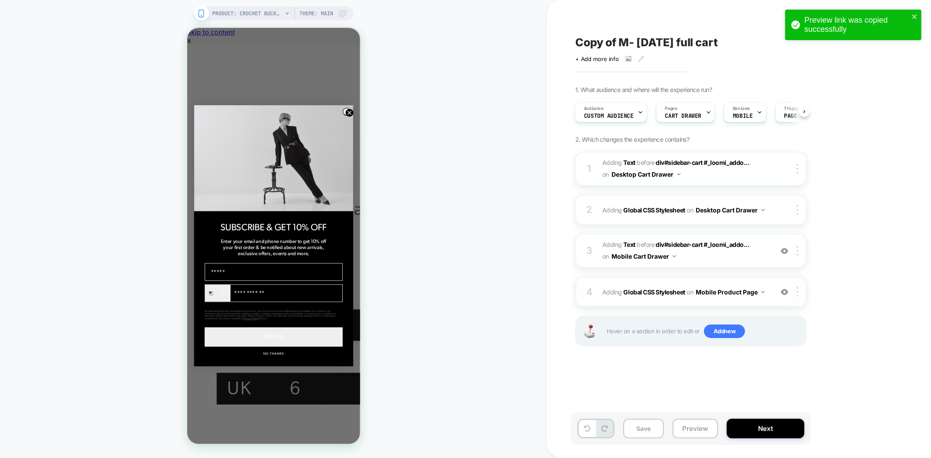
click at [784, 290] on img at bounding box center [784, 291] width 7 height 7
click at [682, 430] on button "Preview" at bounding box center [695, 429] width 45 height 20
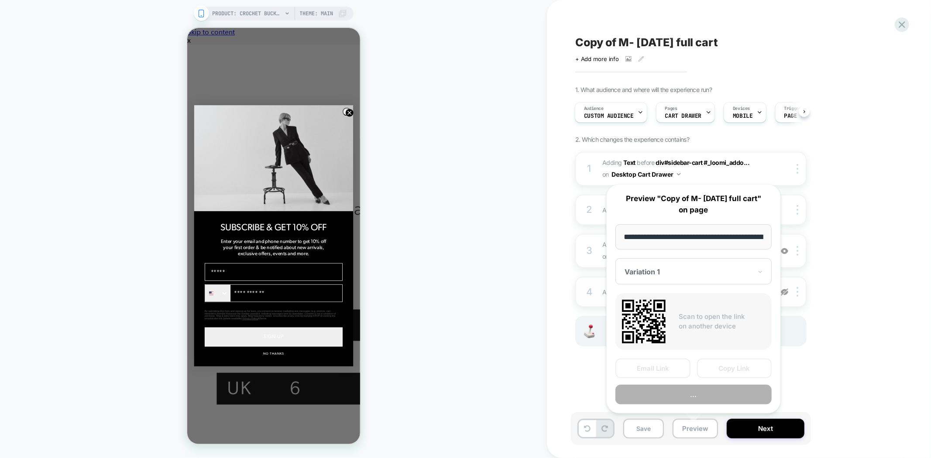
scroll to position [0, 121]
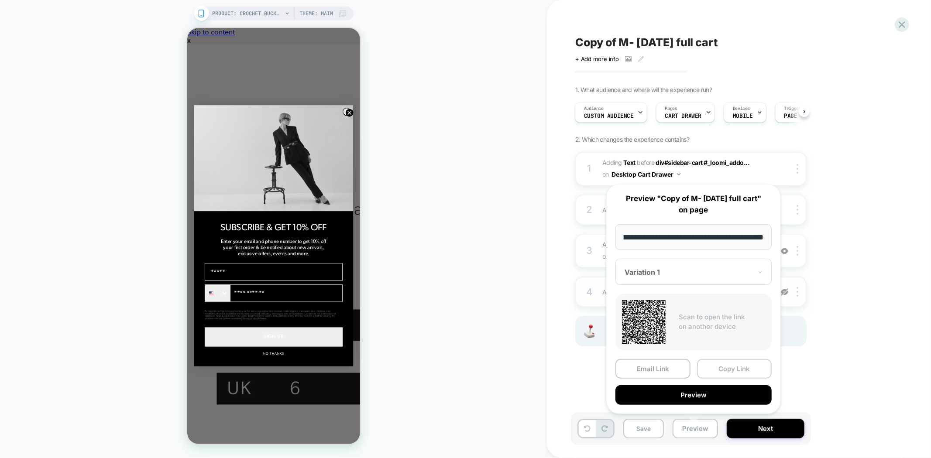
click at [0, 0] on button "Copy Link" at bounding box center [0, 0] width 0 height 0
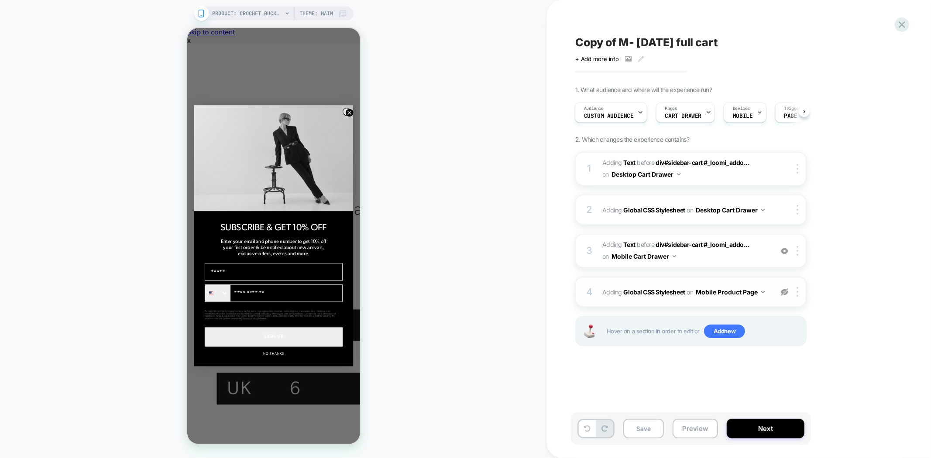
click at [636, 36] on span "Copy of M- [DATE] full cart" at bounding box center [646, 42] width 143 height 13
click at [653, 41] on textarea "**********" at bounding box center [692, 42] width 234 height 13
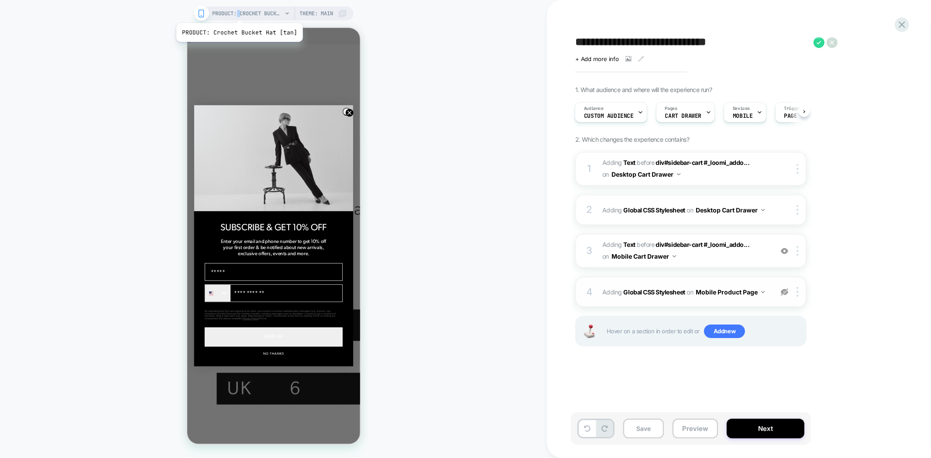
click at [239, 12] on span "PRODUCT: Crochet Bucket Hat [tan]" at bounding box center [248, 14] width 70 height 14
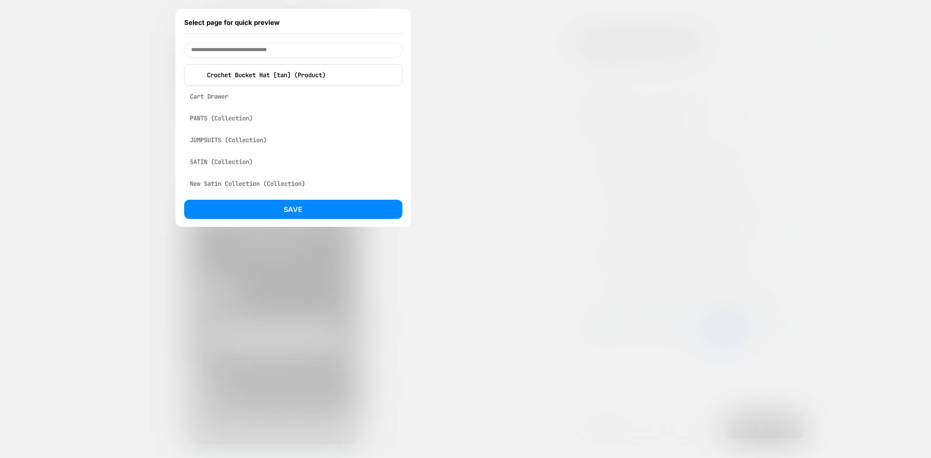
click at [461, 127] on div at bounding box center [465, 229] width 931 height 458
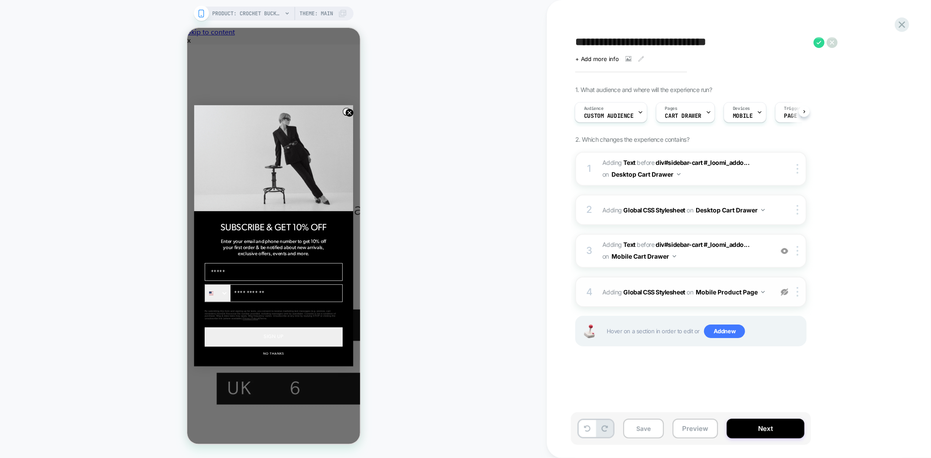
click at [130, 93] on div "PRODUCT: Crochet Bucket Hat [tan] PRODUCT: Crochet Bucket Hat [tan] Theme: MAIN" at bounding box center [273, 229] width 547 height 441
click at [797, 209] on img at bounding box center [798, 210] width 2 height 10
click at [797, 168] on img at bounding box center [798, 169] width 2 height 10
click at [0, 0] on div "Delete" at bounding box center [0, 0] width 0 height 0
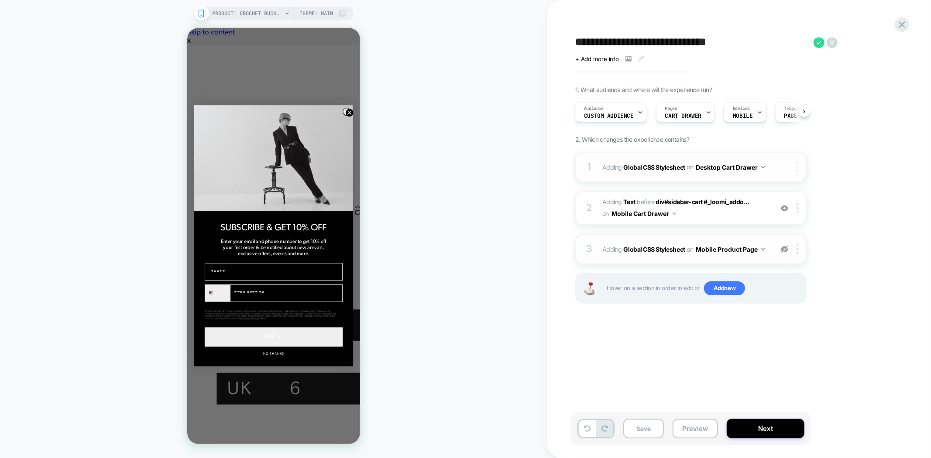
click at [798, 165] on img at bounding box center [798, 167] width 2 height 10
click at [775, 236] on div "Delete" at bounding box center [799, 236] width 78 height 24
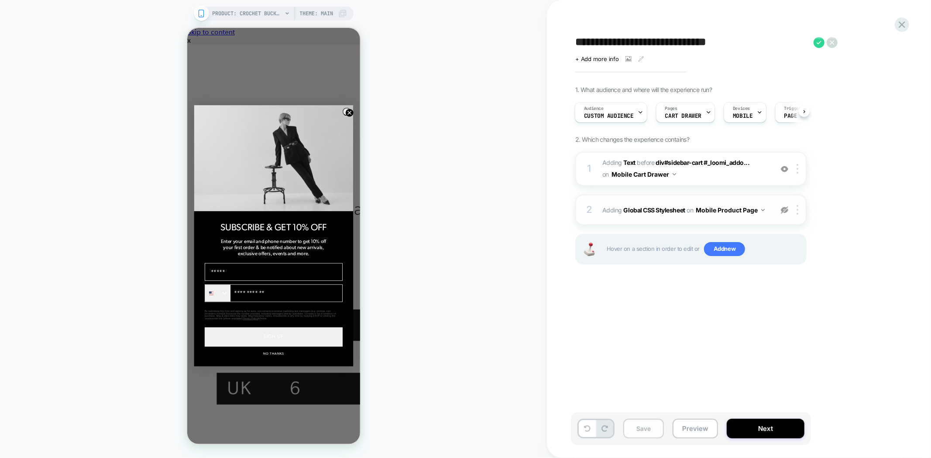
click at [640, 426] on button "Save" at bounding box center [643, 429] width 41 height 20
click at [668, 25] on div "**********" at bounding box center [734, 229] width 327 height 441
click at [668, 44] on textarea "**********" at bounding box center [692, 42] width 234 height 13
click at [699, 430] on button "Preview" at bounding box center [695, 429] width 45 height 20
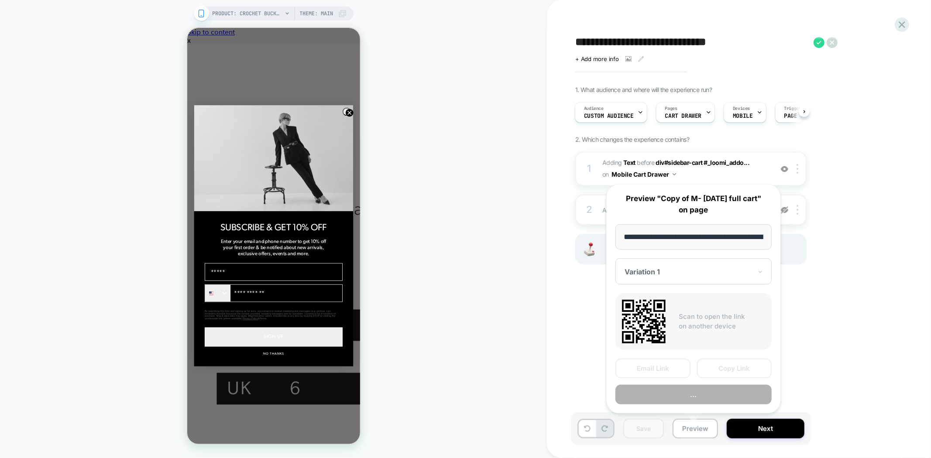
scroll to position [0, 121]
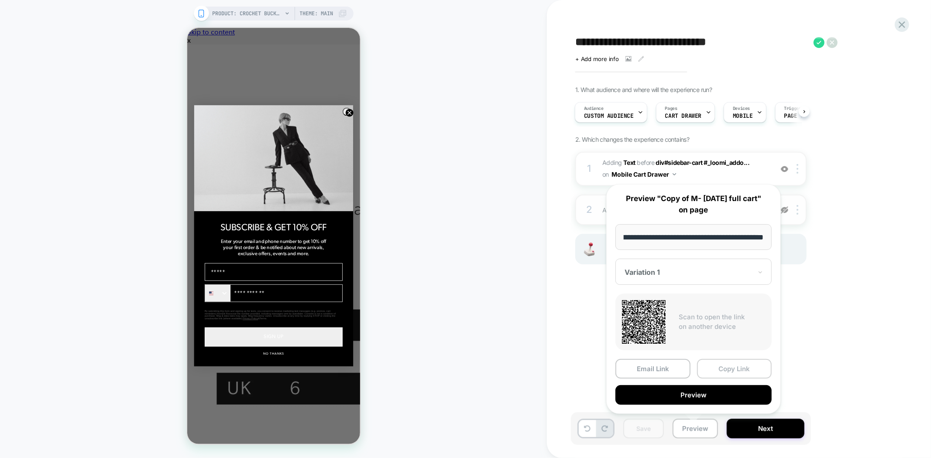
click at [733, 370] on button "Copy Link" at bounding box center [734, 369] width 75 height 20
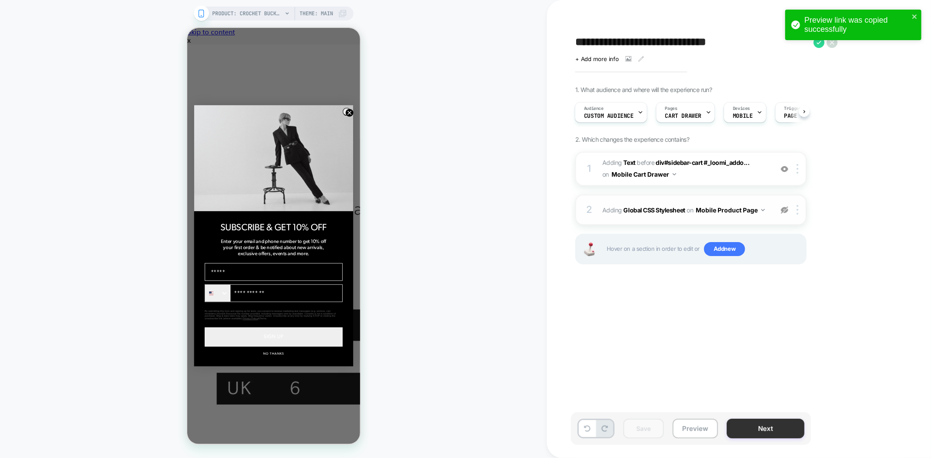
click at [758, 424] on button "Next" at bounding box center [766, 429] width 78 height 20
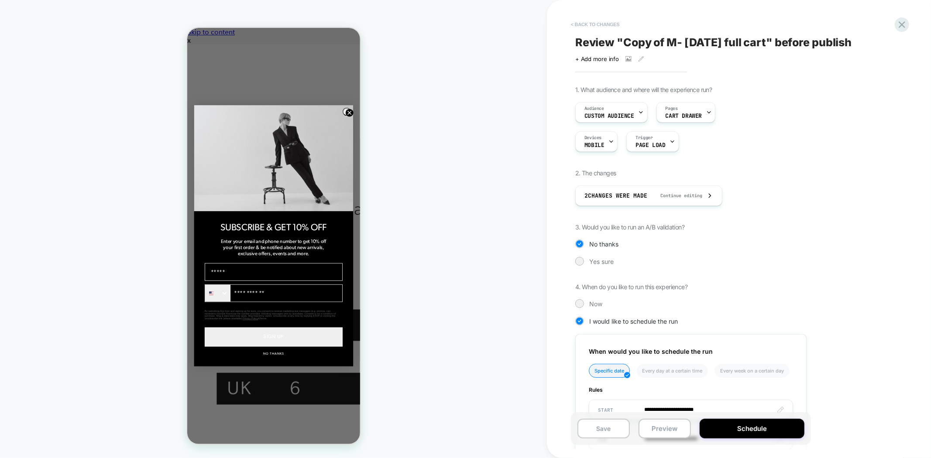
click at [607, 24] on button "< Back to changes" at bounding box center [596, 24] width 58 height 14
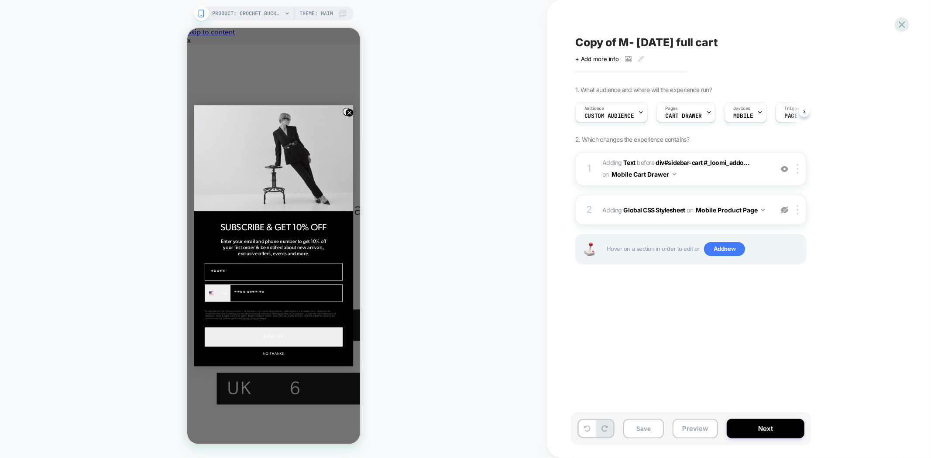
scroll to position [0, 0]
click at [635, 429] on button "Save" at bounding box center [643, 429] width 41 height 20
click at [900, 23] on icon at bounding box center [902, 24] width 7 height 7
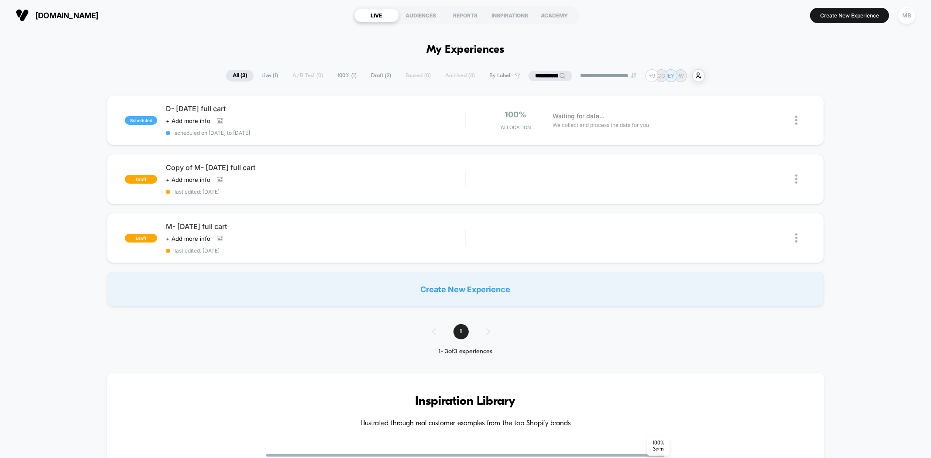
click at [547, 76] on input "**********" at bounding box center [551, 76] width 44 height 10
paste input "**********"
drag, startPoint x: 522, startPoint y: 76, endPoint x: 538, endPoint y: 75, distance: 15.8
click at [538, 75] on input "**********" at bounding box center [550, 75] width 87 height 11
click at [555, 75] on input "**********" at bounding box center [550, 75] width 87 height 11
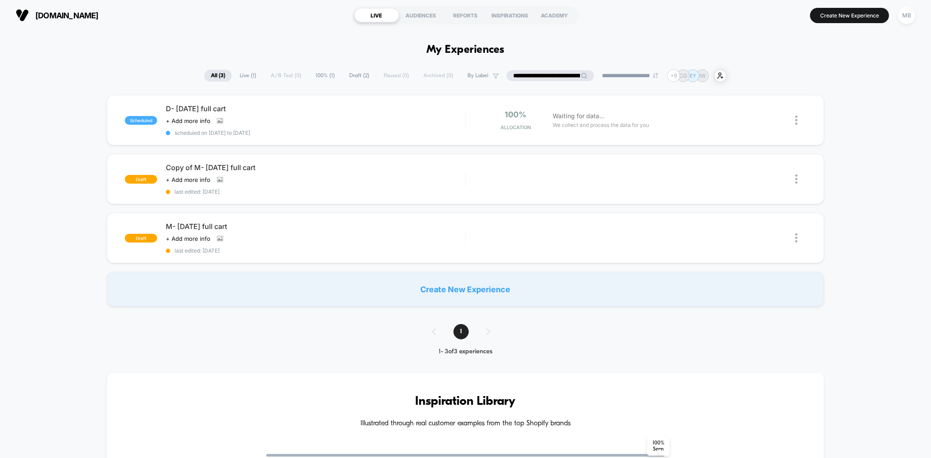
scroll to position [0, 71]
drag, startPoint x: 533, startPoint y: 75, endPoint x: 774, endPoint y: 97, distance: 241.5
click at [774, 97] on div "**********" at bounding box center [465, 430] width 931 height 723
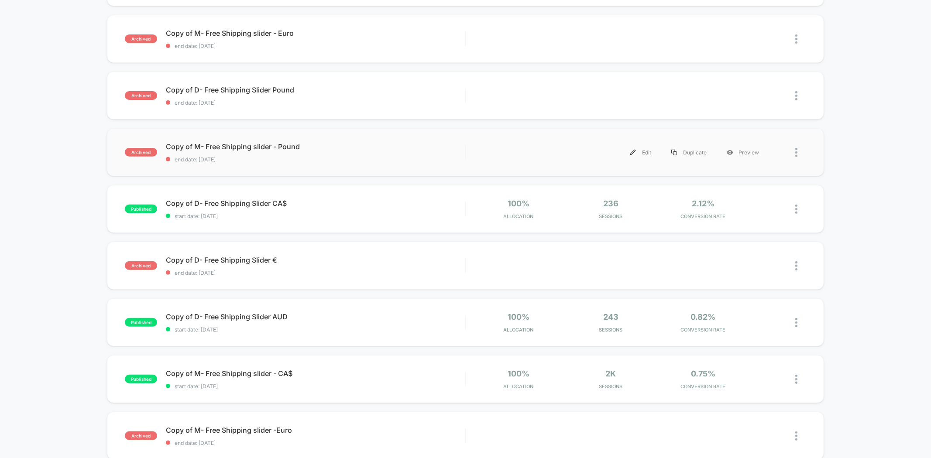
scroll to position [0, 0]
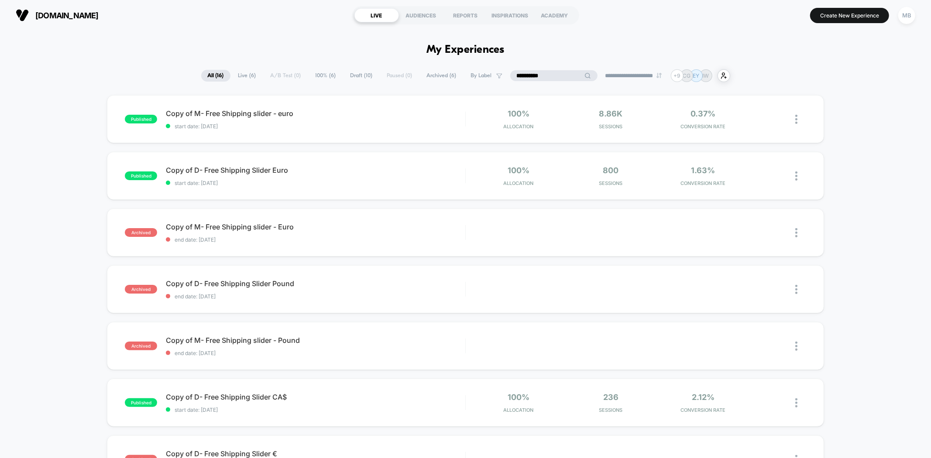
click at [553, 76] on input "*********" at bounding box center [553, 75] width 87 height 11
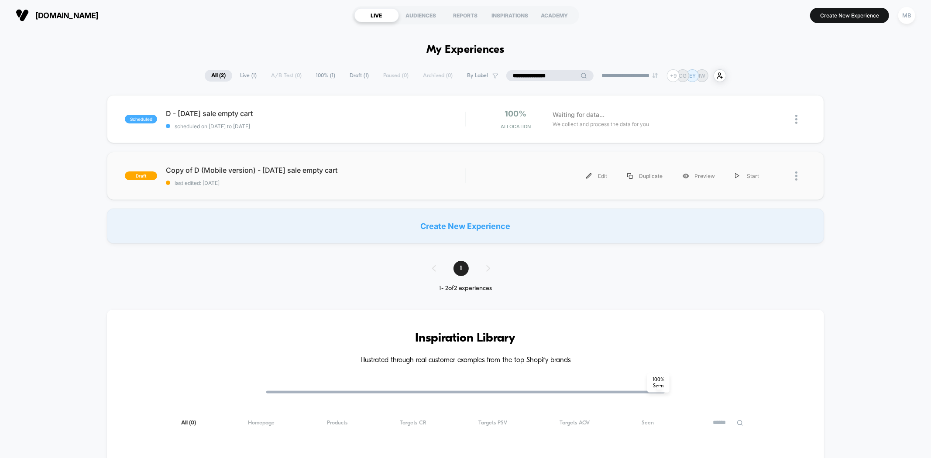
type input "**********"
click at [306, 188] on div "draft Copy of D (Mobile version) - [DATE] sale empty cart last edited: [DATE] E…" at bounding box center [465, 176] width 717 height 48
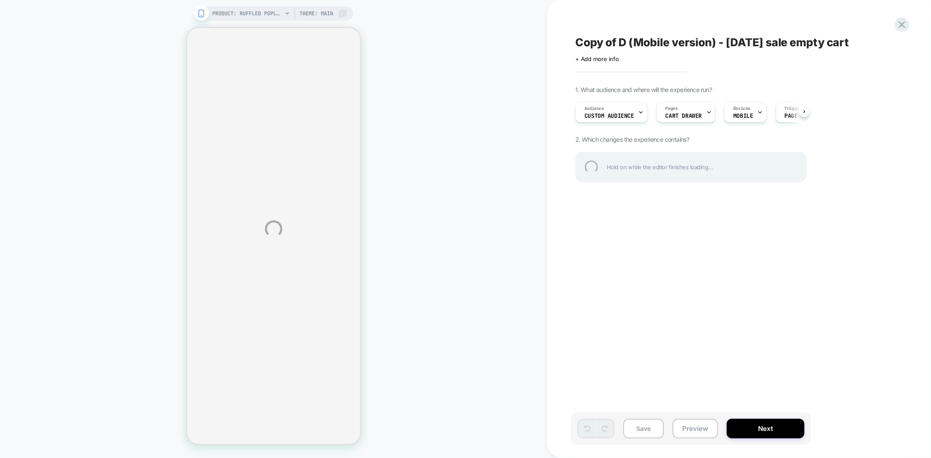
click at [701, 45] on div "Copy of D (Mobile version) - [DATE] sale empty cart" at bounding box center [734, 42] width 319 height 13
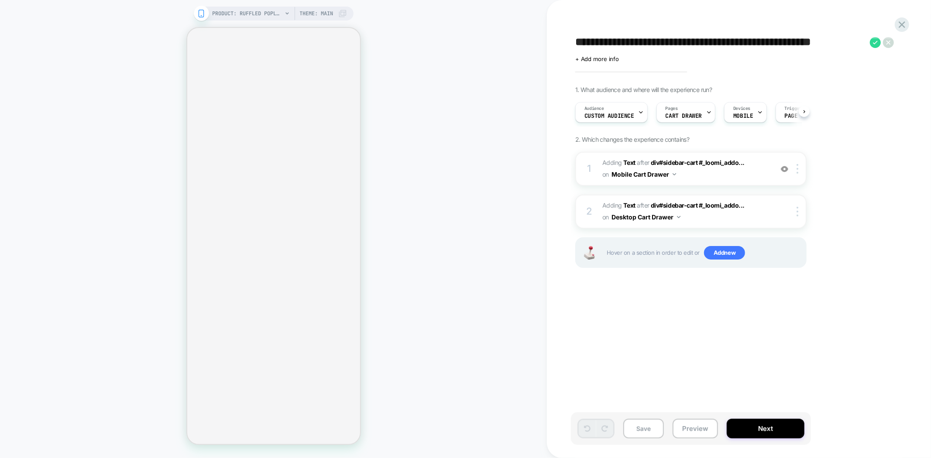
scroll to position [0, 0]
click at [623, 45] on textarea "**********" at bounding box center [720, 42] width 290 height 13
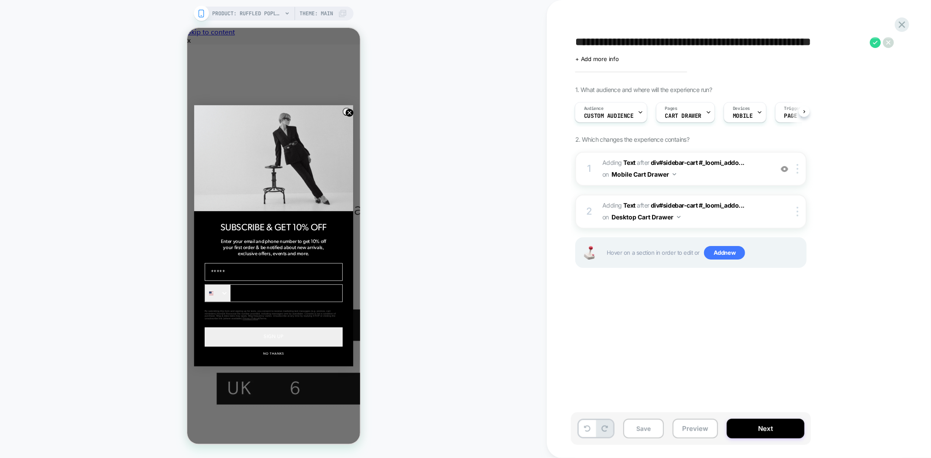
click at [678, 309] on div "**********" at bounding box center [734, 229] width 327 height 441
click at [204, 16] on icon at bounding box center [201, 14] width 8 height 8
click at [221, 16] on span "PRODUCT: Ruffled Poplin Blouse [white]" at bounding box center [248, 14] width 70 height 14
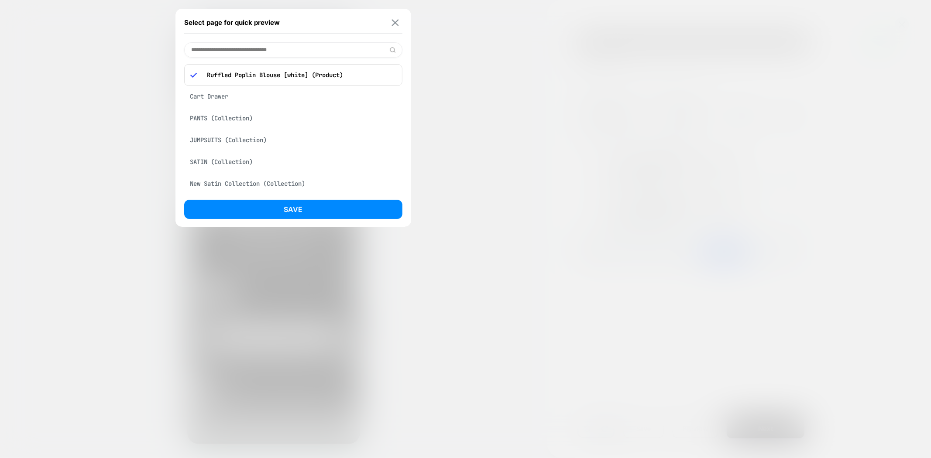
click at [394, 22] on img at bounding box center [395, 22] width 7 height 7
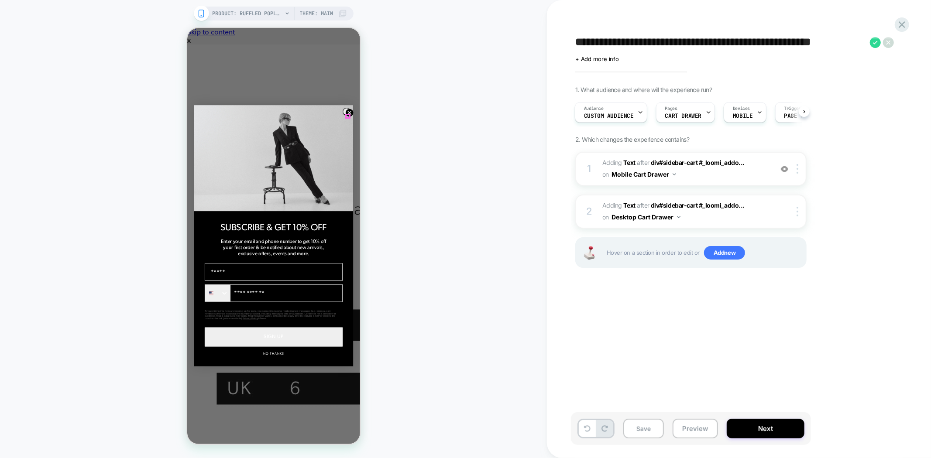
click at [347, 113] on icon "Close dialog" at bounding box center [348, 112] width 3 height 3
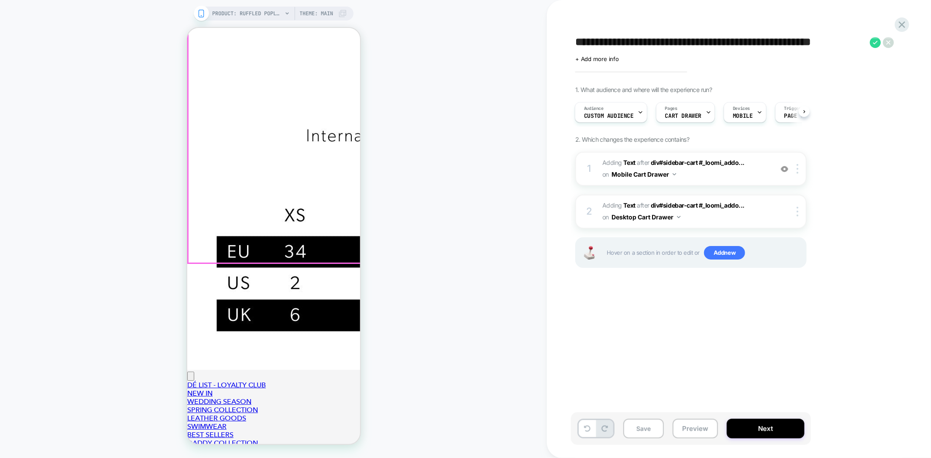
scroll to position [145, 0]
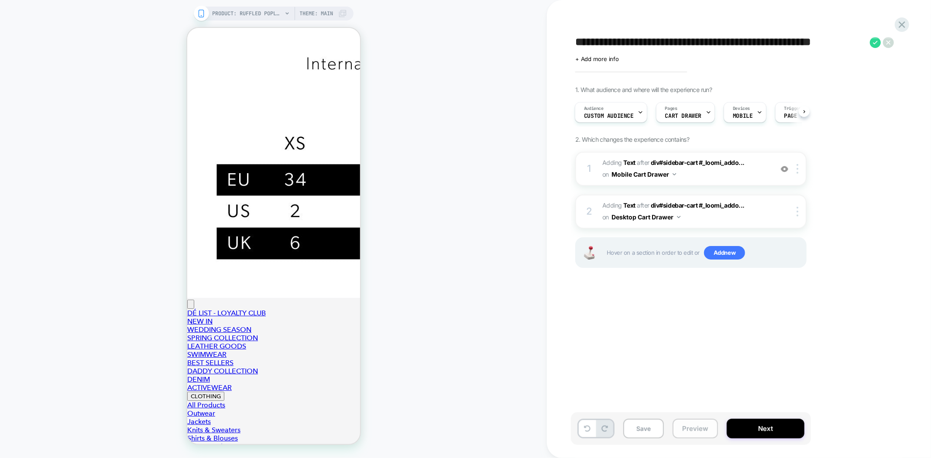
click at [0, 0] on button "Preview" at bounding box center [0, 0] width 0 height 0
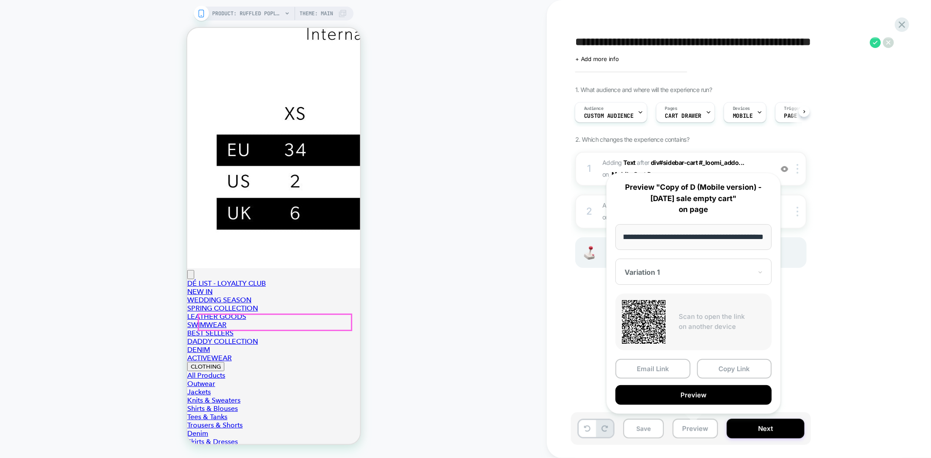
scroll to position [194, 0]
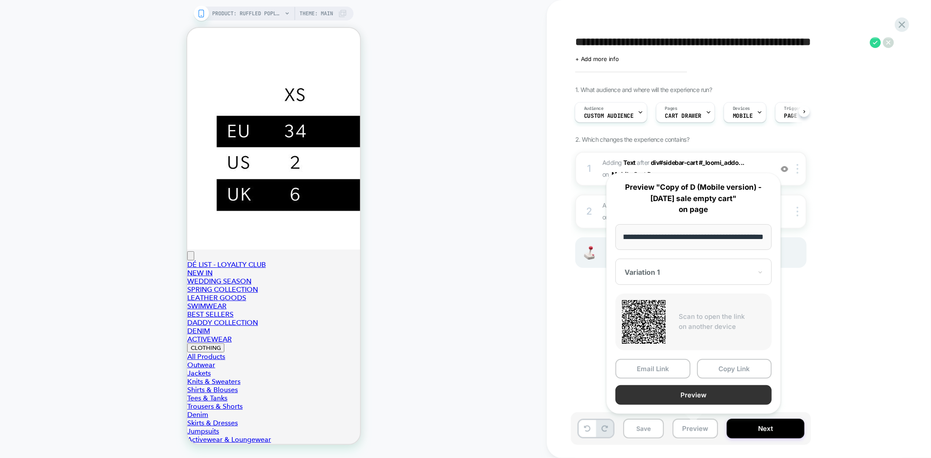
click at [723, 391] on button "Preview" at bounding box center [693, 395] width 156 height 20
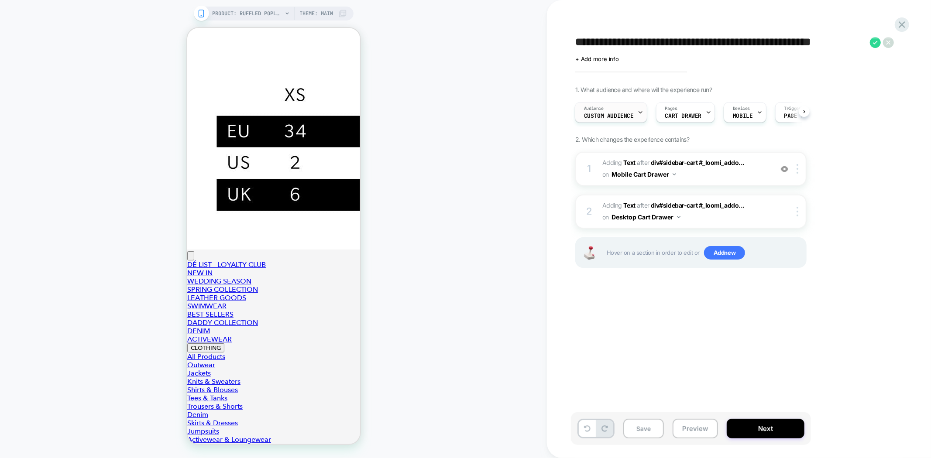
click at [604, 116] on span "Custom Audience" at bounding box center [609, 116] width 50 height 6
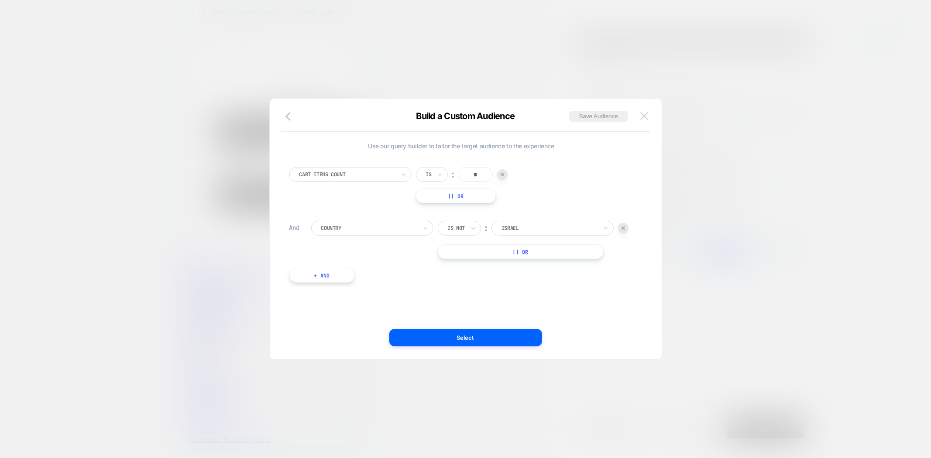
click at [645, 120] on img at bounding box center [644, 115] width 8 height 7
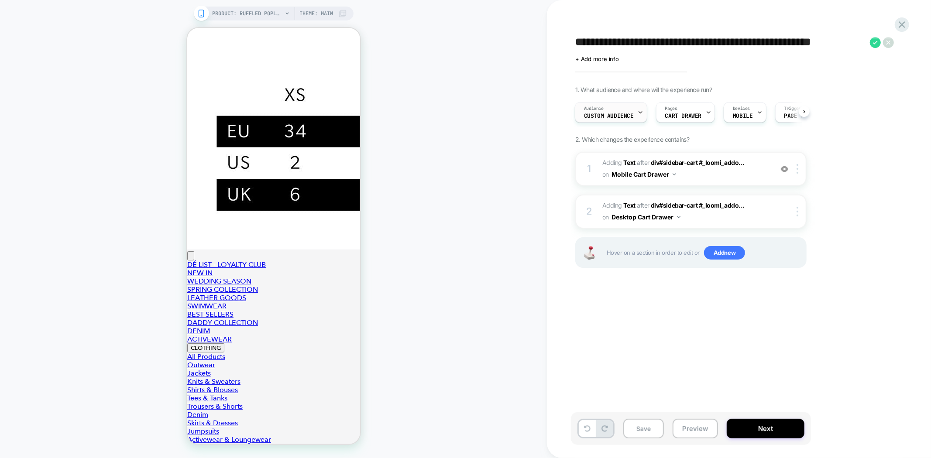
click at [611, 116] on span "Custom Audience" at bounding box center [609, 116] width 50 height 6
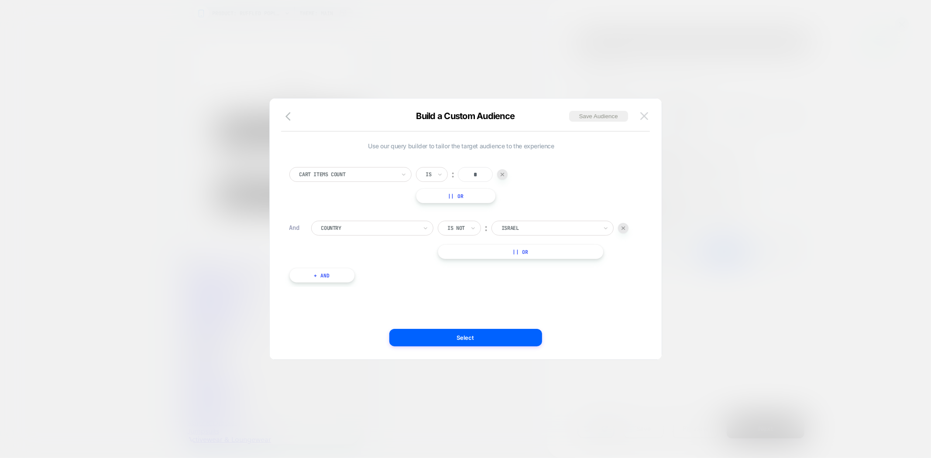
click at [642, 118] on img at bounding box center [644, 115] width 8 height 7
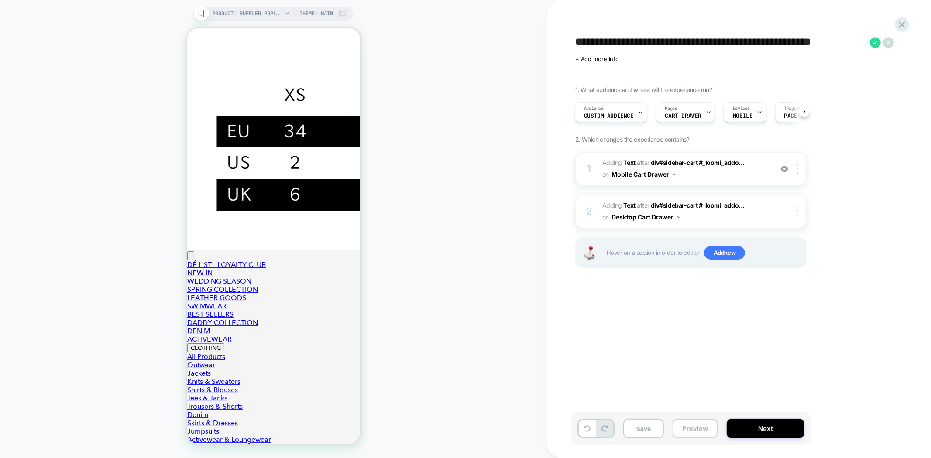
click at [0, 0] on button "Preview" at bounding box center [0, 0] width 0 height 0
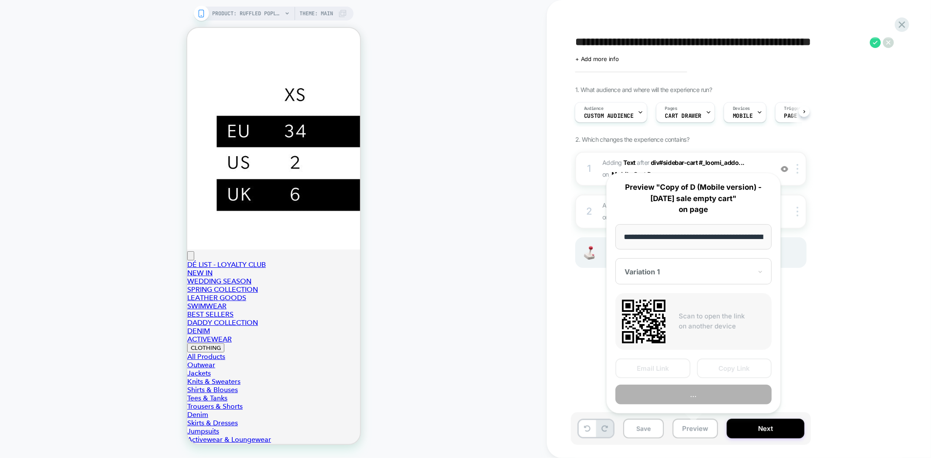
scroll to position [0, 134]
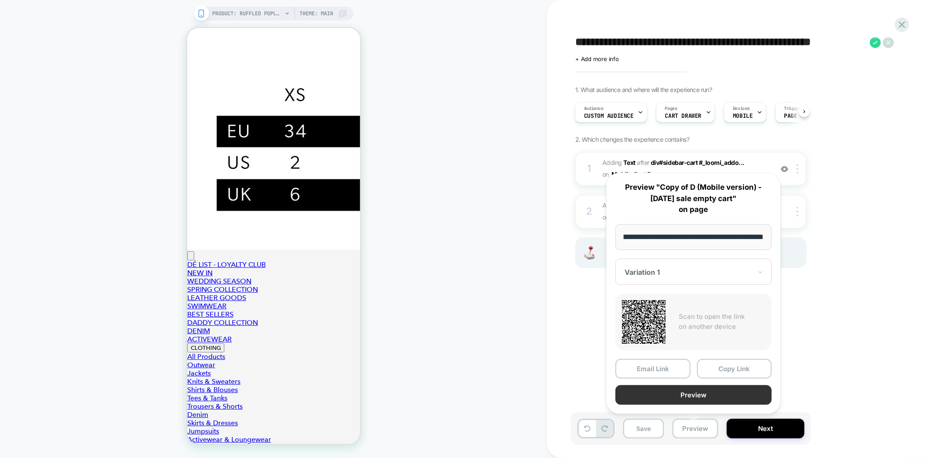
click at [715, 390] on button "Preview" at bounding box center [693, 395] width 156 height 20
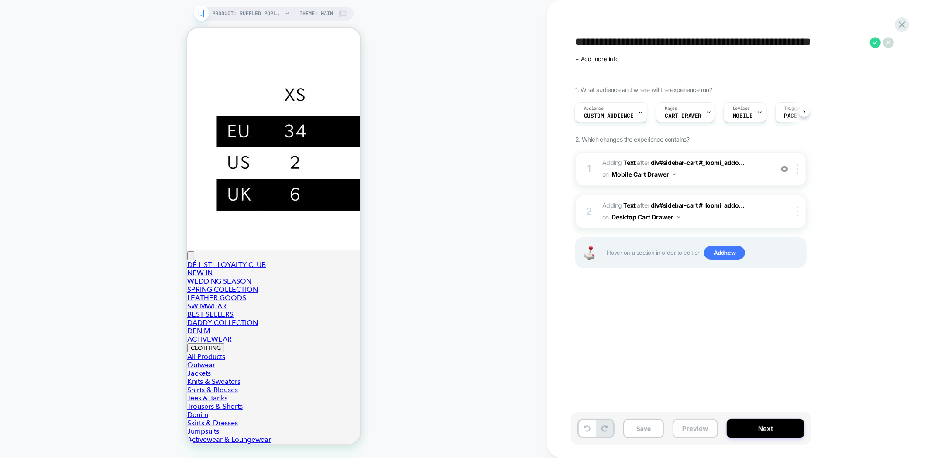
click at [0, 0] on button "Preview" at bounding box center [0, 0] width 0 height 0
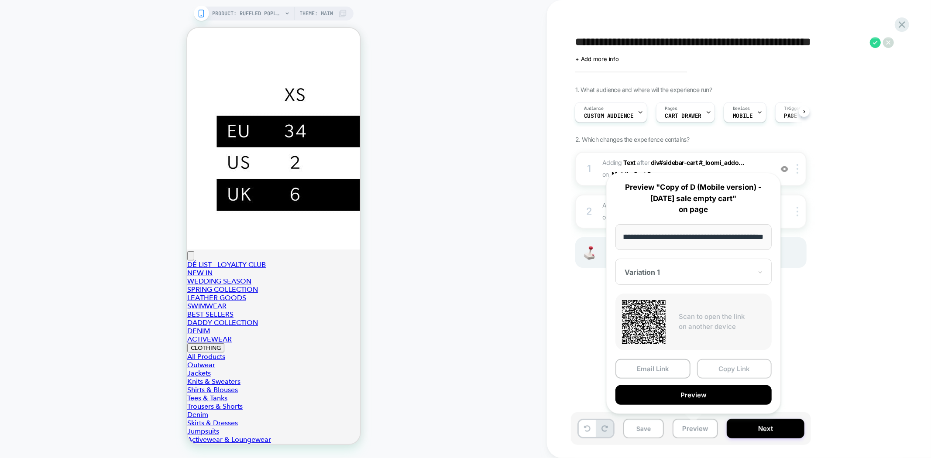
click at [721, 363] on button "Copy Link" at bounding box center [734, 369] width 75 height 20
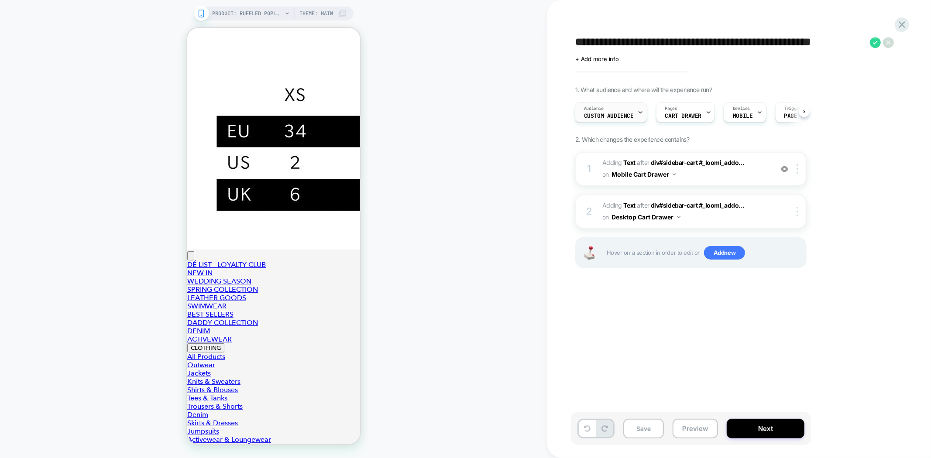
click at [613, 120] on div "Audience Custom Audience" at bounding box center [608, 113] width 67 height 20
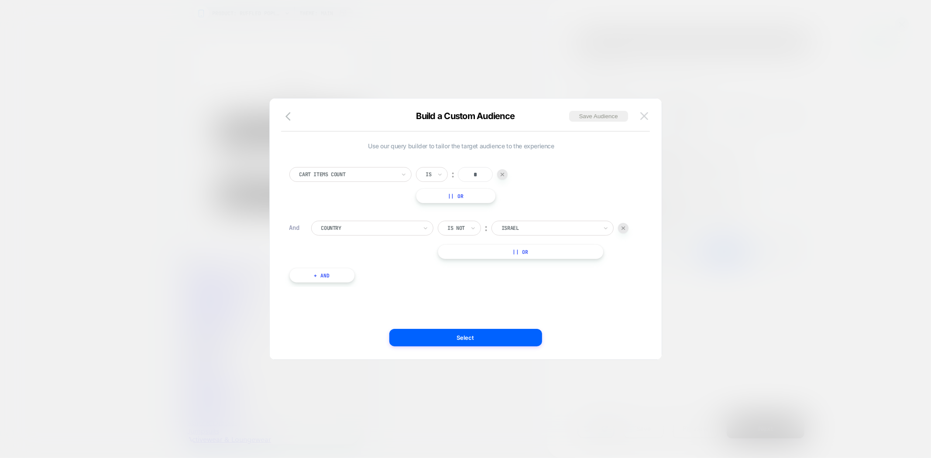
click at [643, 117] on img at bounding box center [644, 115] width 8 height 7
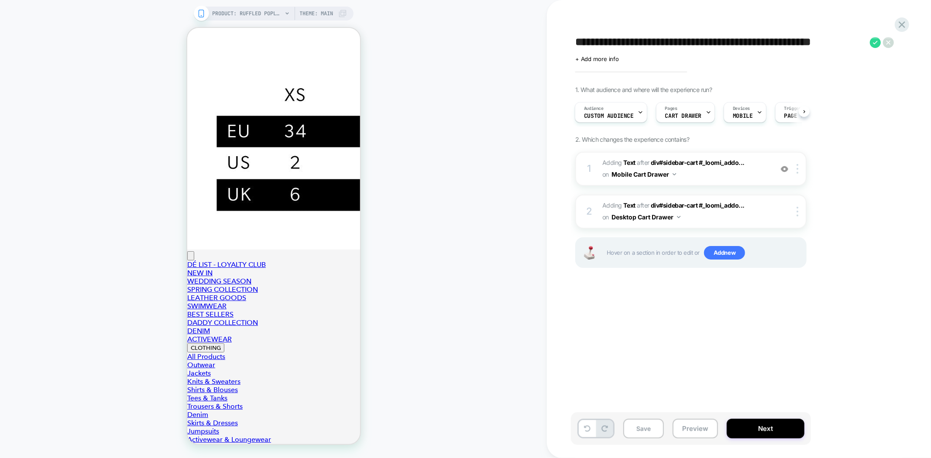
click at [711, 399] on div "**********" at bounding box center [734, 229] width 327 height 441
click at [0, 0] on img at bounding box center [0, 0] width 0 height 0
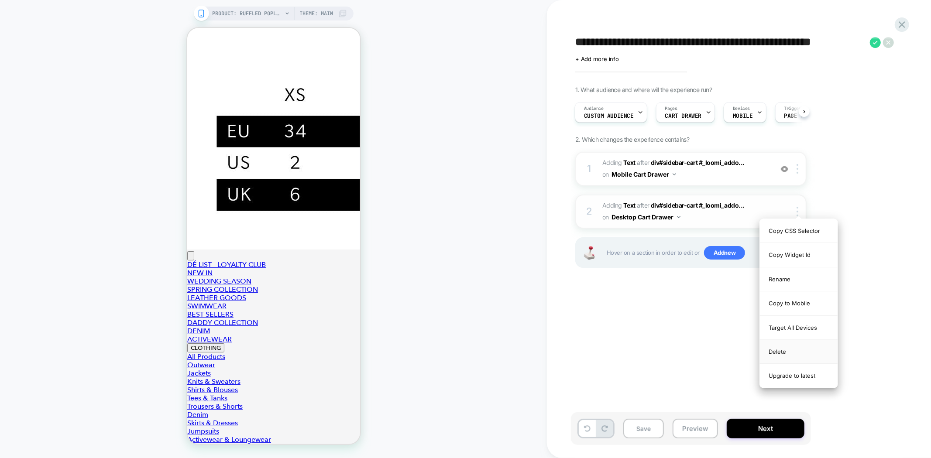
click at [791, 352] on div "Delete" at bounding box center [799, 352] width 78 height 24
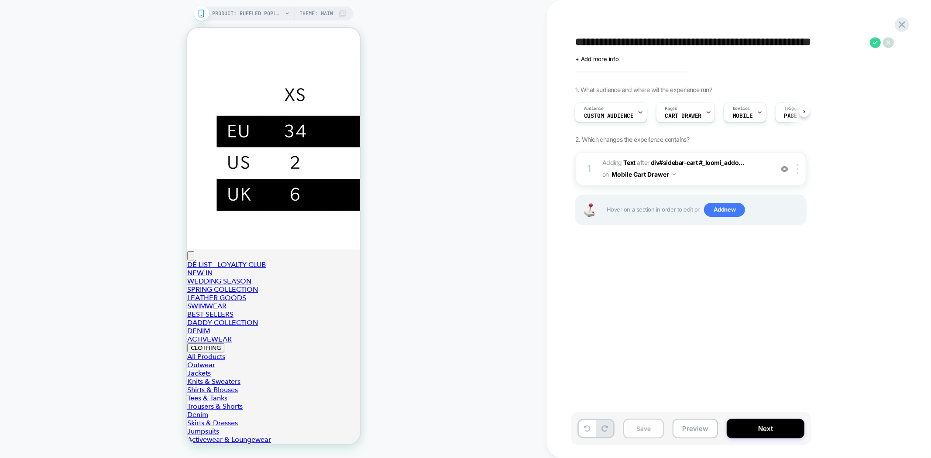
click at [0, 0] on button "Save" at bounding box center [0, 0] width 0 height 0
click at [0, 0] on button "Preview" at bounding box center [0, 0] width 0 height 0
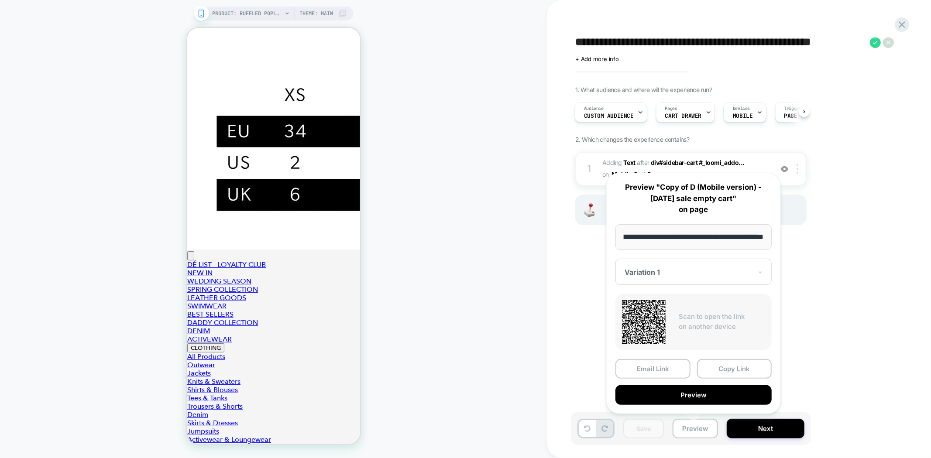
click at [818, 258] on div "**********" at bounding box center [734, 229] width 327 height 441
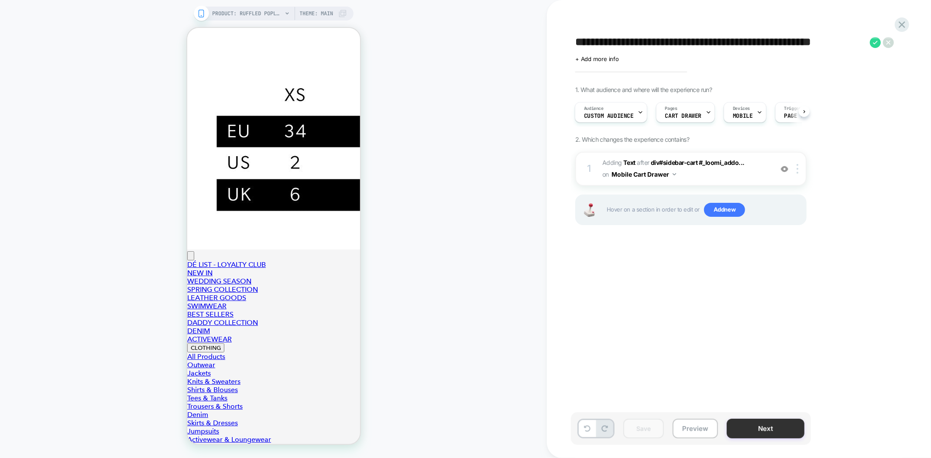
click at [759, 426] on button "Next" at bounding box center [766, 429] width 78 height 20
